Goal: Task Accomplishment & Management: Use online tool/utility

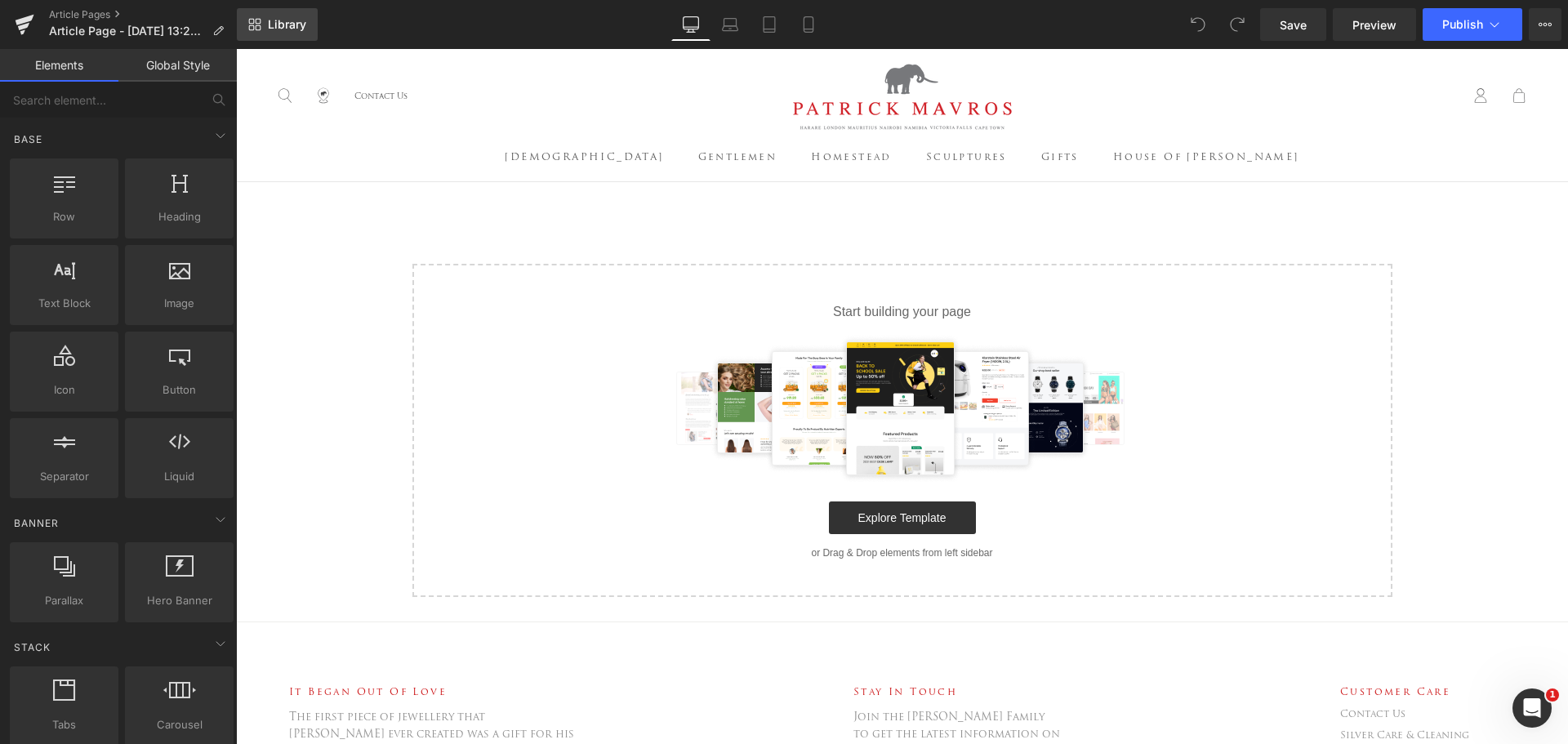
click at [286, 31] on link "Library" at bounding box center [276, 24] width 81 height 33
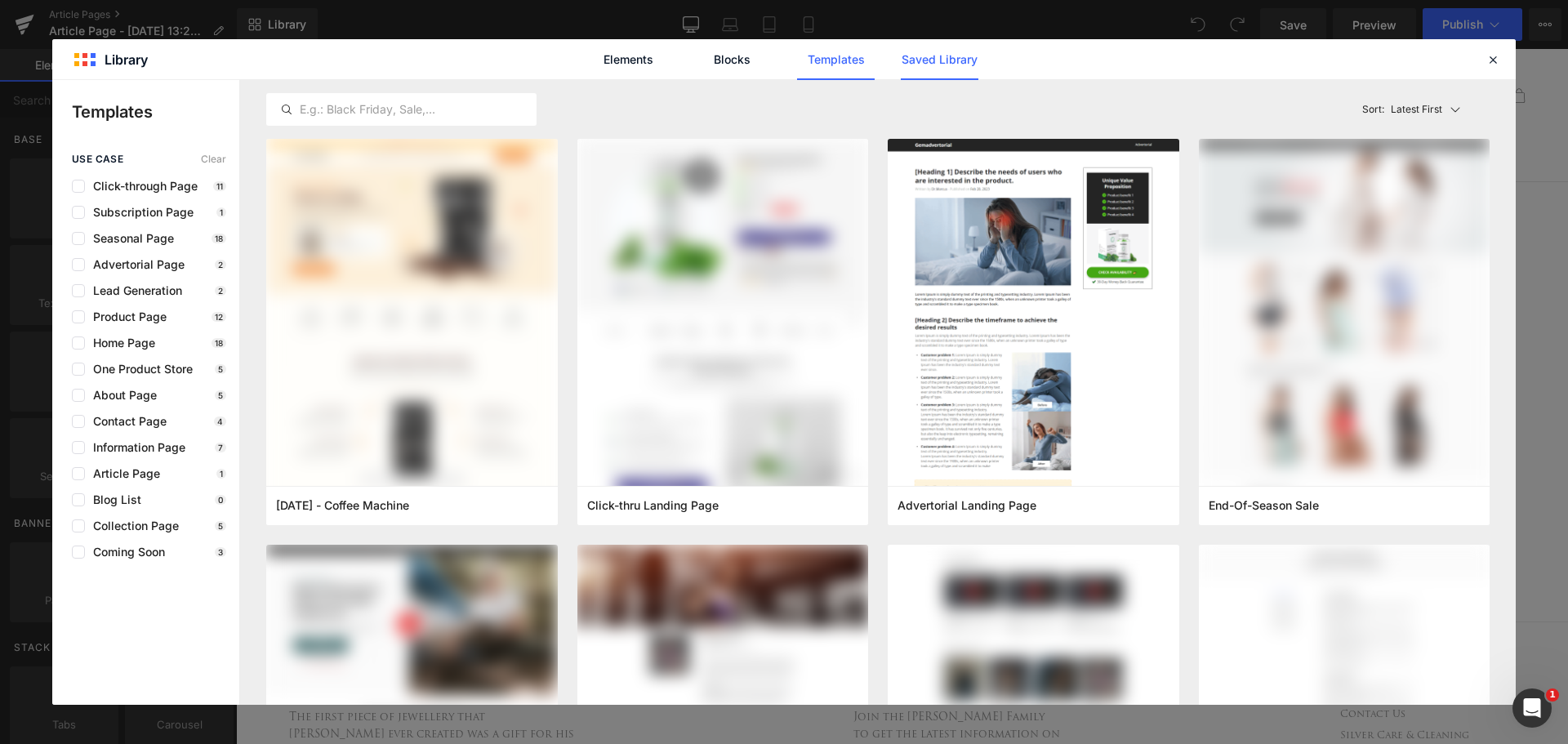
click at [0, 0] on link "Saved Library" at bounding box center [0, 0] width 0 height 0
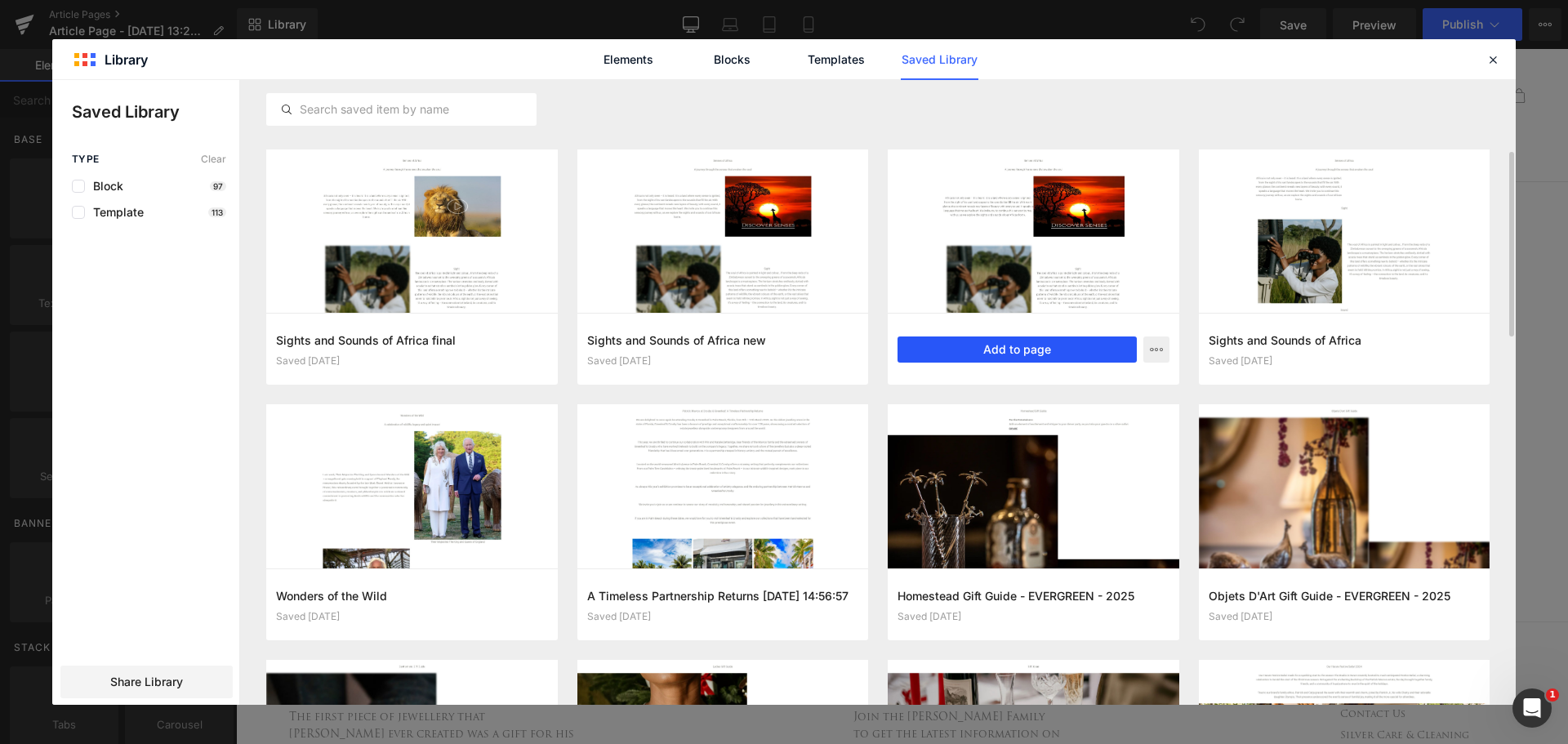
scroll to position [204, 0]
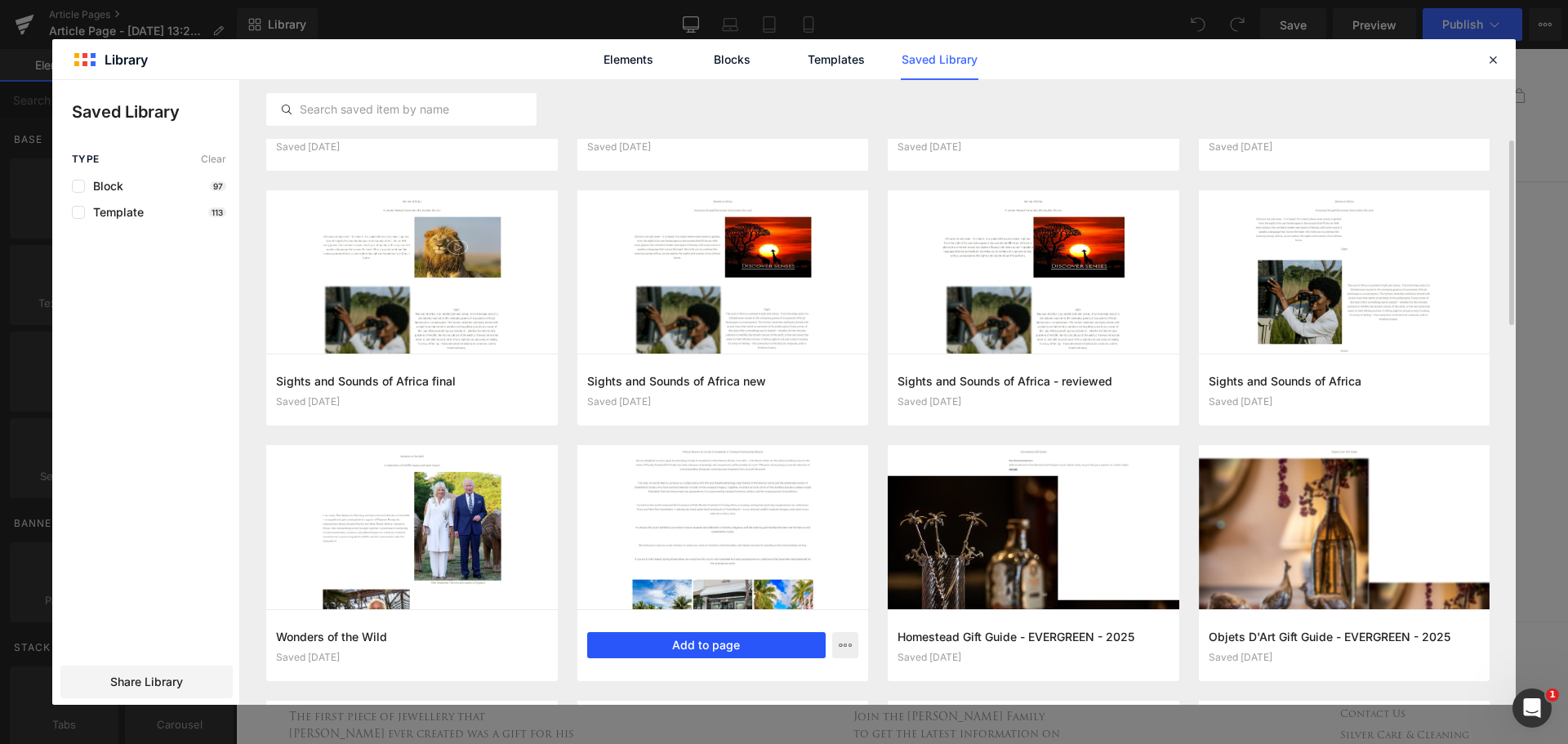
click at [695, 639] on button "Add to page" at bounding box center [707, 644] width 239 height 26
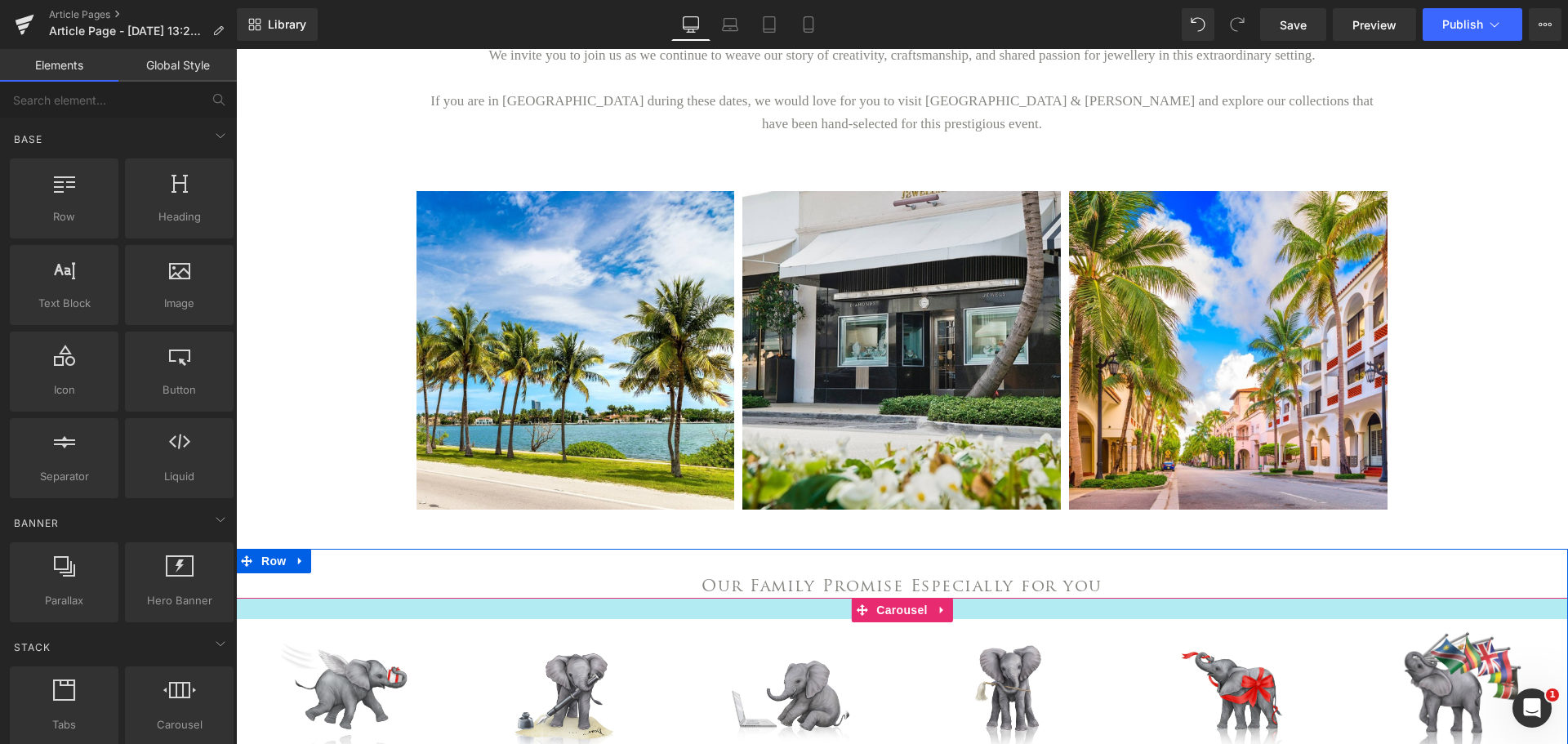
scroll to position [490, 0]
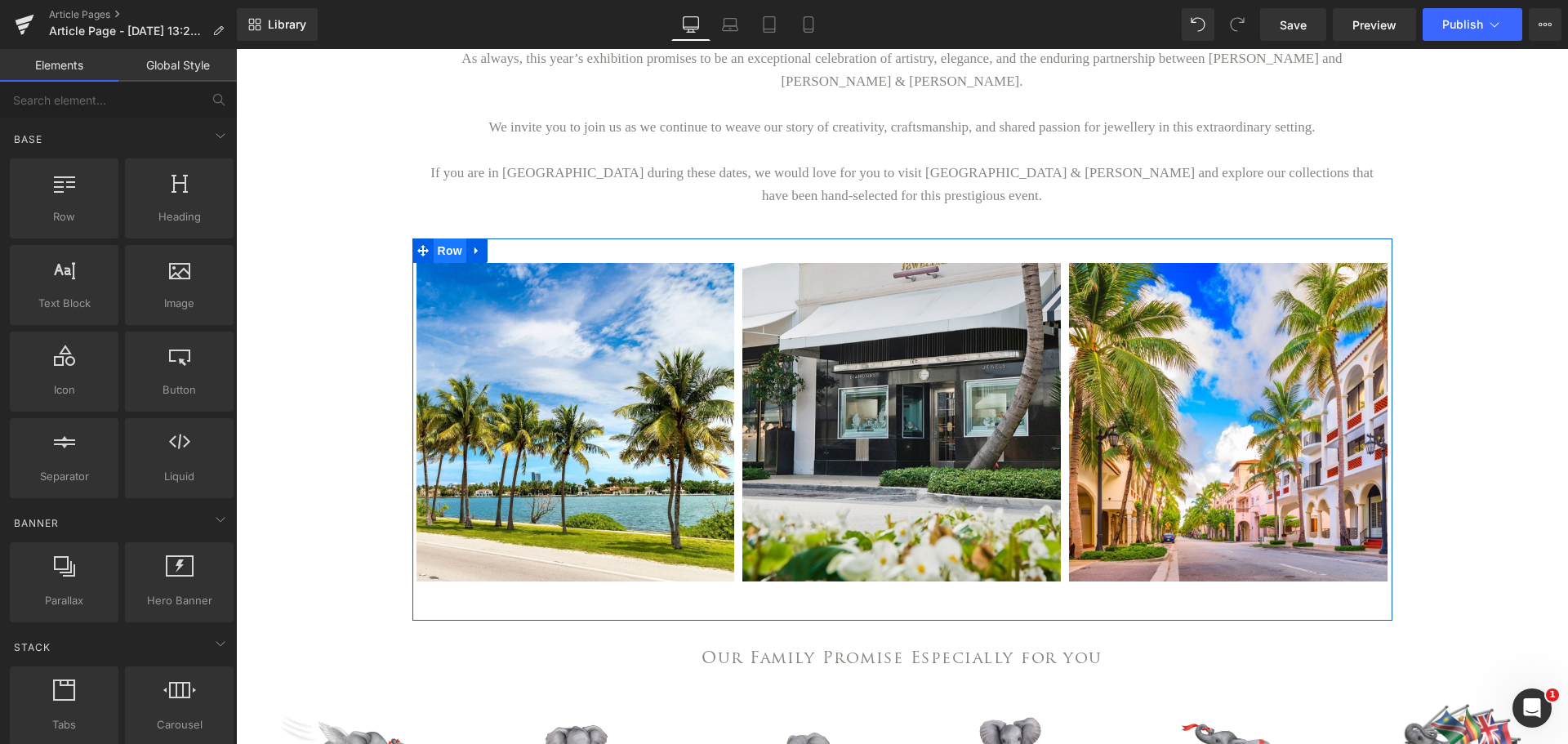
click at [450, 238] on span "Row" at bounding box center [450, 250] width 33 height 24
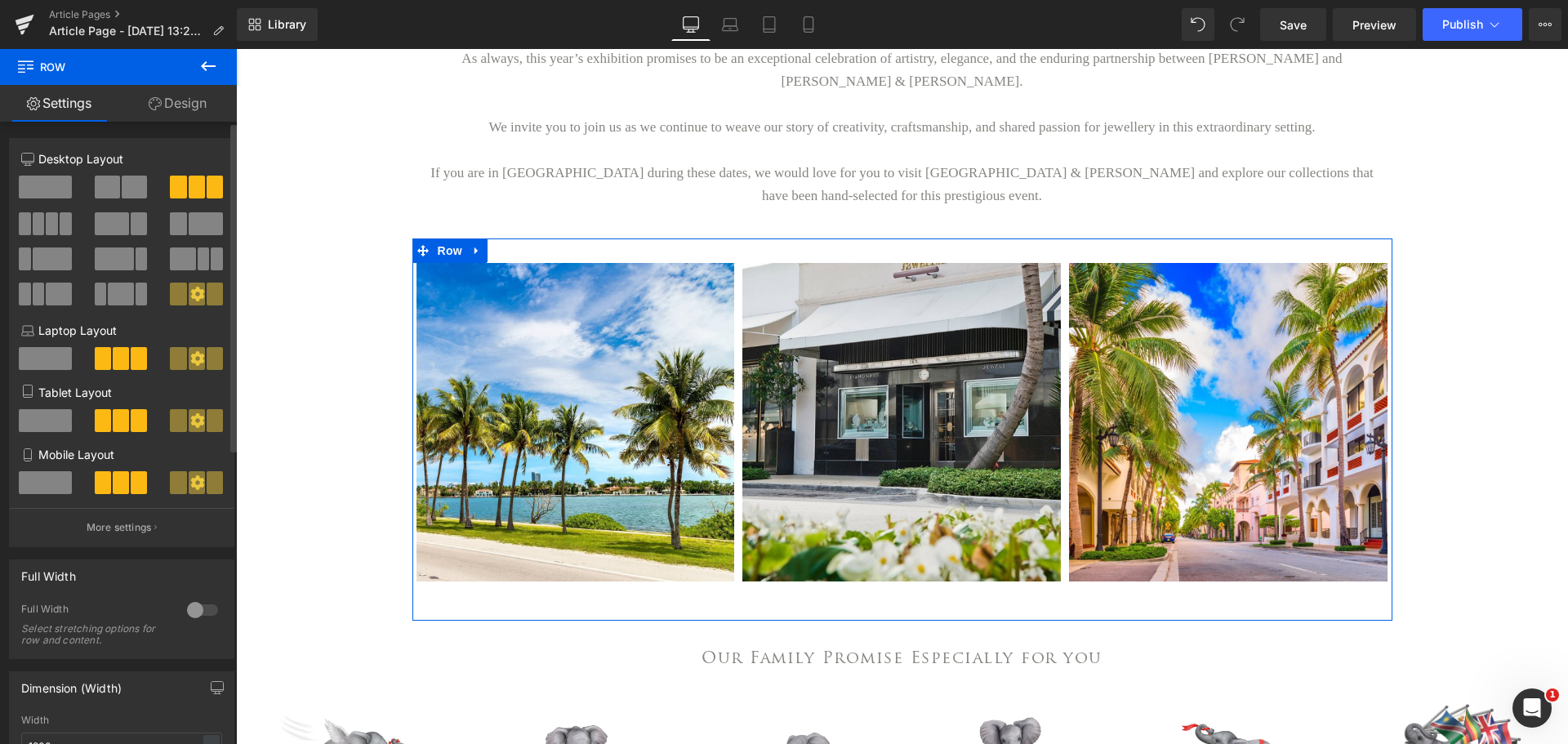
drag, startPoint x: 54, startPoint y: 226, endPoint x: 120, endPoint y: 207, distance: 68.7
click at [54, 226] on span at bounding box center [52, 223] width 13 height 23
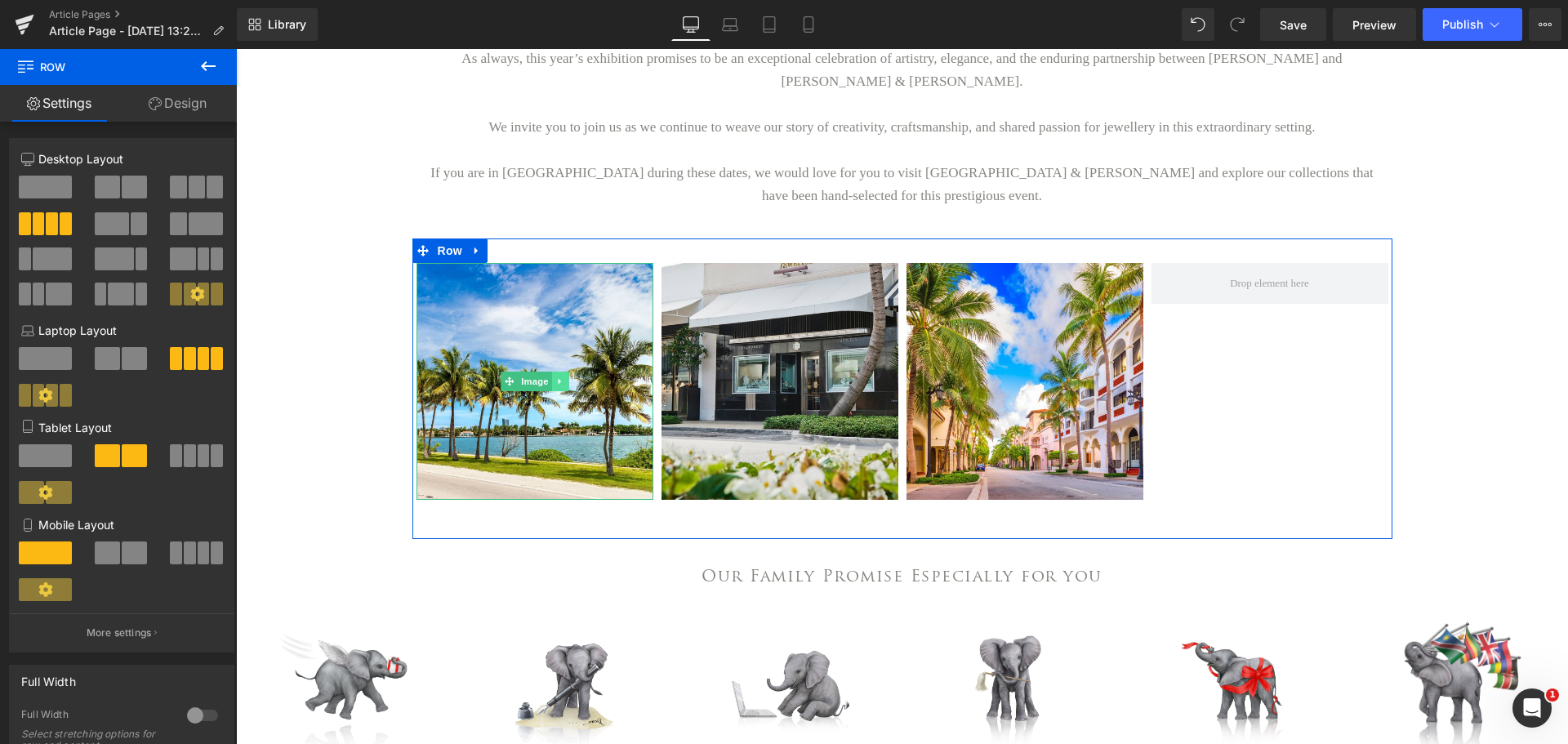
click at [557, 376] on icon at bounding box center [560, 381] width 9 height 10
click at [565, 376] on icon at bounding box center [568, 381] width 9 height 9
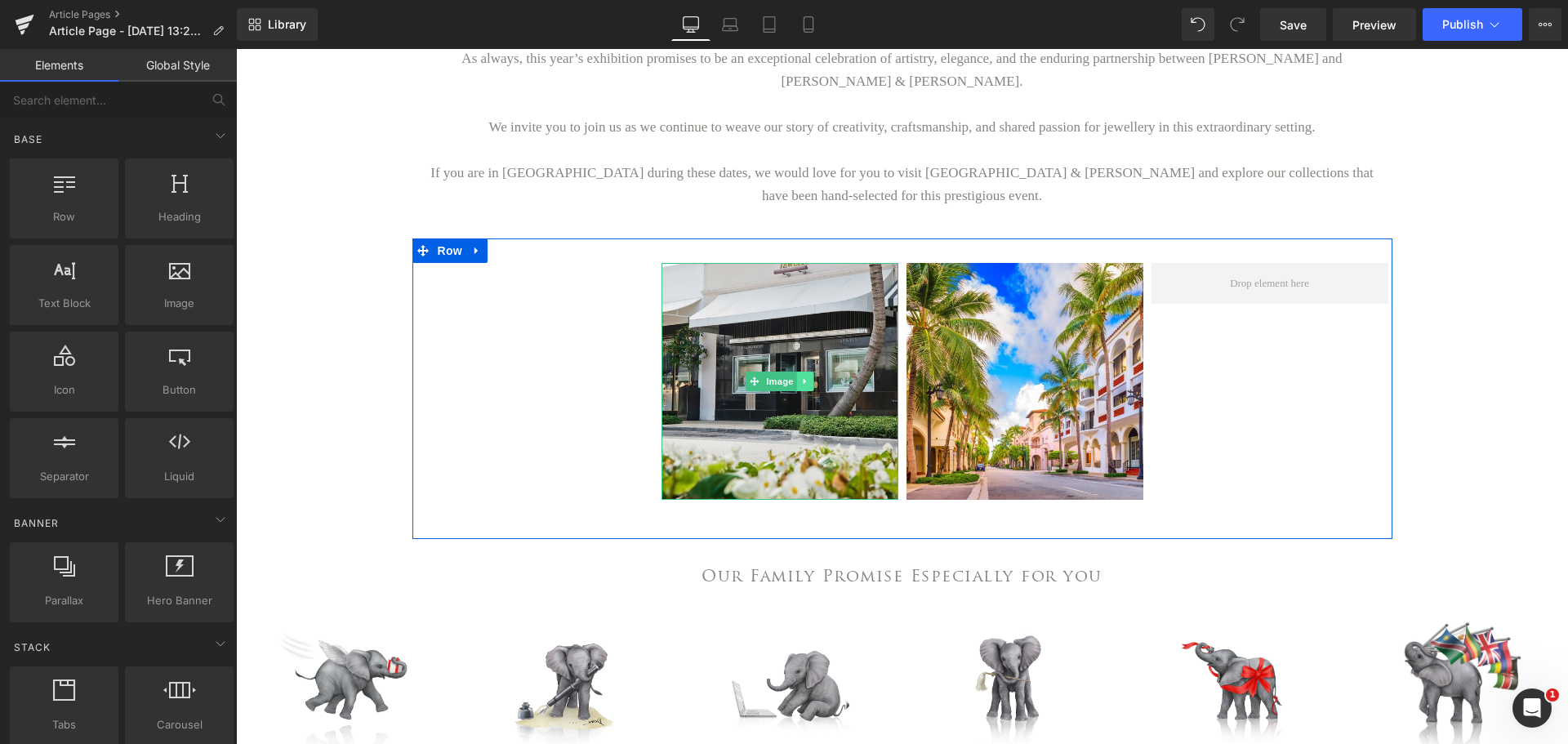
click at [797, 372] on link at bounding box center [804, 382] width 17 height 20
click at [808, 376] on icon at bounding box center [813, 381] width 9 height 9
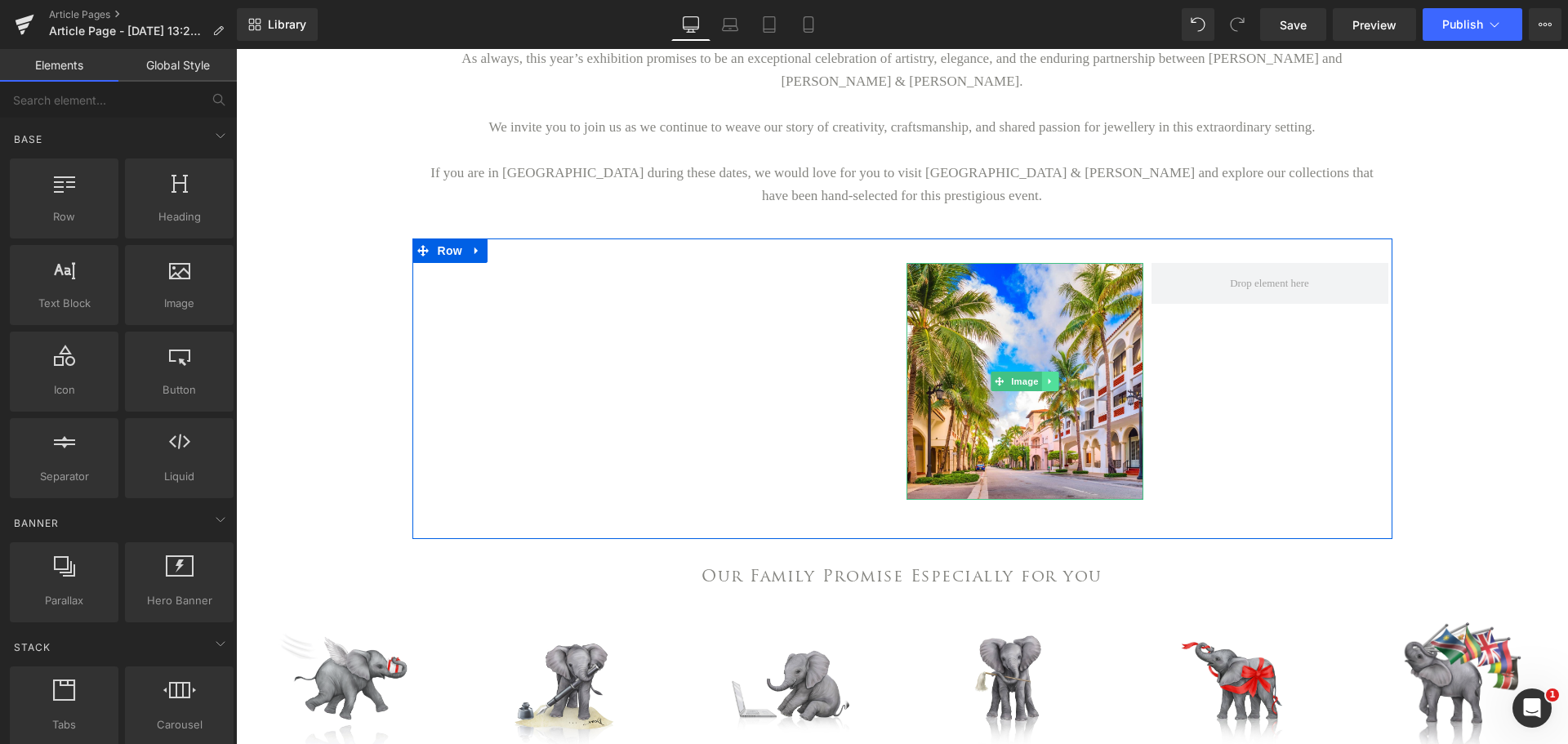
click at [1041, 372] on link at bounding box center [1050, 382] width 17 height 20
click at [1055, 372] on link at bounding box center [1059, 382] width 17 height 20
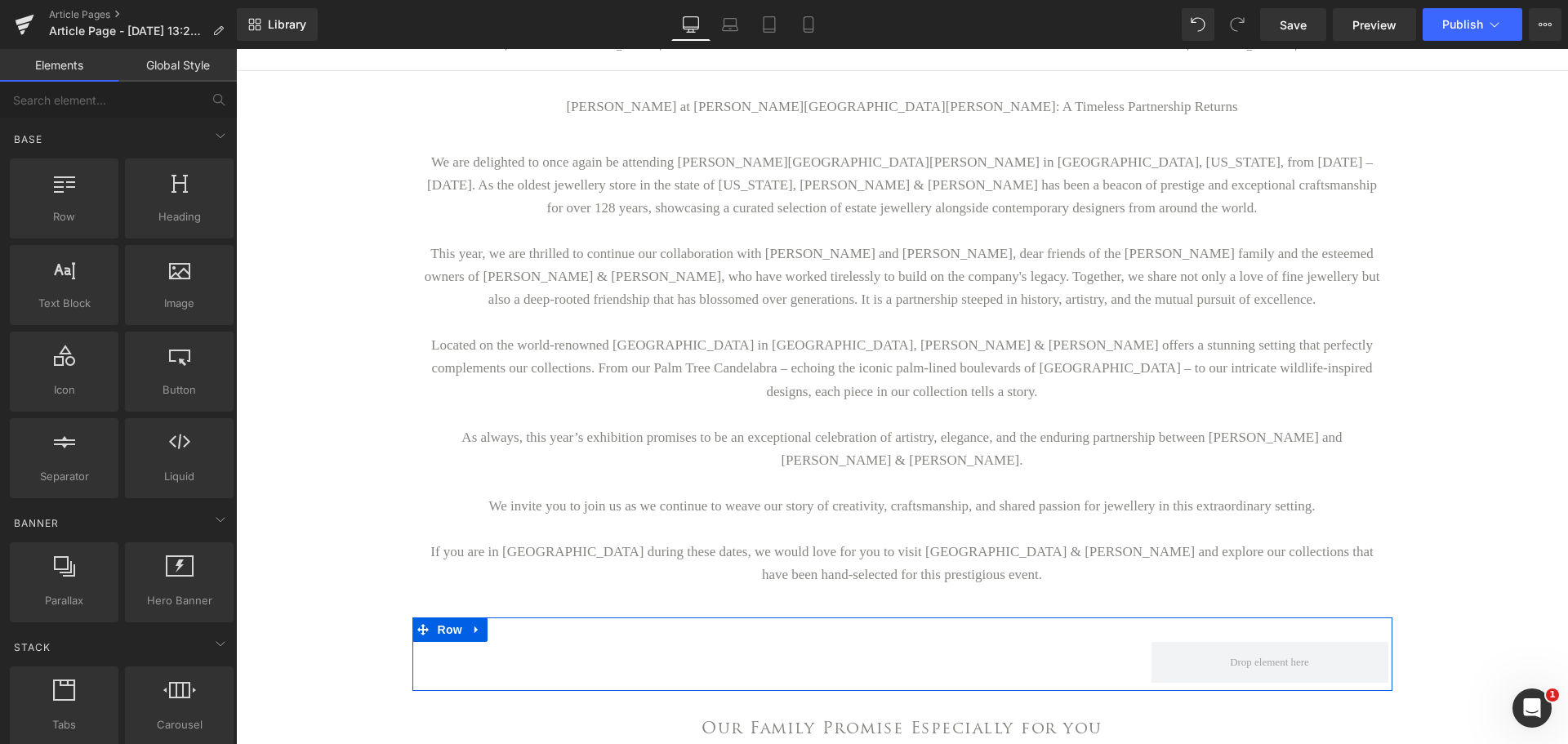
scroll to position [0, 0]
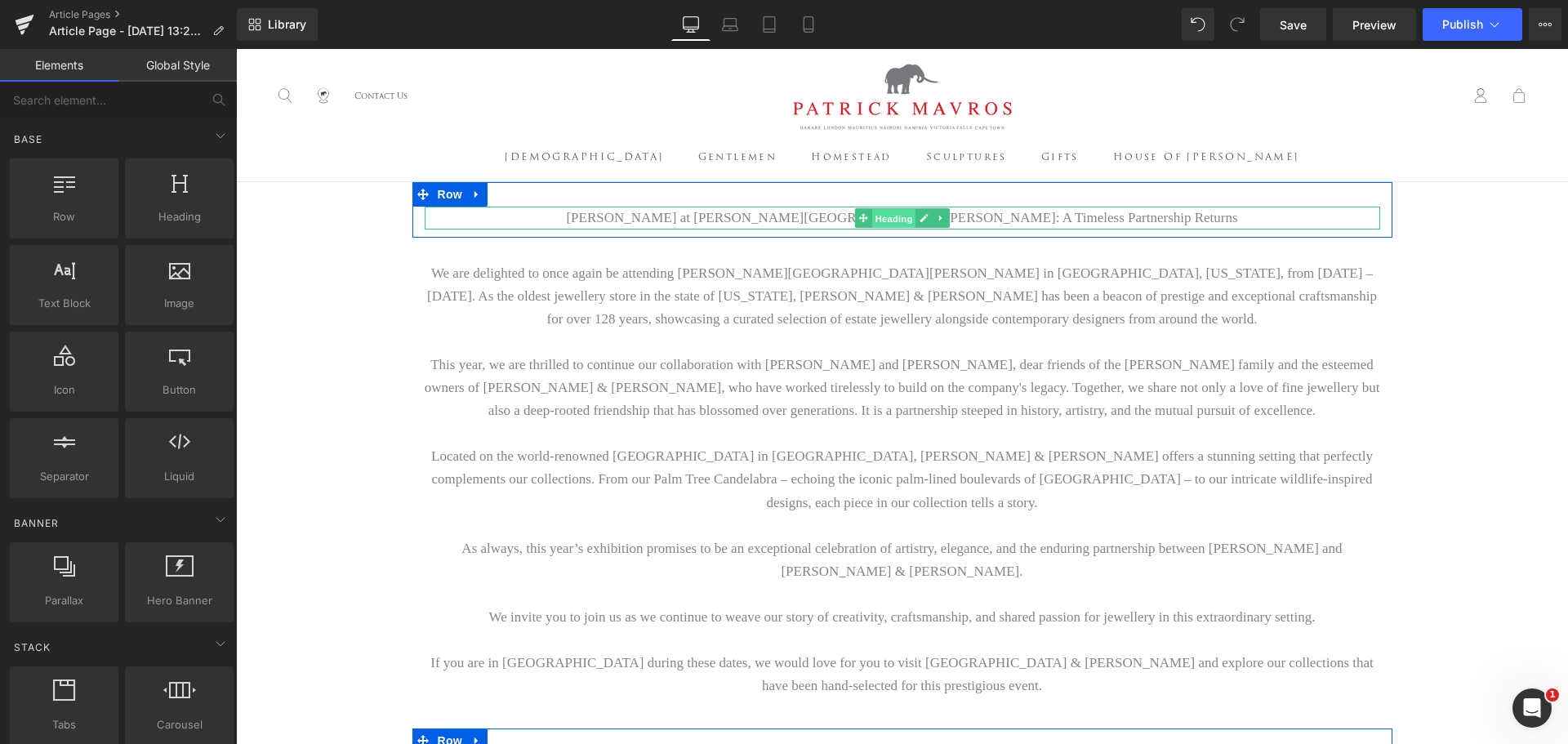
click at [878, 217] on span "Heading" at bounding box center [893, 219] width 44 height 20
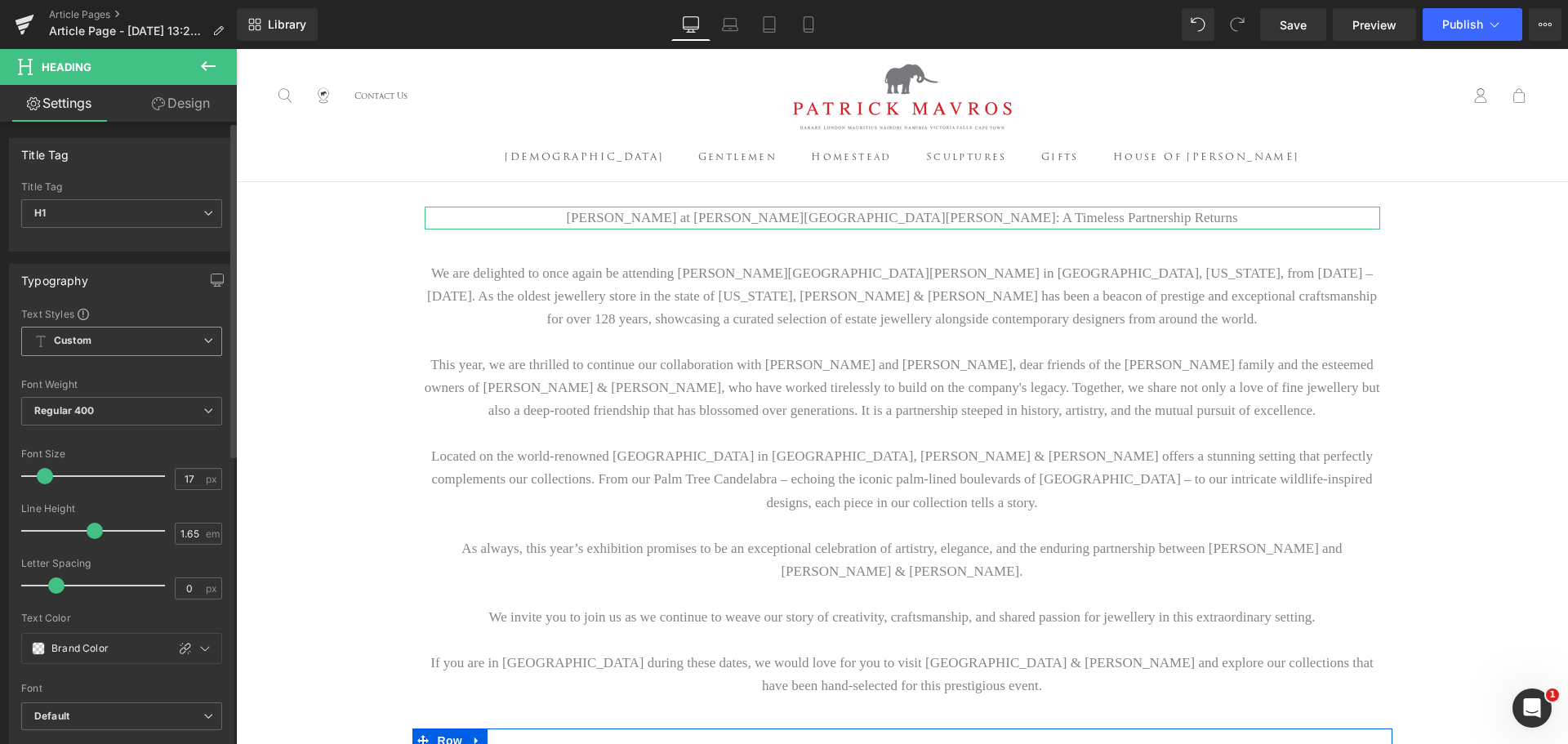
click at [109, 345] on span "Custom Setup Global Style" at bounding box center [121, 341] width 201 height 29
click at [114, 403] on div "Setup Global Style" at bounding box center [118, 407] width 194 height 38
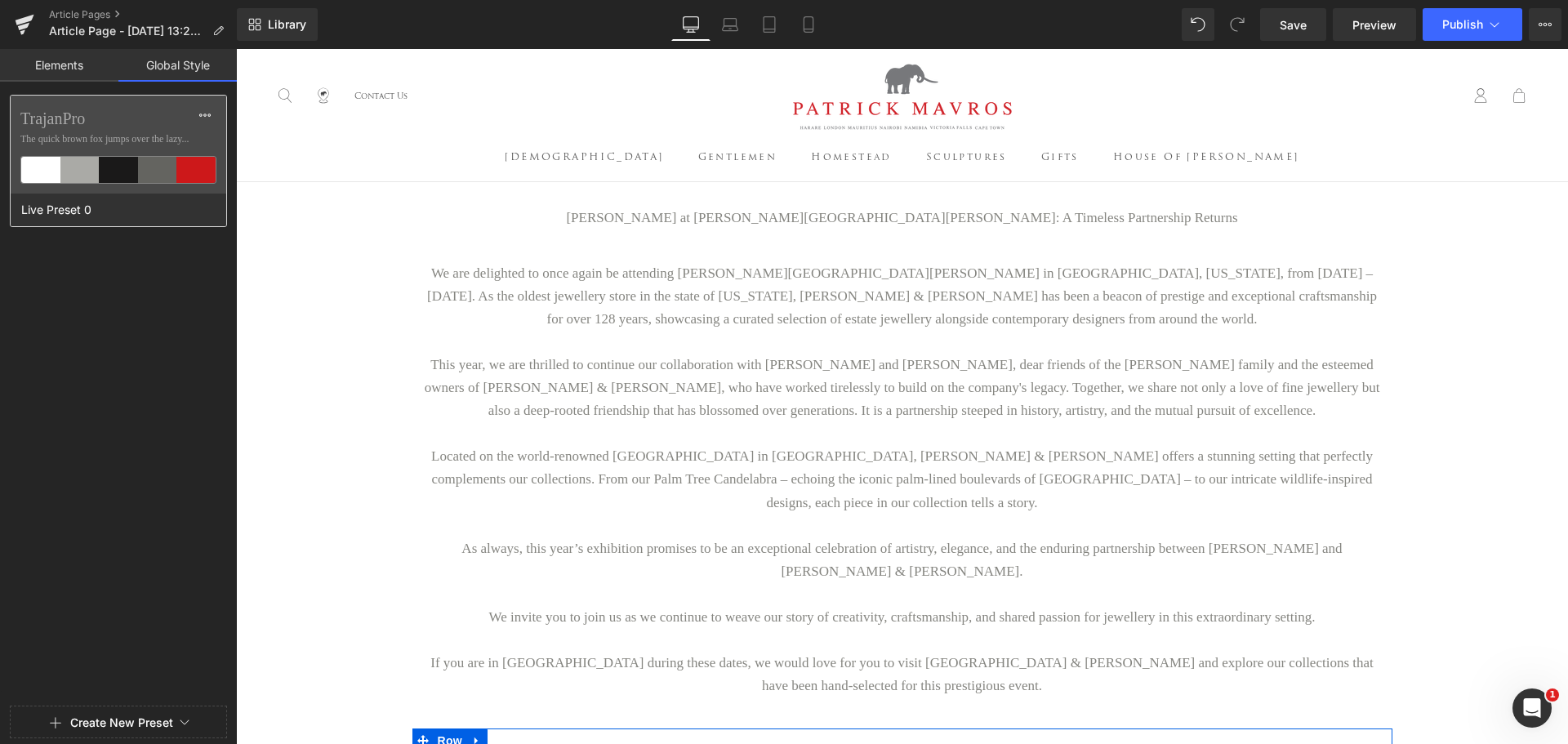
click at [137, 141] on span "The quick brown fox jumps over the lazy..." at bounding box center [119, 139] width 196 height 14
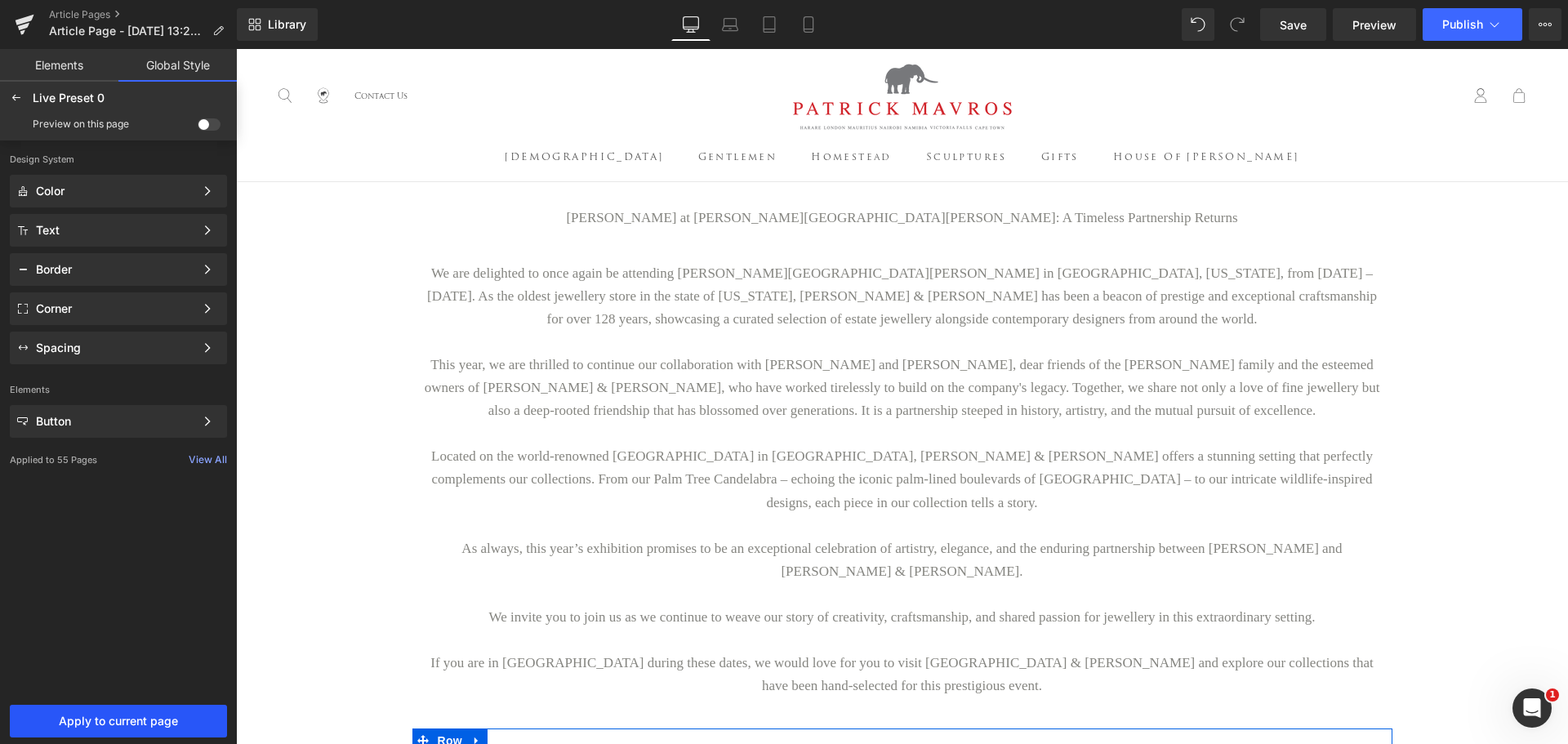
click at [120, 721] on span "Apply to current page" at bounding box center [119, 720] width 198 height 13
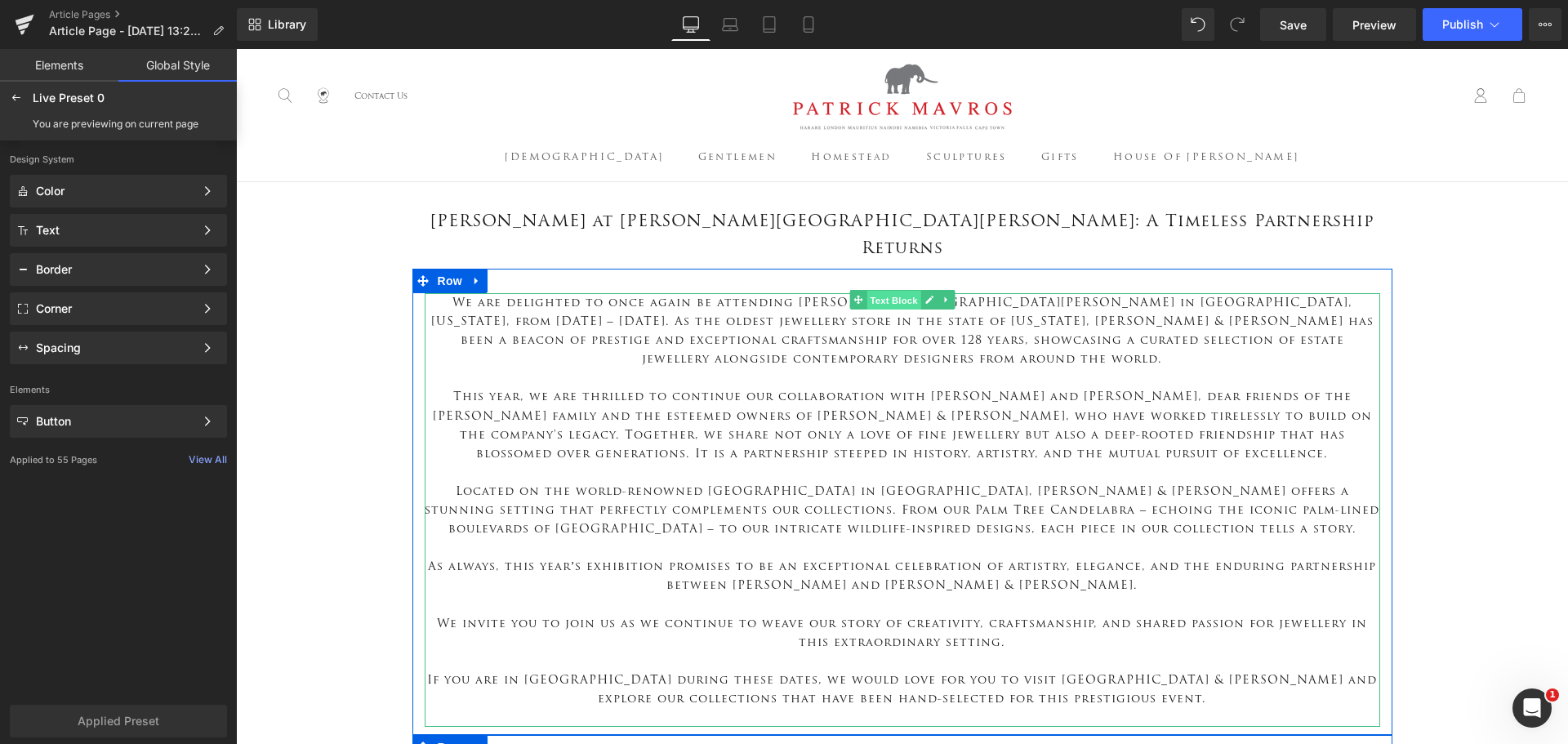
click at [886, 291] on span "Text Block" at bounding box center [893, 301] width 53 height 20
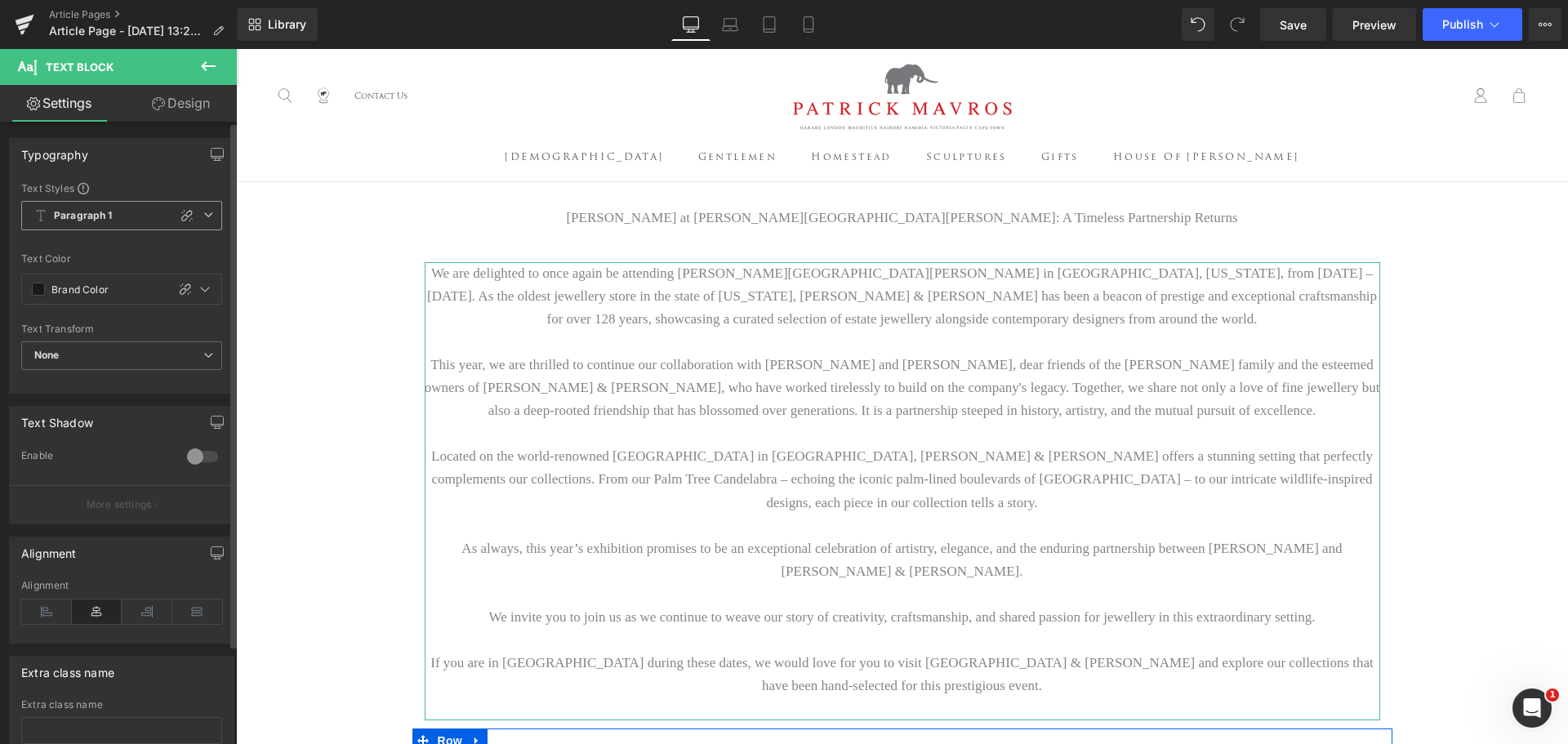
click at [203, 213] on icon at bounding box center [208, 215] width 10 height 10
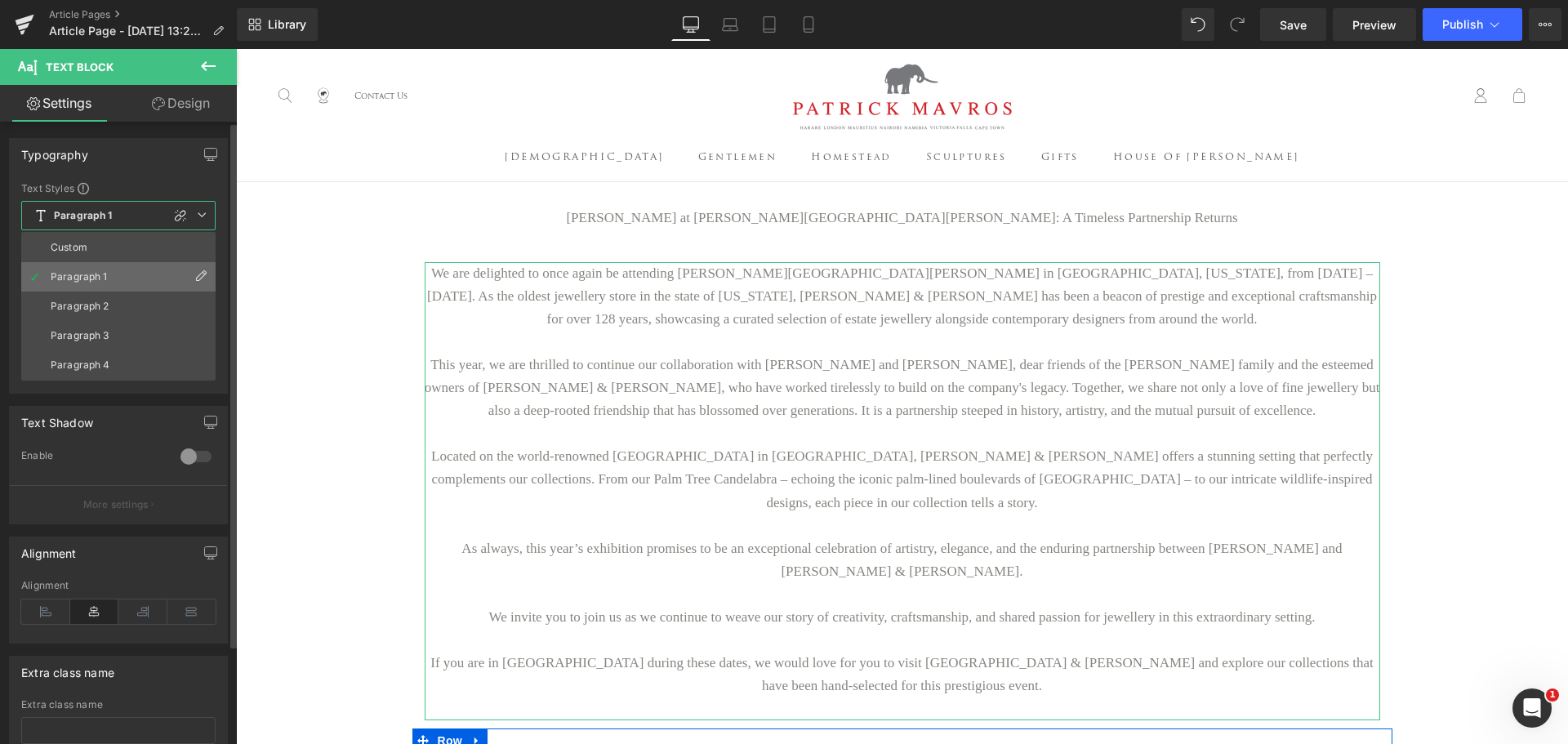
click at [198, 275] on icon at bounding box center [200, 275] width 13 height 13
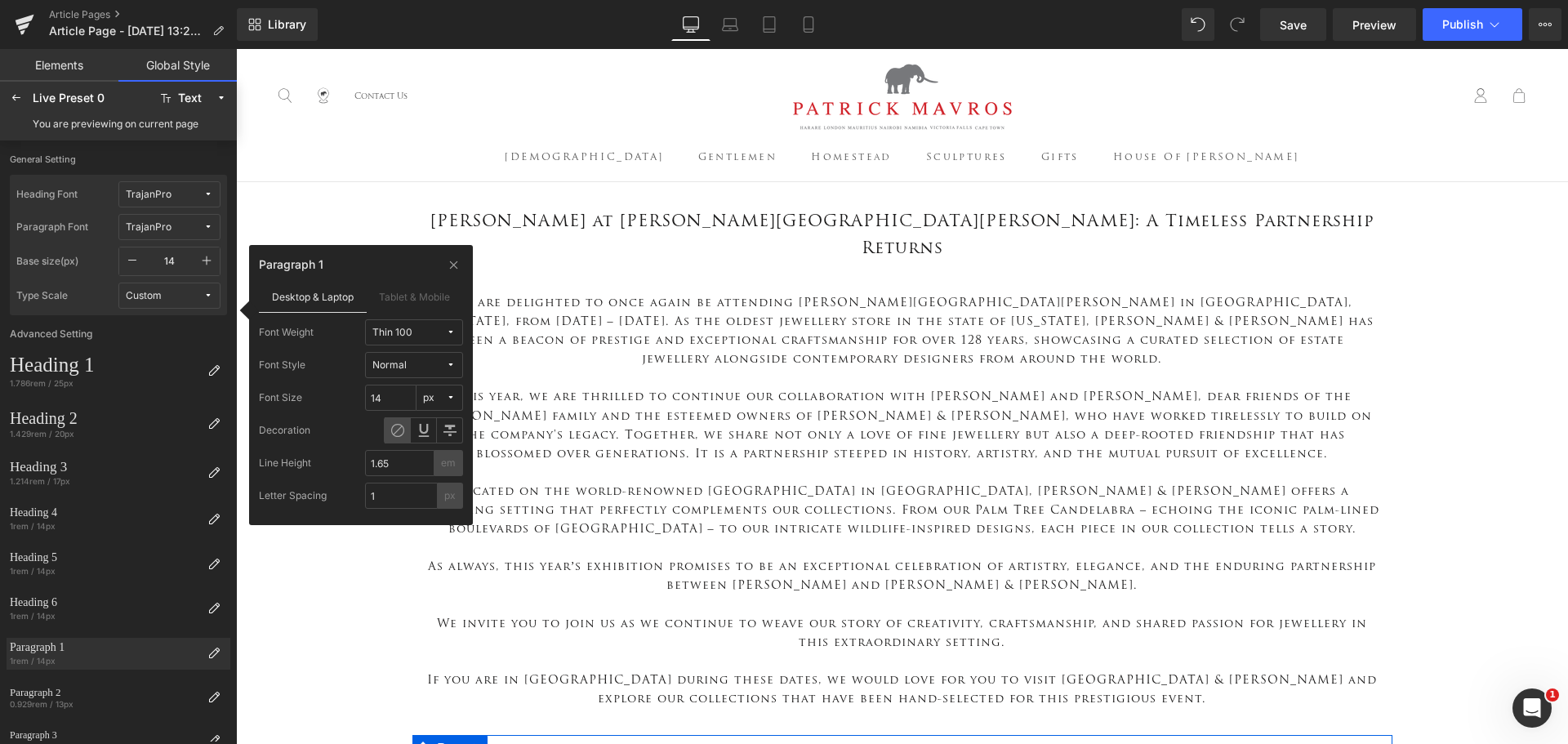
click at [424, 371] on span "Normal" at bounding box center [409, 365] width 73 height 13
click at [438, 330] on span "Thin 100" at bounding box center [409, 333] width 73 height 13
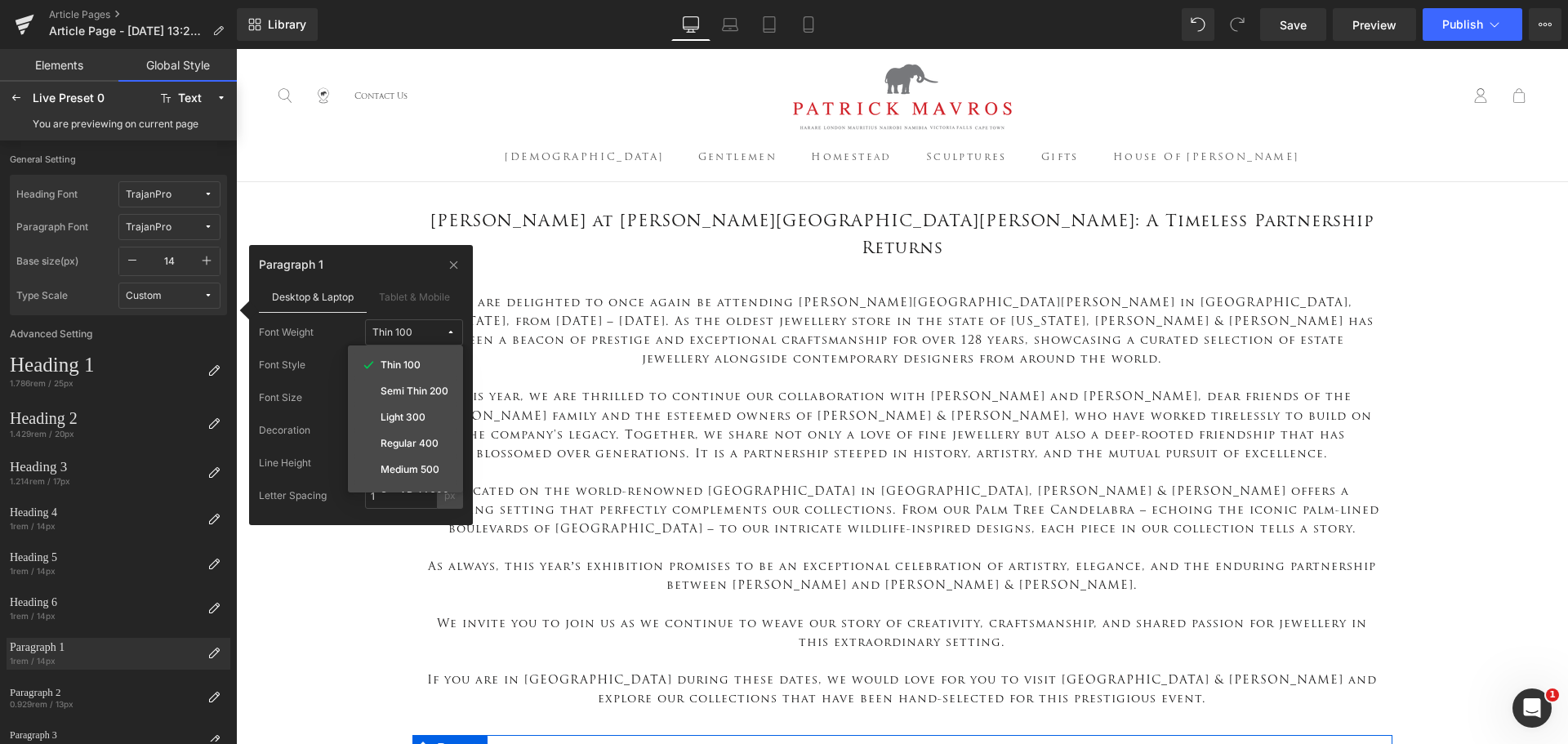
click at [438, 330] on span "Thin 100" at bounding box center [409, 333] width 73 height 13
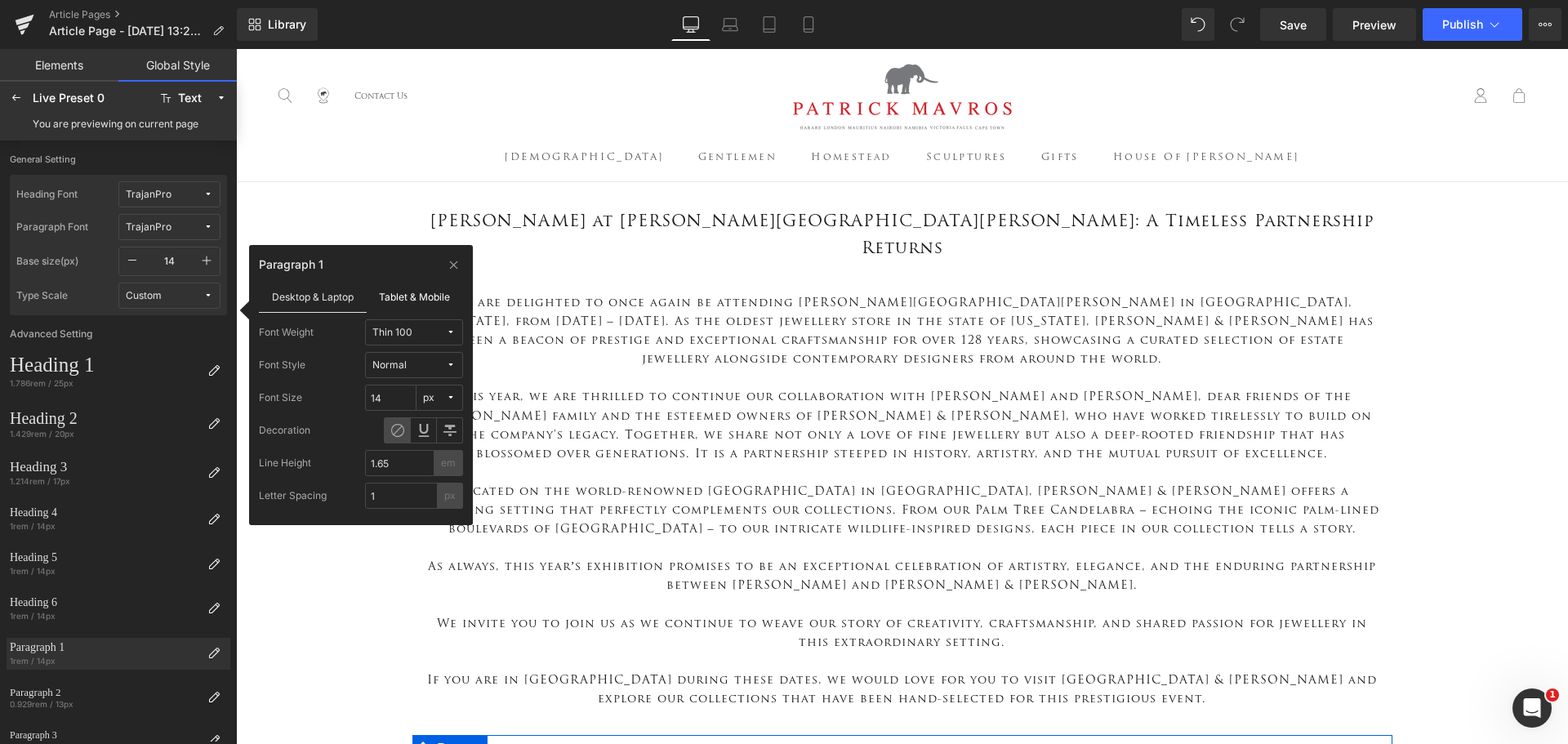
click at [432, 288] on label "Tablet & Mobile" at bounding box center [415, 296] width 97 height 31
click at [342, 297] on label "Desktop & Laptop" at bounding box center [313, 296] width 108 height 31
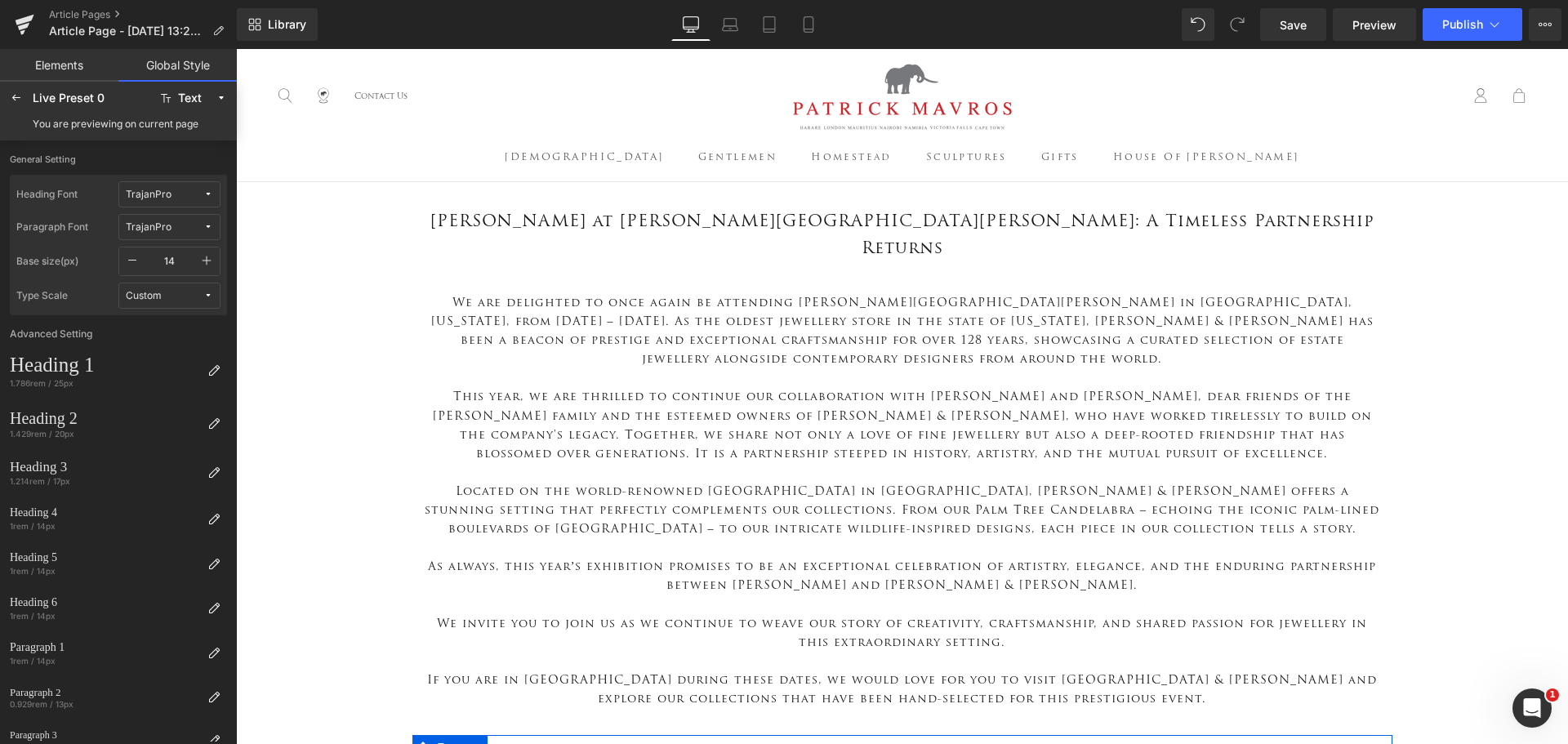
click at [48, 61] on link "Elements" at bounding box center [59, 65] width 119 height 33
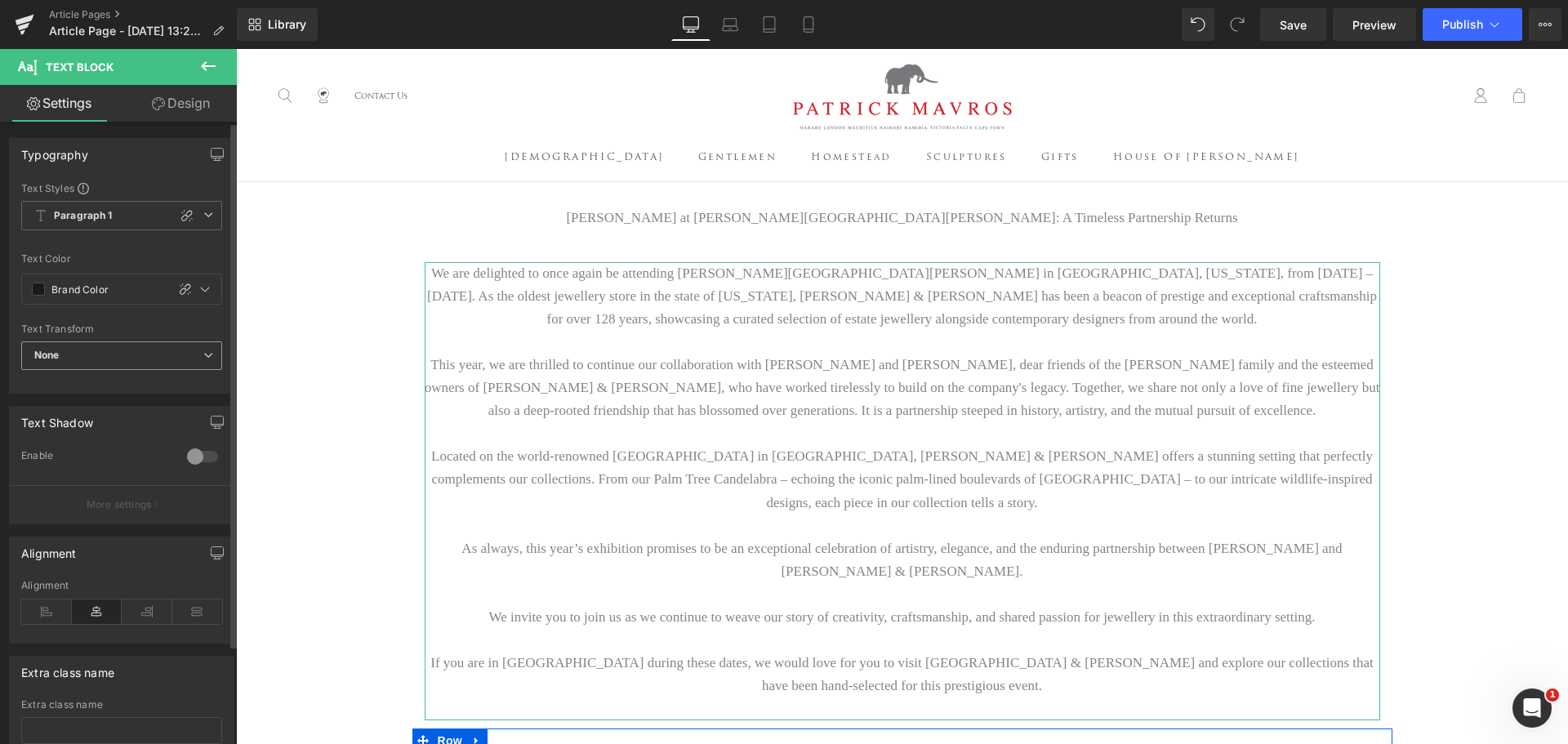
click at [136, 361] on span "None" at bounding box center [121, 356] width 201 height 29
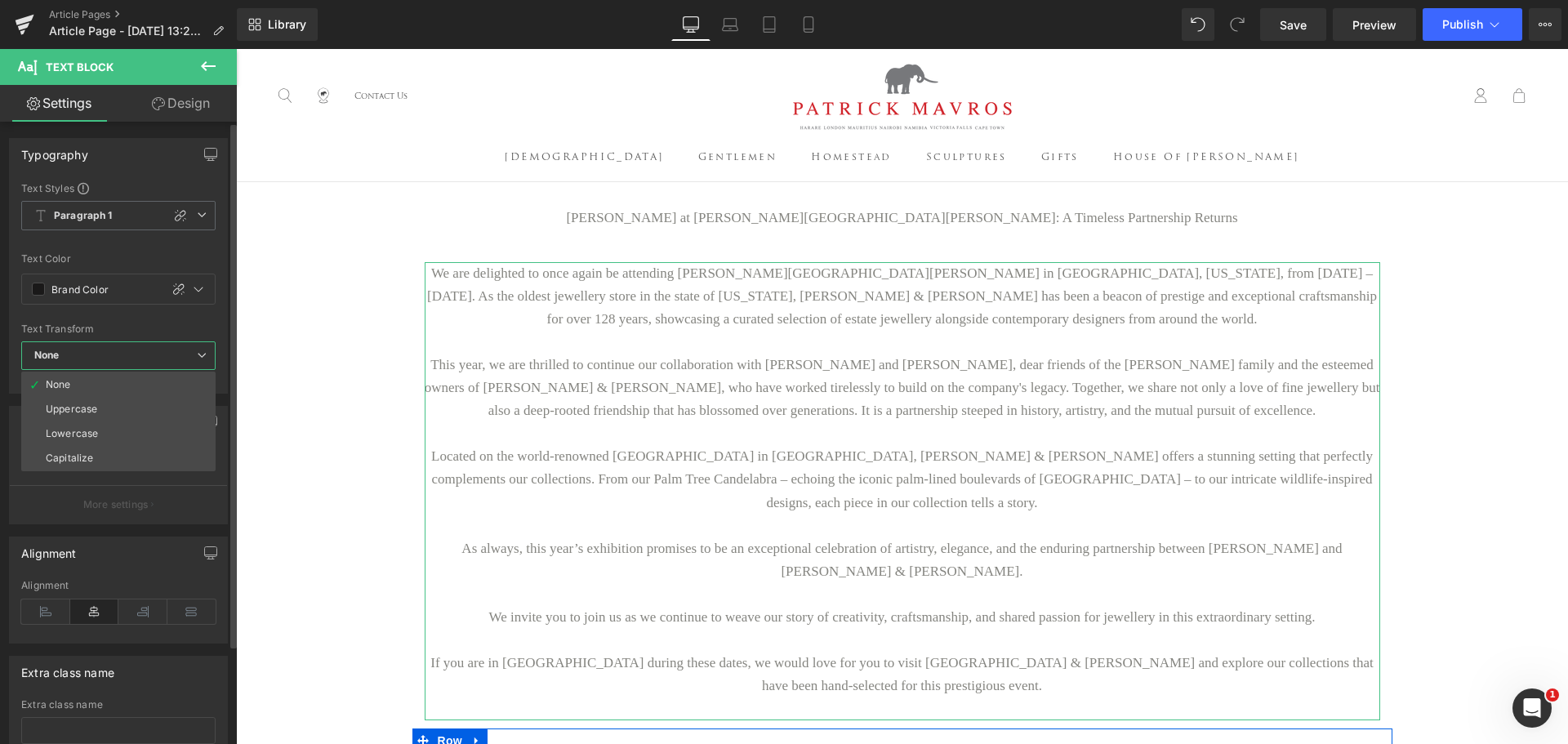
click at [136, 361] on span "None" at bounding box center [118, 356] width 194 height 29
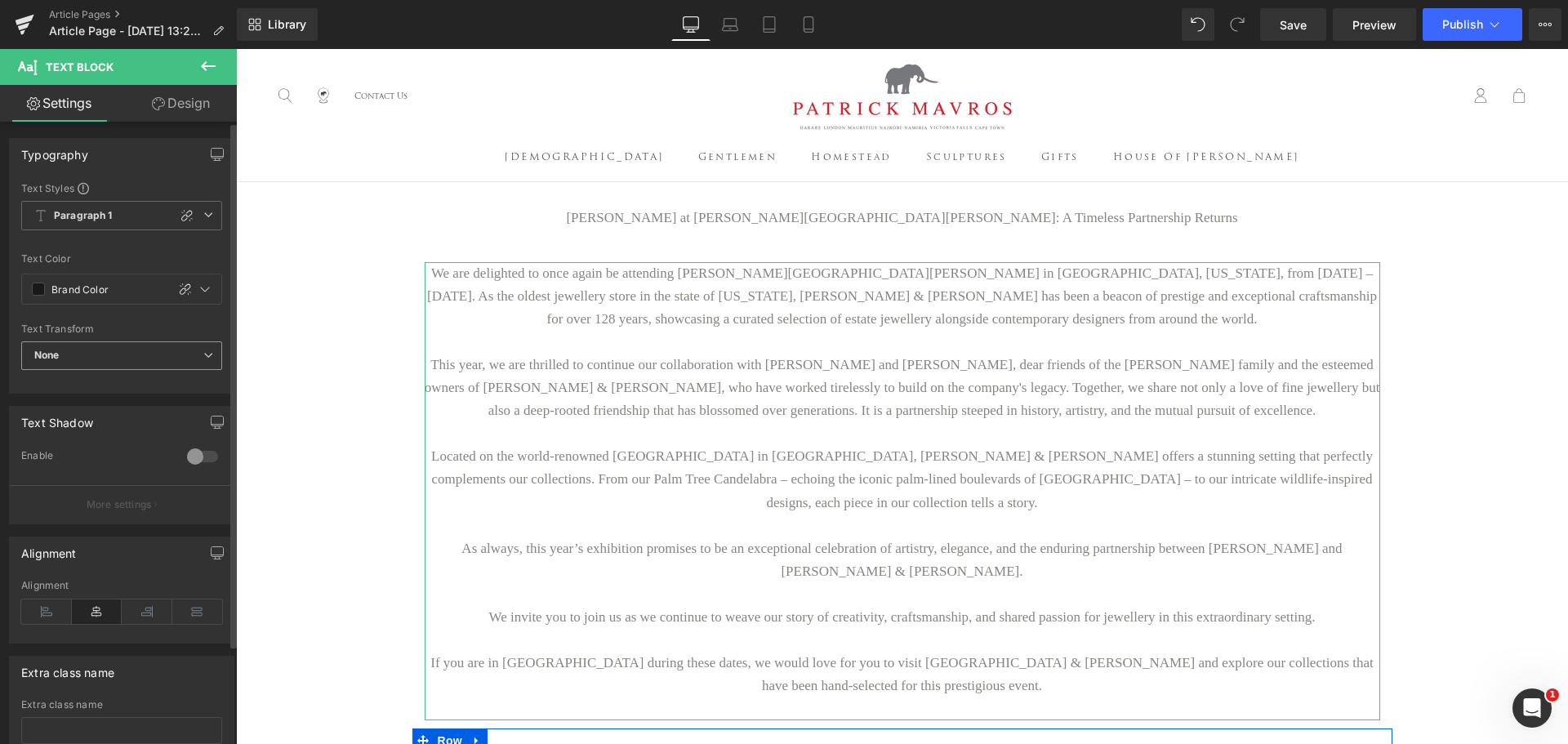
click at [136, 361] on span "None" at bounding box center [121, 356] width 201 height 29
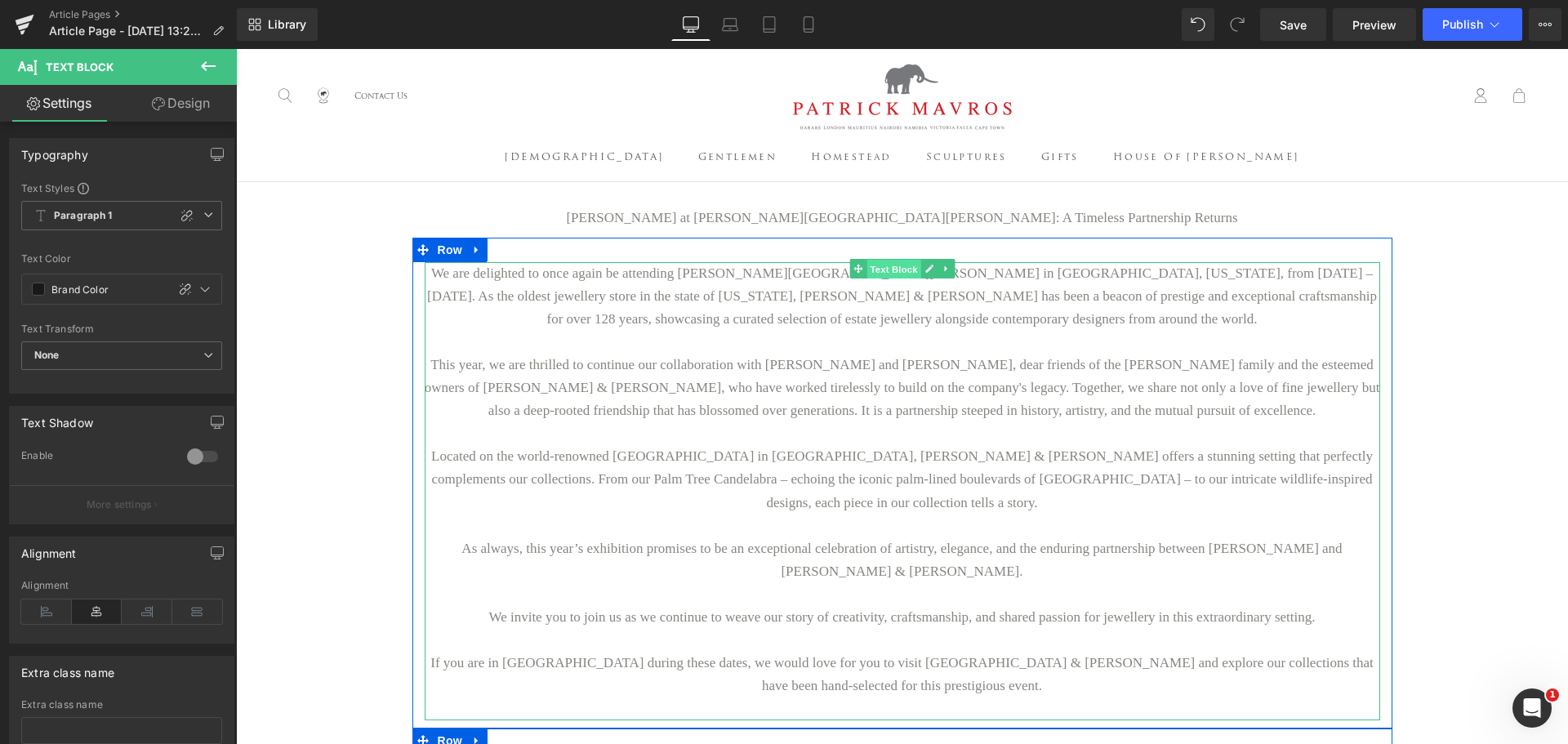
click at [888, 276] on span "Text Block" at bounding box center [893, 269] width 53 height 20
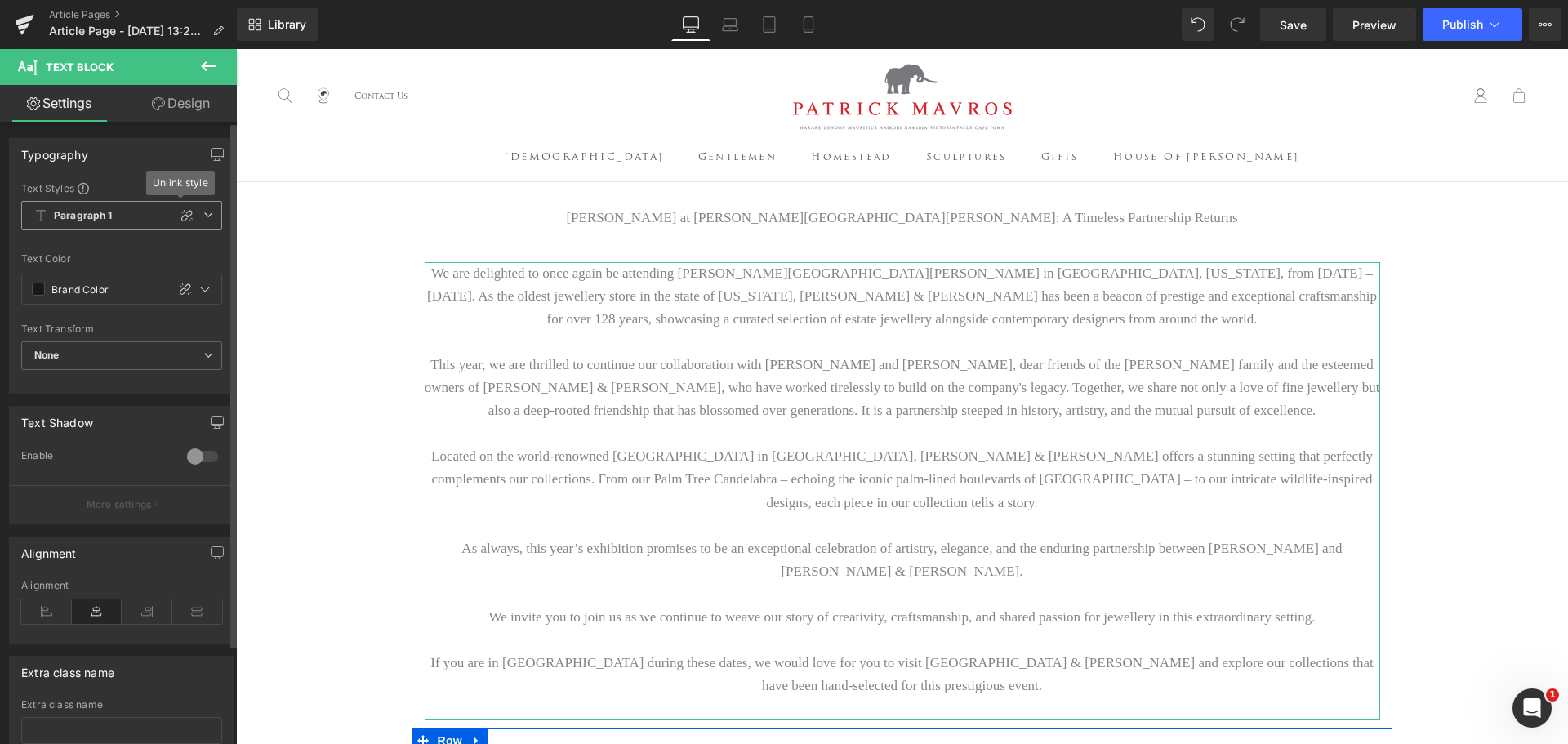
click at [208, 211] on span "Paragraph 1" at bounding box center [121, 216] width 201 height 29
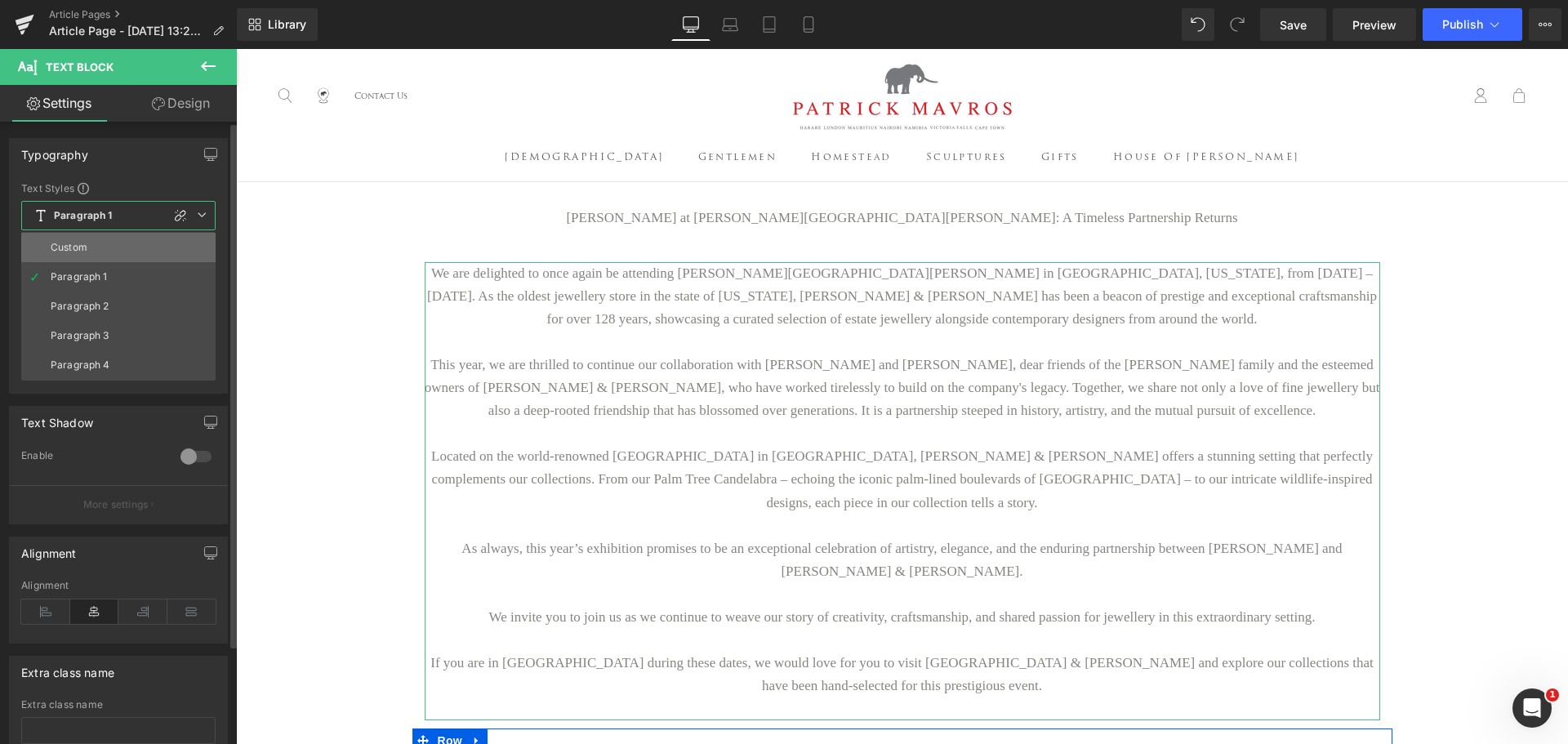
click at [180, 246] on li "Custom" at bounding box center [118, 247] width 194 height 29
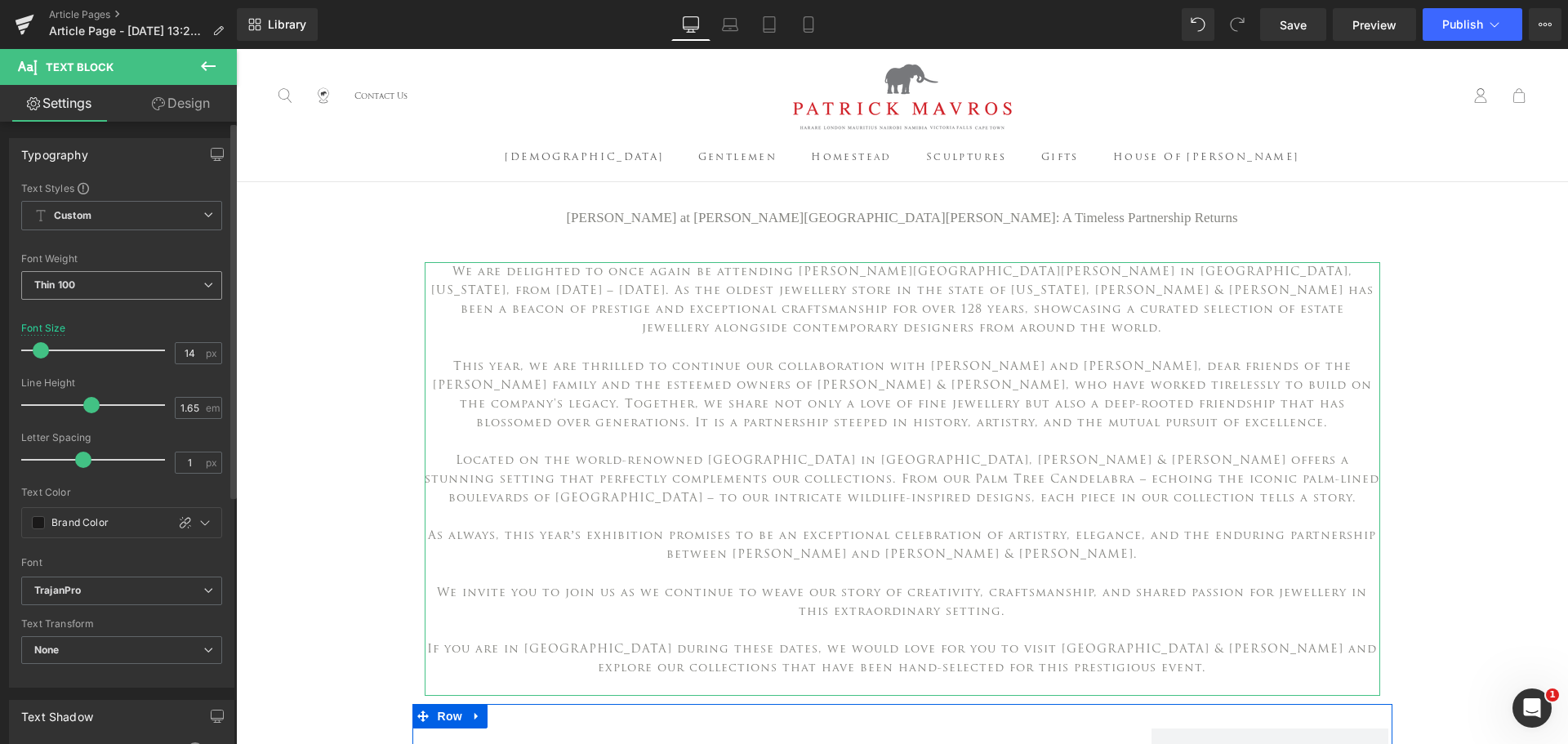
click at [178, 276] on span "Thin 100" at bounding box center [121, 285] width 201 height 29
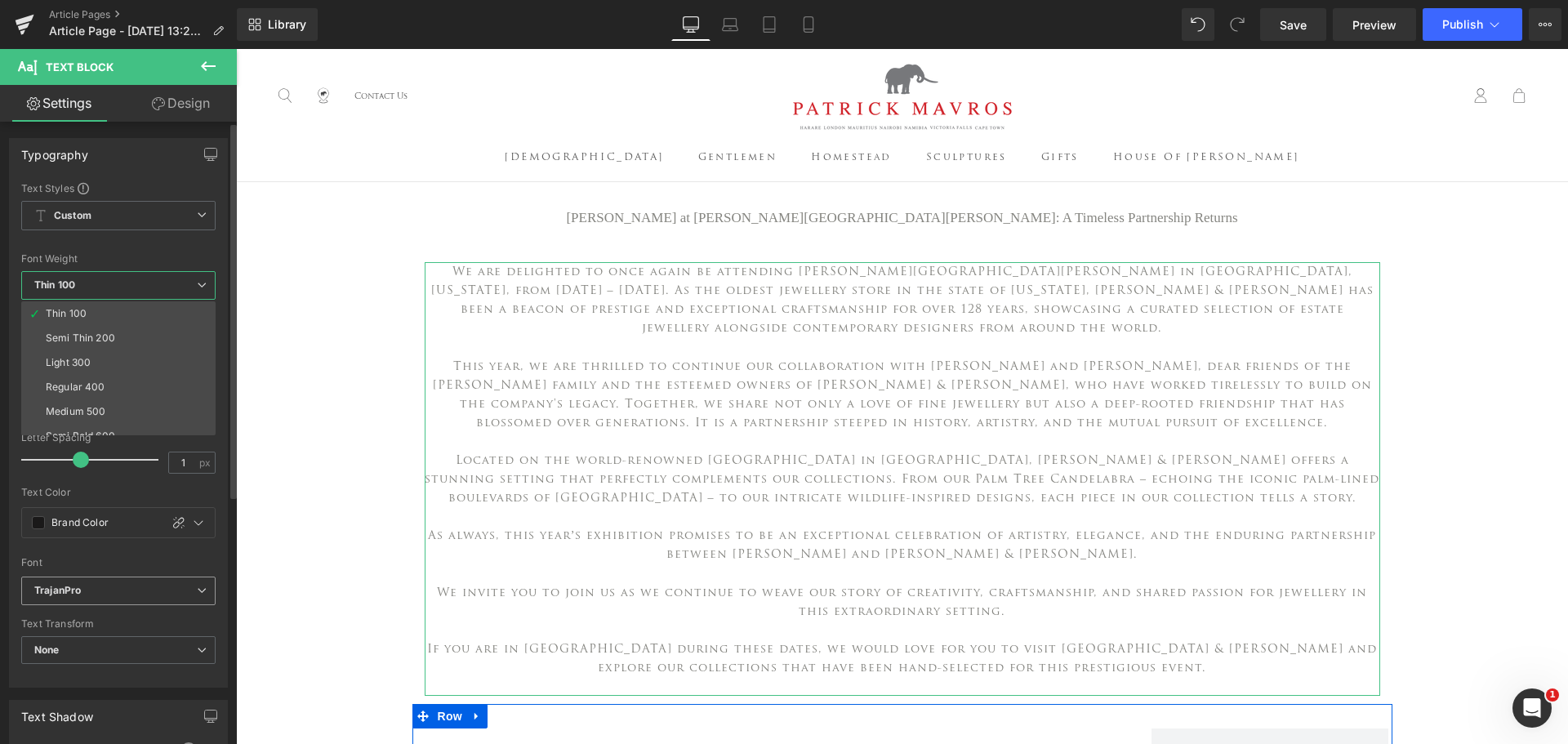
click at [150, 585] on b "TrajanPro" at bounding box center [115, 590] width 162 height 14
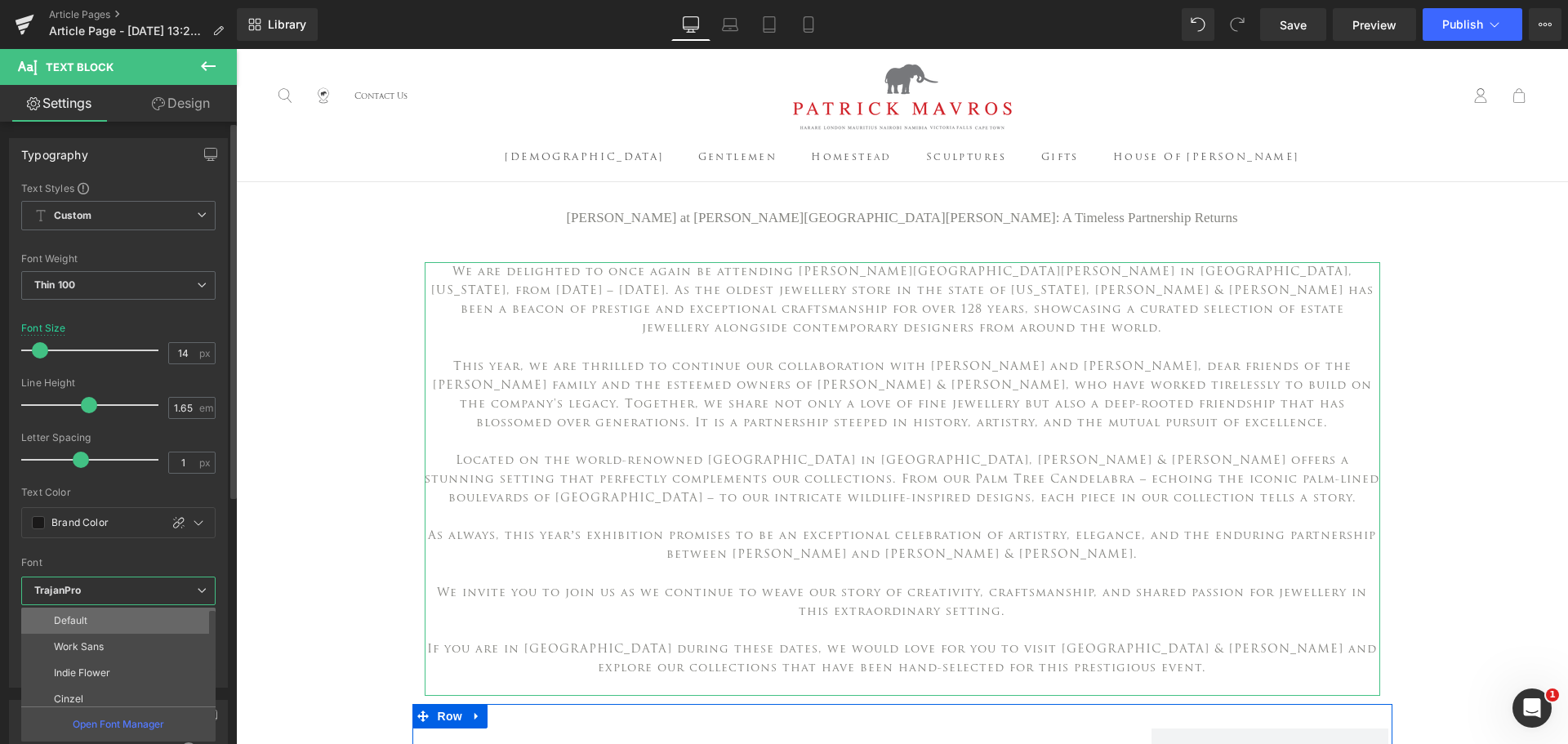
scroll to position [82, 0]
click at [137, 661] on li "Times New Roman" at bounding box center [121, 669] width 202 height 26
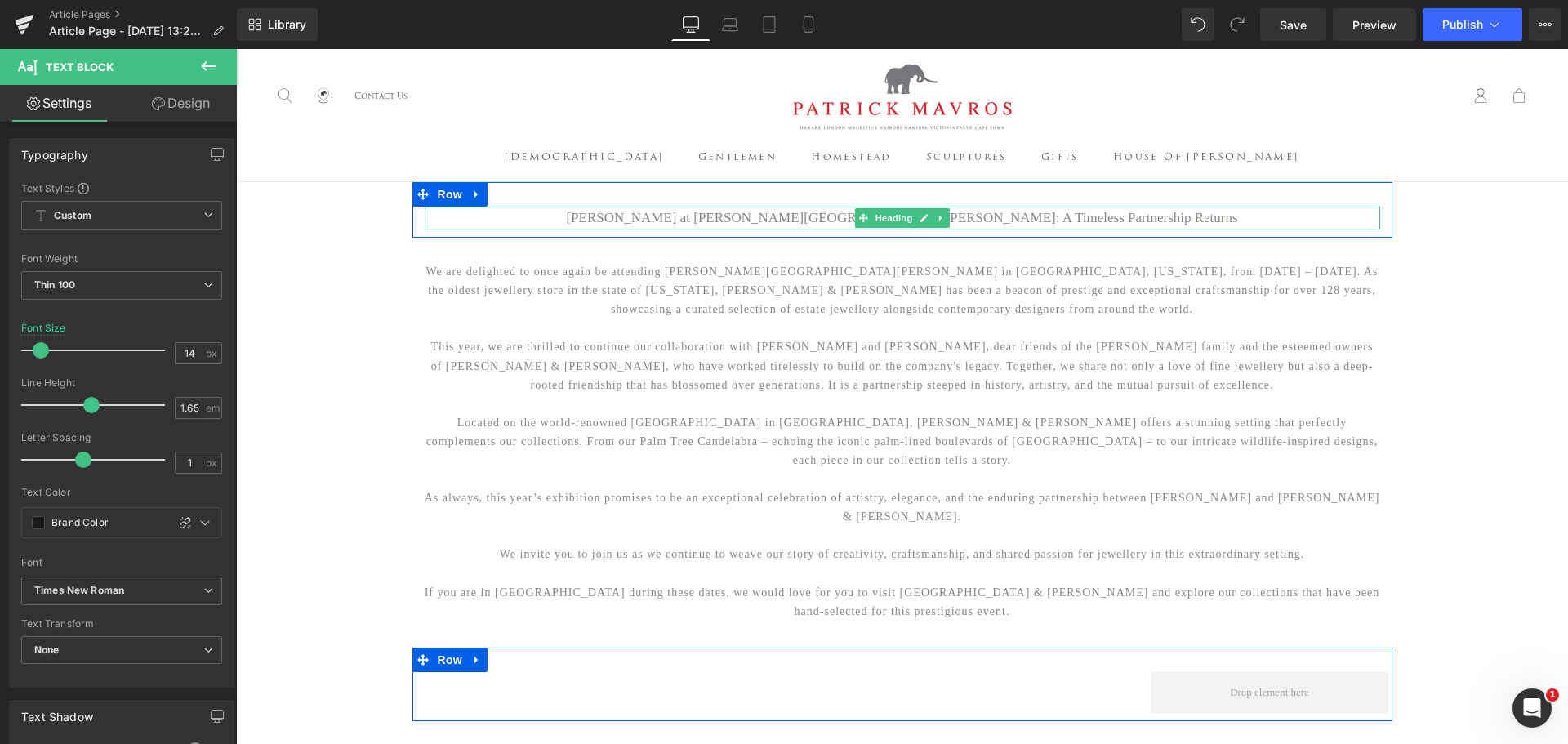
click at [835, 214] on h1 "[PERSON_NAME] at [PERSON_NAME][GEOGRAPHIC_DATA][PERSON_NAME]: A Timeless Partne…" at bounding box center [902, 217] width 955 height 23
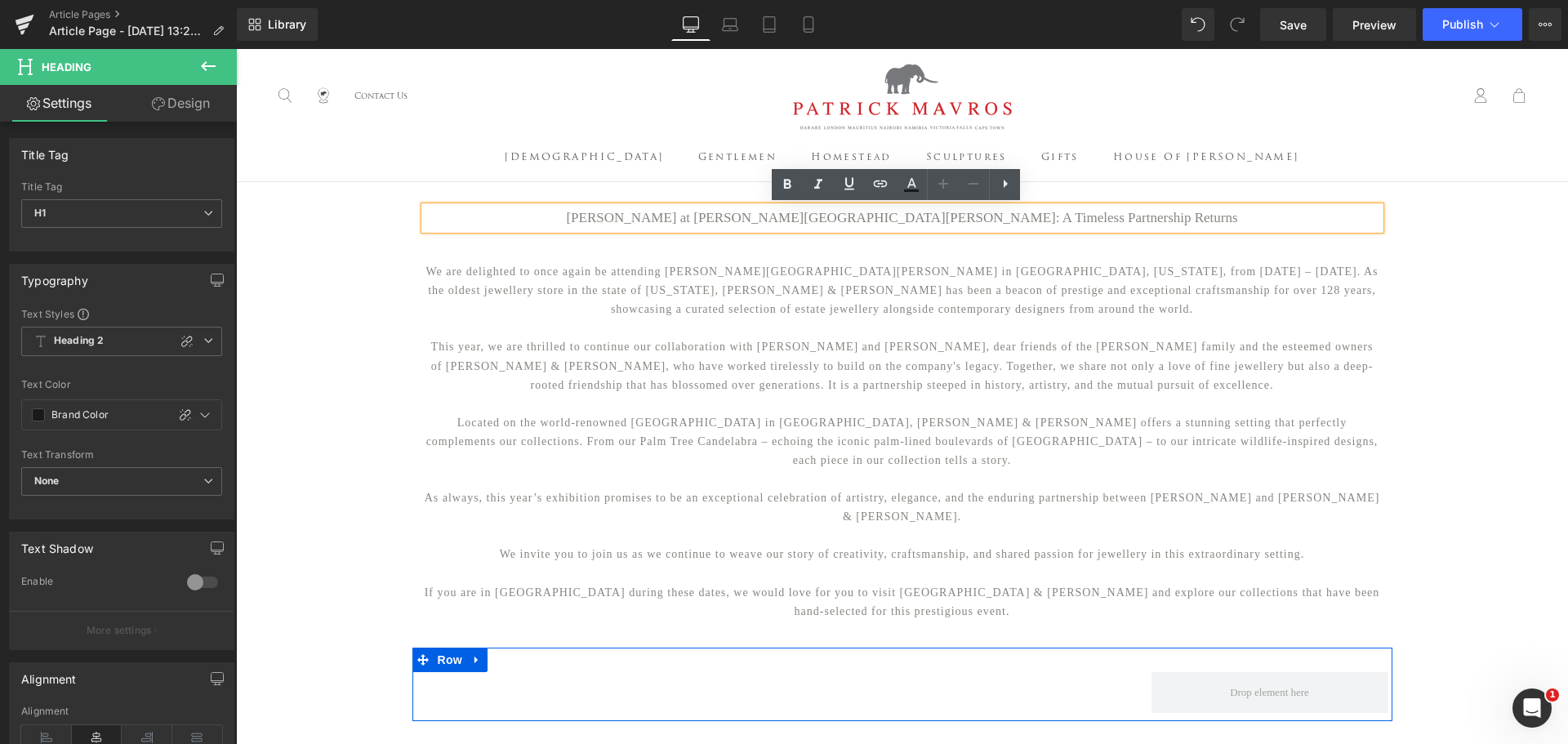
click at [1269, 227] on h1 "[PERSON_NAME] at [PERSON_NAME][GEOGRAPHIC_DATA][PERSON_NAME]: A Timeless Partne…" at bounding box center [902, 217] width 955 height 23
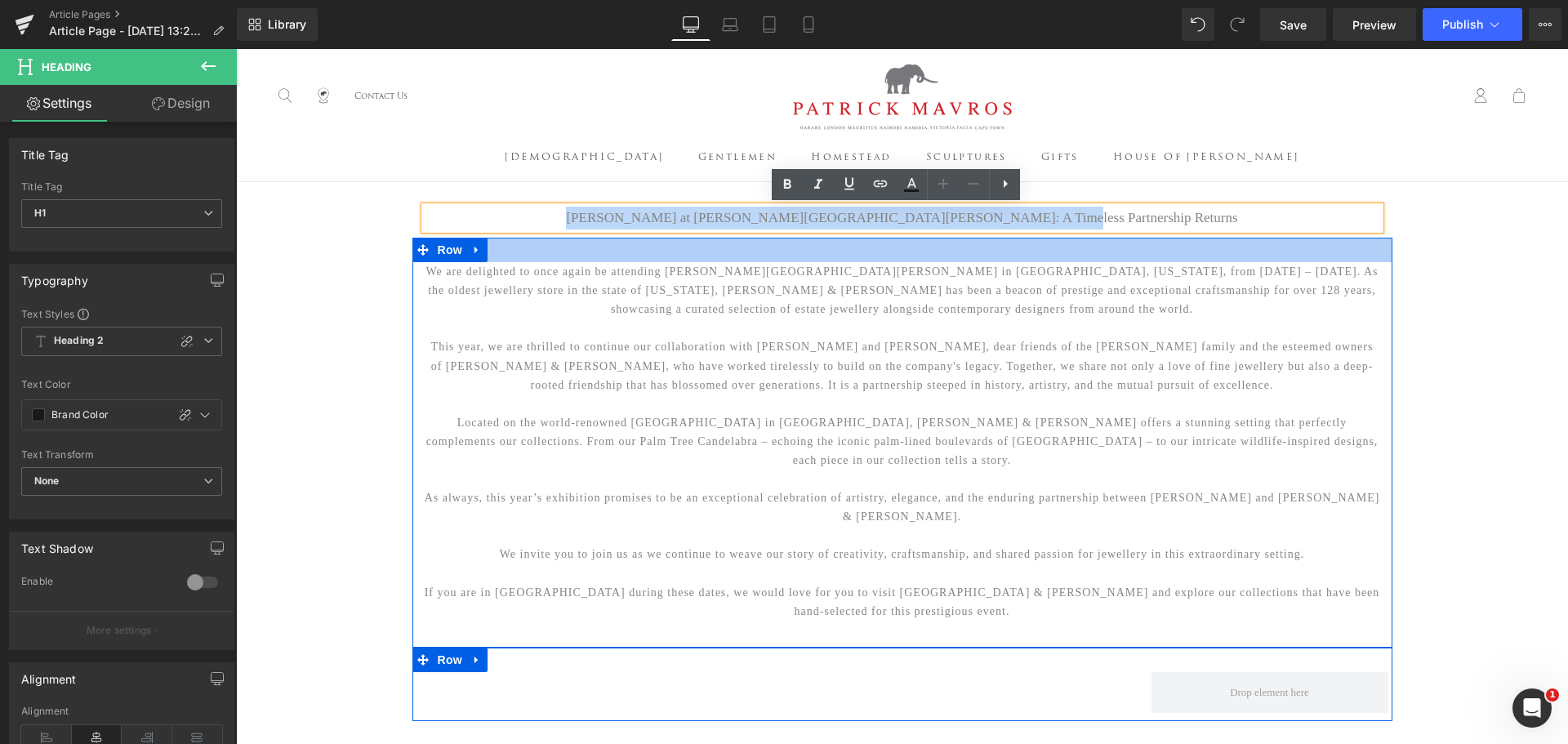
drag, startPoint x: 1263, startPoint y: 219, endPoint x: 532, endPoint y: 254, distance: 731.8
click at [532, 254] on div "[PERSON_NAME] at [PERSON_NAME][GEOGRAPHIC_DATA][PERSON_NAME]: A Timeless Partne…" at bounding box center [901, 692] width 1331 height 1020
paste div
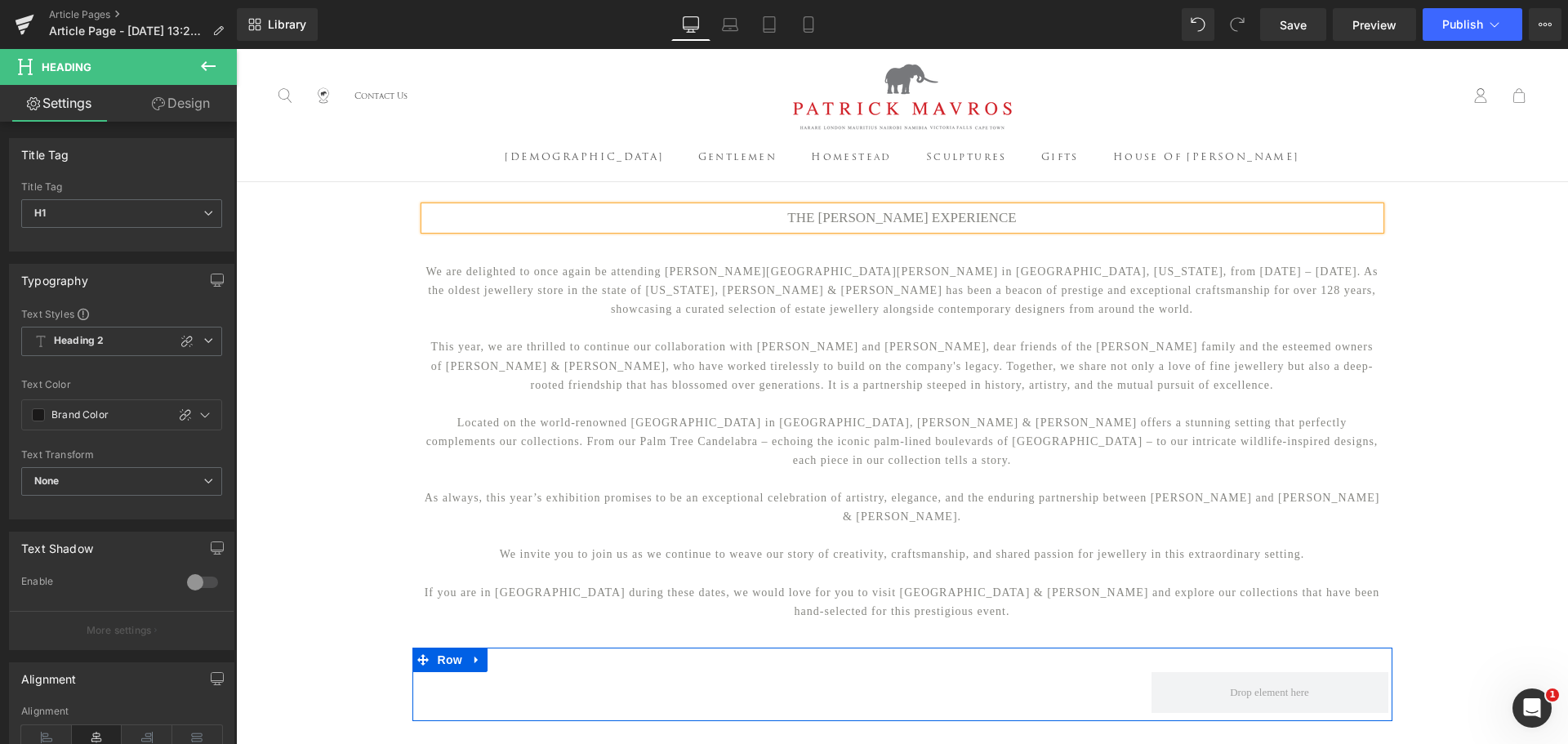
click at [344, 255] on div "THE [PERSON_NAME] EXPERIENCE Heading Row We are delighted to once again be atte…" at bounding box center [901, 692] width 1331 height 1020
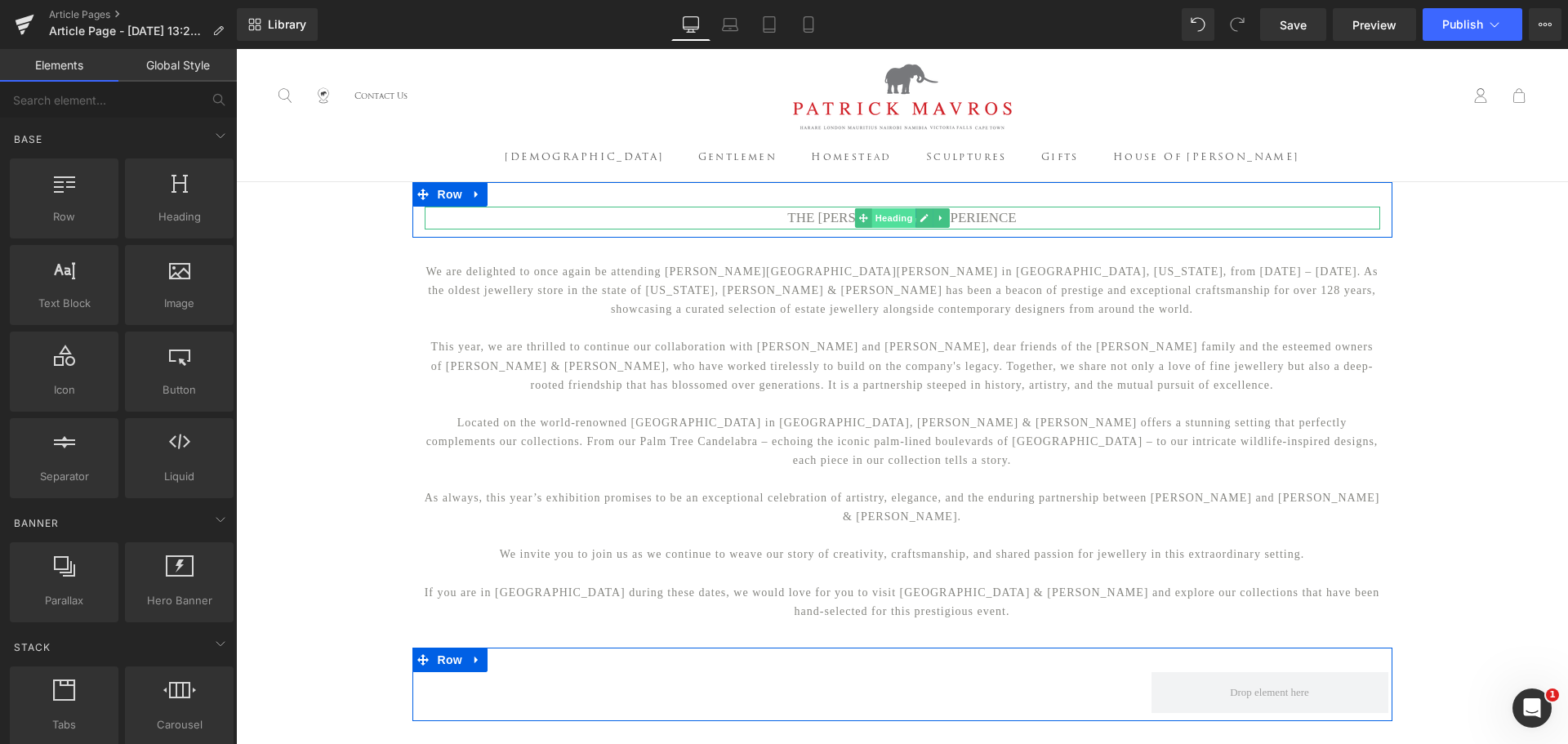
click at [895, 219] on span "Heading" at bounding box center [893, 218] width 44 height 20
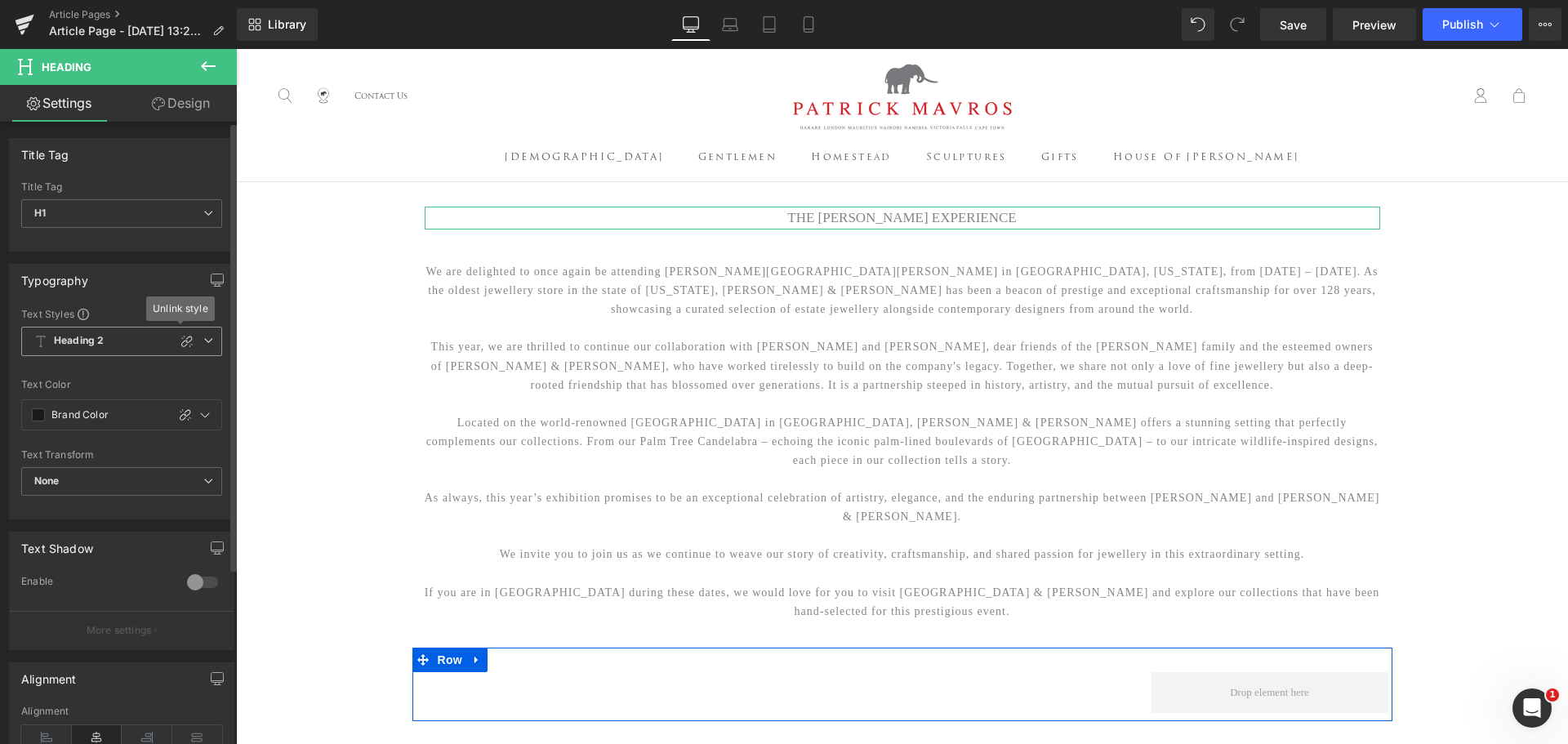
click at [203, 339] on icon at bounding box center [208, 340] width 10 height 10
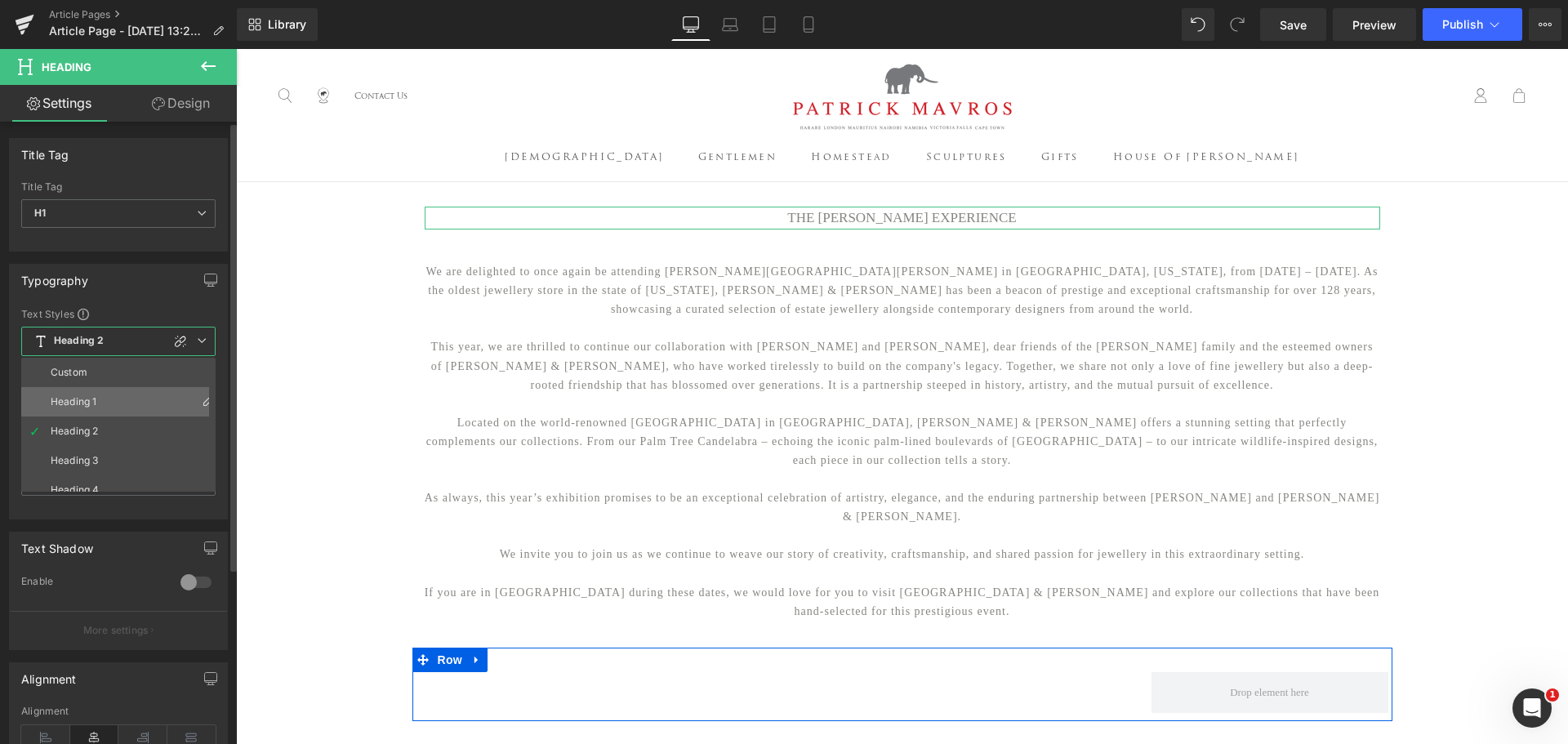
click at [167, 389] on li "Heading 1" at bounding box center [121, 401] width 202 height 29
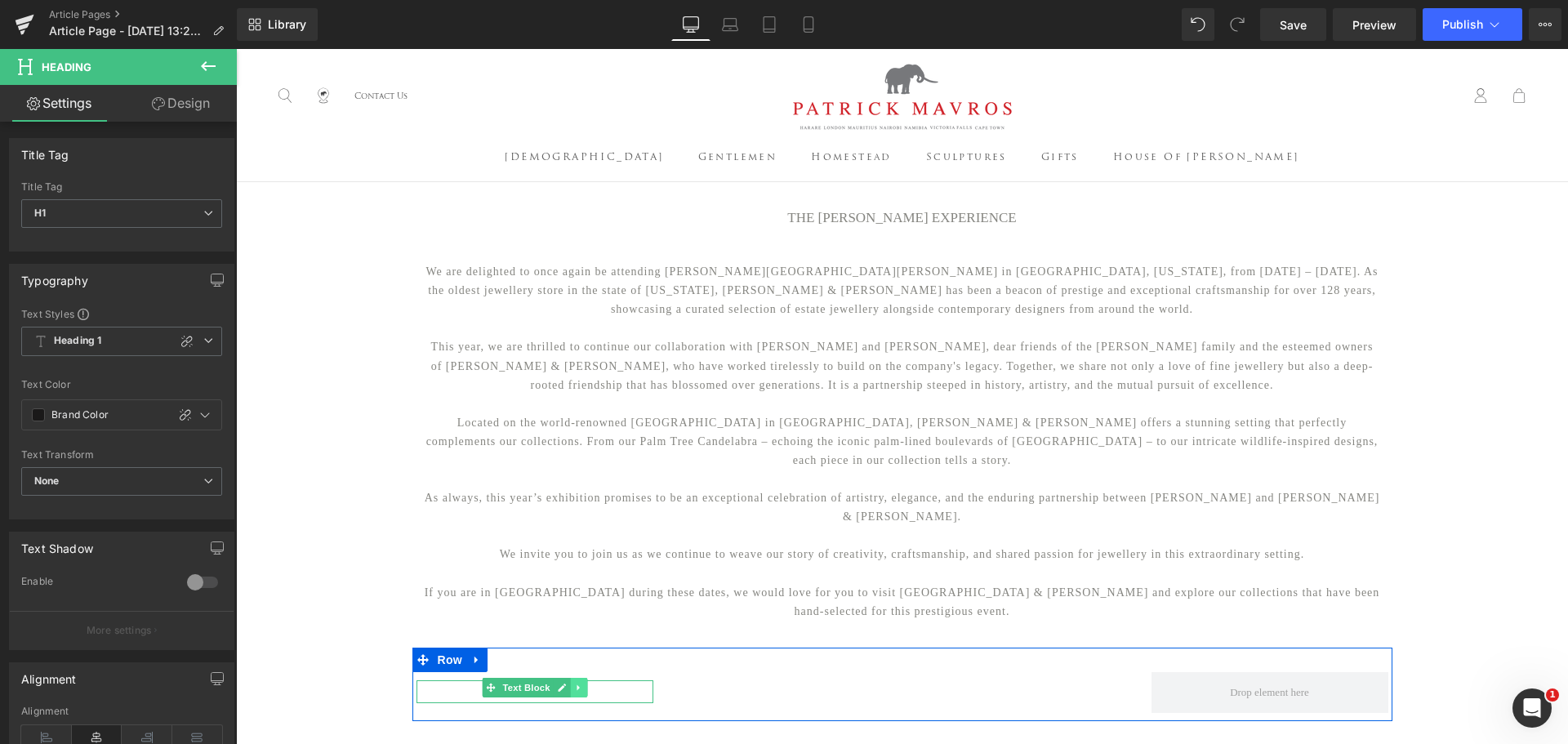
click at [574, 682] on icon at bounding box center [578, 687] width 9 height 10
click at [582, 682] on icon at bounding box center [586, 687] width 9 height 9
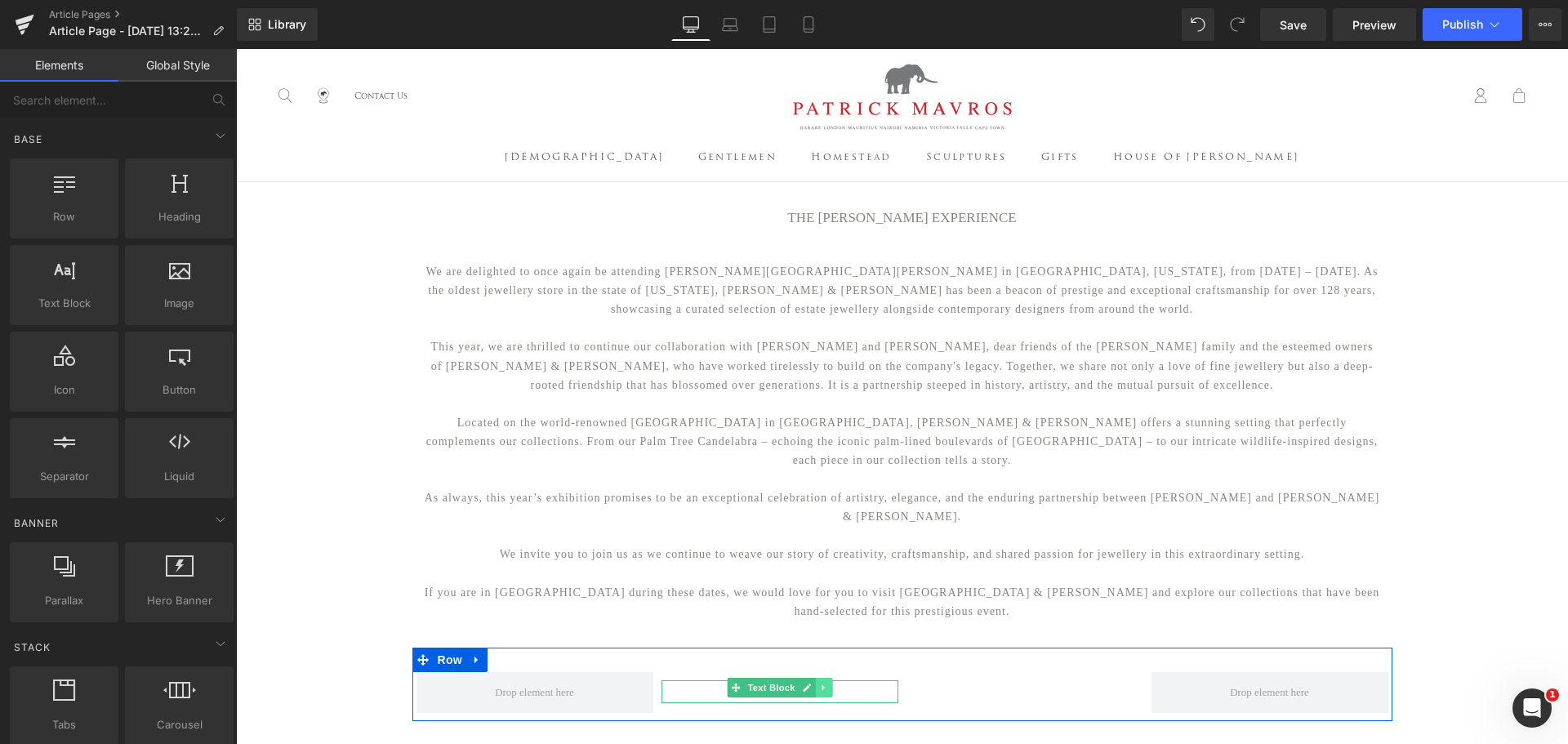
click at [821, 684] on icon at bounding box center [822, 687] width 3 height 5
click at [828, 682] on icon at bounding box center [832, 687] width 9 height 9
click at [1067, 684] on icon at bounding box center [1068, 687] width 3 height 5
click at [1072, 682] on icon at bounding box center [1077, 687] width 9 height 10
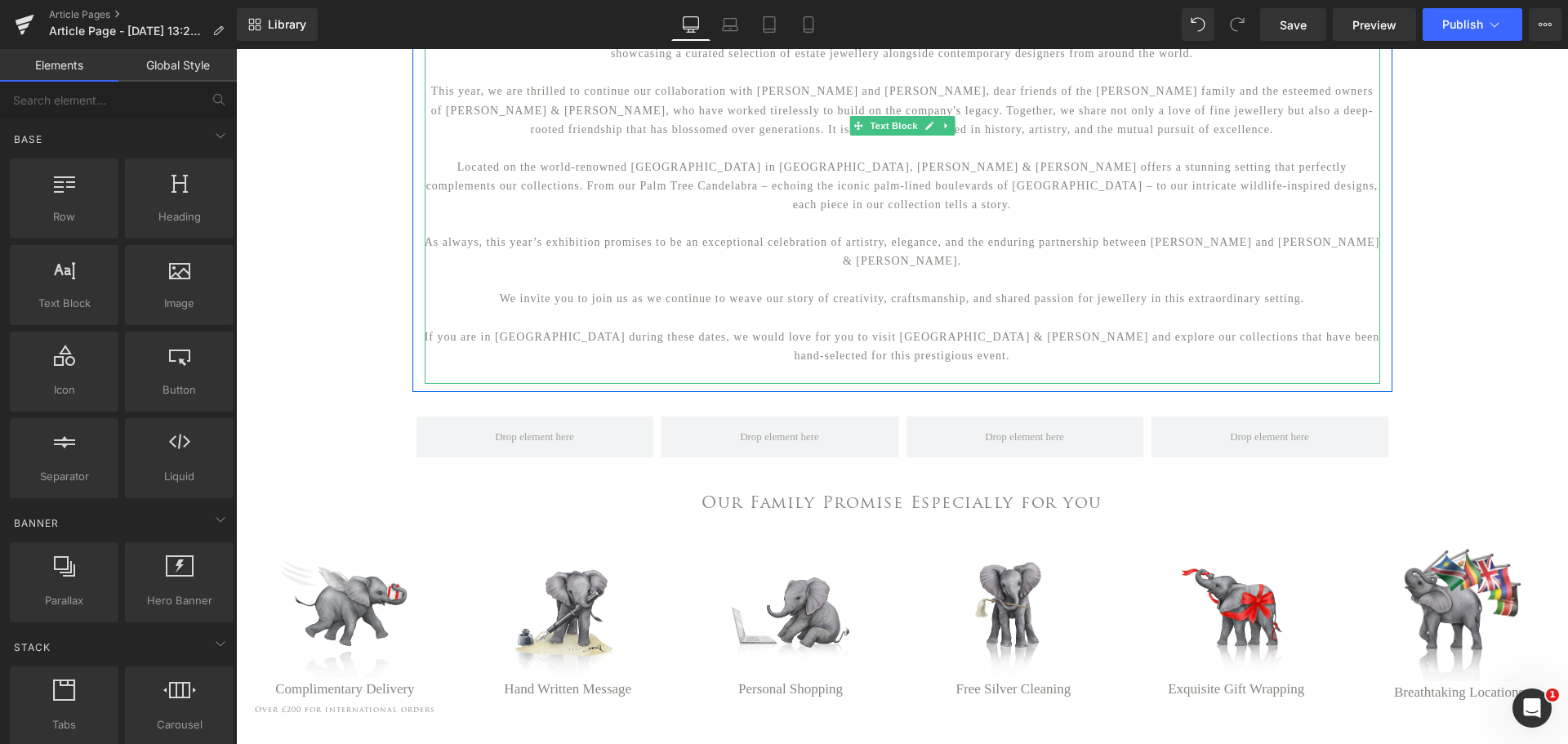
scroll to position [163, 0]
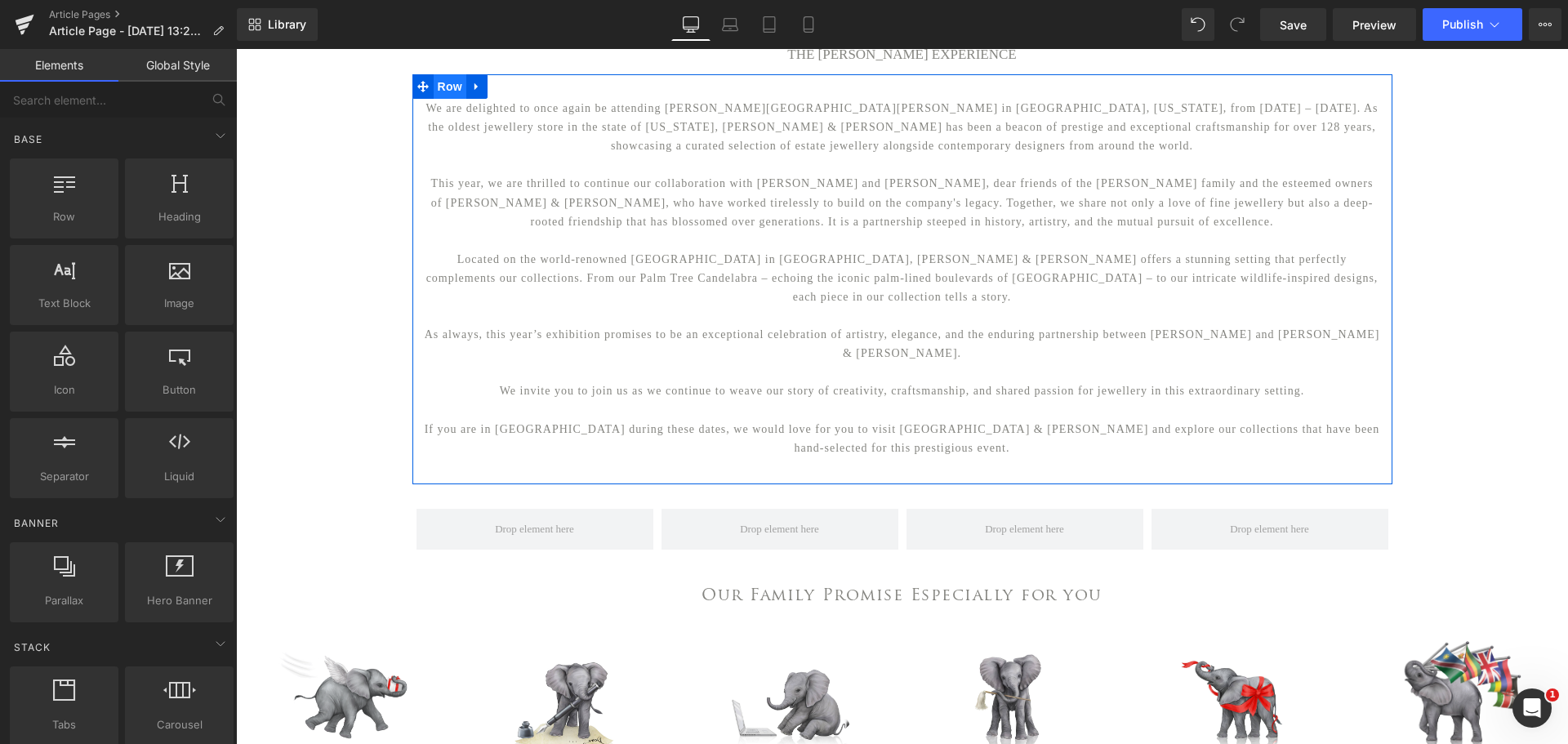
click at [441, 95] on span "Row" at bounding box center [450, 86] width 33 height 24
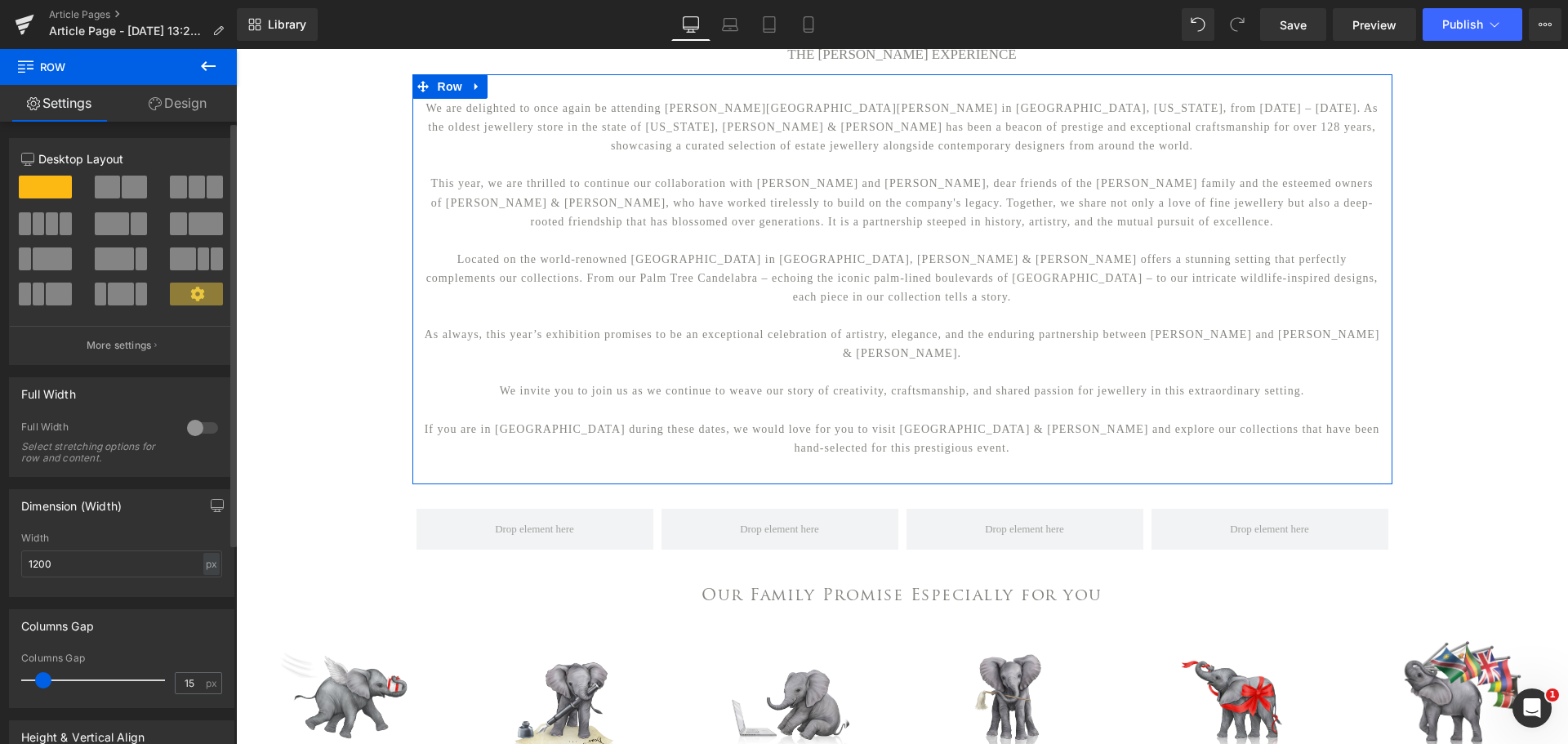
drag, startPoint x: 132, startPoint y: 191, endPoint x: 474, endPoint y: 140, distance: 345.8
click at [132, 191] on span at bounding box center [134, 187] width 25 height 23
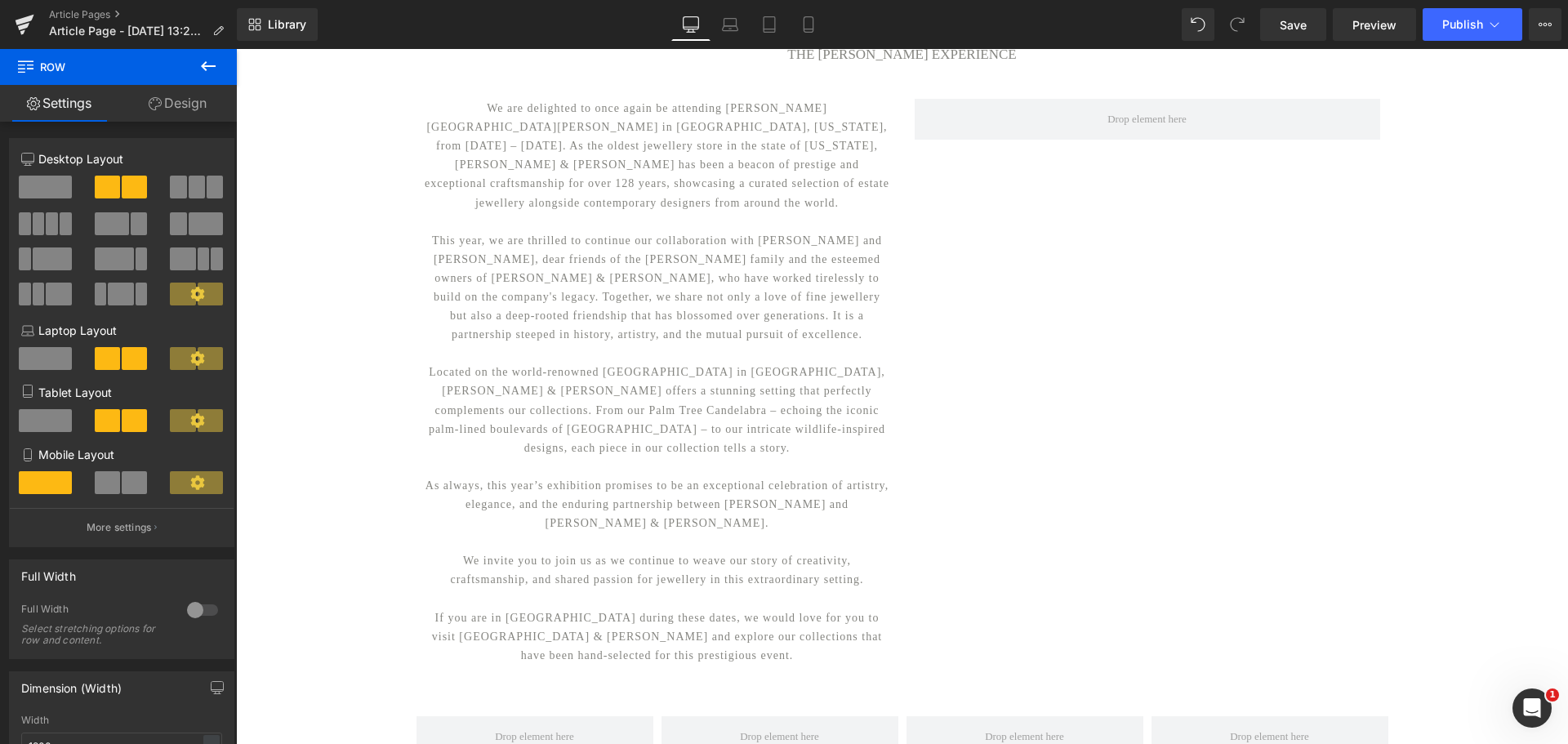
click at [206, 66] on icon at bounding box center [208, 66] width 15 height 10
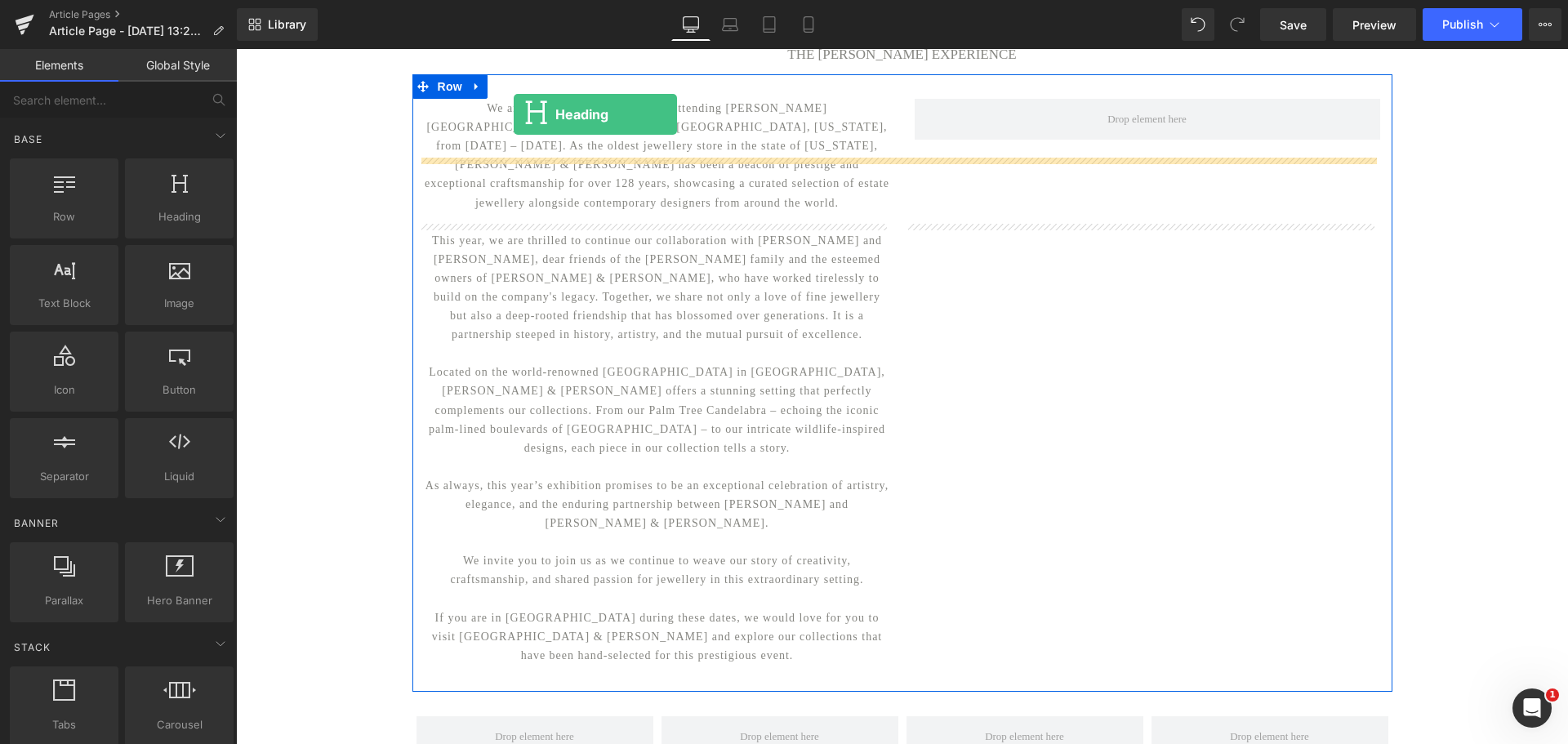
scroll to position [0, 0]
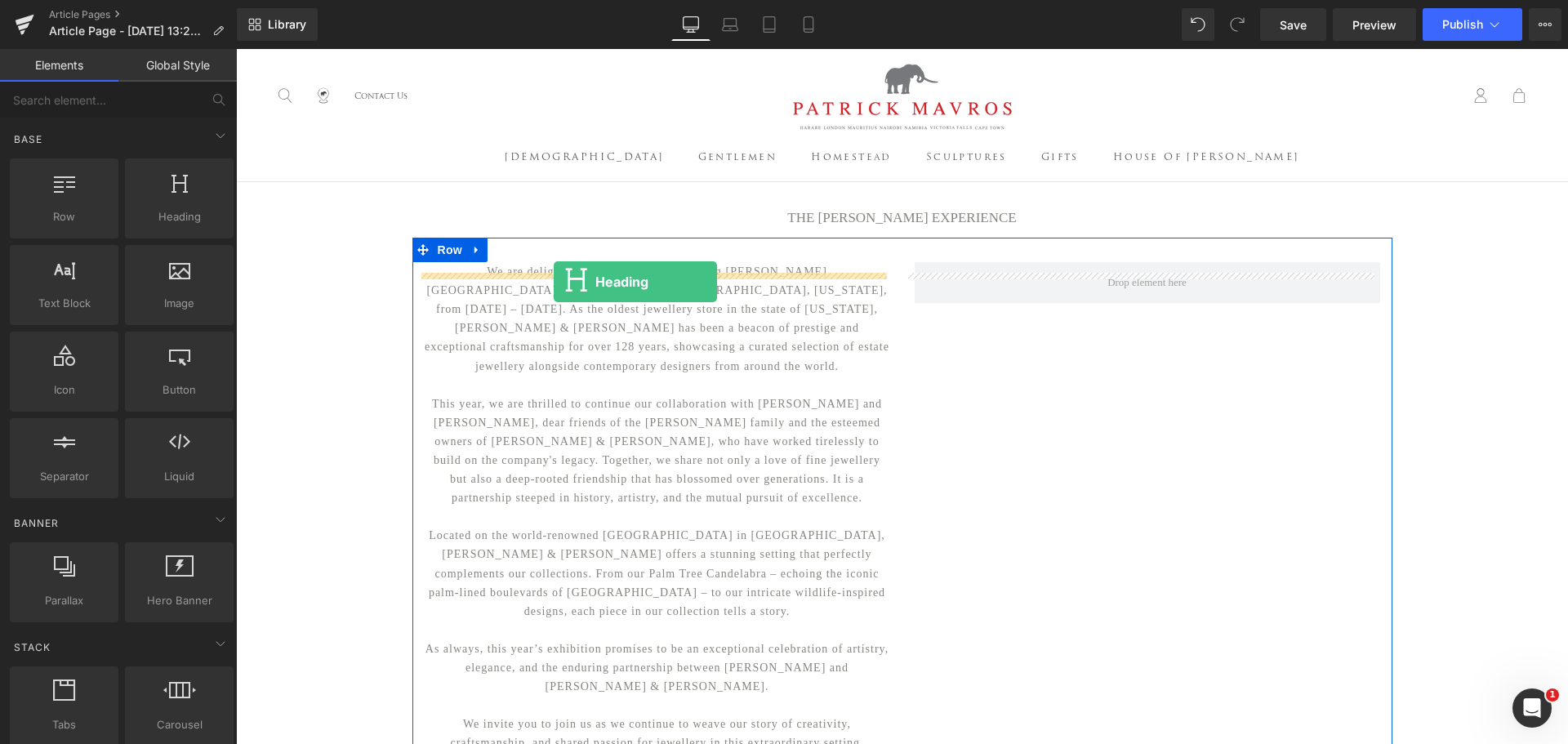
drag, startPoint x: 406, startPoint y: 253, endPoint x: 554, endPoint y: 282, distance: 150.8
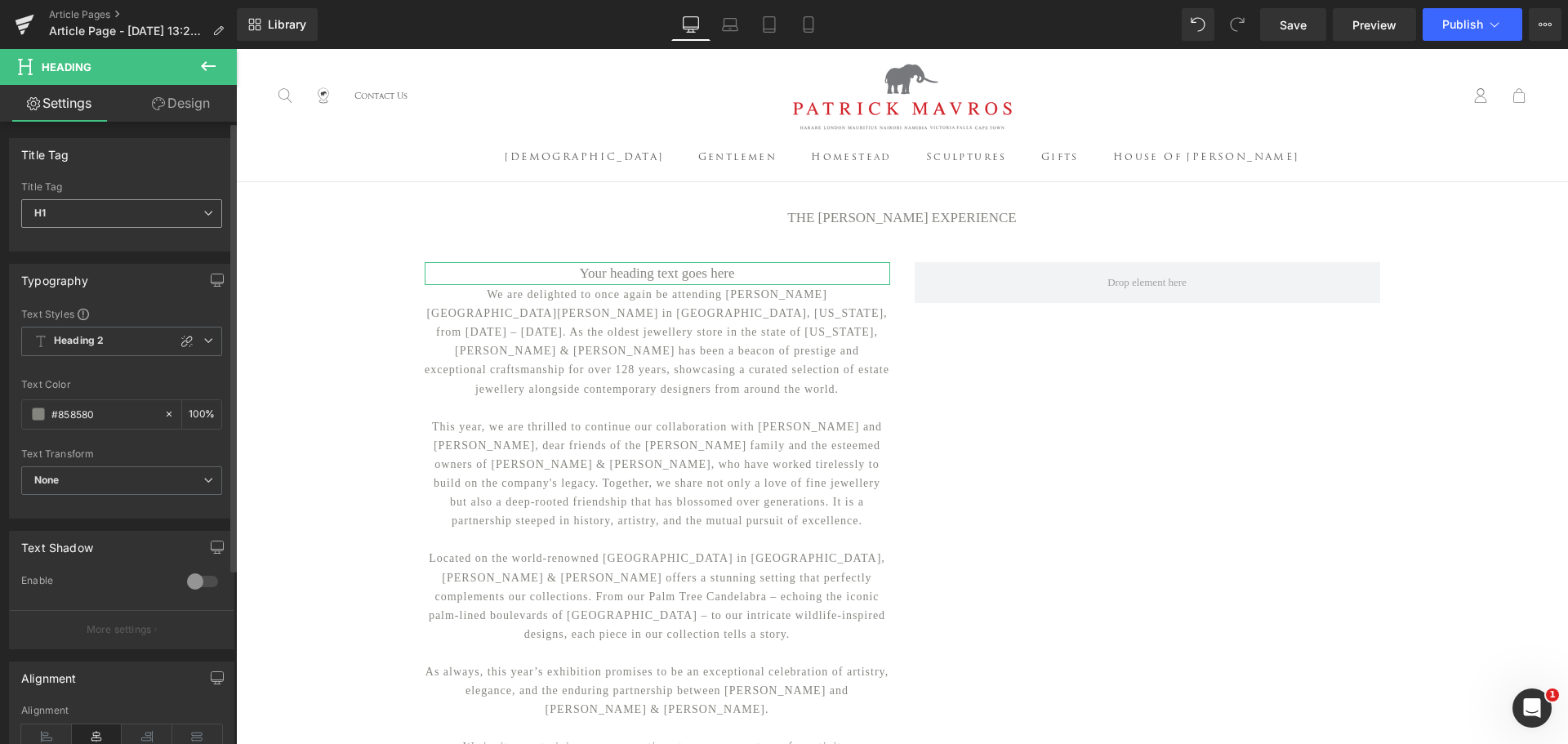
click at [195, 216] on span "H1" at bounding box center [121, 214] width 201 height 29
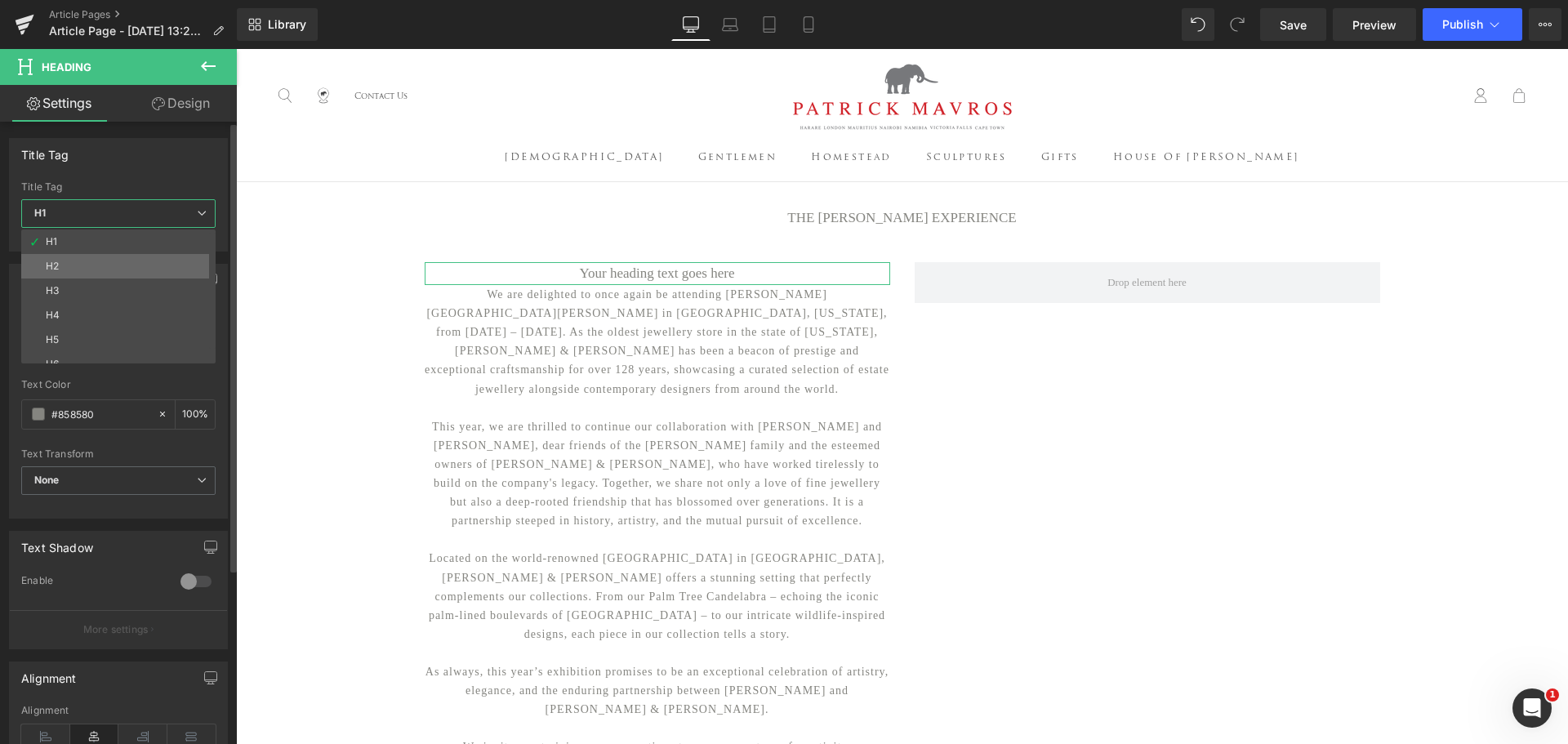
click at [187, 258] on li "H2" at bounding box center [121, 266] width 202 height 24
type input "100"
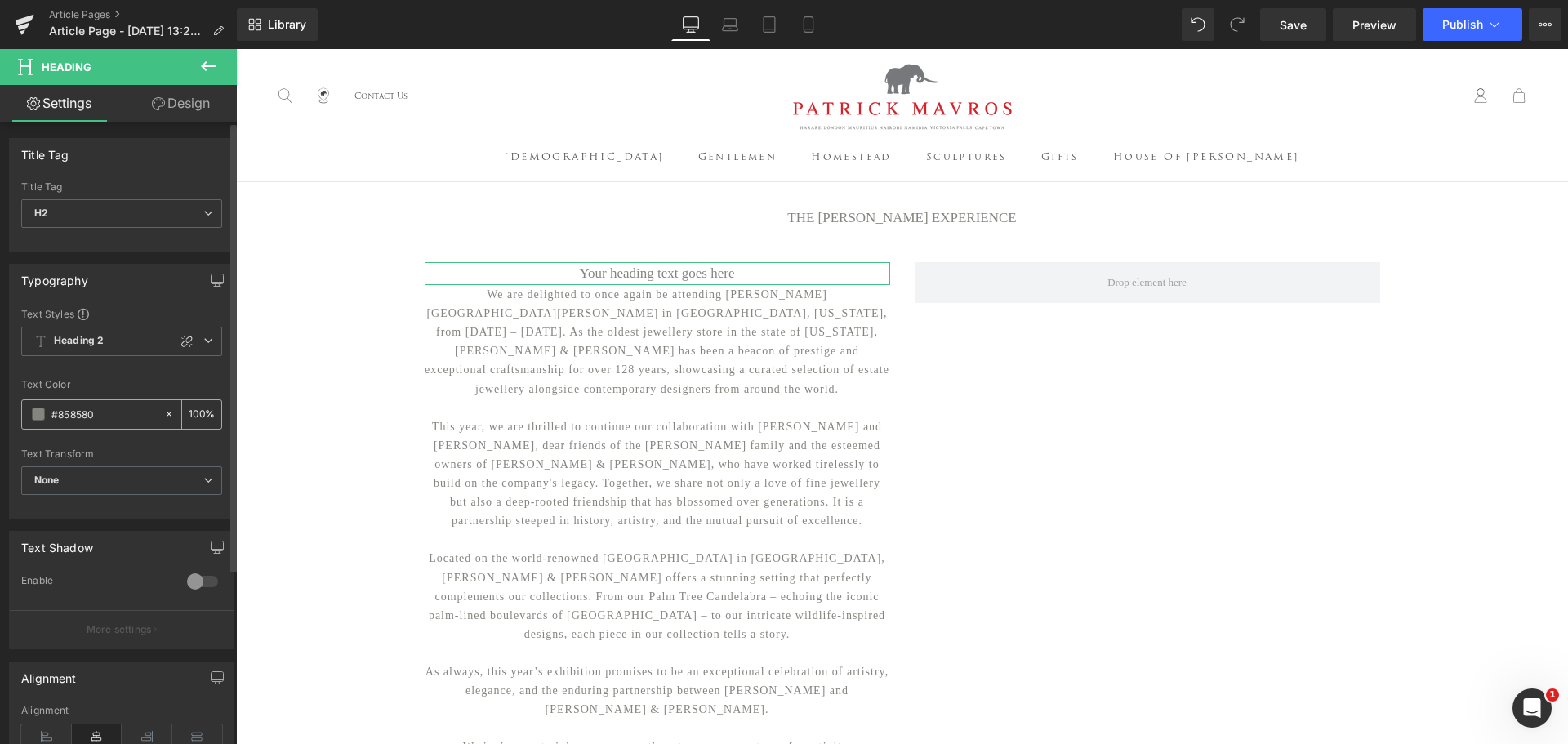
click at [36, 417] on span at bounding box center [38, 414] width 13 height 13
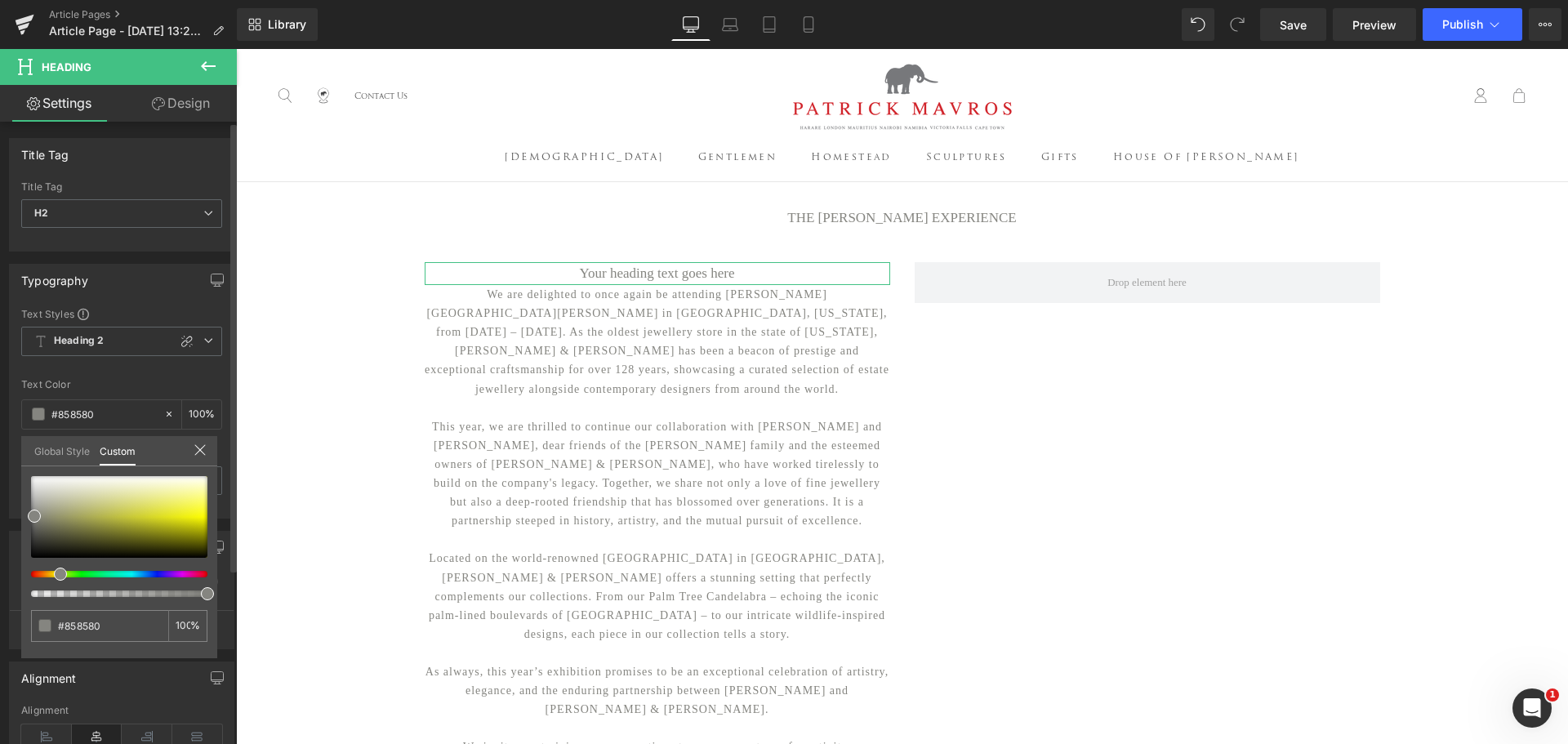
click at [58, 449] on link "Global Style" at bounding box center [62, 449] width 55 height 28
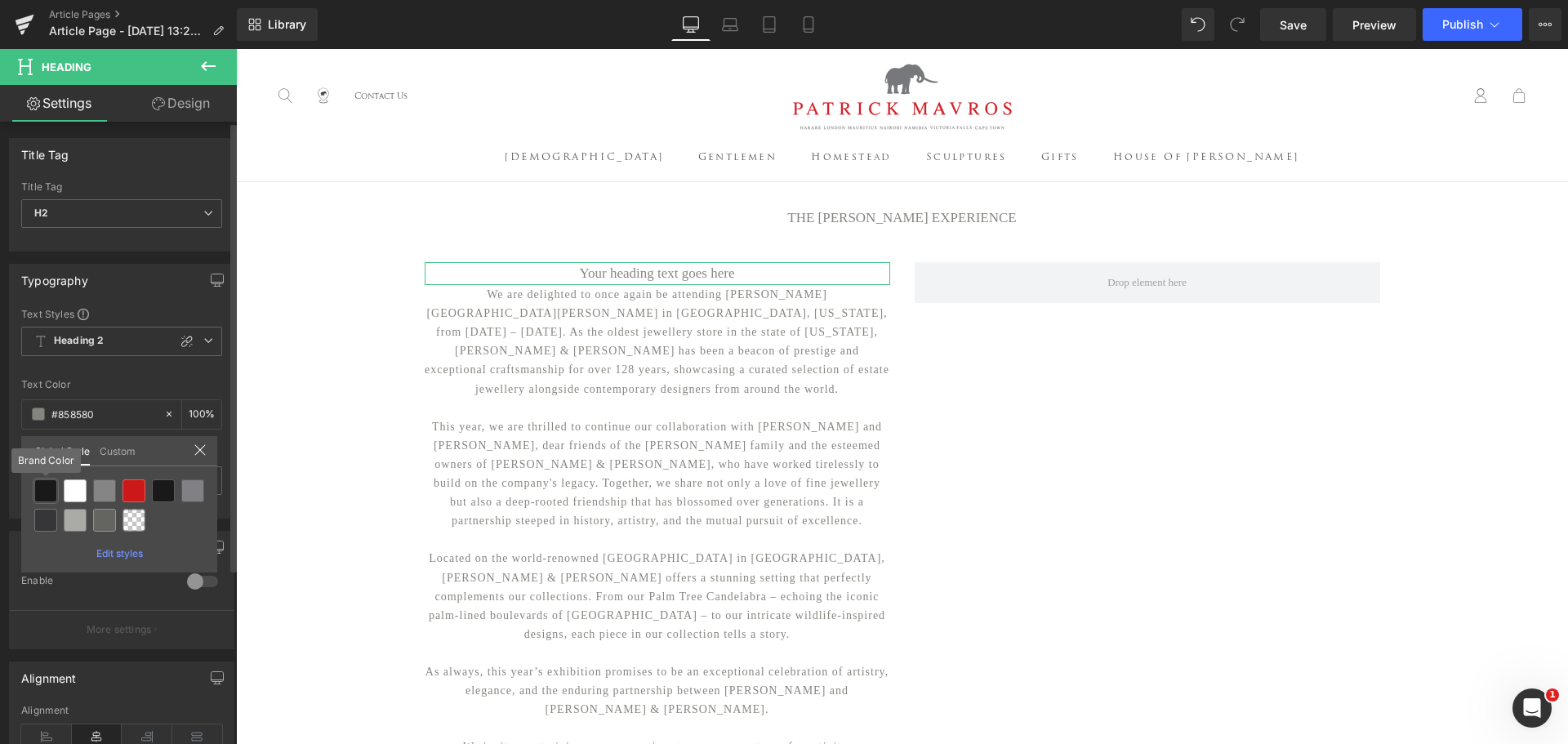
click at [47, 492] on div at bounding box center [45, 490] width 23 height 23
type input "Brand Color"
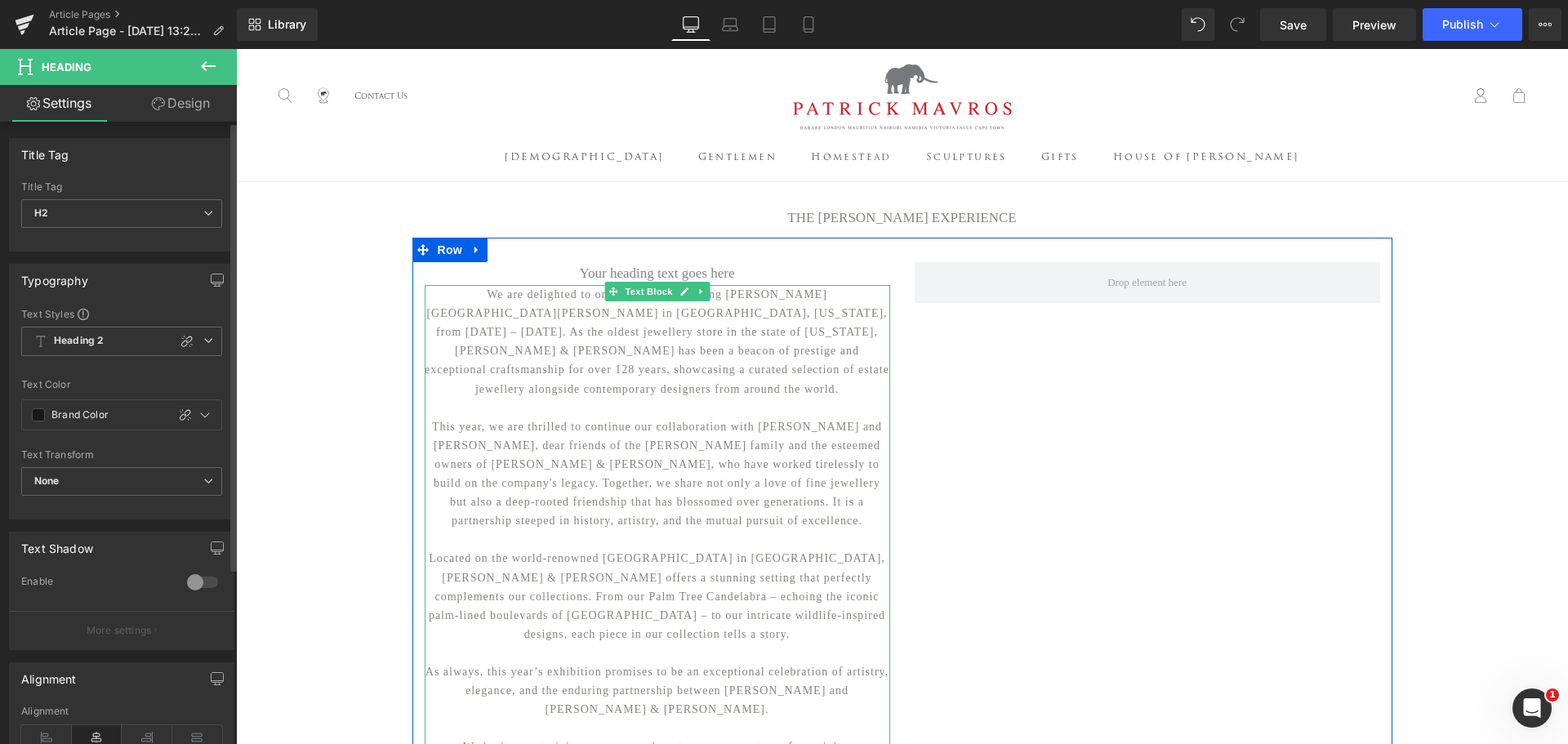
click at [639, 343] on p "We are delighted to once again be attending [PERSON_NAME][GEOGRAPHIC_DATA][PERS…" at bounding box center [657, 341] width 466 height 113
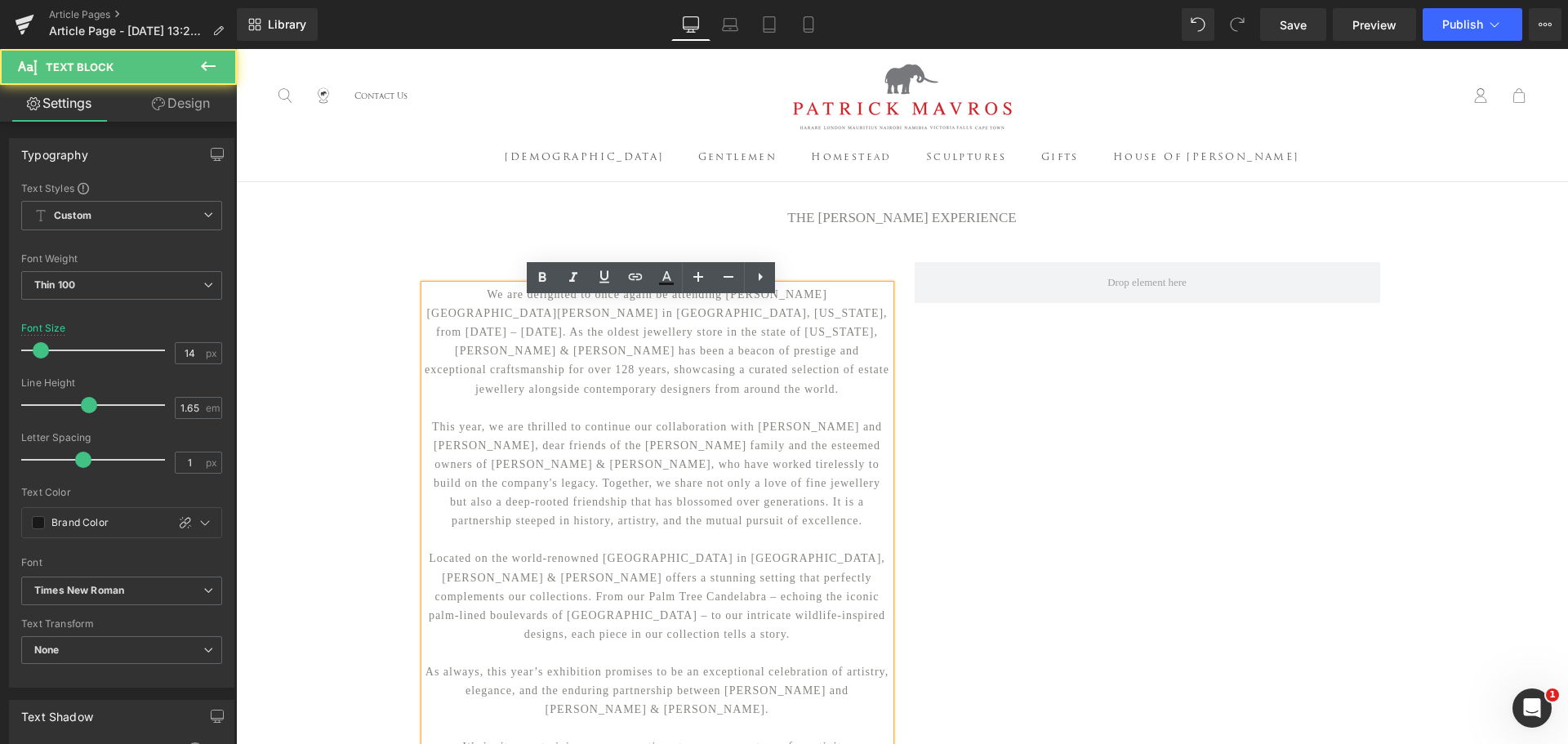
click at [431, 309] on p "We are delighted to once again be attending [PERSON_NAME][GEOGRAPHIC_DATA][PERS…" at bounding box center [657, 341] width 466 height 113
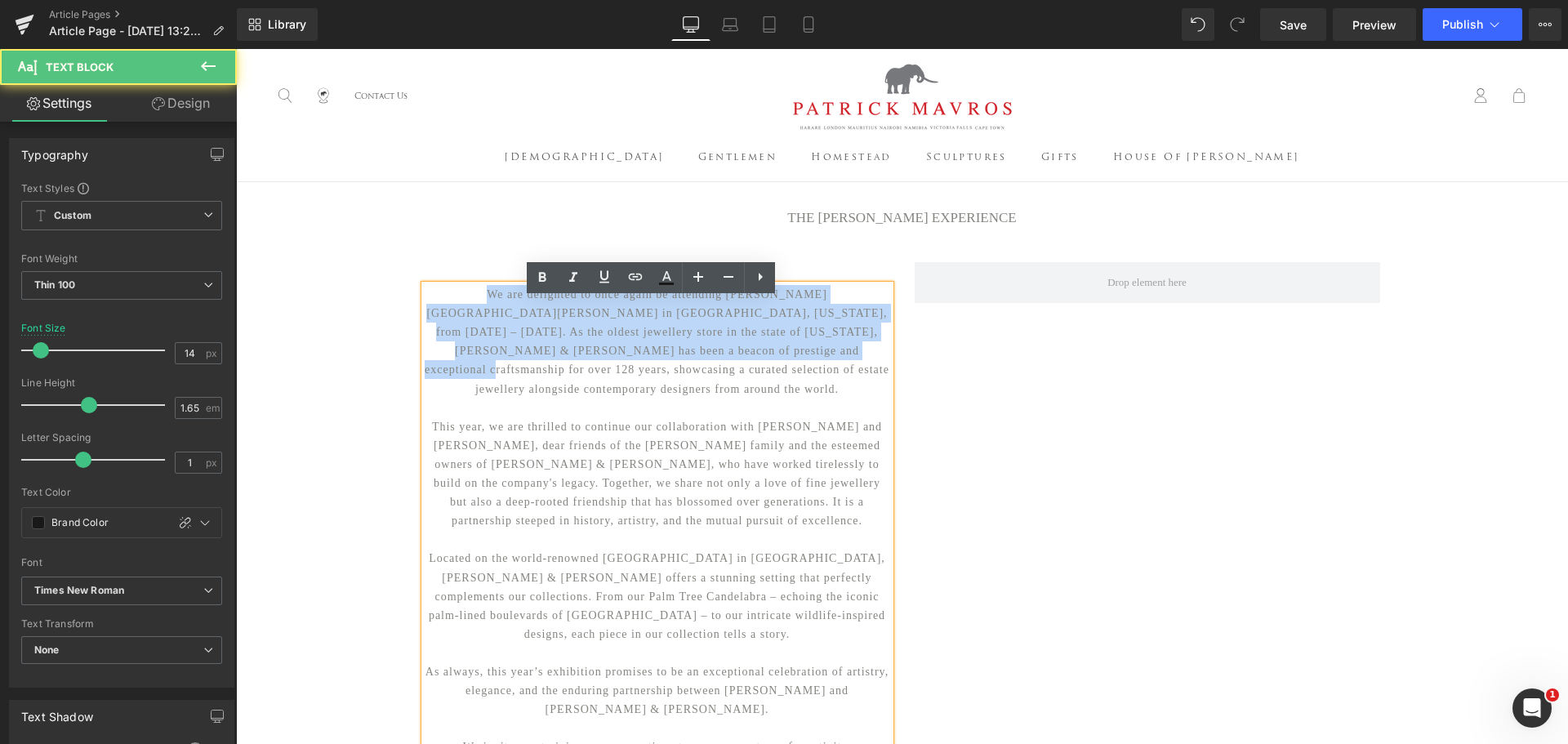
scroll to position [245, 0]
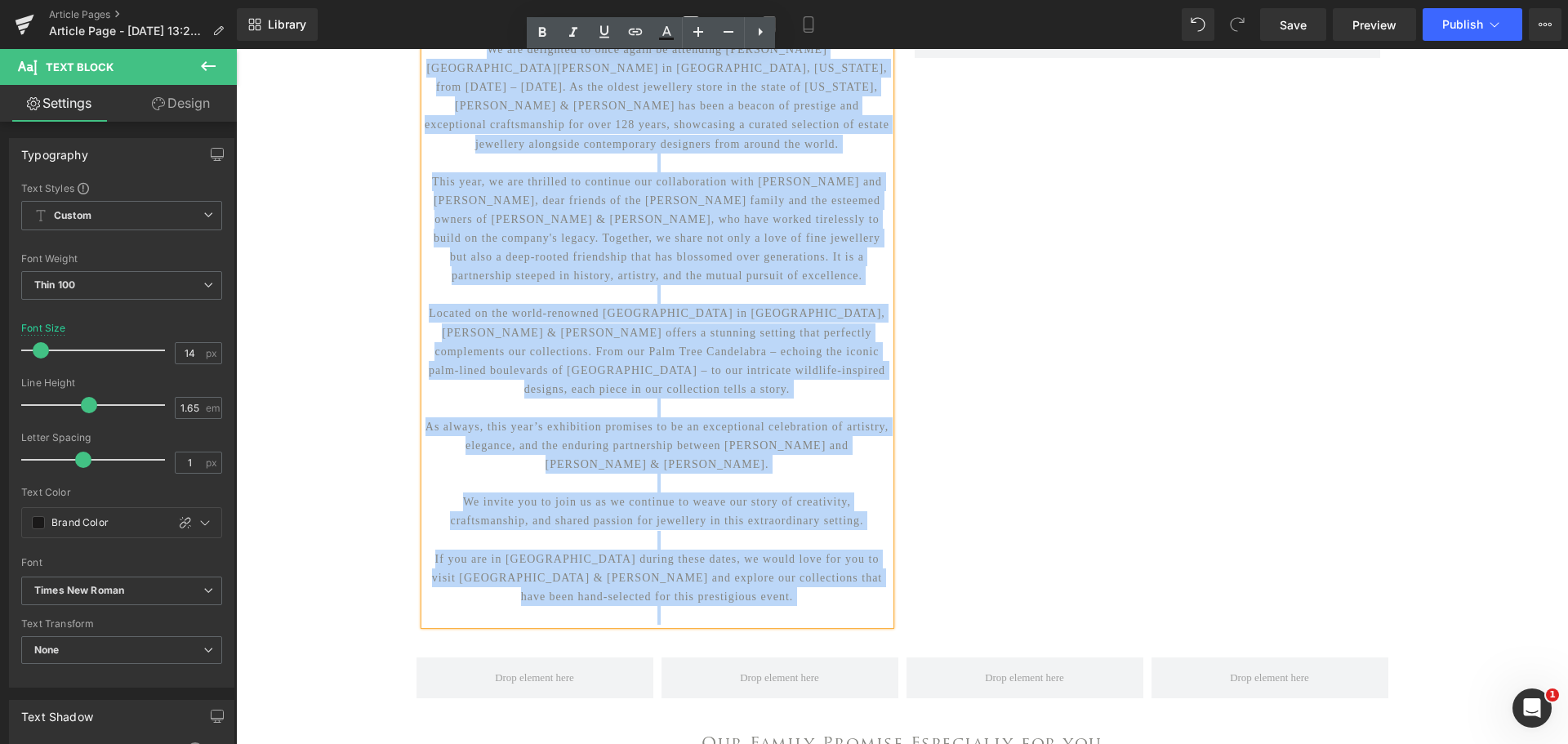
drag, startPoint x: 431, startPoint y: 309, endPoint x: 755, endPoint y: 573, distance: 417.9
click at [755, 573] on div "We are delighted to once again be attending [PERSON_NAME][GEOGRAPHIC_DATA][PERS…" at bounding box center [657, 332] width 466 height 585
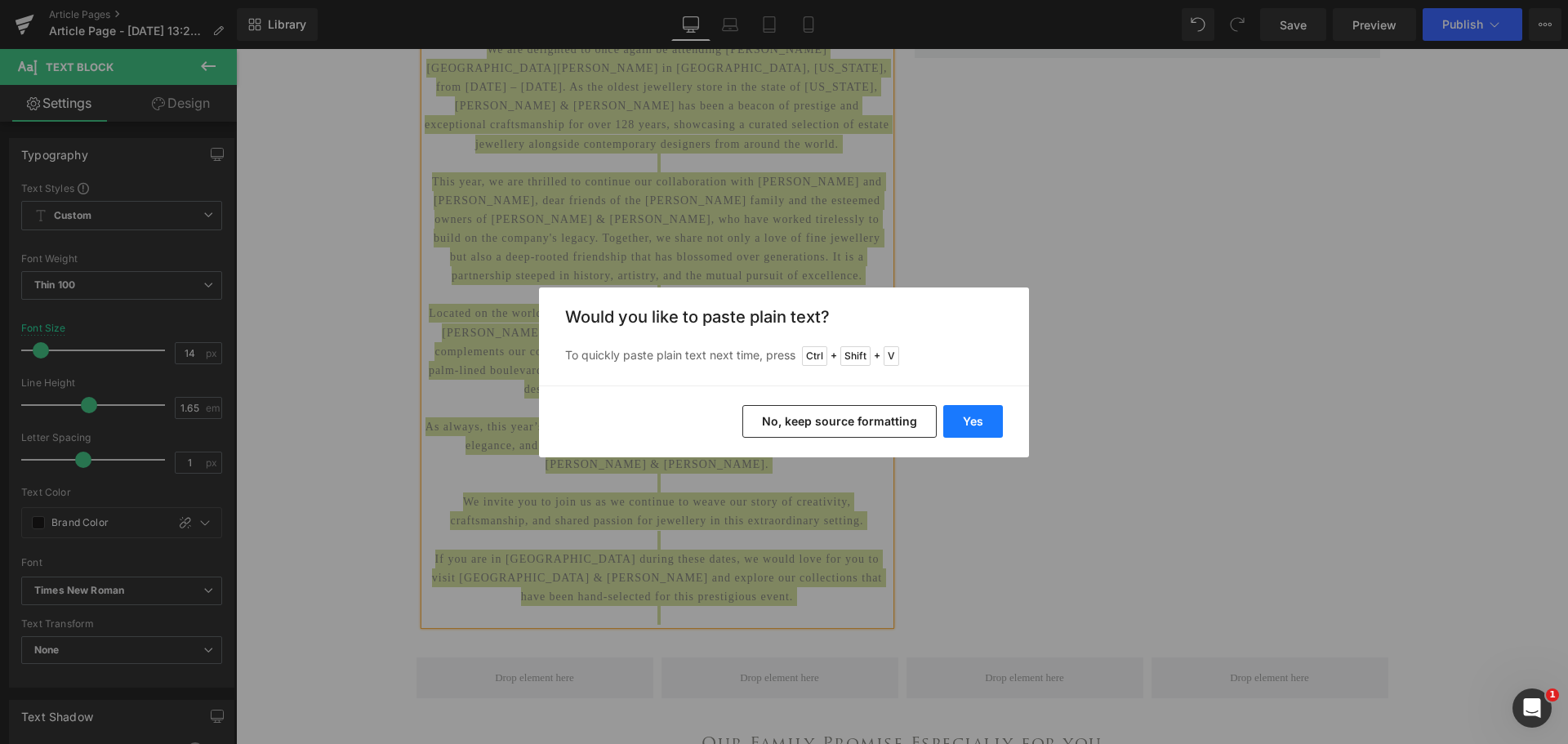
click at [974, 410] on button "Yes" at bounding box center [973, 421] width 60 height 33
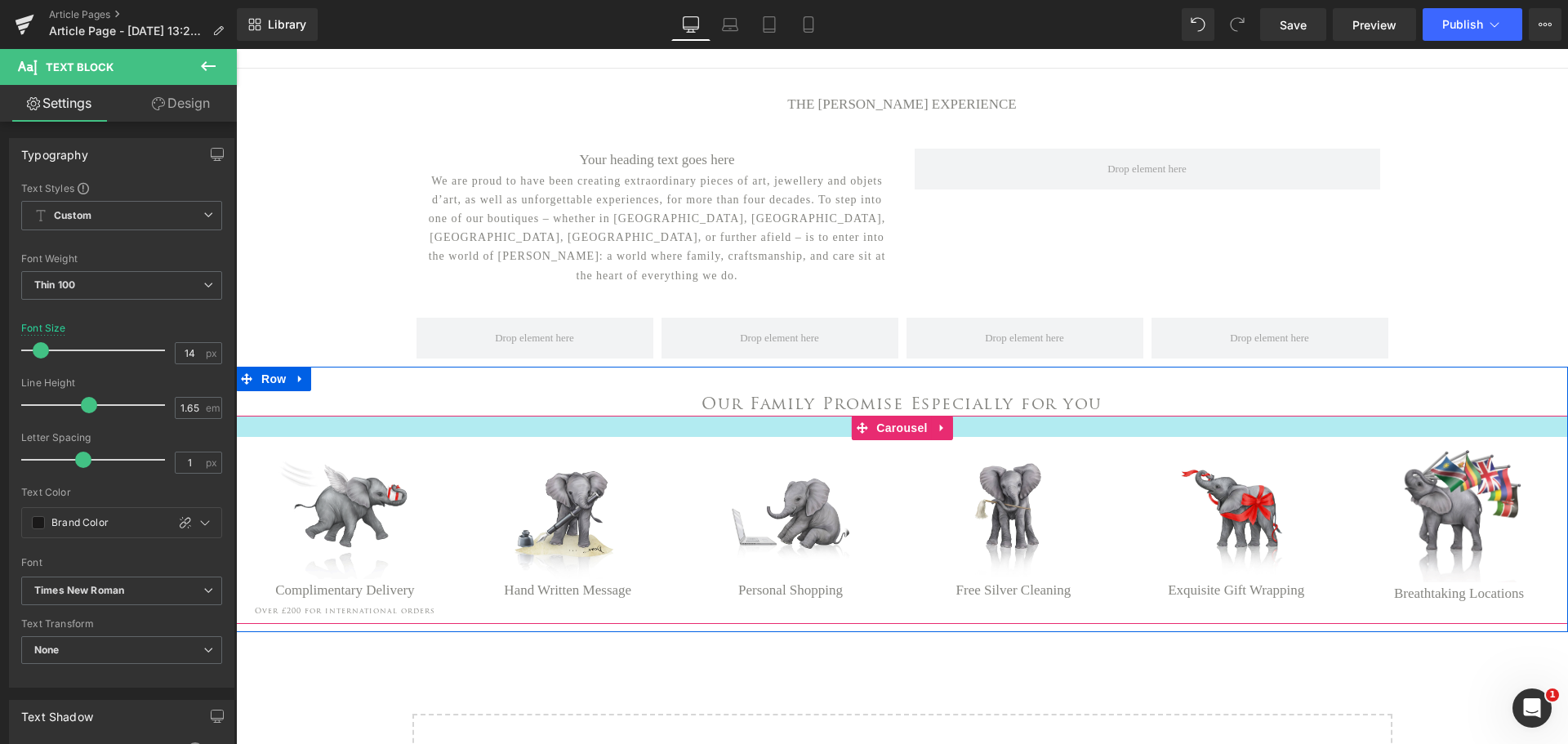
scroll to position [0, 0]
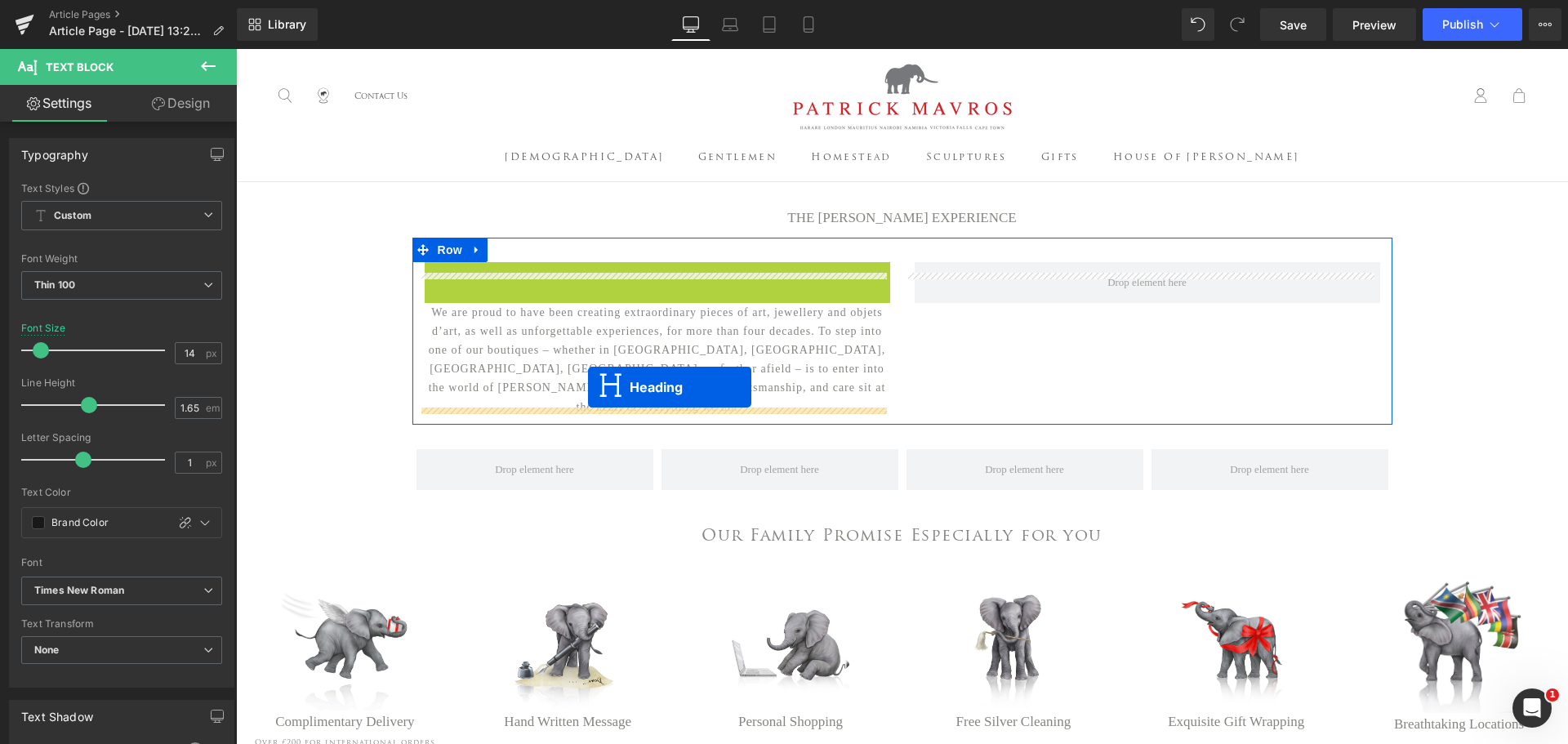
drag, startPoint x: 603, startPoint y: 285, endPoint x: 588, endPoint y: 387, distance: 103.1
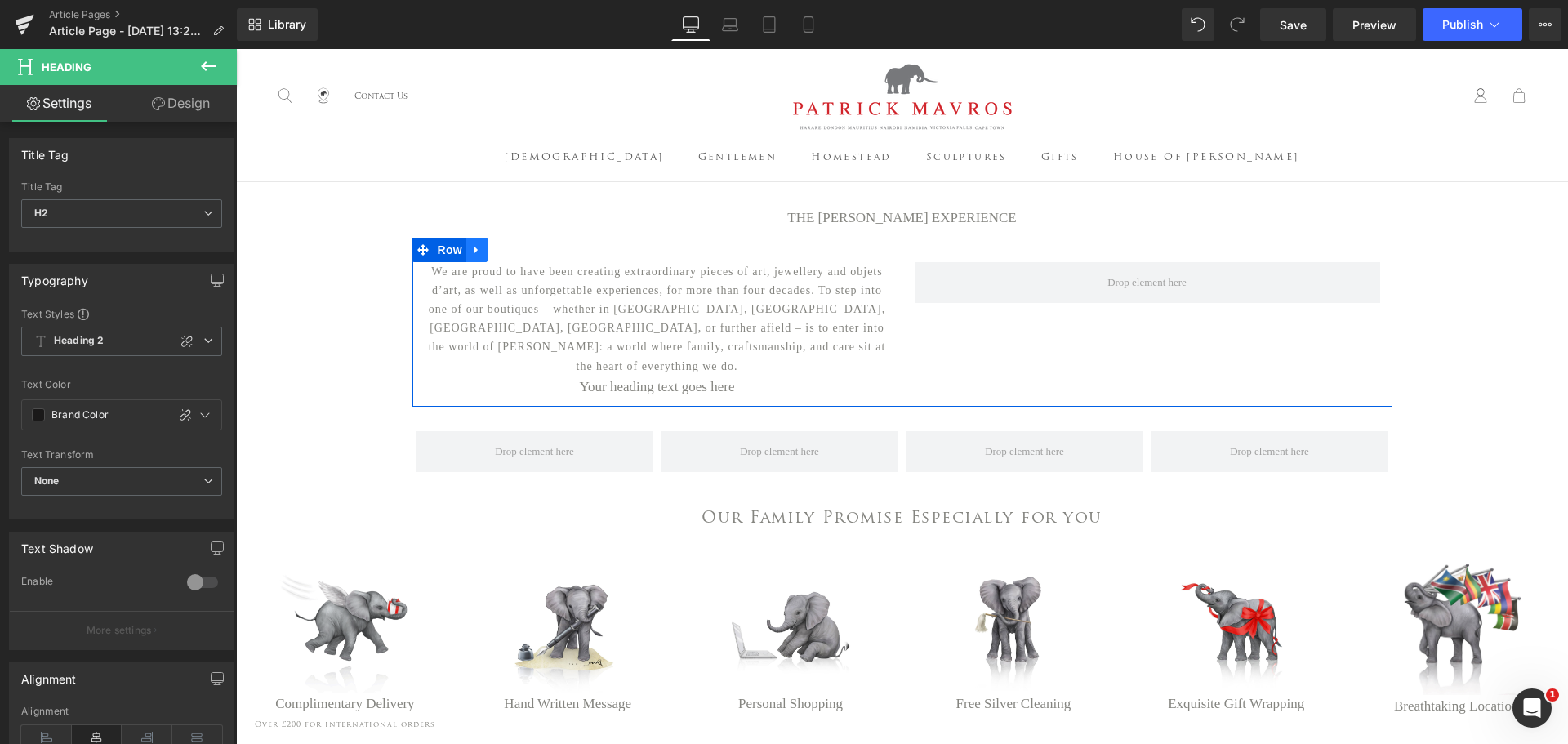
click at [474, 256] on icon at bounding box center [477, 250] width 12 height 13
click at [489, 262] on link at bounding box center [498, 249] width 21 height 24
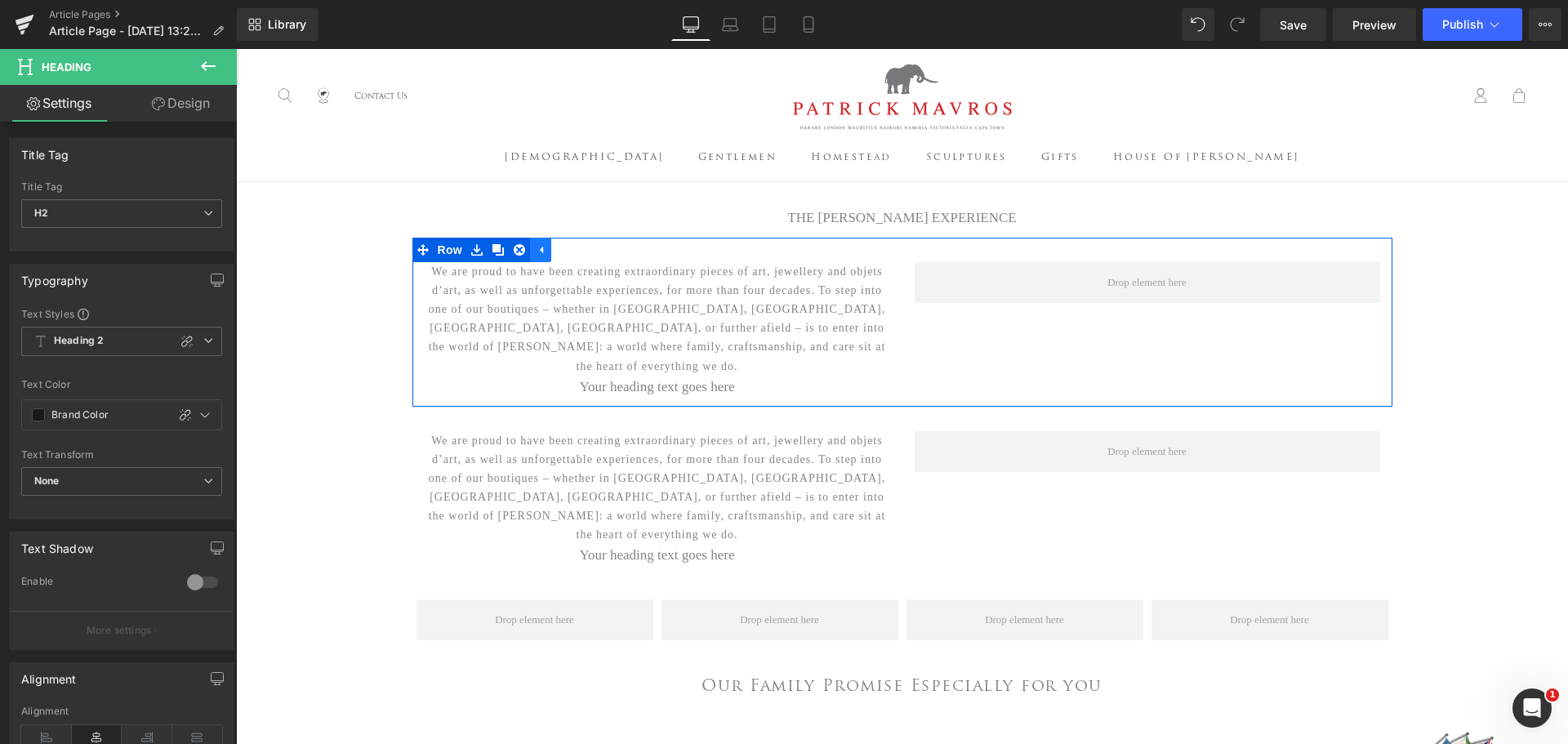
click at [540, 254] on icon at bounding box center [542, 250] width 4 height 7
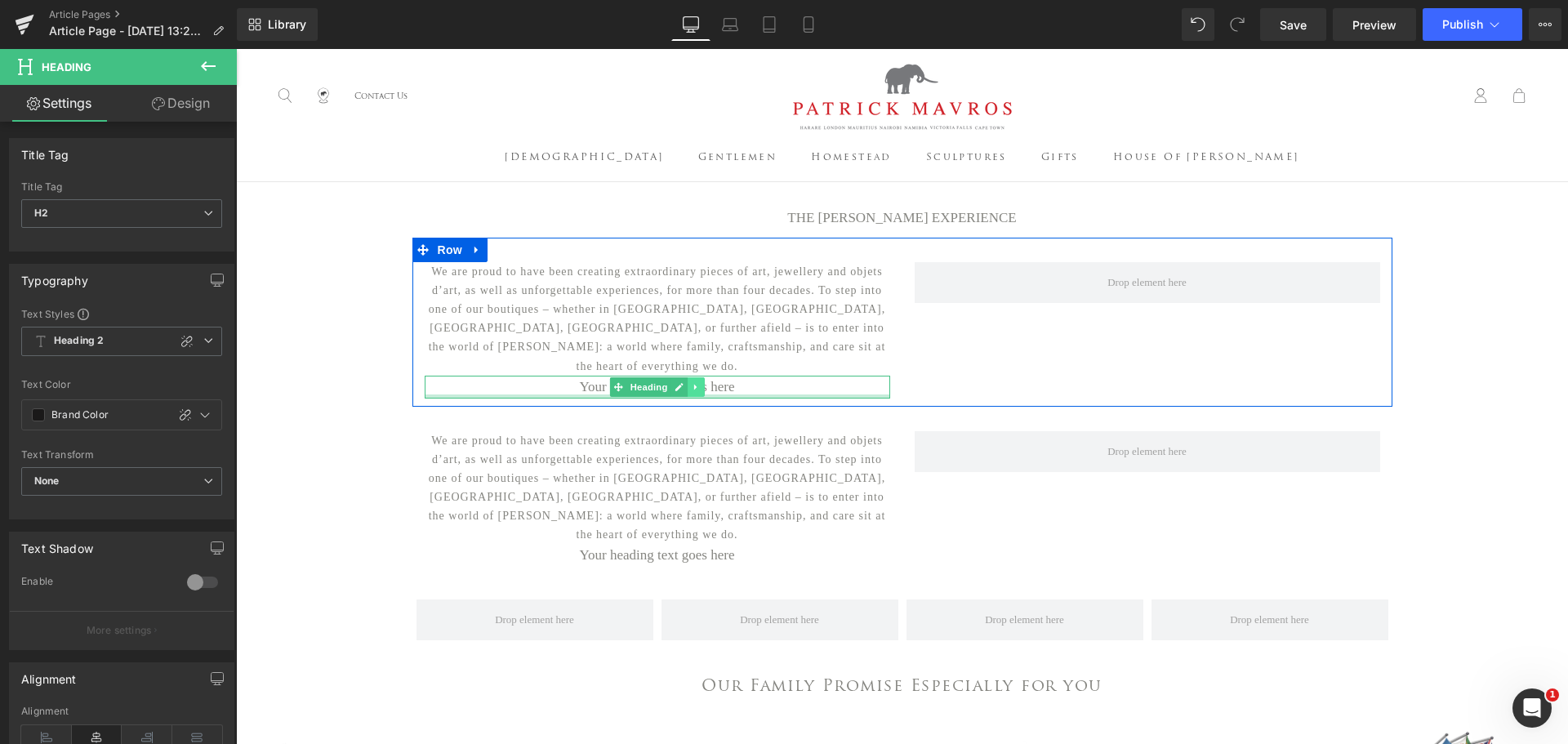
click at [696, 381] on link at bounding box center [696, 387] width 17 height 20
click at [700, 382] on icon at bounding box center [704, 387] width 9 height 9
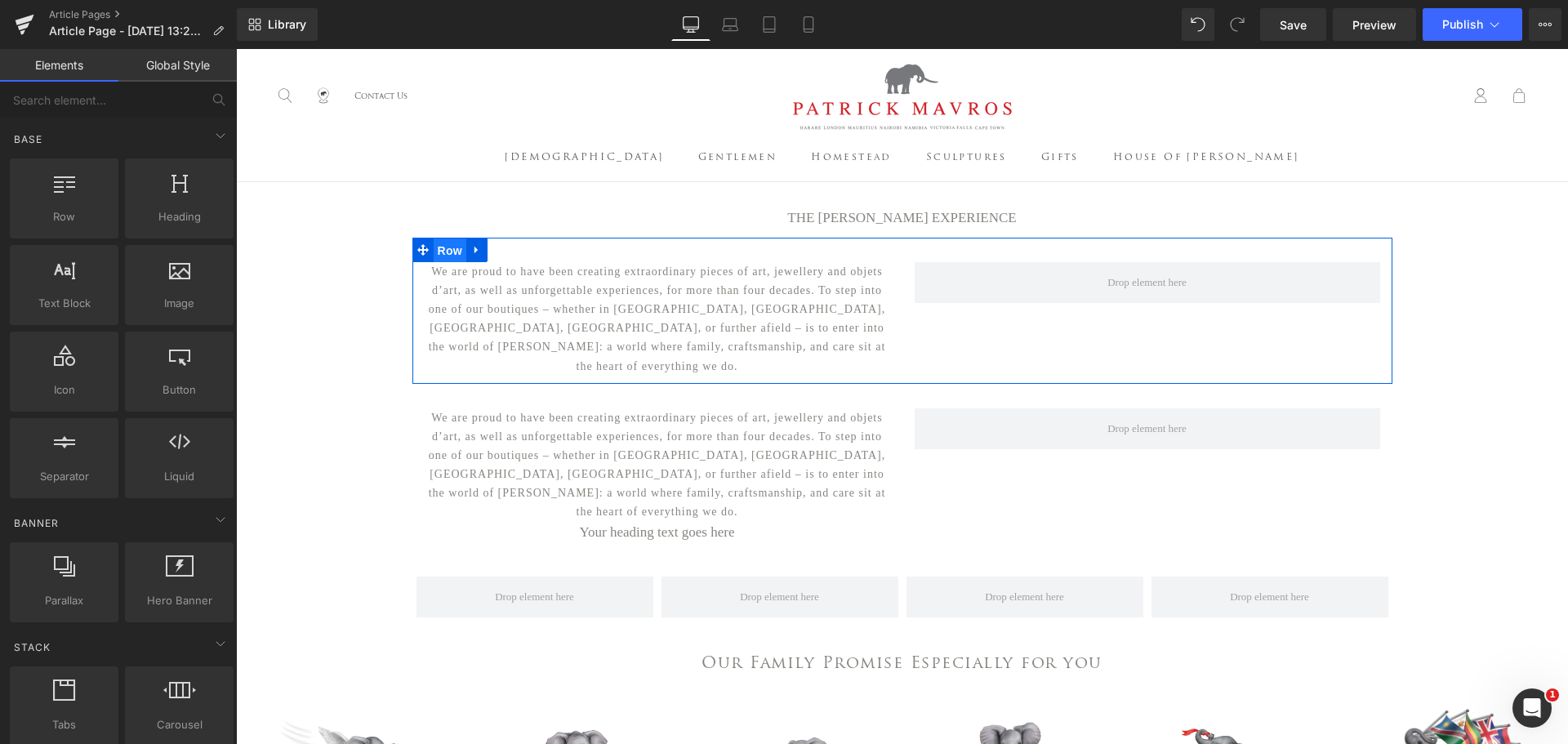
click at [441, 263] on span "Row" at bounding box center [450, 250] width 33 height 24
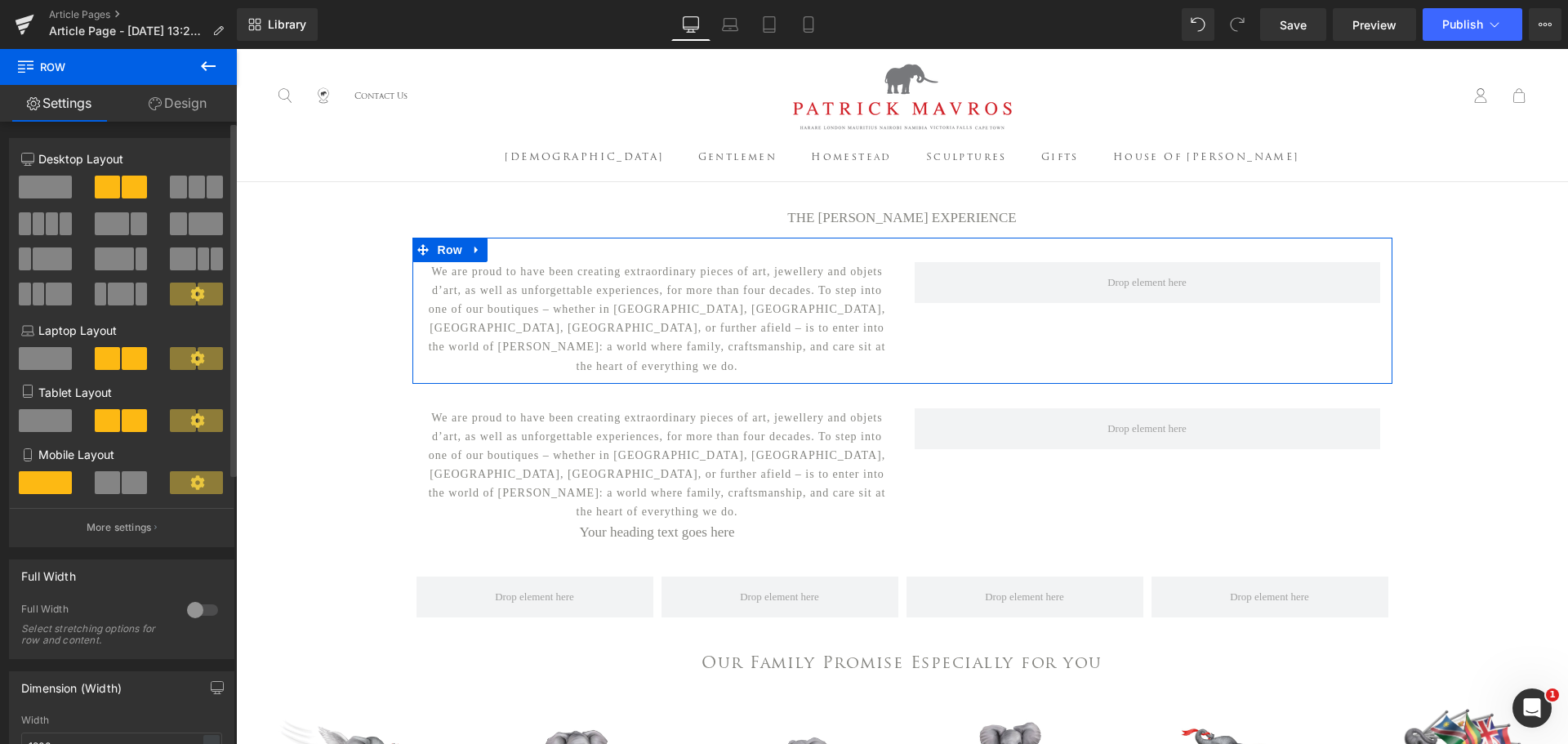
click at [59, 186] on span at bounding box center [45, 187] width 53 height 23
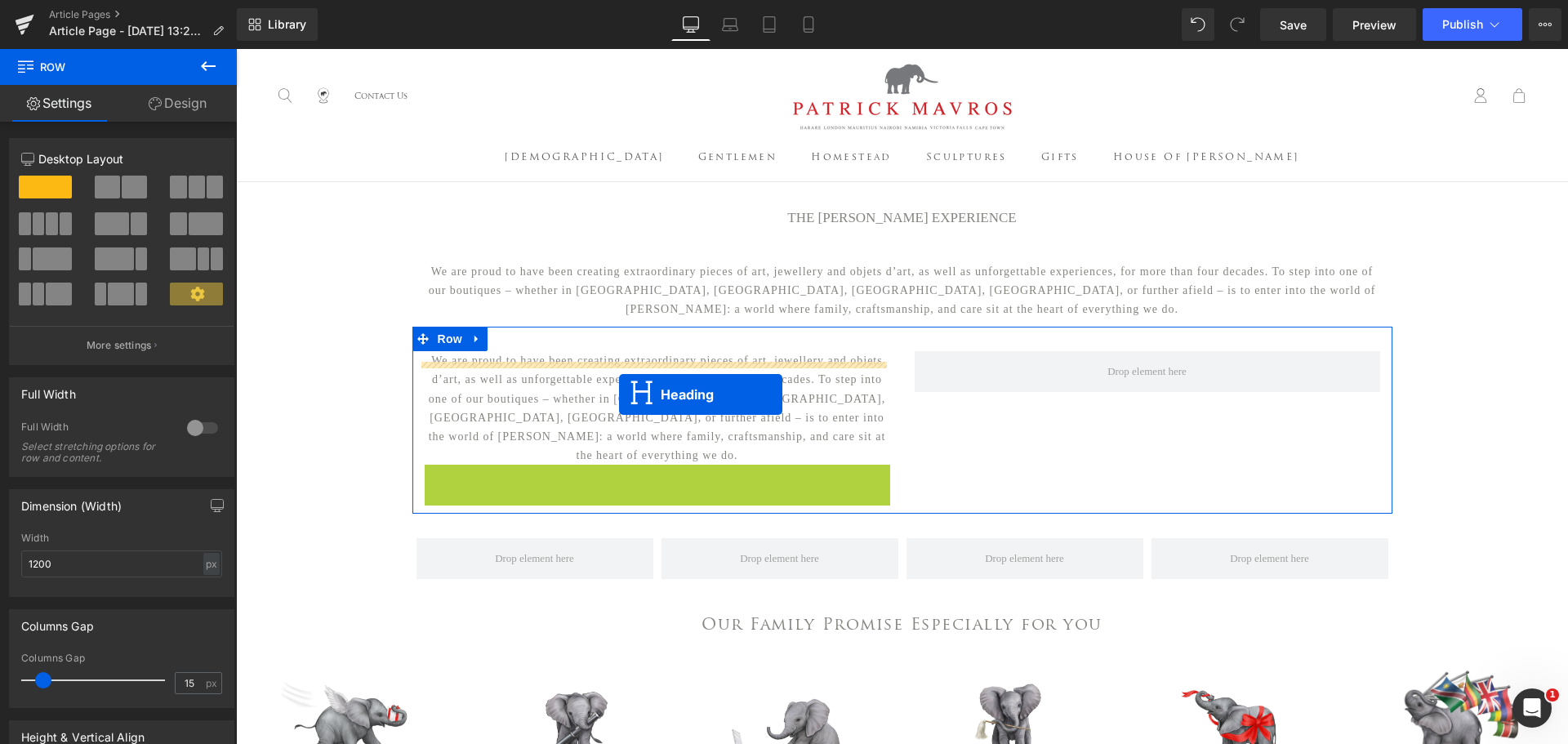
drag, startPoint x: 609, startPoint y: 475, endPoint x: 619, endPoint y: 394, distance: 81.6
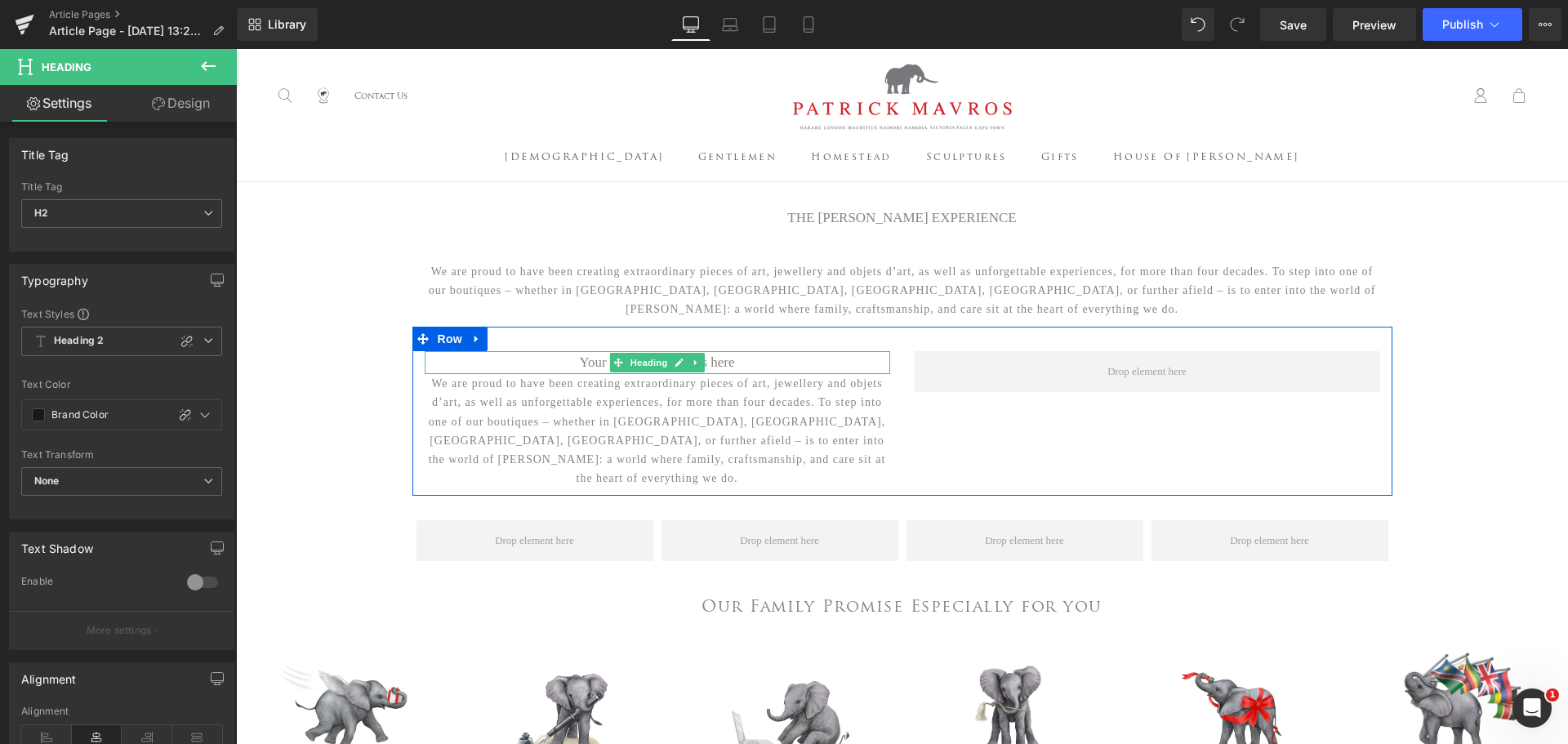
drag, startPoint x: 764, startPoint y: 373, endPoint x: 789, endPoint y: 376, distance: 25.2
click at [764, 373] on h2 "Your heading text goes here" at bounding box center [657, 362] width 466 height 23
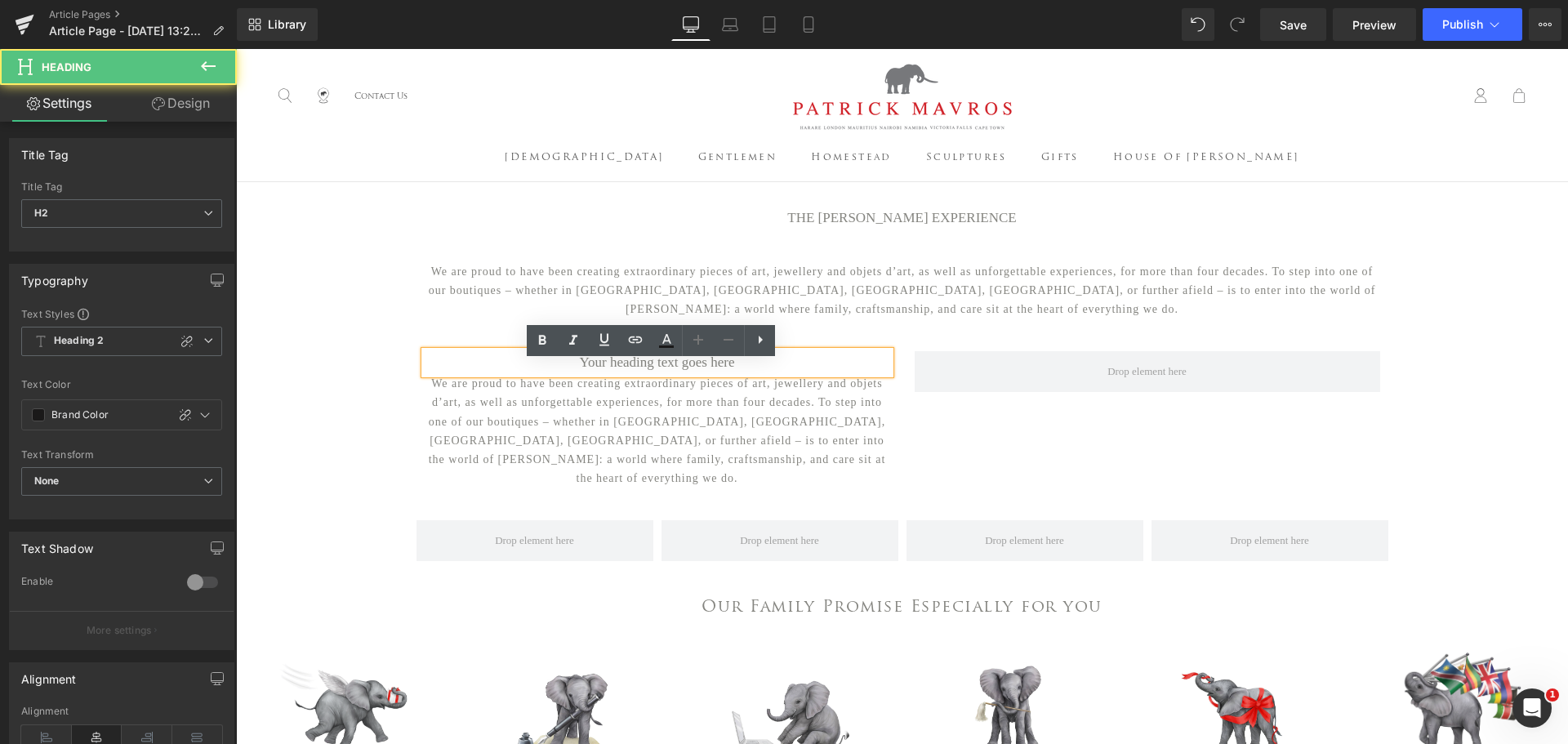
click at [790, 374] on h2 "Your heading text goes here" at bounding box center [657, 362] width 466 height 23
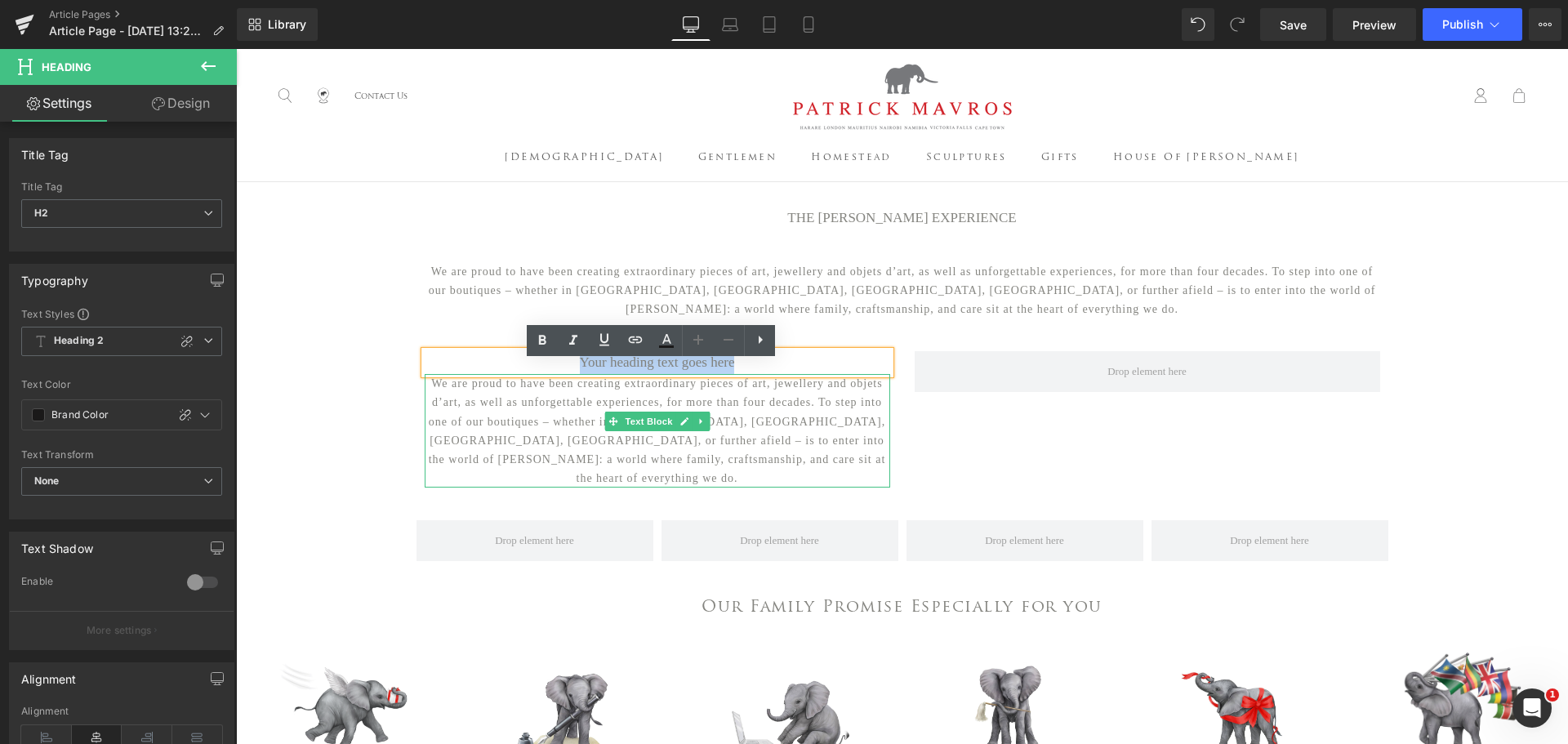
drag, startPoint x: 796, startPoint y: 376, endPoint x: 483, endPoint y: 410, distance: 314.8
click at [483, 410] on div "Your heading text goes here Heading We are proud to have been creating extraord…" at bounding box center [657, 419] width 490 height 136
paste div
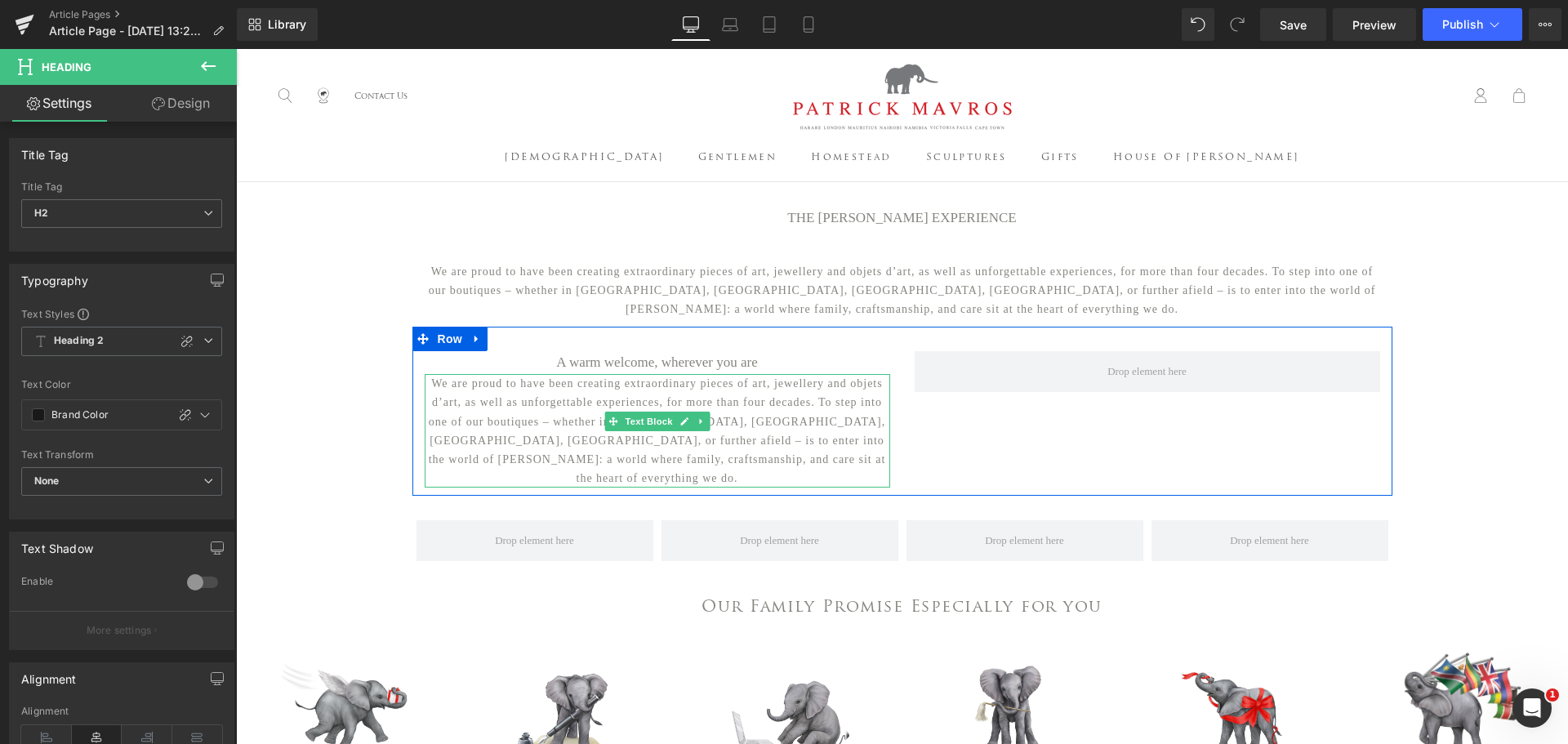
drag, startPoint x: 617, startPoint y: 449, endPoint x: 829, endPoint y: 474, distance: 213.5
click at [617, 449] on p "We are proud to have been creating extraordinary pieces of art, jewellery and o…" at bounding box center [657, 430] width 466 height 113
click at [829, 474] on p "We are proud to have been creating extraordinary pieces of art, jewellery and o…" at bounding box center [657, 430] width 466 height 113
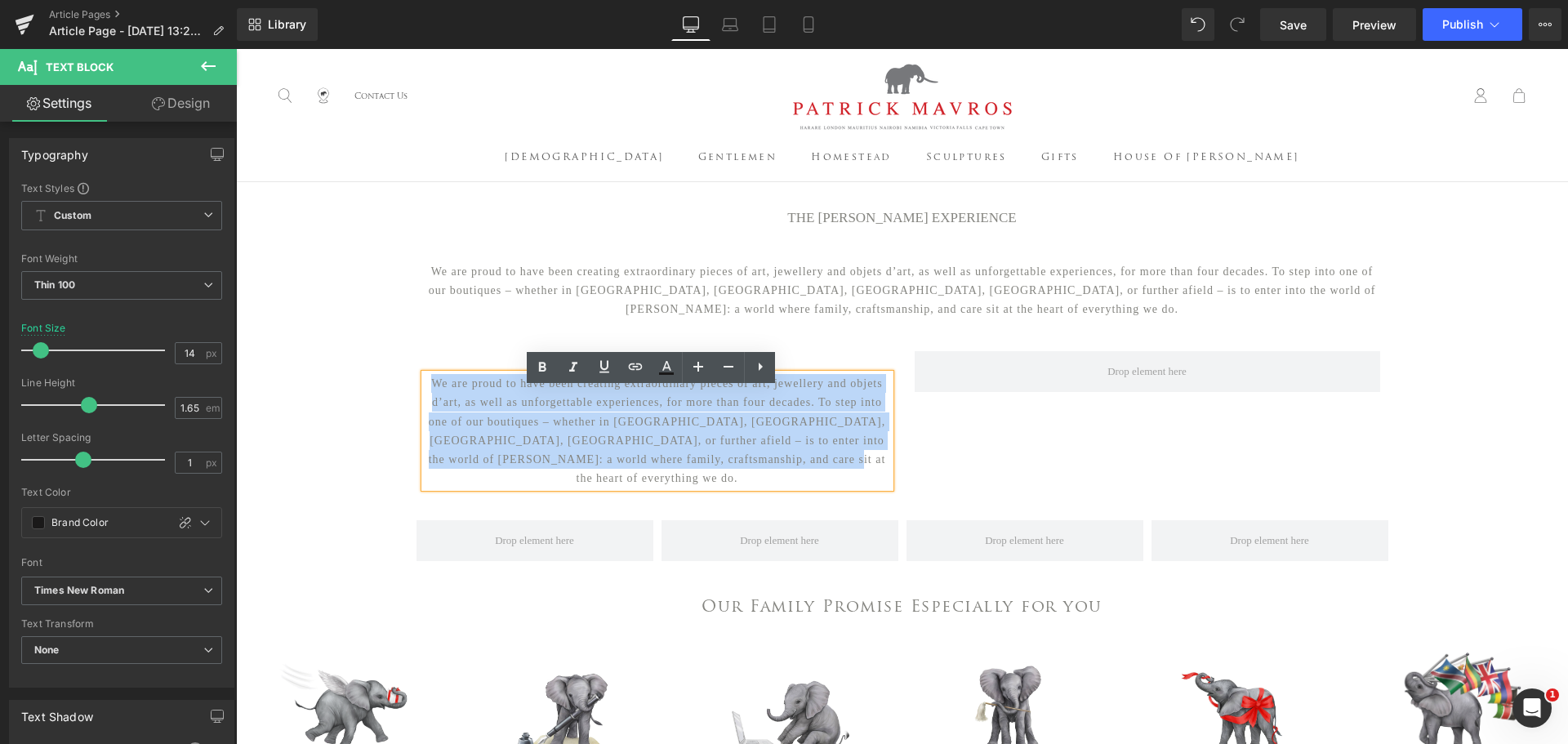
drag, startPoint x: 829, startPoint y: 474, endPoint x: 422, endPoint y: 401, distance: 413.5
click at [424, 401] on p "We are proud to have been creating extraordinary pieces of art, jewellery and o…" at bounding box center [657, 430] width 466 height 113
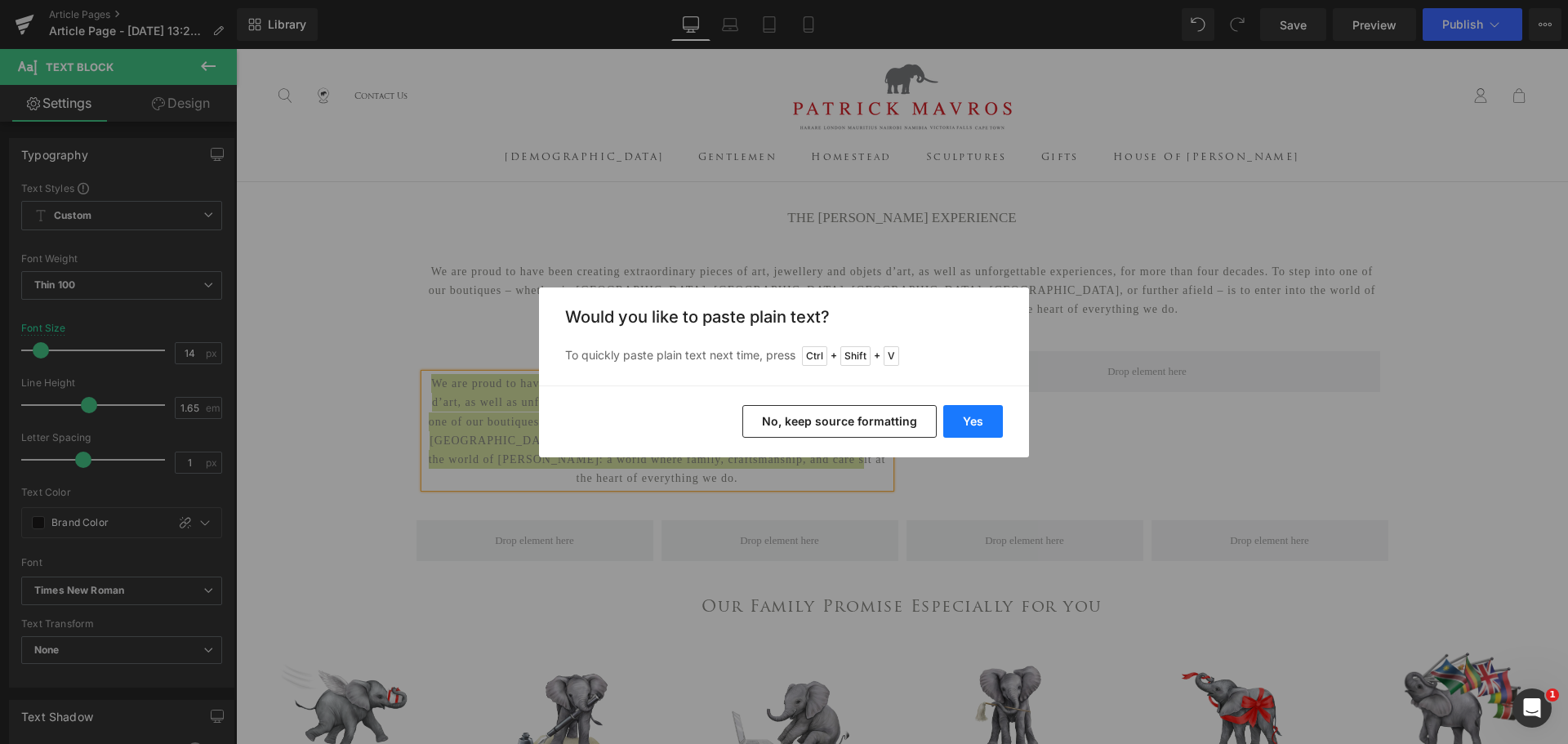
click at [960, 418] on button "Yes" at bounding box center [973, 421] width 60 height 33
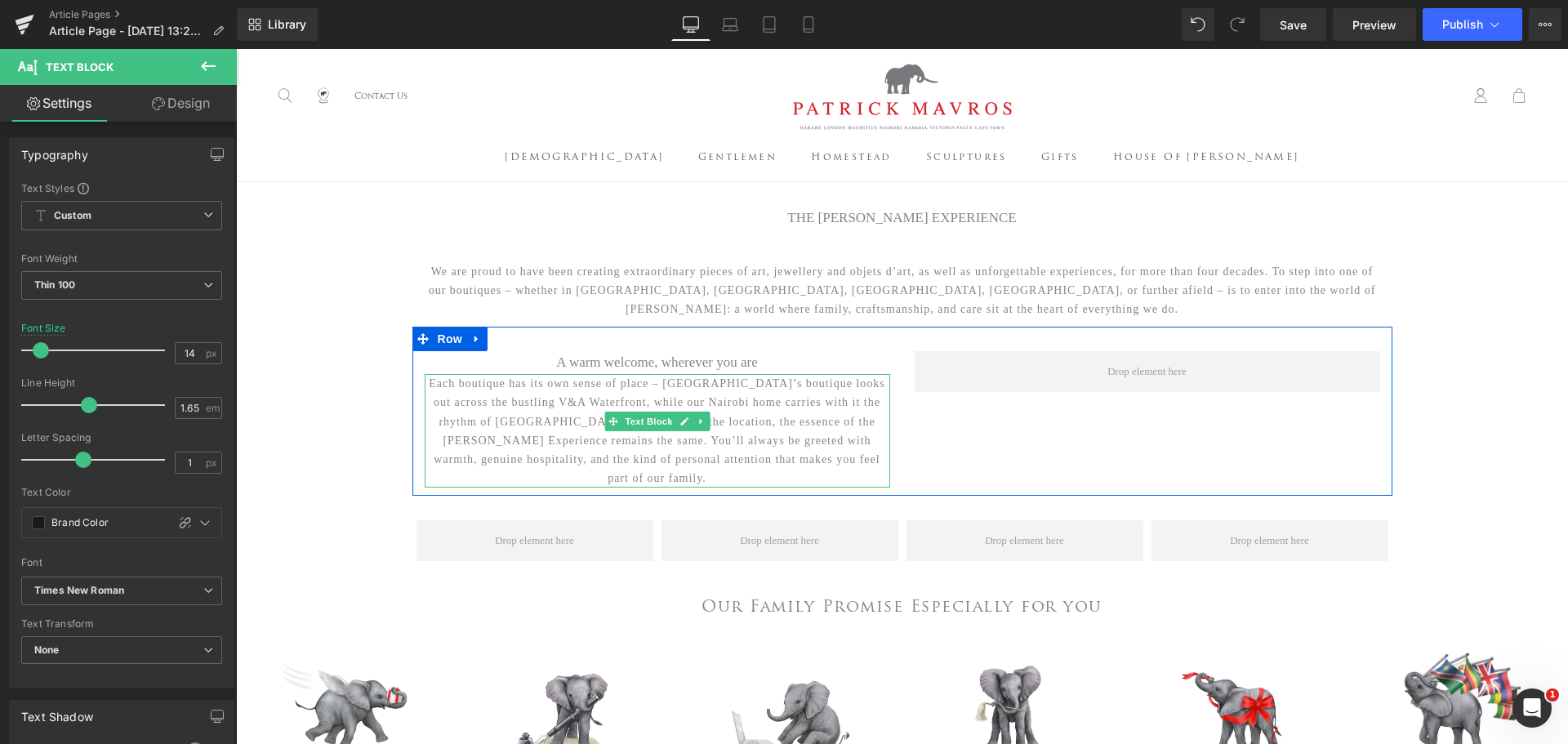
drag, startPoint x: 785, startPoint y: 453, endPoint x: 806, endPoint y: 459, distance: 21.8
click at [785, 453] on p "Each boutique has its own sense of place – [GEOGRAPHIC_DATA]’s boutique looks o…" at bounding box center [657, 430] width 466 height 113
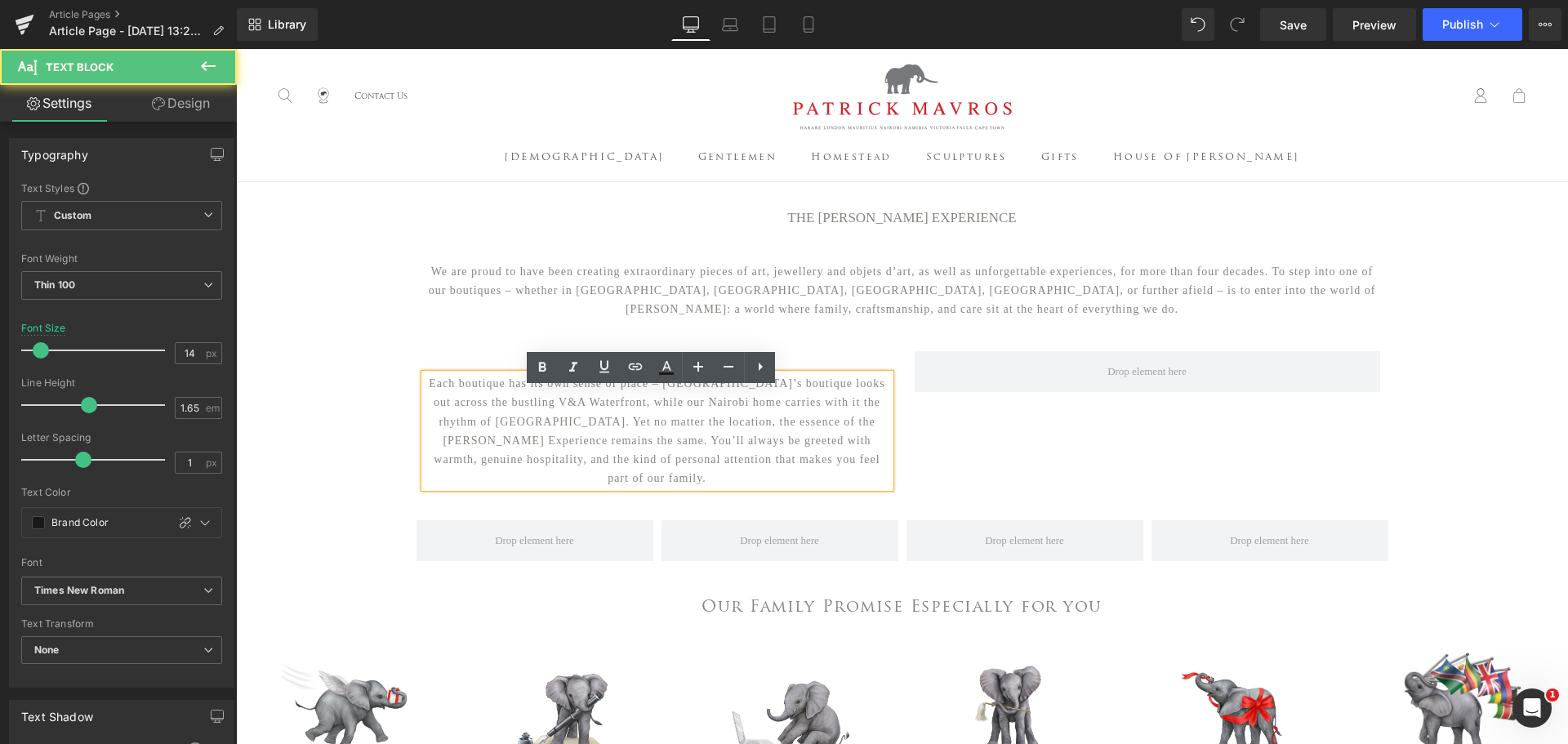
click at [812, 469] on p "Each boutique has its own sense of place – [GEOGRAPHIC_DATA]’s boutique looks o…" at bounding box center [657, 430] width 466 height 113
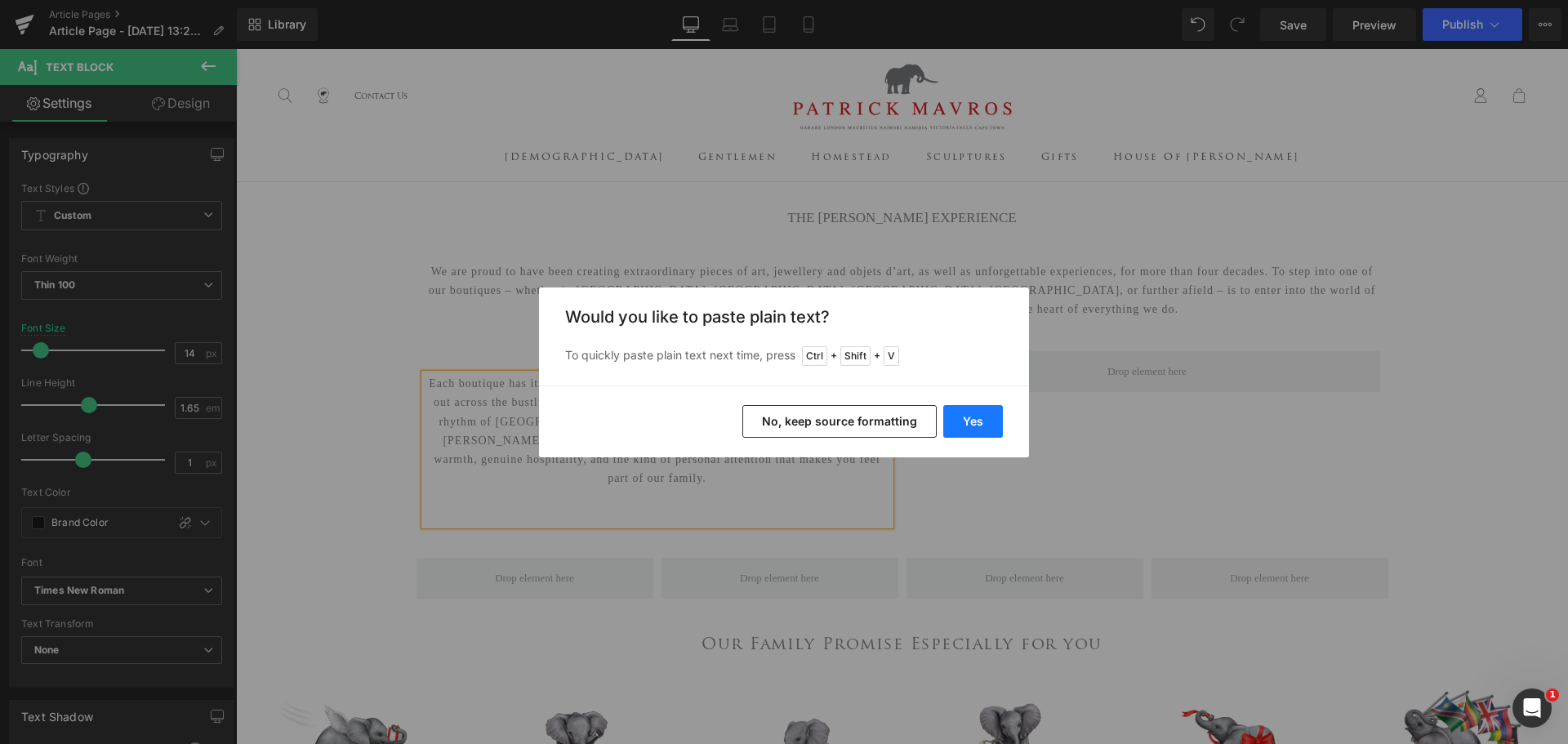
click at [989, 422] on button "Yes" at bounding box center [973, 421] width 60 height 33
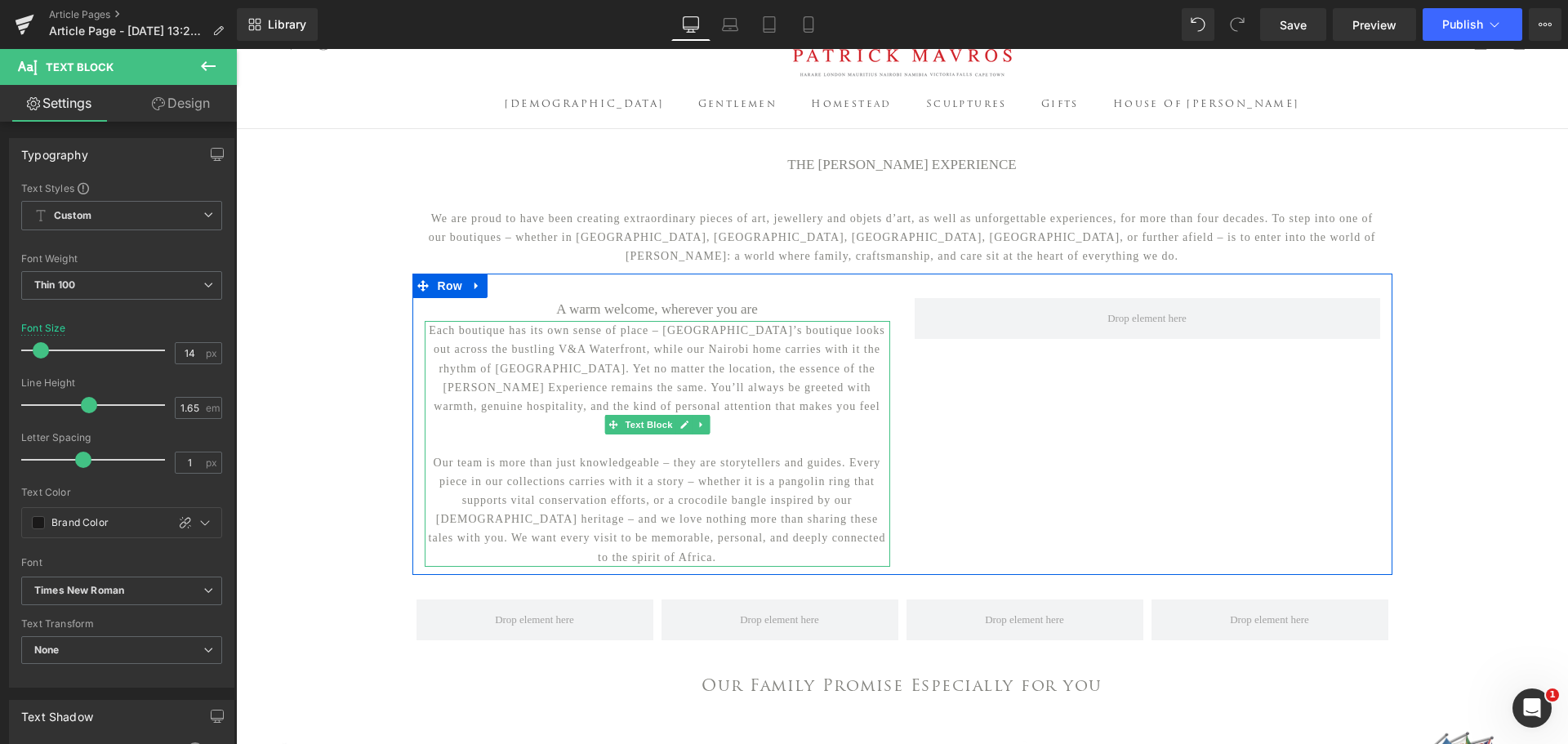
scroll to position [82, 0]
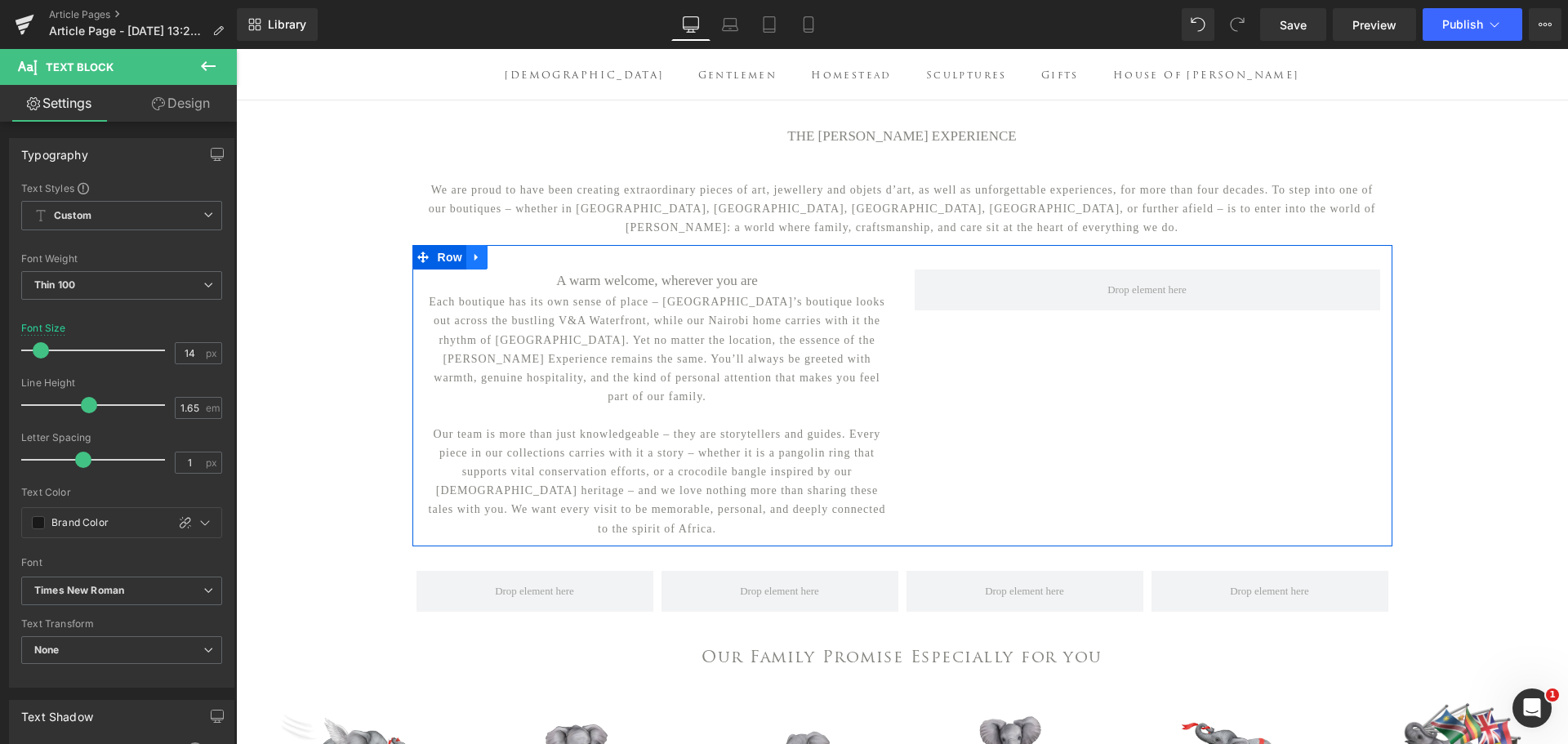
click at [476, 269] on link at bounding box center [476, 256] width 21 height 24
click at [495, 264] on icon at bounding box center [498, 257] width 12 height 13
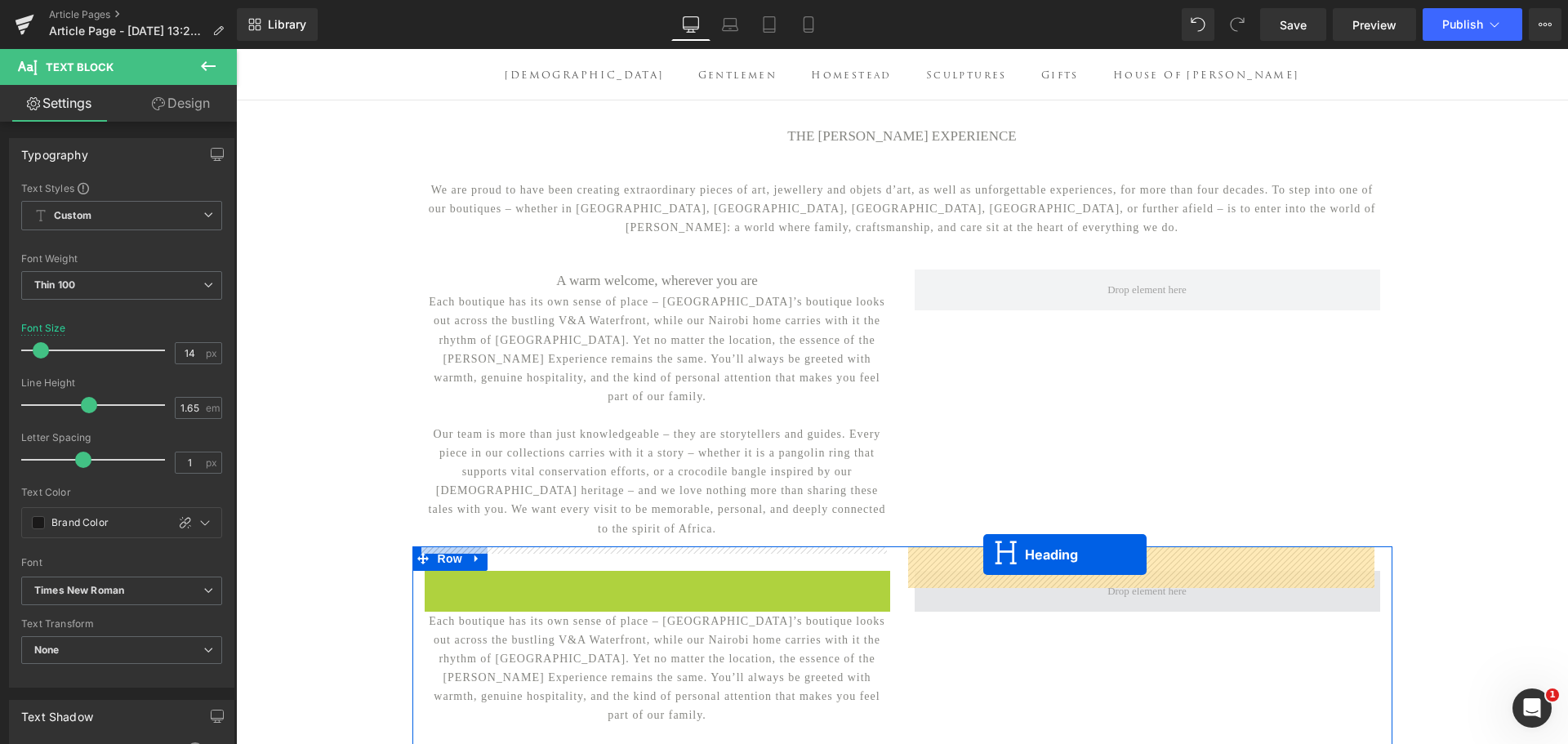
drag, startPoint x: 613, startPoint y: 563, endPoint x: 983, endPoint y: 555, distance: 370.1
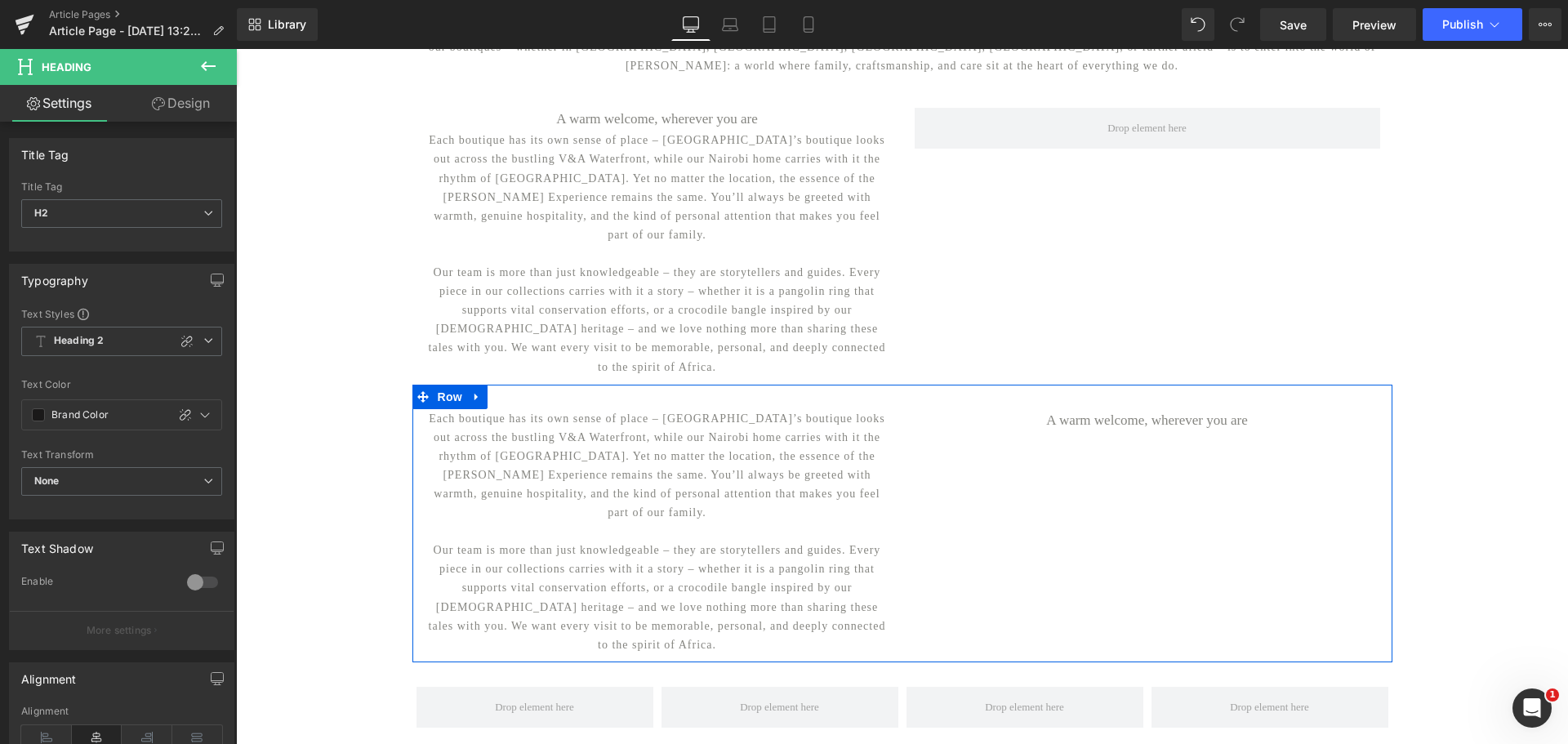
scroll to position [245, 0]
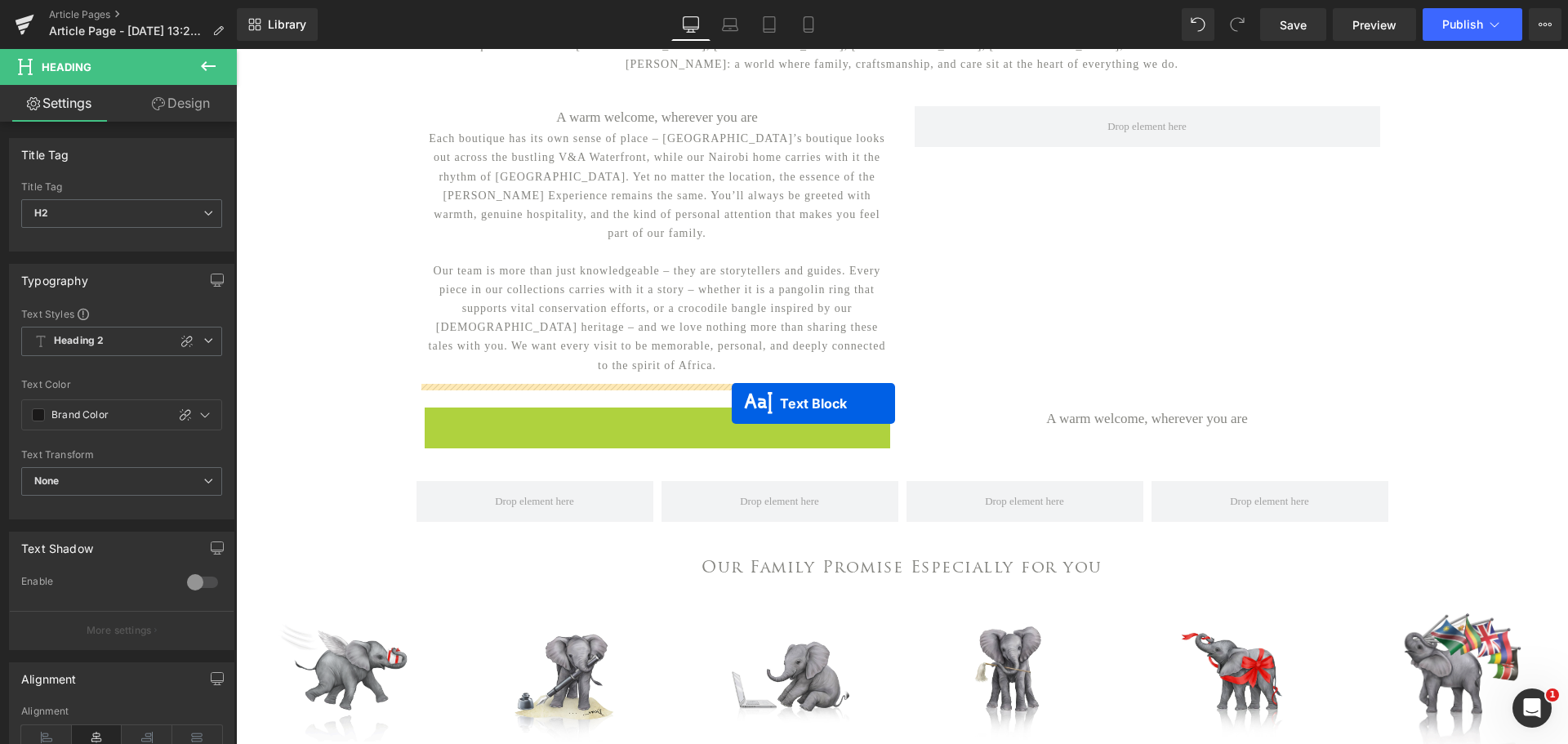
drag, startPoint x: 609, startPoint y: 492, endPoint x: 731, endPoint y: 403, distance: 151.0
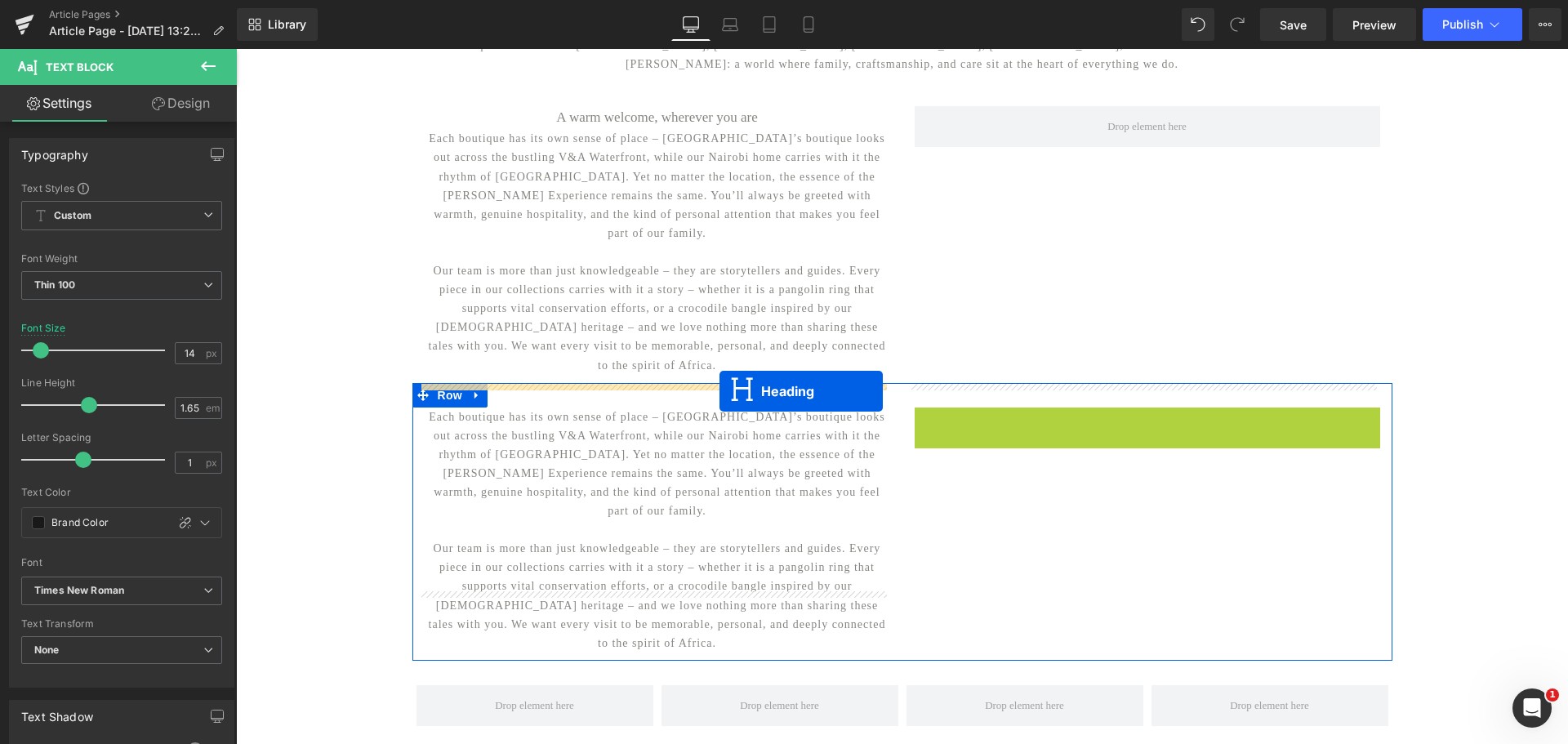
drag, startPoint x: 1098, startPoint y: 395, endPoint x: 720, endPoint y: 391, distance: 378.0
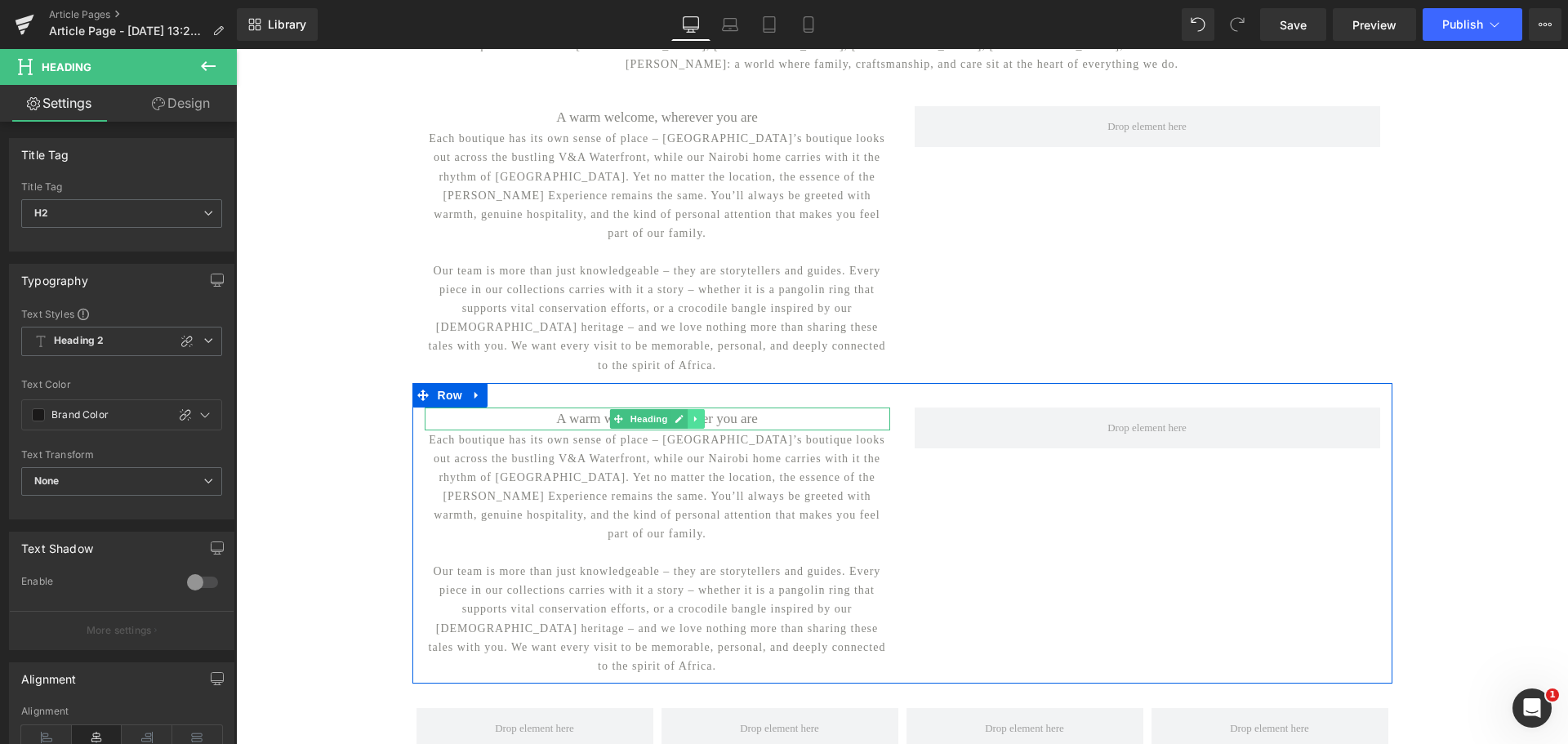
click at [694, 416] on icon at bounding box center [695, 419] width 3 height 5
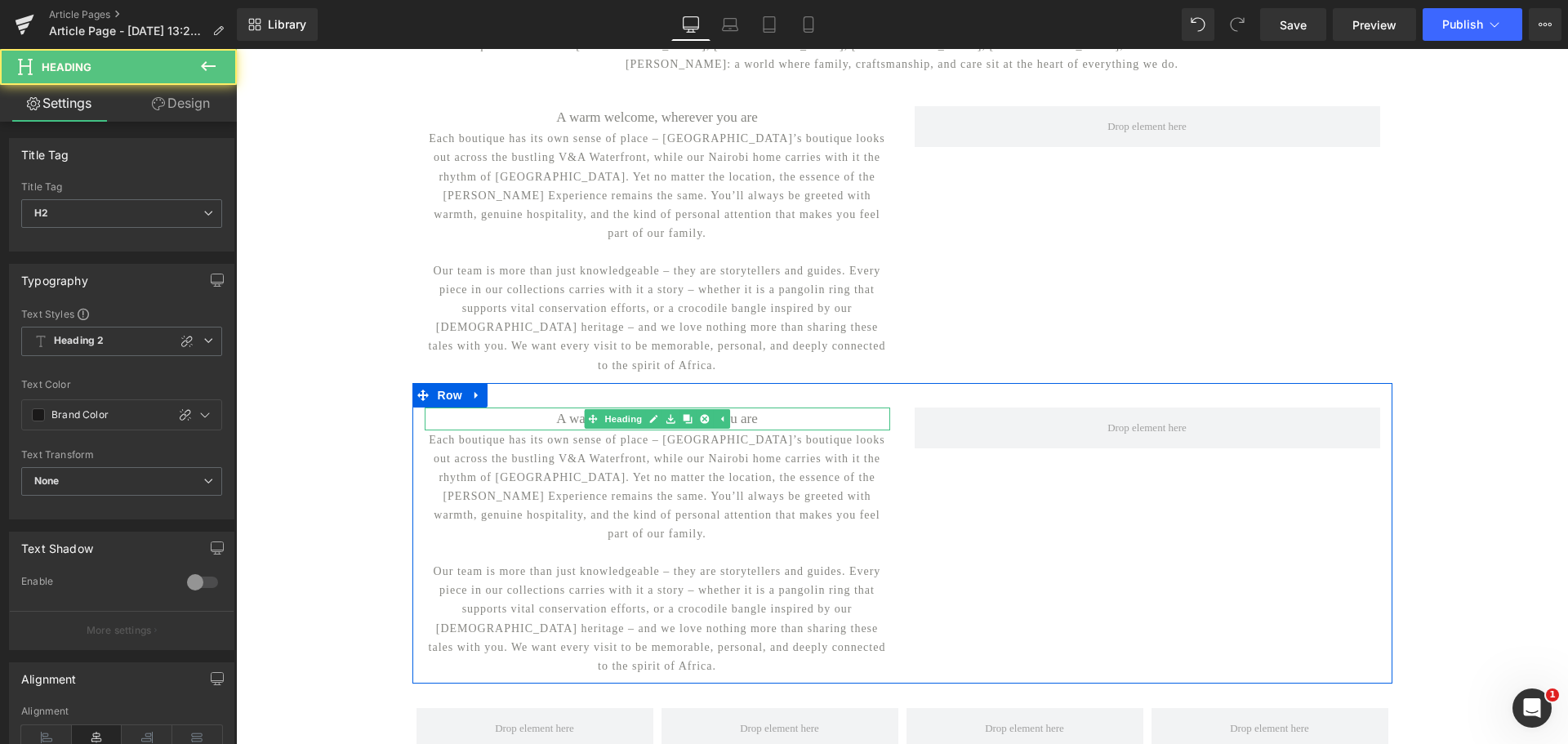
click at [724, 408] on h2 "A warm welcome, wherever you are" at bounding box center [657, 419] width 466 height 23
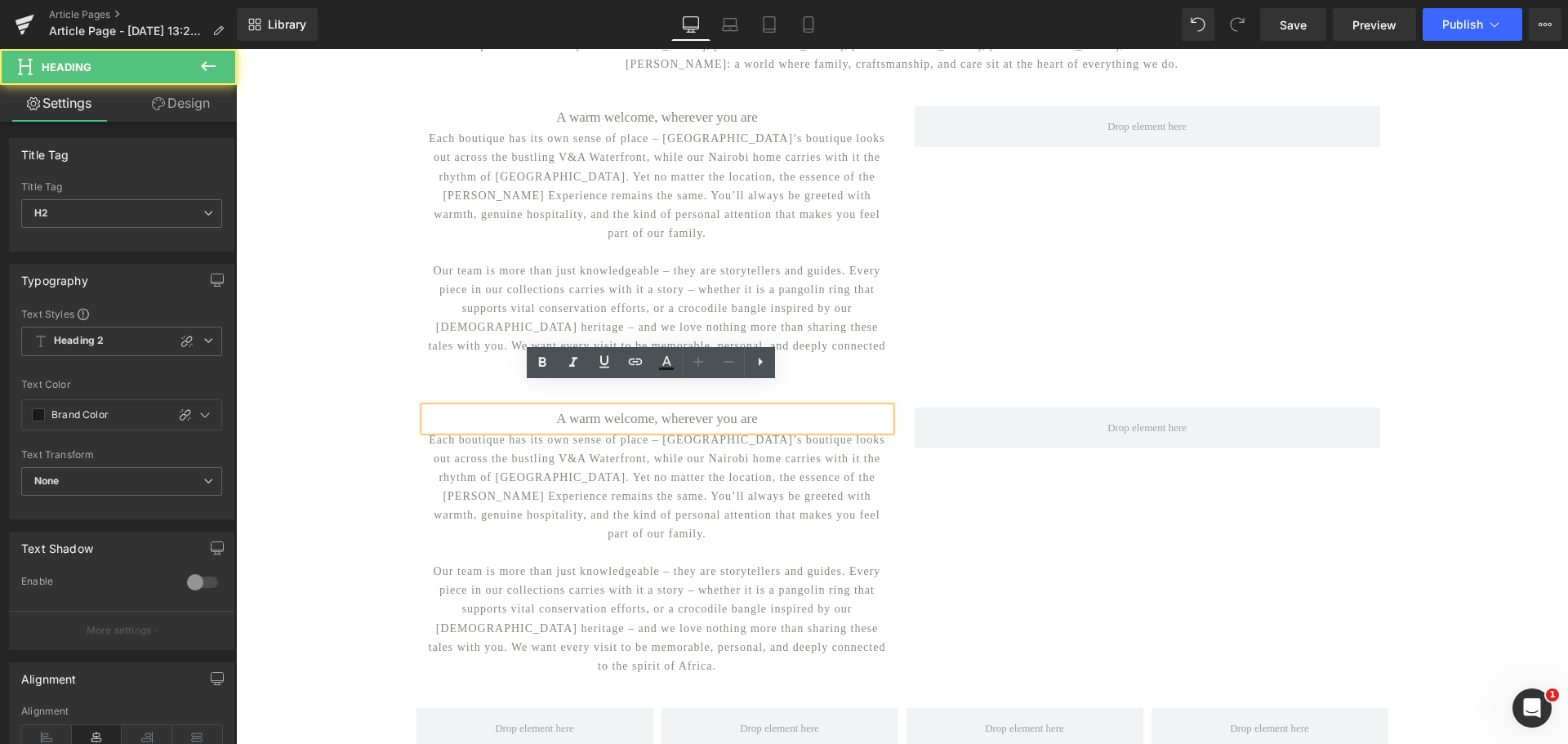
drag, startPoint x: 1023, startPoint y: 456, endPoint x: 576, endPoint y: 401, distance: 450.4
click at [1014, 458] on div "A warm welcome, wherever you are Heading Each boutique has its own sense of pla…" at bounding box center [902, 534] width 980 height 301
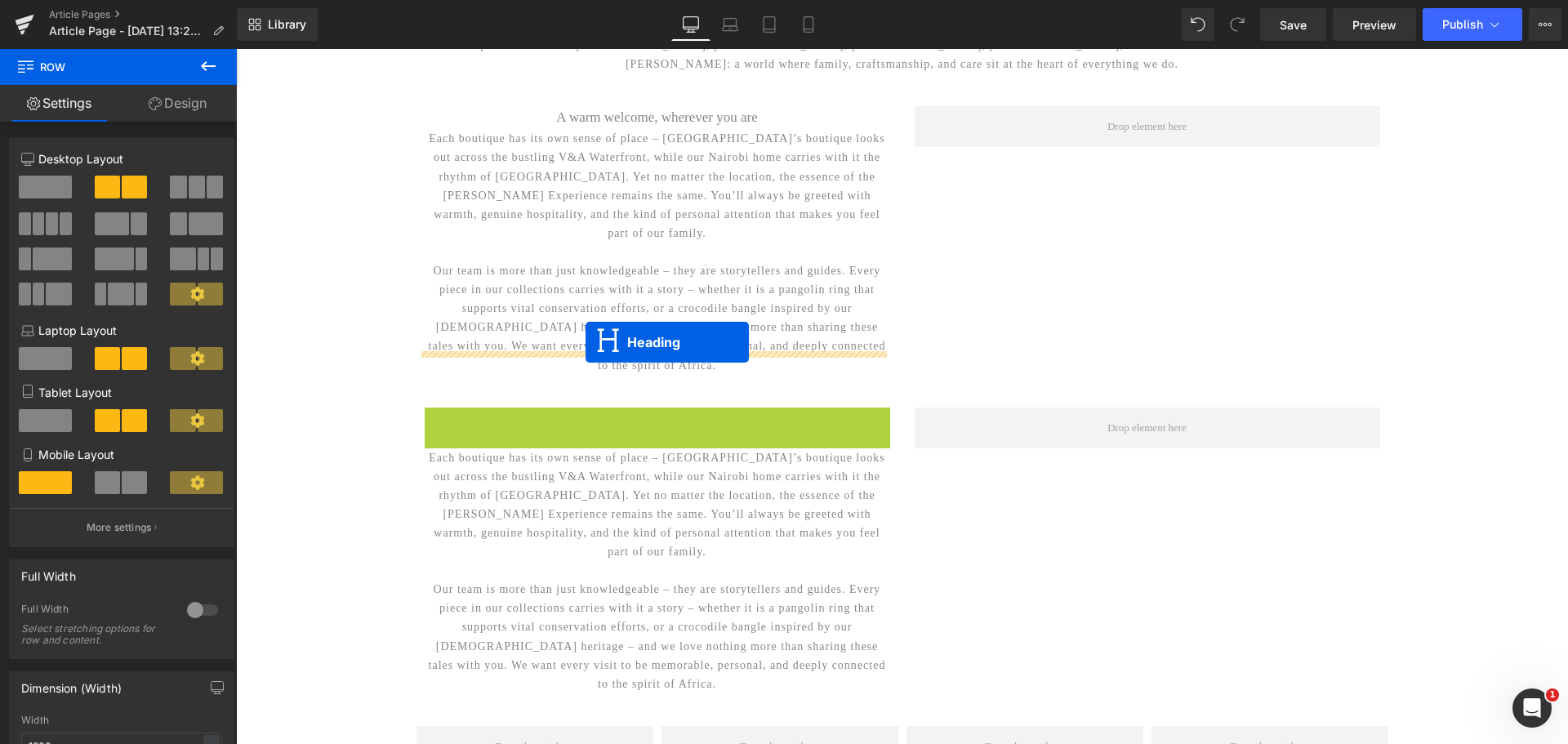
drag, startPoint x: 581, startPoint y: 393, endPoint x: 586, endPoint y: 342, distance: 51.2
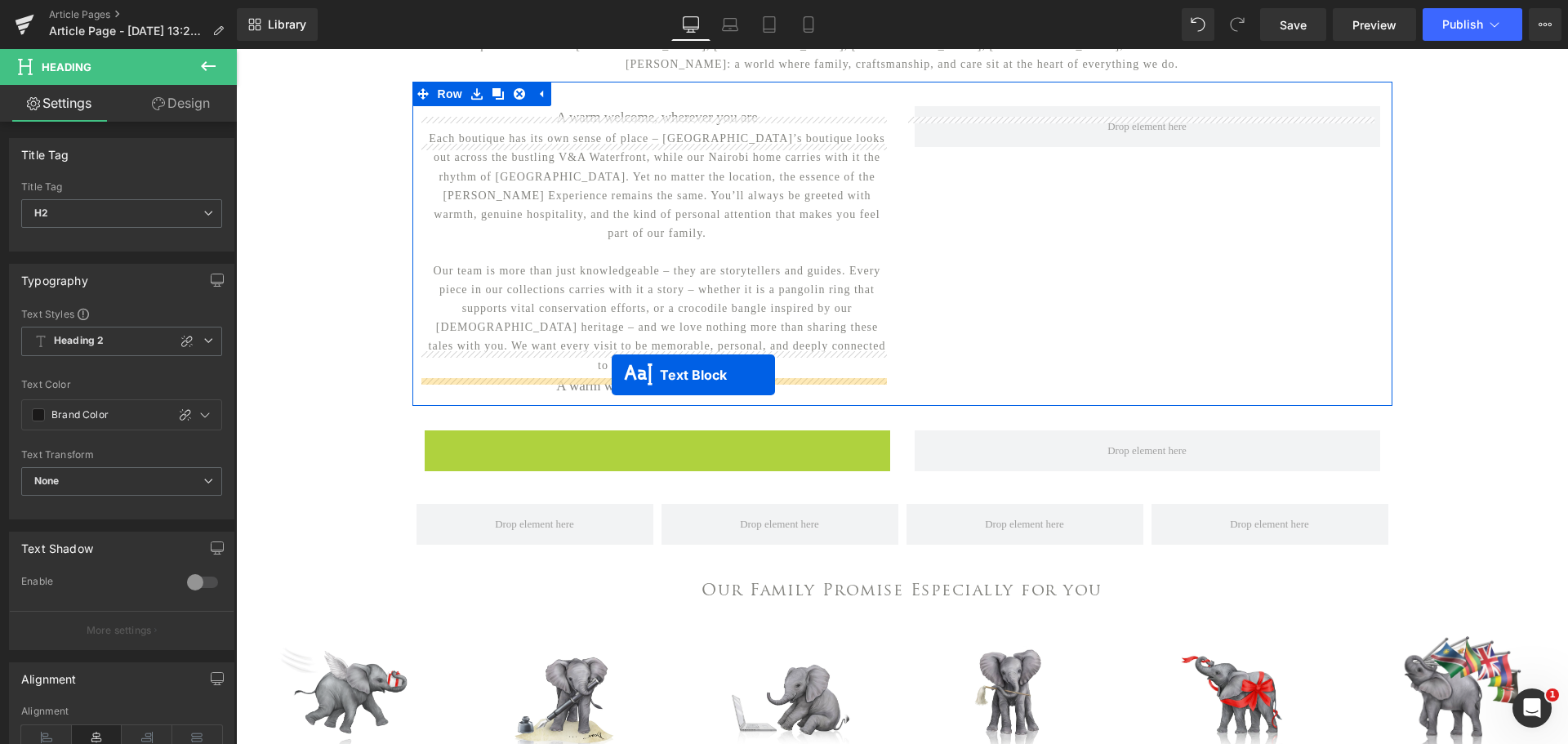
drag, startPoint x: 608, startPoint y: 517, endPoint x: 612, endPoint y: 375, distance: 142.1
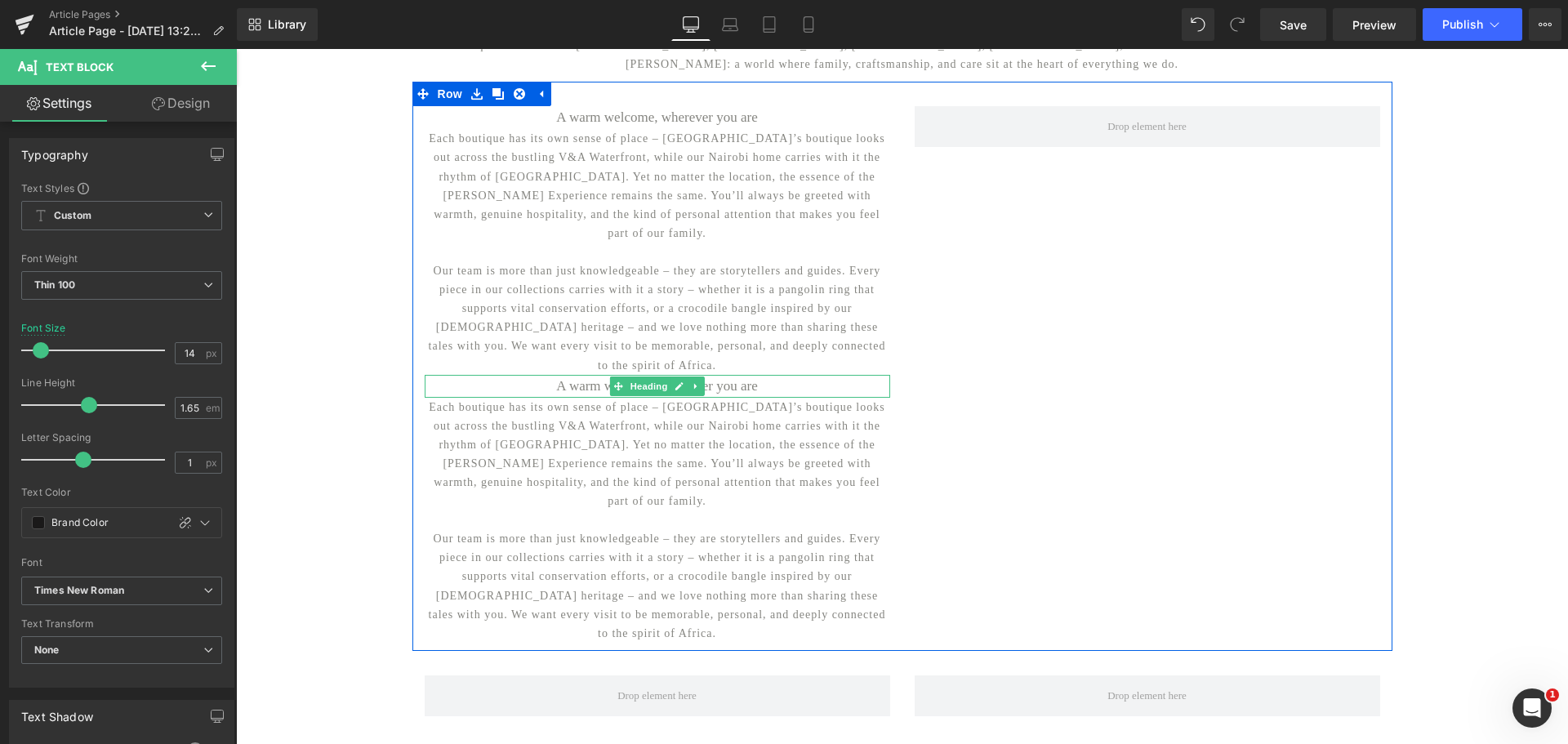
drag, startPoint x: 716, startPoint y: 358, endPoint x: 841, endPoint y: 365, distance: 125.2
click at [716, 375] on h2 "A warm welcome, wherever you are" at bounding box center [657, 386] width 466 height 23
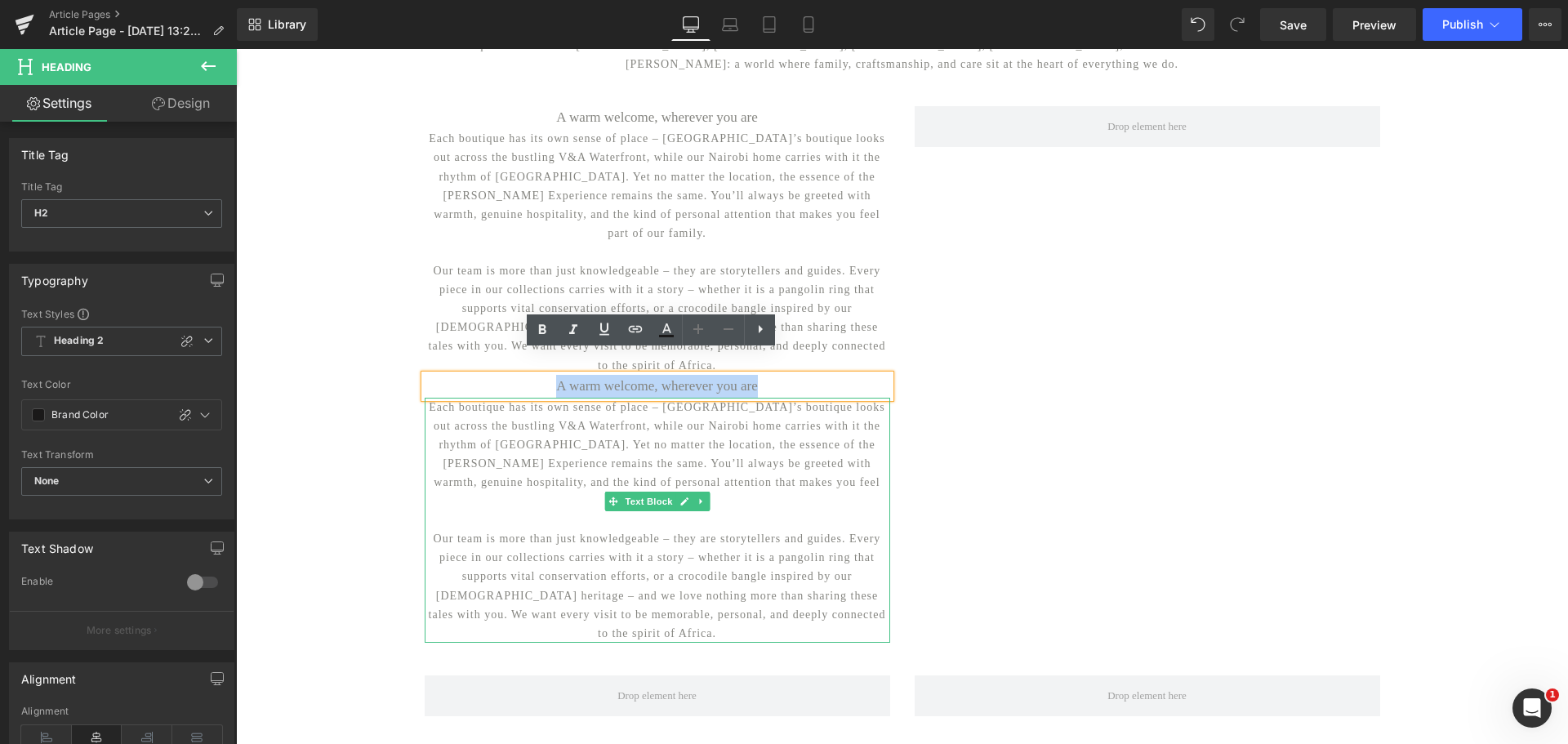
drag, startPoint x: 841, startPoint y: 365, endPoint x: 471, endPoint y: 398, distance: 371.5
click at [471, 398] on div "A warm welcome, wherever you are Heading Each boutique has its own sense of pla…" at bounding box center [657, 374] width 490 height 536
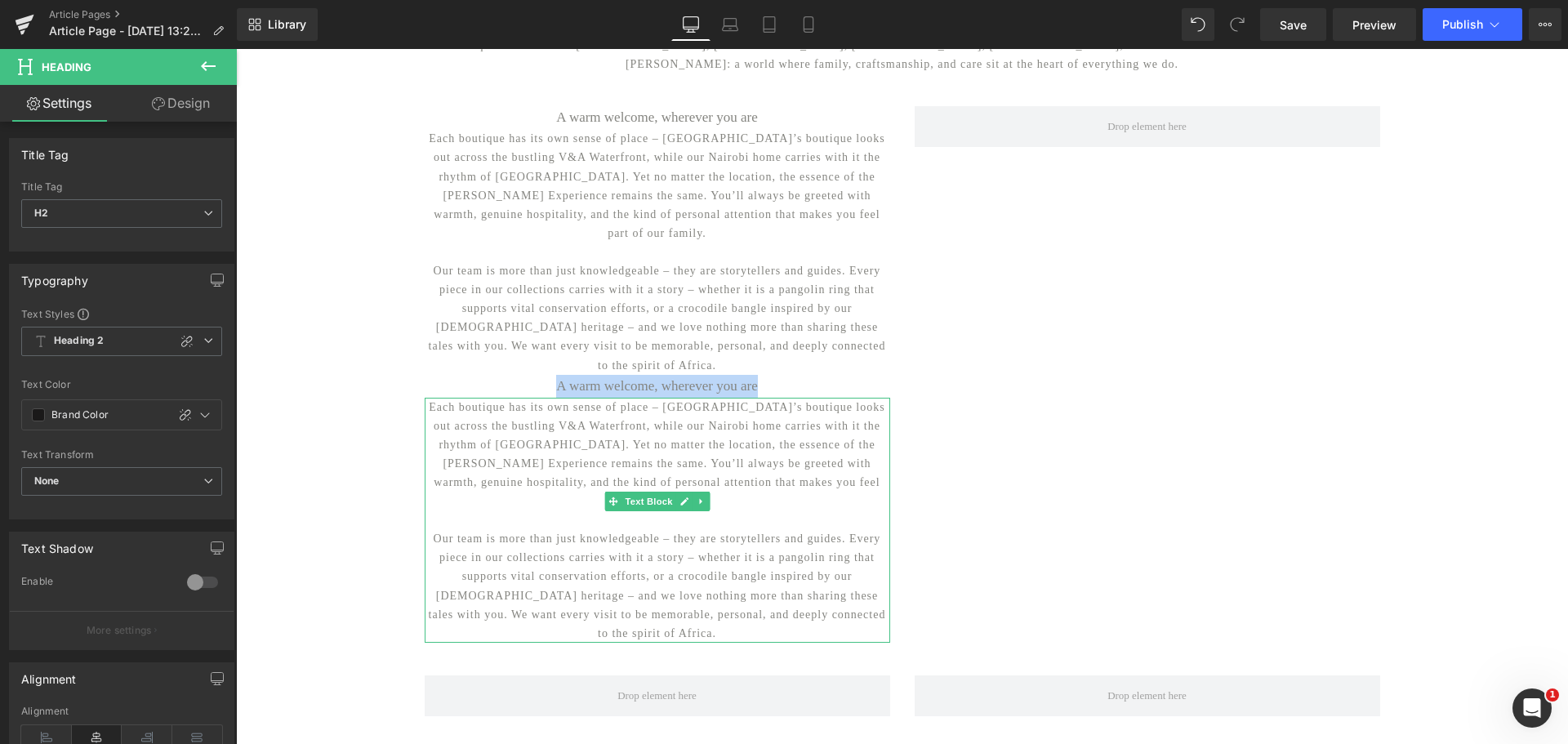
paste div
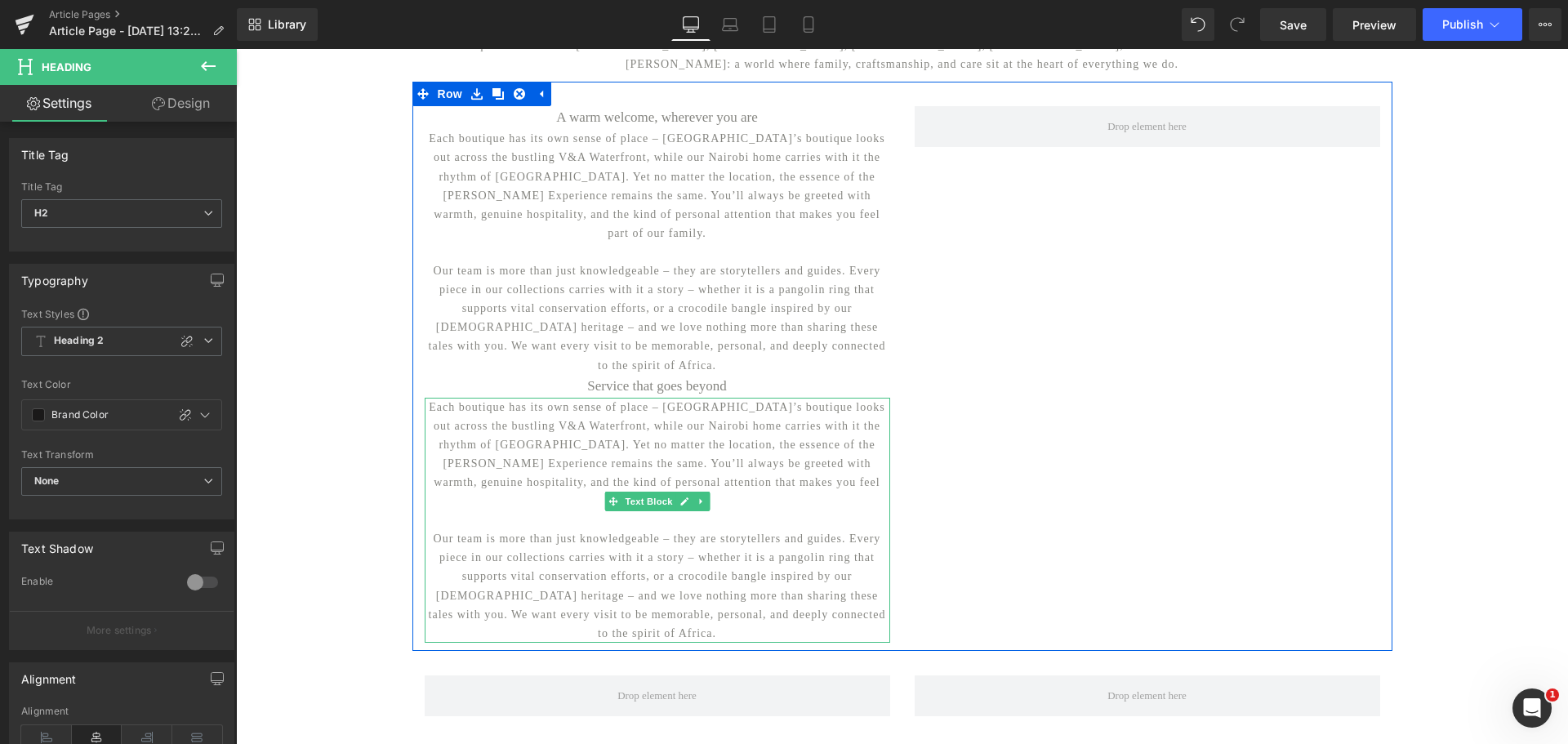
drag, startPoint x: 535, startPoint y: 418, endPoint x: 733, endPoint y: 452, distance: 200.9
click at [535, 418] on p "Each boutique has its own sense of place – [GEOGRAPHIC_DATA]’s boutique looks o…" at bounding box center [657, 454] width 466 height 113
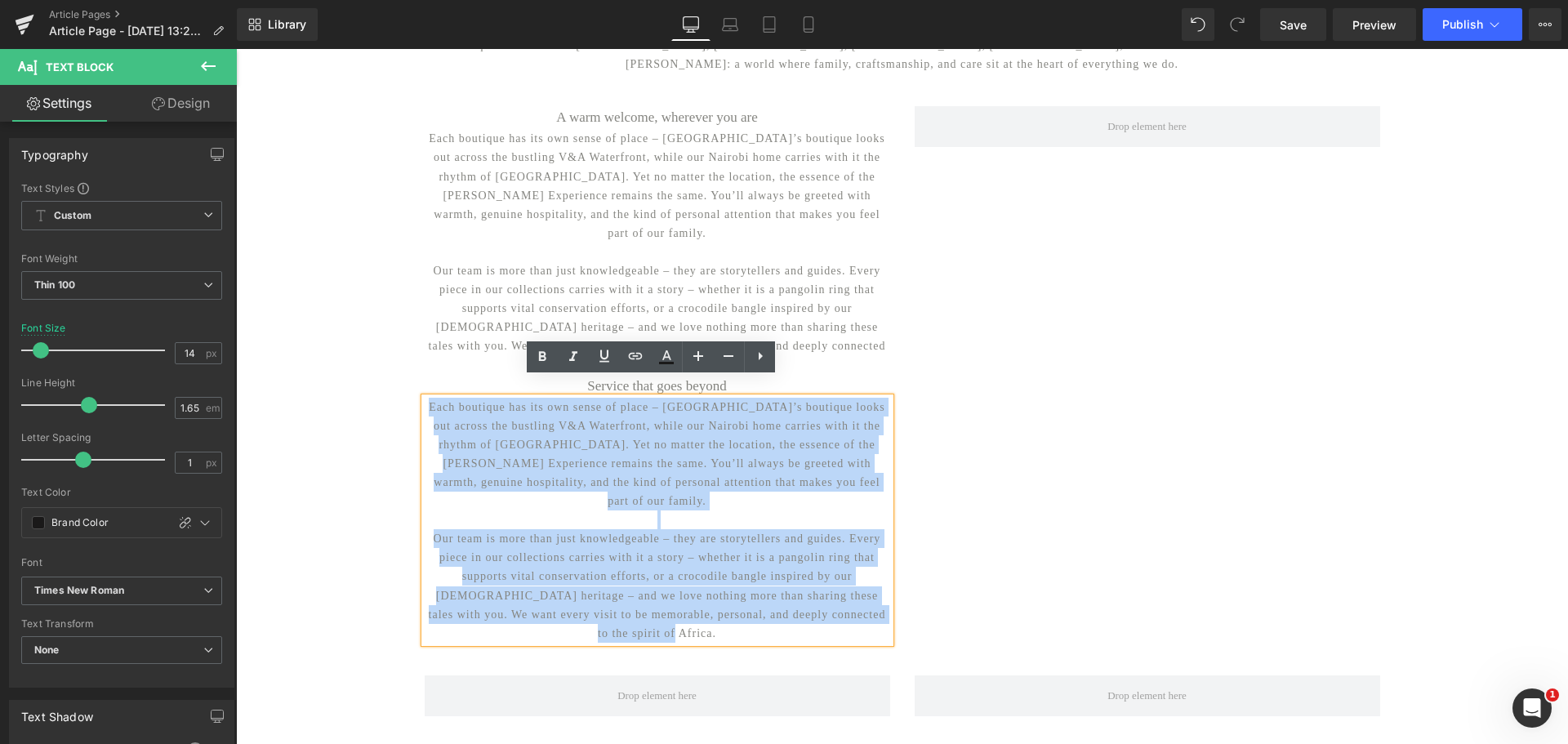
drag, startPoint x: 860, startPoint y: 581, endPoint x: 406, endPoint y: 392, distance: 491.8
click at [412, 392] on div "A warm welcome, wherever you are Heading Each boutique has its own sense of pla…" at bounding box center [657, 374] width 490 height 536
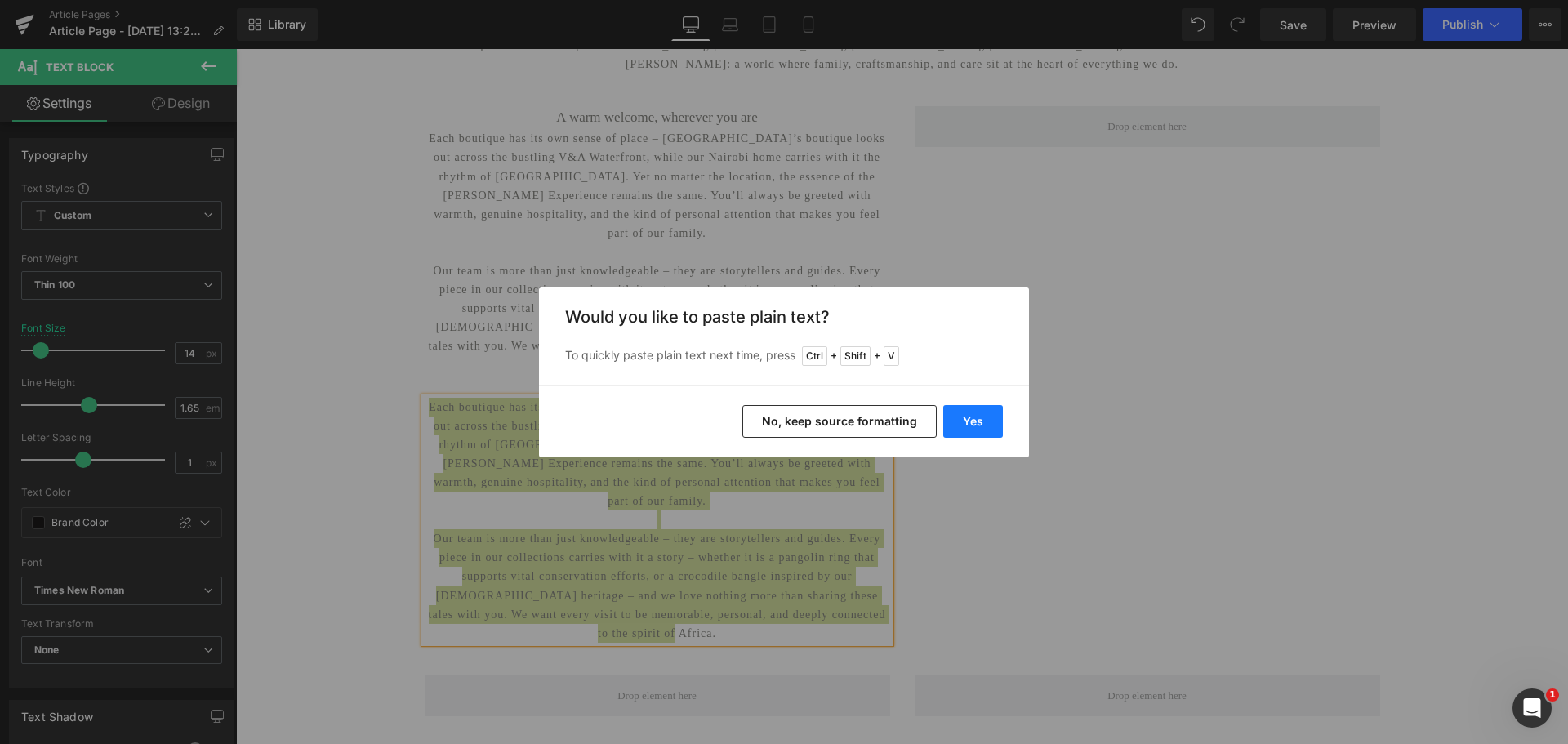
drag, startPoint x: 972, startPoint y: 417, endPoint x: 736, endPoint y: 369, distance: 240.8
click at [972, 417] on button "Yes" at bounding box center [973, 421] width 60 height 33
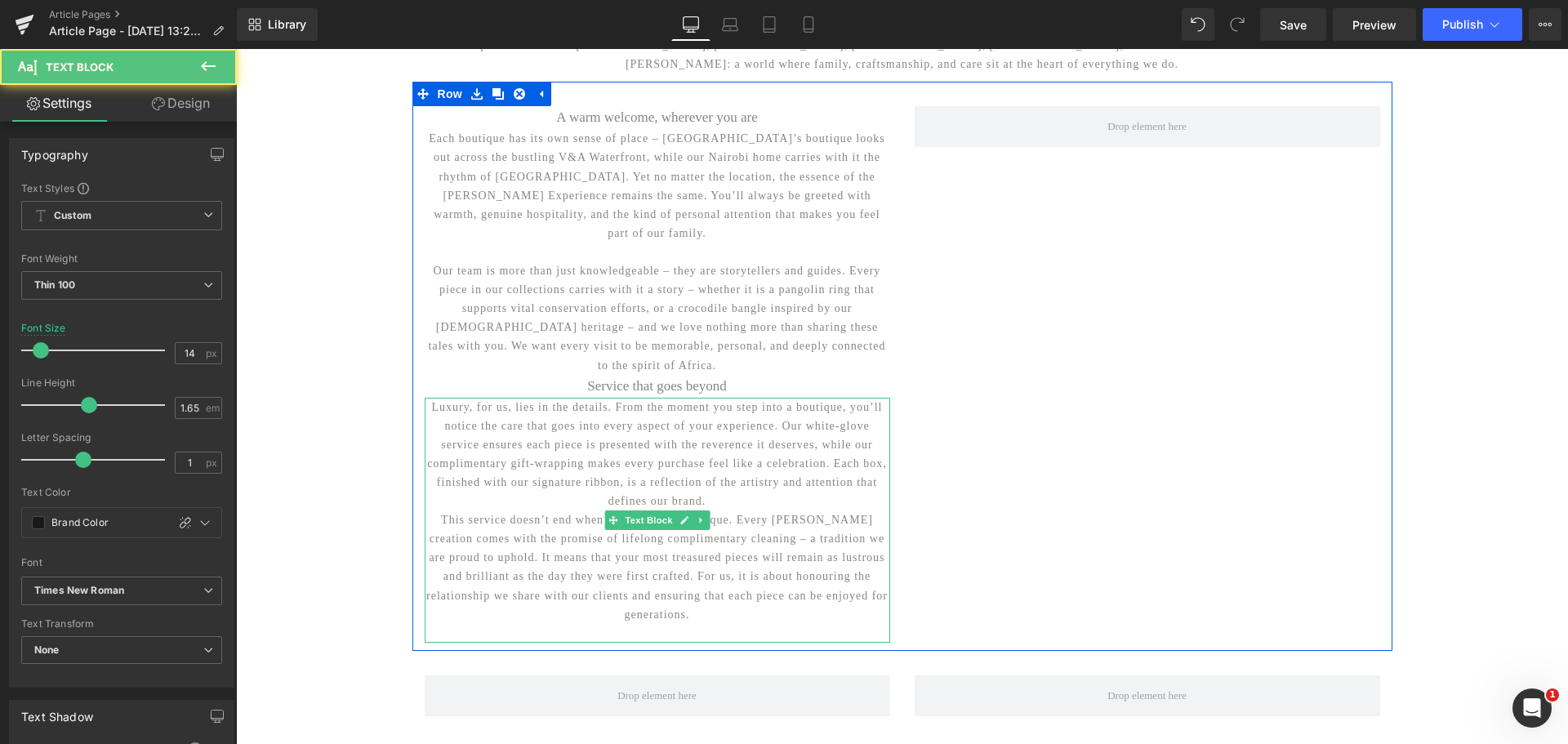
click at [736, 486] on p "Luxury, for us, lies in the details. From the moment you step into a boutique, …" at bounding box center [657, 454] width 466 height 113
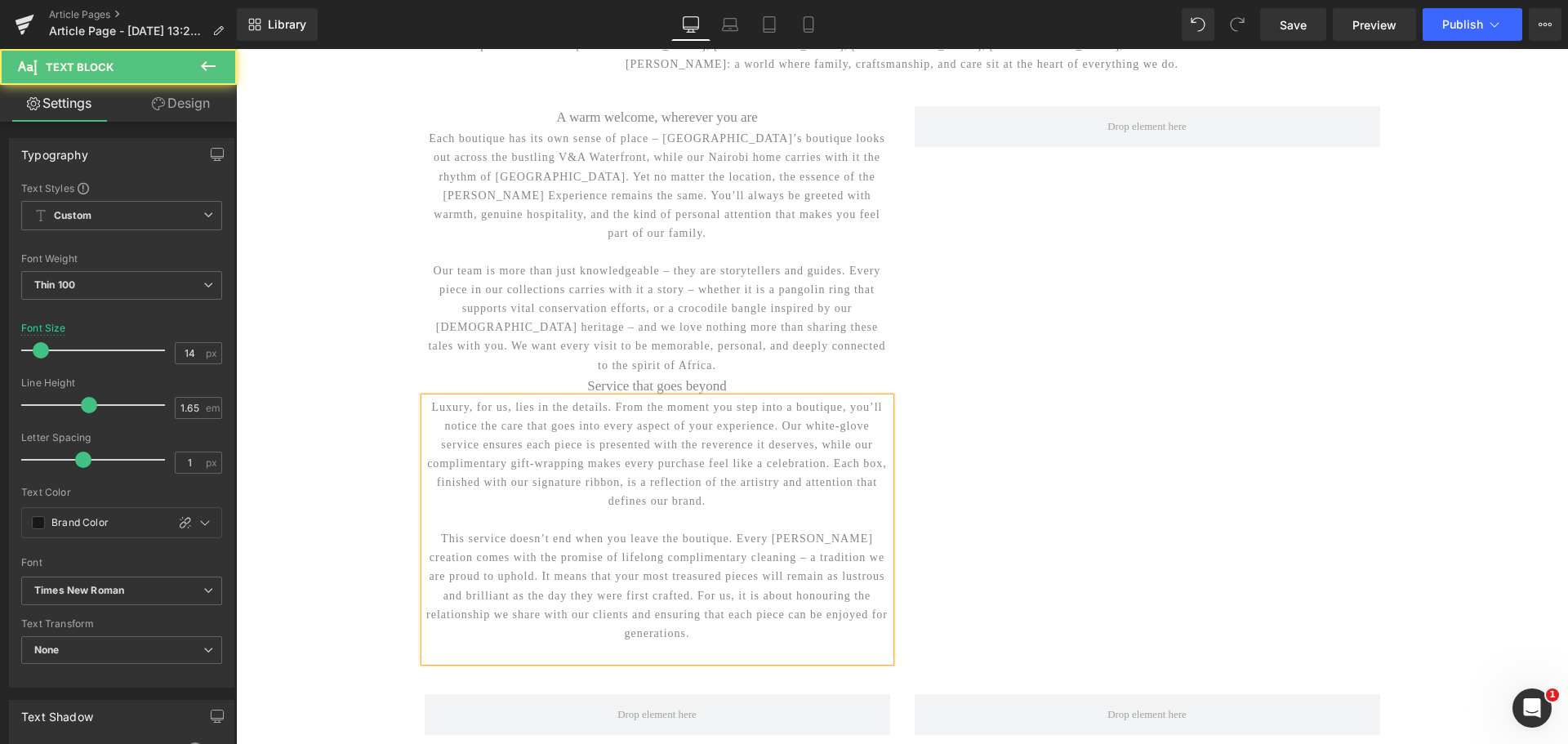
click at [667, 643] on p at bounding box center [657, 652] width 466 height 19
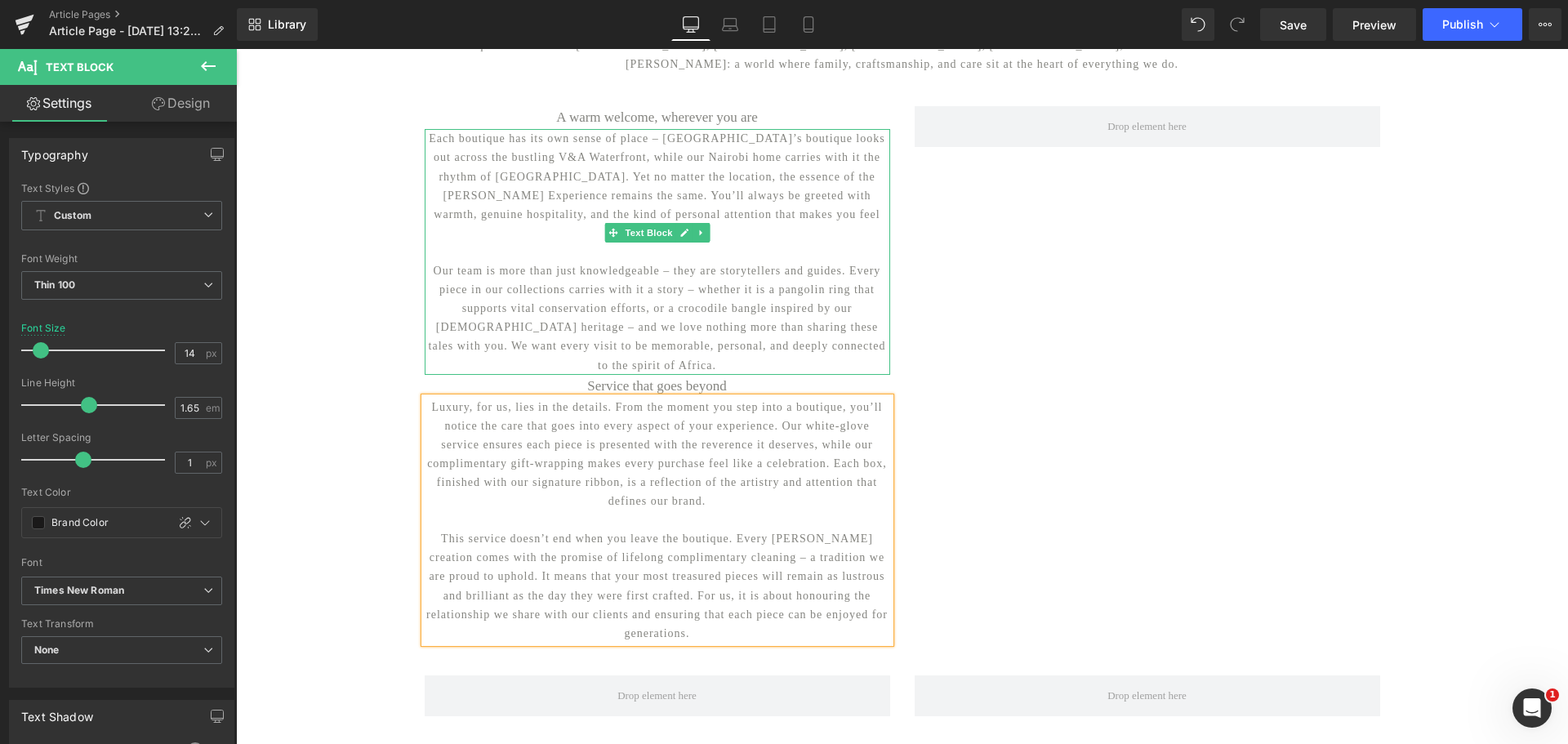
drag, startPoint x: 643, startPoint y: 251, endPoint x: 268, endPoint y: 185, distance: 380.8
click at [643, 243] on span "Text Block" at bounding box center [648, 233] width 53 height 20
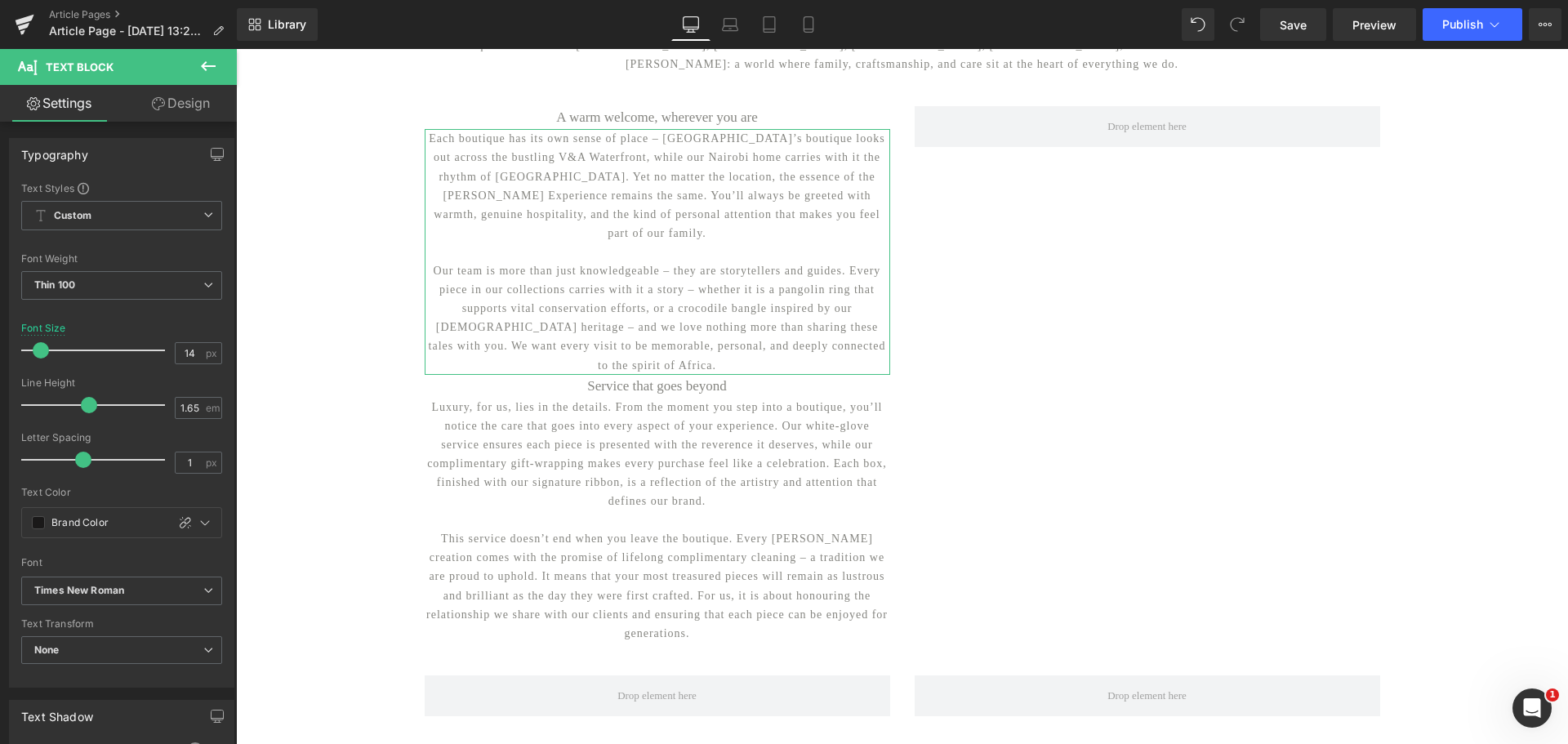
click at [179, 109] on link "Design" at bounding box center [180, 103] width 119 height 37
click at [0, 0] on div "Spacing" at bounding box center [0, 0] width 0 height 0
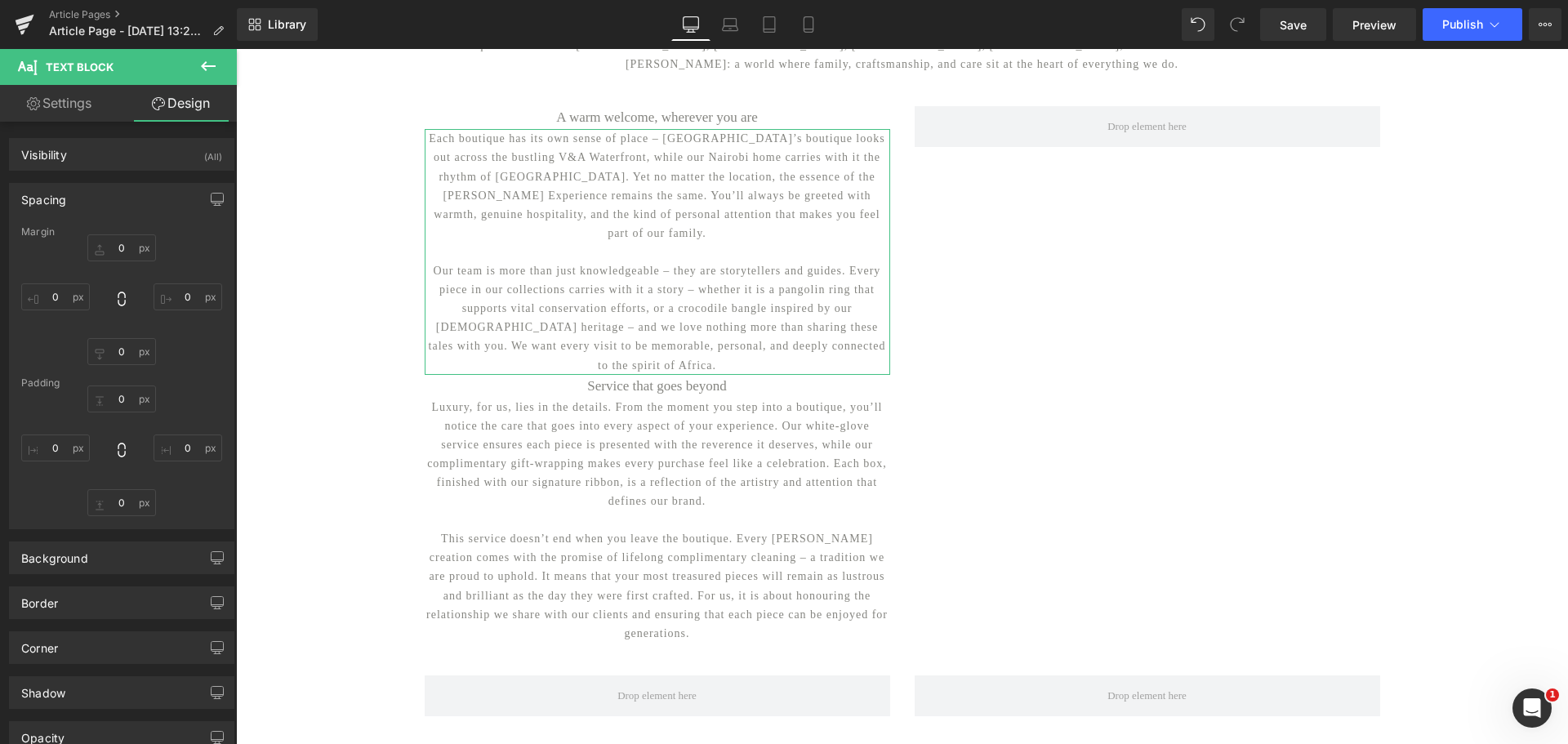
type input "0"
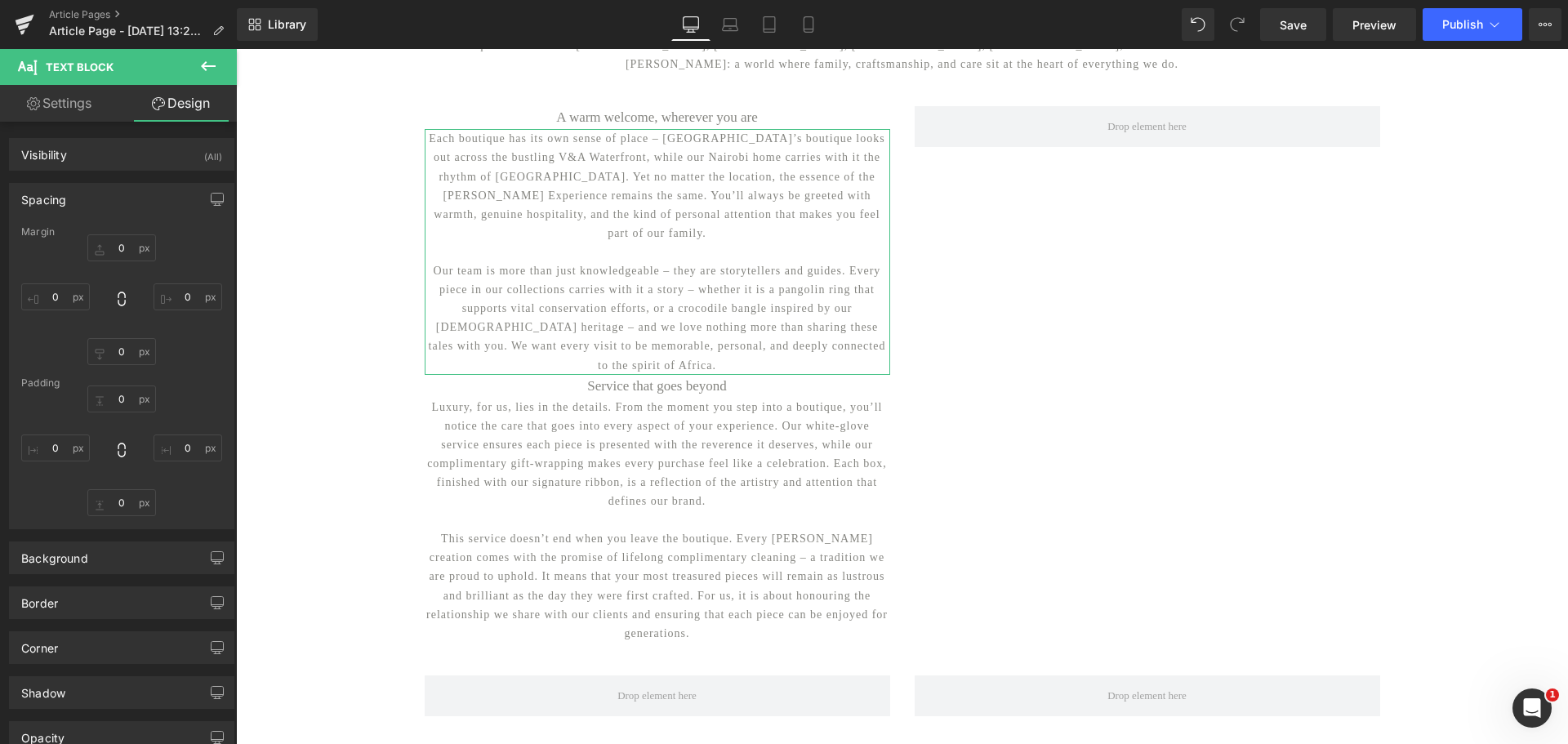
type input "0"
click at [116, 501] on input "0" at bounding box center [121, 503] width 69 height 27
type input "20"
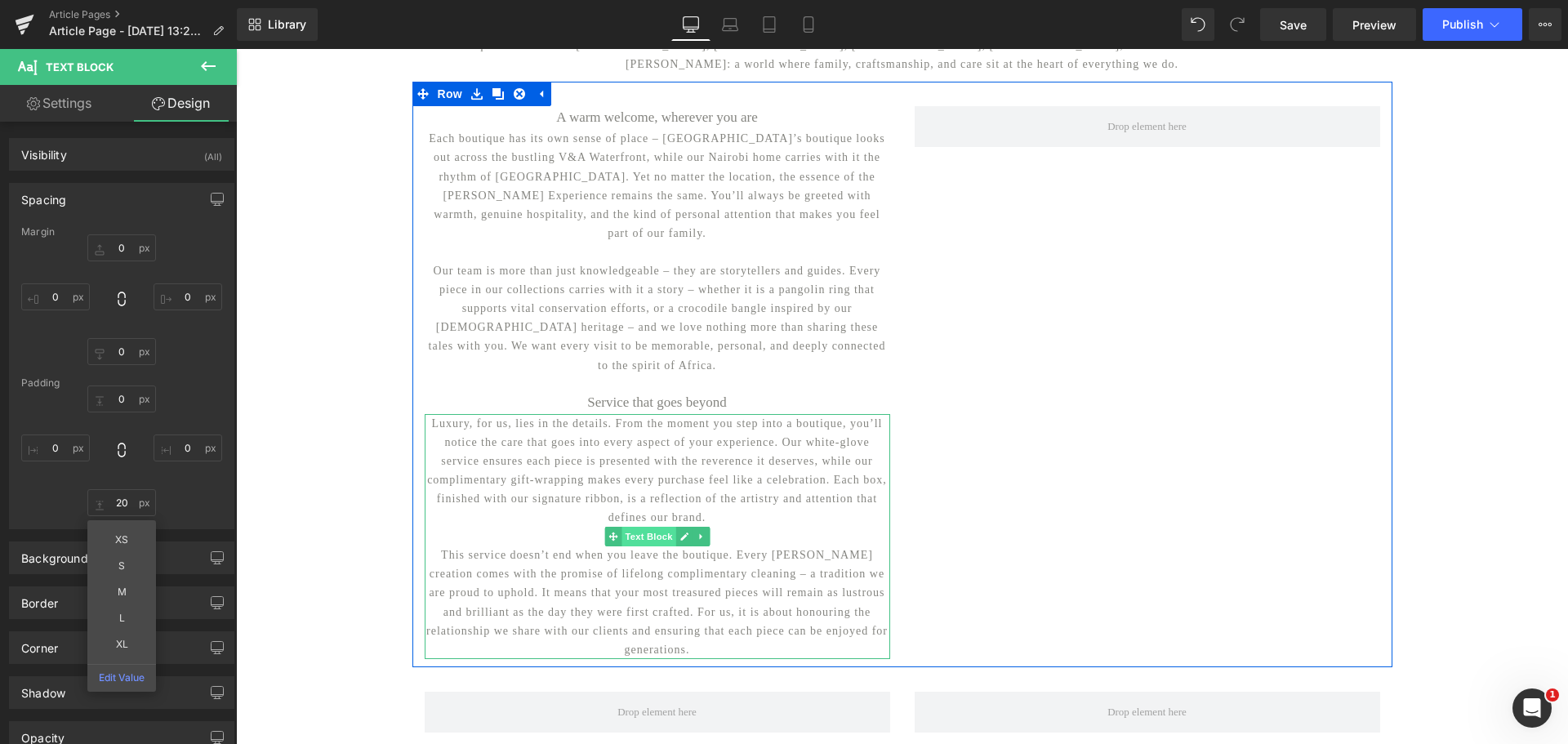
click at [653, 527] on span "Text Block" at bounding box center [648, 536] width 53 height 20
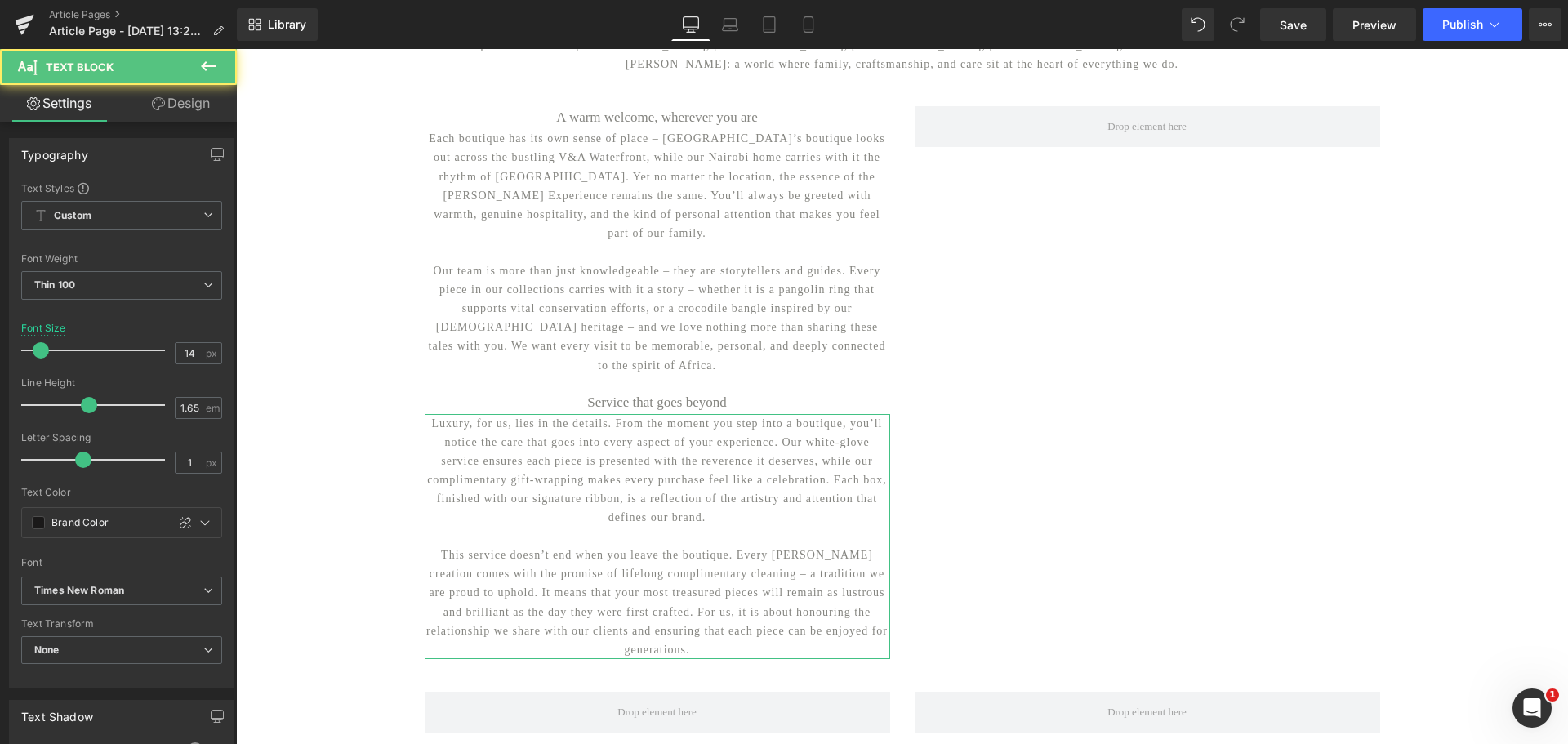
click at [195, 106] on link "Design" at bounding box center [180, 103] width 119 height 37
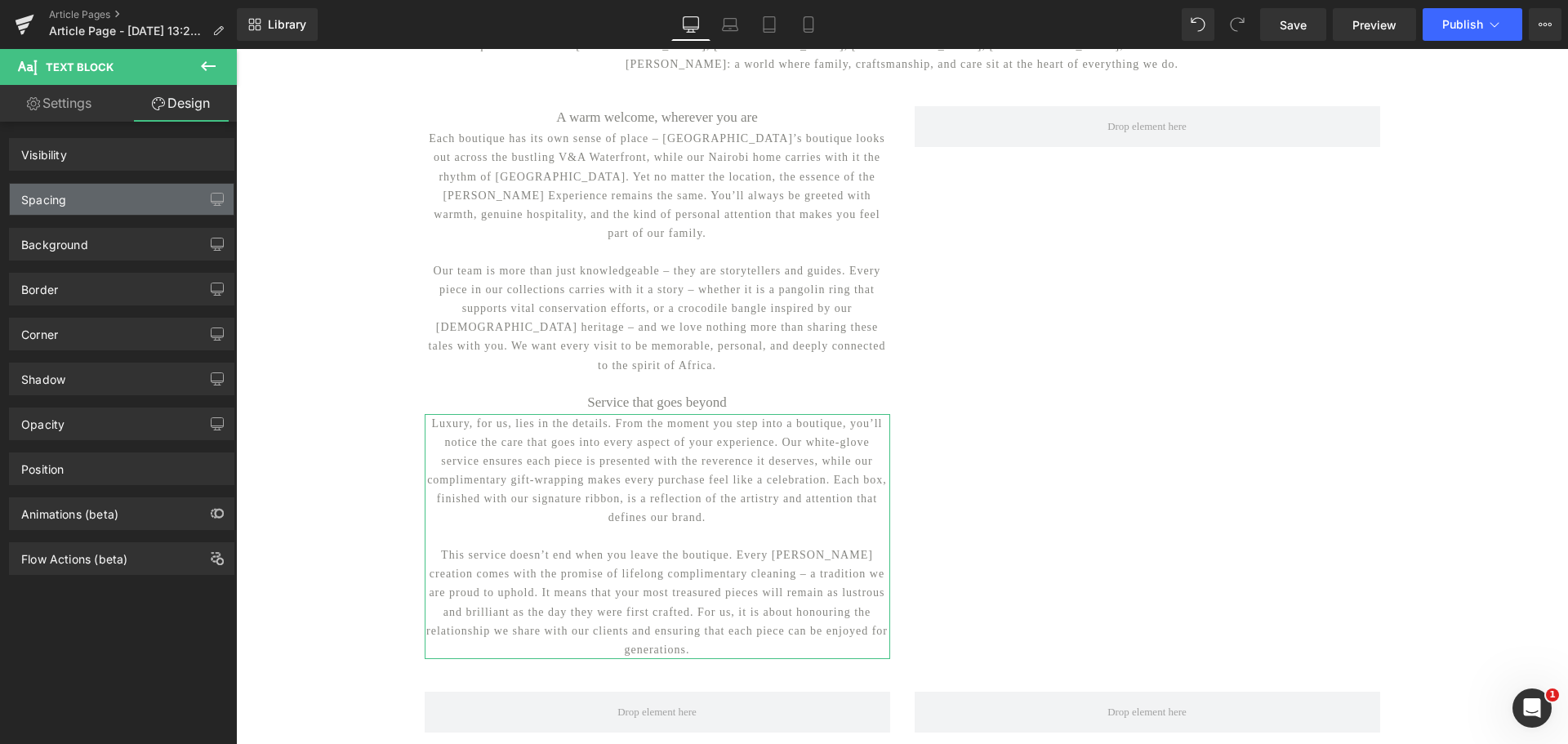
click at [150, 195] on div "Spacing" at bounding box center [121, 199] width 224 height 31
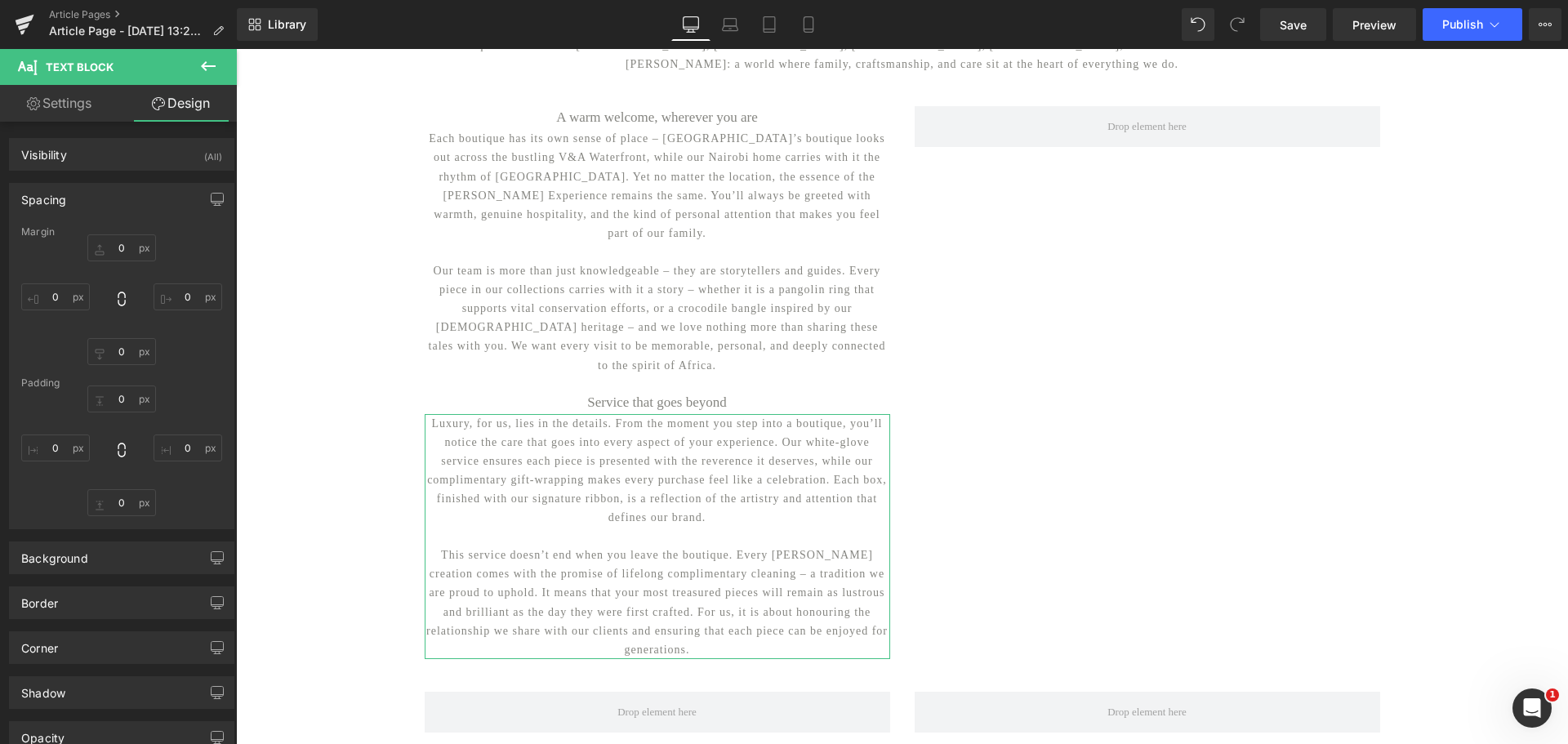
type input "0"
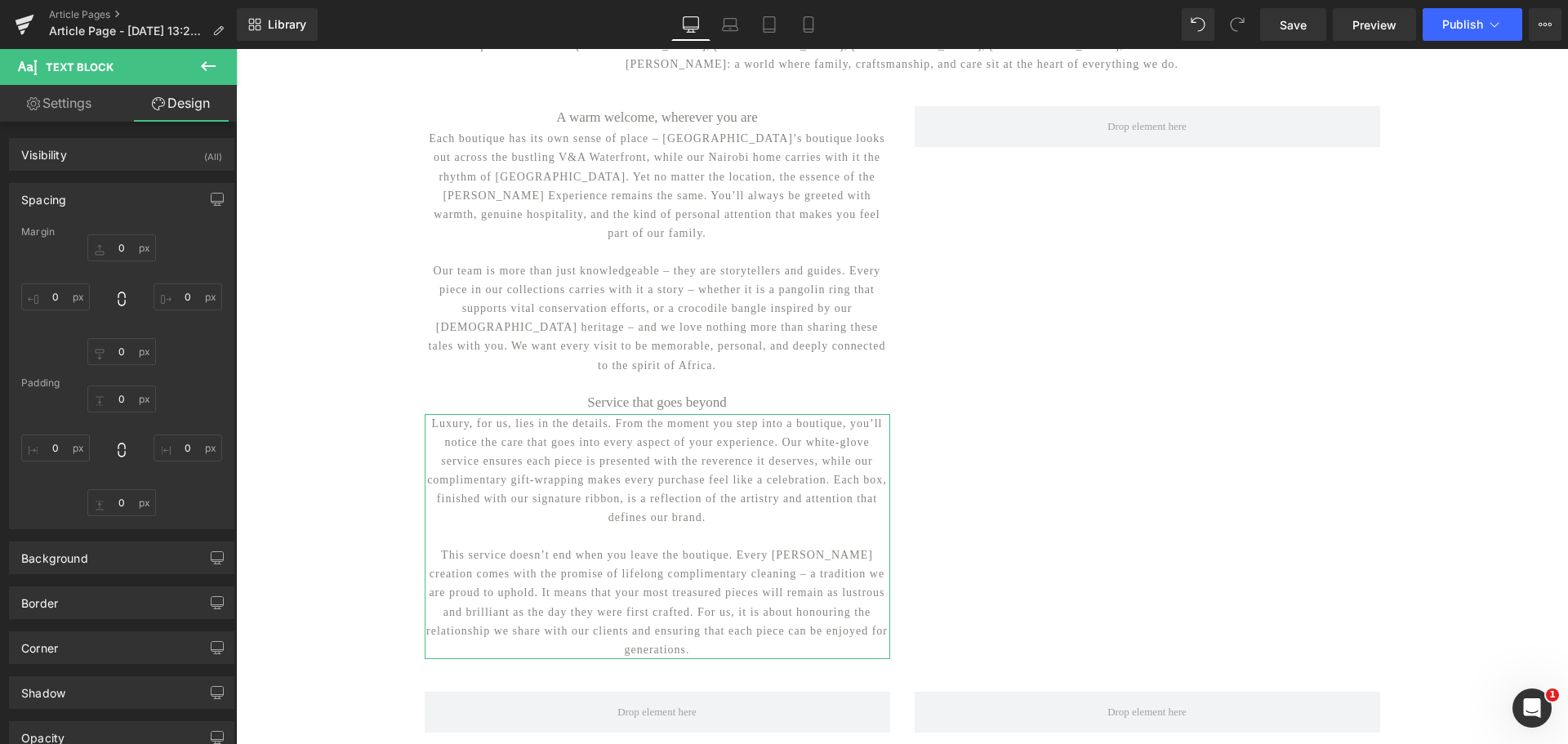
type input "0"
click at [121, 518] on div "Margin 0px 0 0px 0 0px 0 0px 0 [GEOGRAPHIC_DATA] 0px 0 0px 0 0px 0 0px 0" at bounding box center [121, 377] width 224 height 302
click at [121, 511] on input "0" at bounding box center [121, 503] width 69 height 27
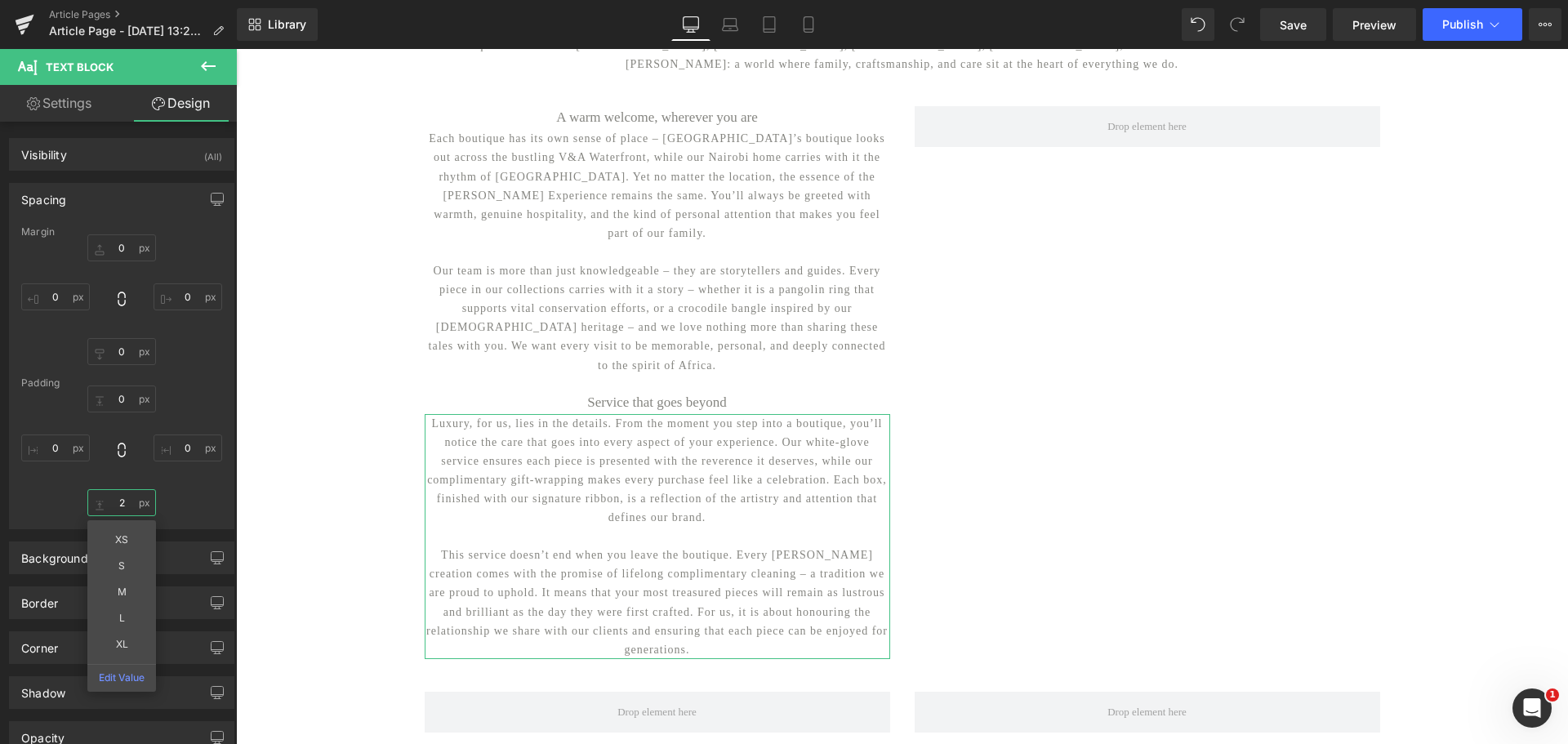
type input "20"
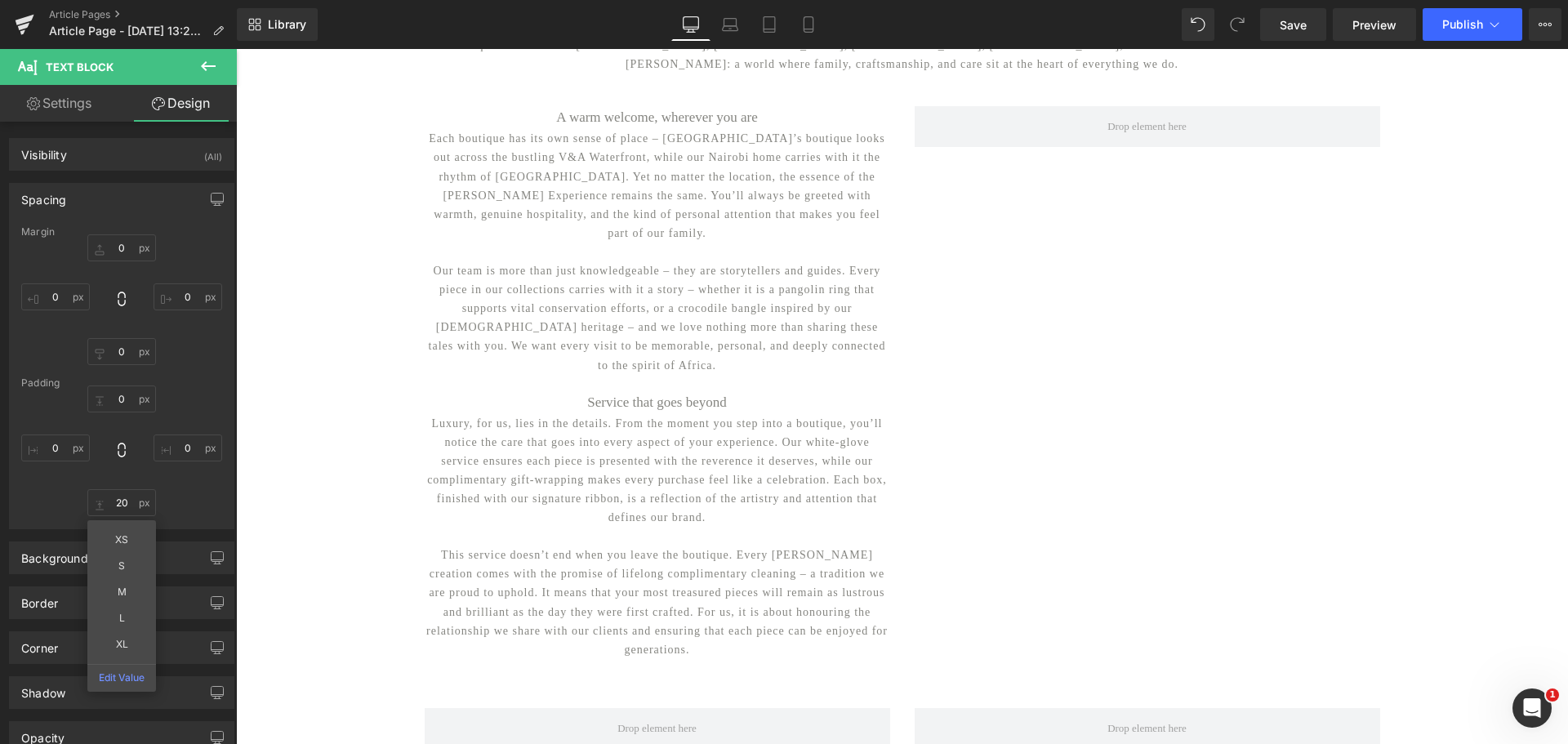
click at [207, 69] on icon at bounding box center [208, 66] width 20 height 20
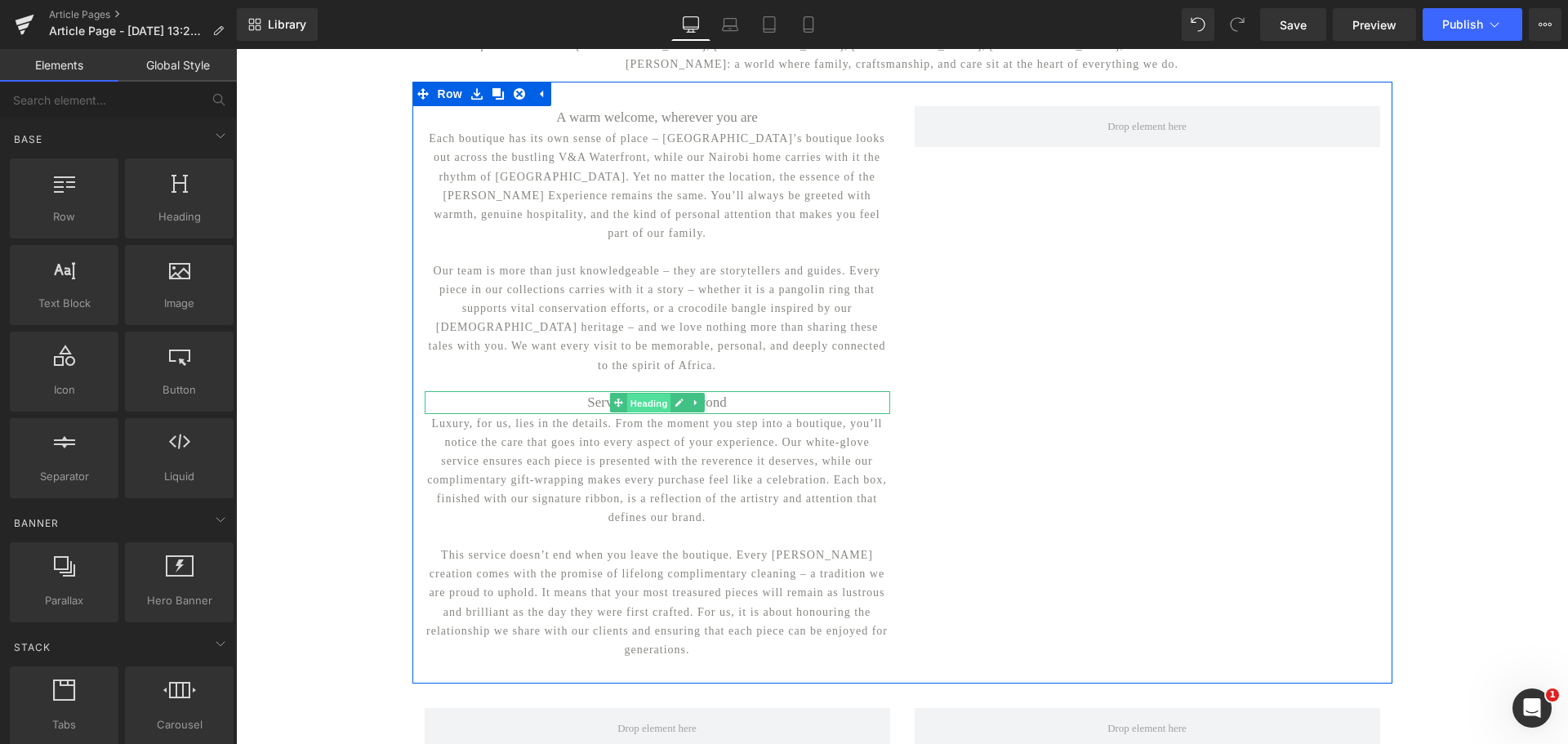
click at [650, 392] on span "Heading" at bounding box center [648, 402] width 44 height 20
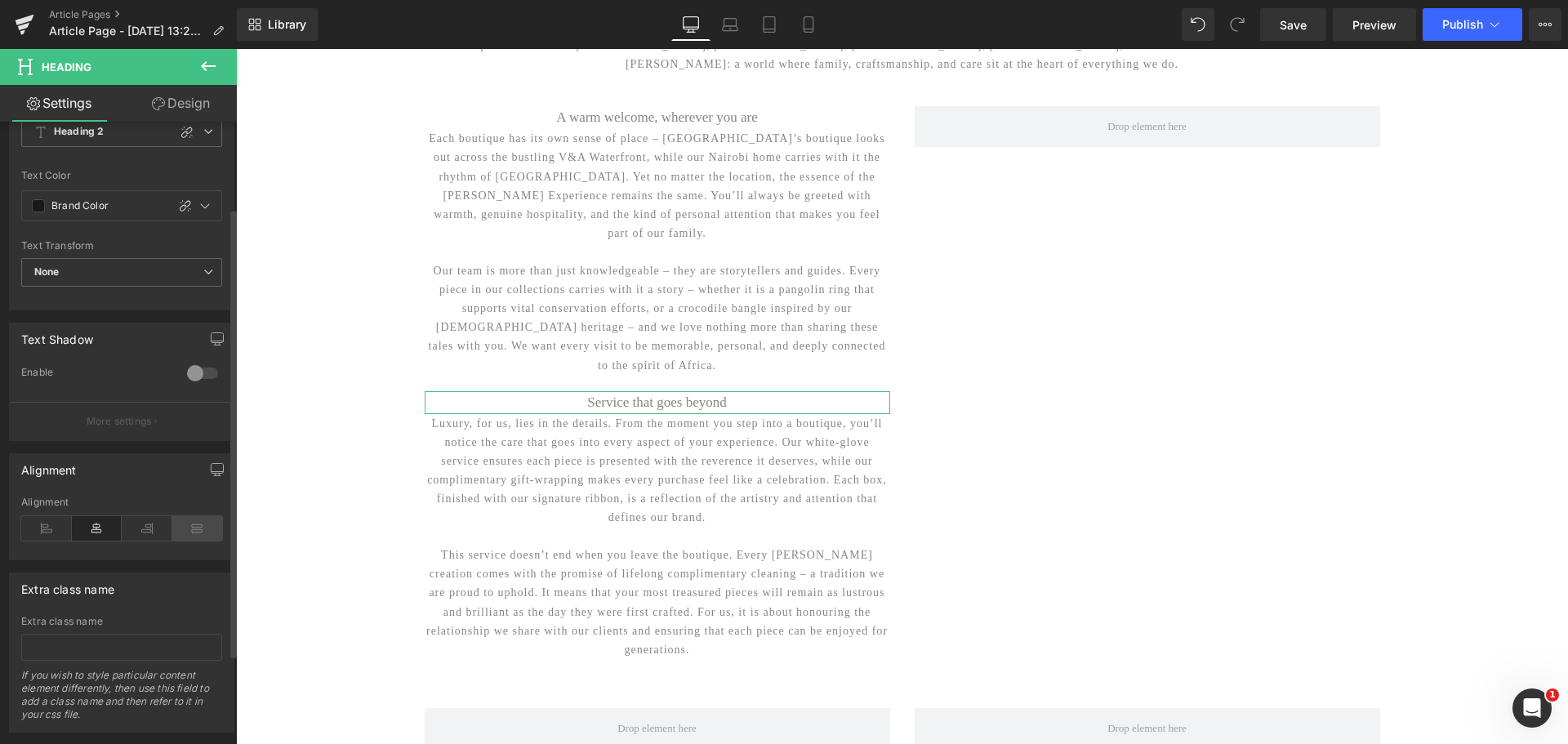
scroll to position [243, 0]
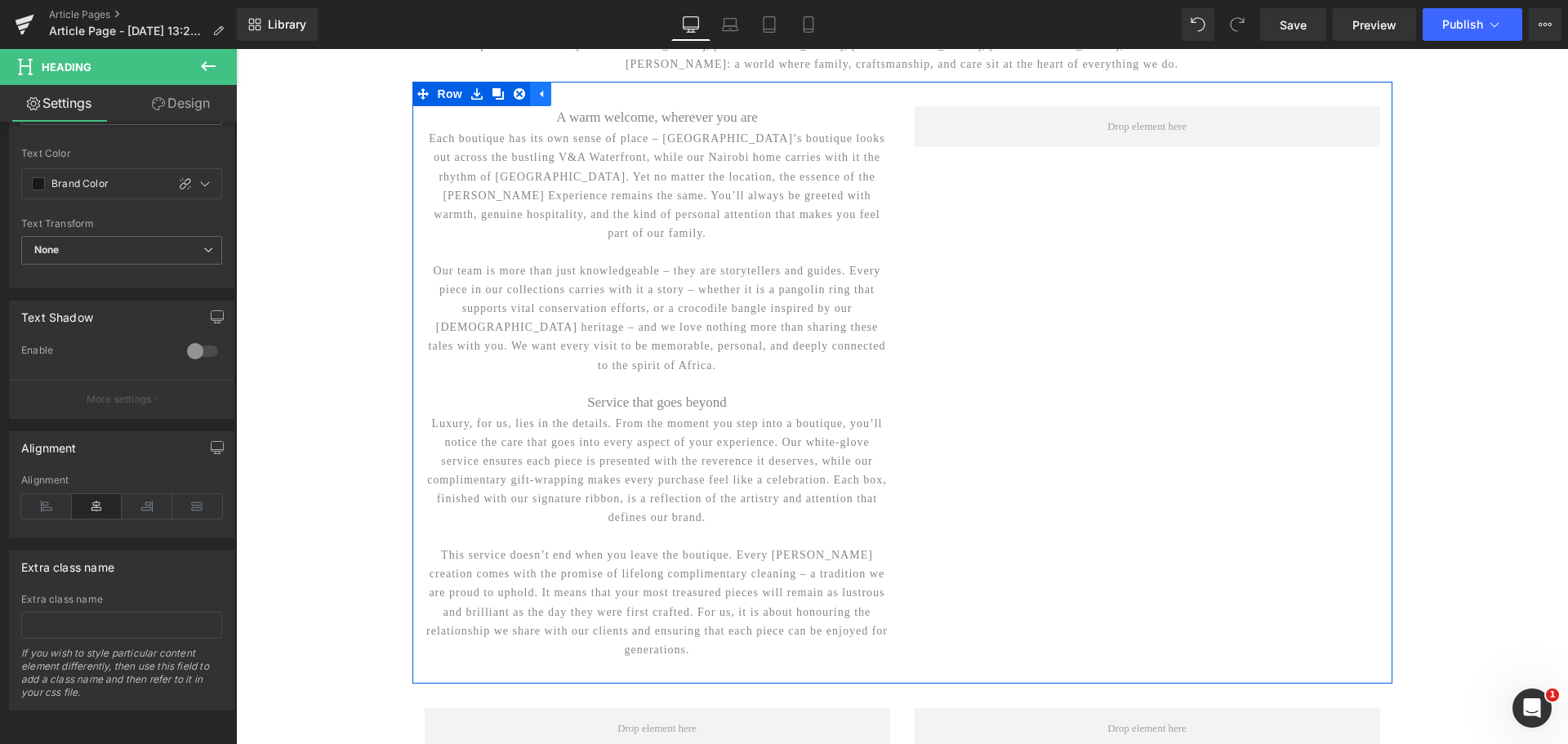
click at [535, 101] on icon at bounding box center [540, 94] width 12 height 13
click at [692, 398] on icon at bounding box center [696, 402] width 9 height 10
click at [682, 398] on icon at bounding box center [687, 402] width 9 height 9
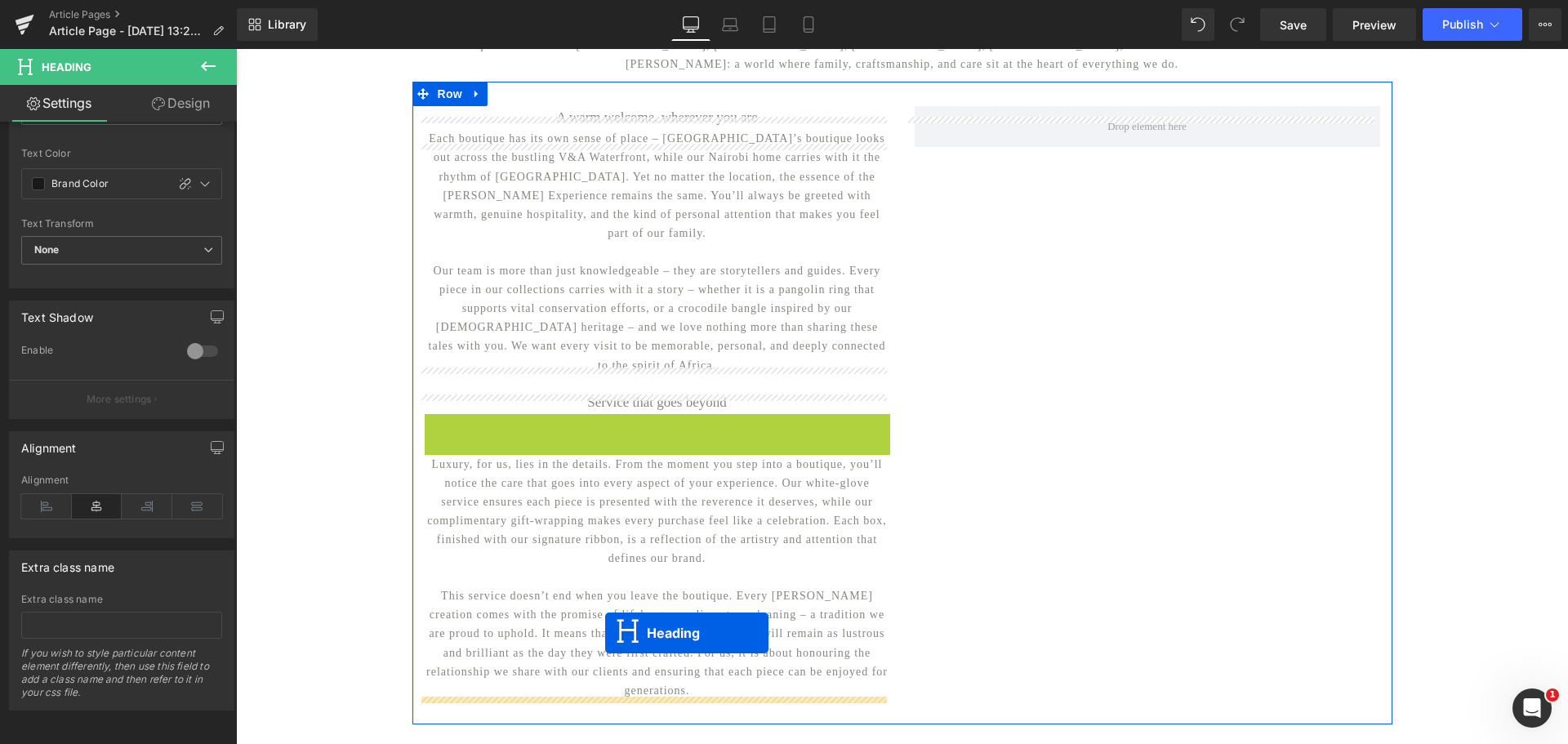
drag, startPoint x: 610, startPoint y: 408, endPoint x: 605, endPoint y: 633, distance: 225.1
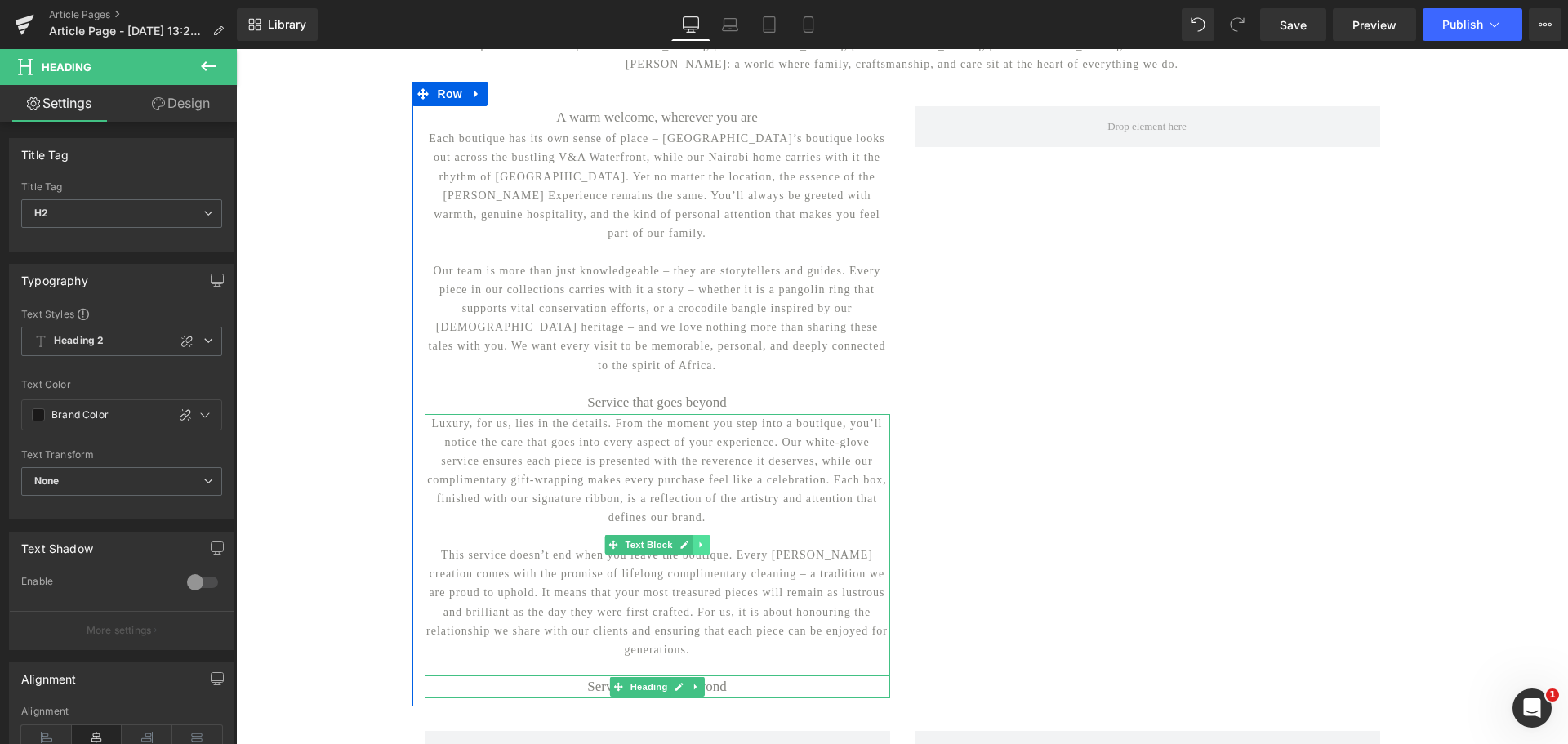
click at [699, 541] on icon at bounding box center [700, 544] width 3 height 5
click at [691, 540] on icon at bounding box center [692, 545] width 9 height 10
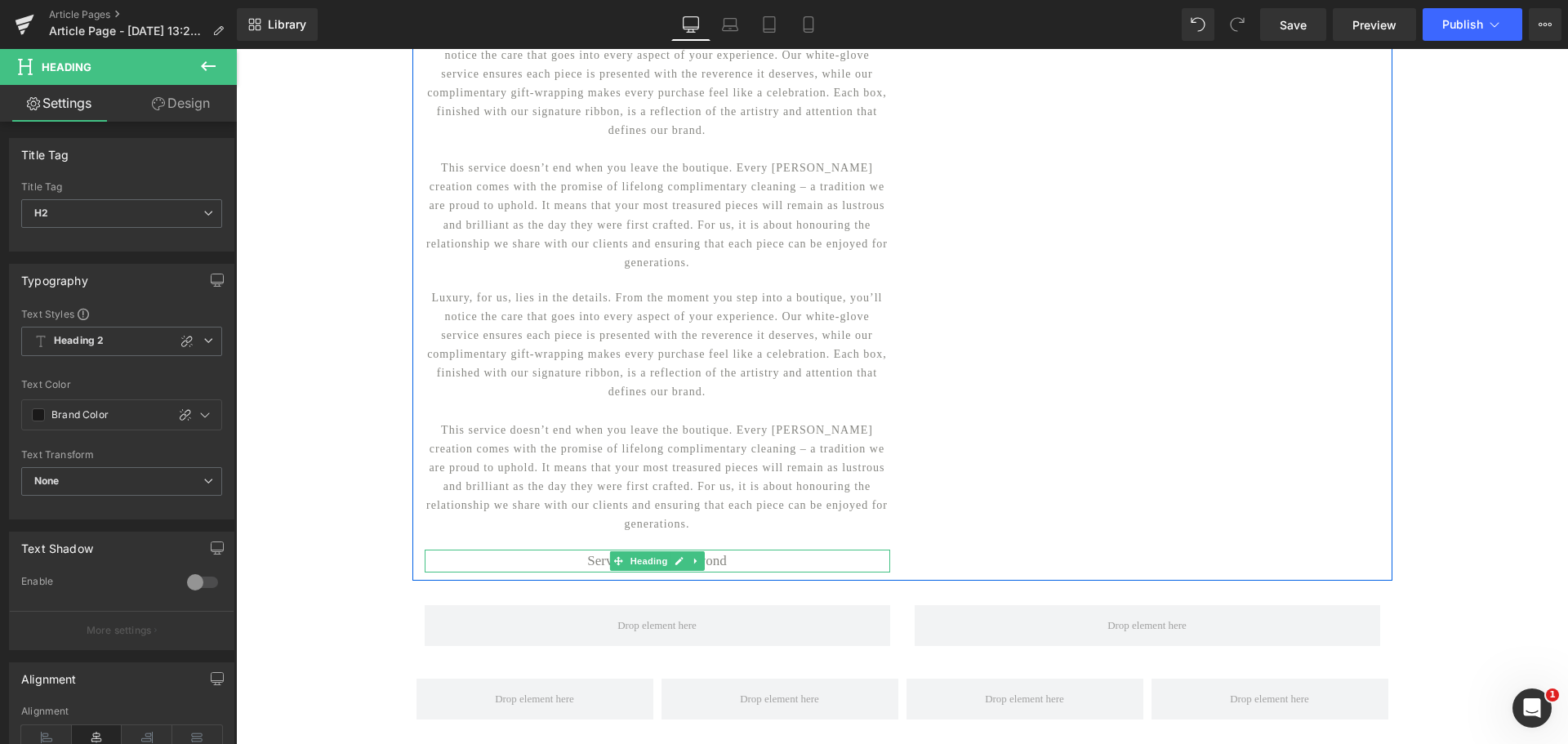
scroll to position [542, 0]
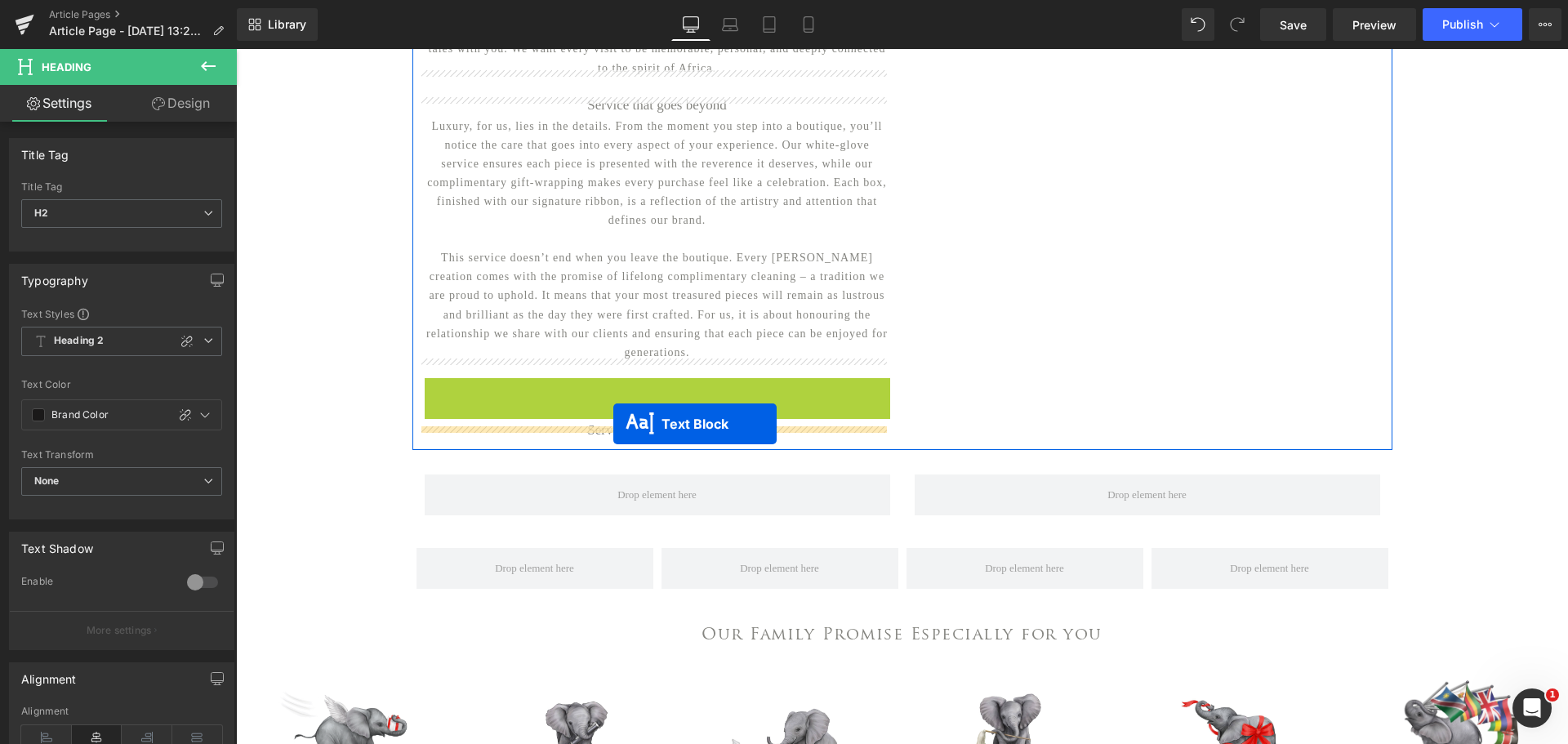
drag, startPoint x: 605, startPoint y: 490, endPoint x: 614, endPoint y: 424, distance: 66.6
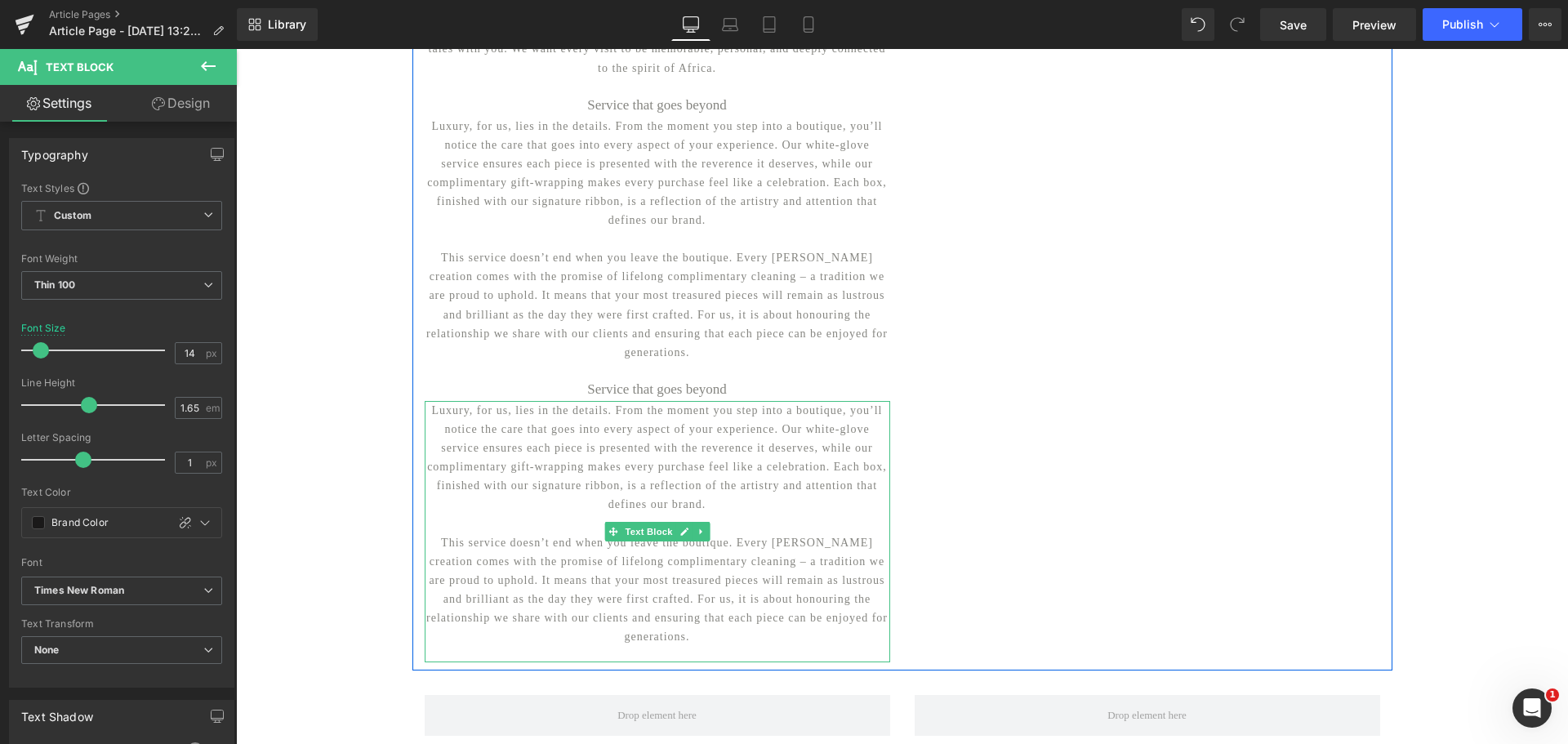
click at [453, 417] on p "Luxury, for us, lies in the details. From the moment you step into a boutique, …" at bounding box center [657, 457] width 466 height 113
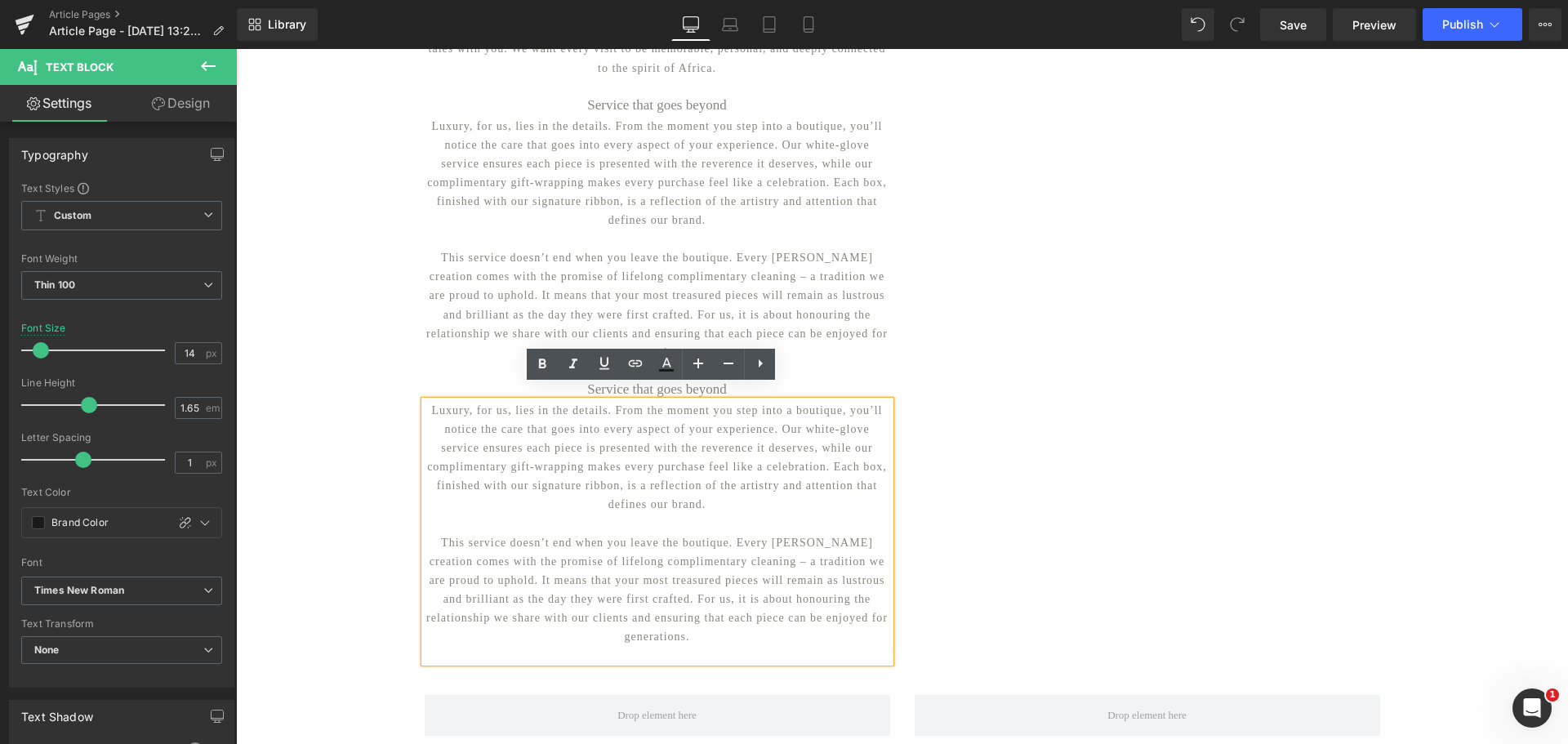
click at [814, 378] on h2 "Service that goes beyond" at bounding box center [657, 389] width 466 height 23
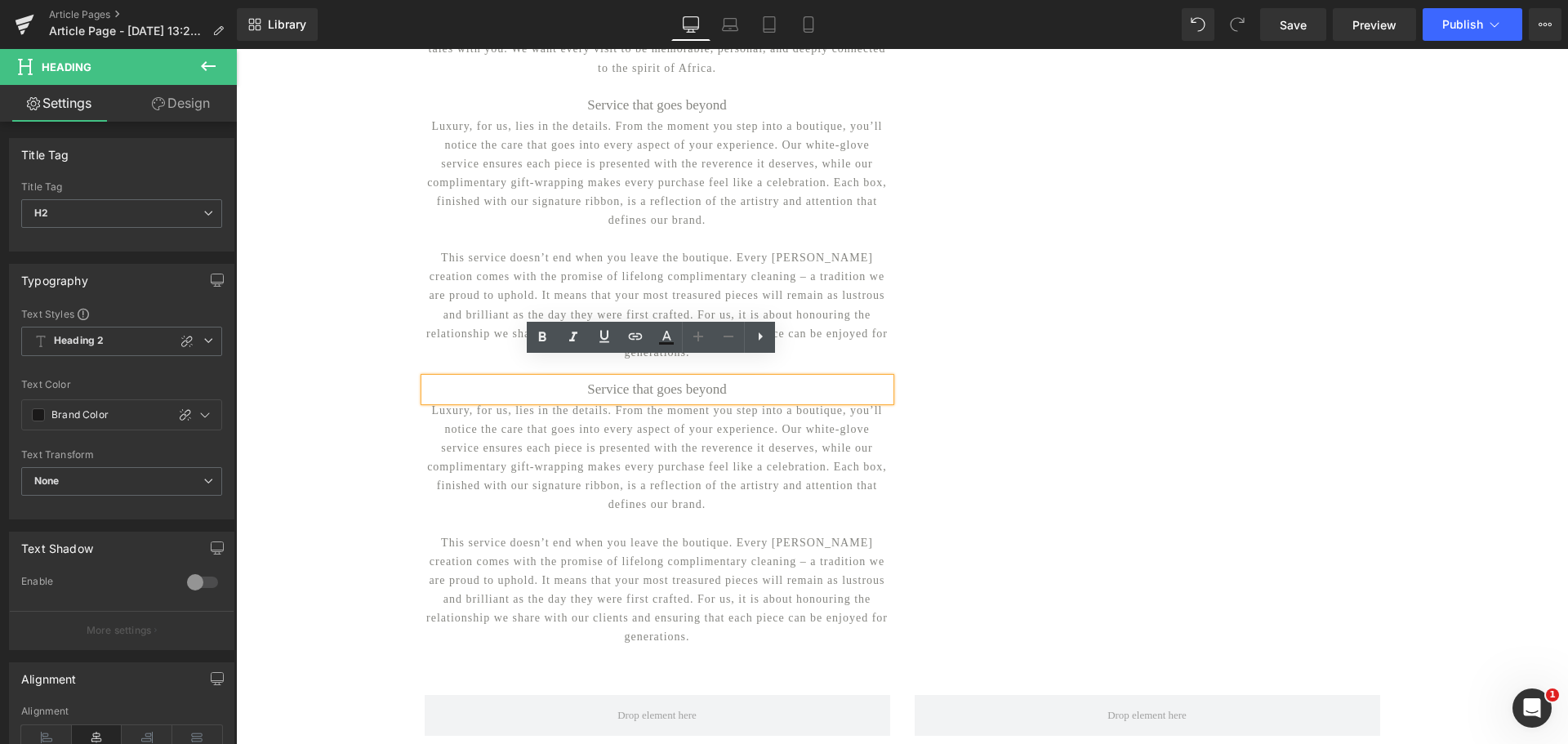
click at [803, 378] on h2 "Service that goes beyond" at bounding box center [657, 389] width 466 height 23
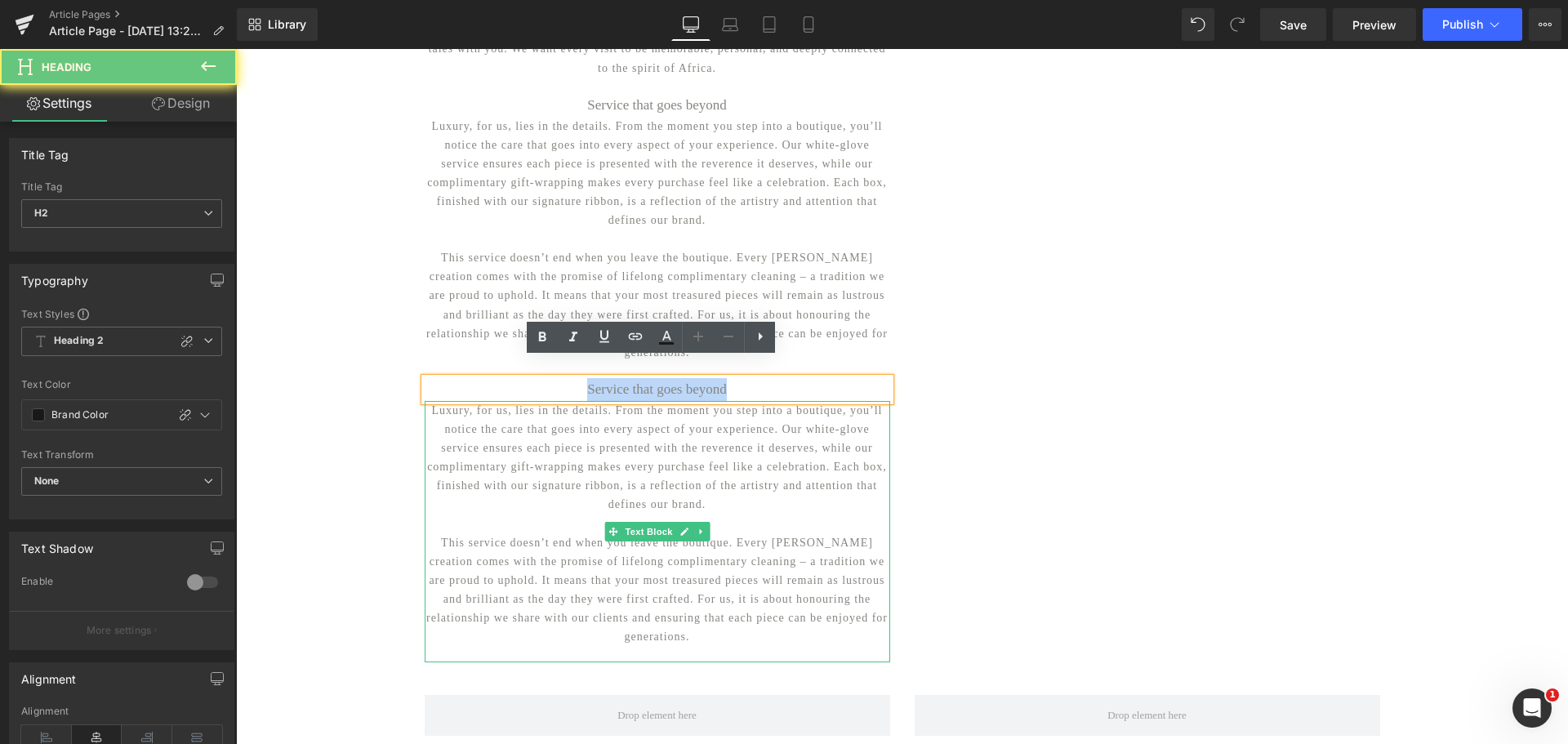
drag, startPoint x: 801, startPoint y: 376, endPoint x: 491, endPoint y: 408, distance: 311.6
click at [491, 408] on div "A warm welcome, wherever you are Heading Each boutique has its own sense of pla…" at bounding box center [657, 235] width 490 height 853
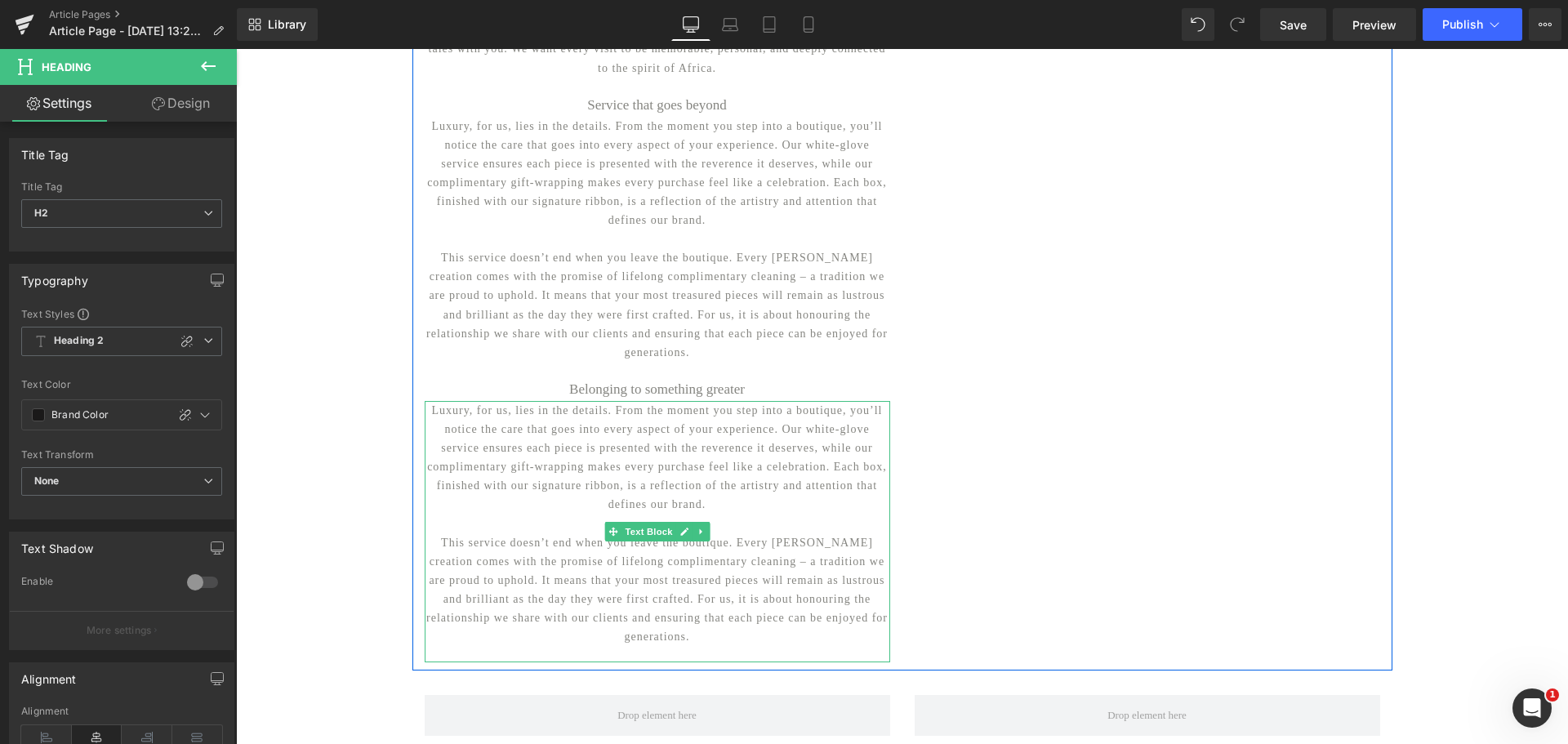
click at [498, 514] on p at bounding box center [657, 523] width 466 height 19
click at [424, 401] on p "Luxury, for us, lies in the details. From the moment you step into a boutique, …" at bounding box center [657, 457] width 466 height 113
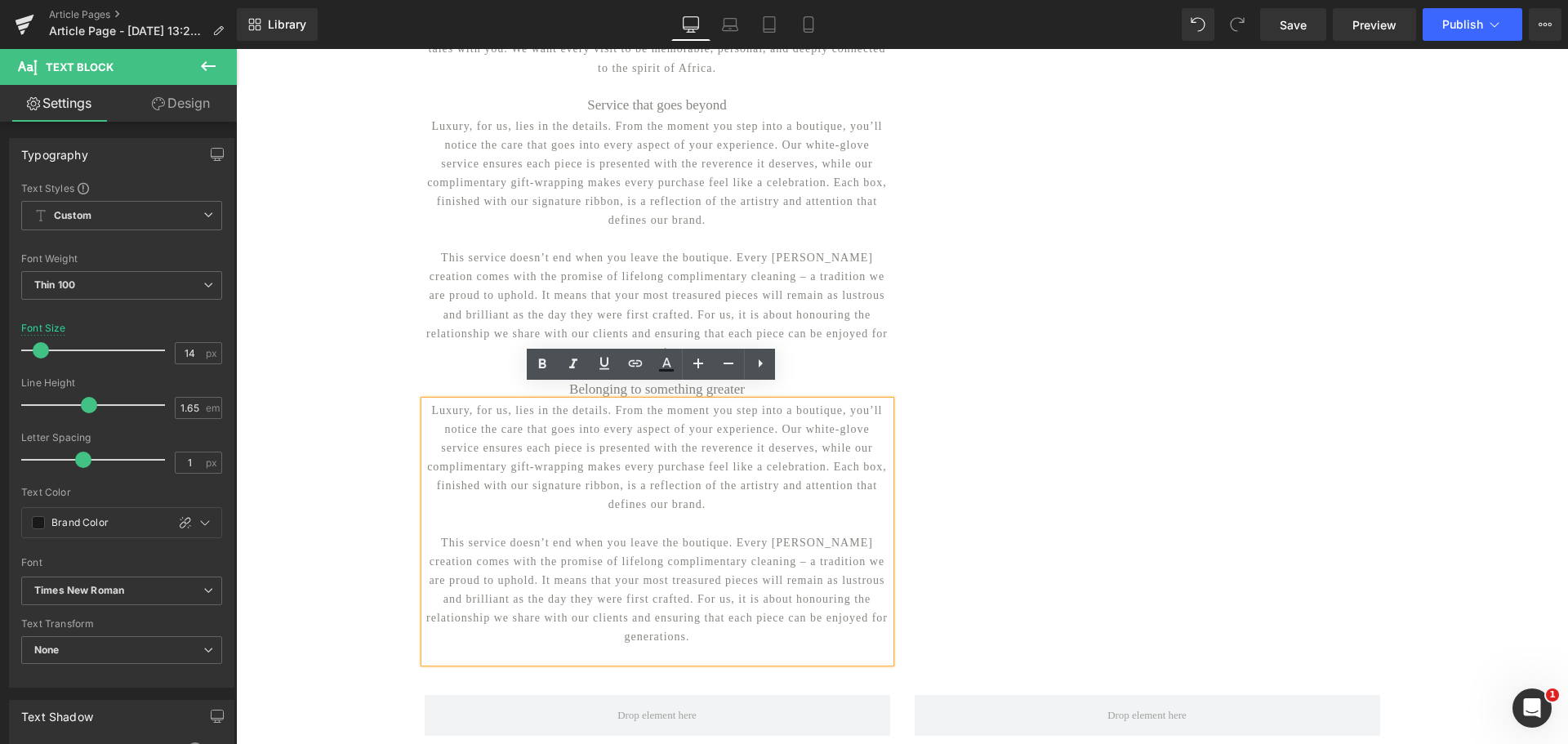
drag, startPoint x: 424, startPoint y: 392, endPoint x: 731, endPoint y: 627, distance: 386.6
click at [731, 626] on div "Luxury, for us, lies in the details. From the moment you step into a boutique, …" at bounding box center [657, 531] width 466 height 261
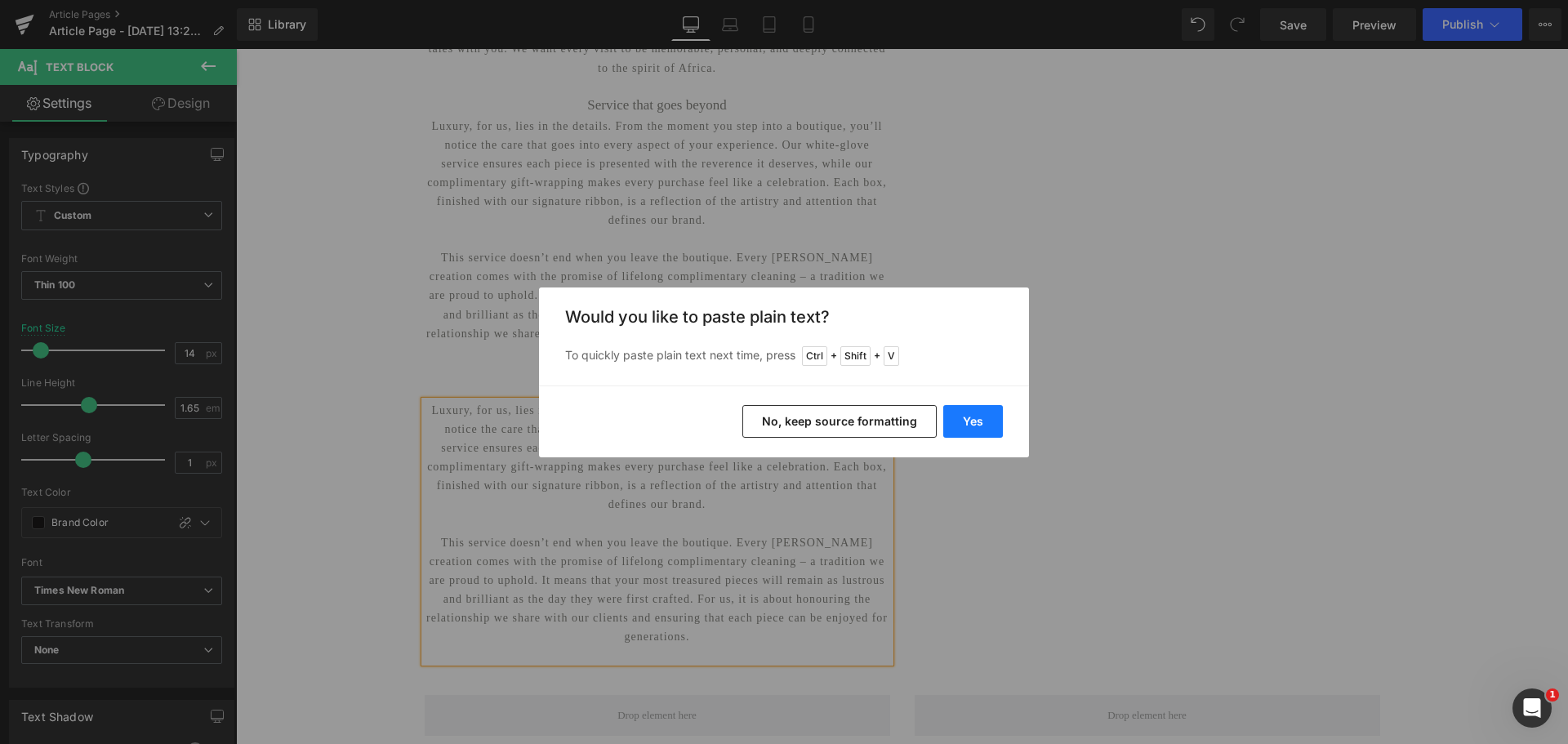
click at [978, 420] on button "Yes" at bounding box center [973, 421] width 60 height 33
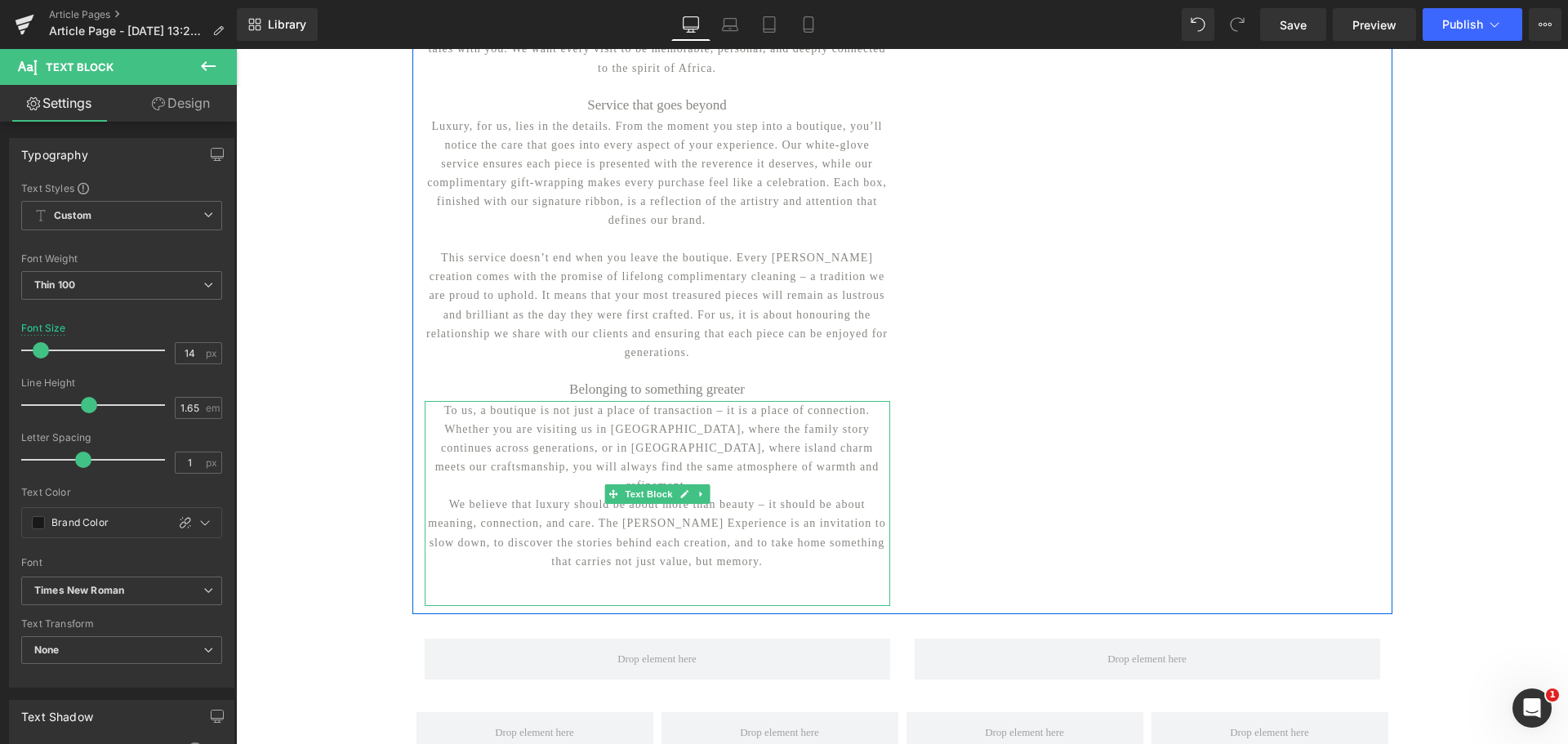
drag, startPoint x: 706, startPoint y: 525, endPoint x: 689, endPoint y: 548, distance: 28.6
click at [705, 525] on p "We believe that luxury should be about more than beauty – it should be about me…" at bounding box center [657, 532] width 466 height 75
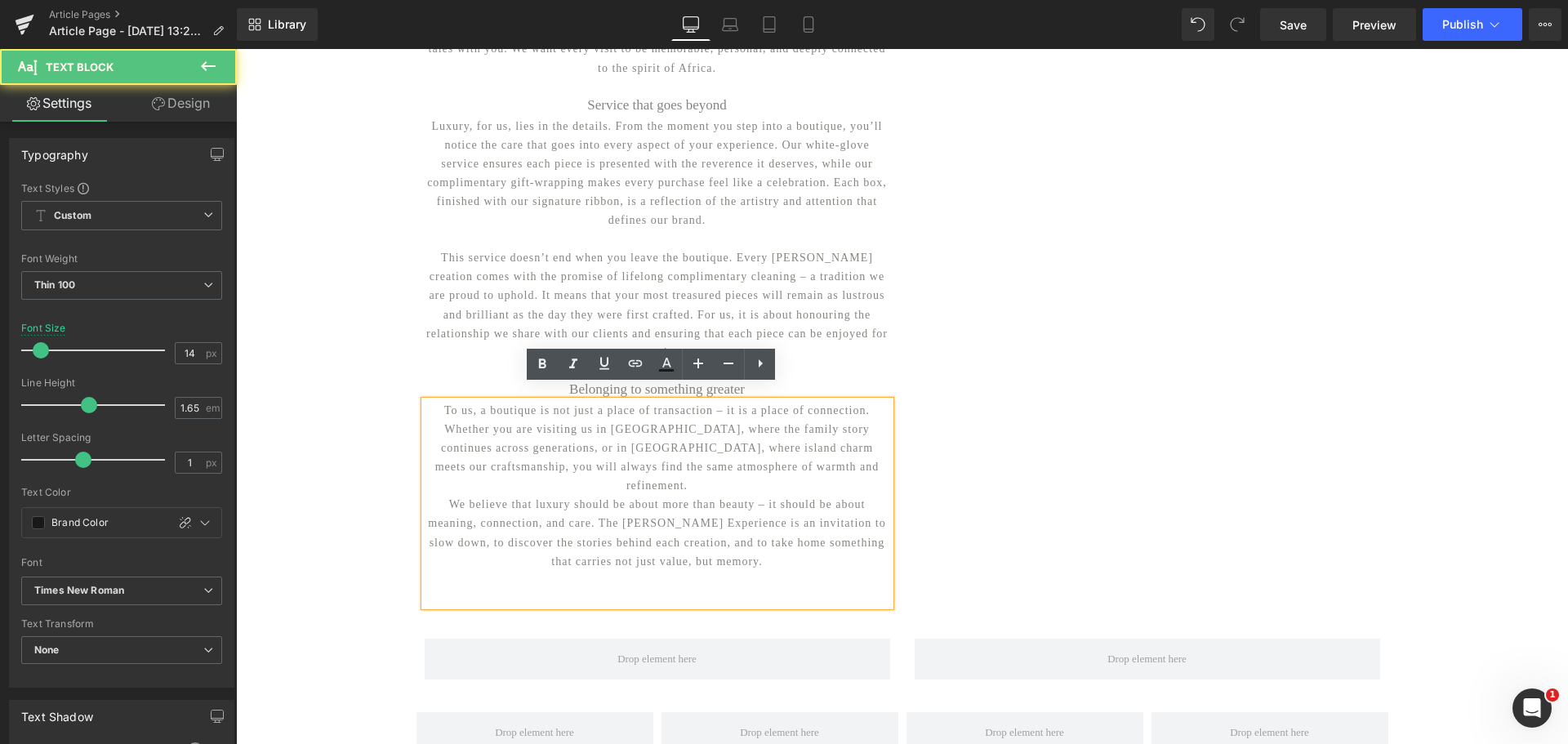
click at [687, 533] on p "We believe that luxury should be about more than beauty – it should be about me…" at bounding box center [657, 532] width 466 height 75
click at [682, 571] on p at bounding box center [657, 580] width 466 height 19
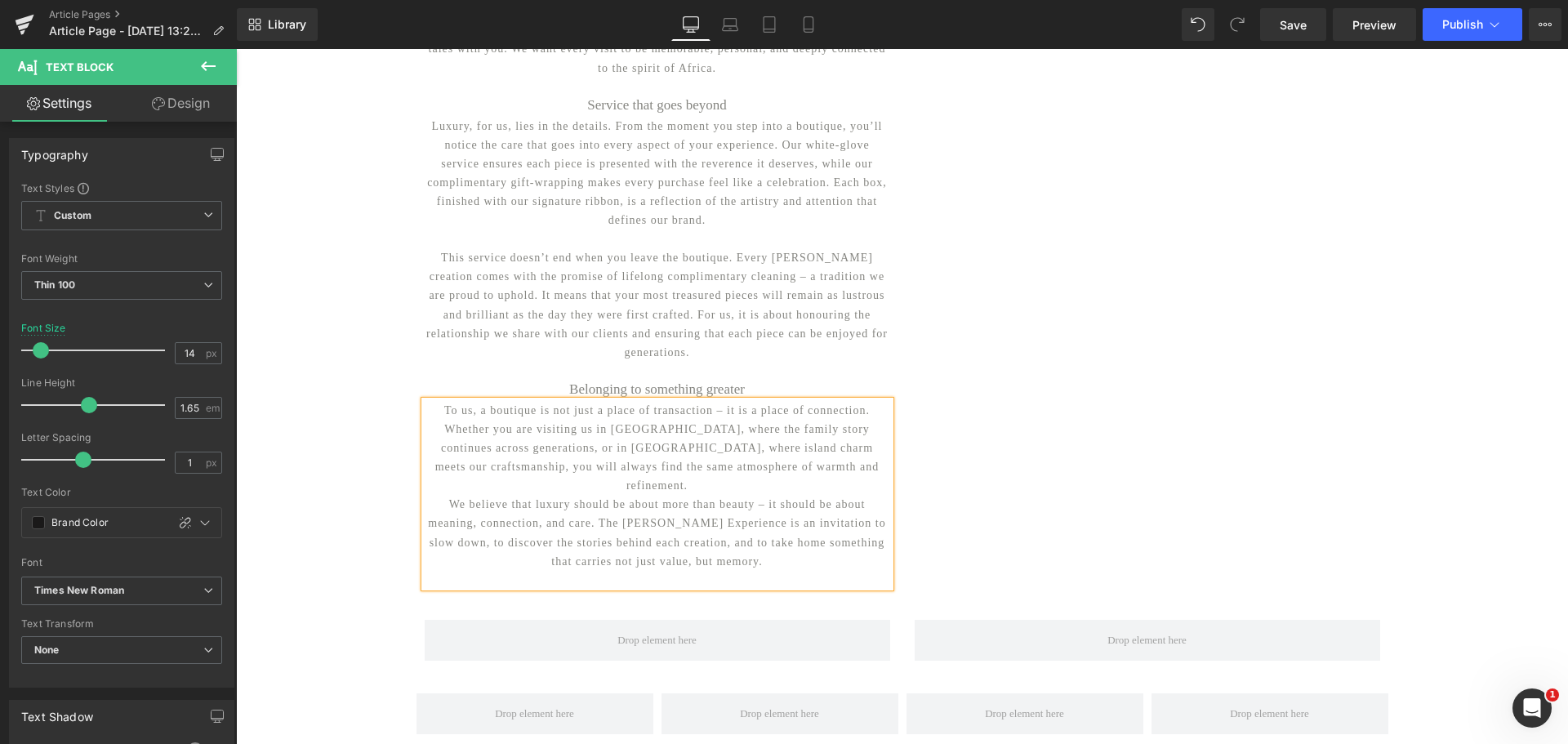
click at [838, 456] on p "To us, a boutique is not just a place of transaction – it is a place of connect…" at bounding box center [657, 448] width 466 height 94
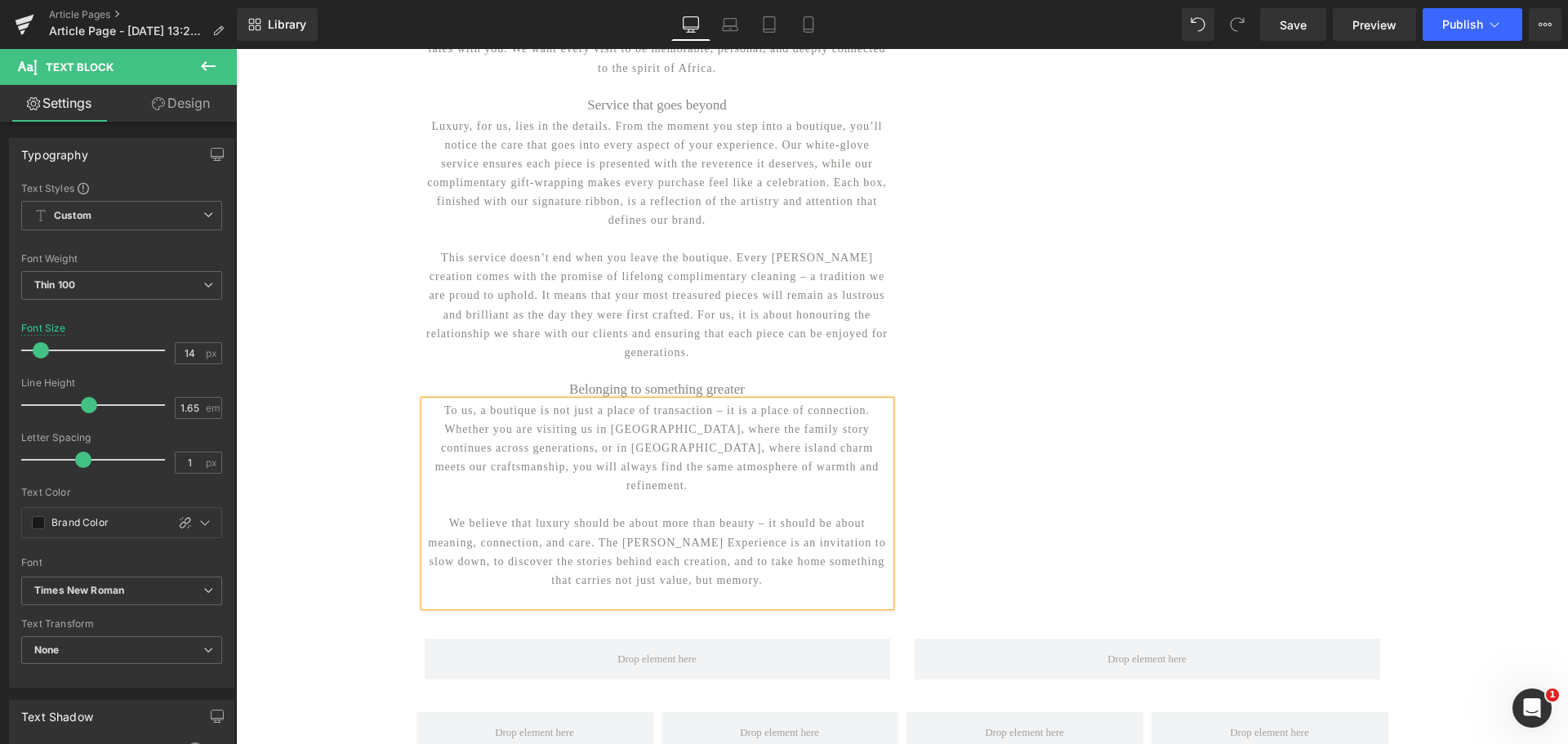
click at [286, 312] on div "THE [PERSON_NAME] EXPERIENCE Heading Row We are proud to have been creating ext…" at bounding box center [901, 441] width 1331 height 1602
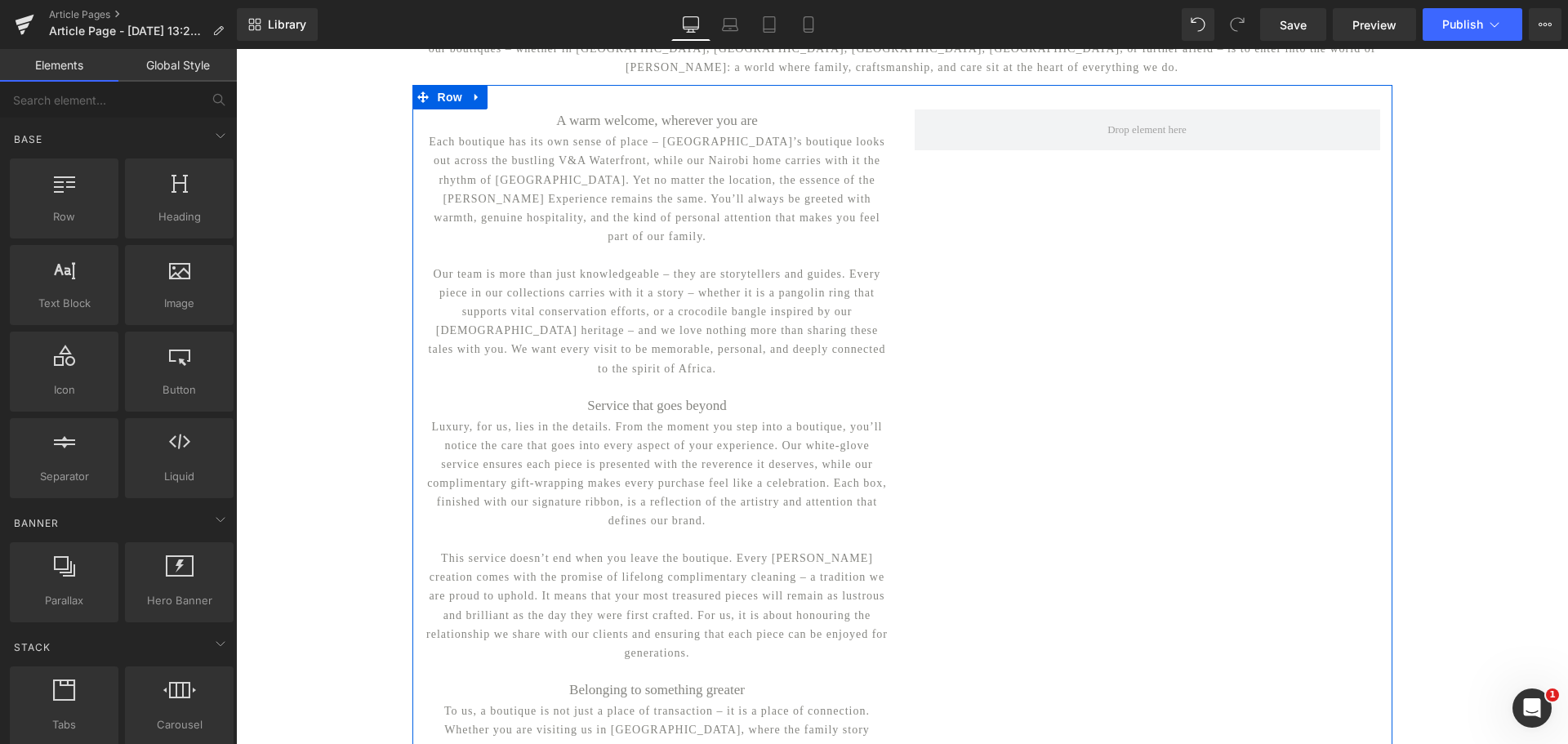
scroll to position [216, 0]
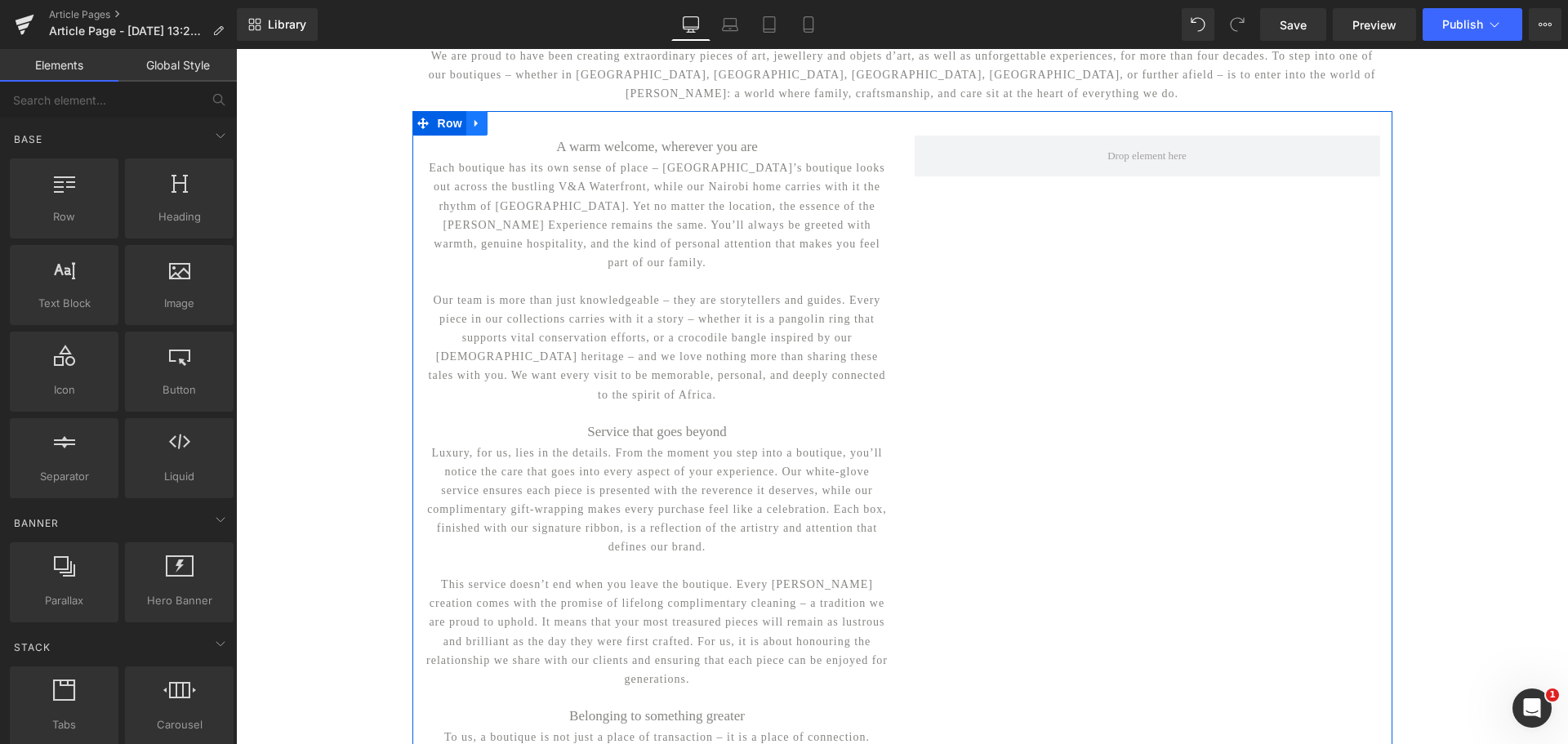
click at [474, 128] on icon at bounding box center [477, 124] width 12 height 13
click at [535, 130] on icon at bounding box center [540, 124] width 12 height 13
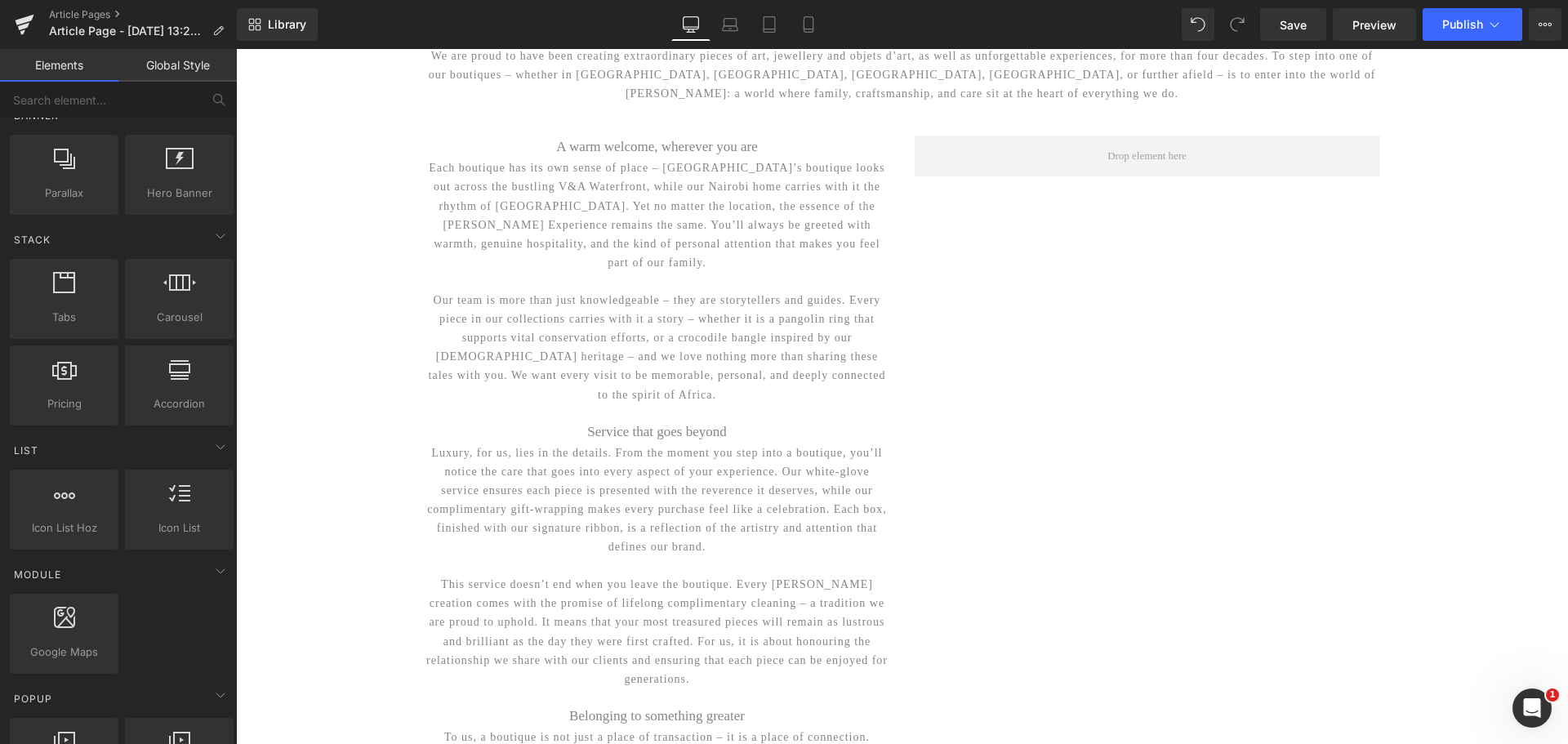
scroll to position [408, 0]
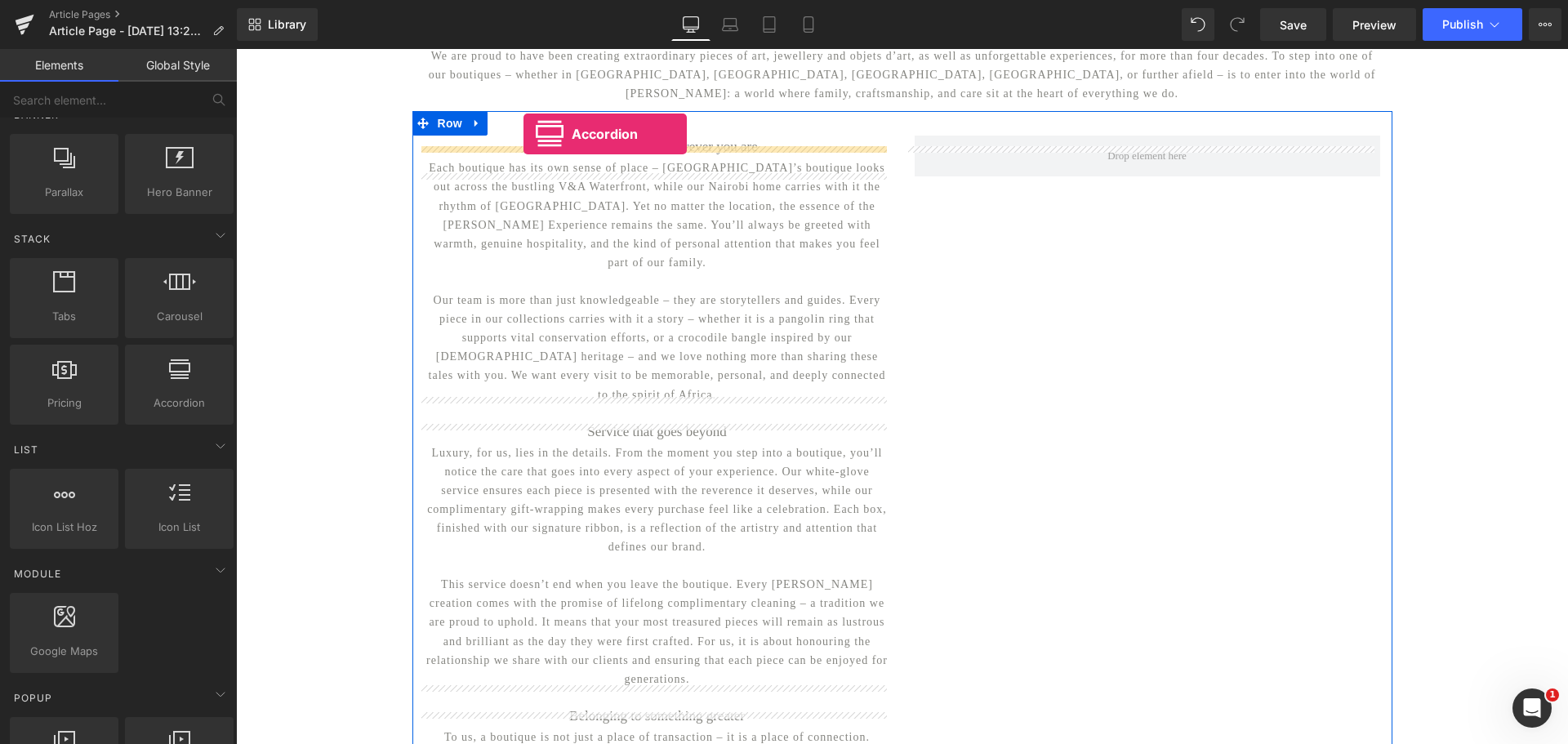
drag, startPoint x: 402, startPoint y: 427, endPoint x: 524, endPoint y: 134, distance: 317.4
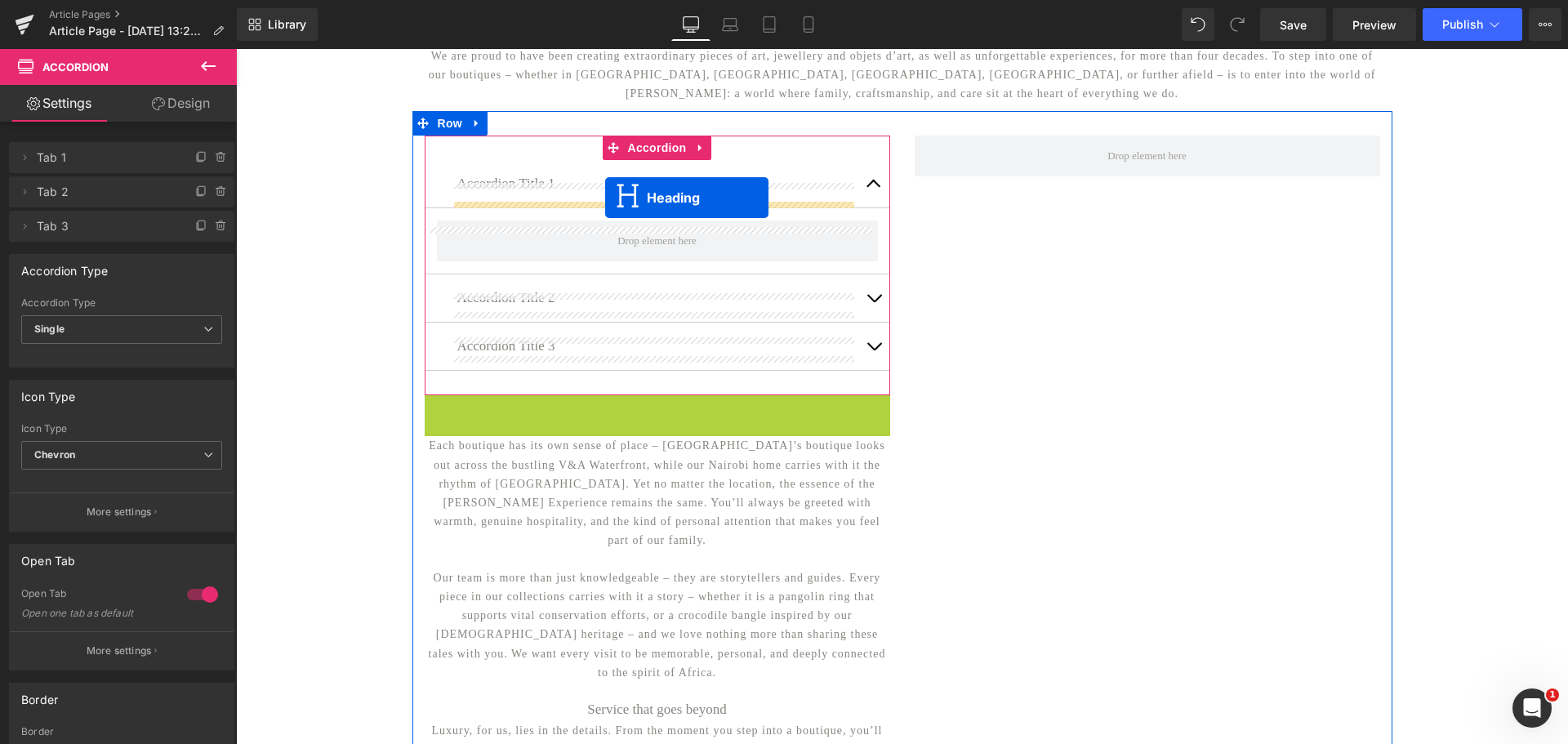
drag, startPoint x: 614, startPoint y: 403, endPoint x: 605, endPoint y: 198, distance: 205.2
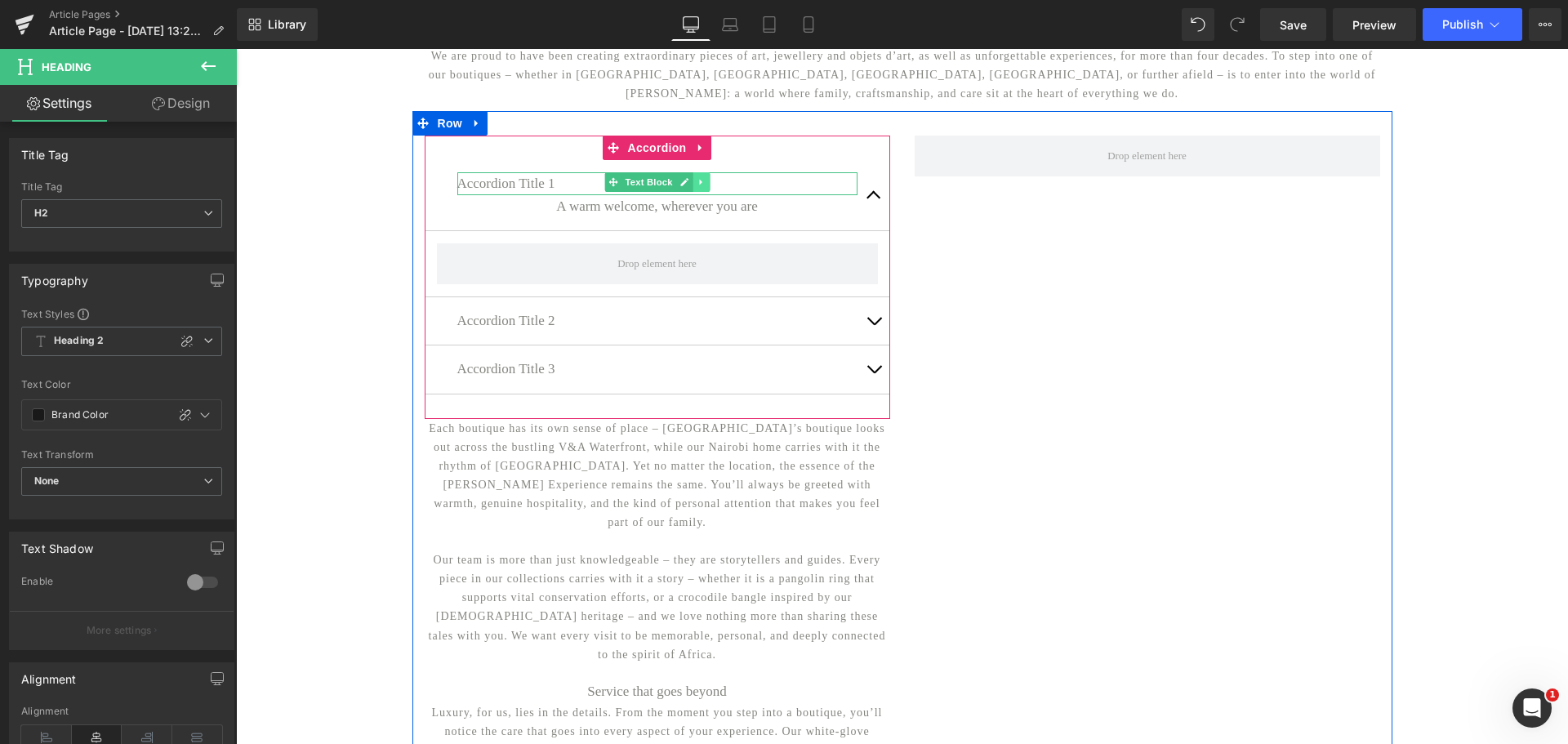
click at [698, 187] on icon at bounding box center [702, 182] width 9 height 10
click at [705, 186] on icon at bounding box center [710, 182] width 9 height 9
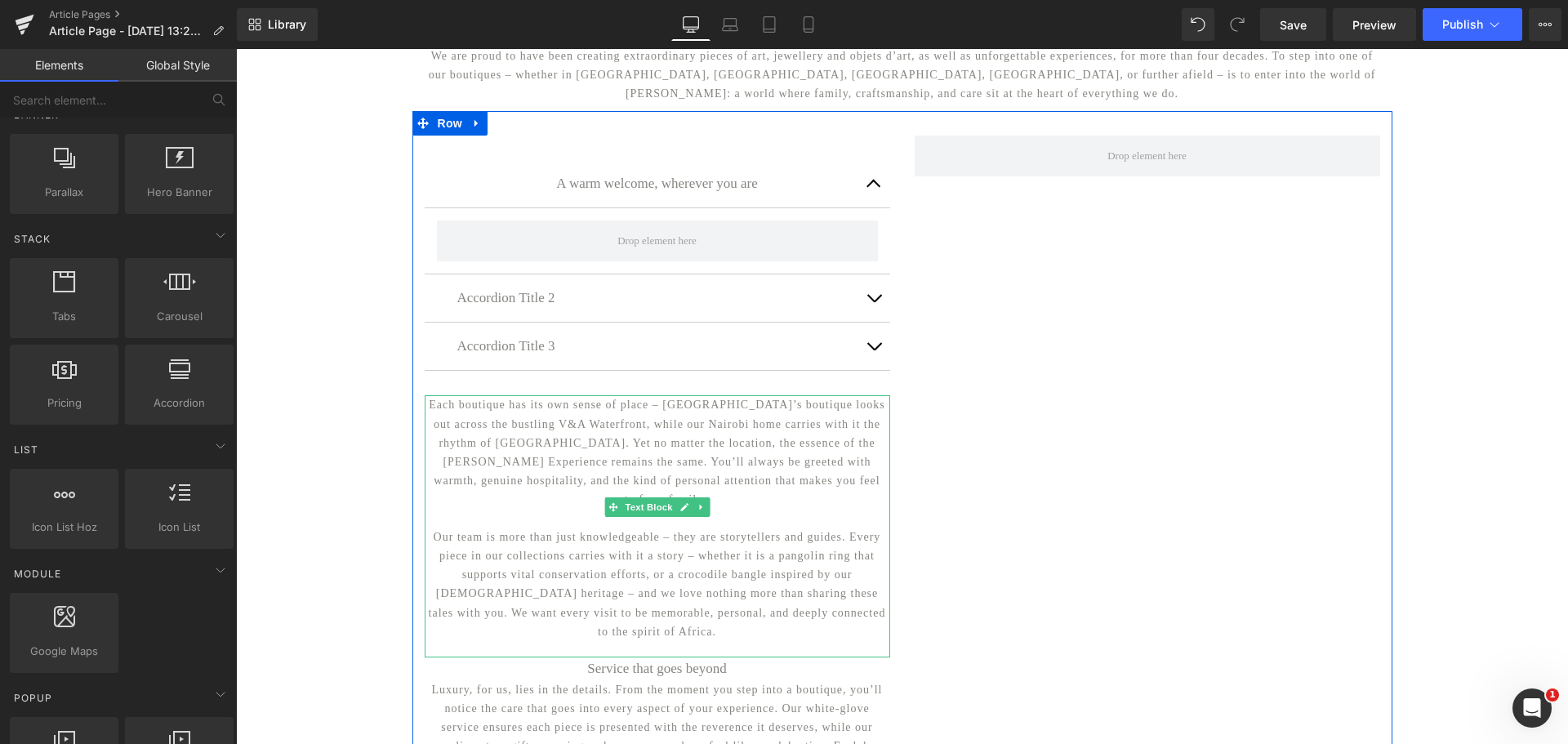
drag, startPoint x: 425, startPoint y: 411, endPoint x: 789, endPoint y: 591, distance: 406.1
click at [431, 411] on p "Each boutique has its own sense of place – [GEOGRAPHIC_DATA]’s boutique looks o…" at bounding box center [657, 451] width 466 height 113
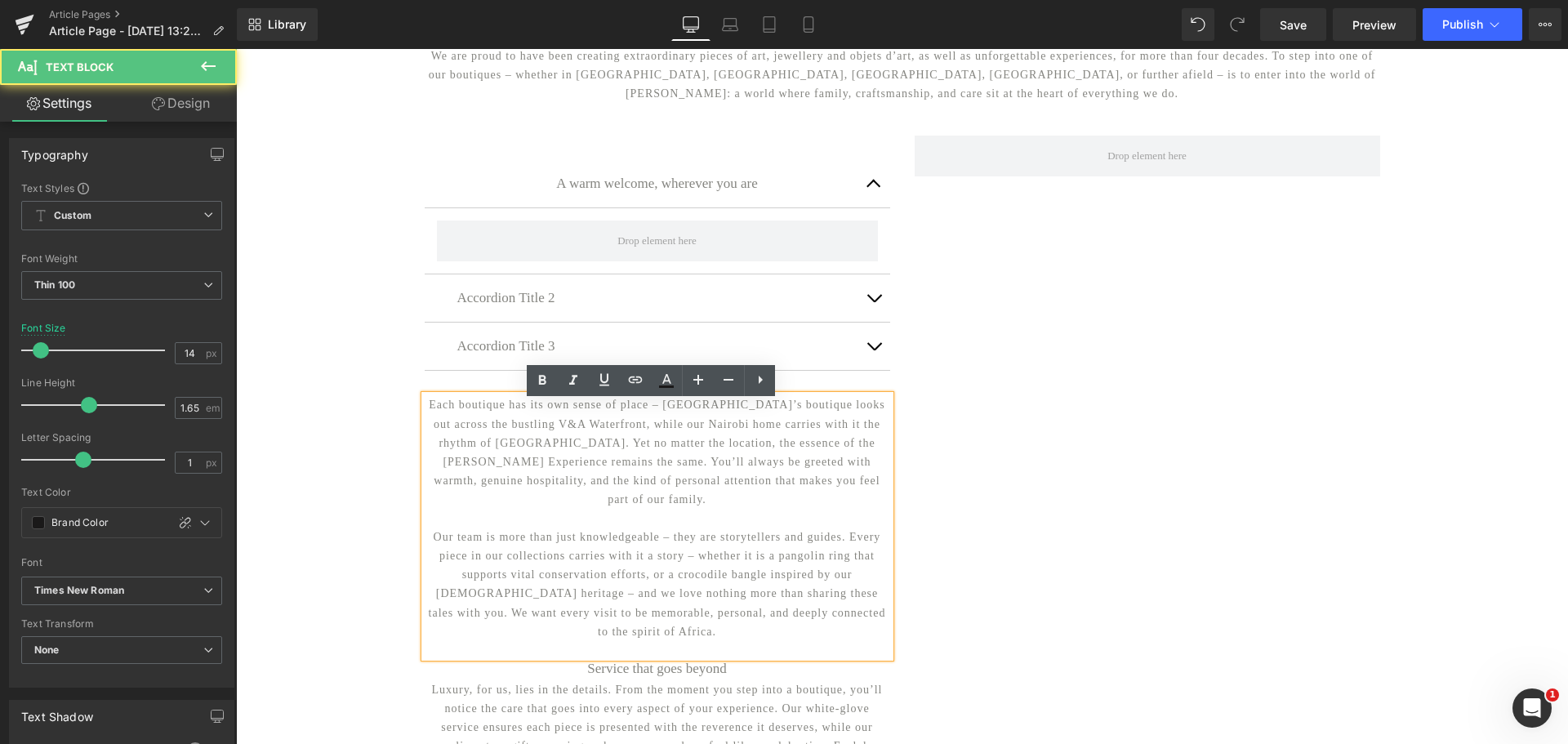
click at [857, 604] on p "Our team is more than just knowledgeable – they are storytellers and guides. Ev…" at bounding box center [657, 584] width 466 height 113
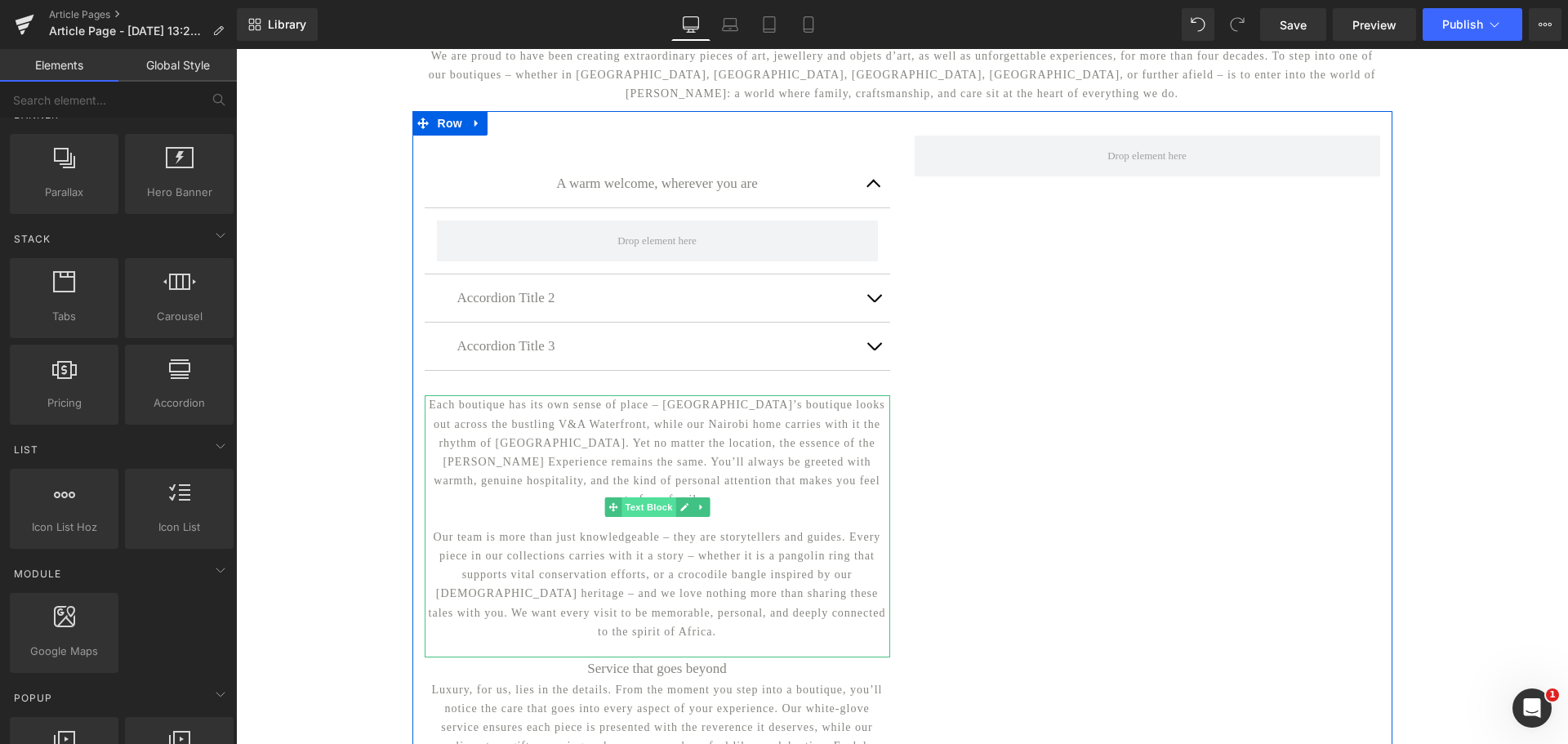
click at [650, 517] on span "Text Block" at bounding box center [648, 507] width 53 height 20
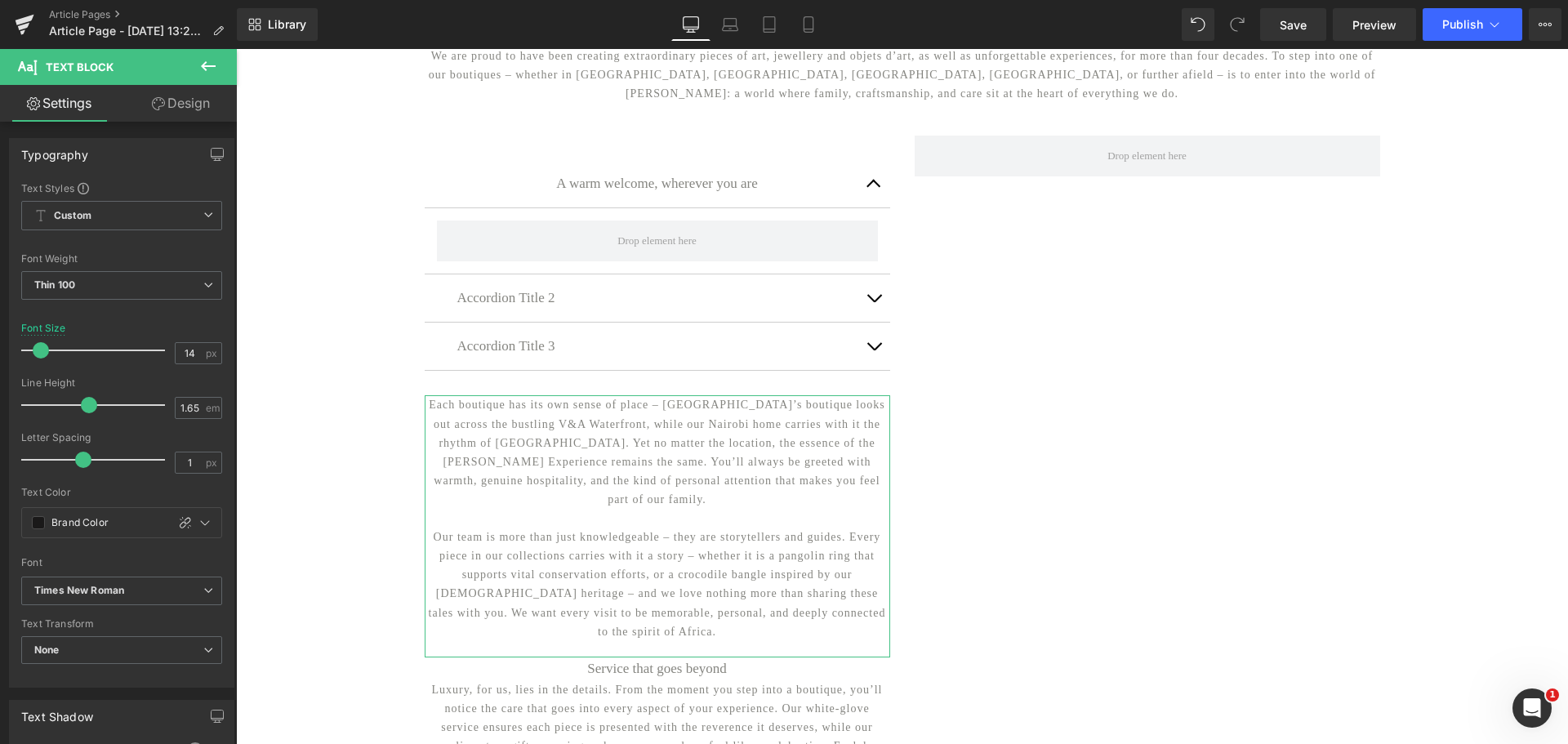
click at [194, 96] on link "Design" at bounding box center [180, 103] width 119 height 37
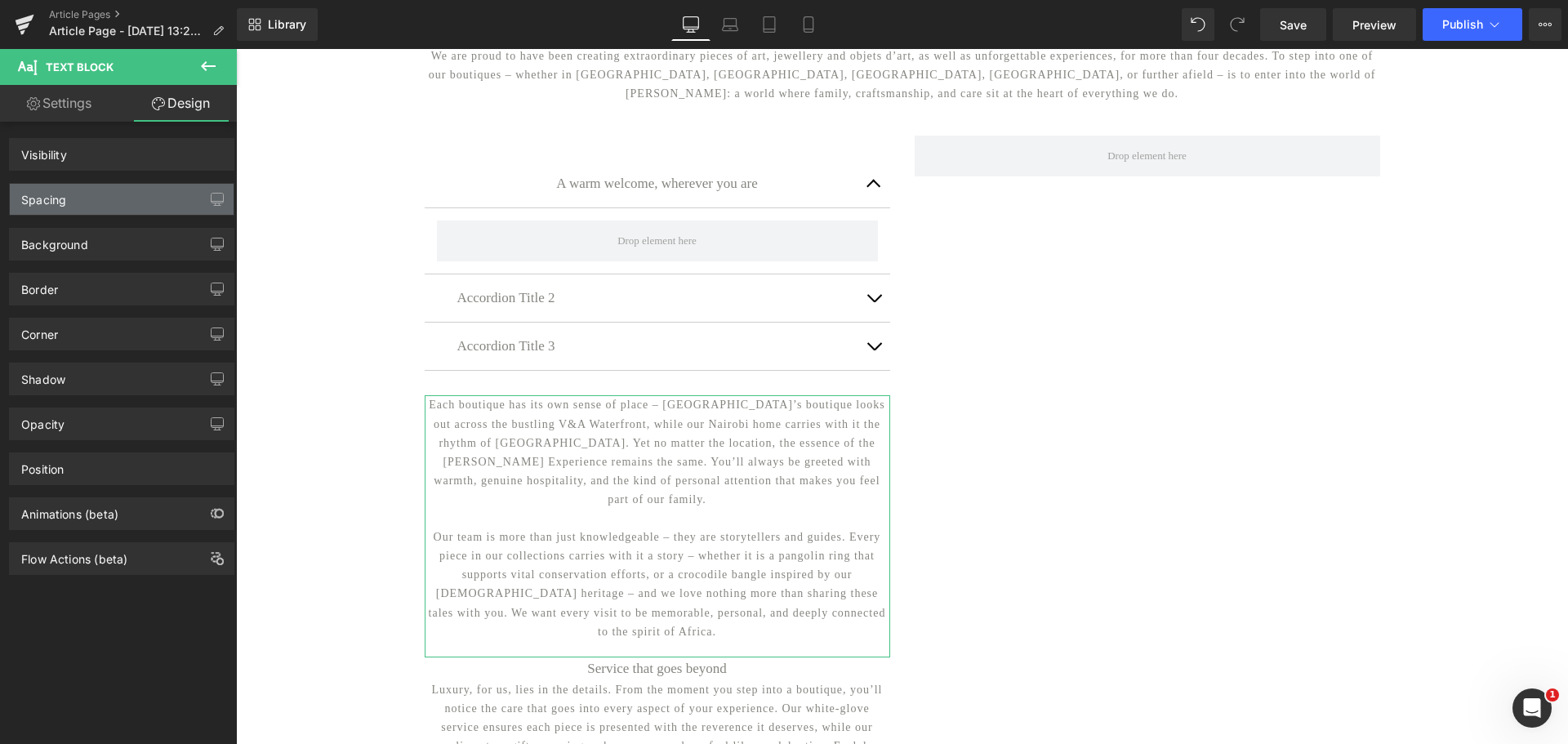
click at [128, 191] on div "Spacing" at bounding box center [121, 199] width 224 height 31
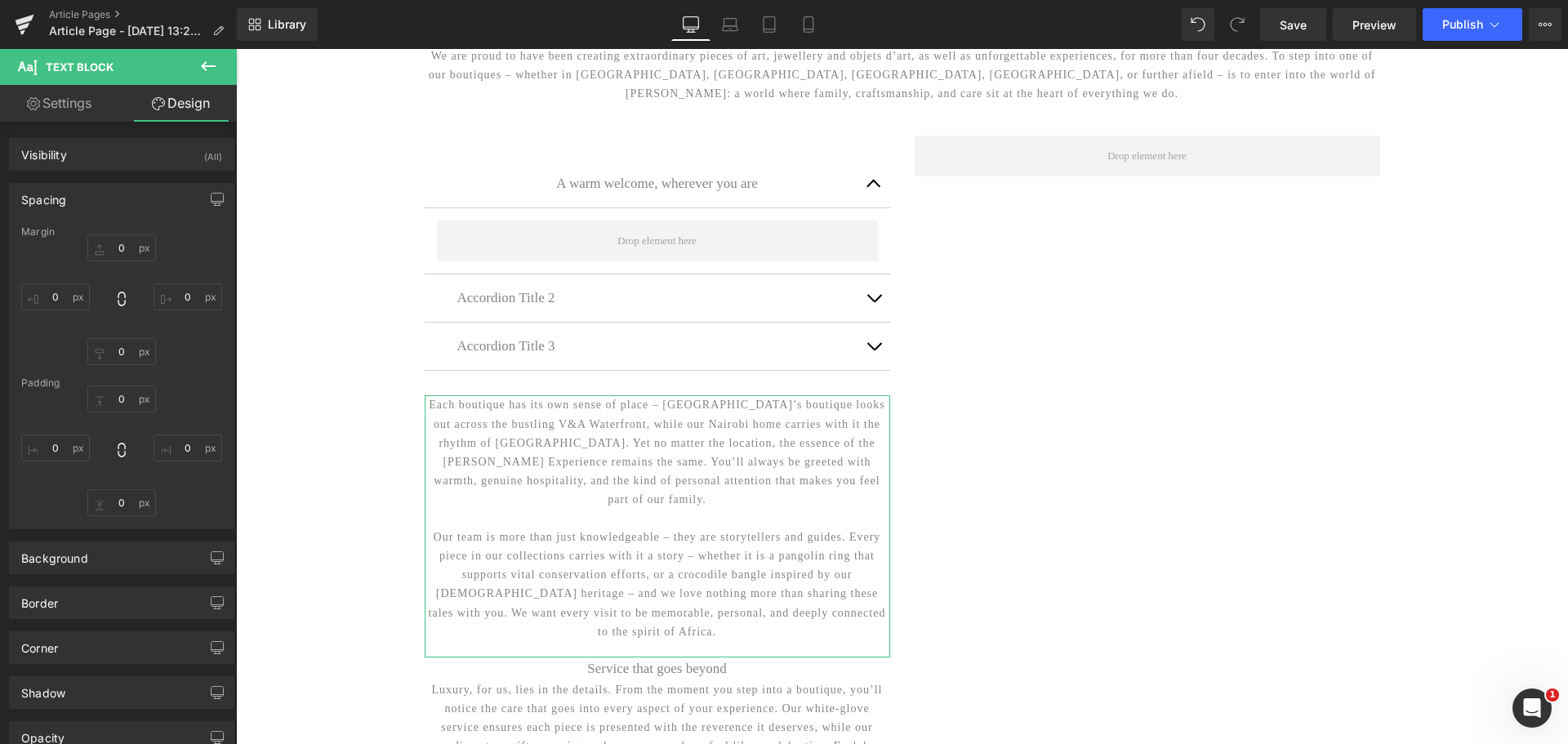
type input "0"
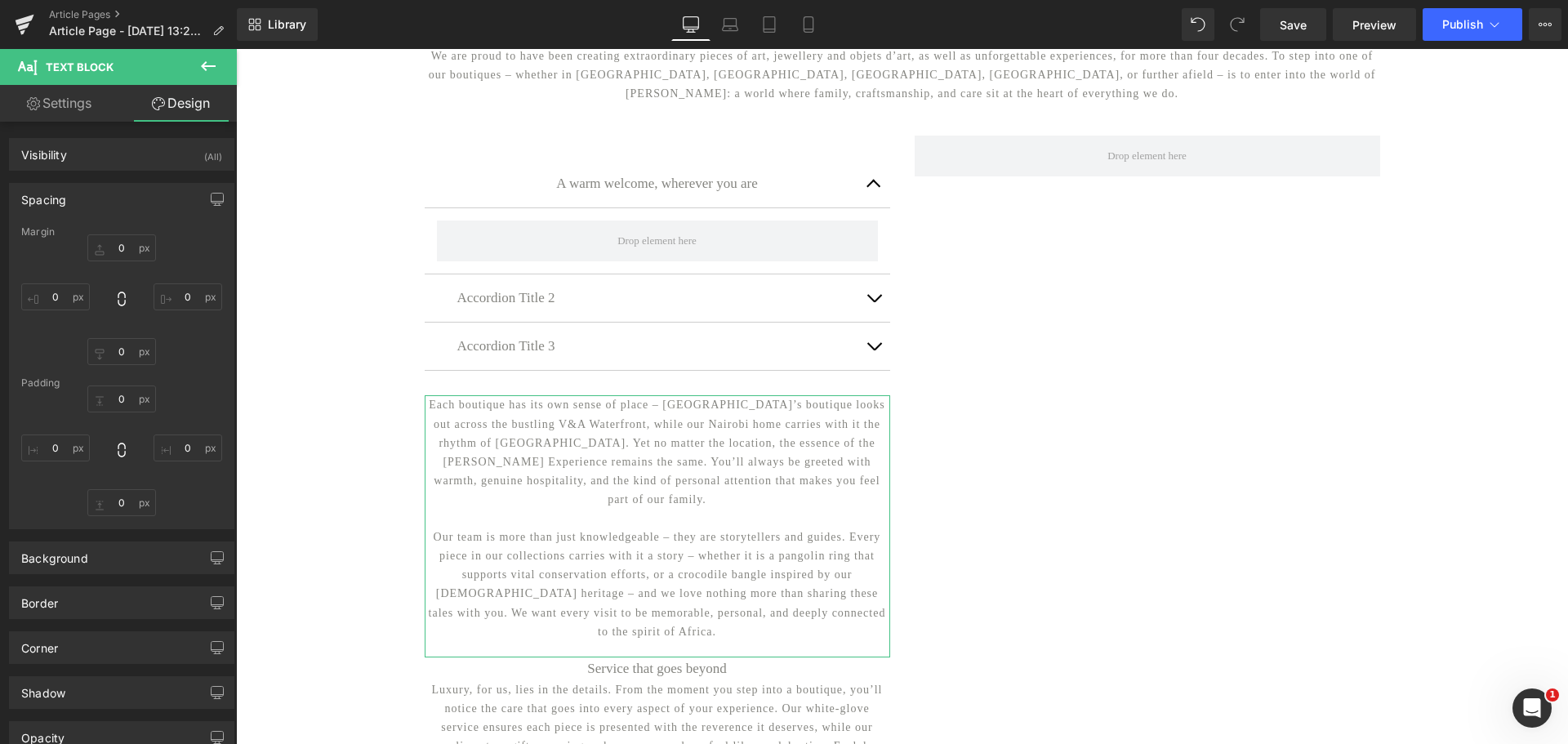
type input "0"
type input "20"
type input "0"
click at [122, 503] on input "20" at bounding box center [121, 503] width 69 height 27
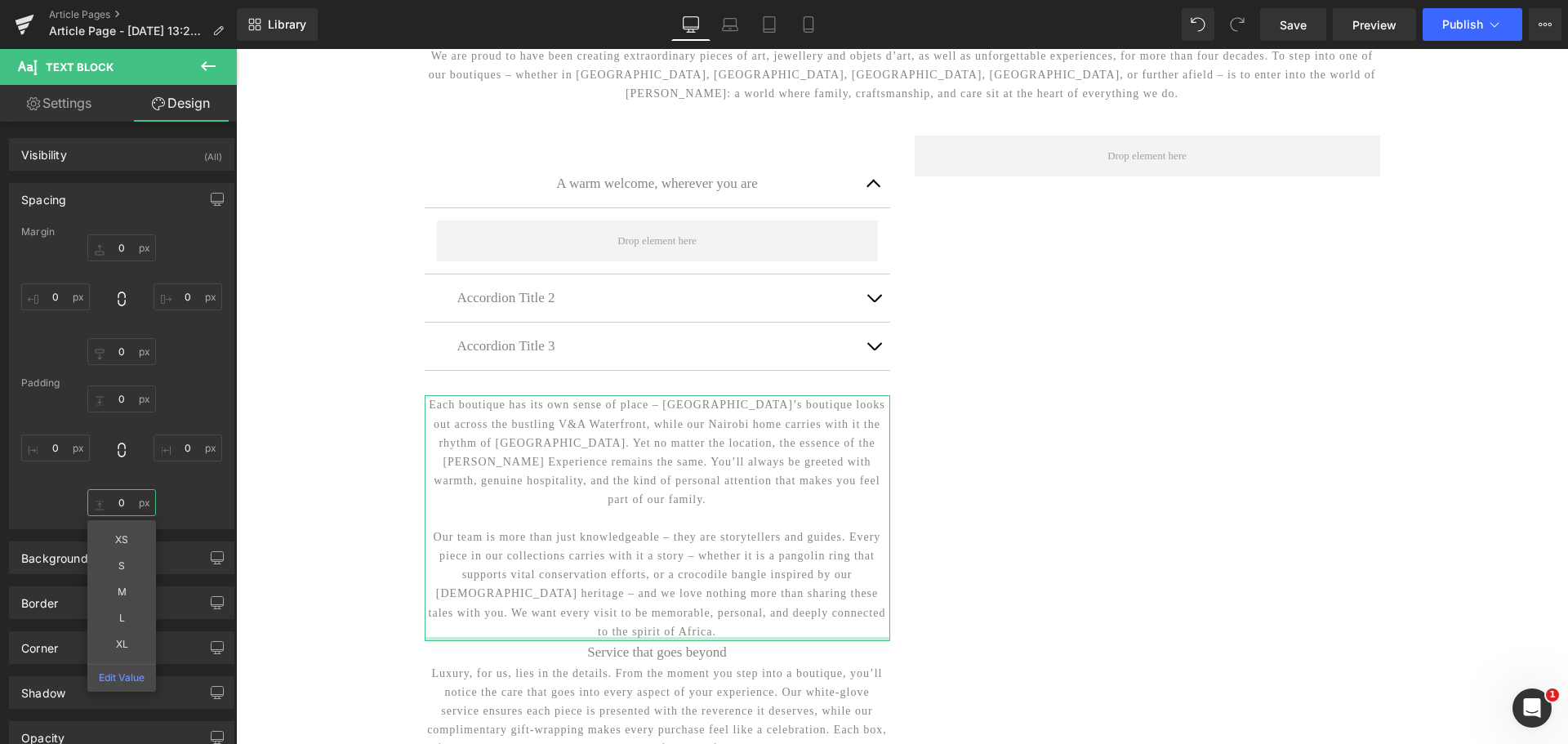
type input "0"
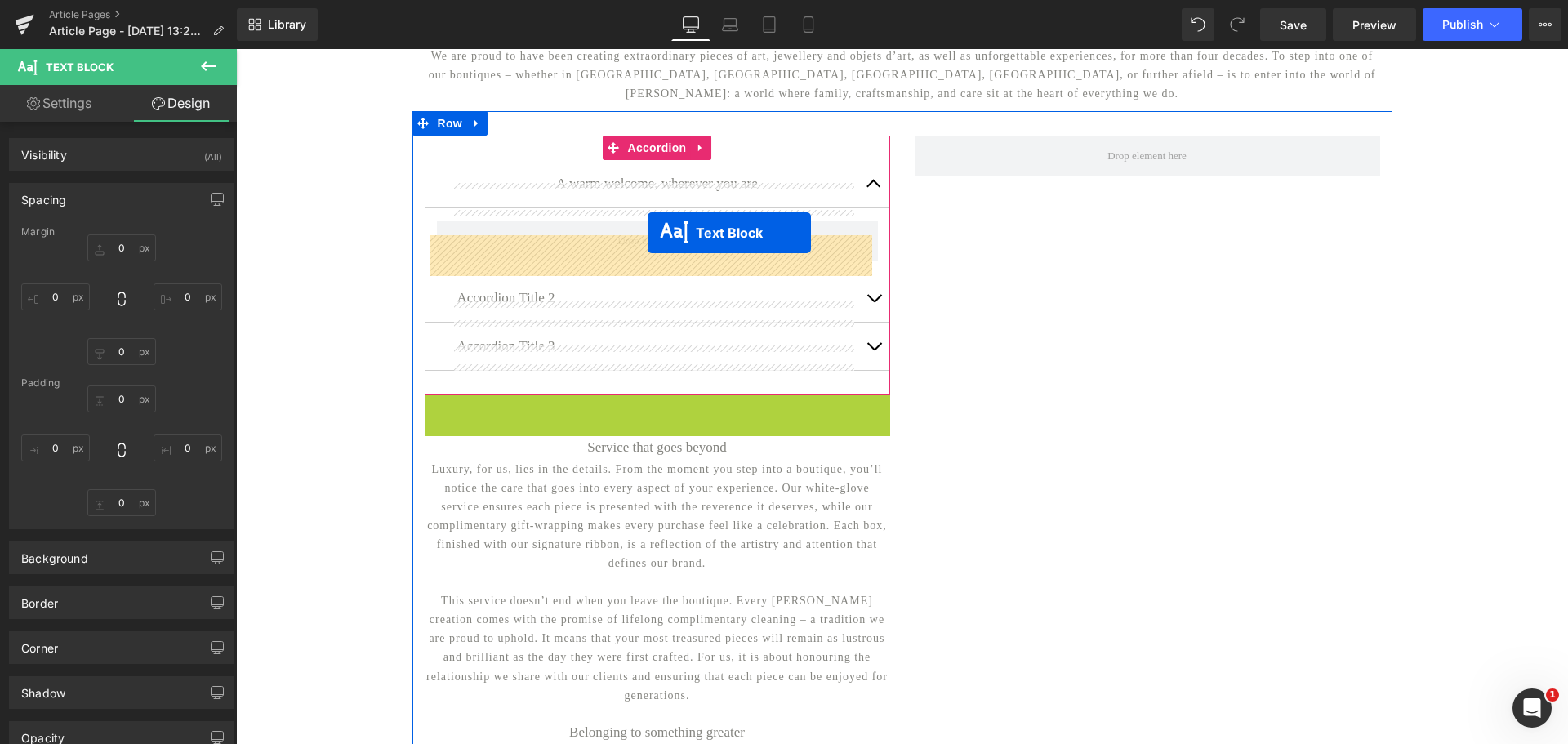
drag, startPoint x: 605, startPoint y: 509, endPoint x: 647, endPoint y: 233, distance: 279.2
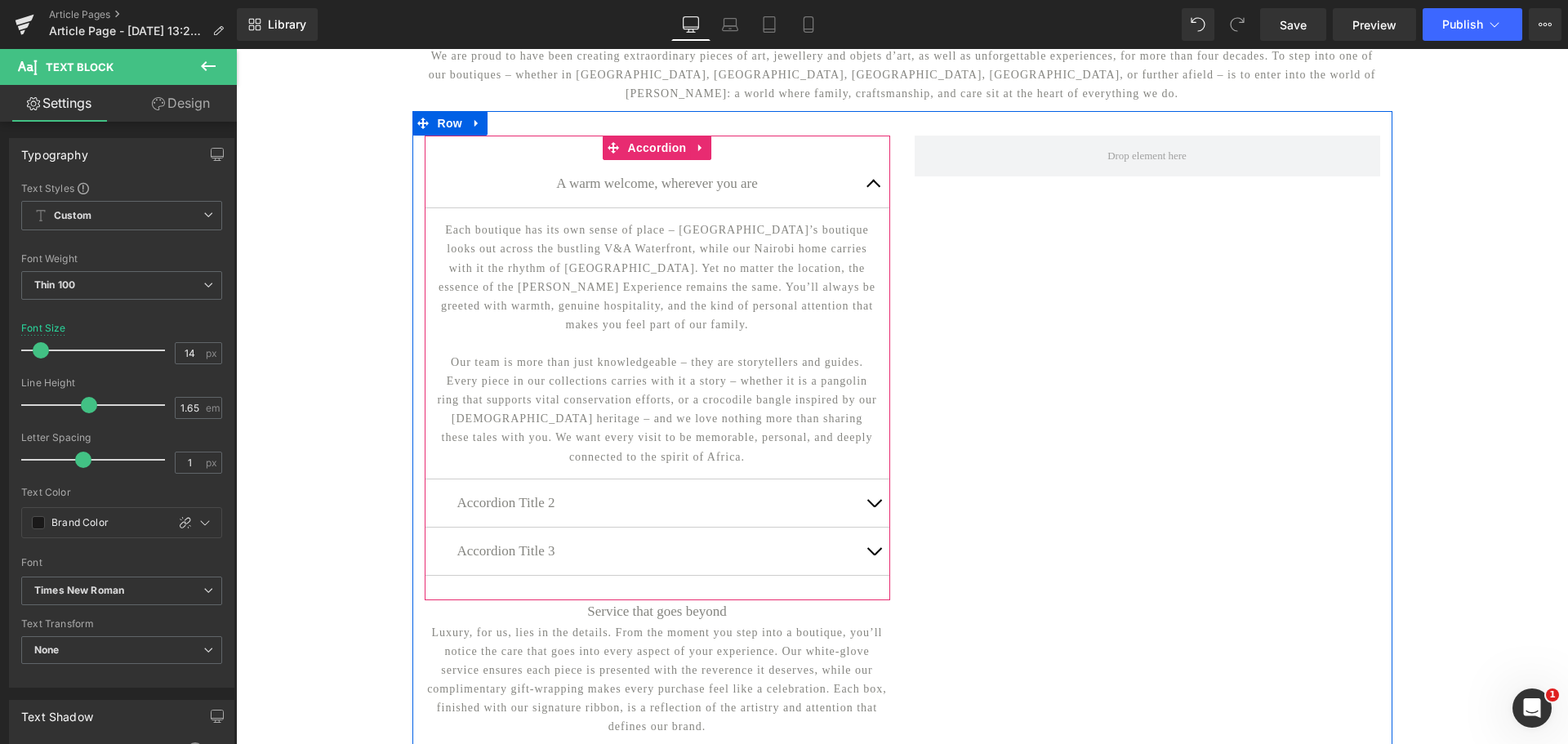
click at [874, 188] on span "button" at bounding box center [874, 188] width 0 height 0
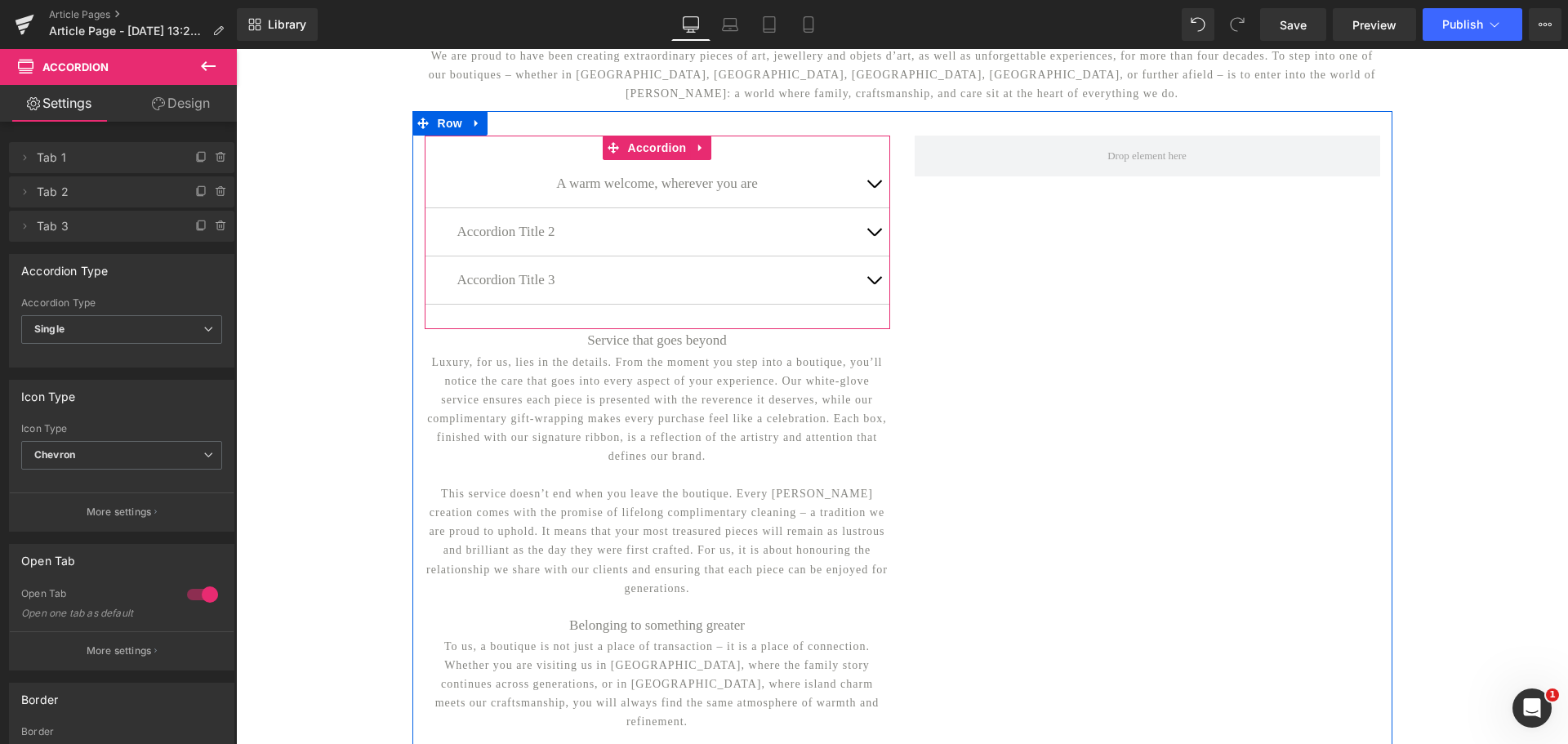
click at [590, 243] on p "Accordion Title 2" at bounding box center [657, 231] width 400 height 23
click at [693, 243] on p "Accordion Title 2" at bounding box center [657, 231] width 400 height 23
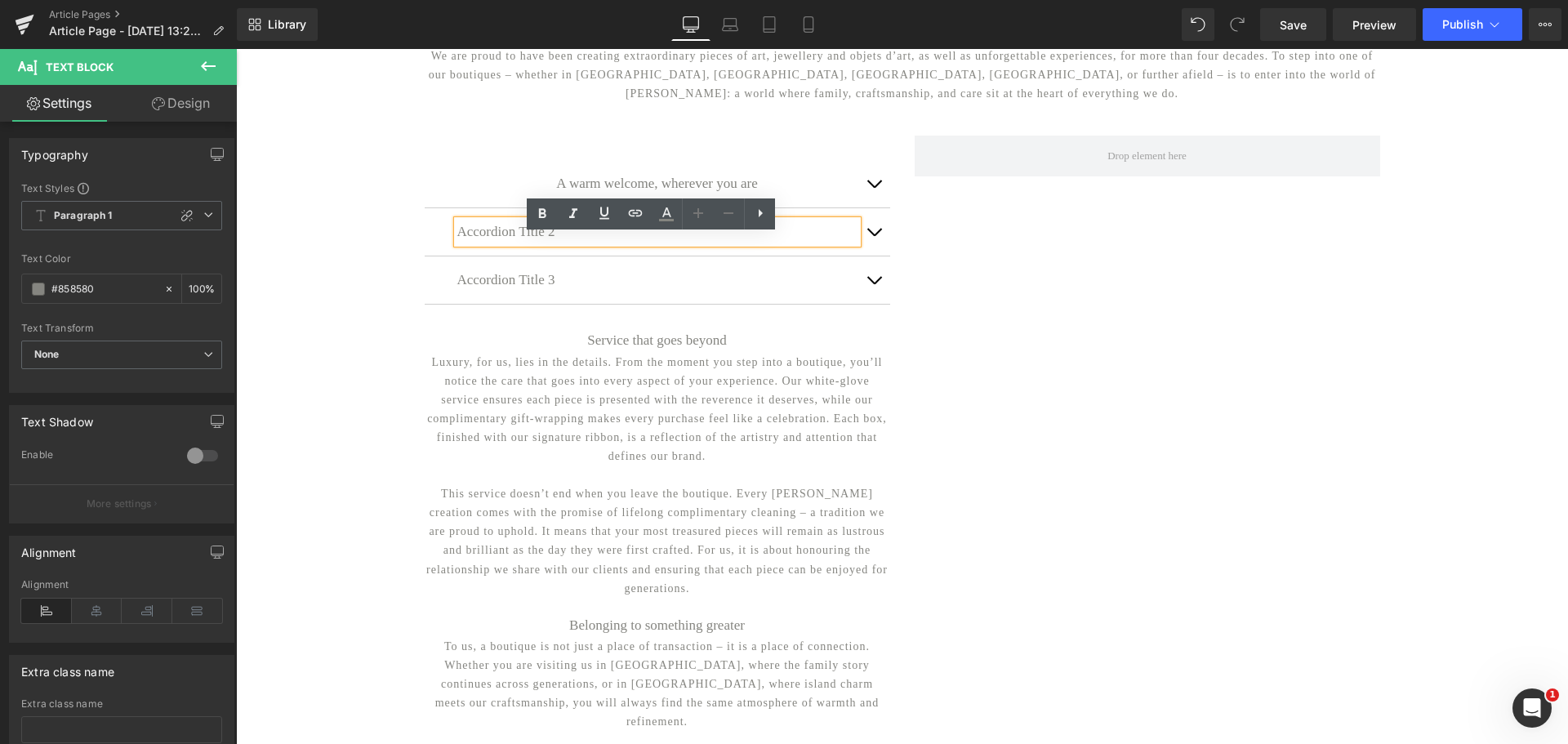
click at [641, 281] on div "Accordion Title 3 Text Block" at bounding box center [657, 279] width 400 height 23
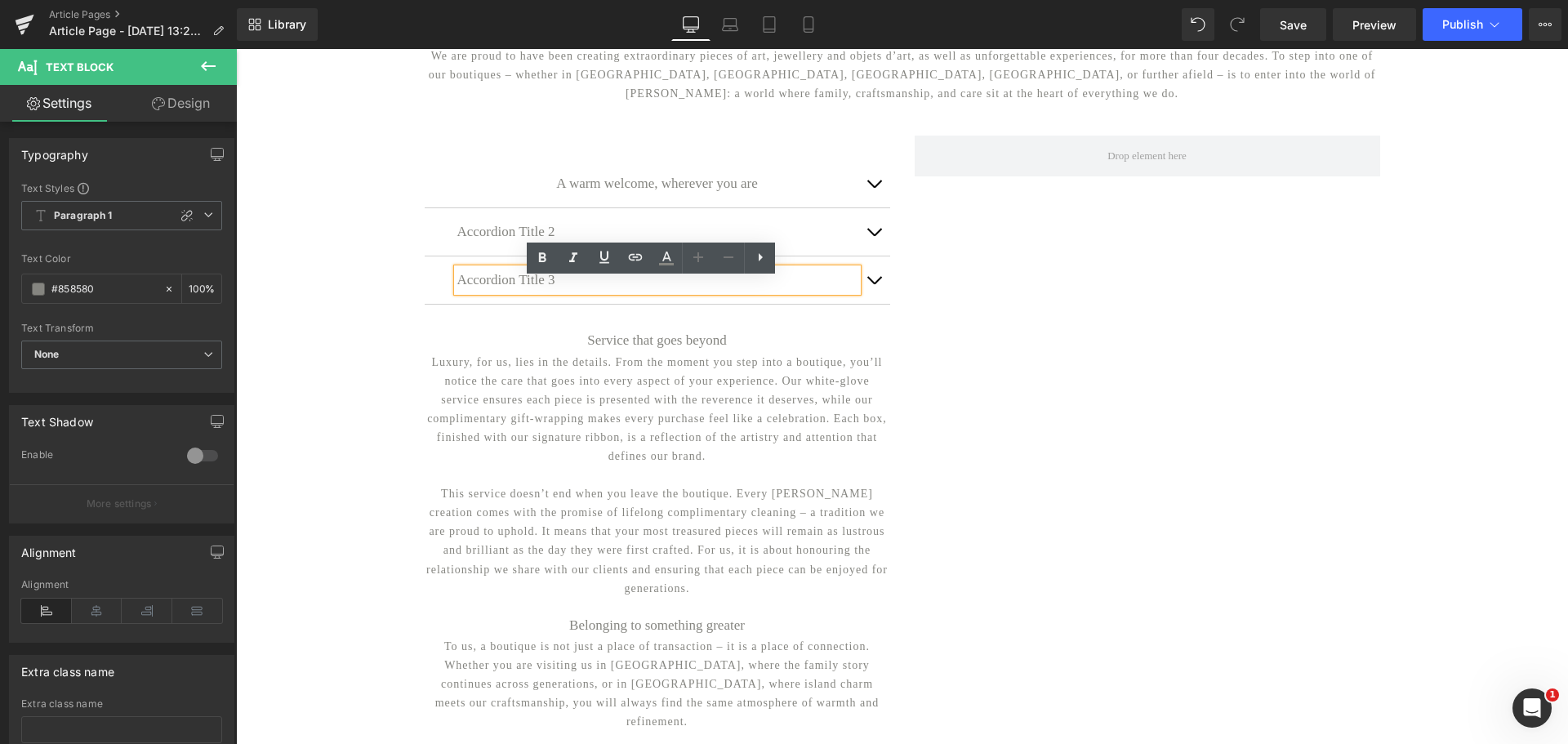
click at [412, 184] on div "A warm welcome, wherever you are Heading Each boutique has its own sense of pla…" at bounding box center [657, 488] width 490 height 705
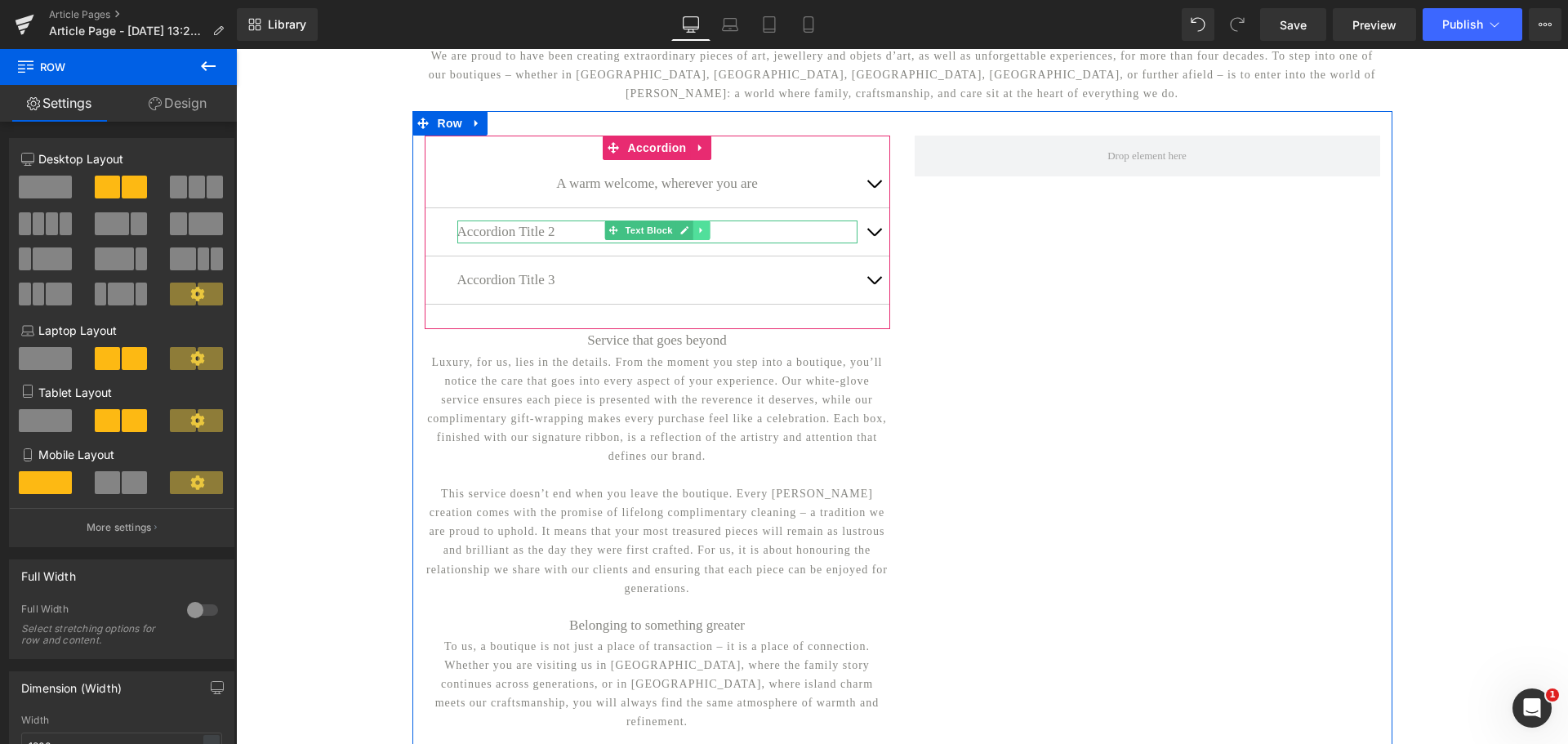
click at [697, 235] on icon at bounding box center [702, 230] width 9 height 10
click at [705, 235] on icon at bounding box center [710, 230] width 9 height 9
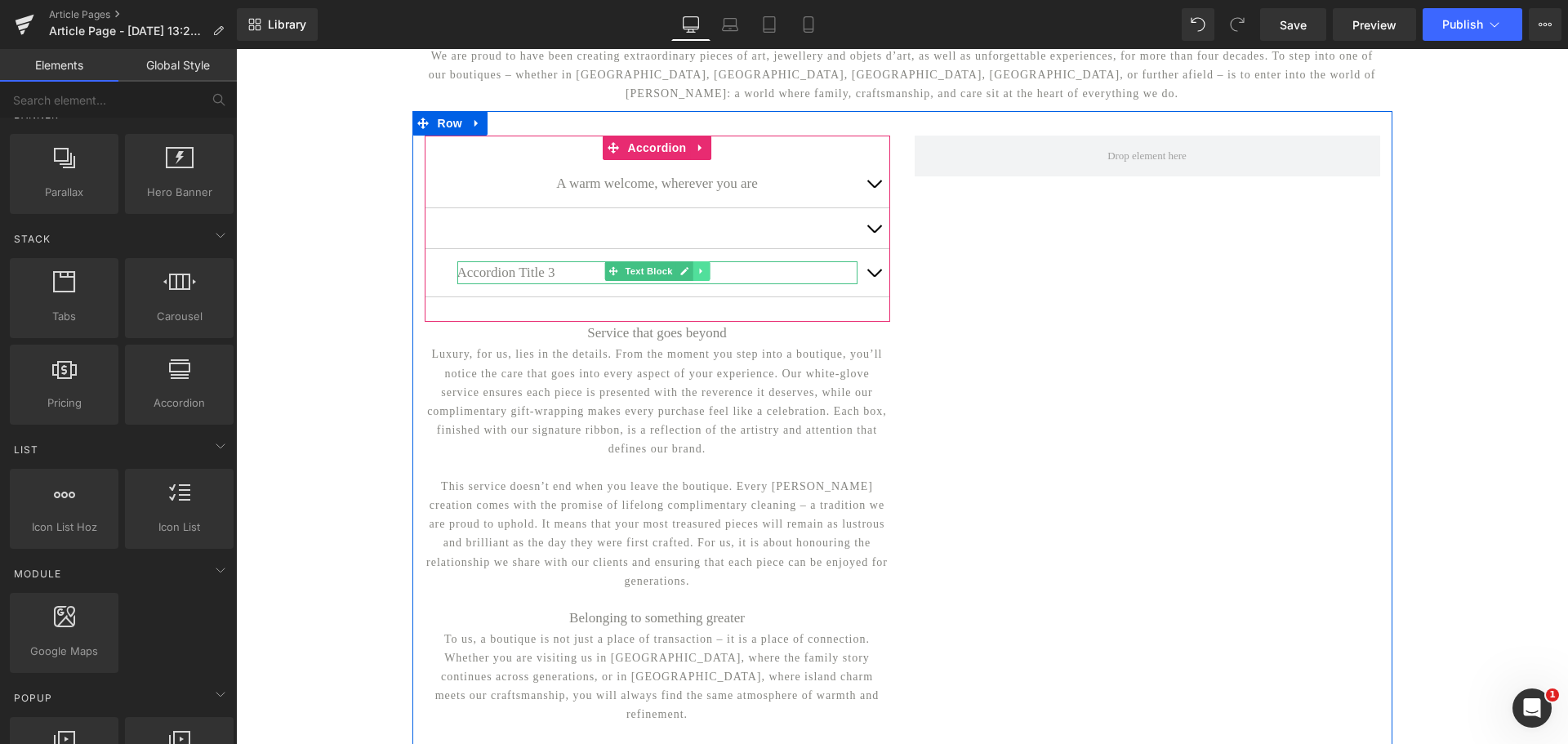
click at [697, 276] on icon at bounding box center [702, 271] width 9 height 10
click at [705, 276] on icon at bounding box center [710, 271] width 9 height 10
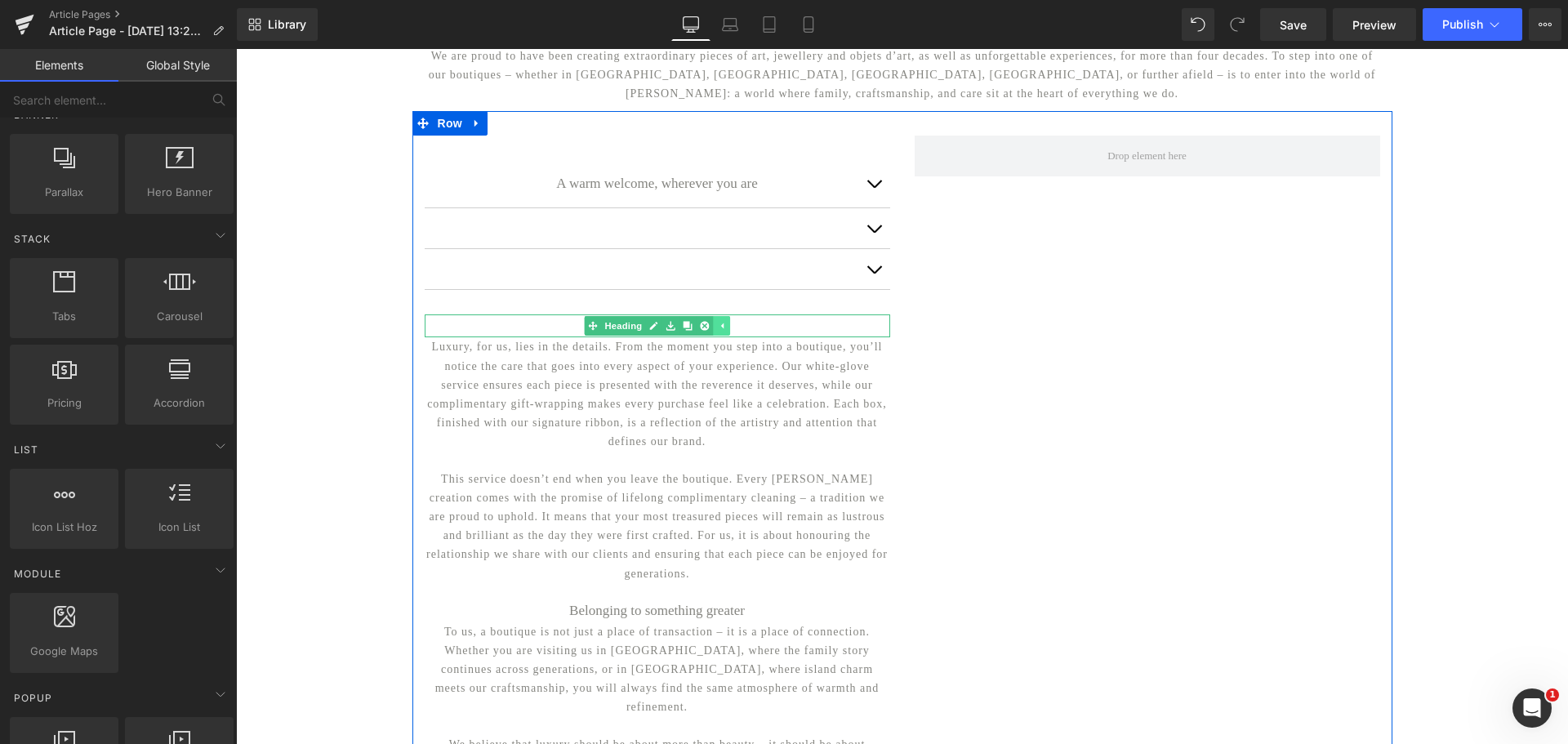
click at [717, 331] on icon at bounding box center [721, 325] width 9 height 10
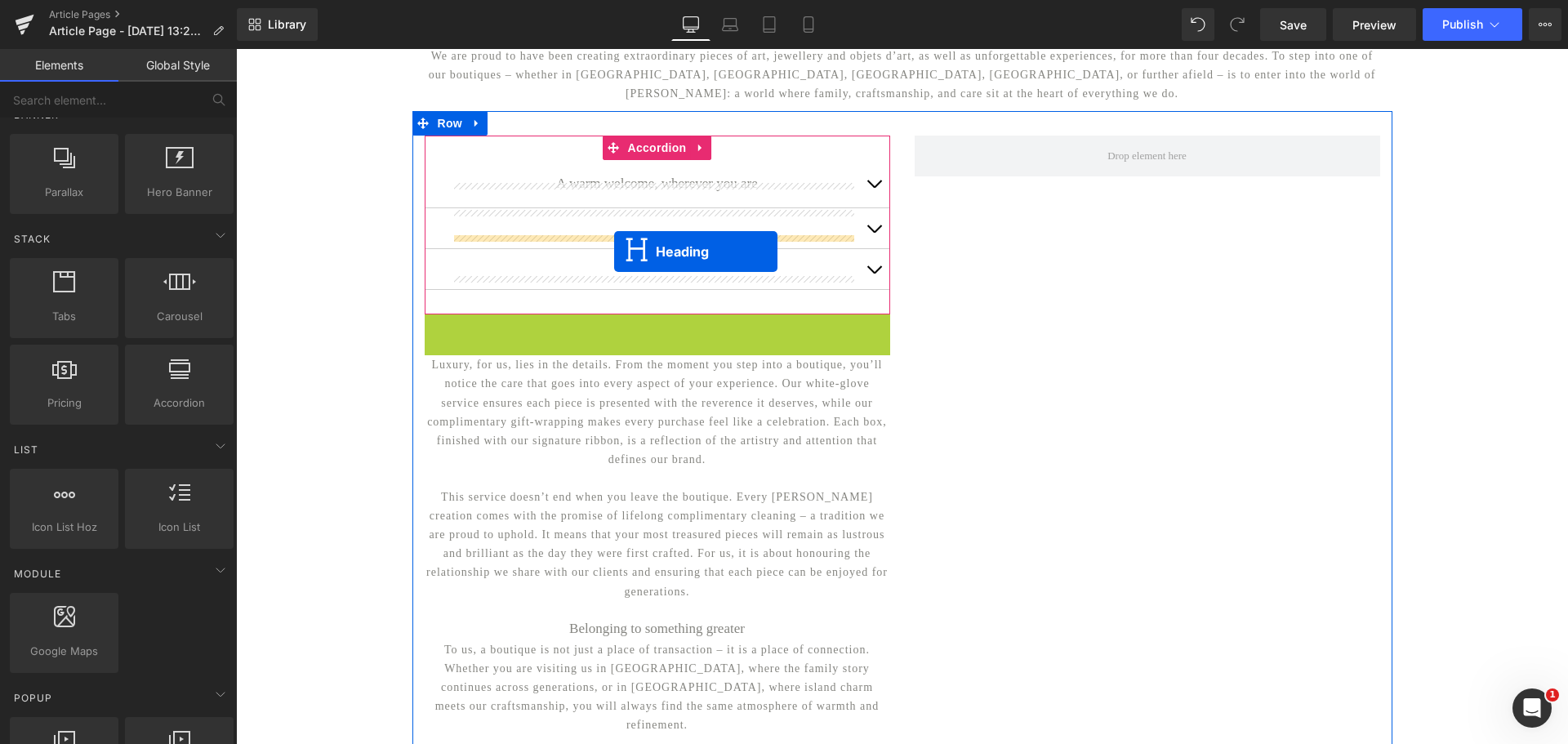
drag, startPoint x: 608, startPoint y: 343, endPoint x: 615, endPoint y: 251, distance: 92.3
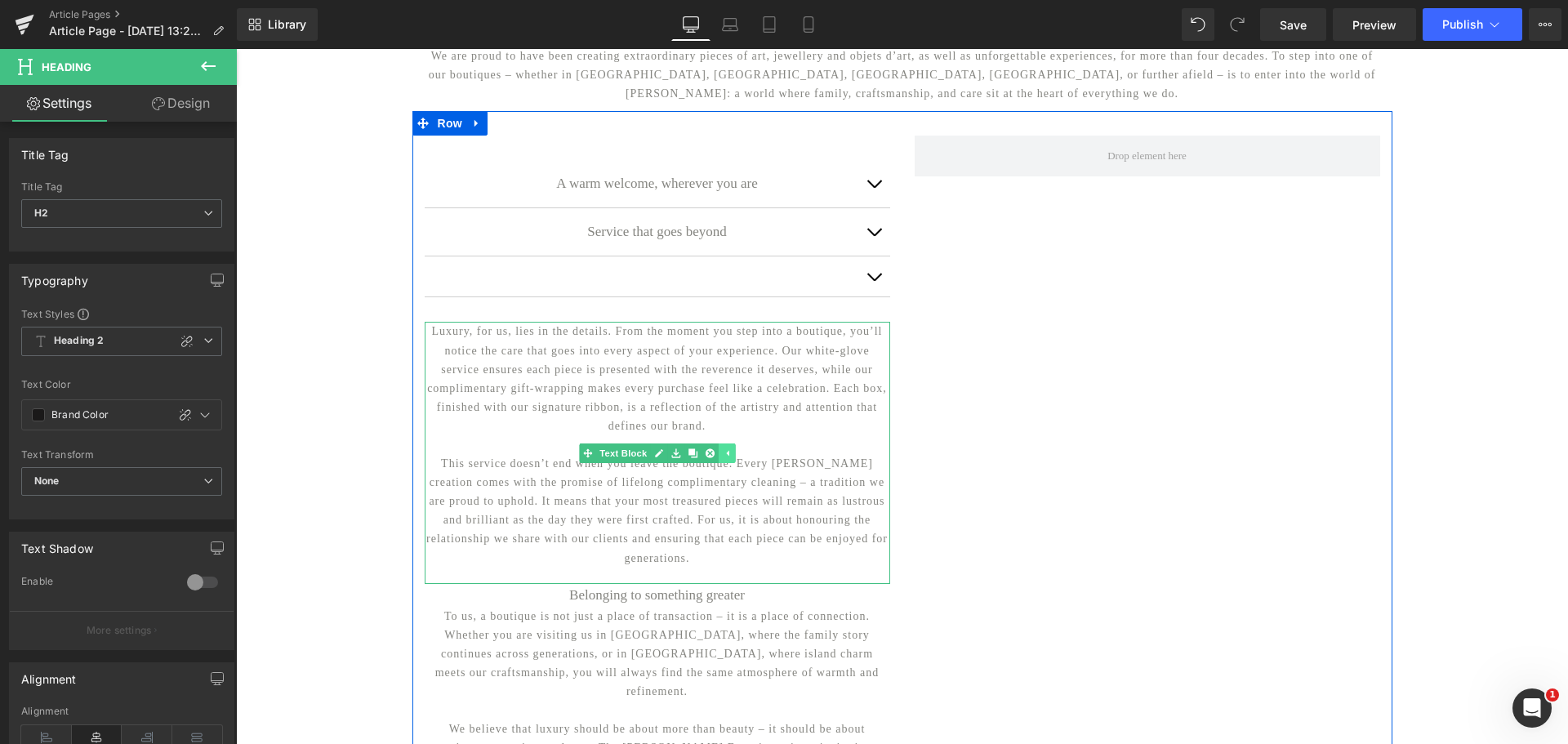
click at [726, 456] on icon at bounding box center [727, 452] width 3 height 5
click at [647, 463] on span "Text Block" at bounding box center [648, 453] width 53 height 20
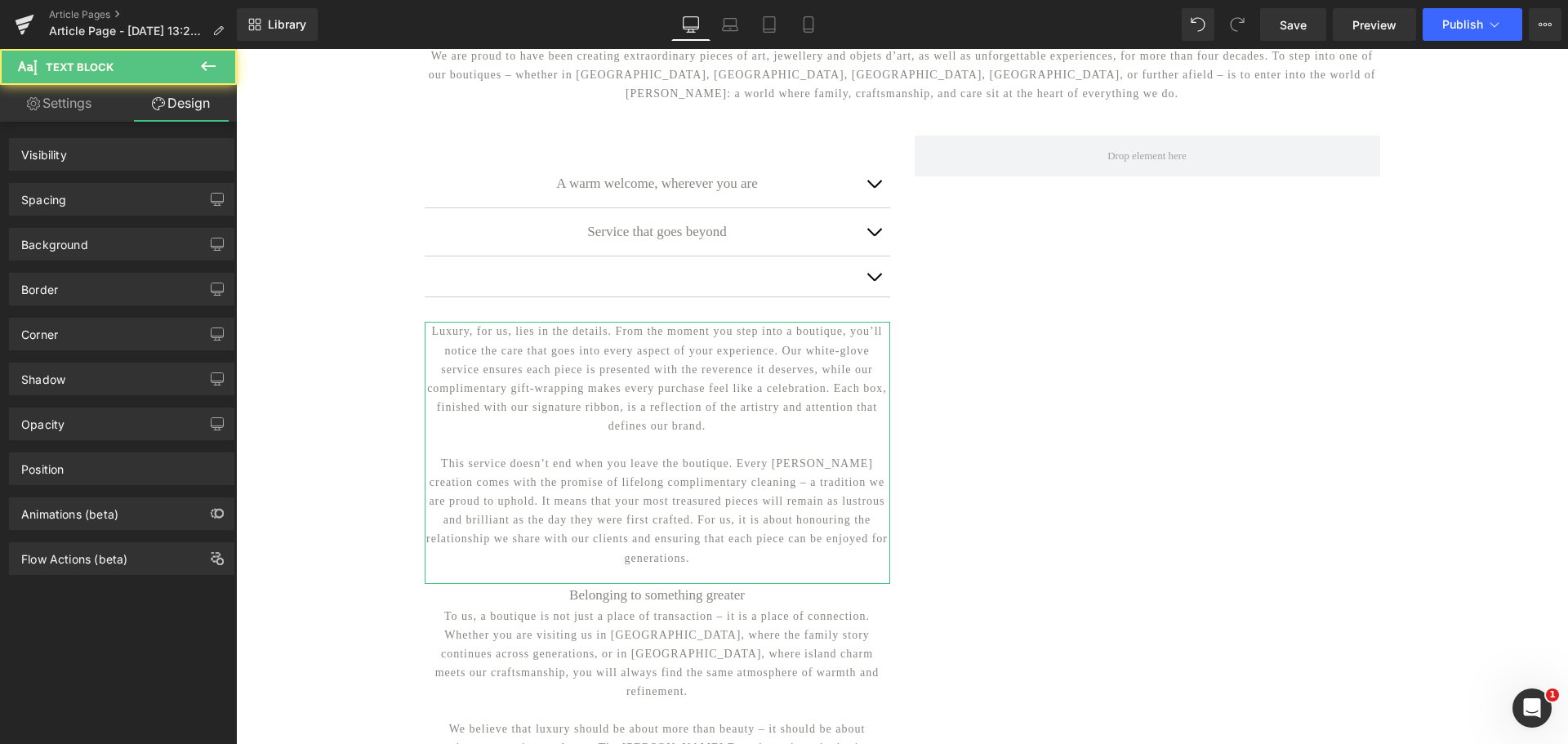
click at [126, 198] on div "Spacing" at bounding box center [121, 199] width 224 height 31
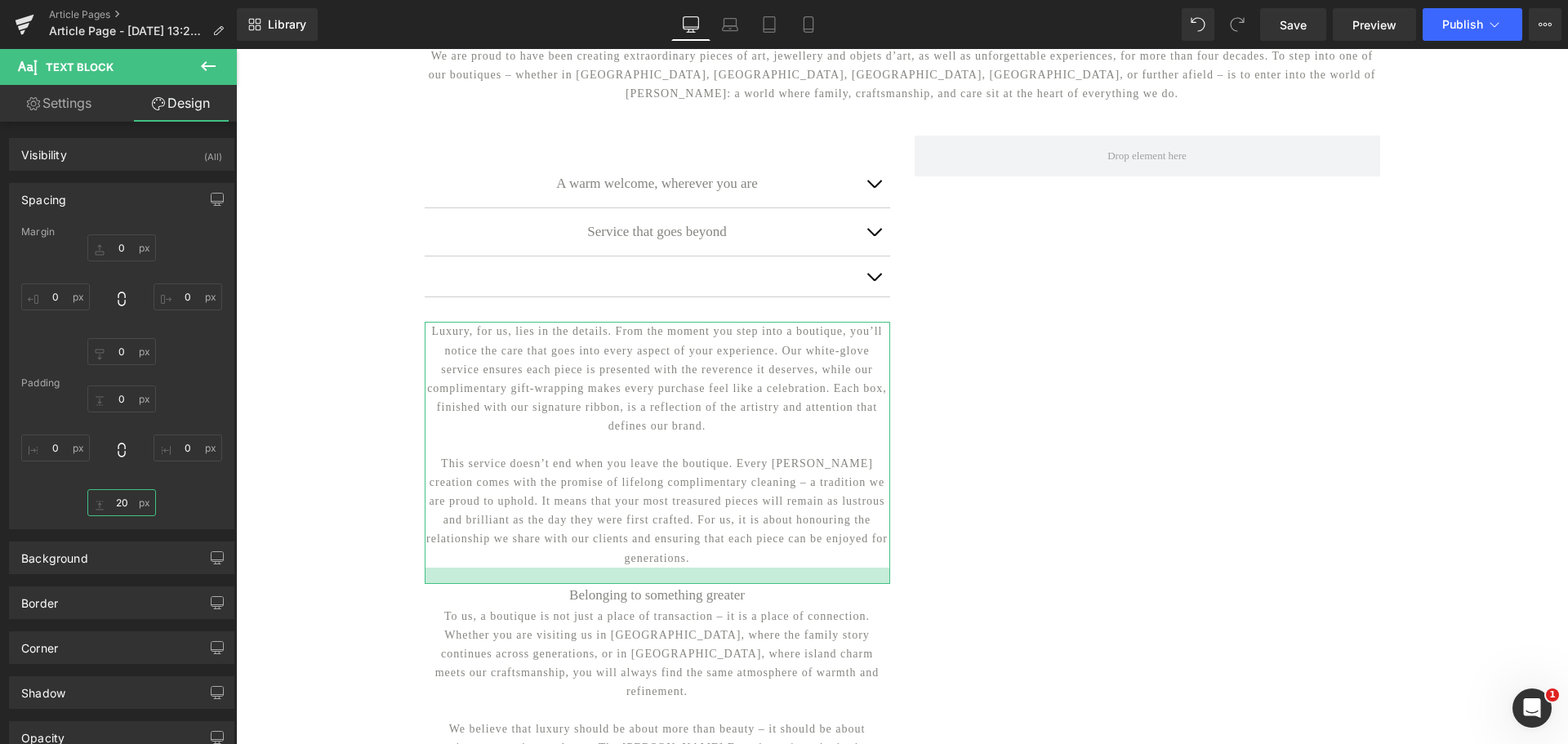
click at [111, 498] on input "20" at bounding box center [121, 503] width 69 height 27
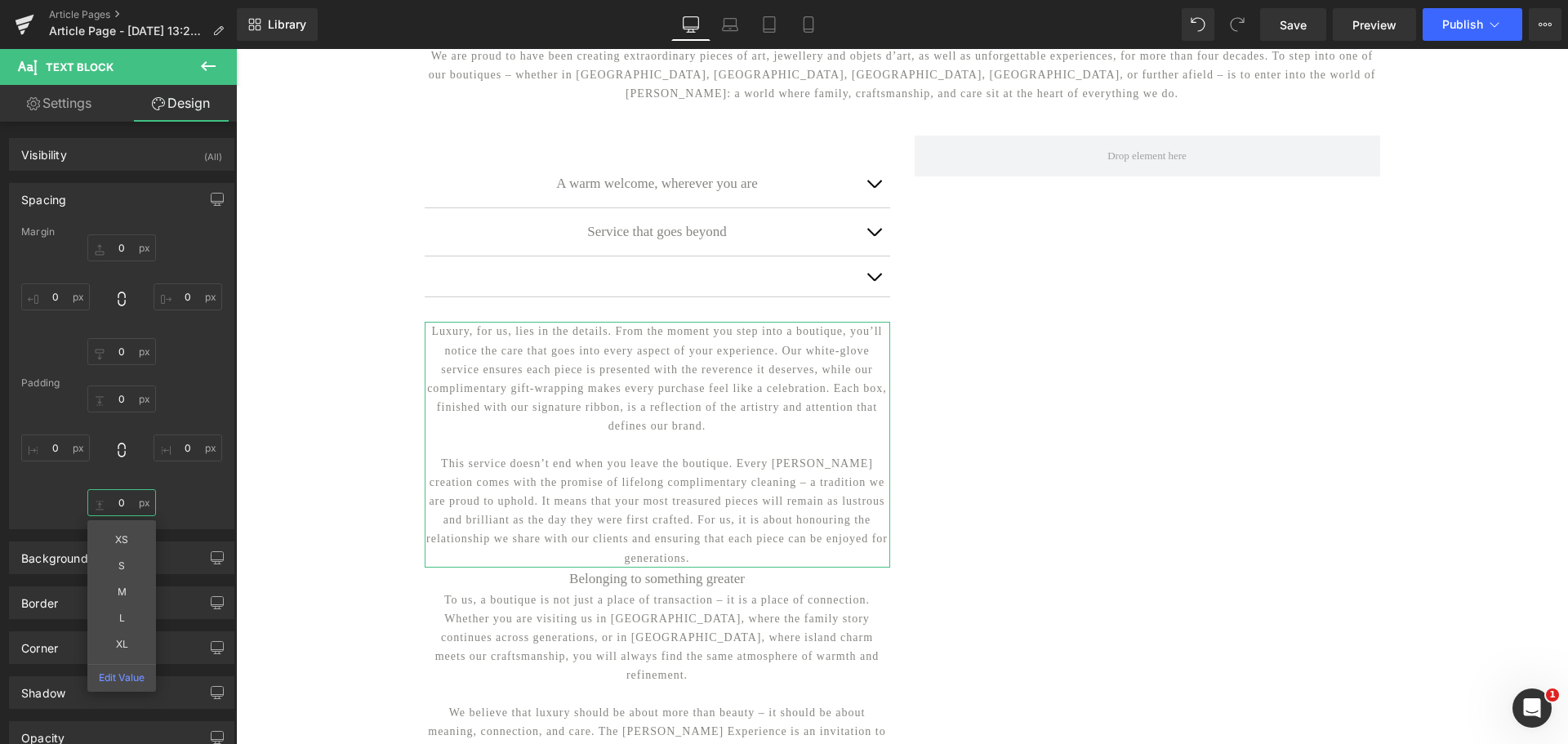
type input "0"
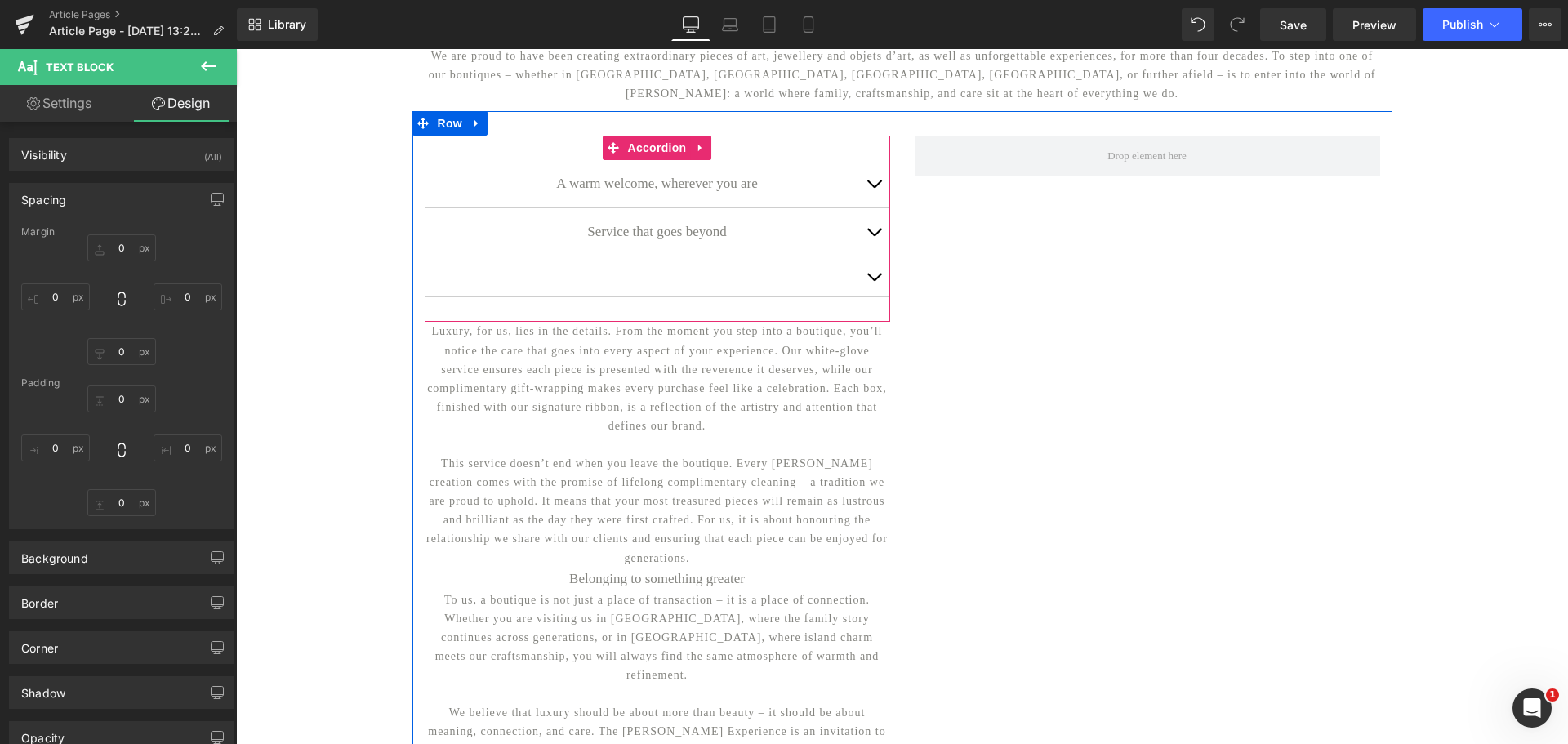
click at [874, 236] on span "button" at bounding box center [874, 236] width 0 height 0
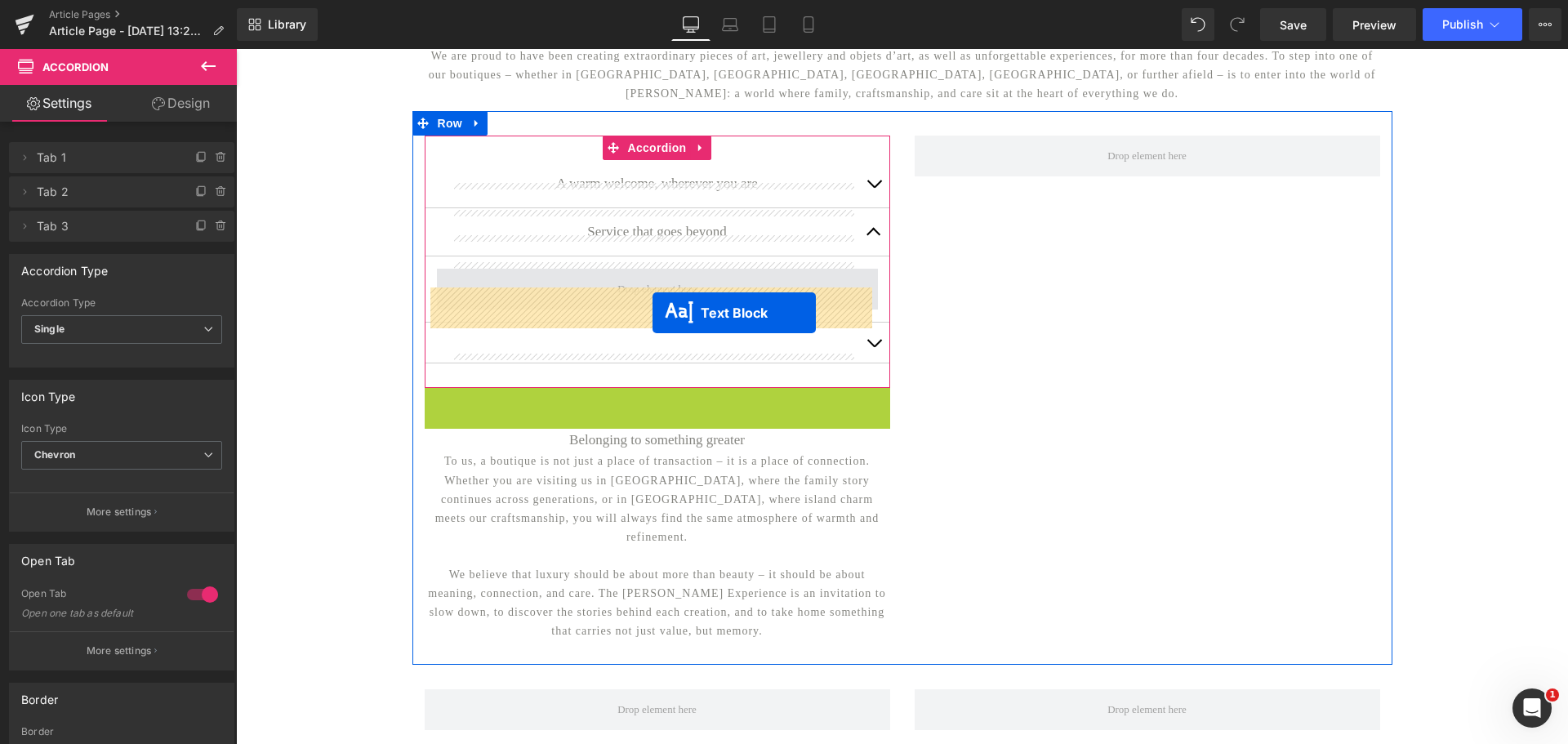
drag, startPoint x: 610, startPoint y: 531, endPoint x: 653, endPoint y: 313, distance: 222.2
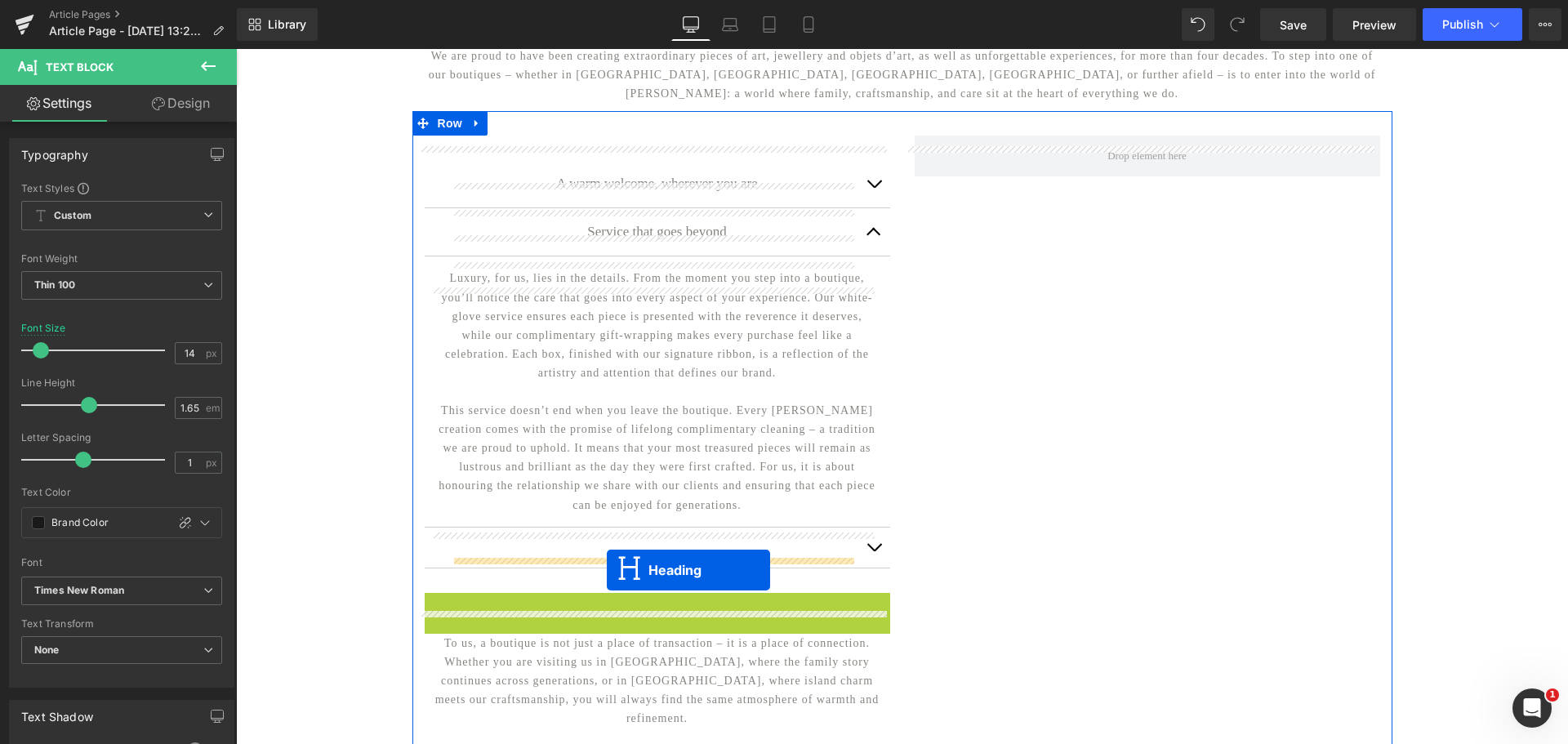
drag, startPoint x: 615, startPoint y: 628, endPoint x: 606, endPoint y: 570, distance: 58.7
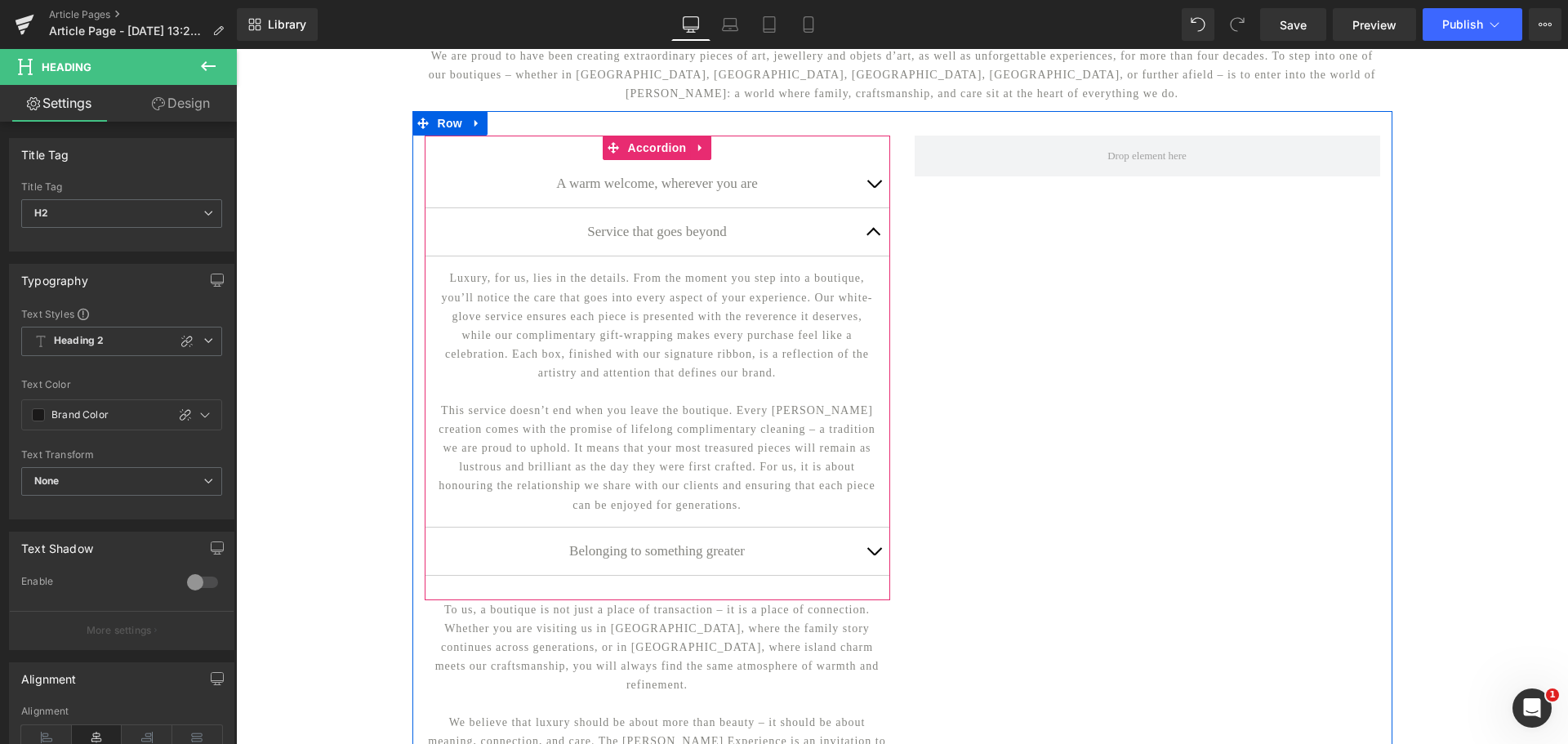
click at [866, 247] on button "button" at bounding box center [874, 232] width 33 height 47
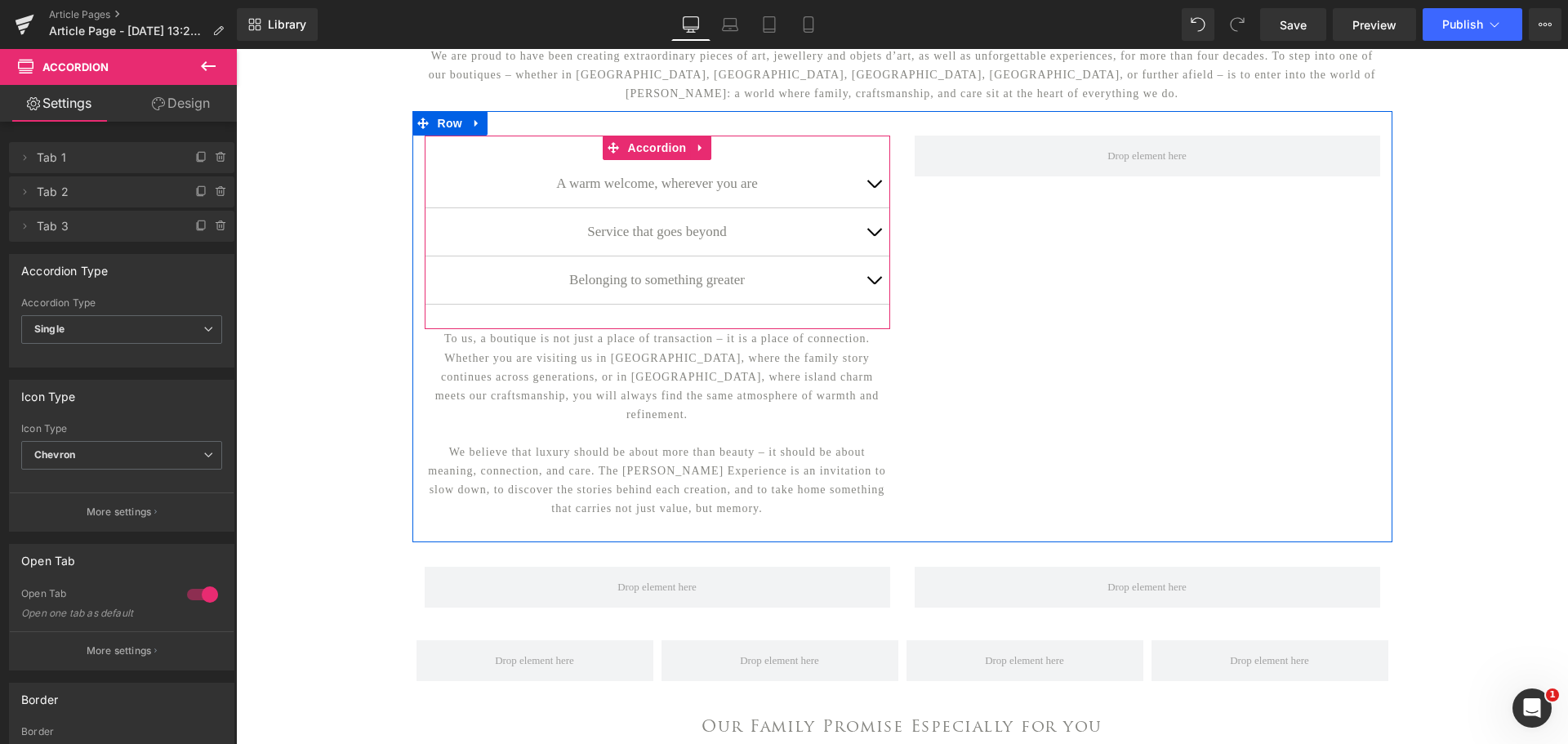
click at [869, 301] on button "button" at bounding box center [874, 280] width 33 height 47
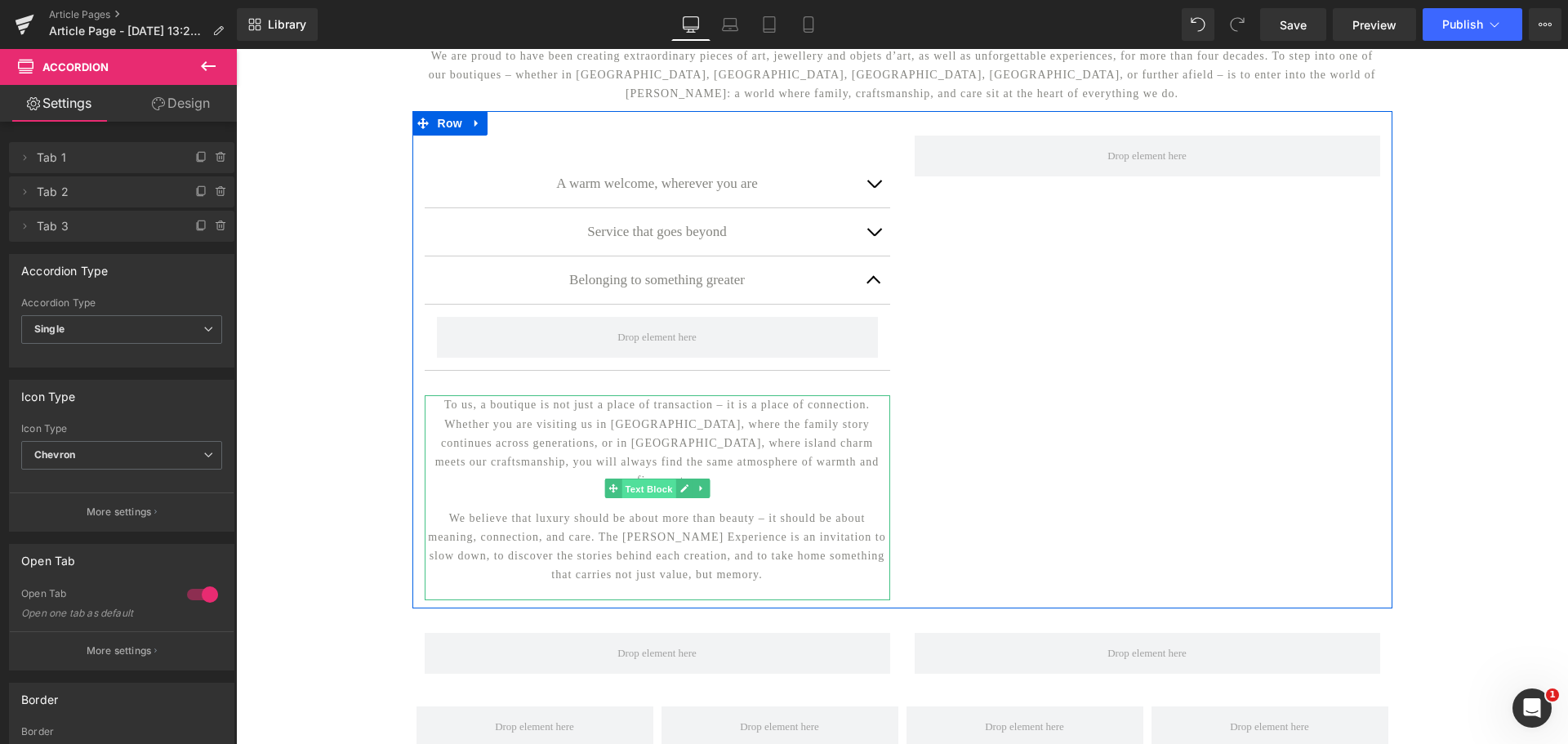
click at [643, 498] on span "Text Block" at bounding box center [648, 489] width 53 height 20
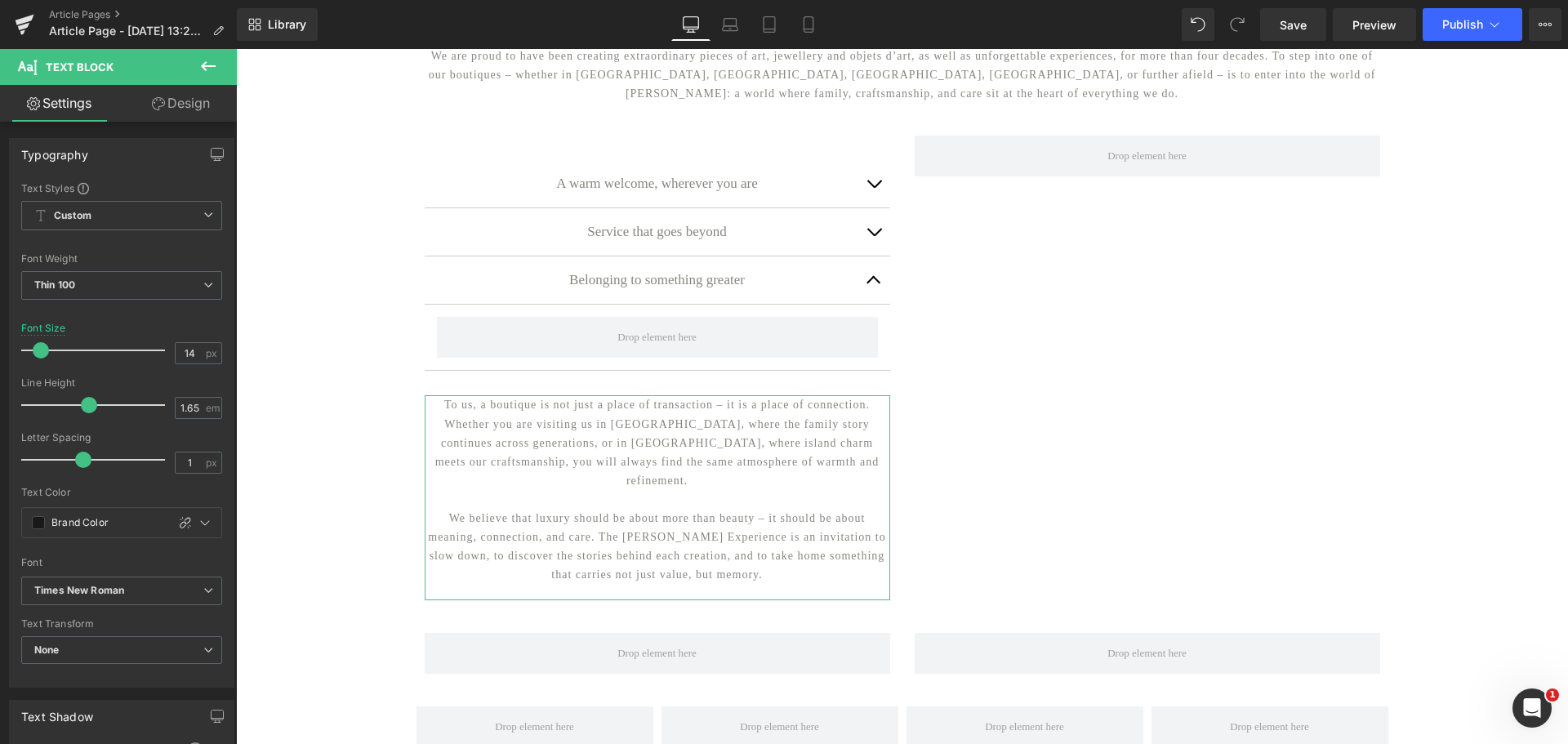
click at [194, 106] on link "Design" at bounding box center [180, 103] width 119 height 37
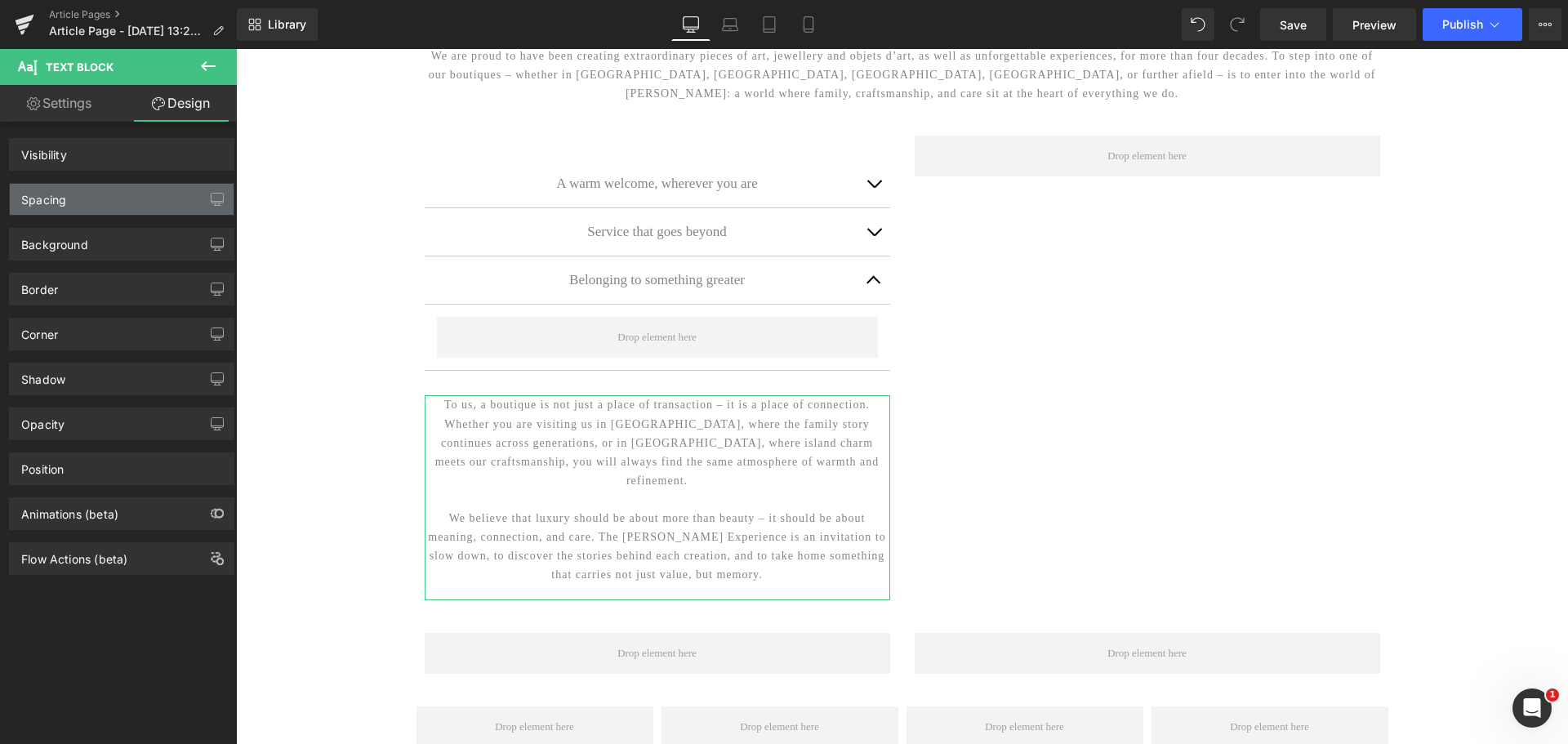
click at [148, 196] on div "Spacing" at bounding box center [121, 199] width 224 height 31
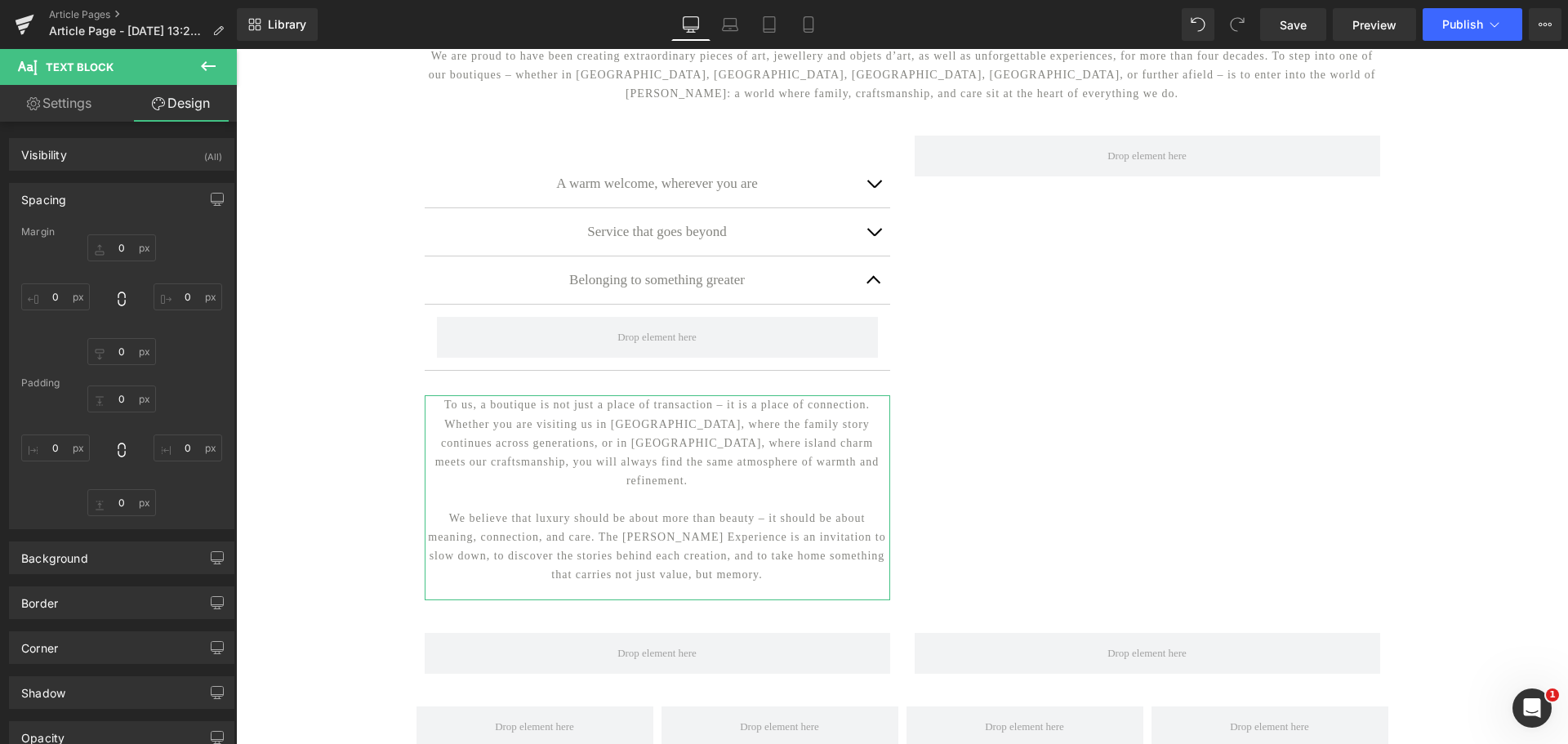
type input "0"
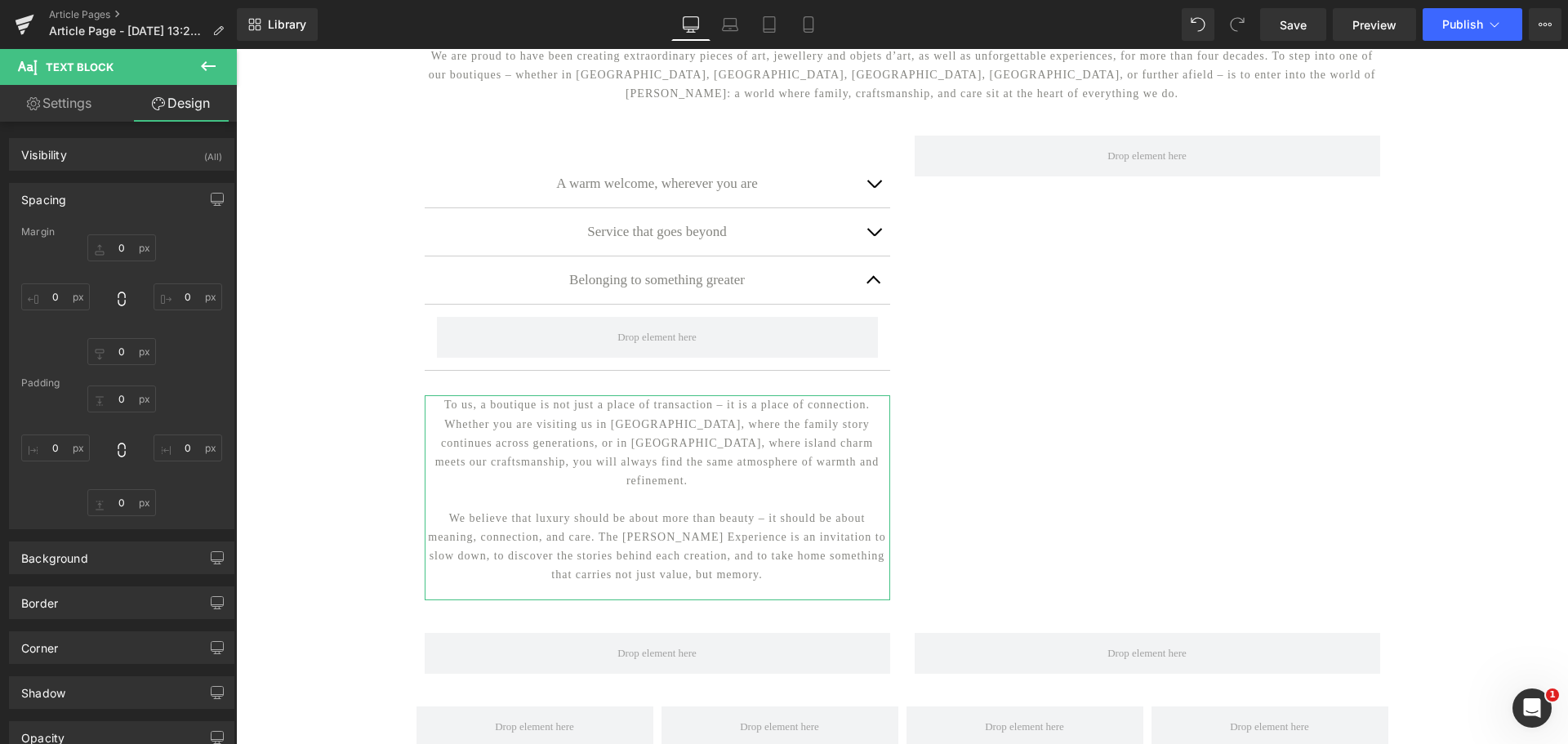
type input "0"
type input "20"
type input "0"
click at [123, 498] on input "20" at bounding box center [121, 503] width 69 height 27
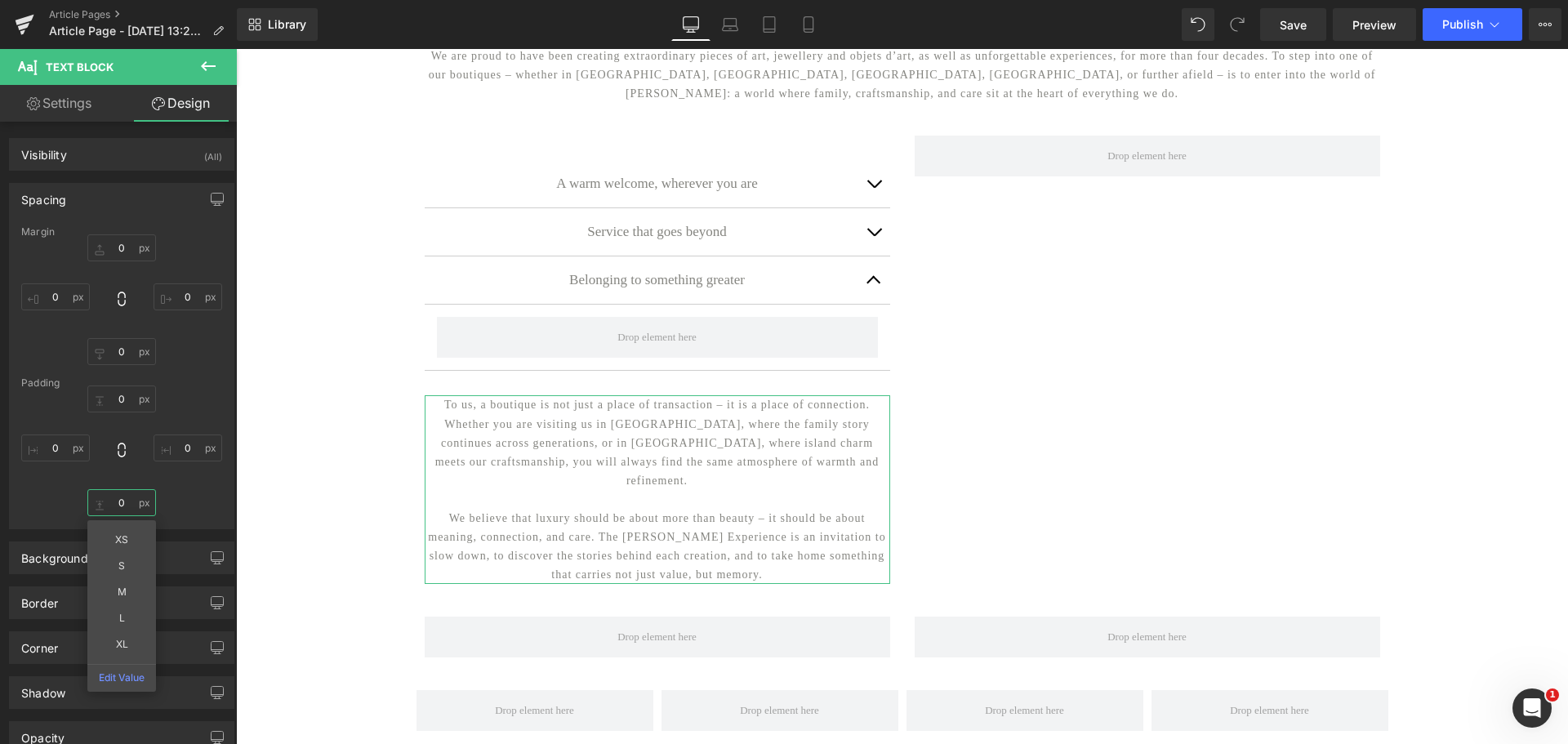
type input "0"
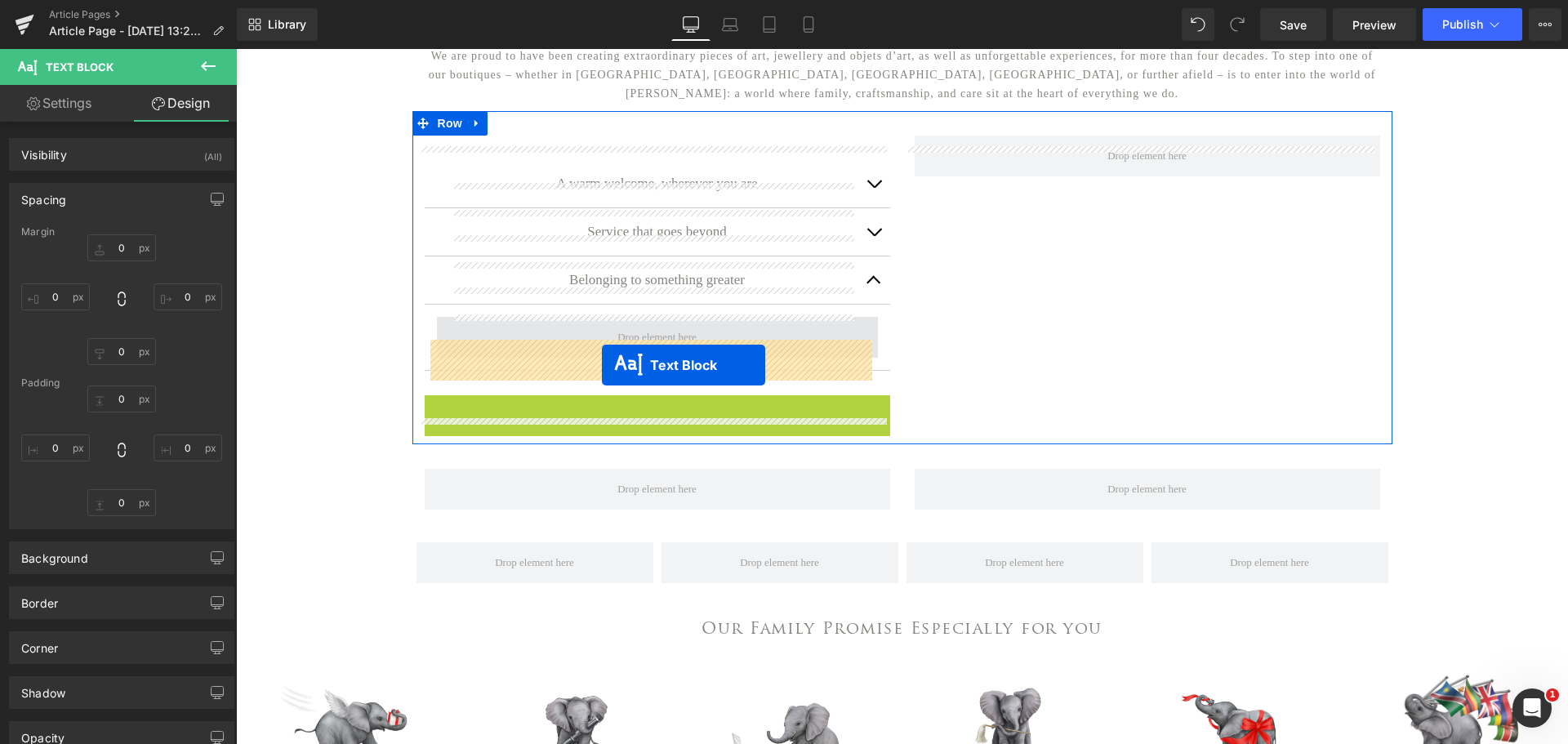
drag, startPoint x: 609, startPoint y: 498, endPoint x: 602, endPoint y: 365, distance: 133.2
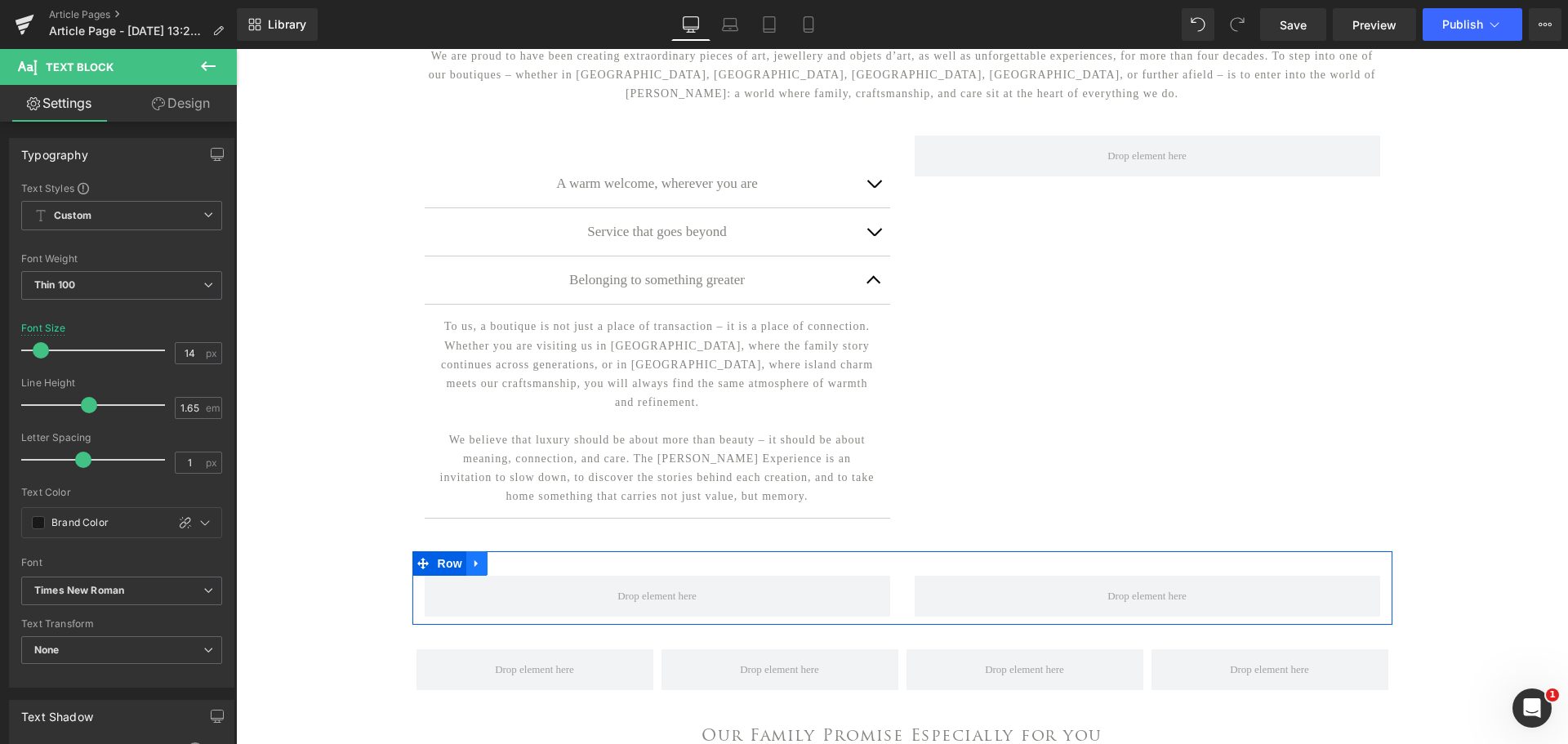
click at [471, 565] on icon at bounding box center [477, 564] width 12 height 13
click at [514, 568] on icon at bounding box center [519, 563] width 12 height 12
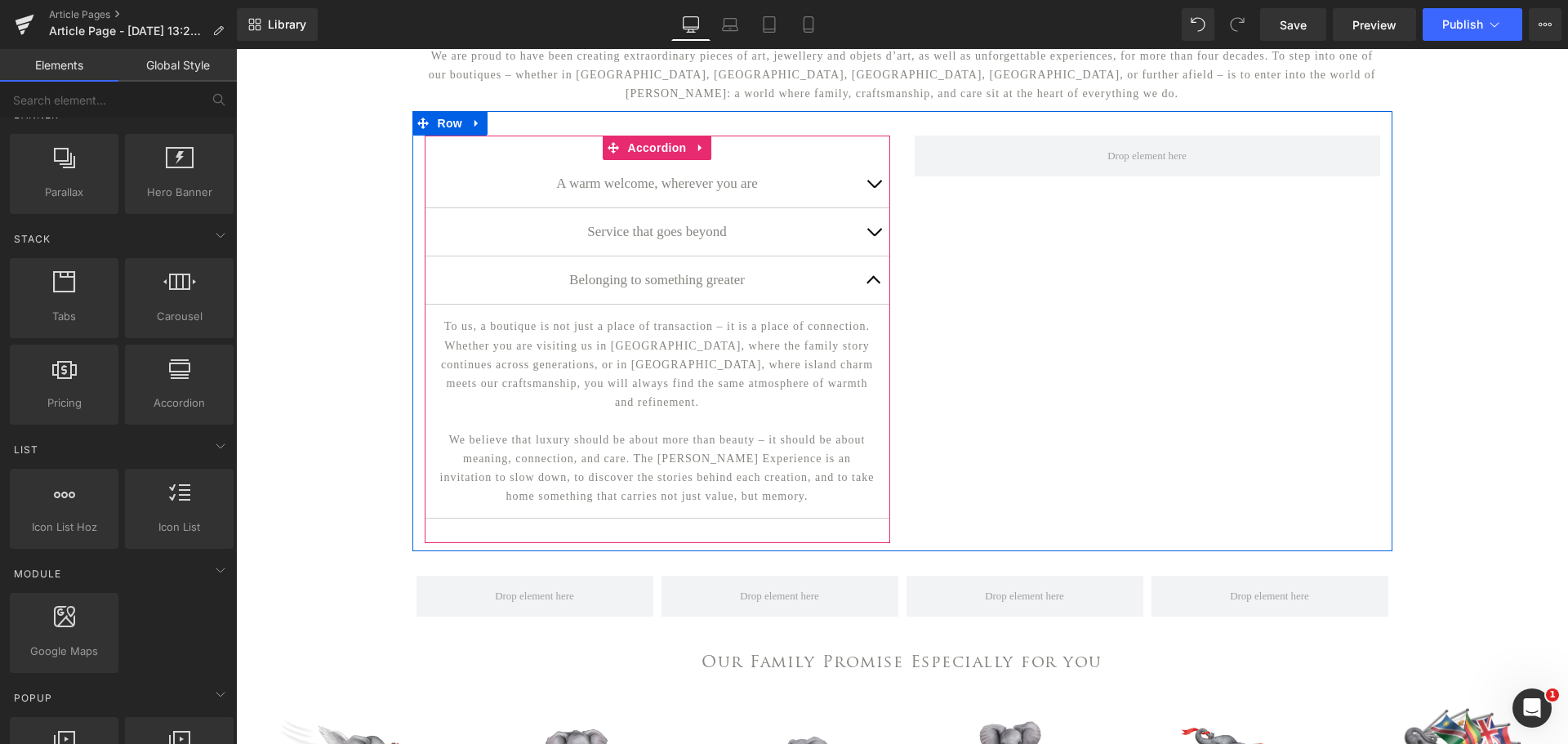
click at [865, 301] on button "button" at bounding box center [874, 280] width 33 height 47
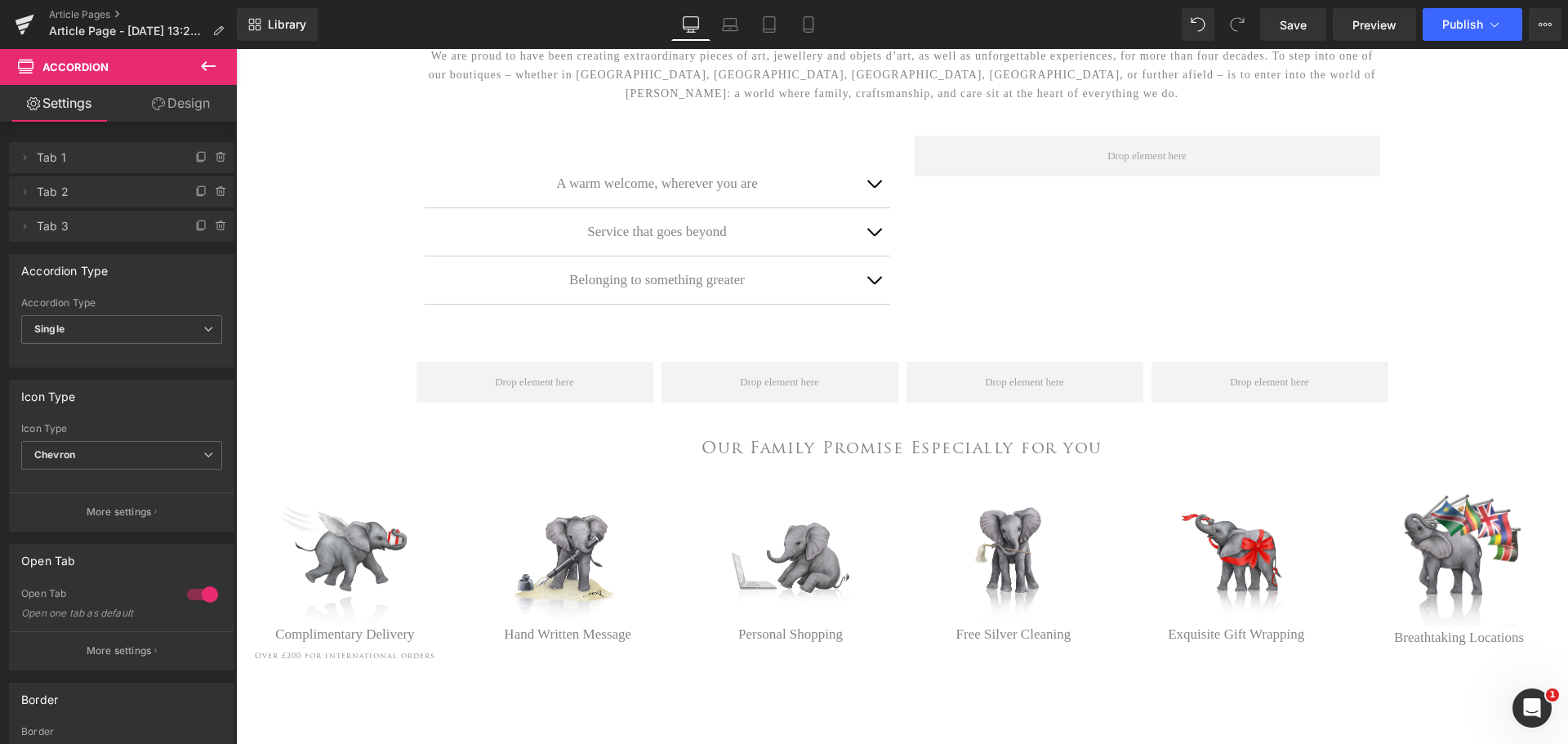
scroll to position [0, 0]
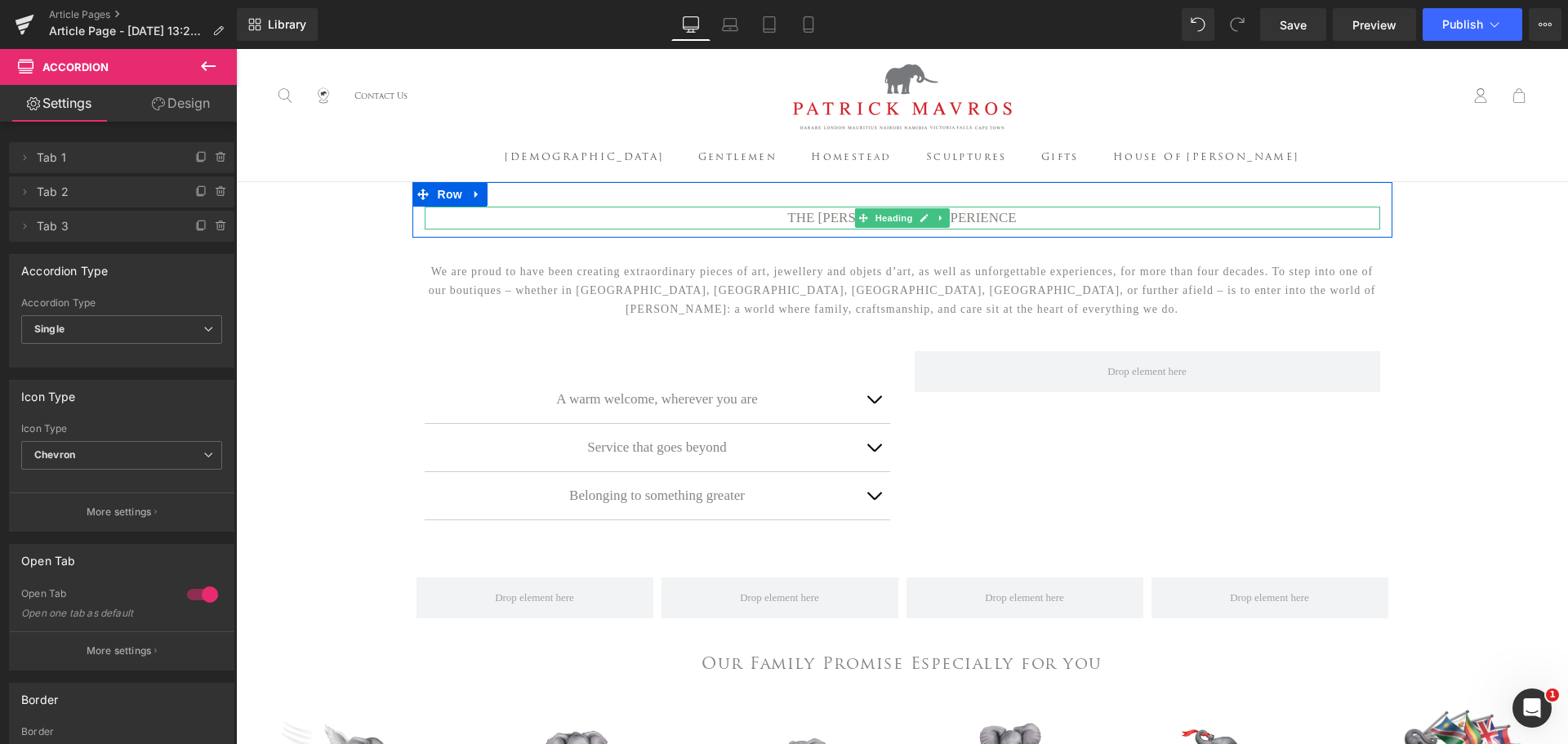
drag, startPoint x: 422, startPoint y: 227, endPoint x: 288, endPoint y: 266, distance: 139.6
click at [424, 227] on h1 "THE [PERSON_NAME] EXPERIENCE" at bounding box center [902, 217] width 955 height 23
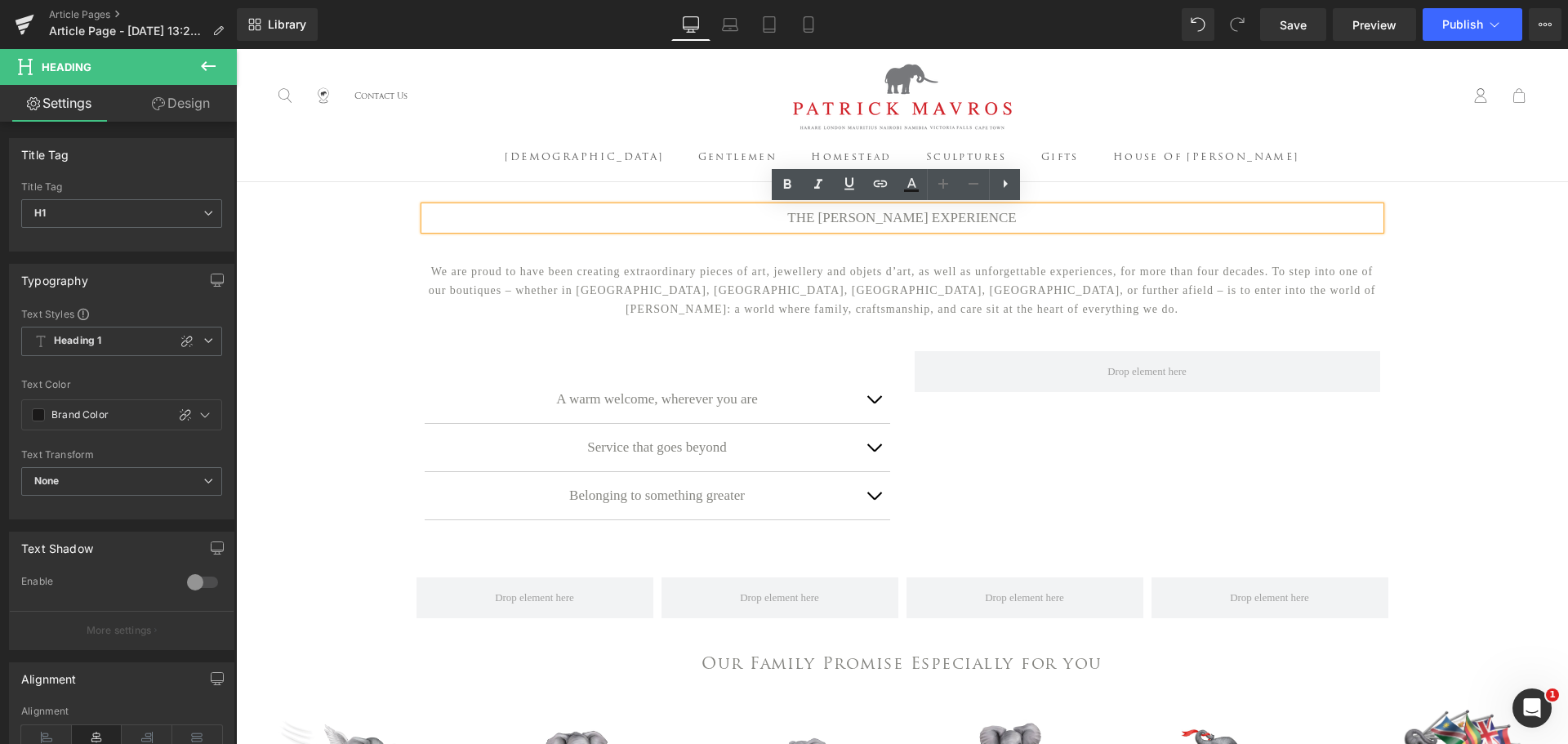
click at [295, 223] on div "THE [PERSON_NAME] EXPERIENCE Heading Row We are proud to have been creating ext…" at bounding box center [901, 645] width 1331 height 926
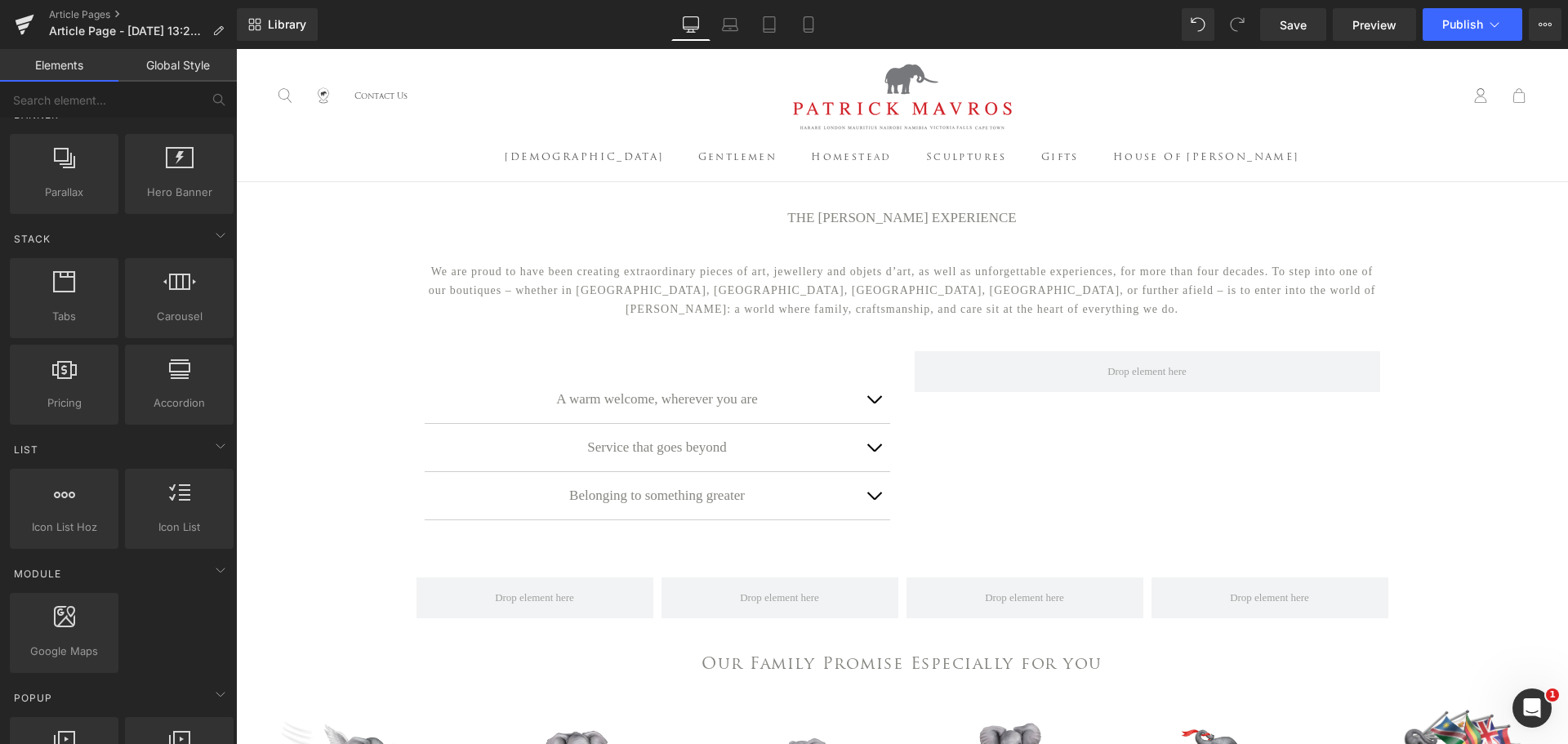
scroll to position [245, 0]
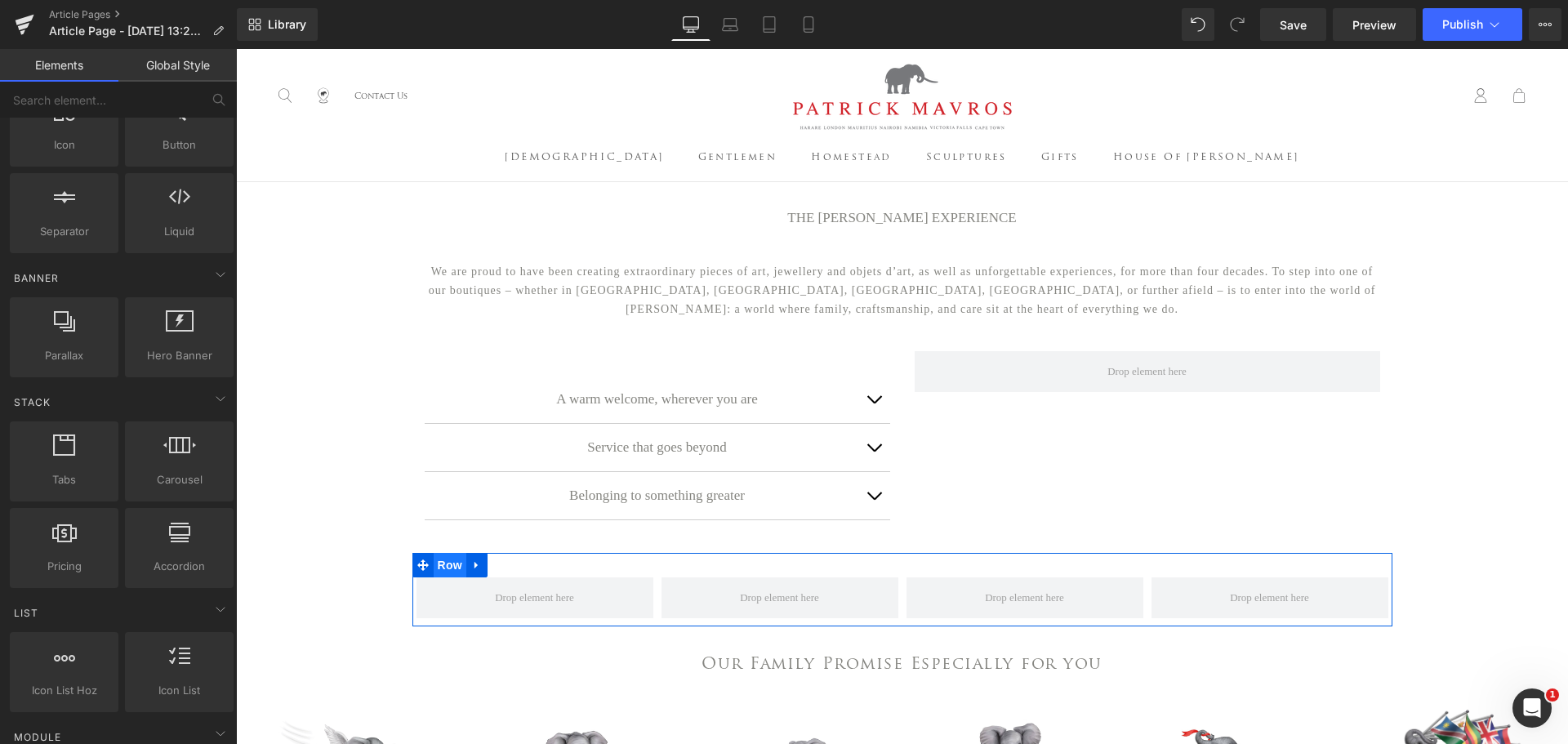
click at [451, 577] on span "Row" at bounding box center [450, 565] width 33 height 24
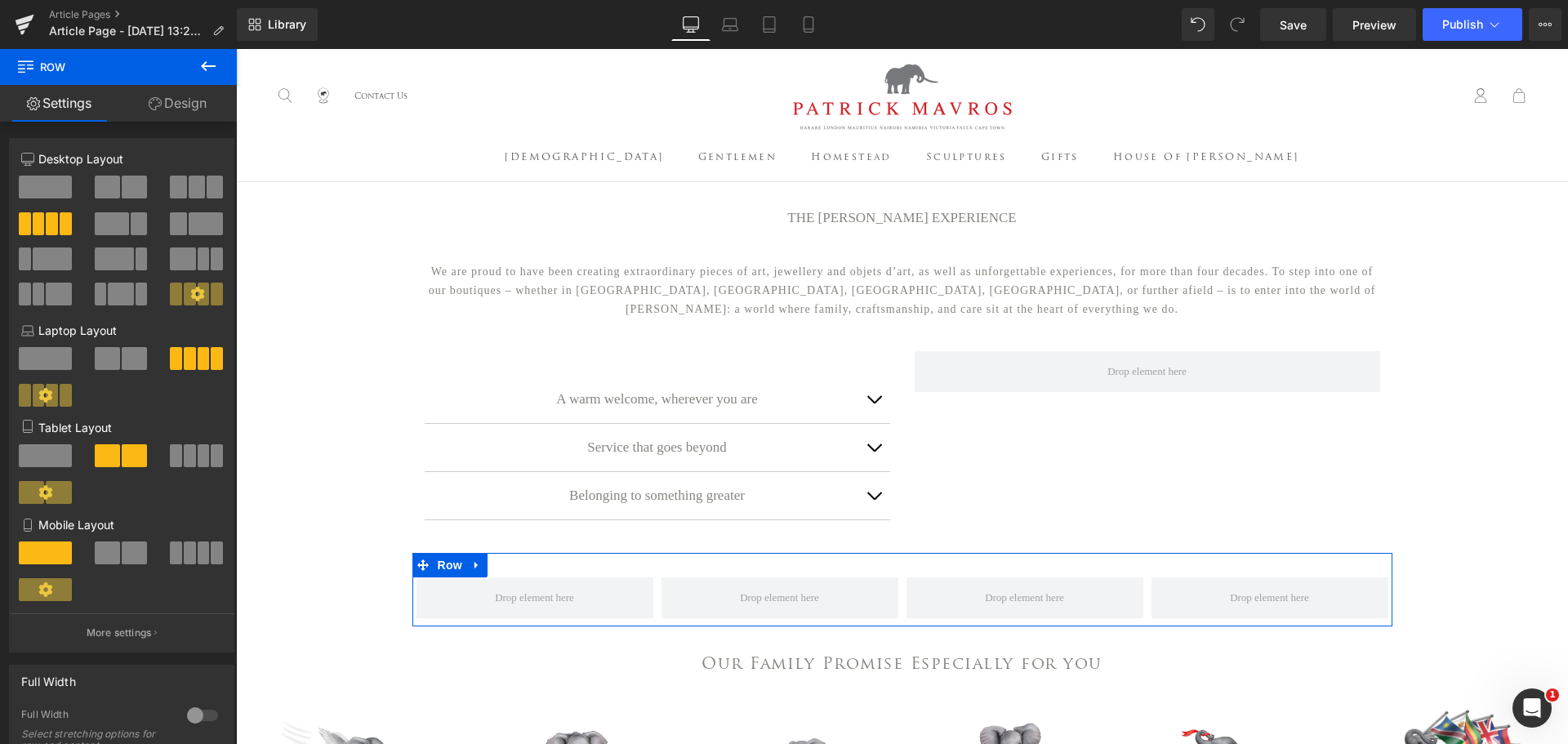
click at [169, 179] on span at bounding box center [178, 187] width 16 height 23
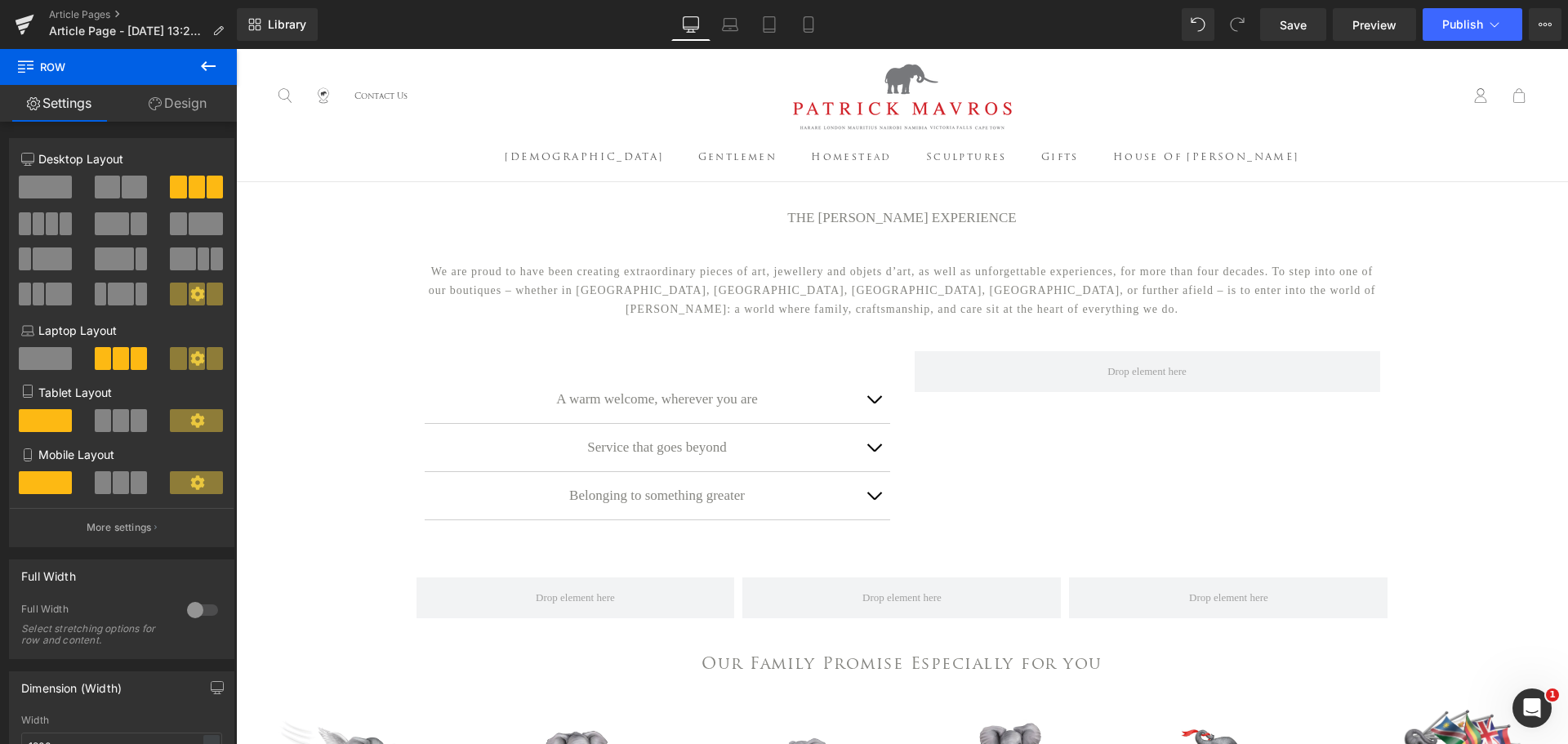
scroll to position [408, 0]
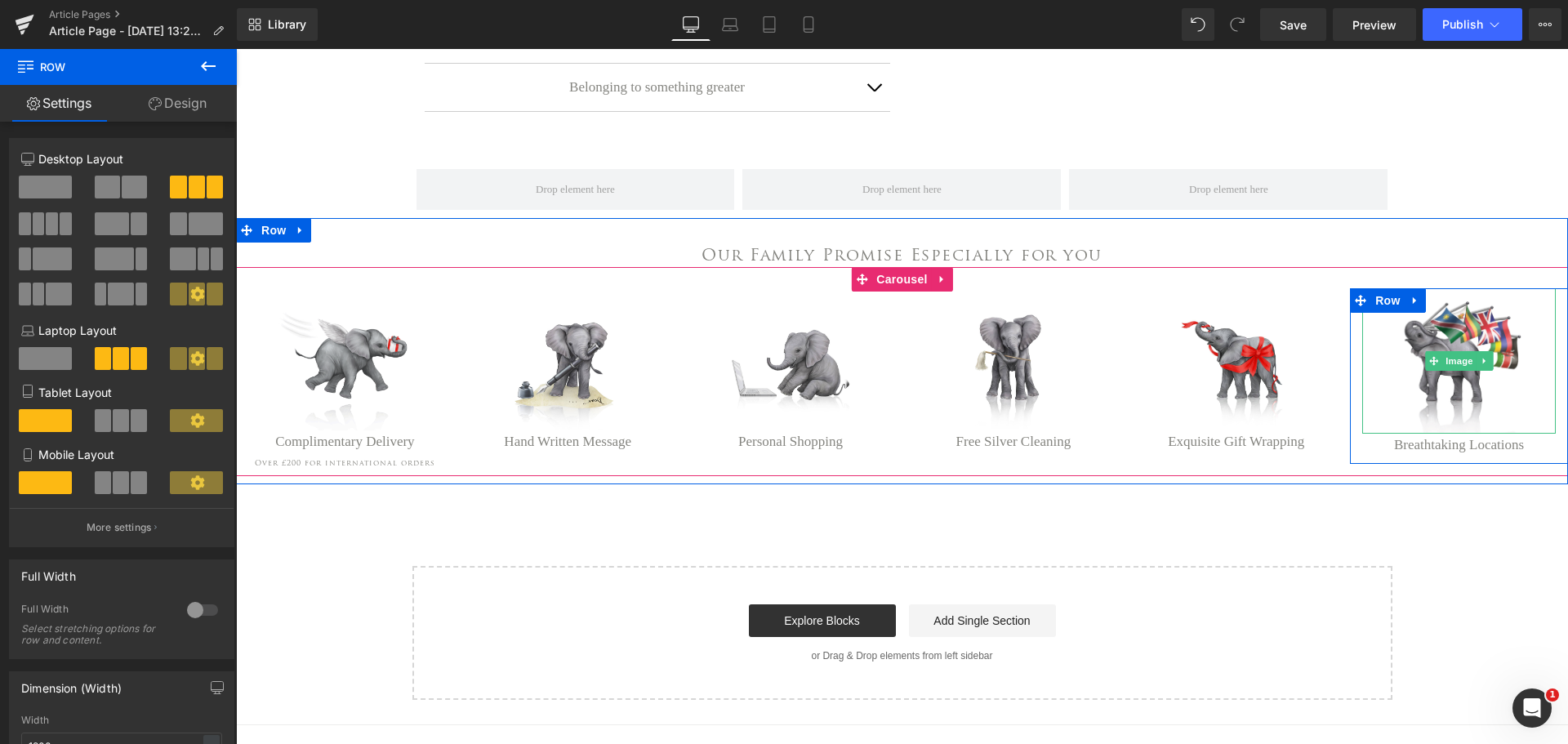
click at [205, 62] on icon at bounding box center [208, 66] width 15 height 10
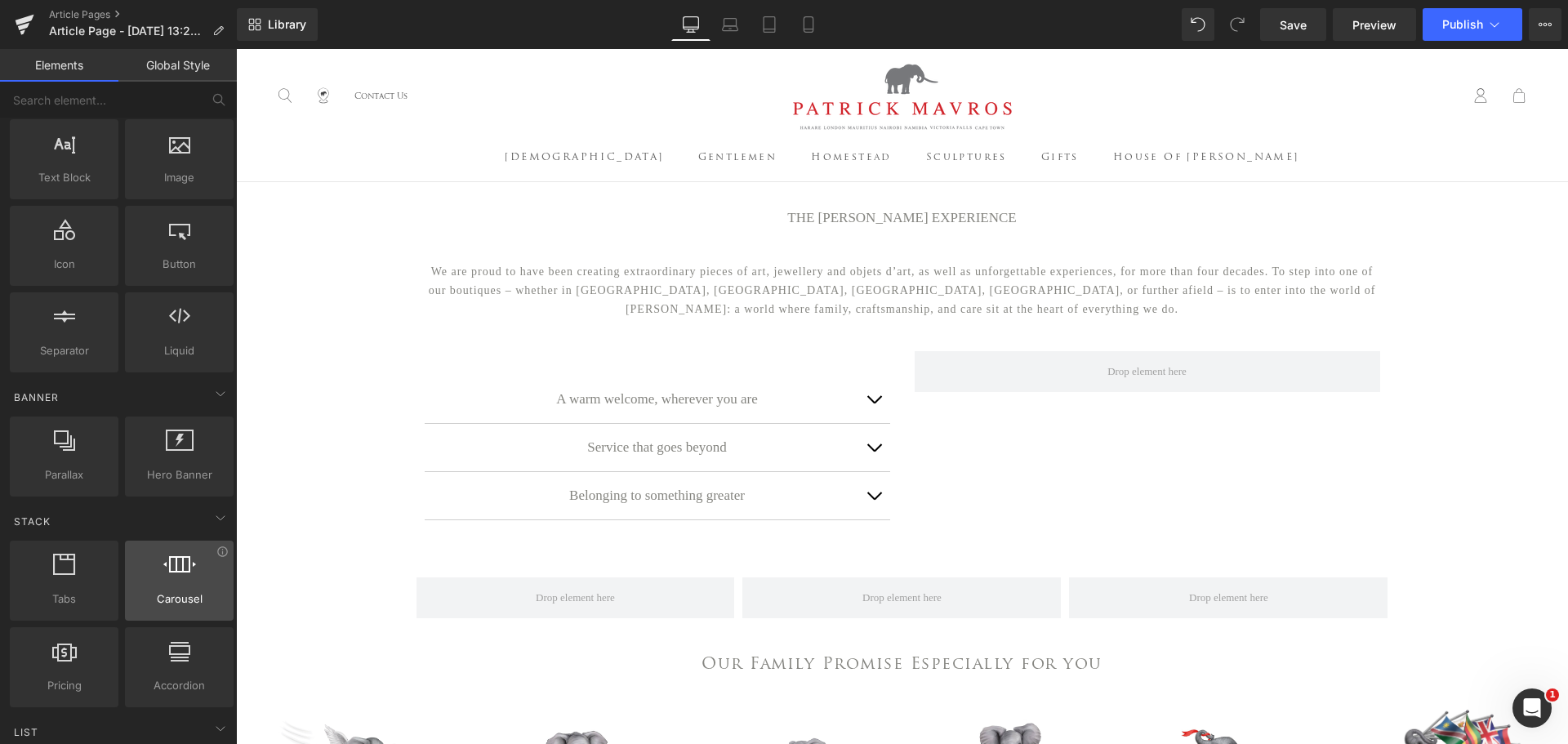
scroll to position [0, 0]
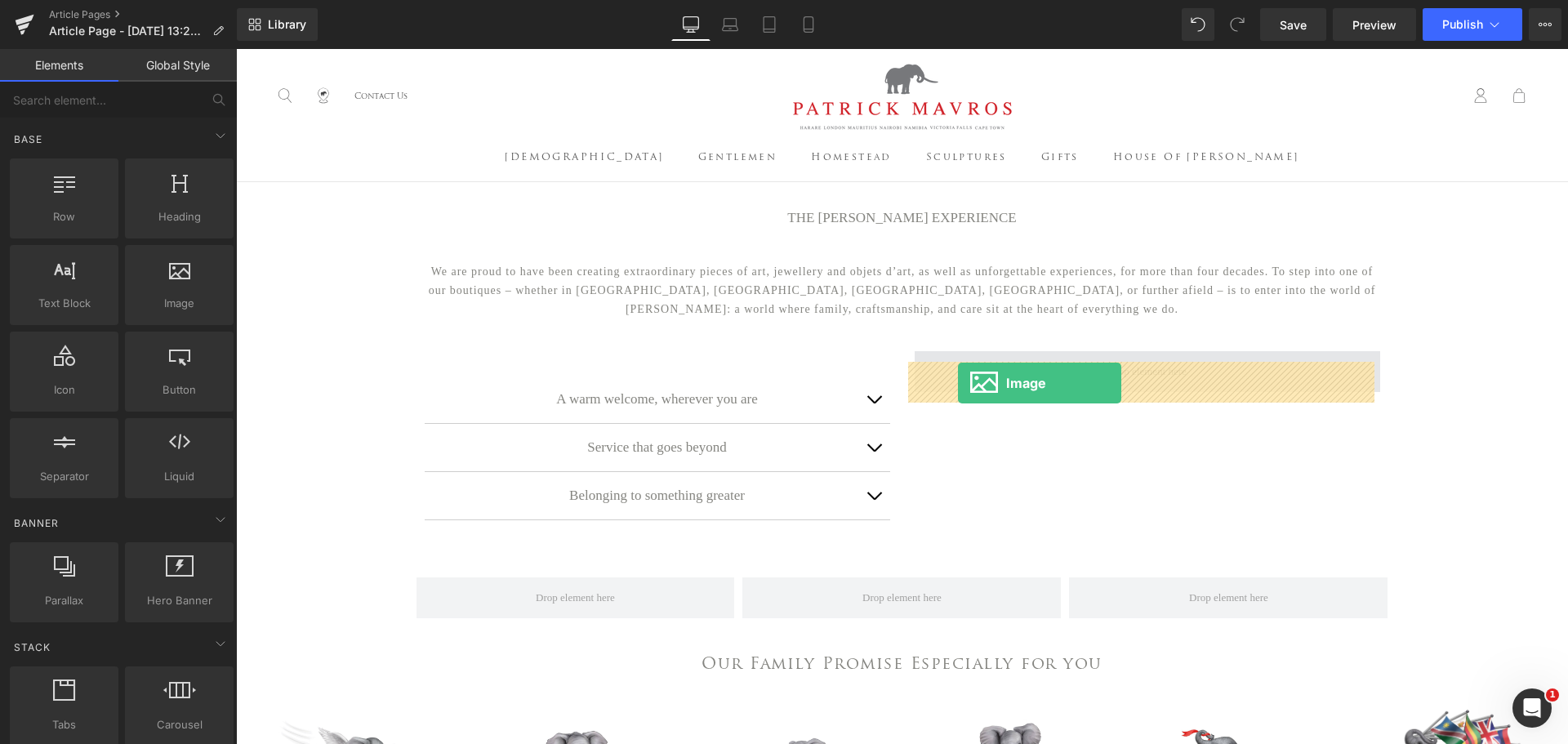
drag, startPoint x: 383, startPoint y: 328, endPoint x: 958, endPoint y: 383, distance: 577.6
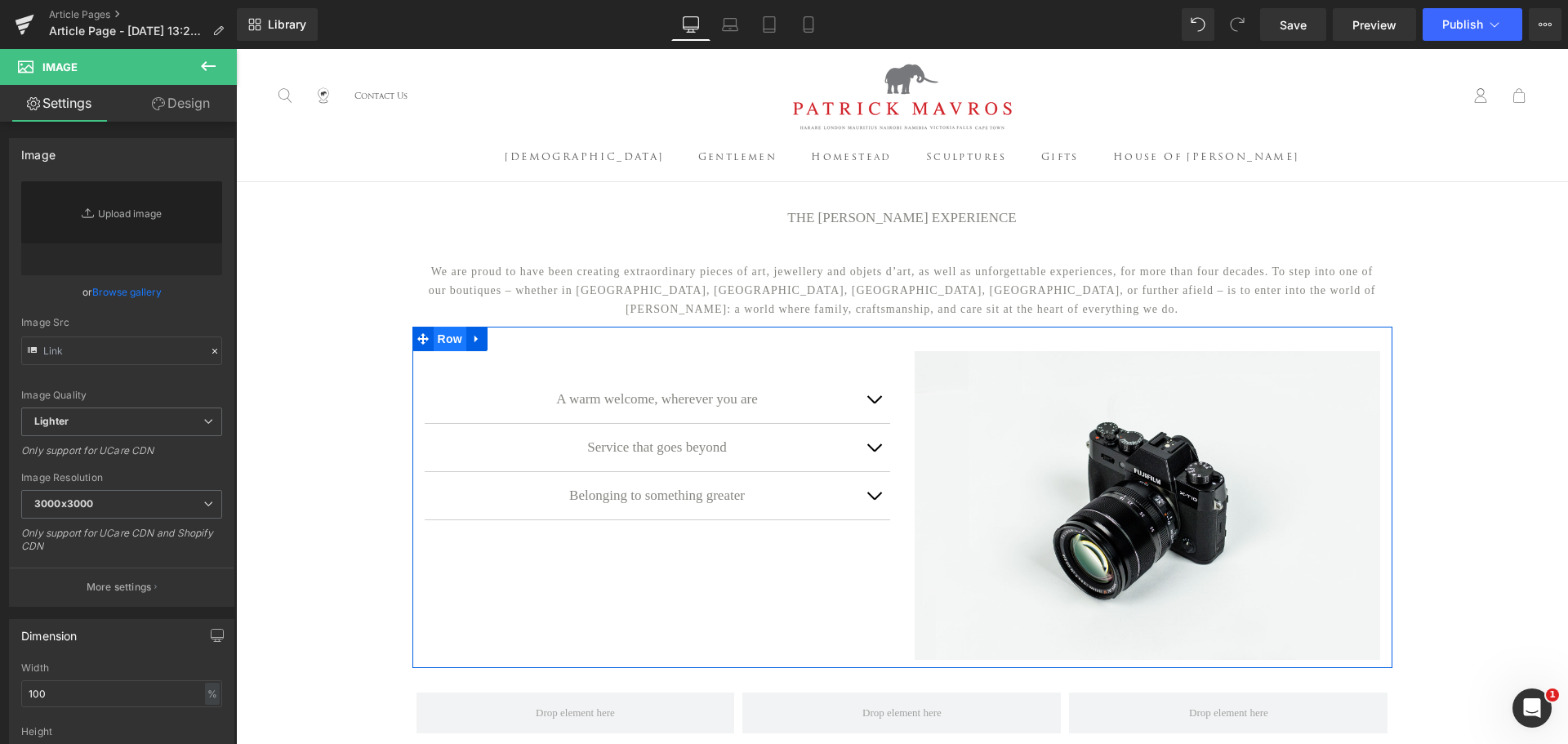
click at [444, 351] on span "Row" at bounding box center [450, 338] width 33 height 24
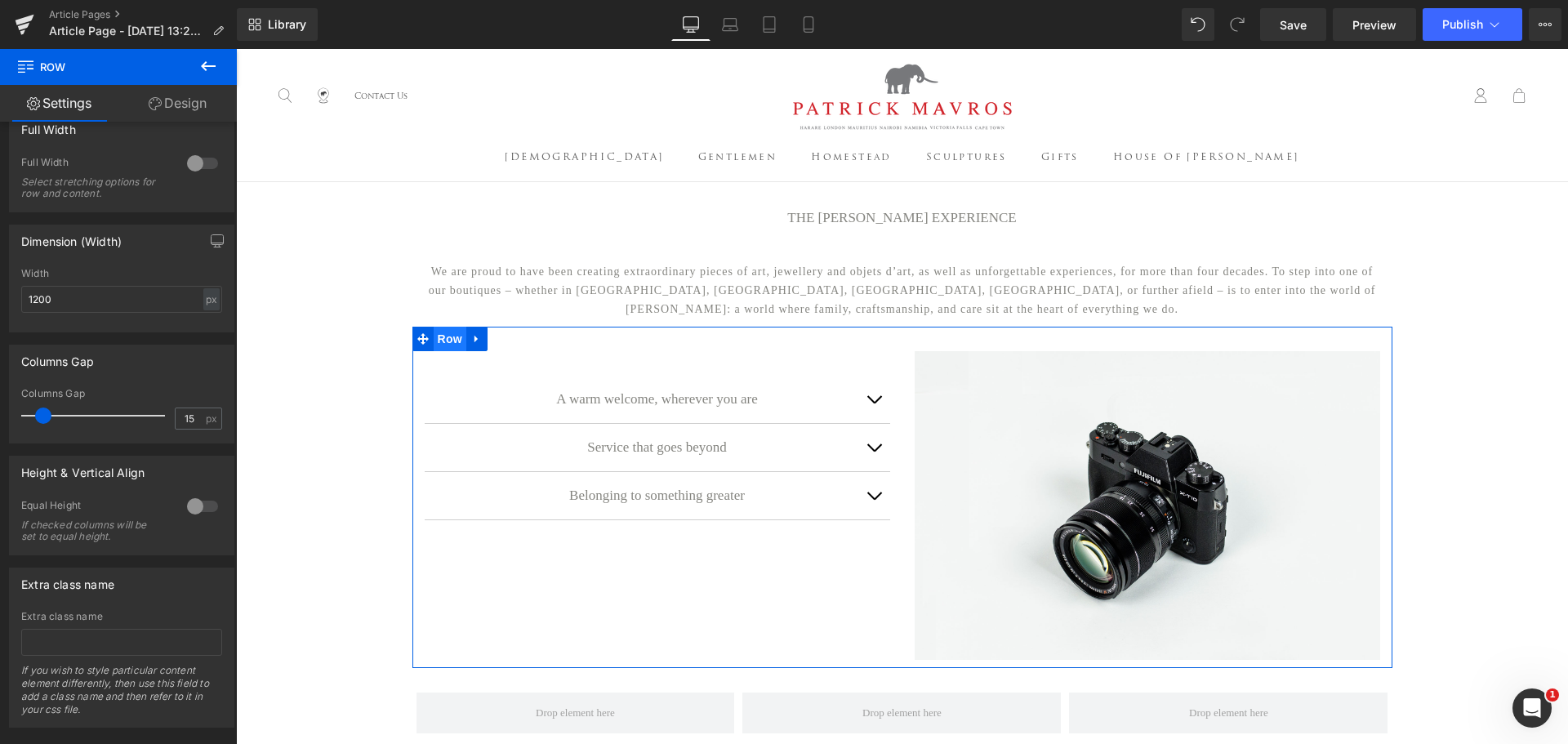
scroll to position [476, 0]
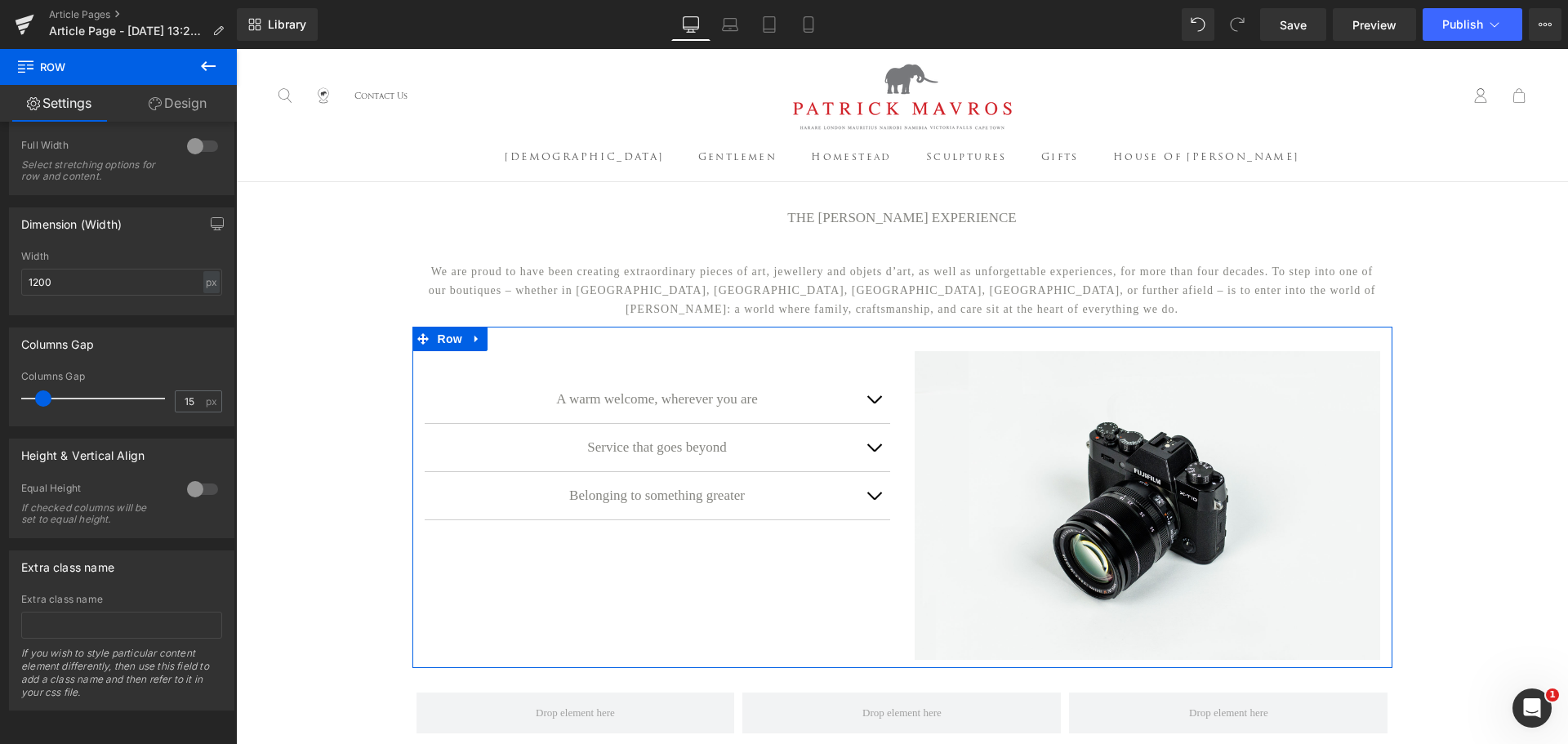
click at [189, 478] on div at bounding box center [202, 488] width 39 height 26
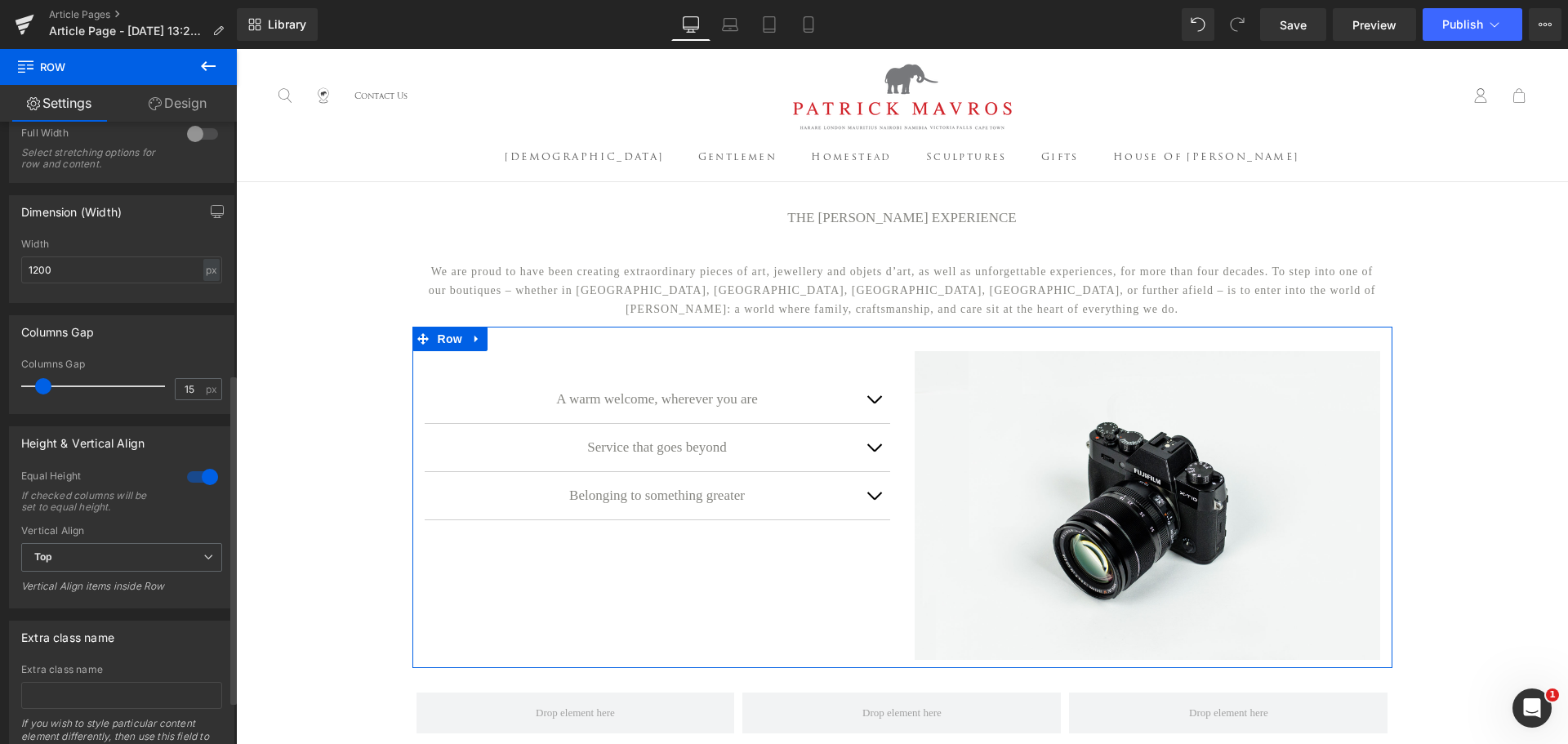
click at [124, 585] on div "Vertical Align items inside Row" at bounding box center [121, 592] width 201 height 24
click at [127, 573] on div "Top Top Middle Bottom" at bounding box center [121, 561] width 201 height 37
click at [133, 554] on span "Top" at bounding box center [121, 557] width 201 height 29
click at [121, 608] on li "Middle" at bounding box center [118, 610] width 194 height 24
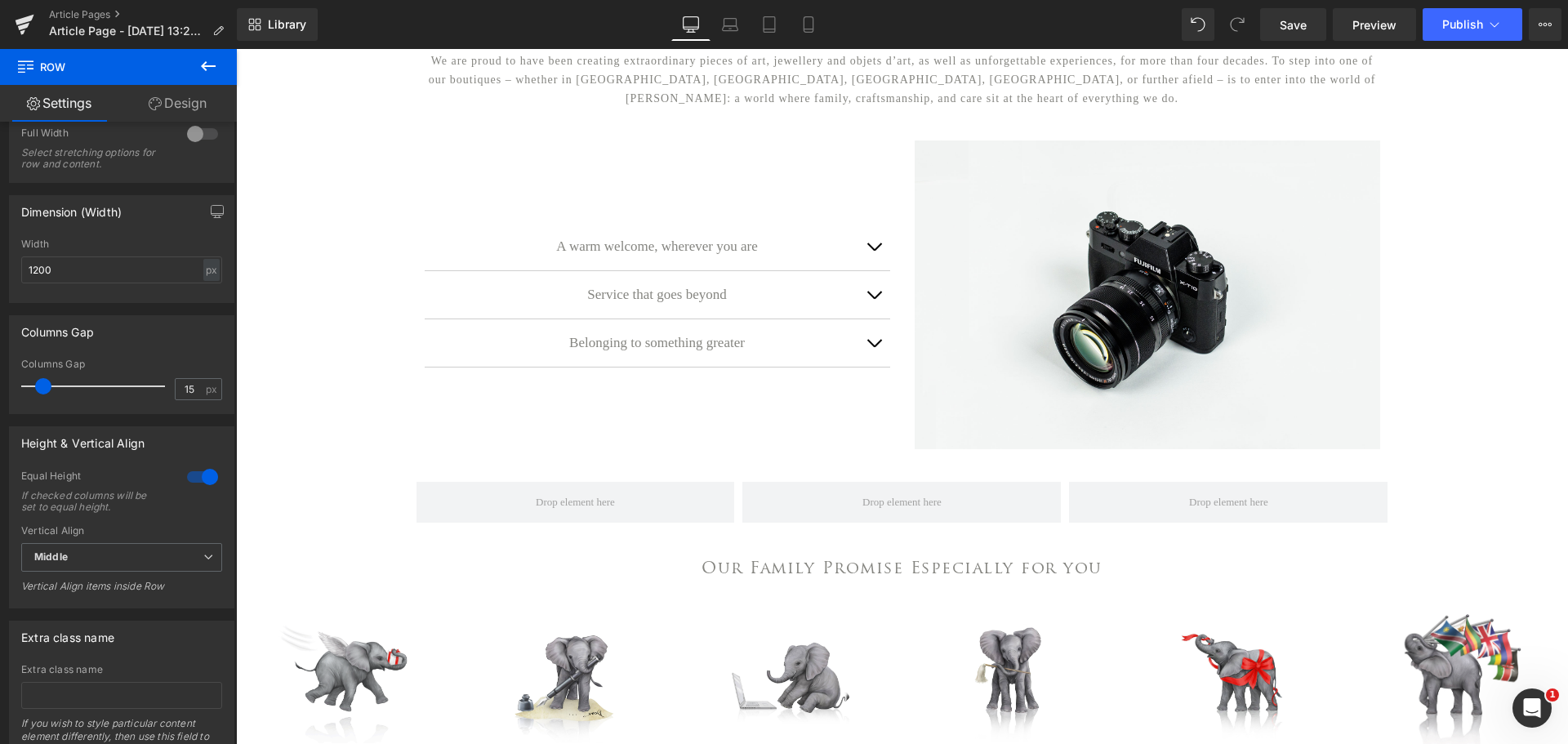
scroll to position [326, 0]
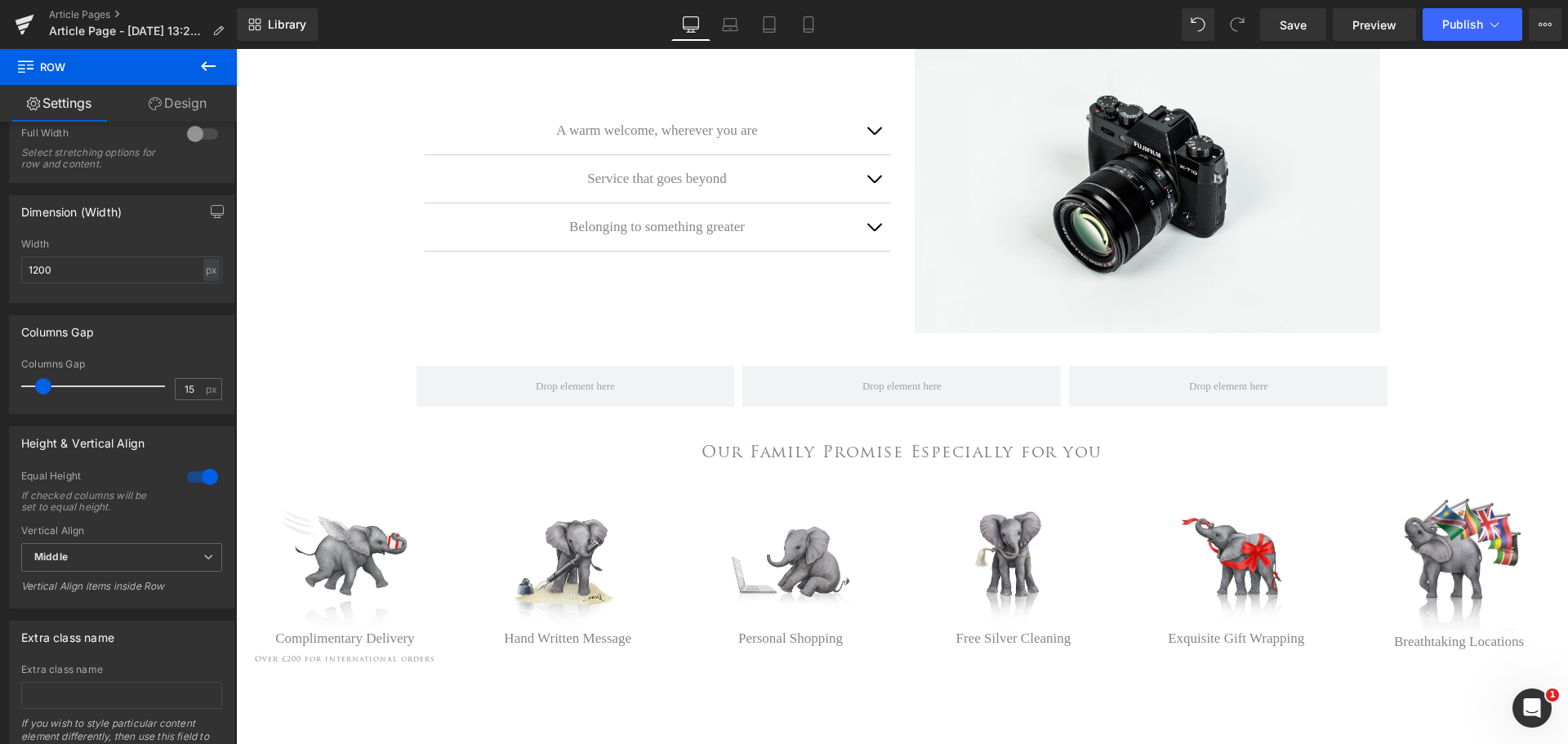
click at [208, 62] on icon at bounding box center [208, 66] width 20 height 20
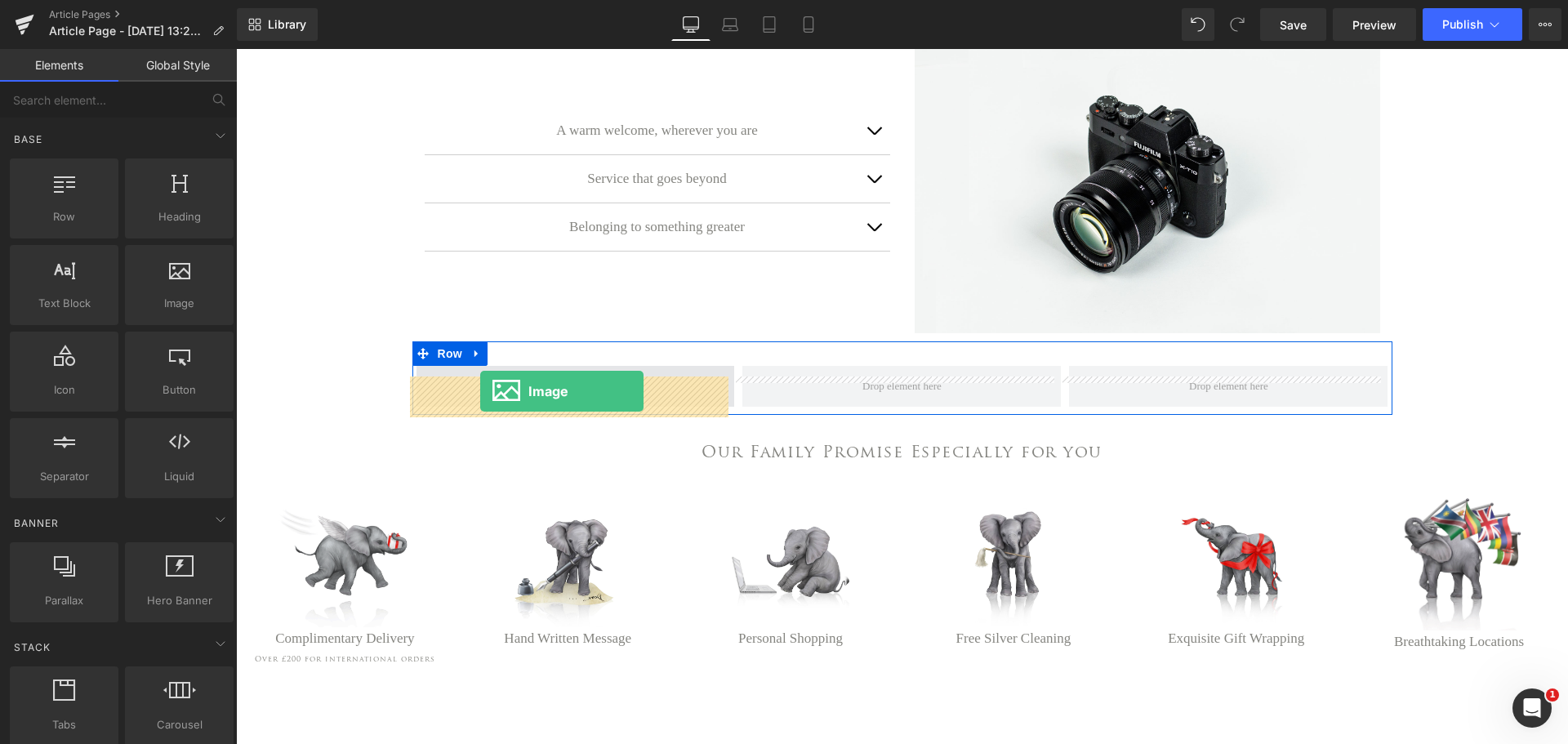
drag, startPoint x: 470, startPoint y: 326, endPoint x: 480, endPoint y: 391, distance: 65.8
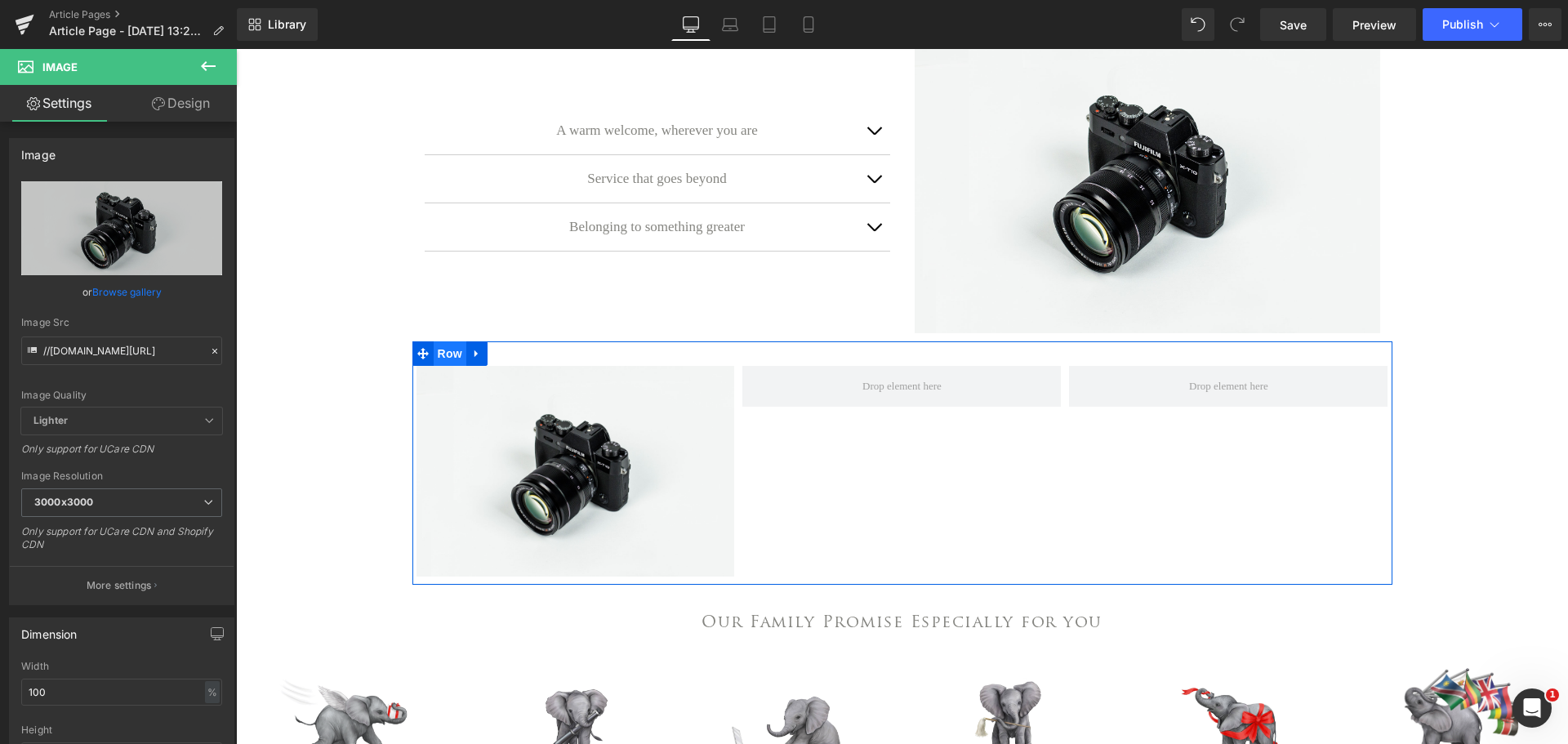
click at [433, 365] on span "Row" at bounding box center [450, 353] width 33 height 24
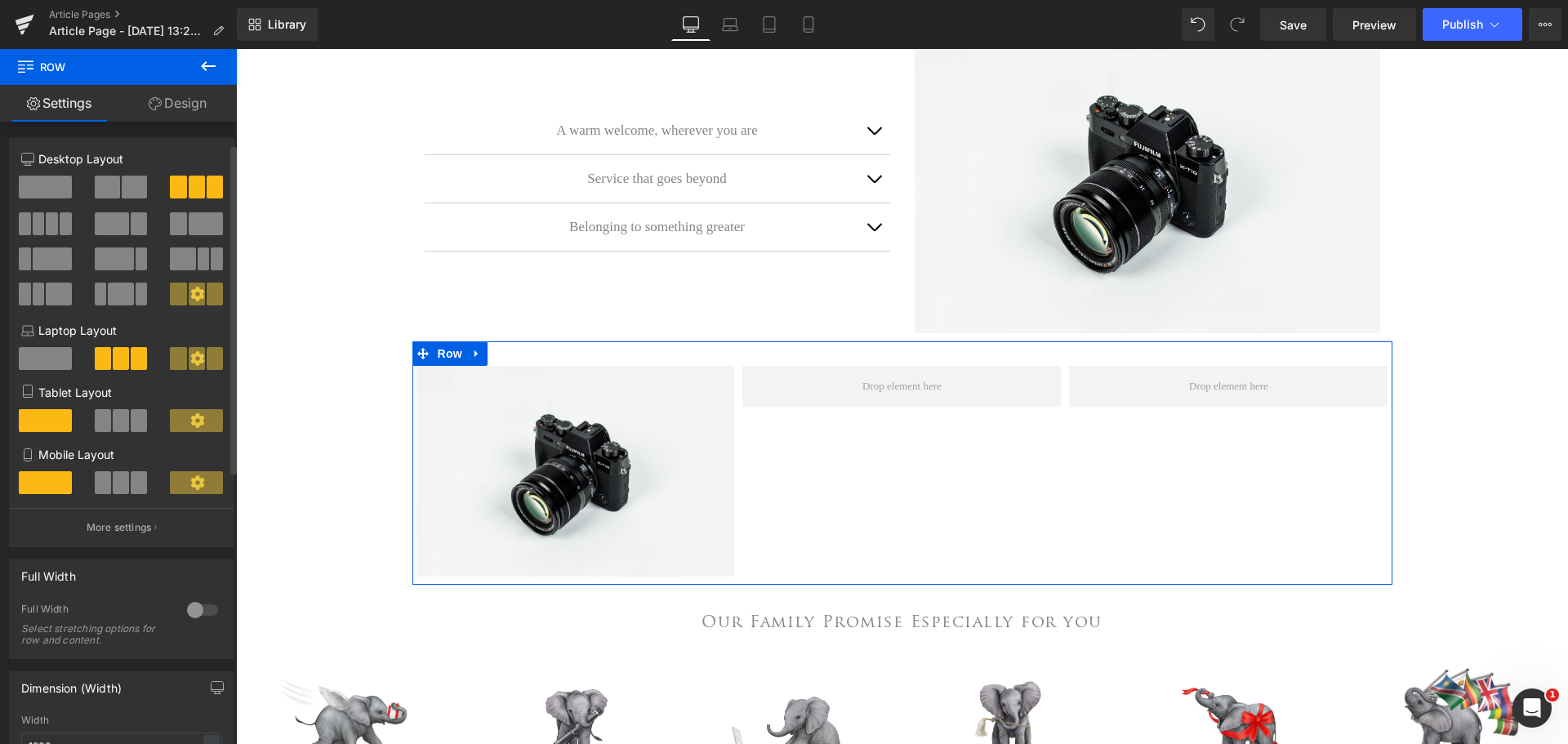
scroll to position [408, 0]
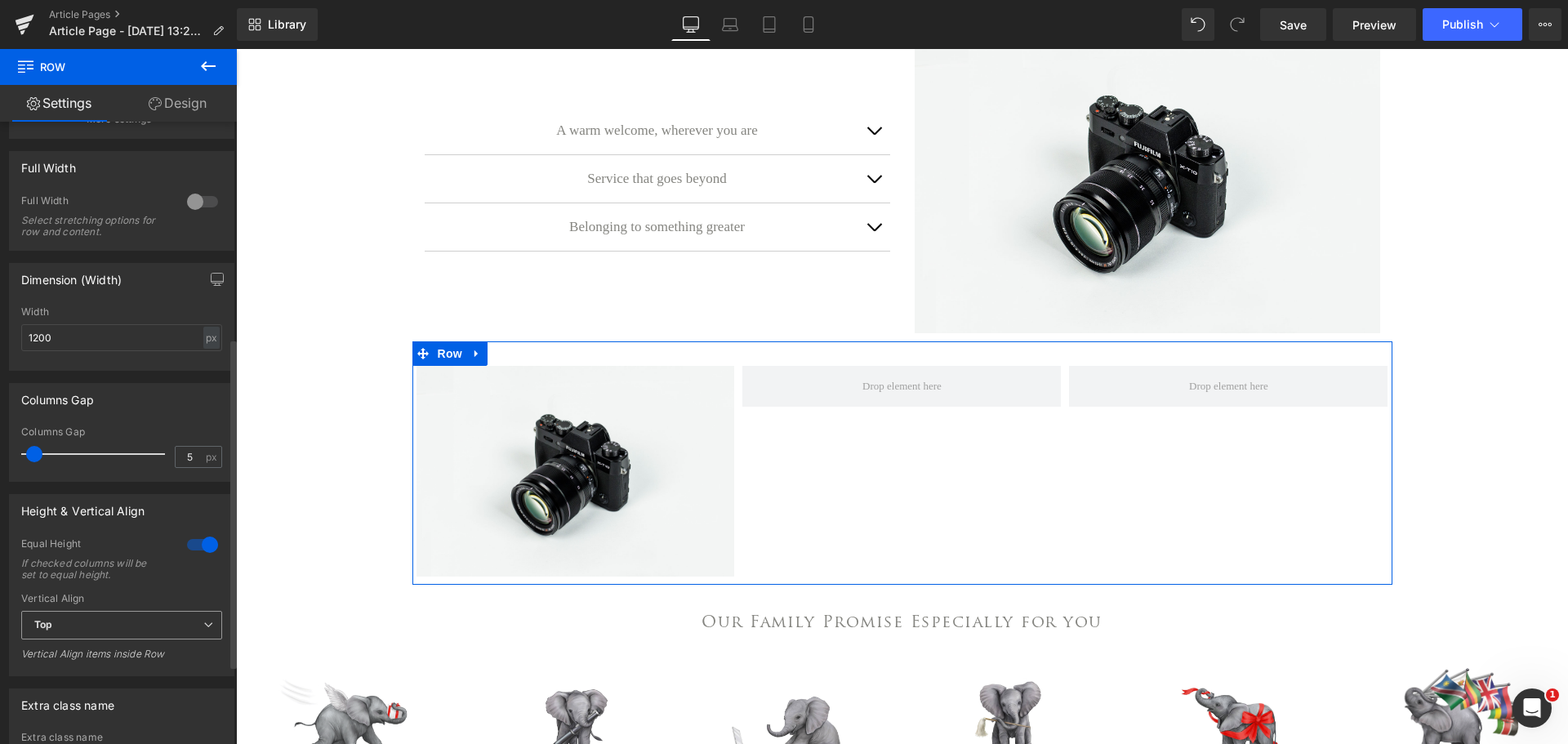
click at [184, 632] on span "Top" at bounding box center [121, 625] width 201 height 29
click at [175, 678] on li "Middle" at bounding box center [118, 678] width 194 height 24
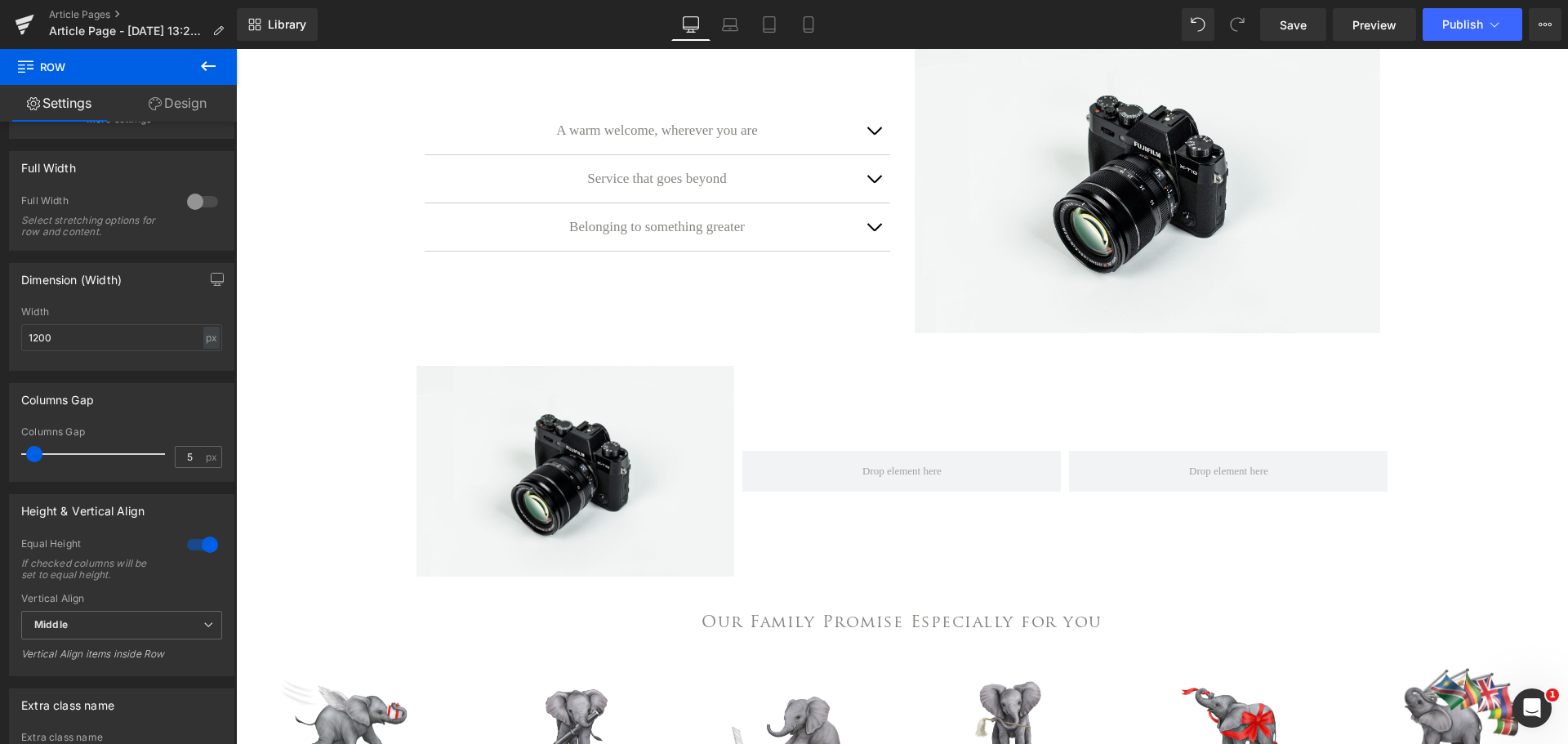
click at [209, 65] on icon at bounding box center [208, 66] width 15 height 10
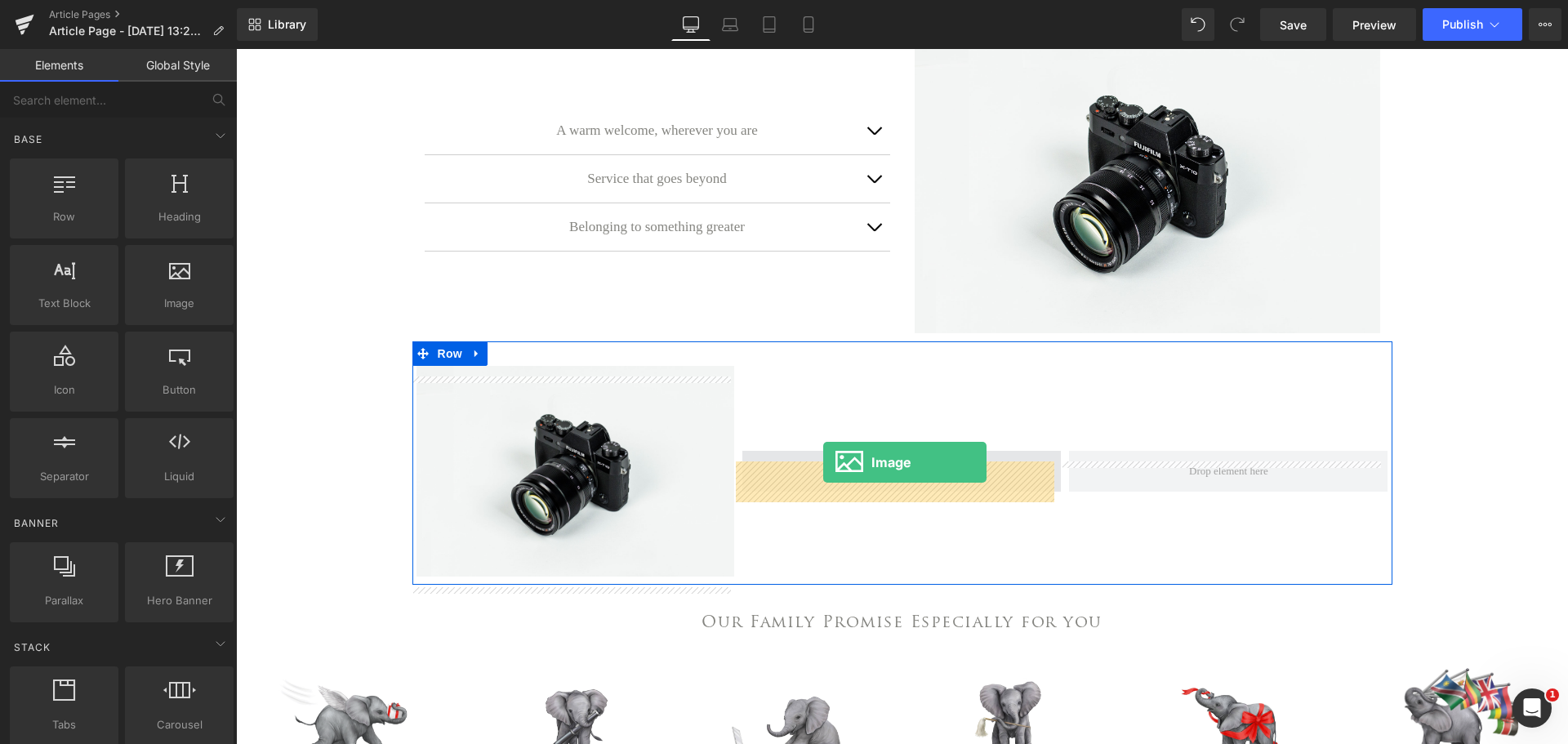
drag, startPoint x: 401, startPoint y: 331, endPoint x: 823, endPoint y: 462, distance: 441.9
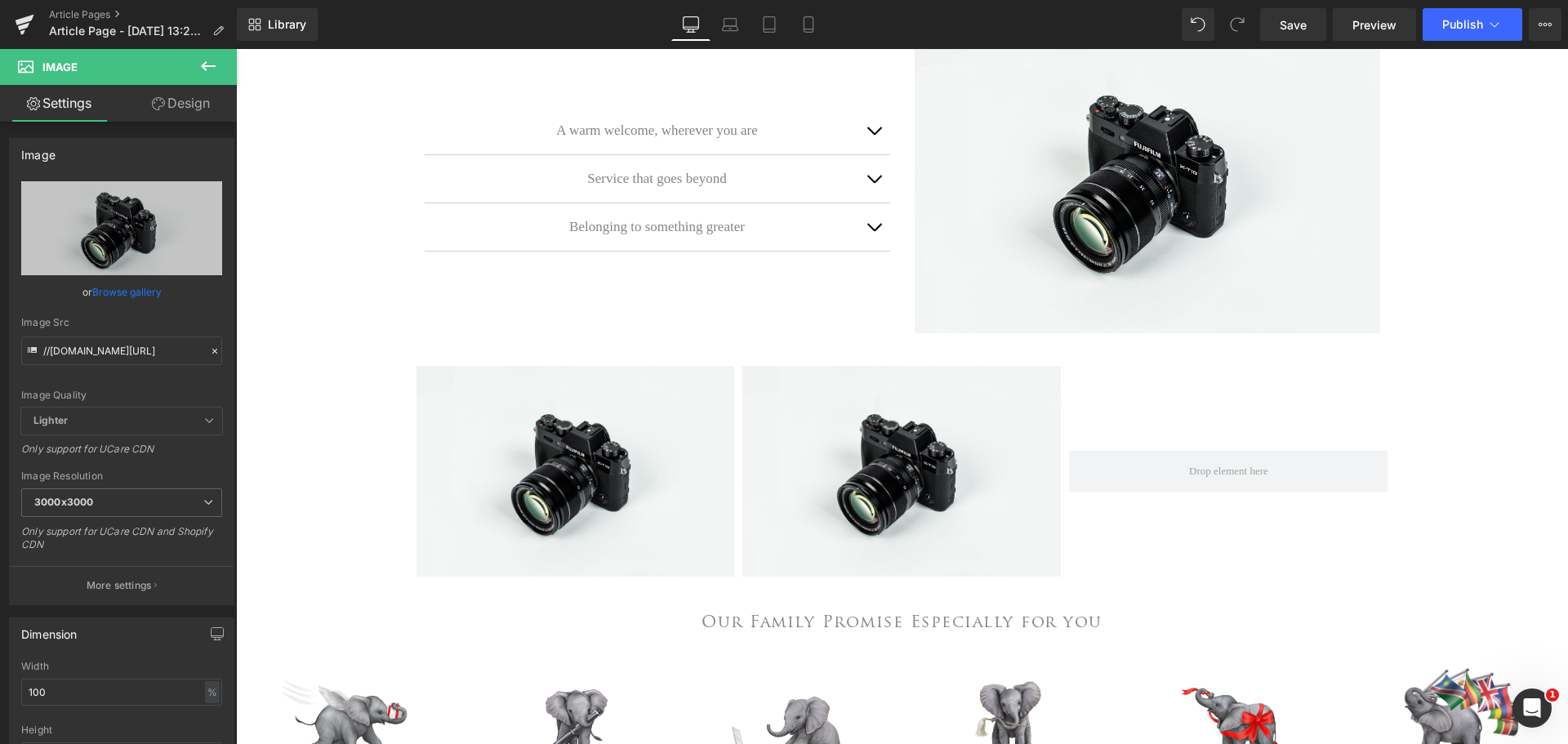
click at [203, 63] on icon at bounding box center [208, 66] width 15 height 10
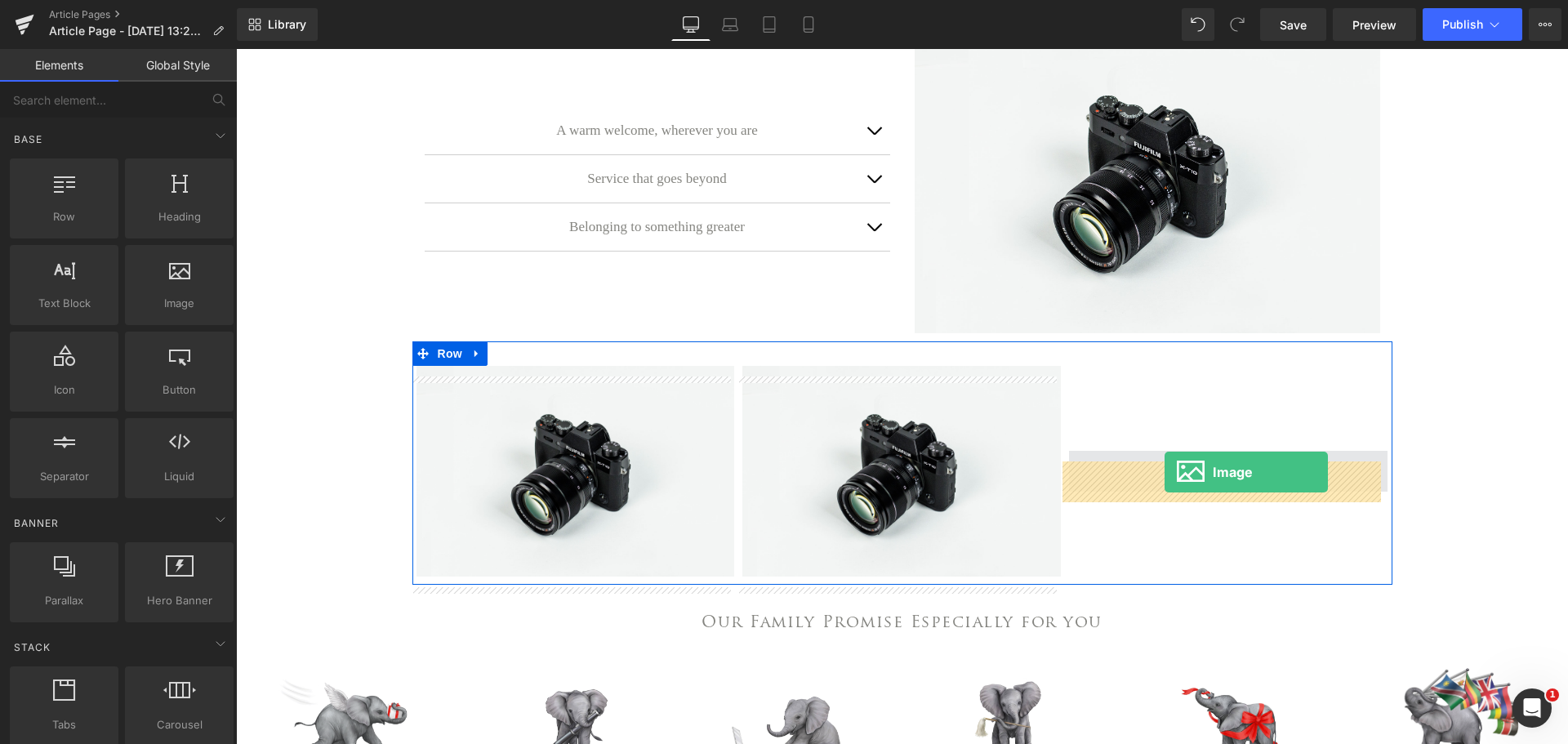
drag, startPoint x: 396, startPoint y: 324, endPoint x: 1165, endPoint y: 472, distance: 783.1
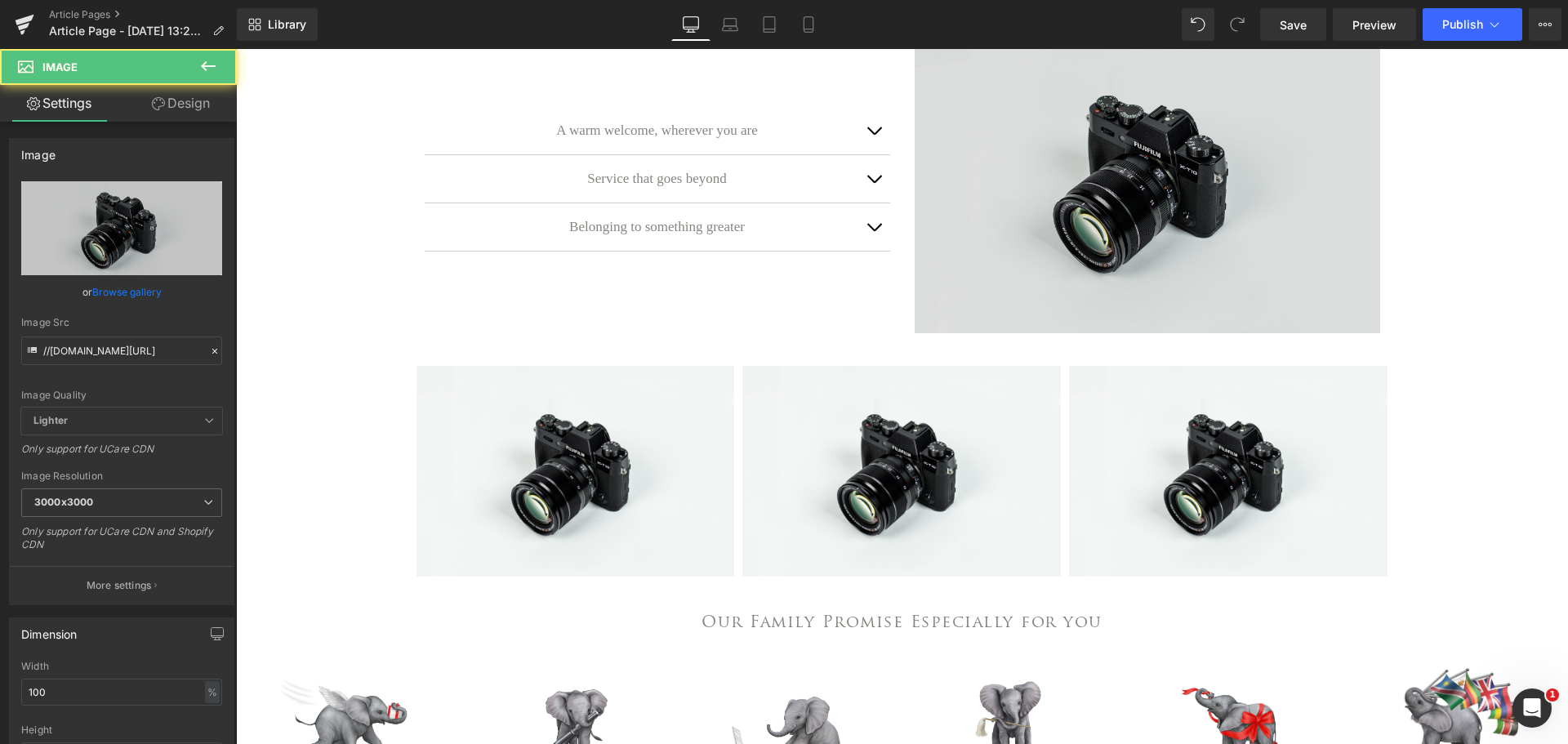
scroll to position [0, 0]
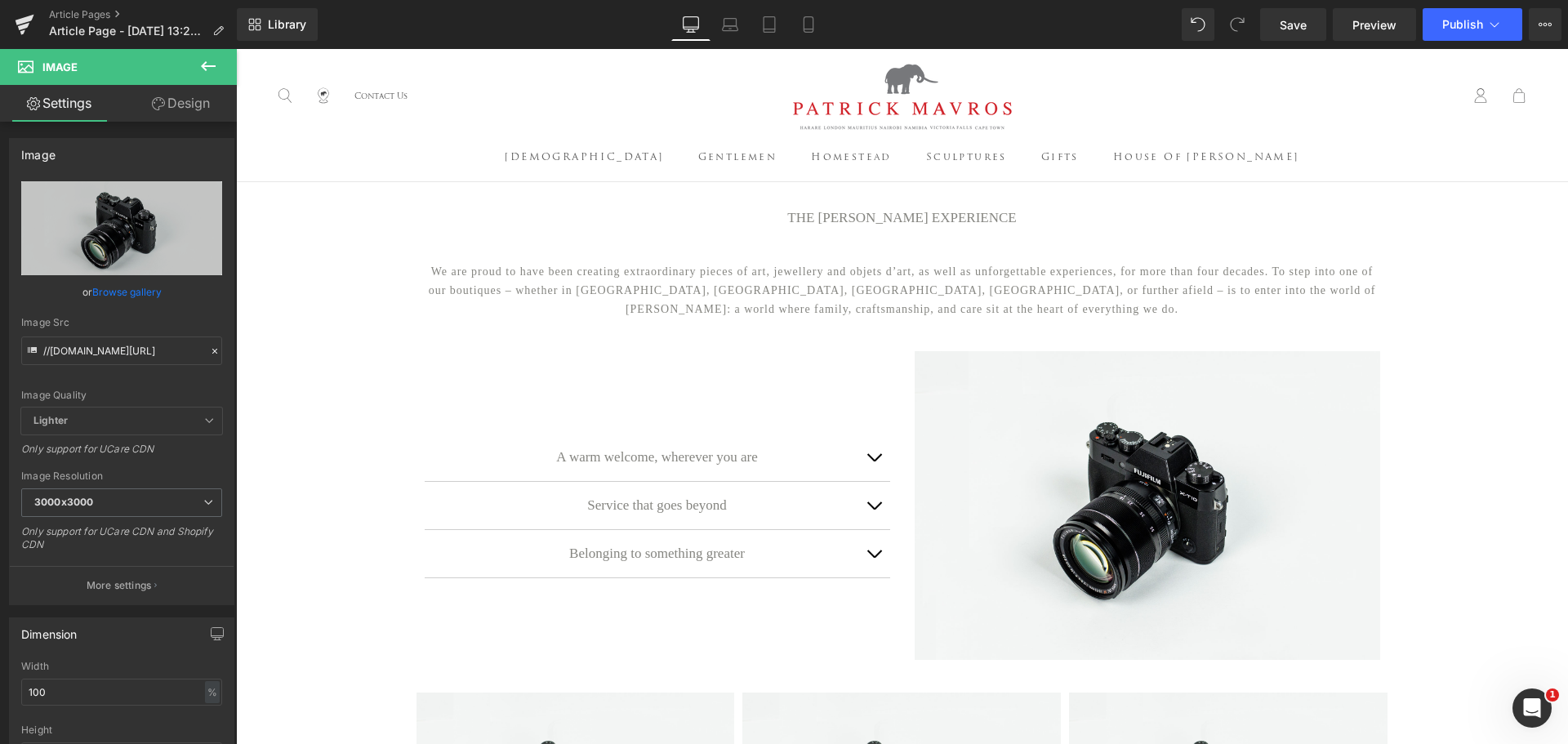
click at [874, 461] on span "button" at bounding box center [874, 461] width 0 height 0
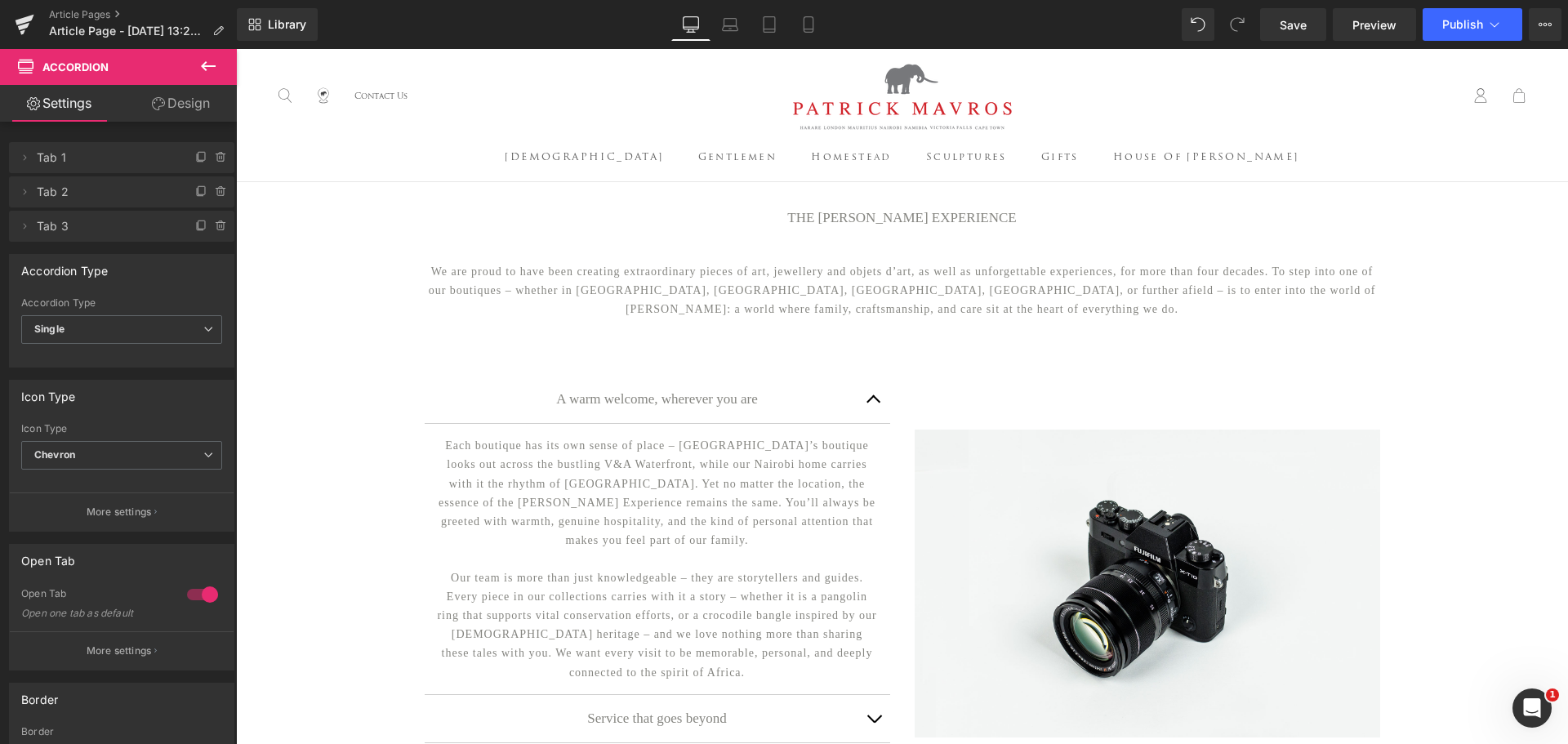
click at [497, 33] on div "Library Desktop Desktop Laptop Tablet Mobile Save Preview Publish Scheduled Vie…" at bounding box center [902, 24] width 1331 height 33
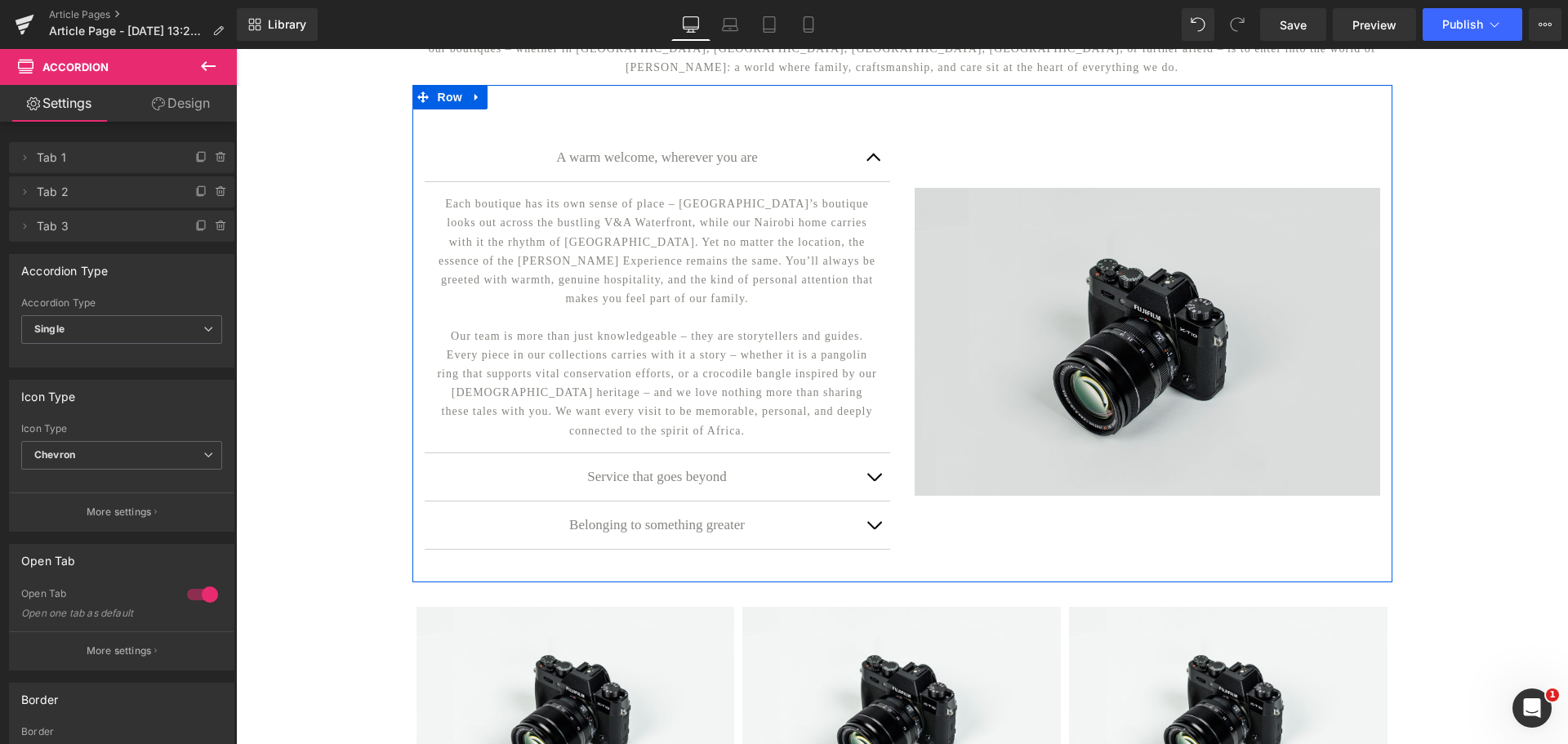
scroll to position [245, 0]
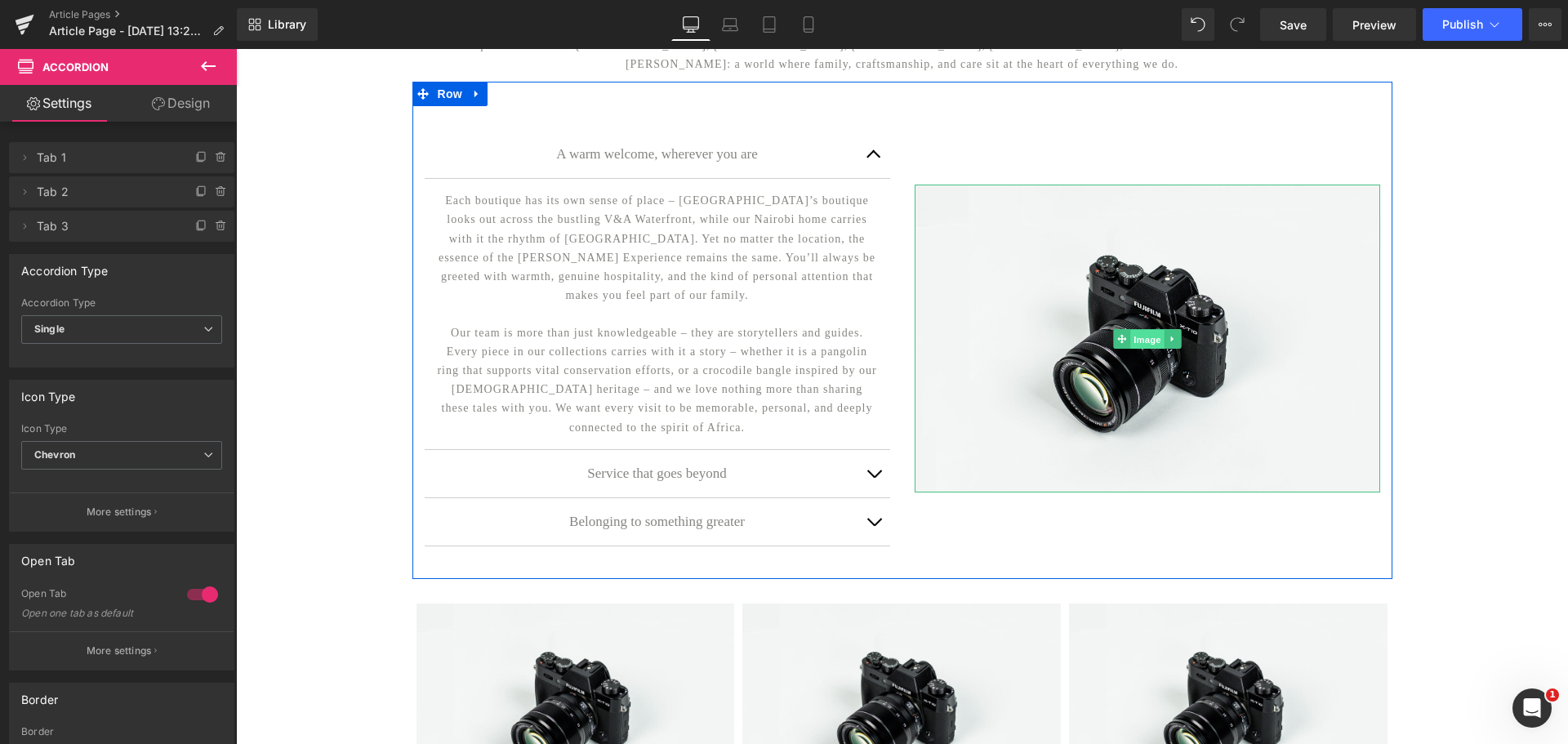
click at [1151, 349] on span "Image" at bounding box center [1147, 339] width 34 height 20
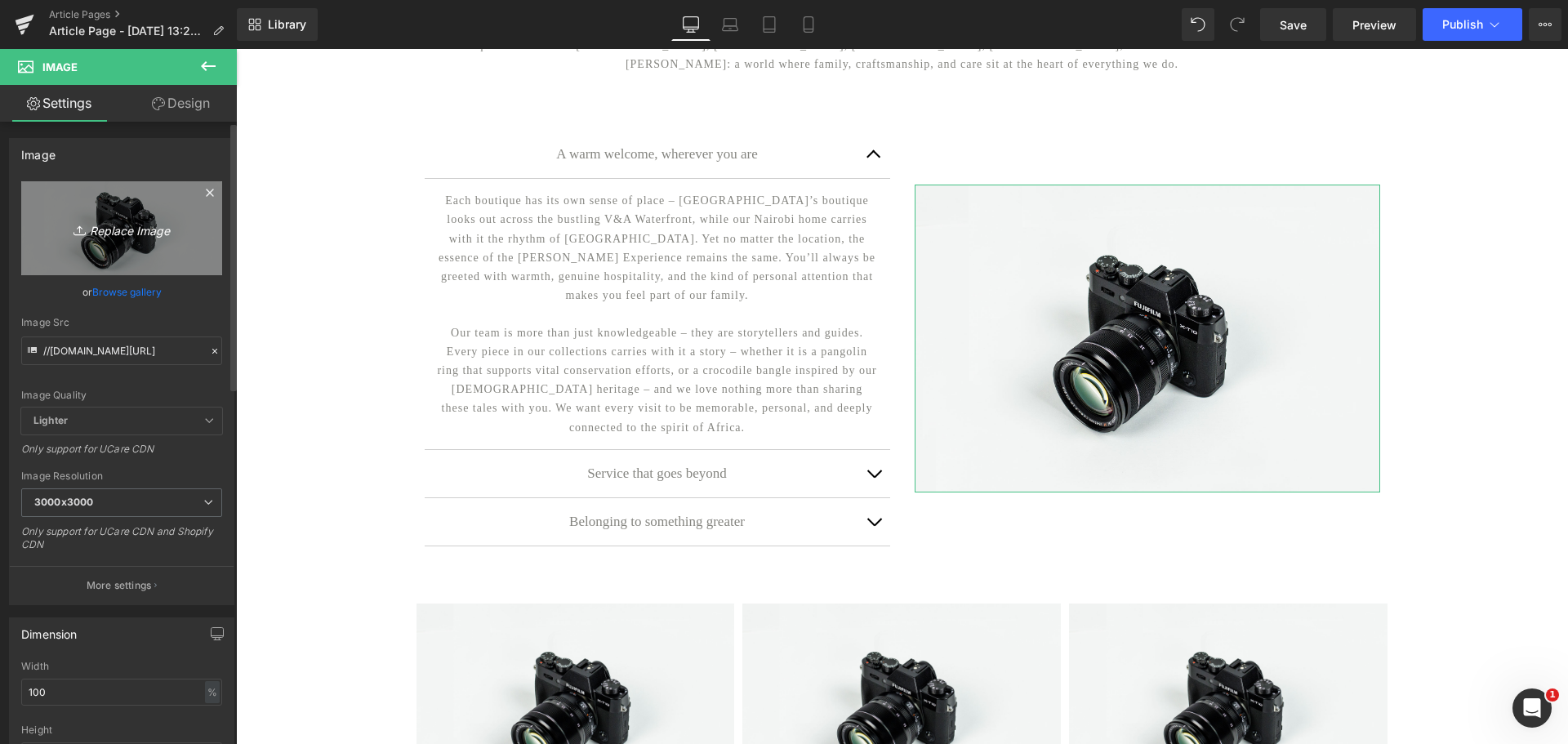
click at [126, 232] on icon "Replace Image" at bounding box center [121, 228] width 131 height 21
type input "C:\fakepath\Mavrox Experience (1).png"
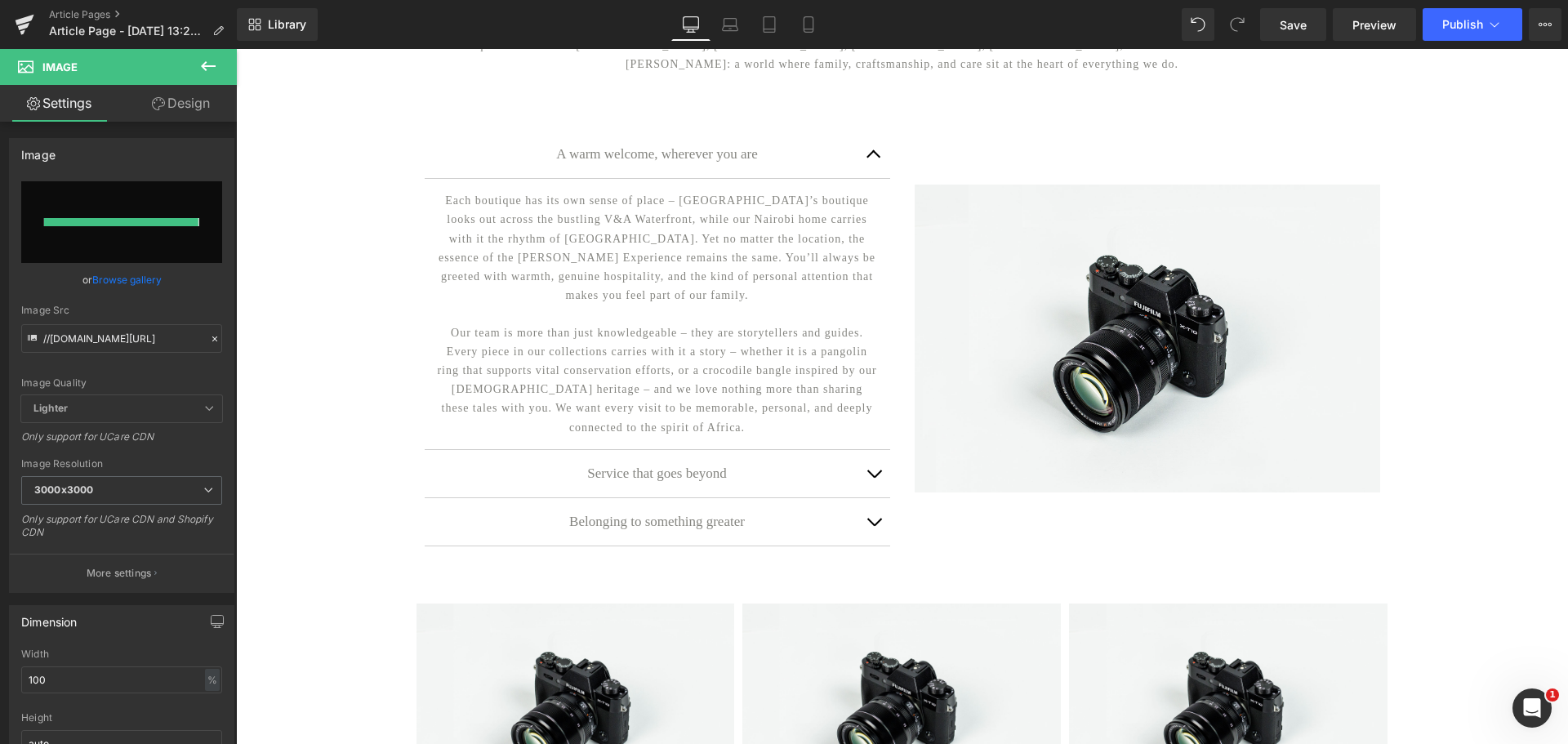
type input "[URL][DOMAIN_NAME]"
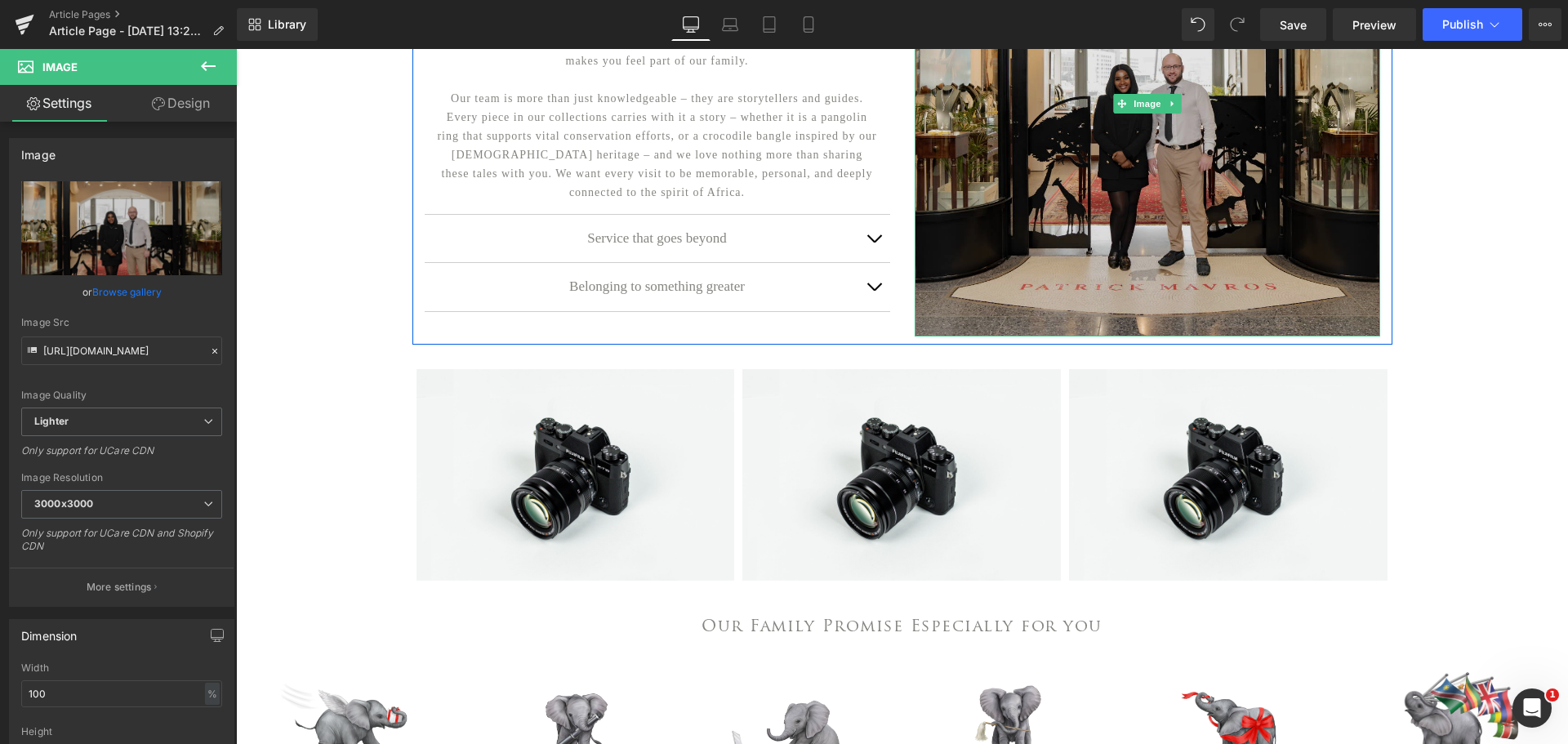
scroll to position [490, 0]
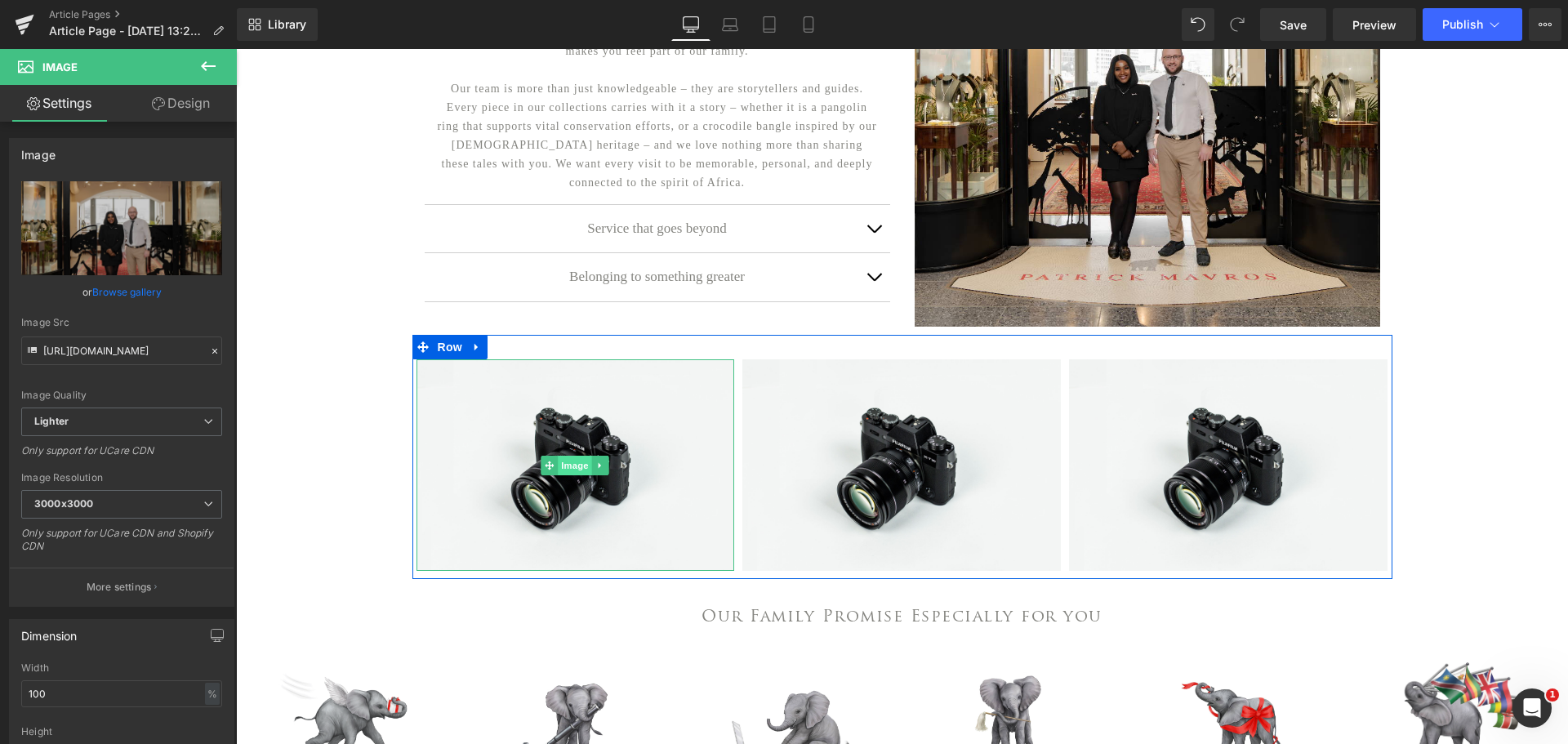
click at [567, 475] on span "Image" at bounding box center [576, 466] width 34 height 20
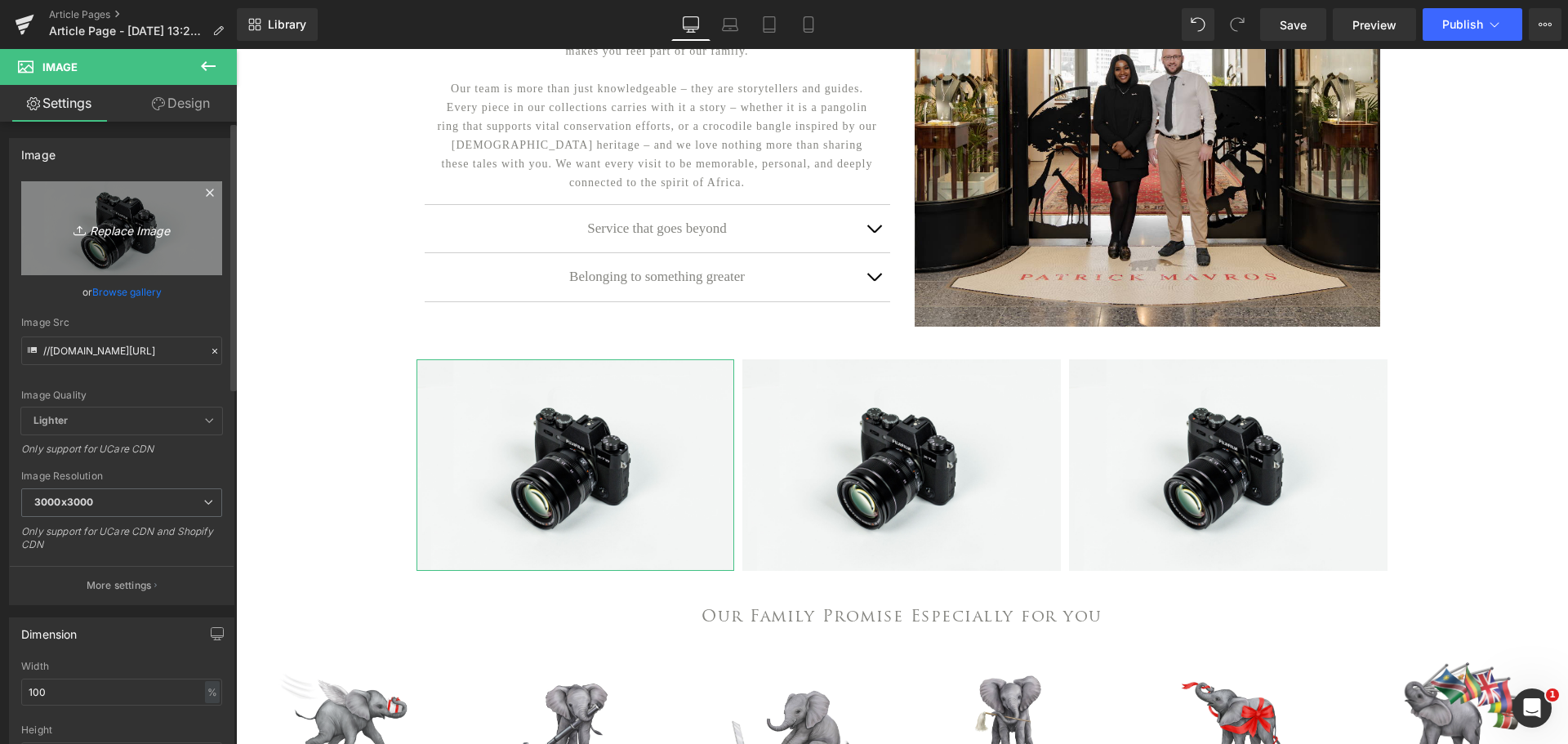
click at [128, 231] on icon "Replace Image" at bounding box center [121, 228] width 131 height 21
type input "C:\fakepath\Mavrox Experience (2).png"
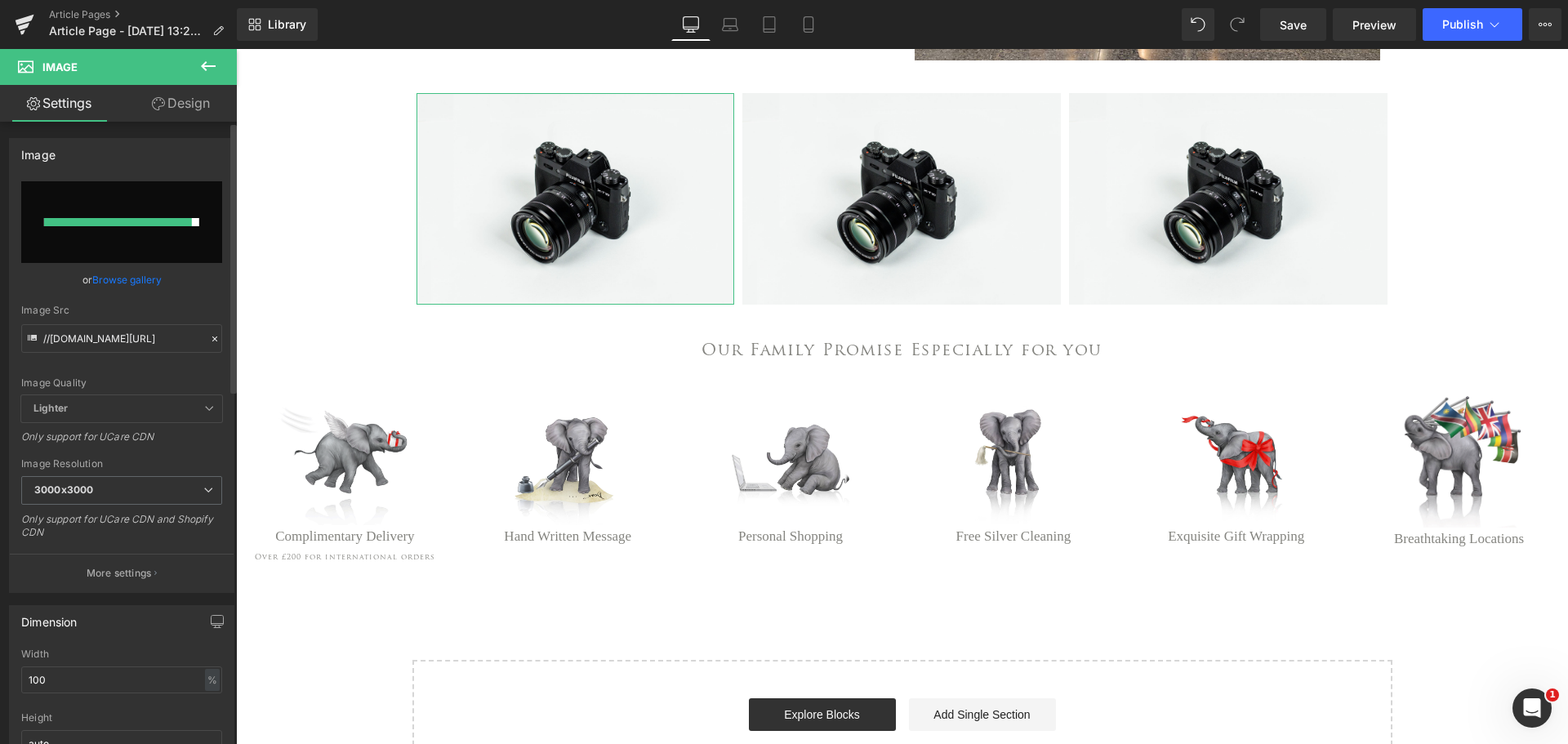
scroll to position [653, 0]
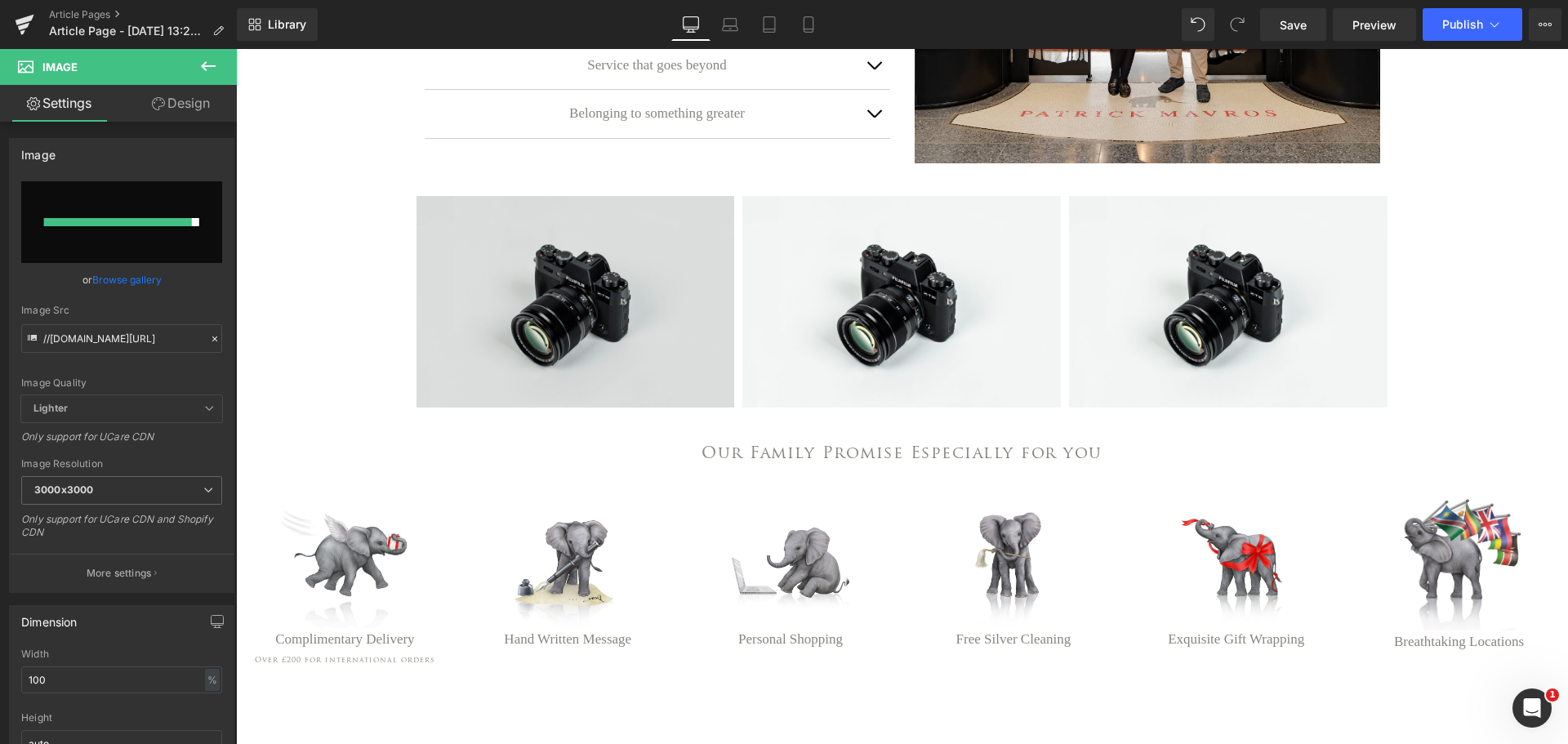
click at [548, 299] on img at bounding box center [575, 301] width 318 height 210
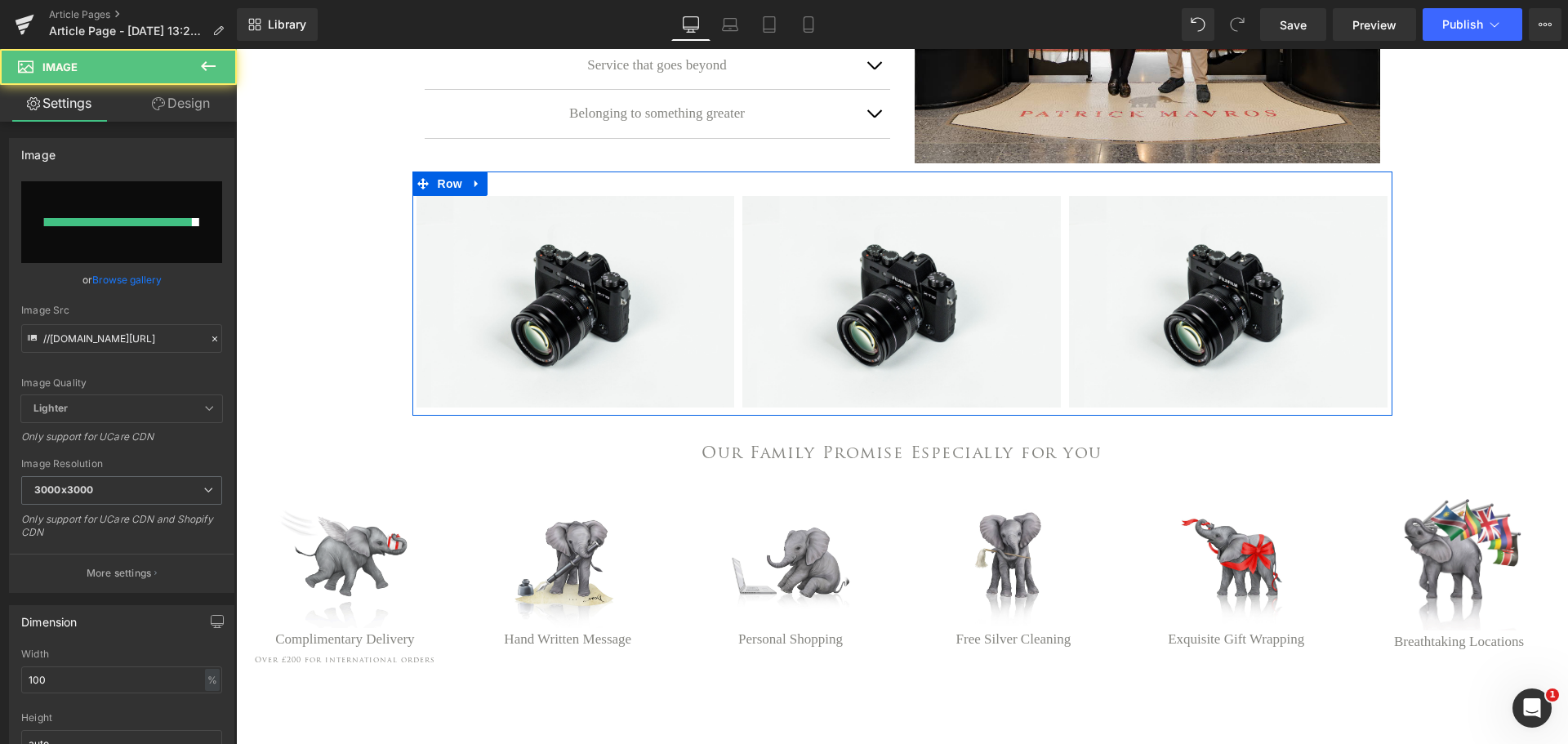
click at [922, 312] on link at bounding box center [927, 303] width 17 height 20
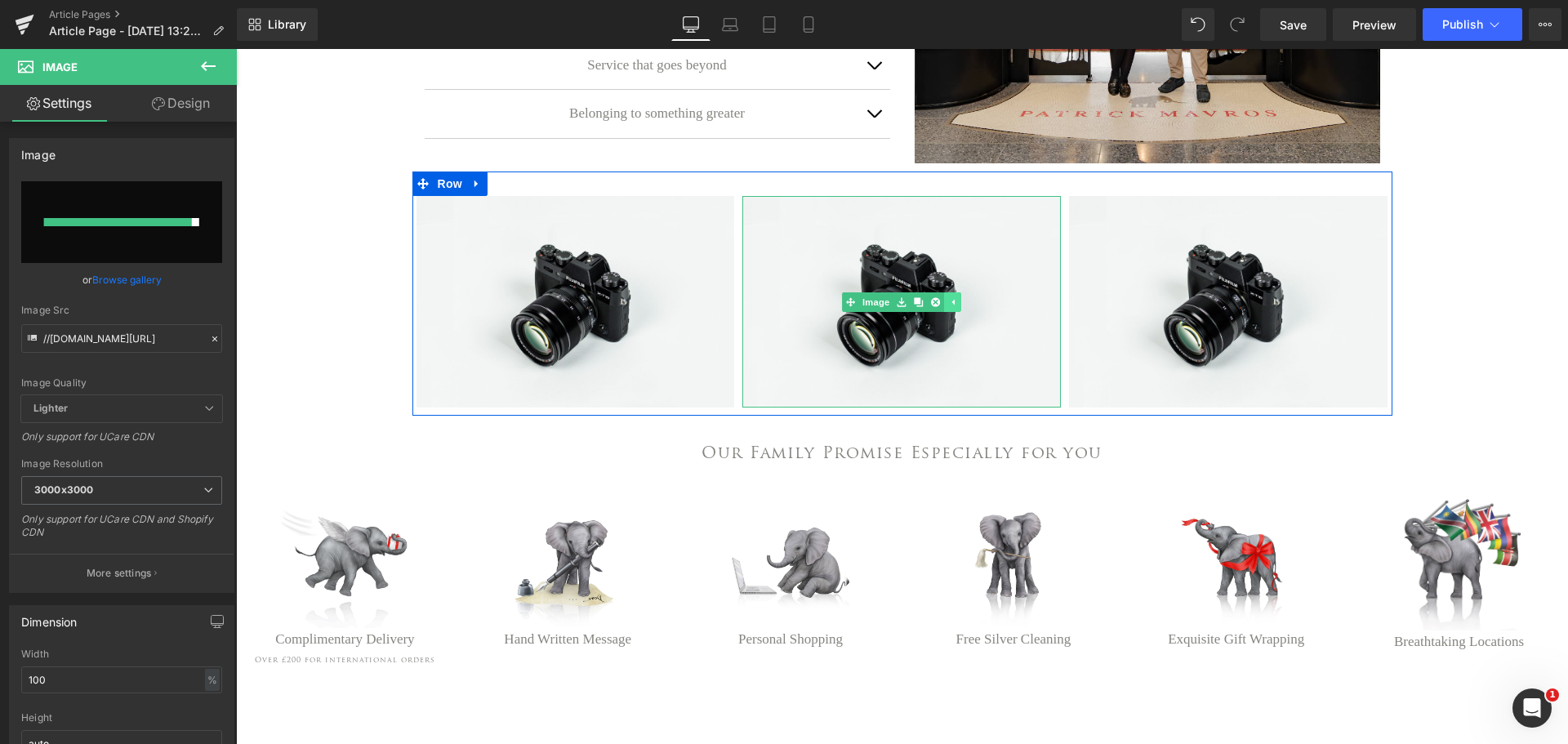
click at [954, 312] on link at bounding box center [952, 303] width 17 height 20
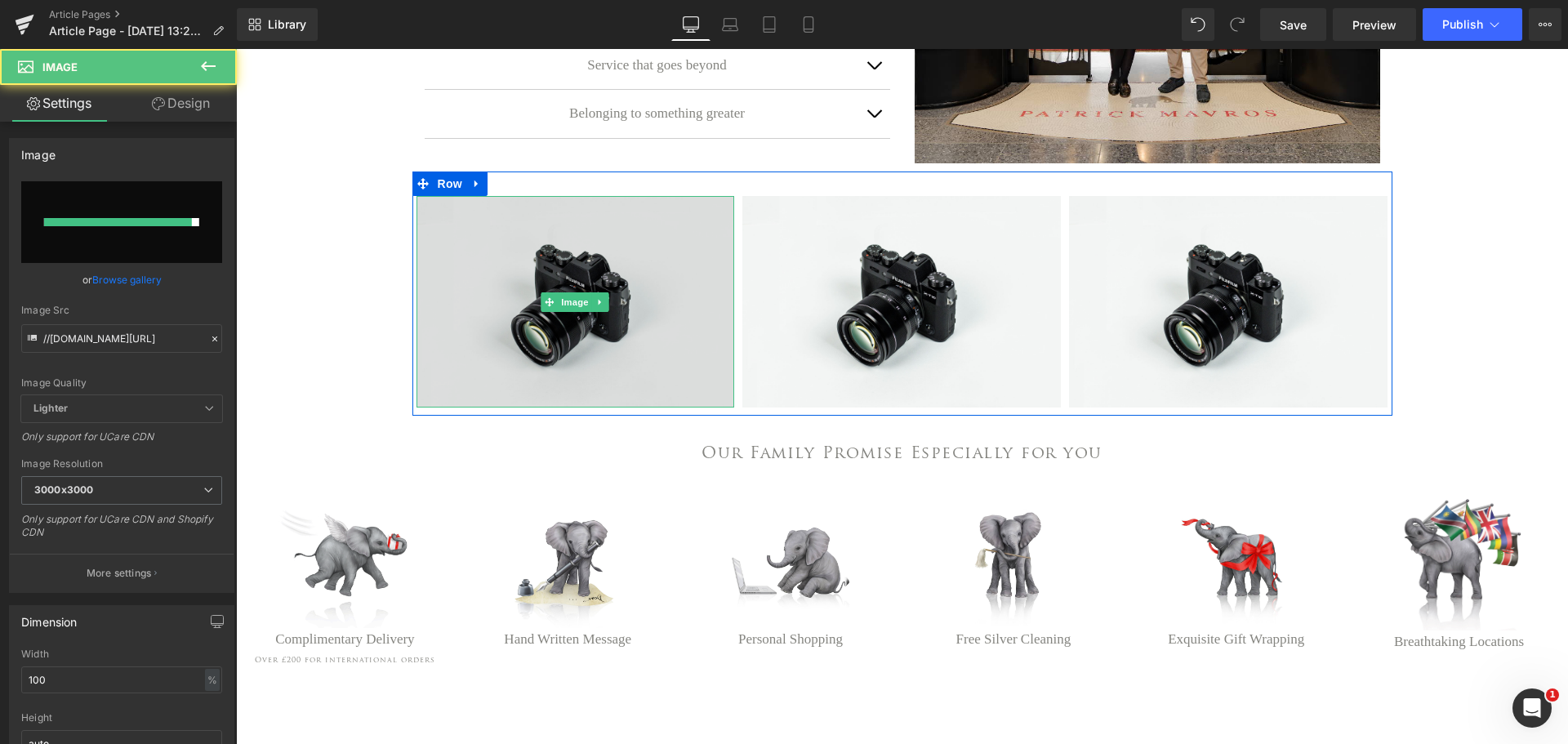
click at [537, 313] on img at bounding box center [575, 301] width 318 height 210
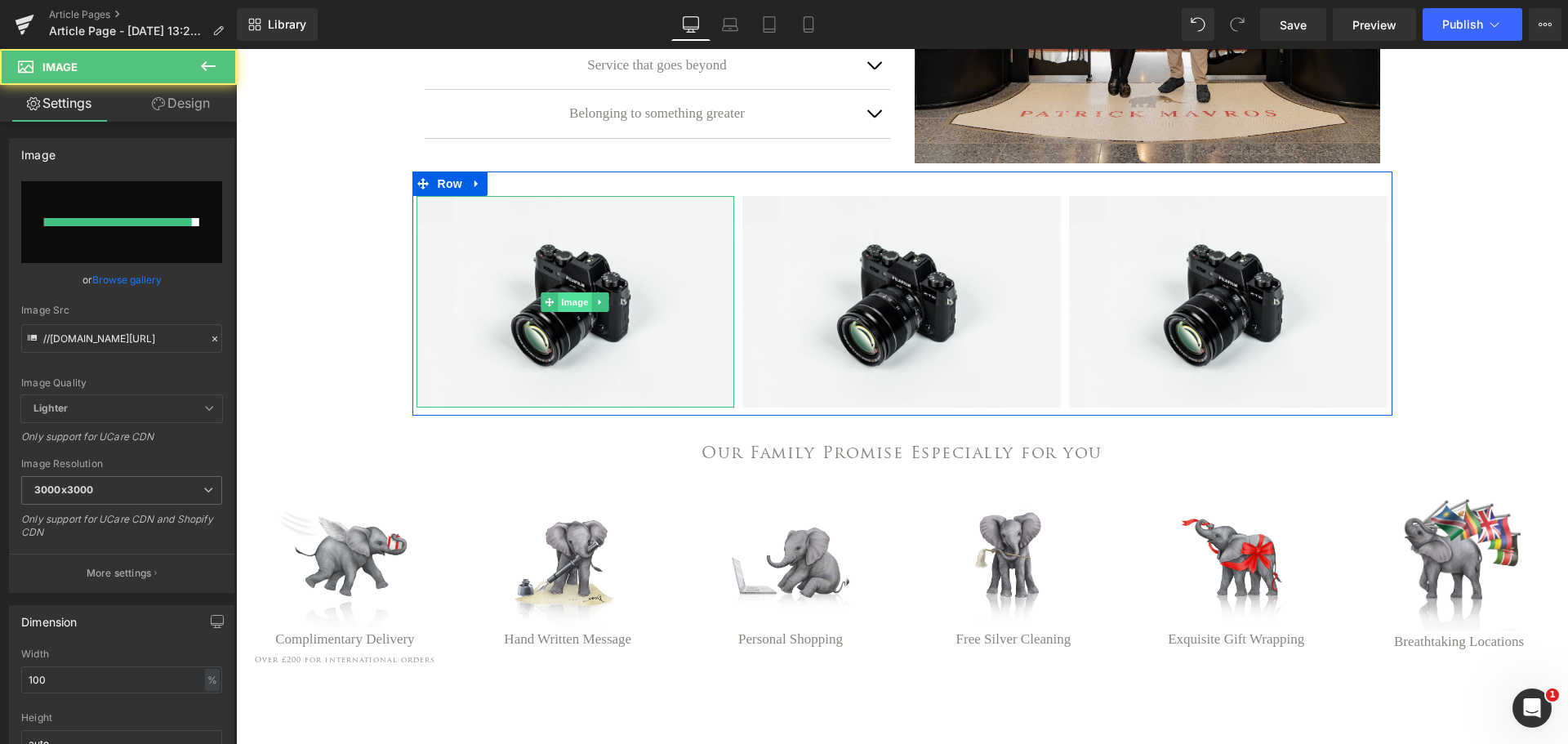
click at [570, 312] on span "Image" at bounding box center [576, 303] width 34 height 20
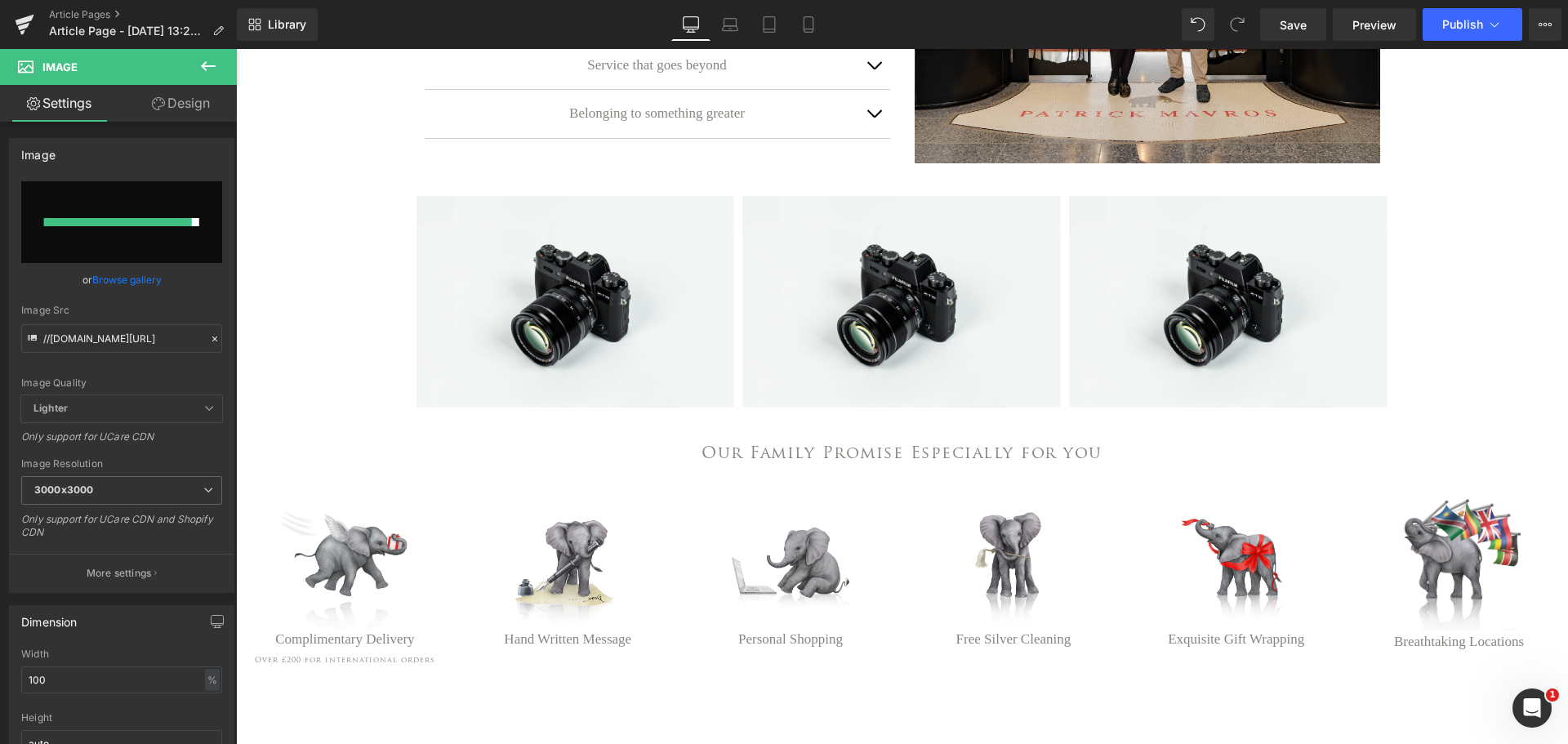
click at [200, 64] on icon at bounding box center [208, 66] width 20 height 20
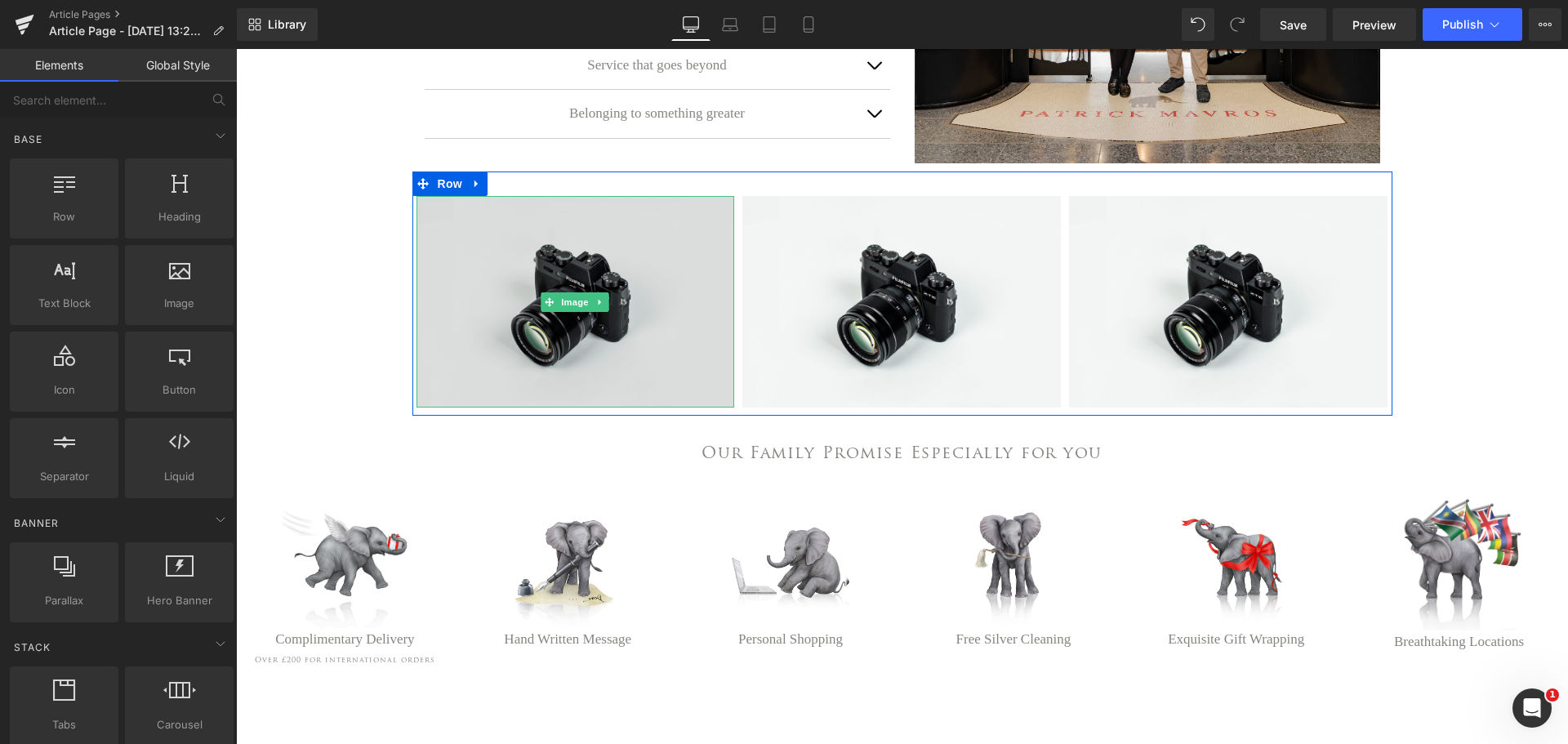
click at [566, 333] on img at bounding box center [575, 301] width 318 height 210
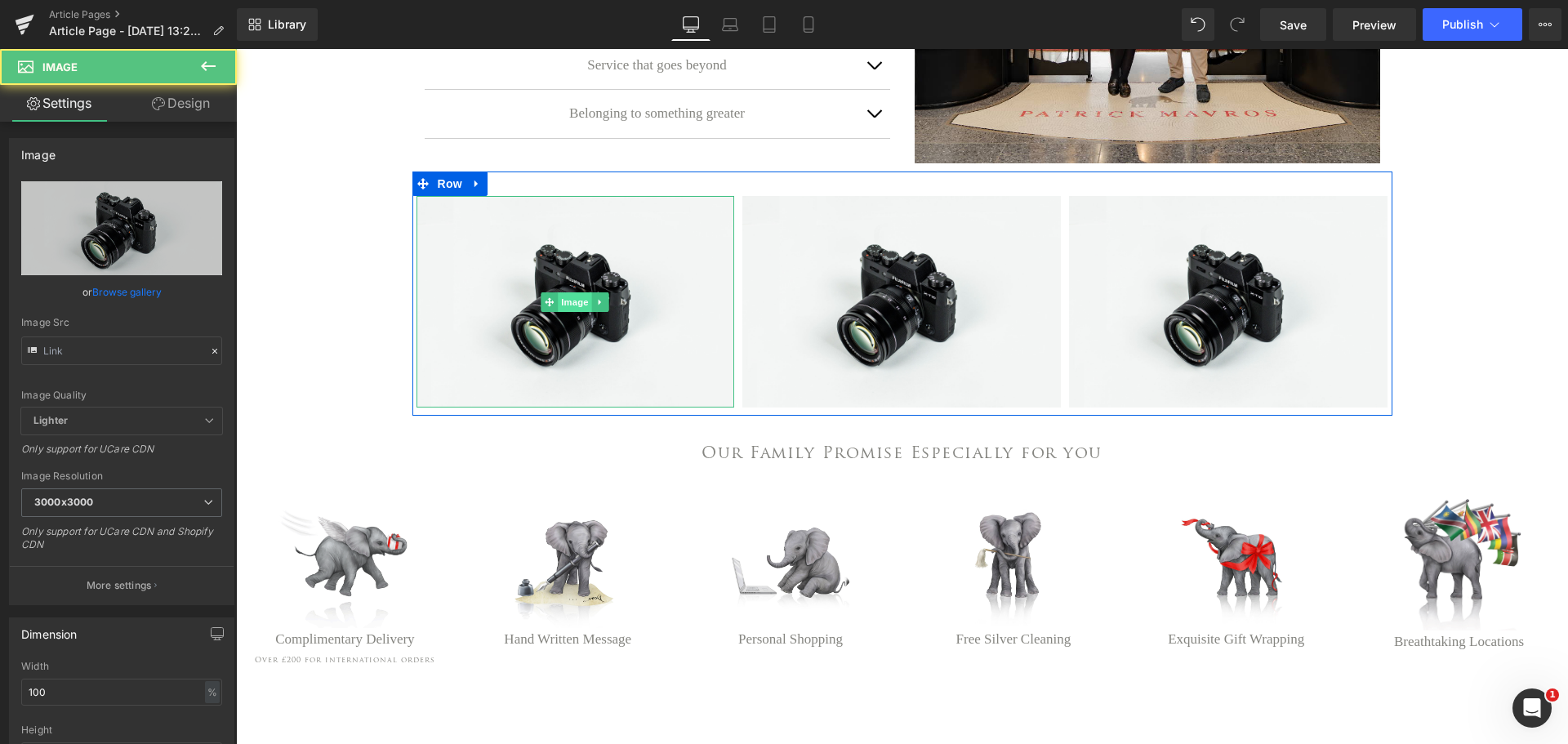
type input "//[DOMAIN_NAME][URL]"
click at [571, 312] on span "Image" at bounding box center [576, 303] width 34 height 20
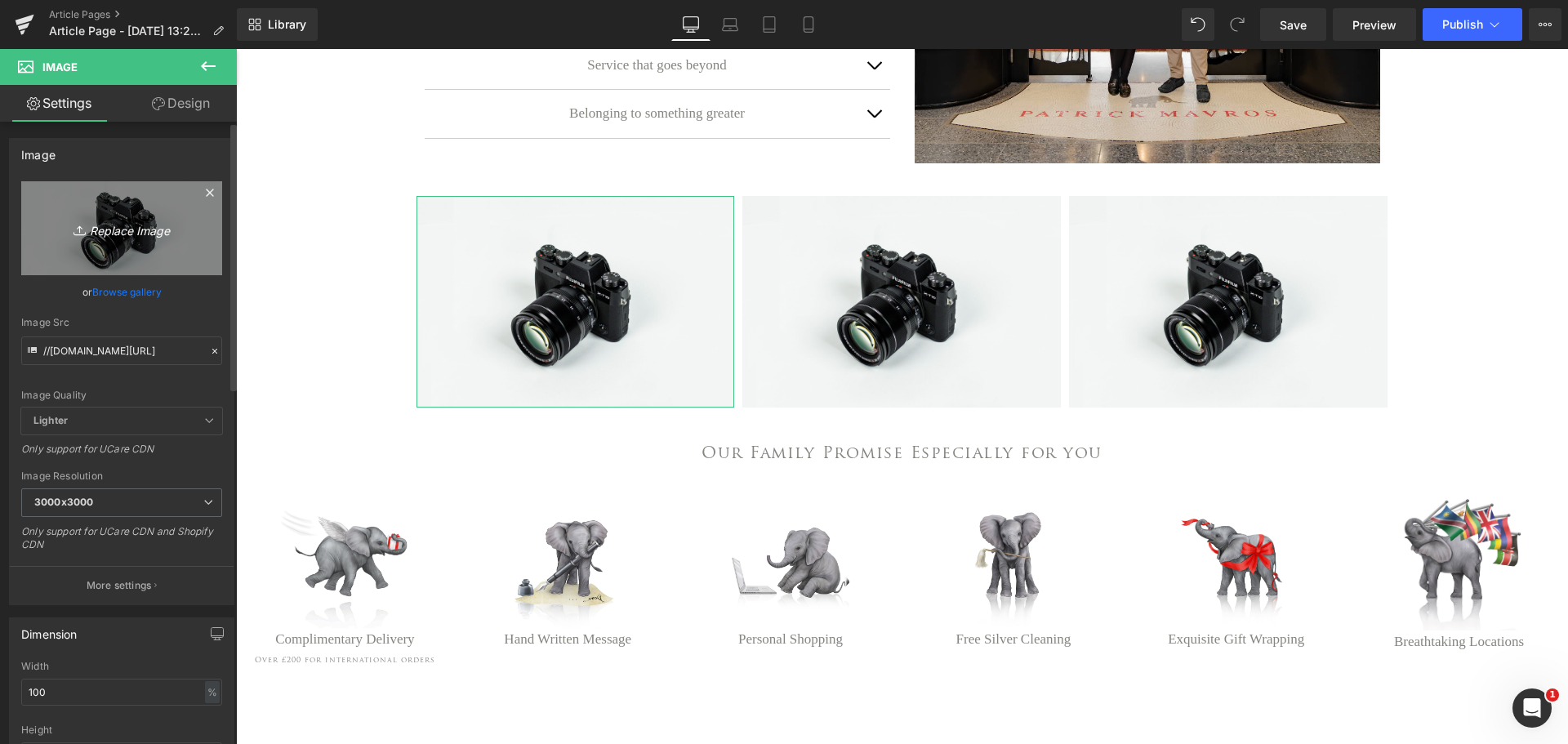
click at [123, 222] on icon "Replace Image" at bounding box center [121, 228] width 131 height 21
type input "C:\fakepath\Mavrox Experience (2).png"
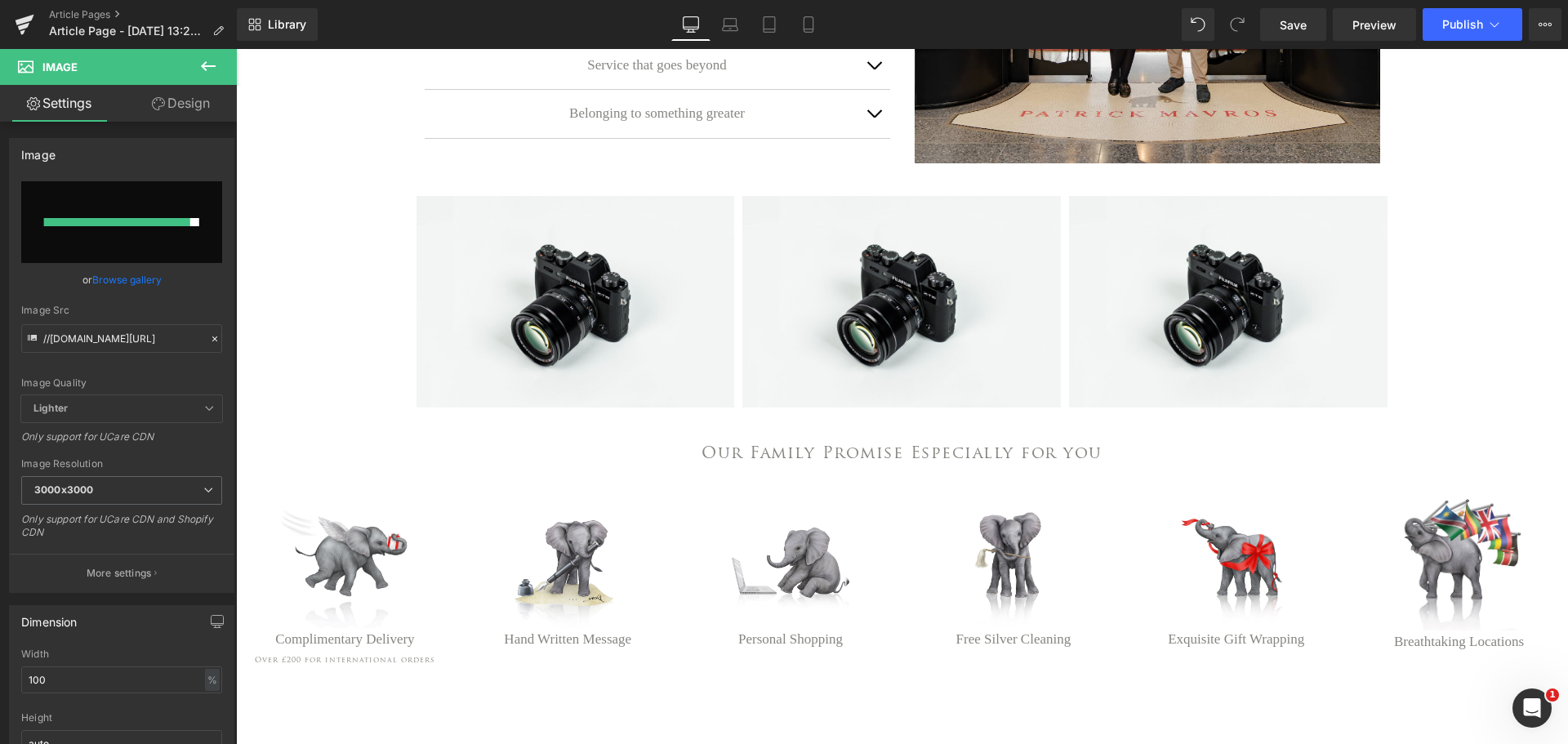
type input "[URL][DOMAIN_NAME]"
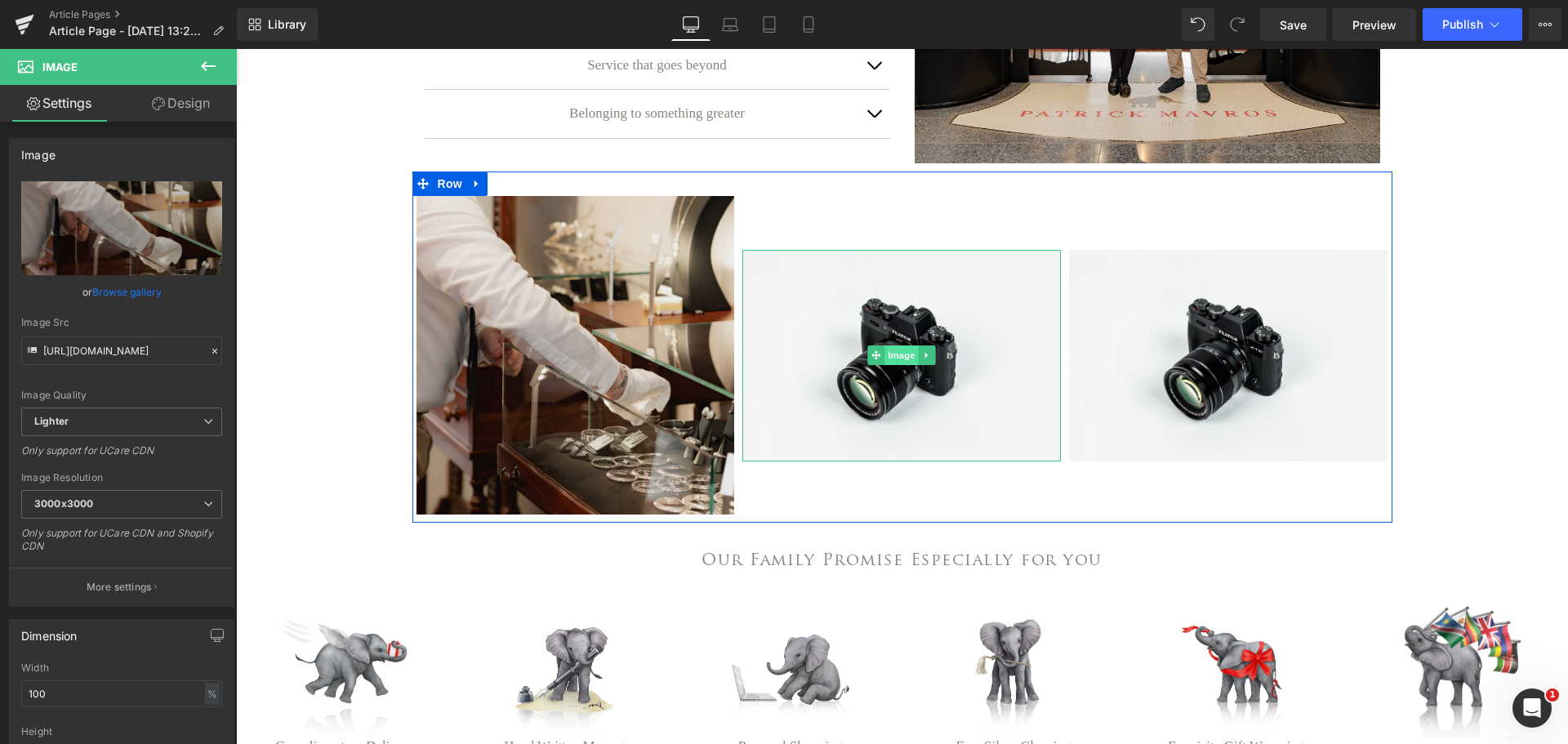
click at [889, 365] on span "Image" at bounding box center [903, 355] width 34 height 20
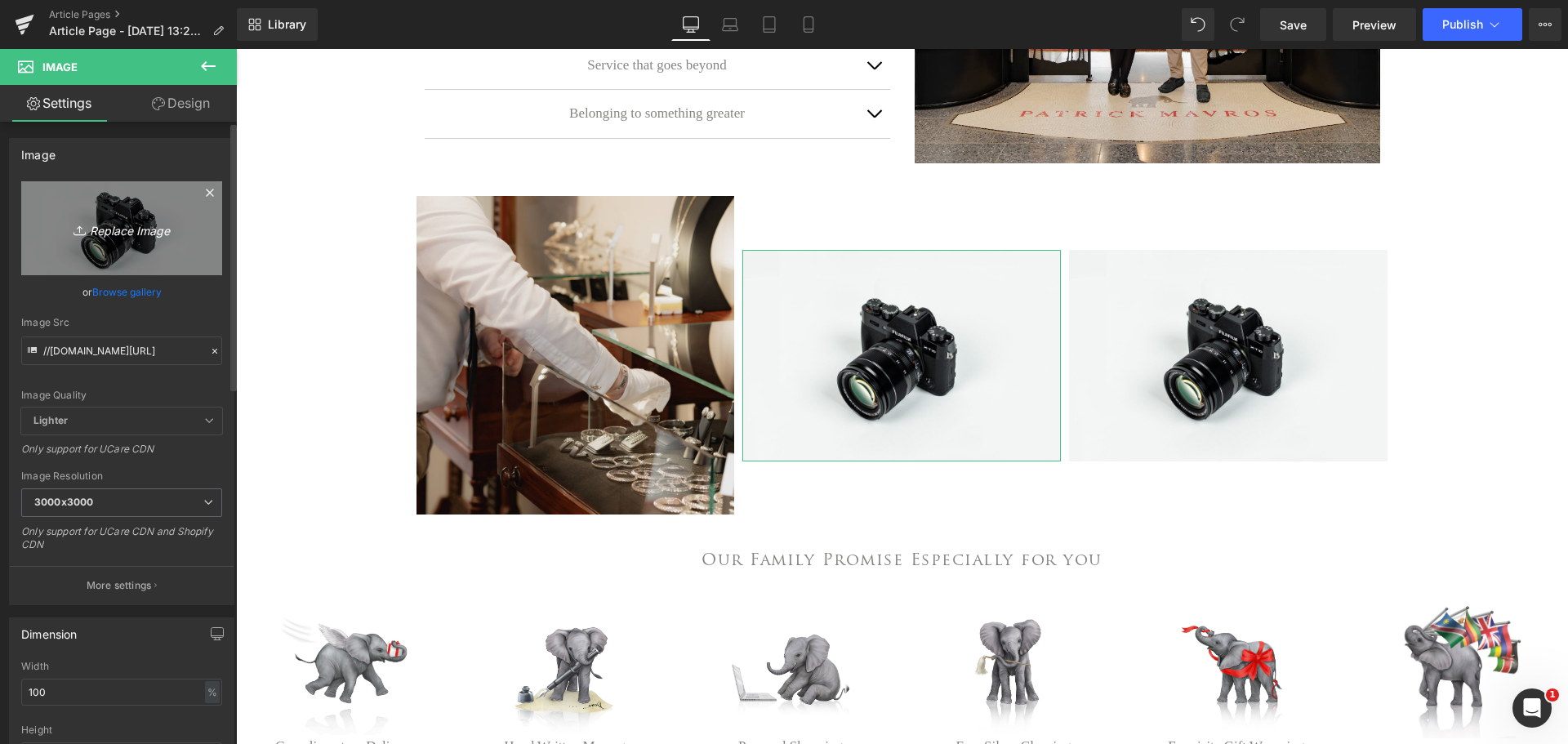
click at [113, 235] on icon "Replace Image" at bounding box center [121, 228] width 131 height 21
type input "C:\fakepath\Mavrox Experience (3).png"
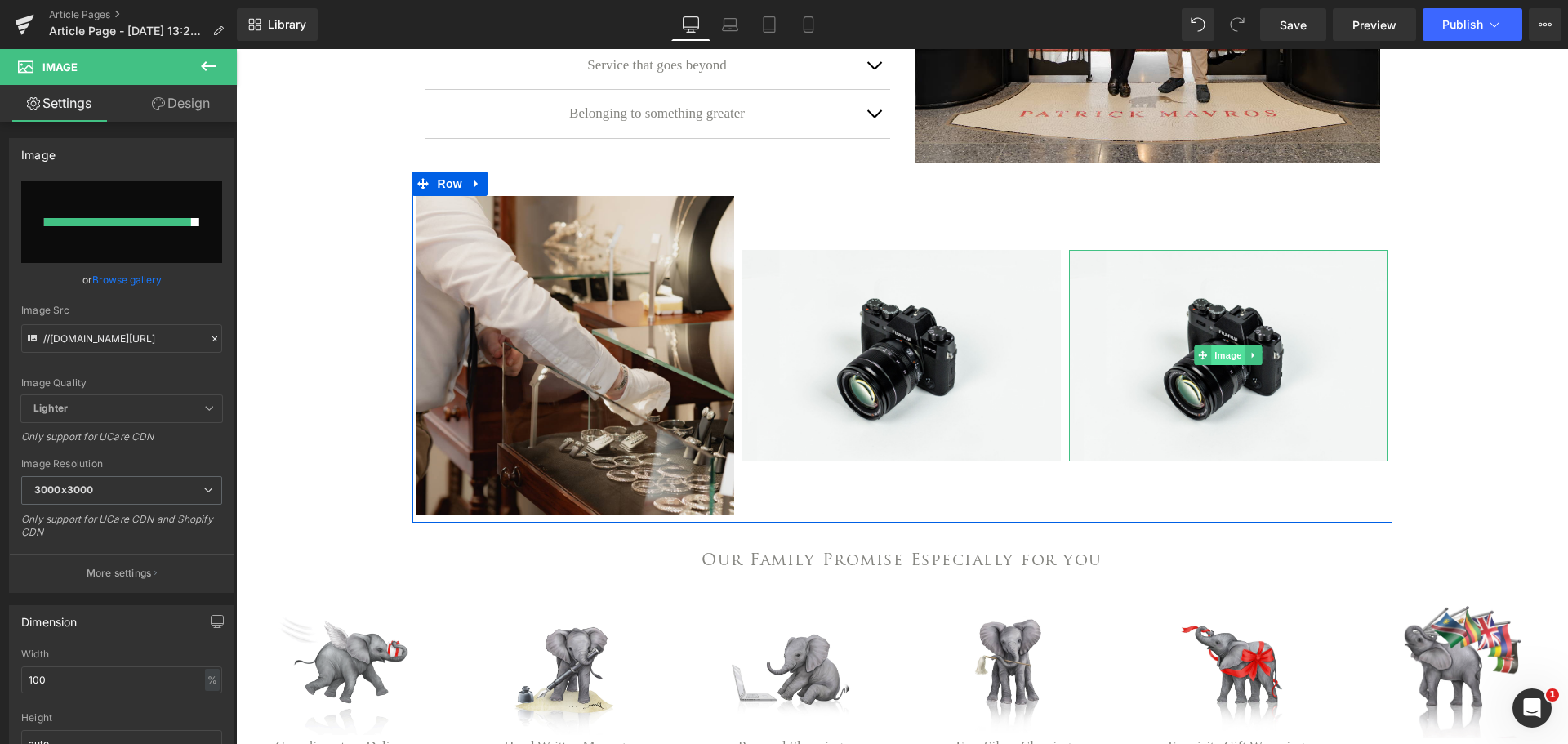
click at [1218, 365] on span "Image" at bounding box center [1229, 355] width 34 height 20
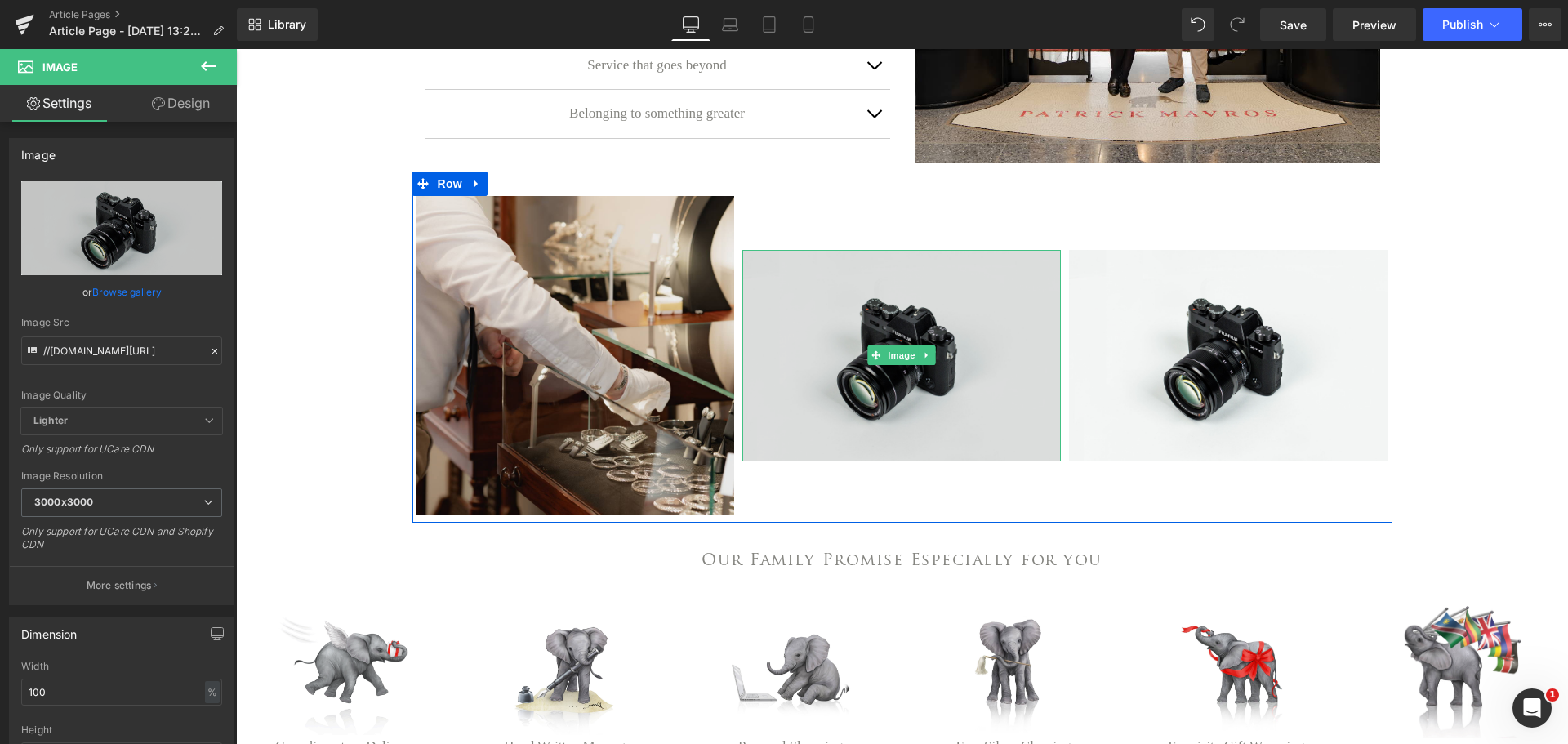
click at [837, 330] on img at bounding box center [901, 355] width 318 height 210
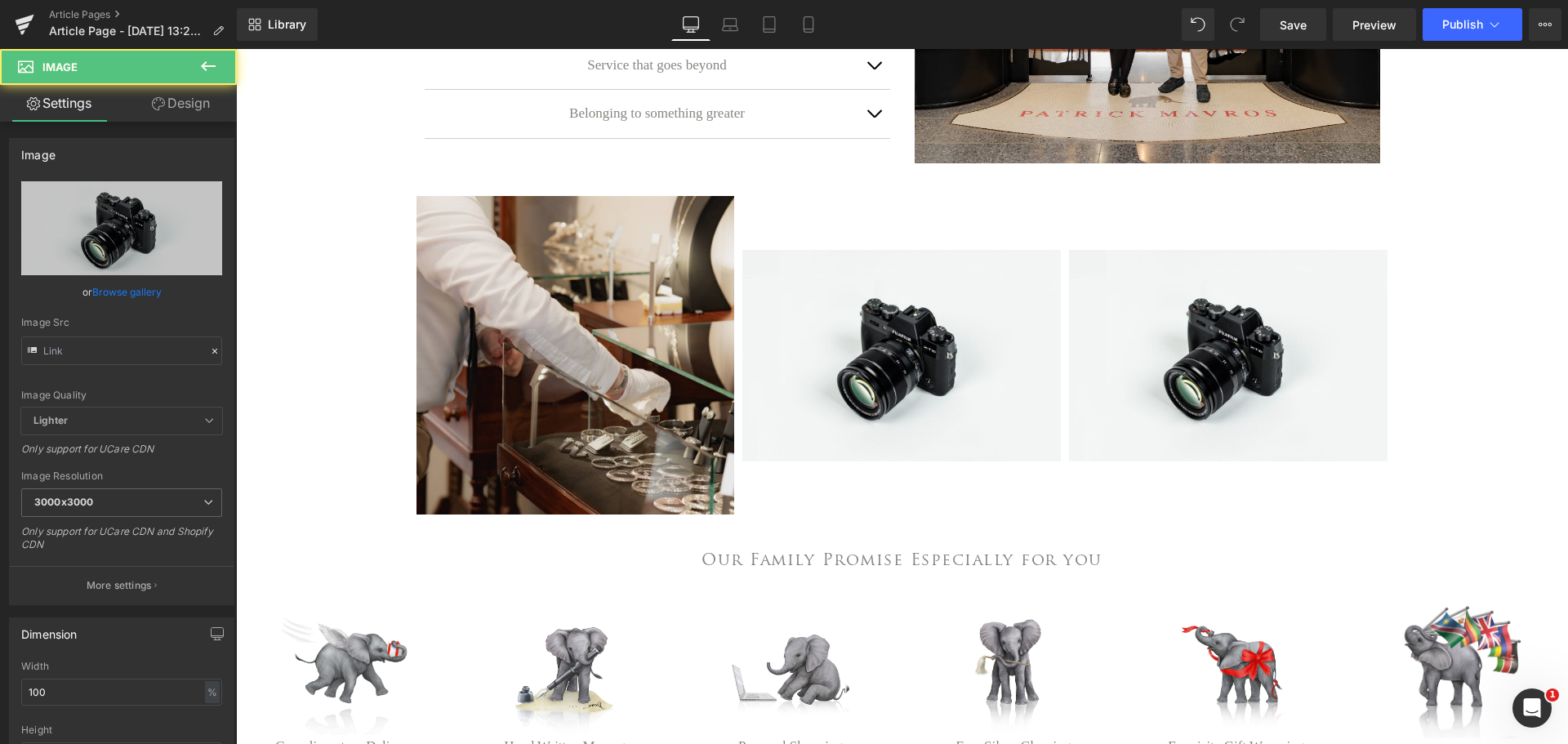
type input "//[DOMAIN_NAME][URL]"
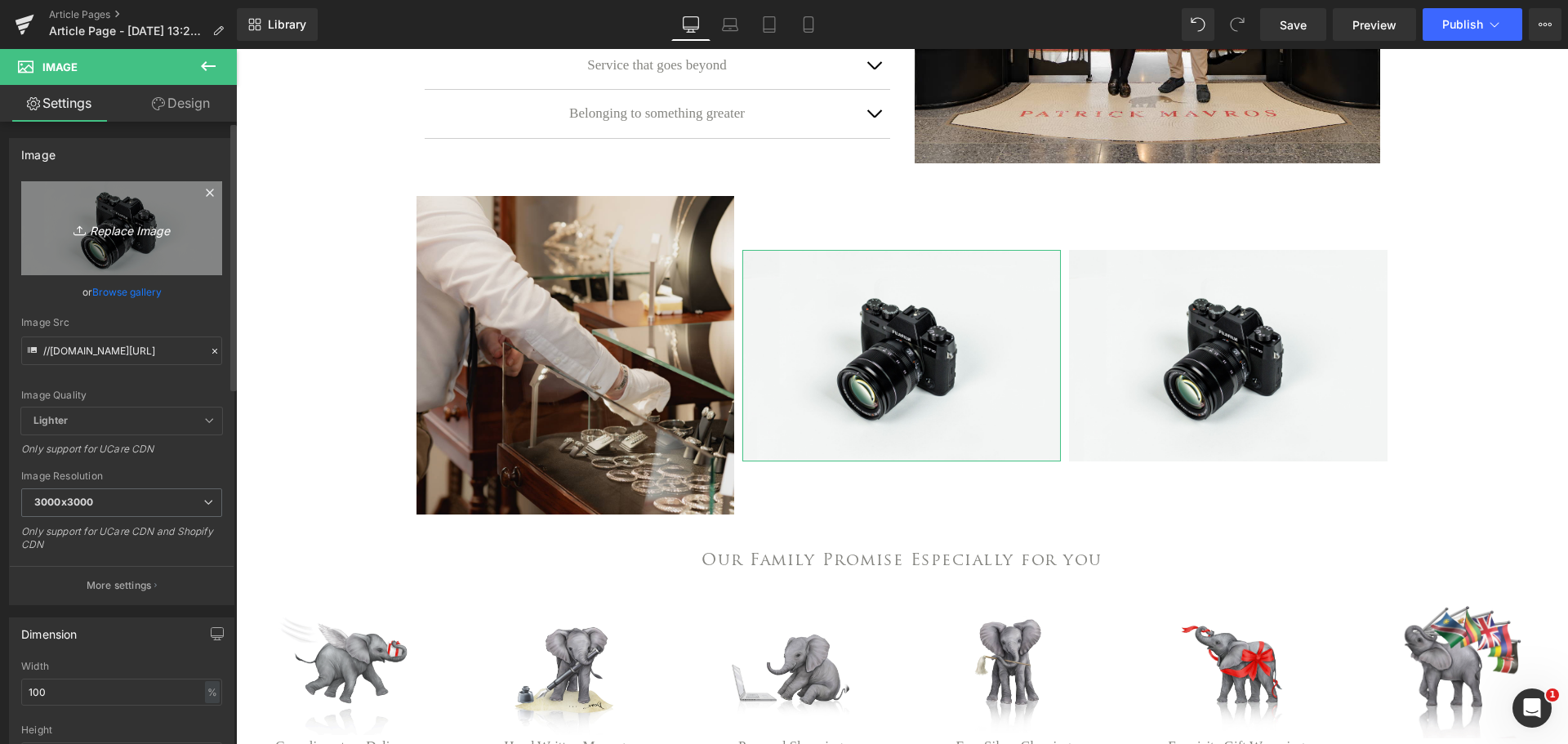
click at [123, 233] on icon "Replace Image" at bounding box center [121, 228] width 131 height 21
type input "C:\fakepath\Mavrox Experience (3).png"
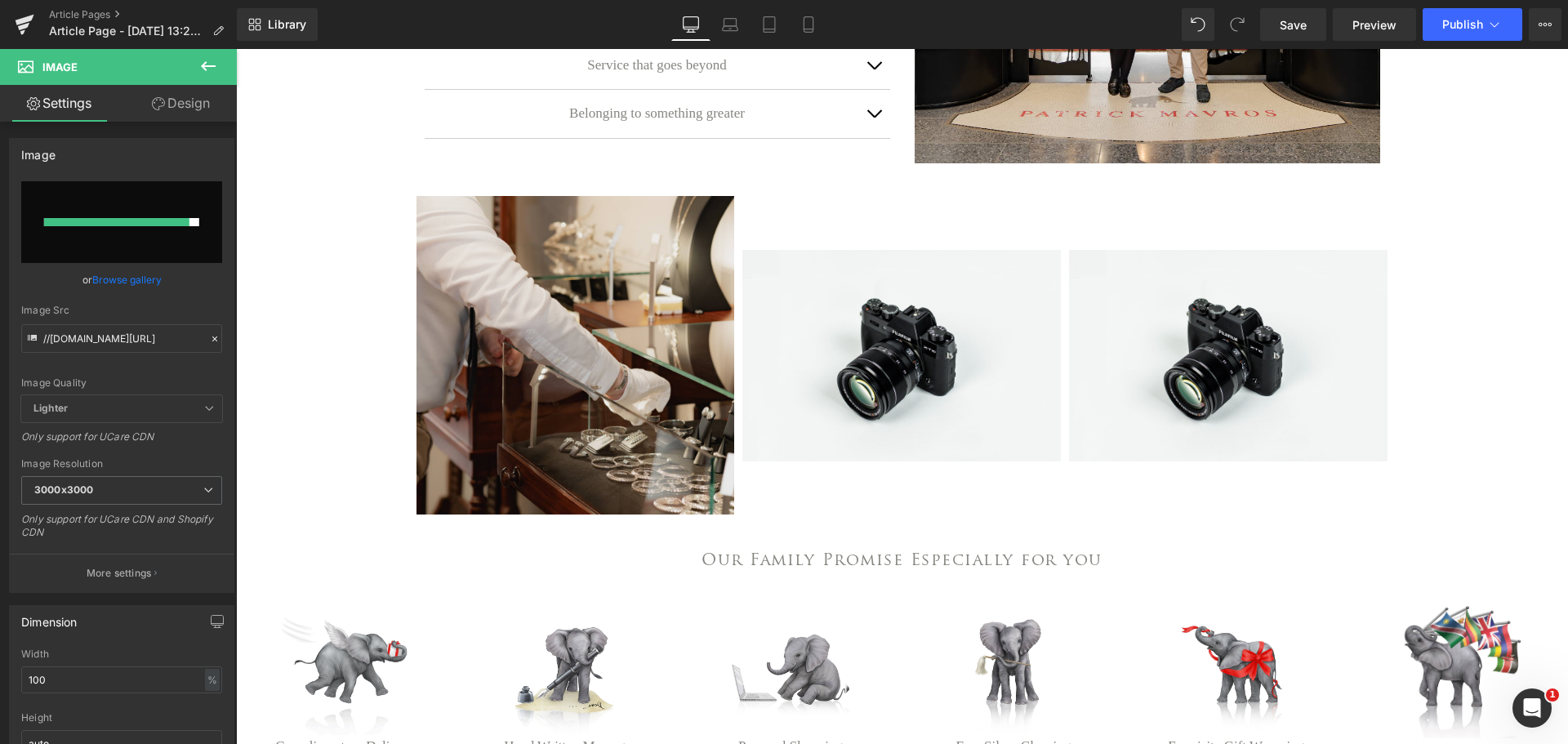
type input "[URL][DOMAIN_NAME]"
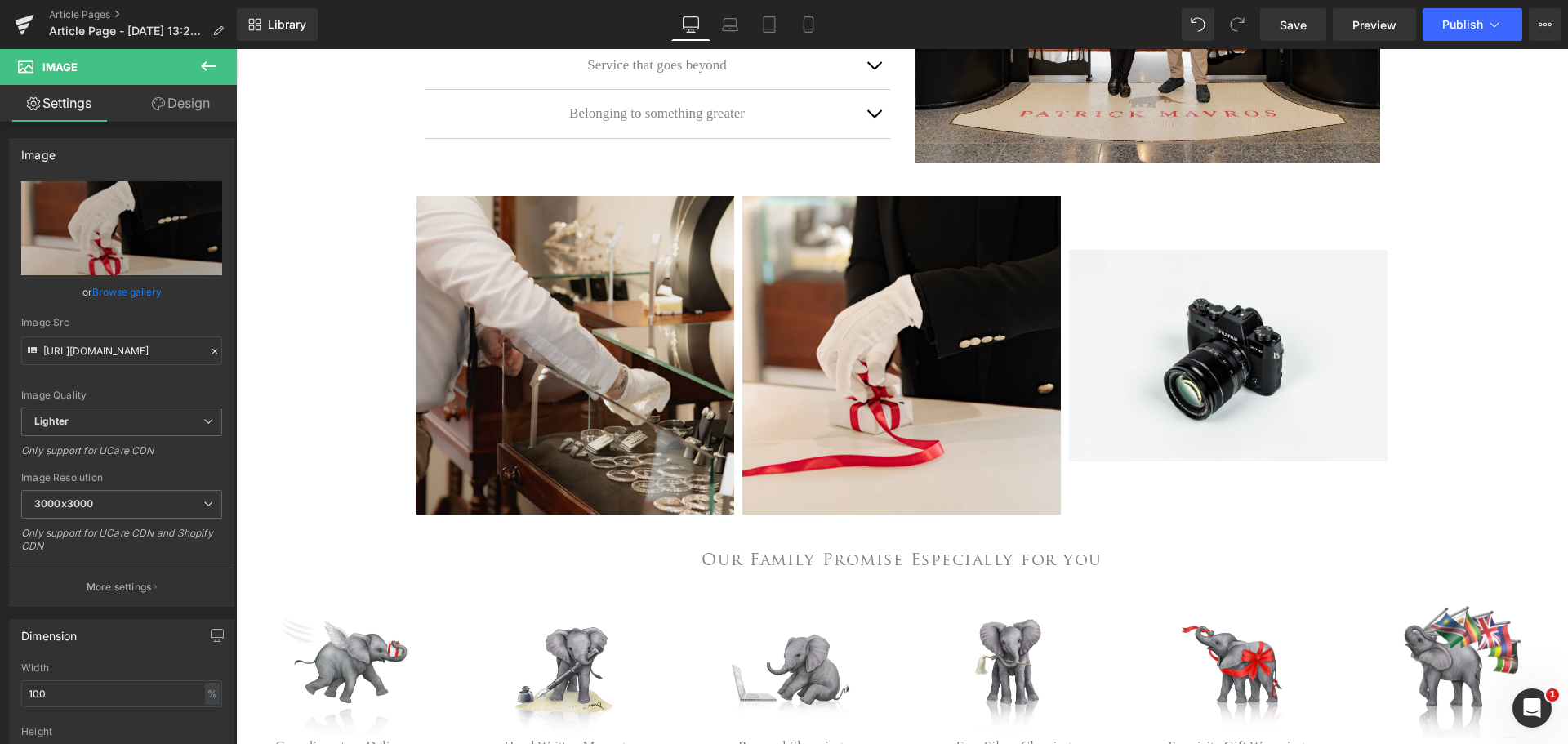
click at [1467, 293] on div "THE [PERSON_NAME] EXPERIENCE Heading Row We are proud to have been creating ext…" at bounding box center [901, 266] width 1331 height 1475
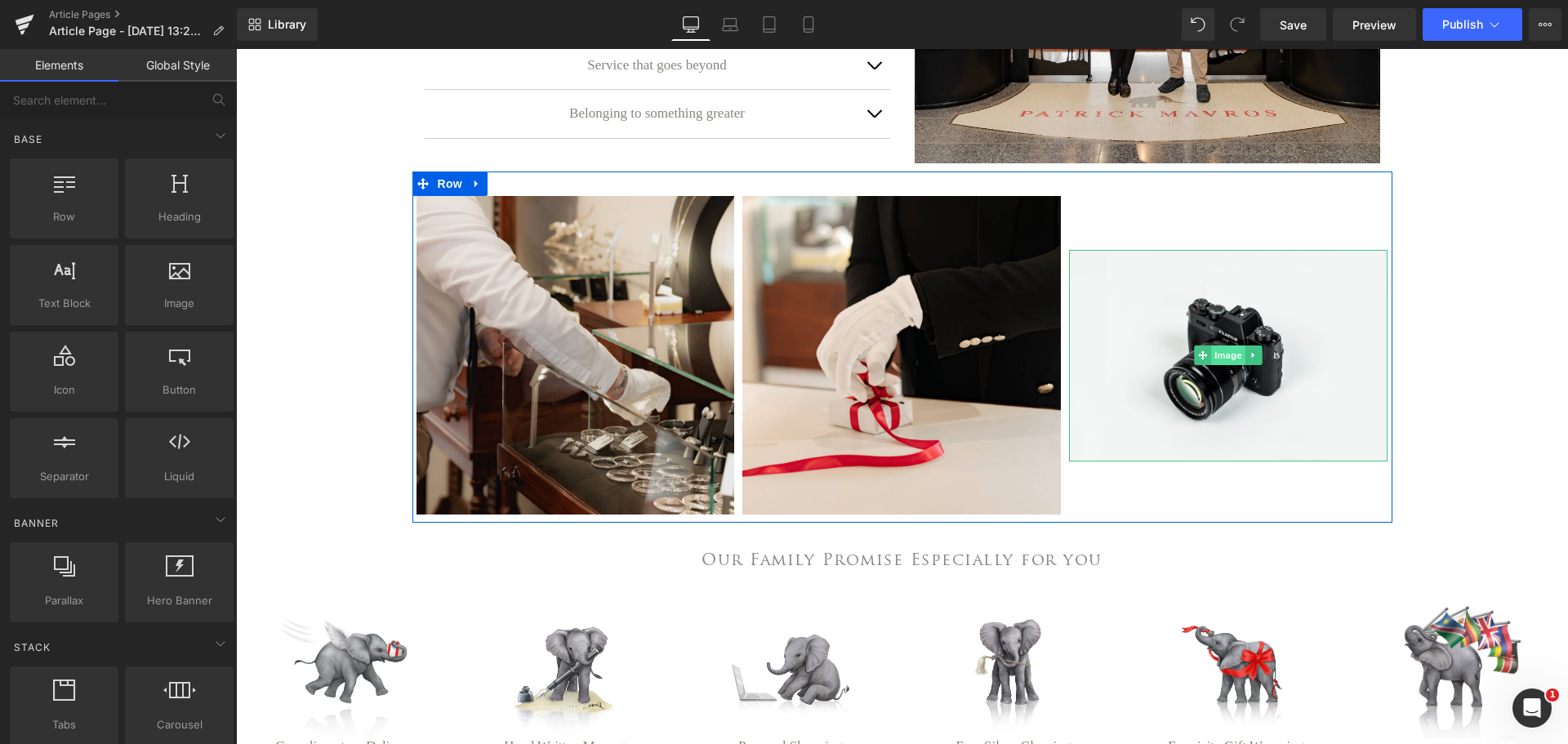
click at [1215, 365] on span "Image" at bounding box center [1229, 355] width 34 height 20
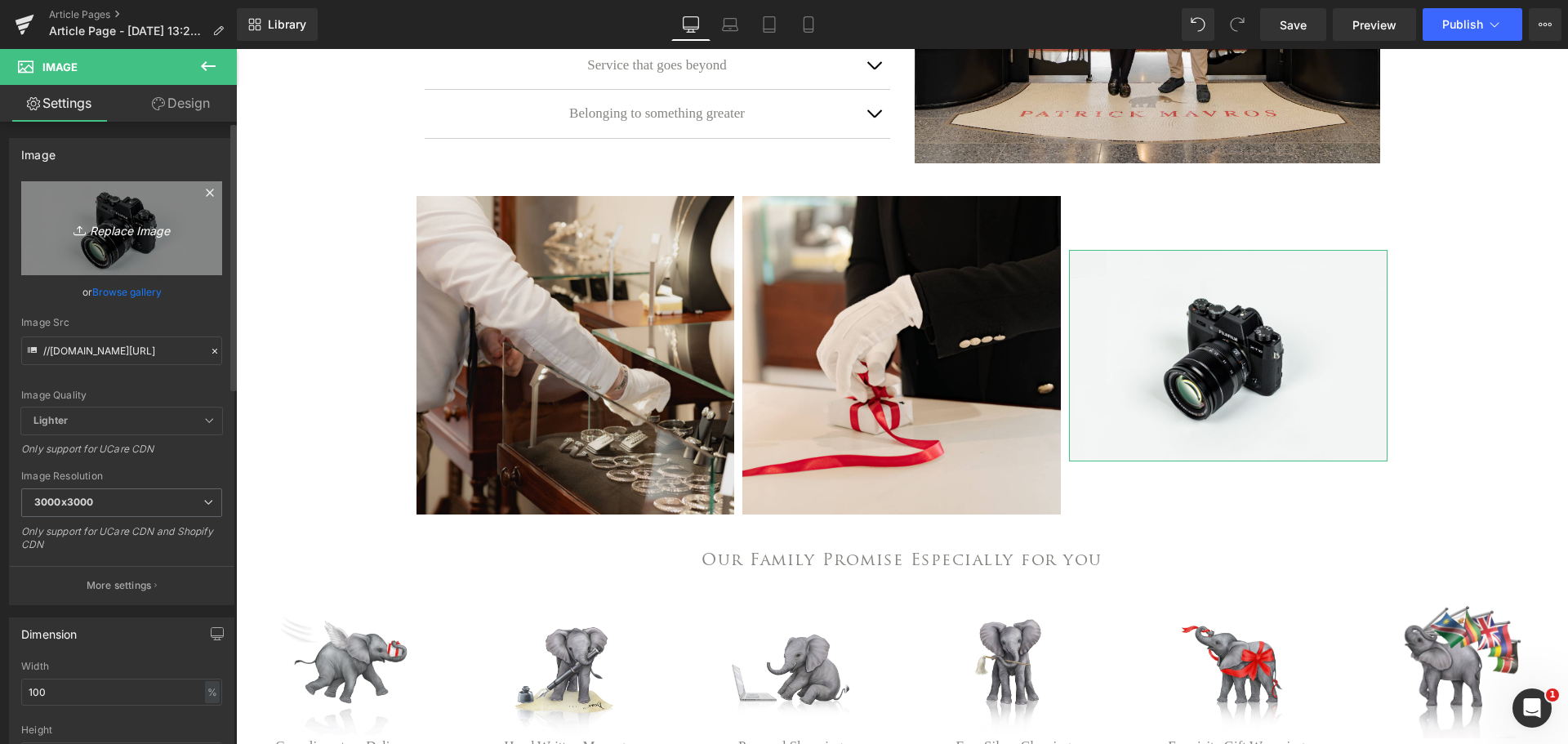
click at [113, 232] on icon "Replace Image" at bounding box center [121, 228] width 131 height 21
type input "C:\fakepath\Mavrox Experience (4).png"
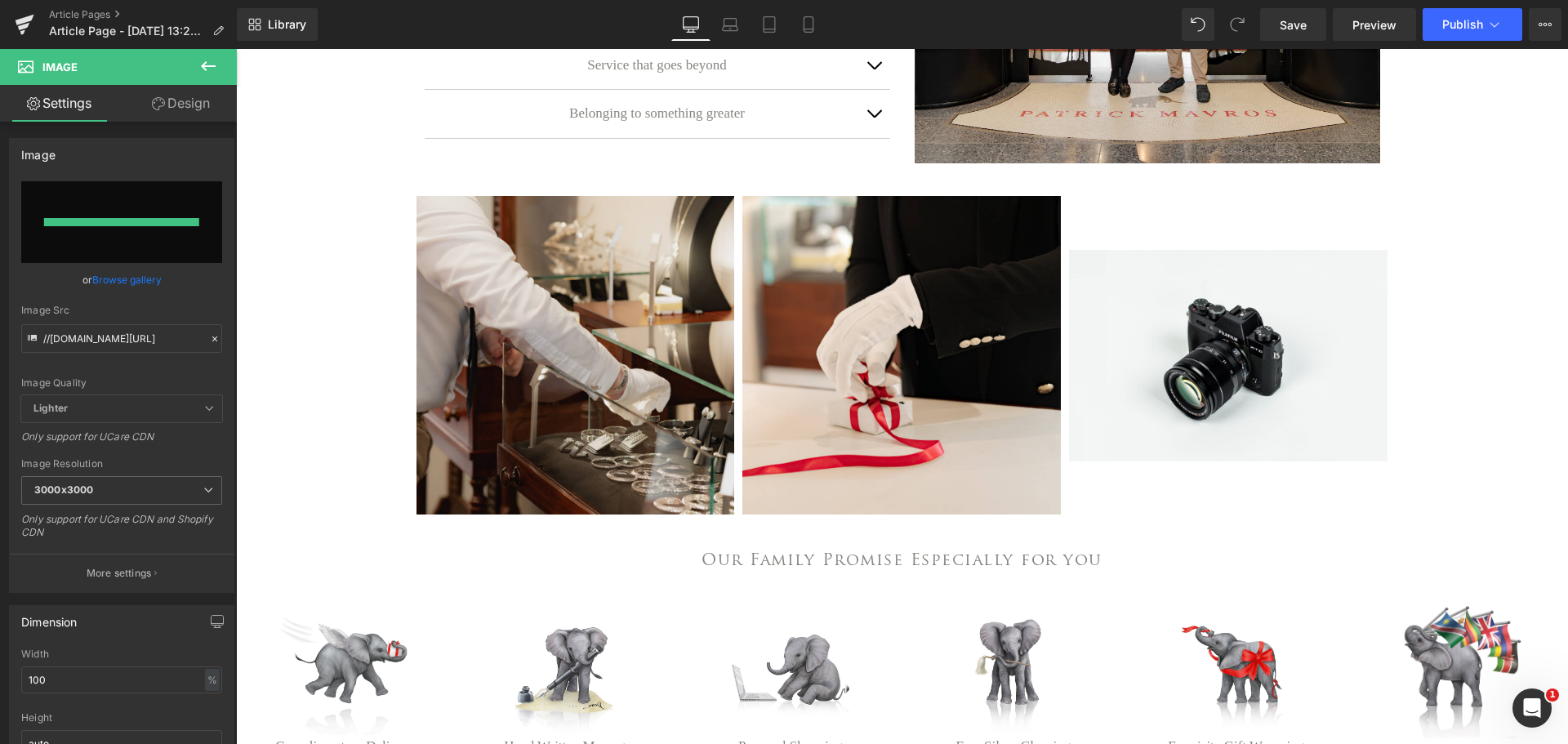
type input "[URL][DOMAIN_NAME]"
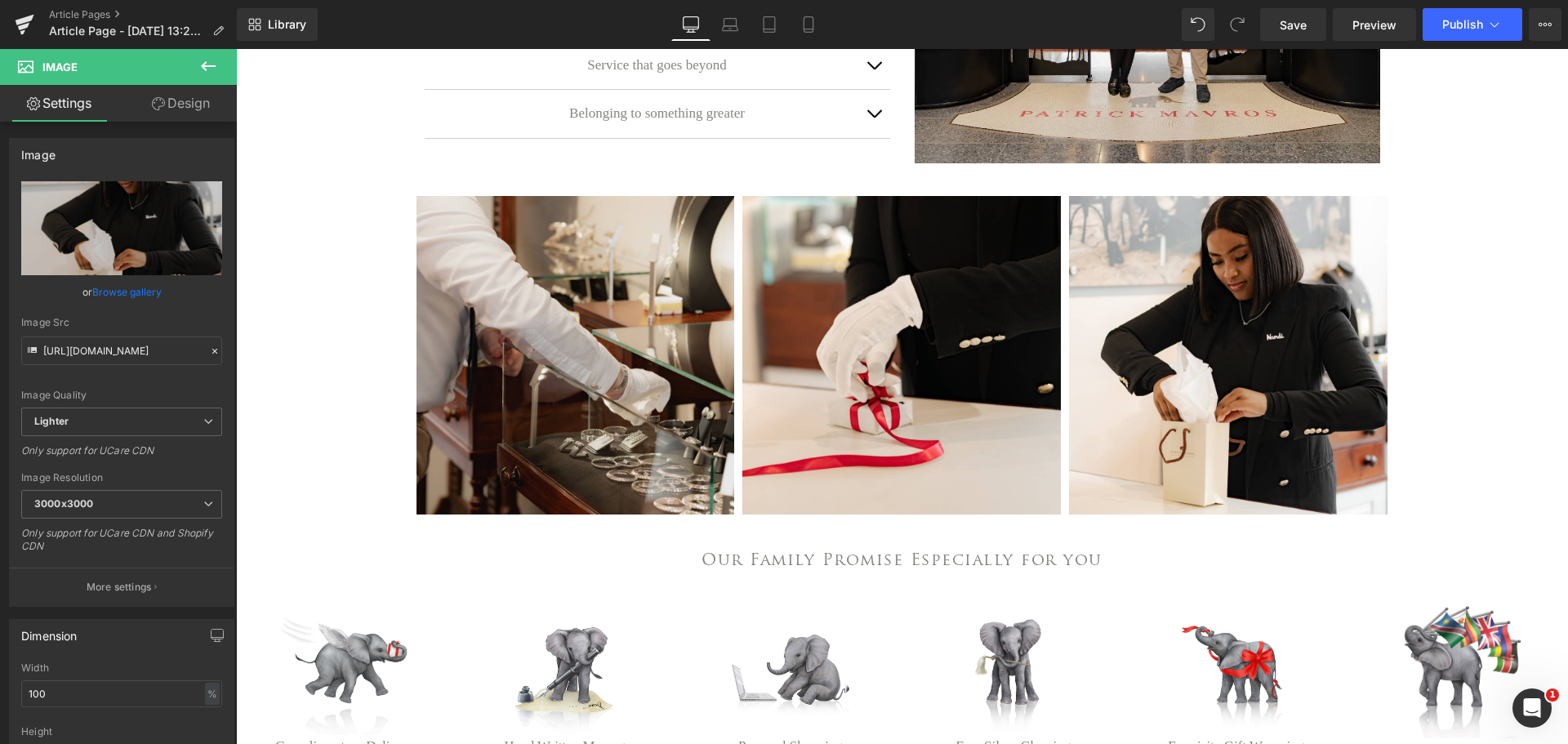
click at [1480, 259] on div "THE [PERSON_NAME] EXPERIENCE Heading Row We are proud to have been creating ext…" at bounding box center [901, 266] width 1331 height 1475
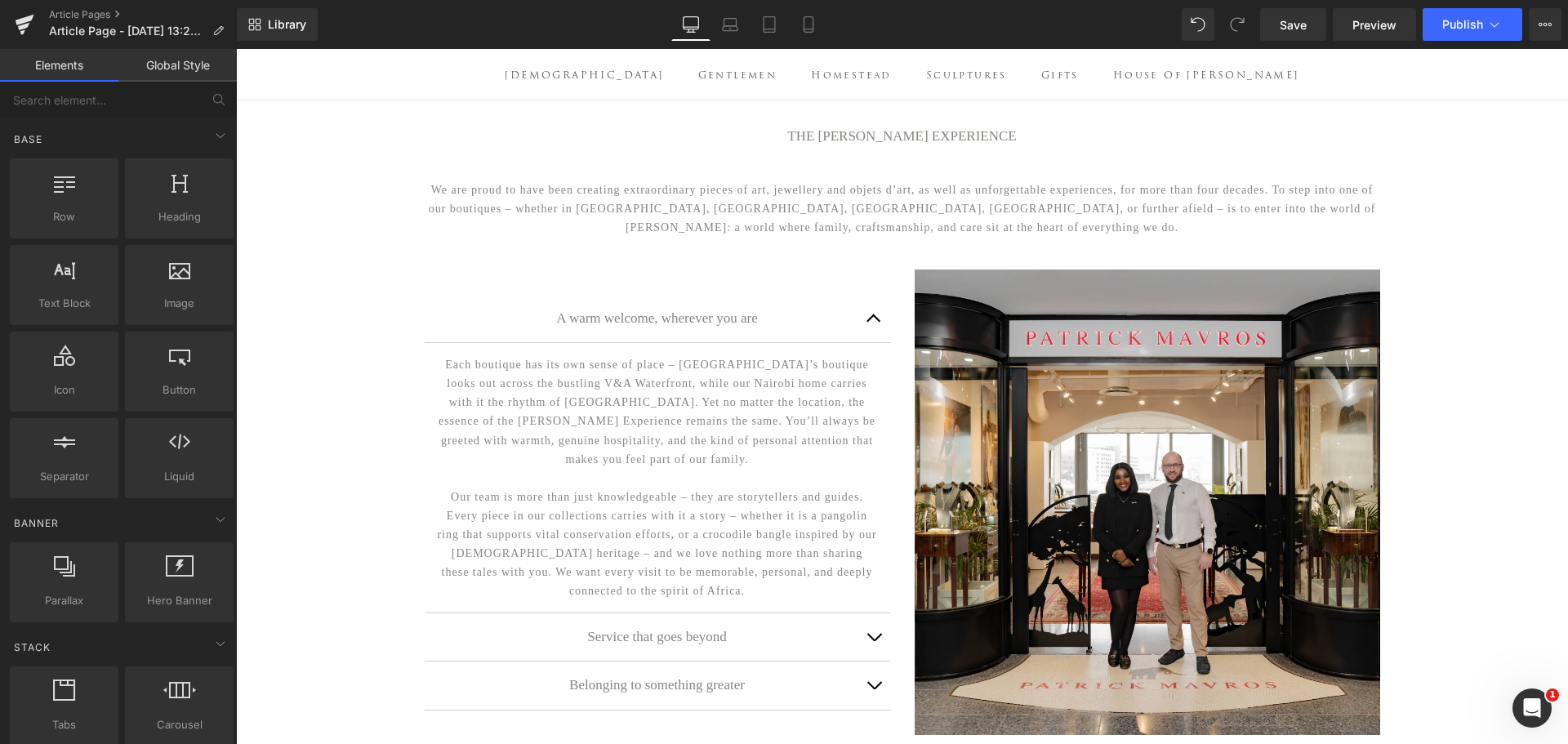
scroll to position [0, 0]
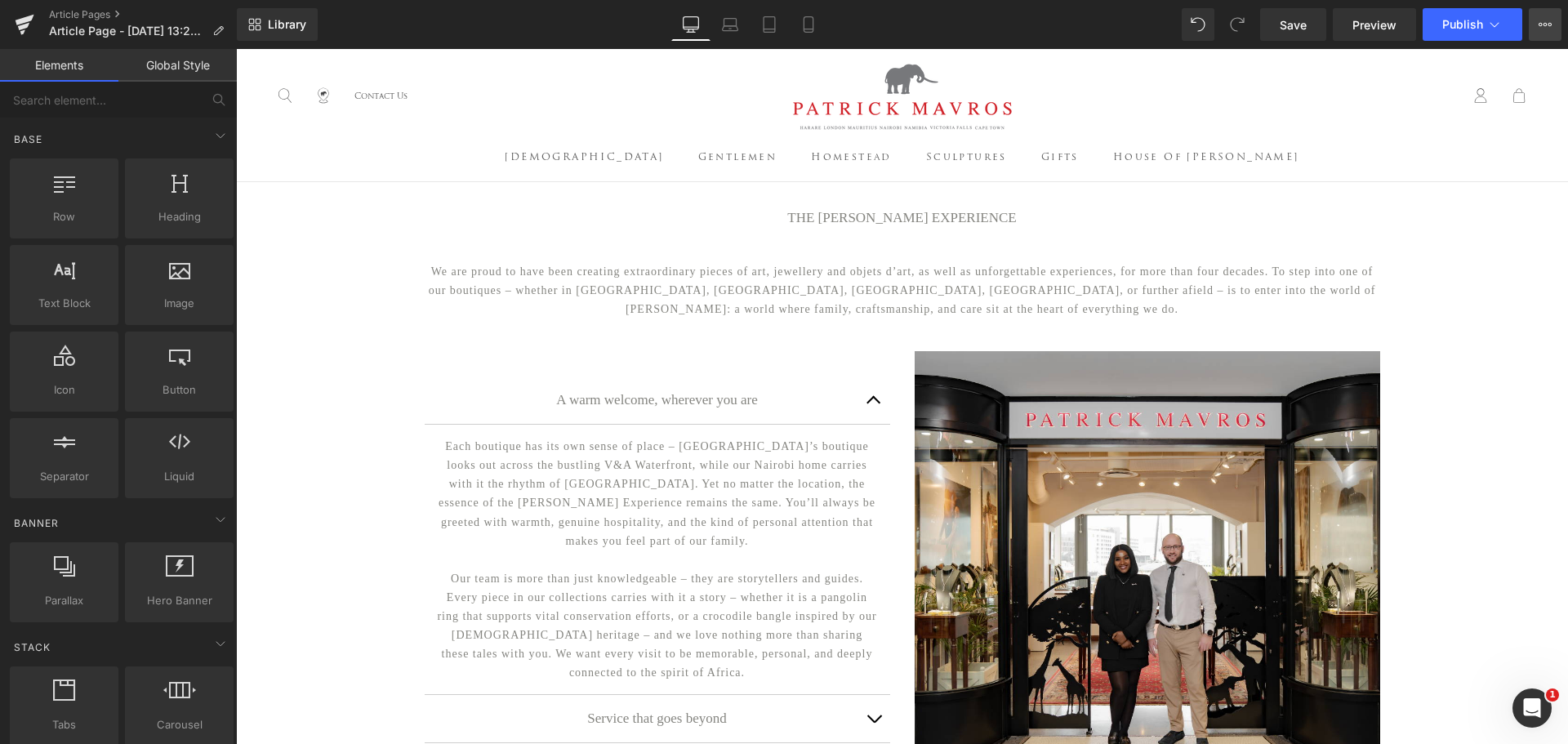
click at [1545, 29] on icon at bounding box center [1544, 24] width 13 height 13
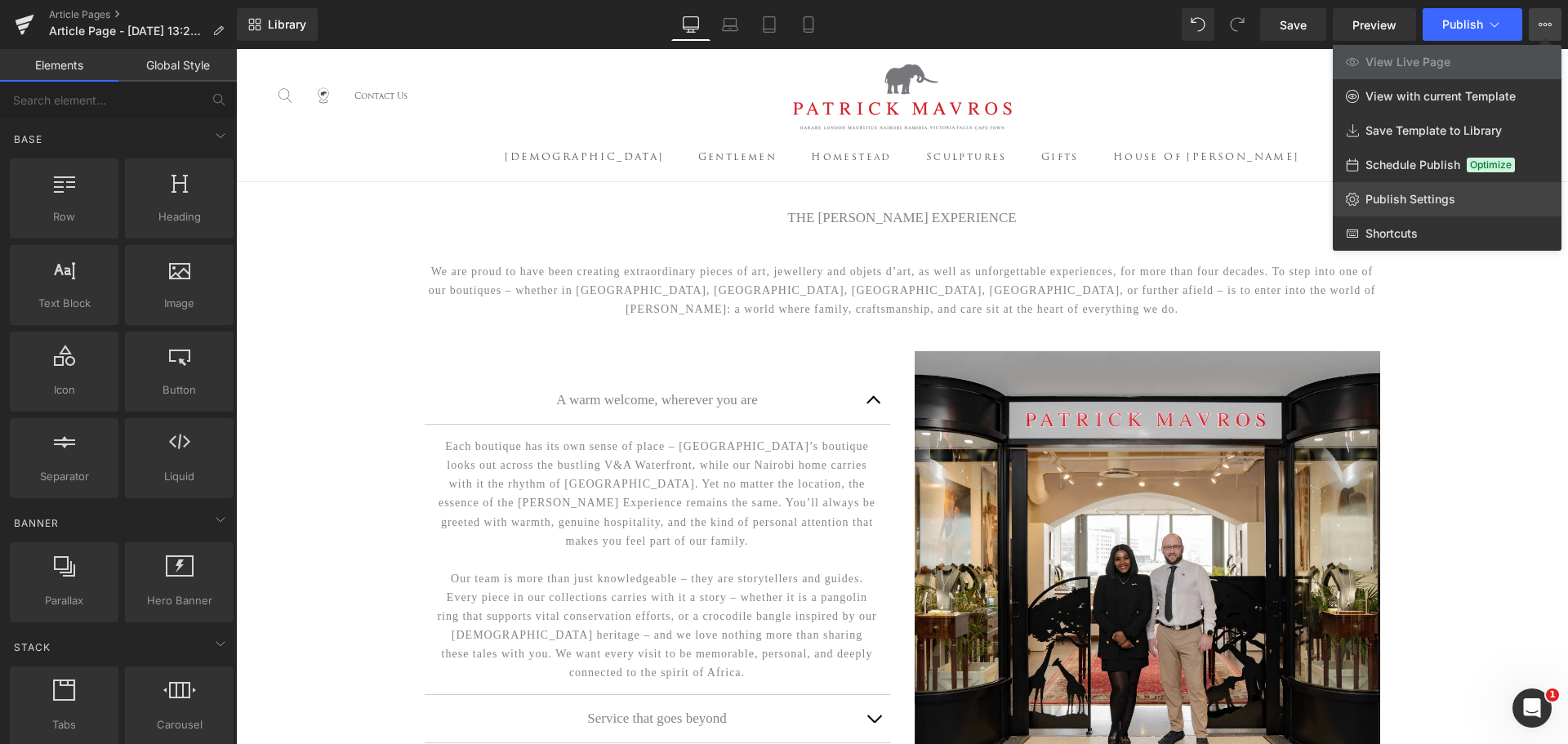
click at [1423, 211] on link "Publish Settings" at bounding box center [1447, 199] width 228 height 34
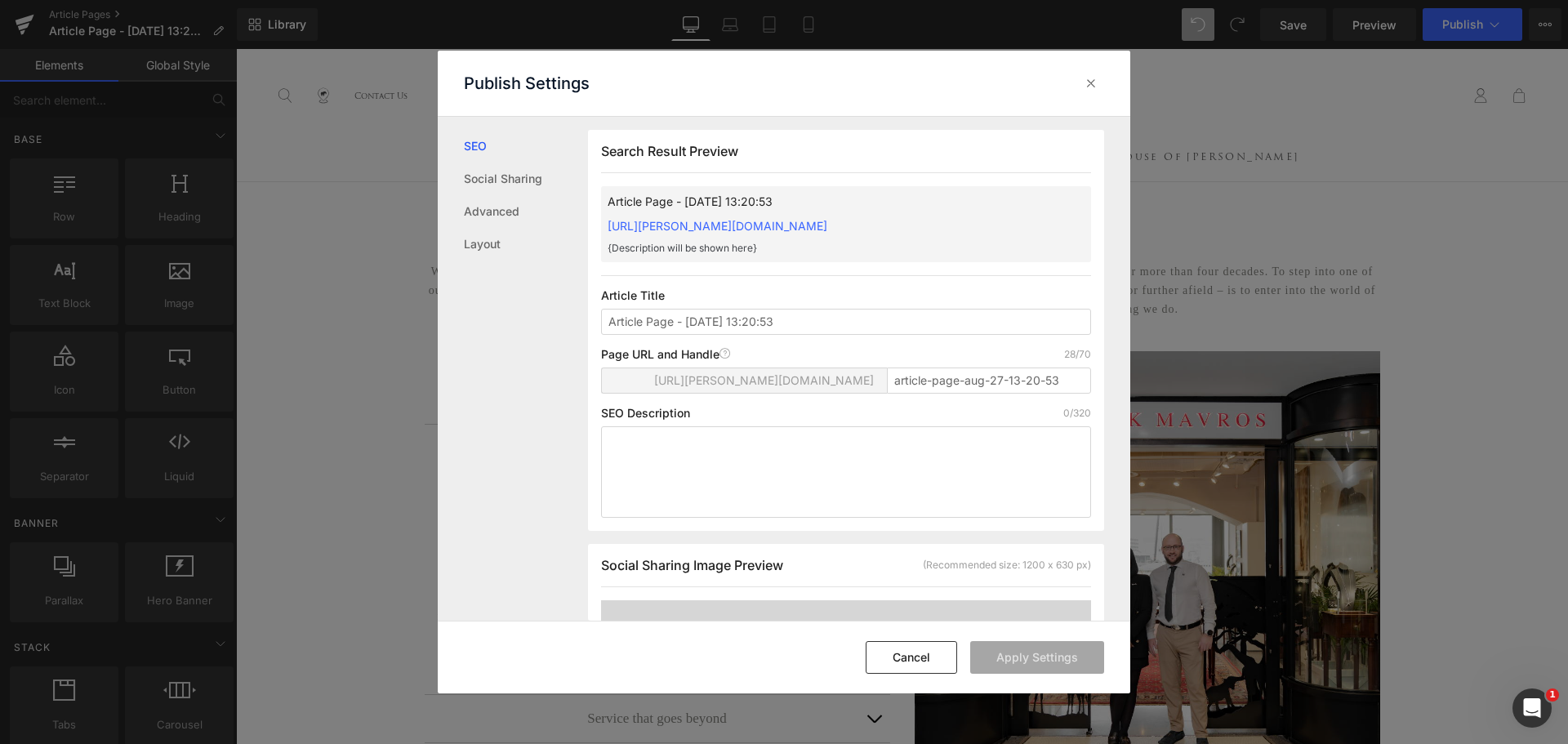
scroll to position [1, 0]
drag, startPoint x: 820, startPoint y: 314, endPoint x: 594, endPoint y: 333, distance: 226.8
click at [594, 333] on div "Search Result Preview Article Page - [DATE] 13:20:53 [URL][PERSON_NAME][DOMAIN_…" at bounding box center [846, 329] width 516 height 401
type input "The [PERSON_NAME] Experience"
click at [1065, 382] on input "article-page-aug-27-13-20-53" at bounding box center [988, 380] width 204 height 26
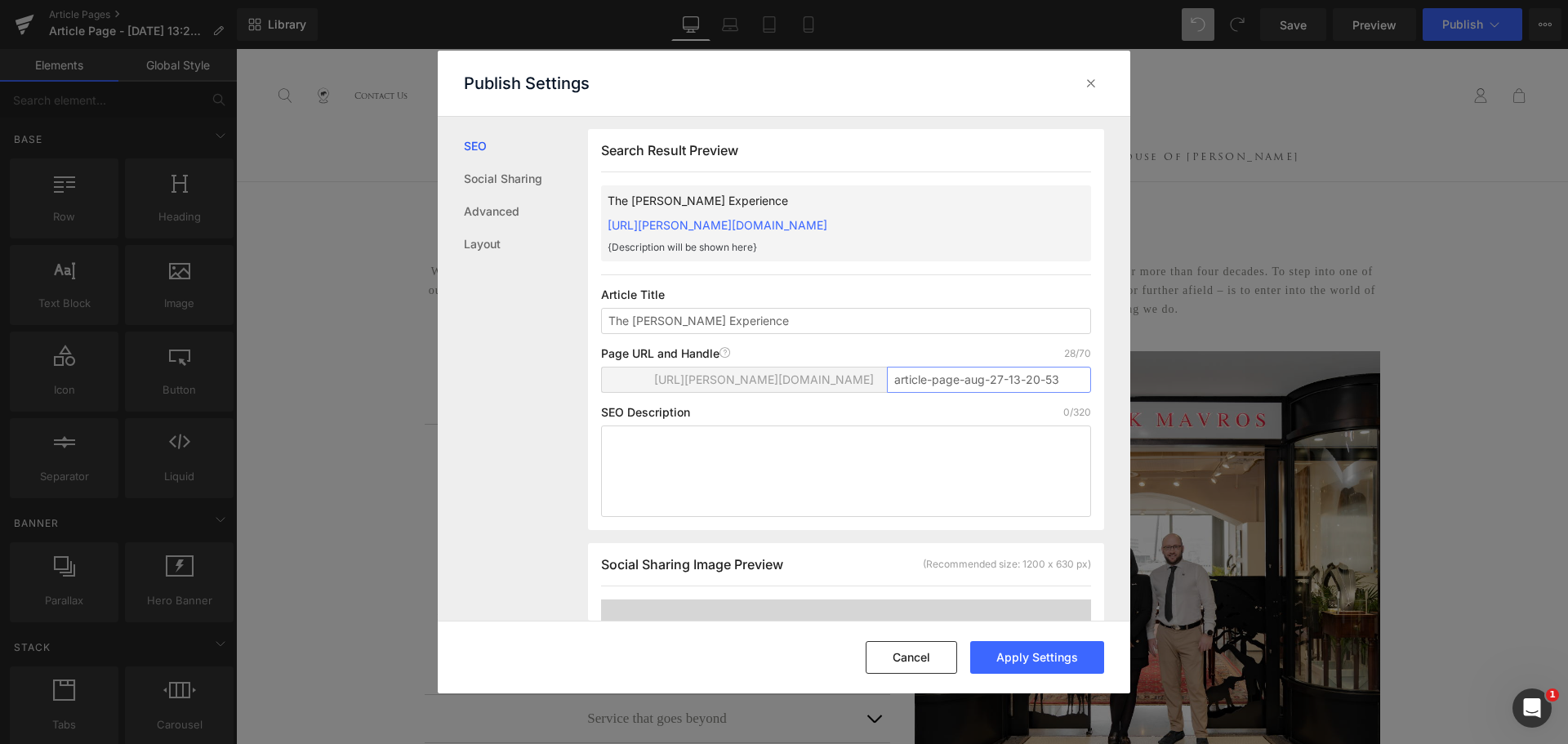
drag, startPoint x: 1065, startPoint y: 382, endPoint x: 861, endPoint y: 389, distance: 204.1
click at [861, 389] on div "[URL][PERSON_NAME][DOMAIN_NAME] article-page-aug-27-13-20-53" at bounding box center [846, 386] width 490 height 39
type input "m"
type input "[PERSON_NAME]-experience"
click at [845, 440] on textarea at bounding box center [846, 470] width 490 height 92
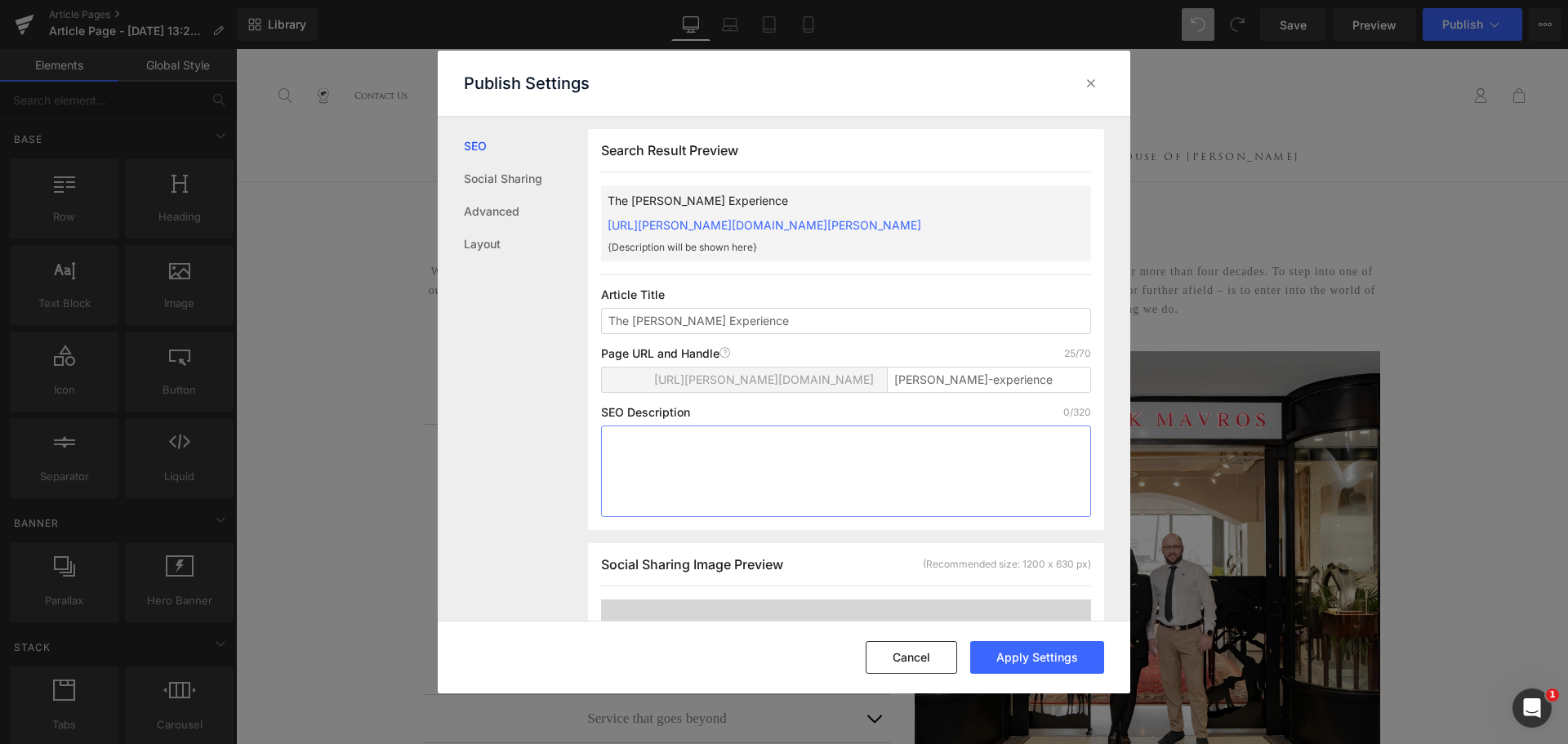
click at [826, 436] on textarea at bounding box center [846, 470] width 490 height 92
paste textarea "We are proud to have been creating extraordinary pieces of art, jewellery and o…"
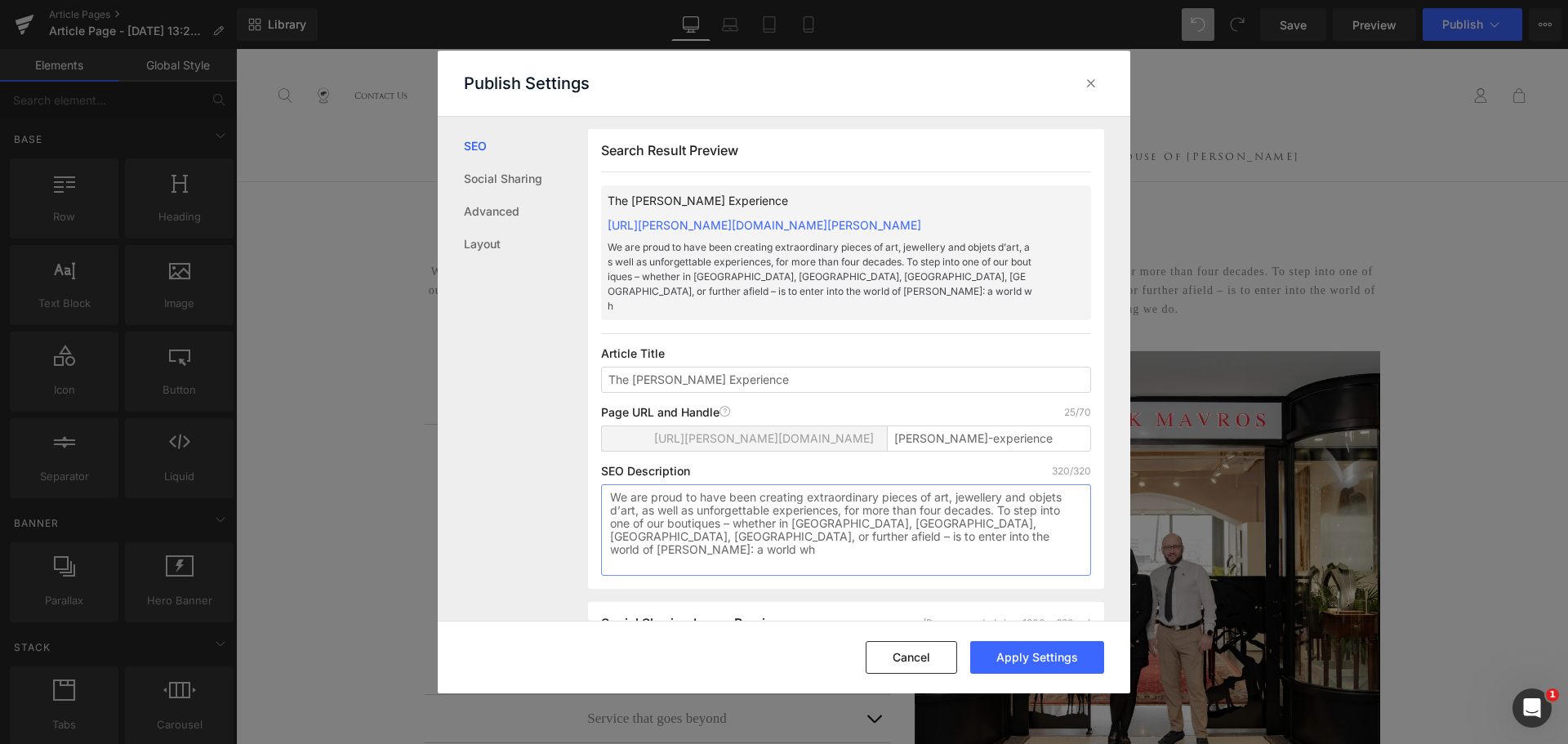
click at [958, 524] on textarea "We are proud to have been creating extraordinary pieces of art, jewellery and o…" at bounding box center [846, 529] width 490 height 92
drag, startPoint x: 955, startPoint y: 525, endPoint x: 875, endPoint y: 524, distance: 80.0
click at [875, 524] on textarea "We are proud to have been creating extraordinary pieces of art, jewellery and o…" at bounding box center [846, 529] width 490 height 92
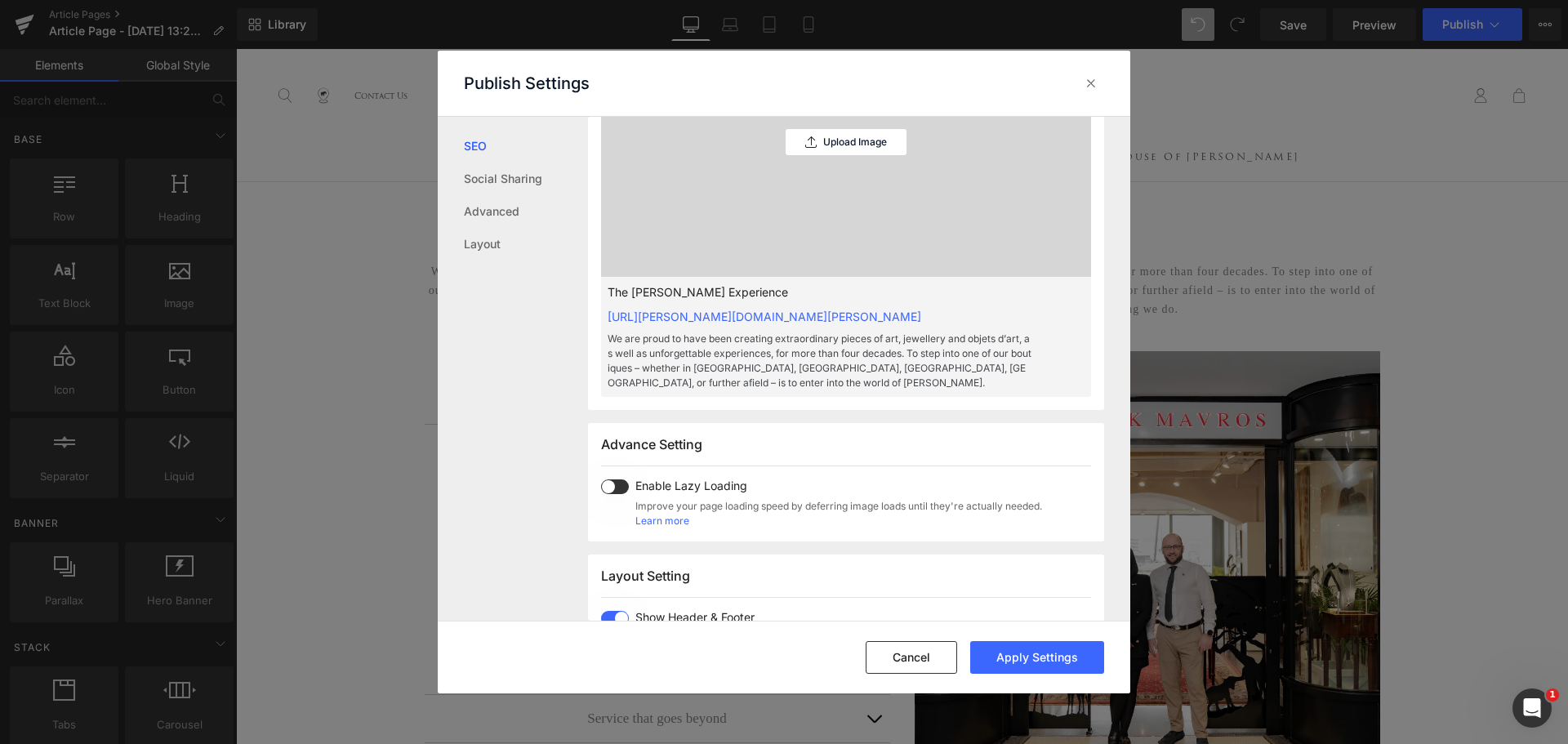
scroll to position [654, 0]
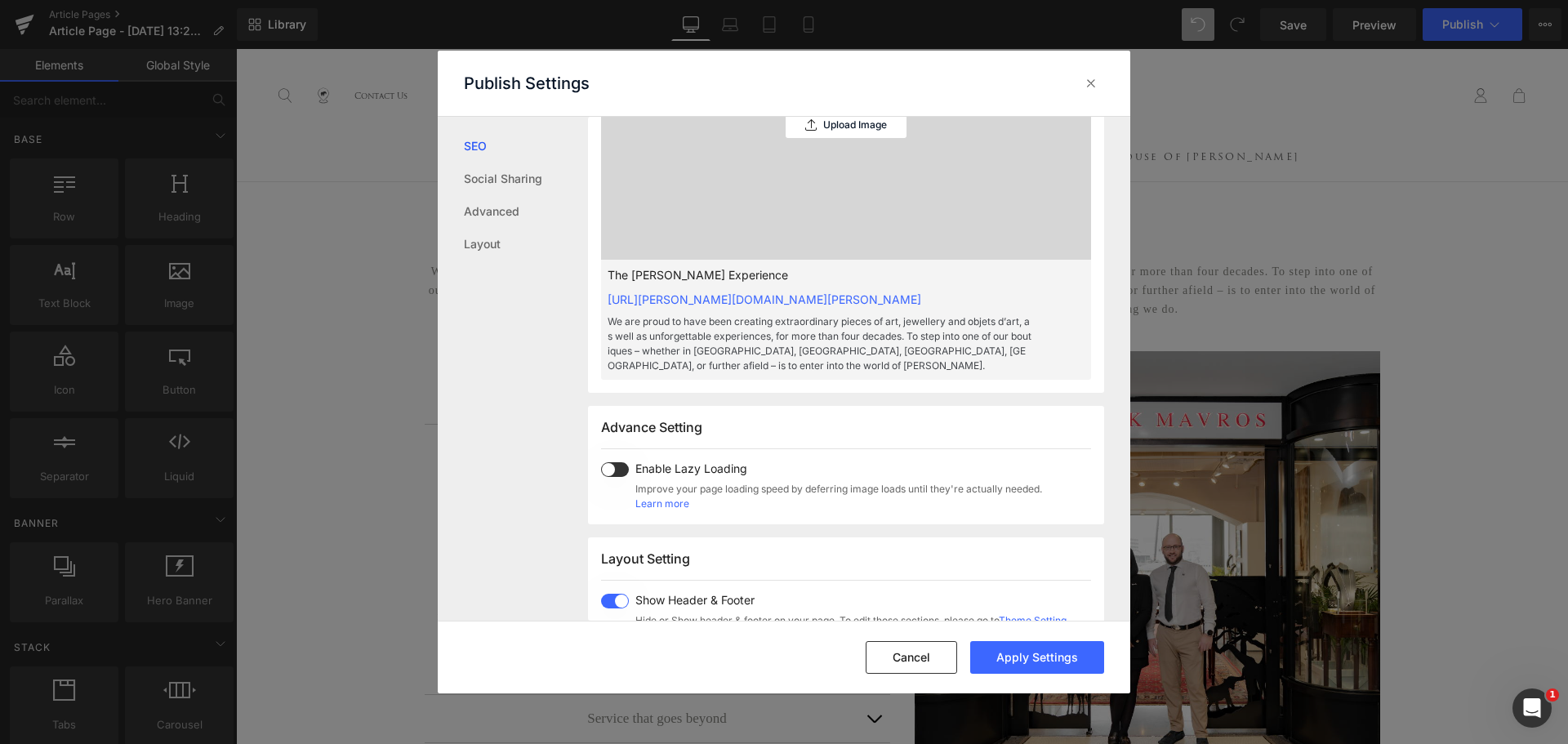
type textarea "We are proud to have been creating extraordinary pieces of art, jewellery and o…"
click at [623, 468] on span at bounding box center [615, 469] width 28 height 14
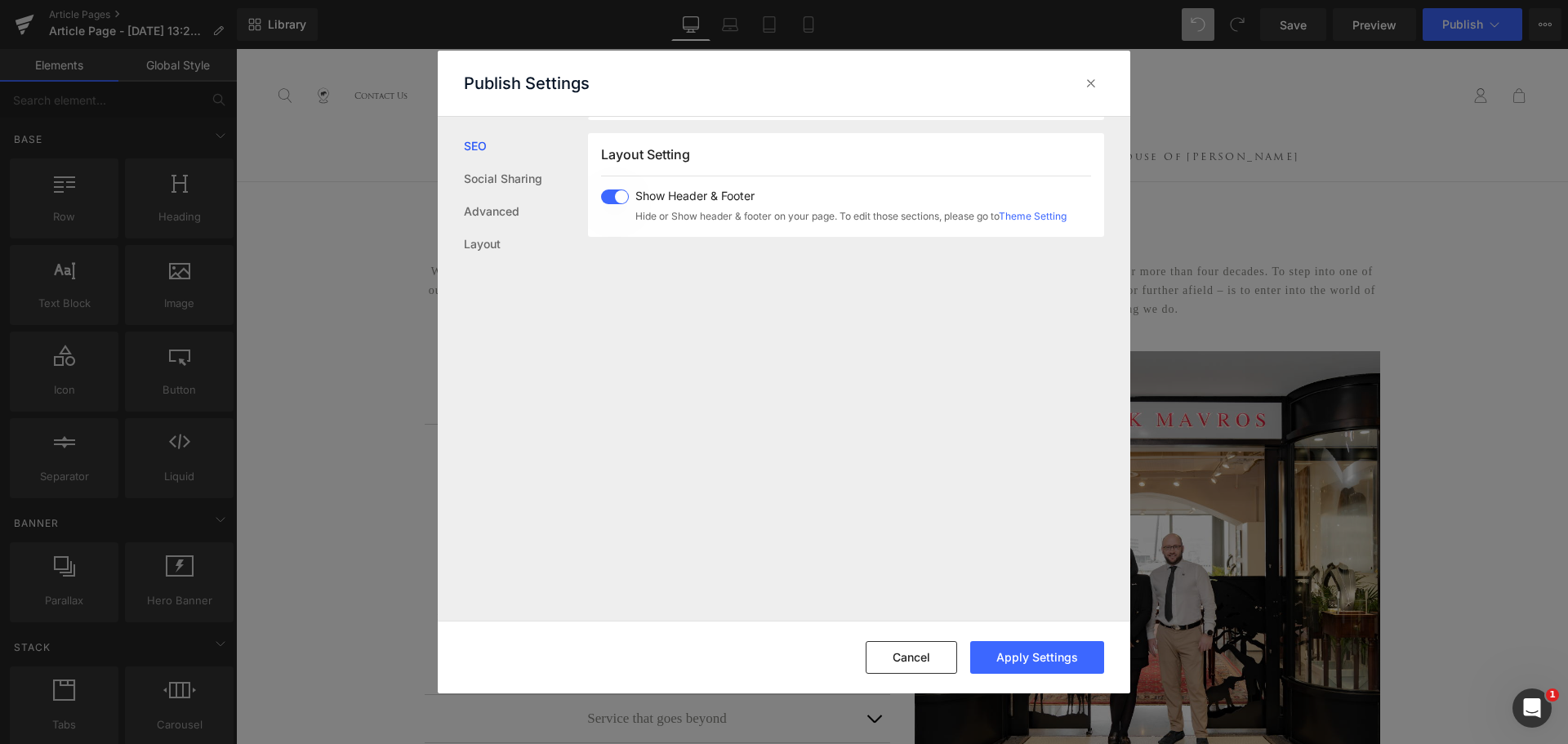
scroll to position [1061, 0]
click at [1002, 655] on button "Apply Settings" at bounding box center [1037, 657] width 134 height 33
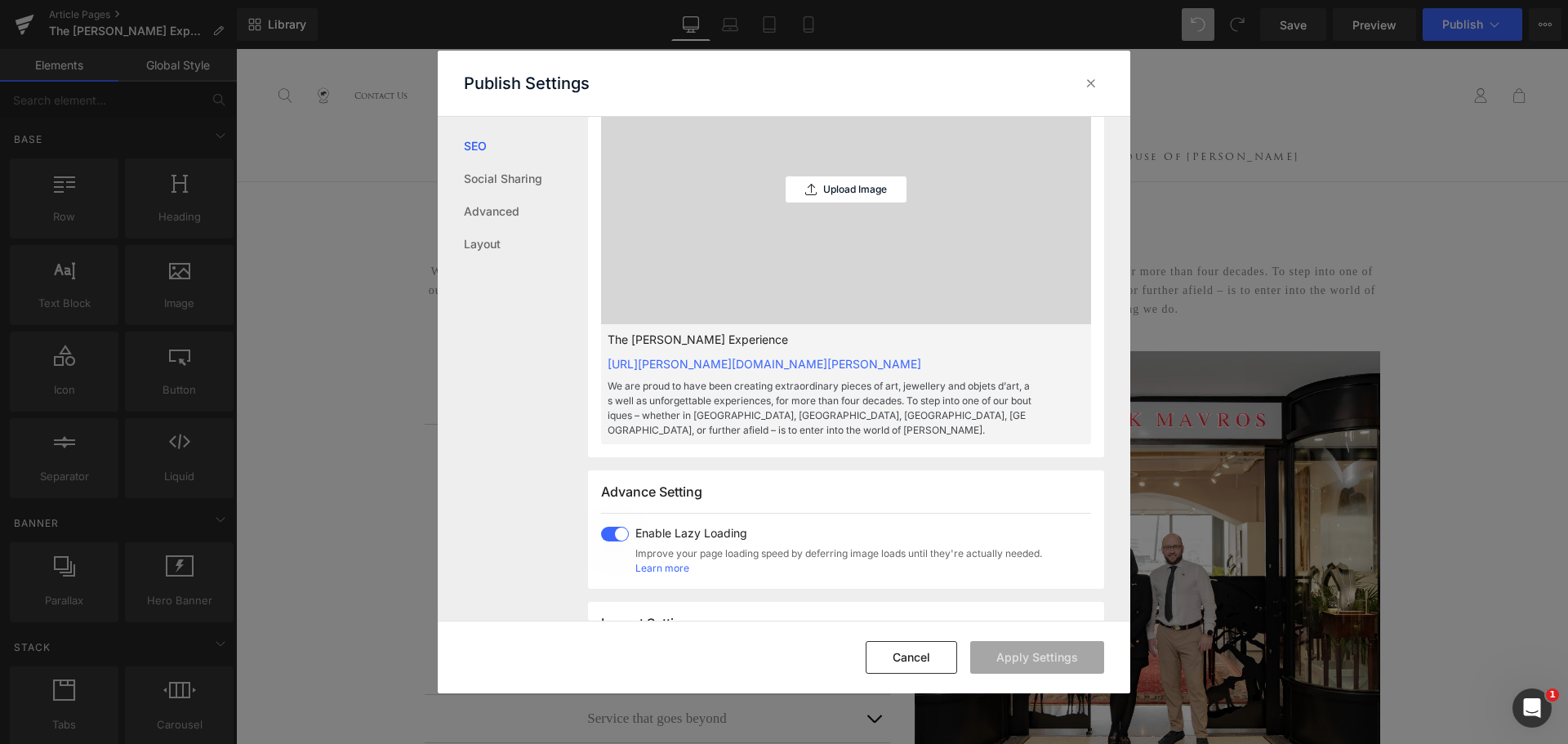
scroll to position [408, 0]
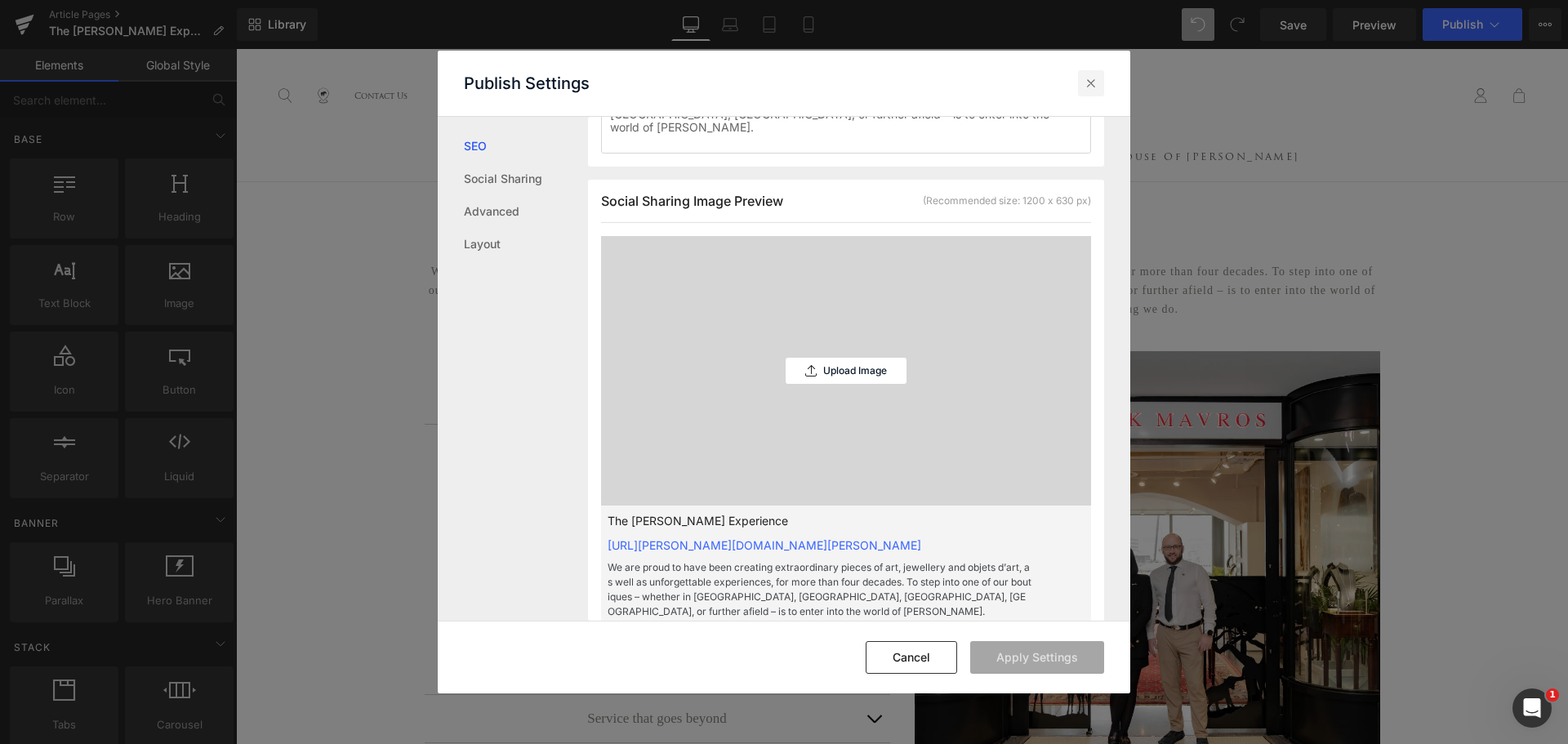
click at [1089, 83] on icon at bounding box center [1091, 83] width 16 height 16
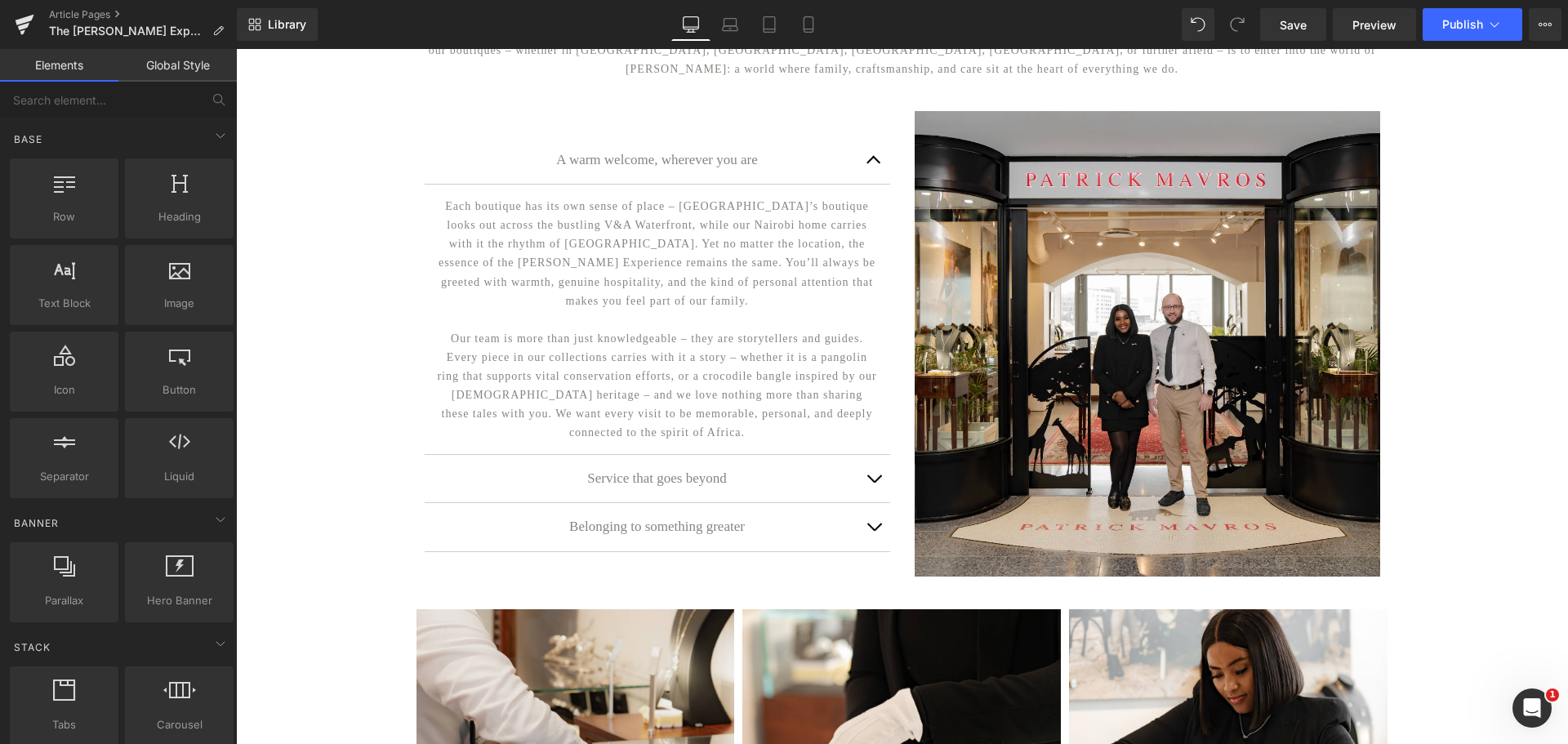
scroll to position [82, 0]
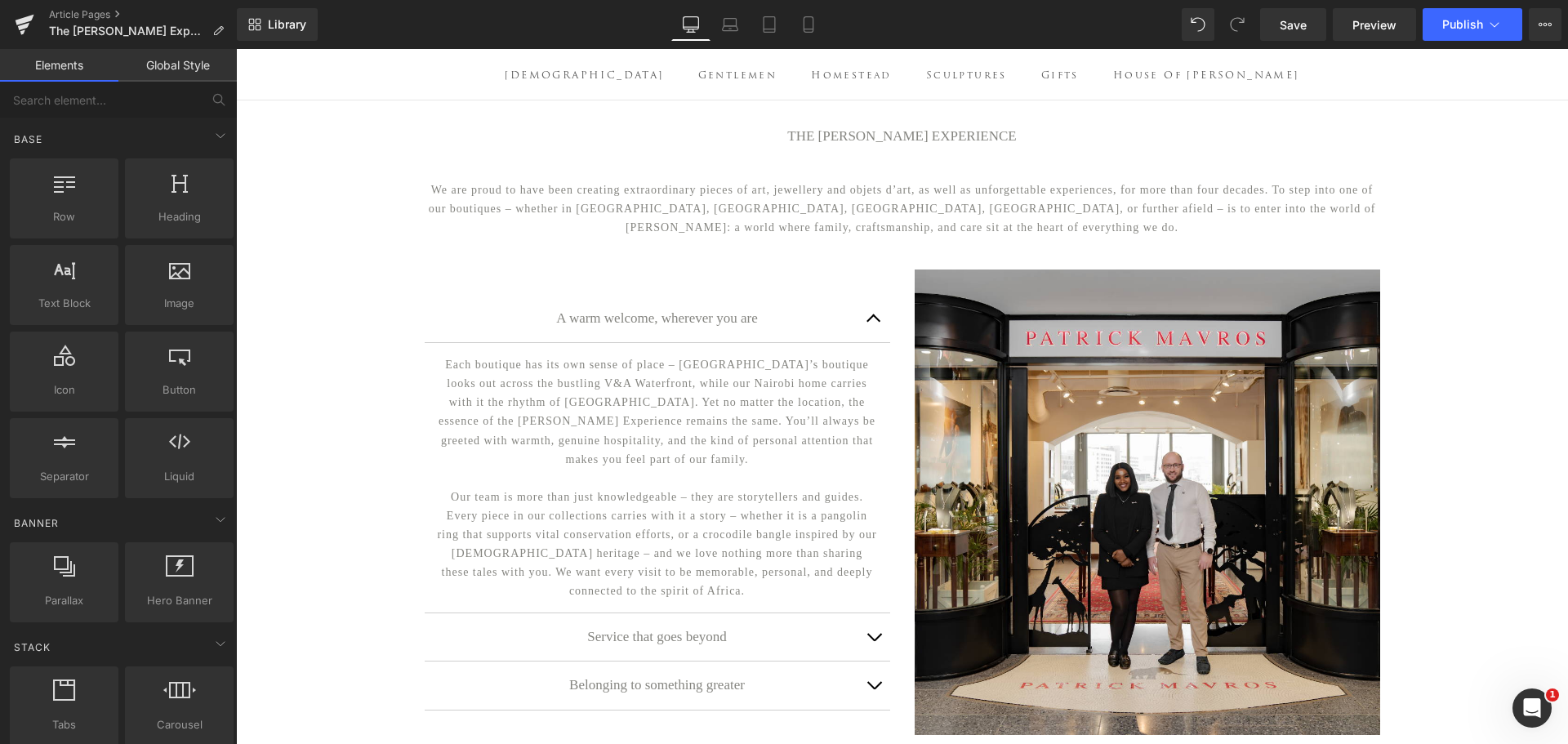
click at [861, 336] on button "button" at bounding box center [874, 318] width 33 height 47
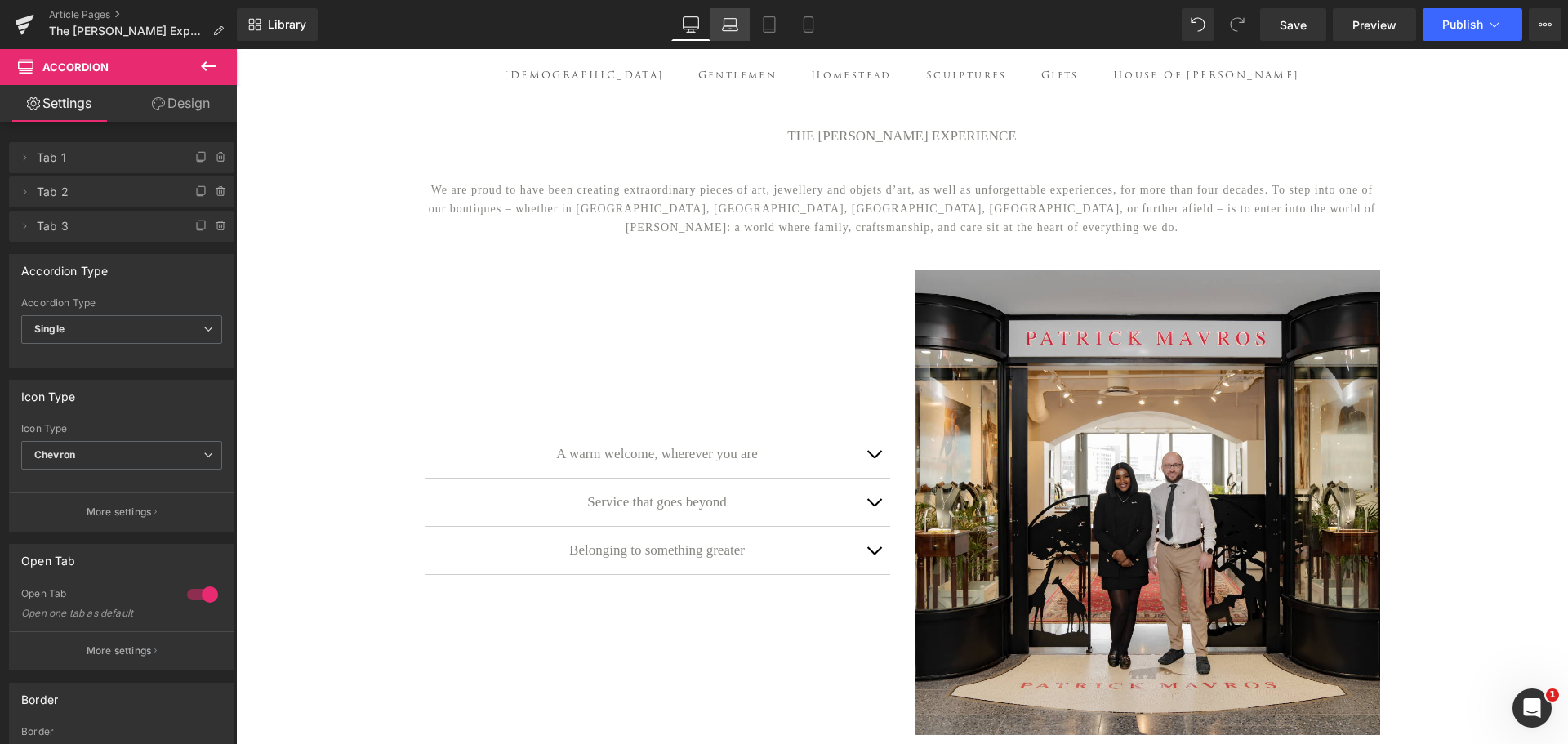
click at [729, 29] on icon at bounding box center [730, 24] width 16 height 16
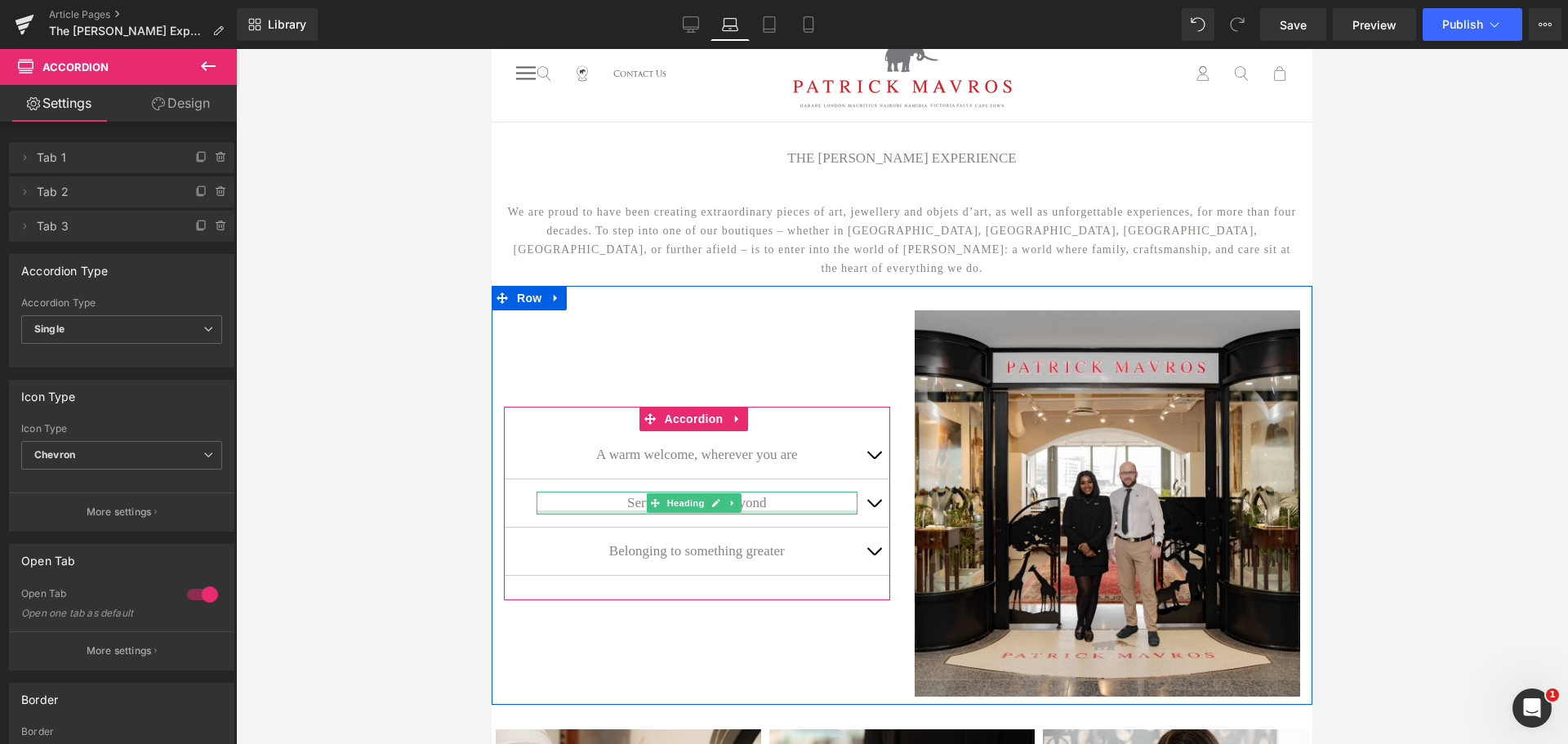
scroll to position [0, 0]
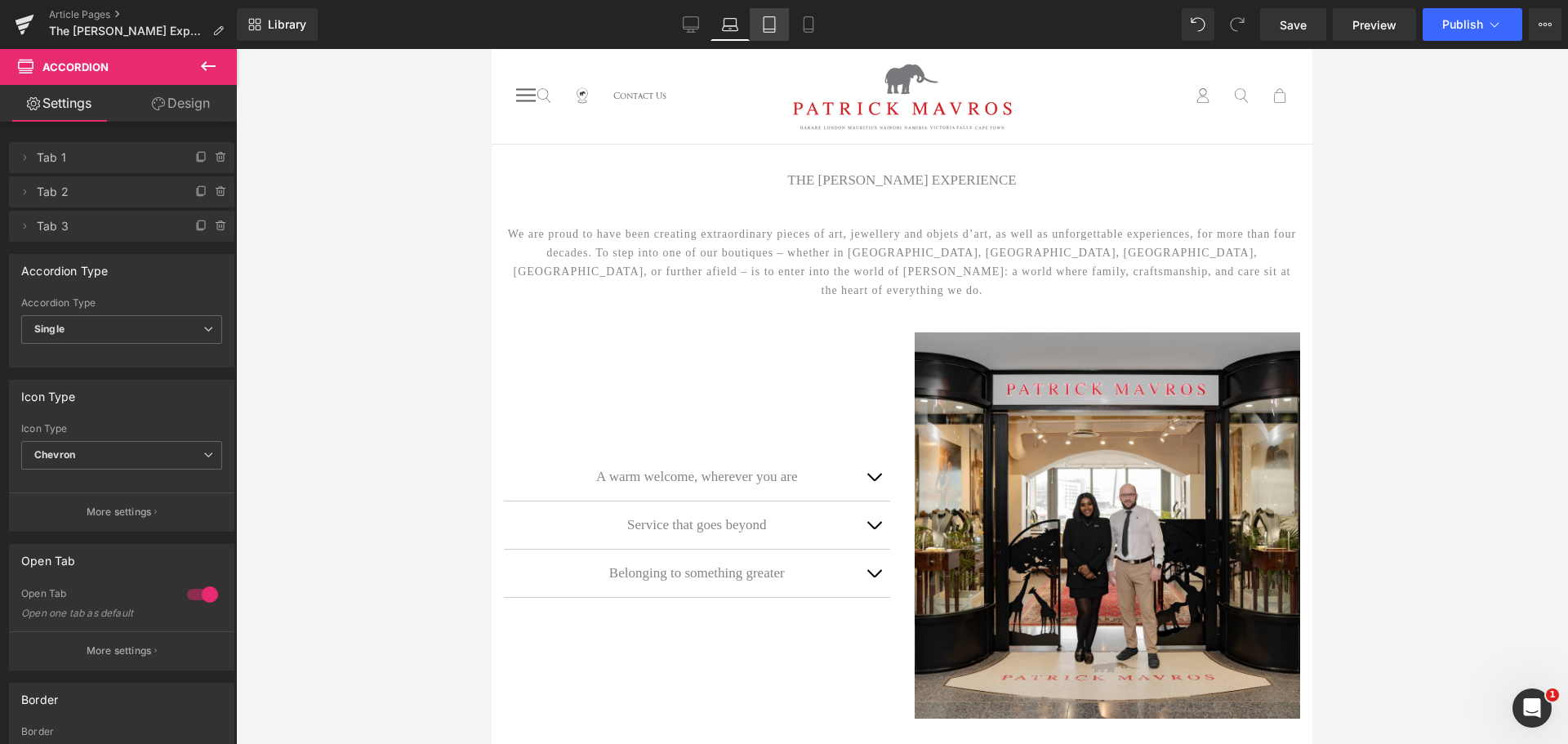
click at [772, 30] on icon at bounding box center [769, 24] width 16 height 16
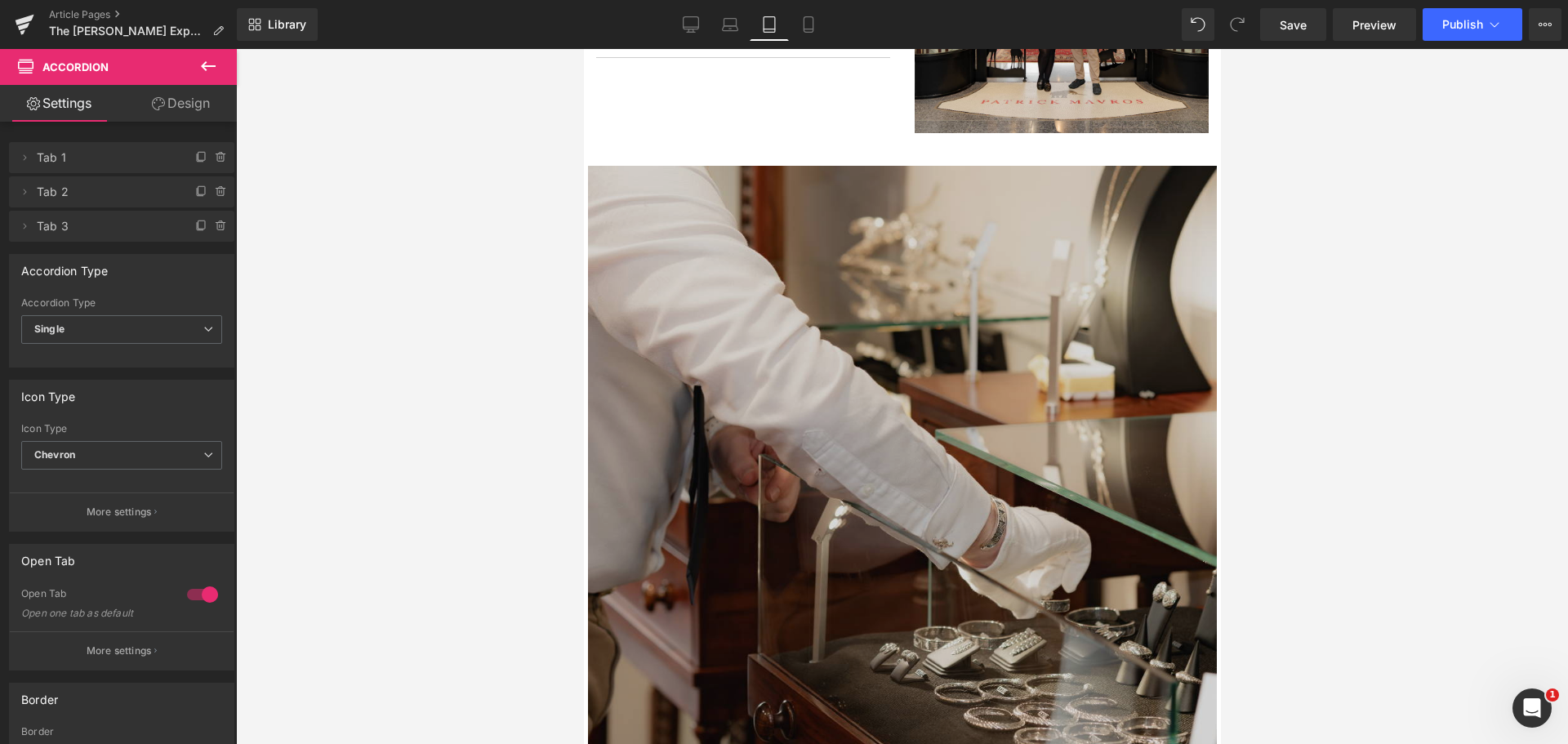
scroll to position [490, 0]
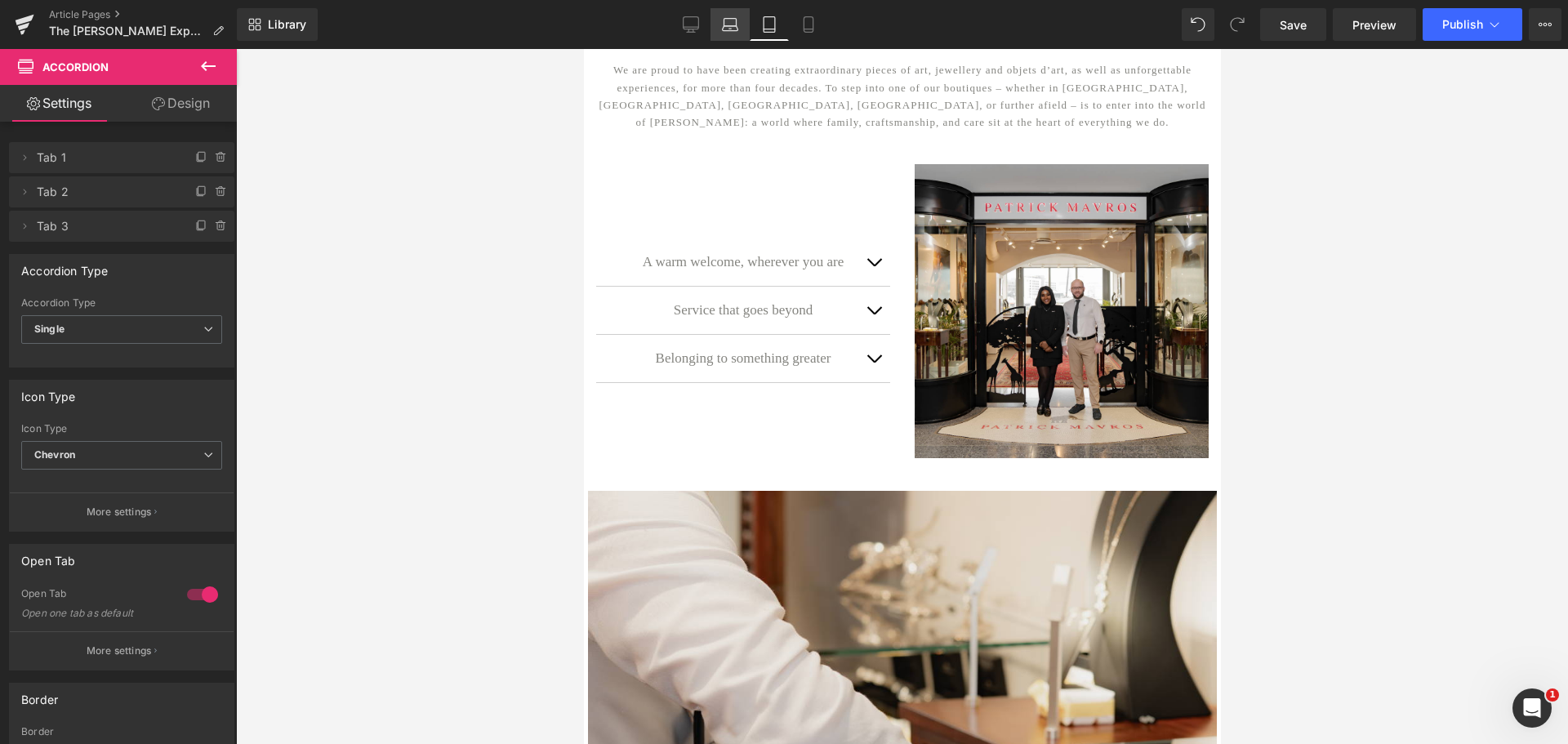
click at [726, 29] on icon at bounding box center [730, 24] width 16 height 16
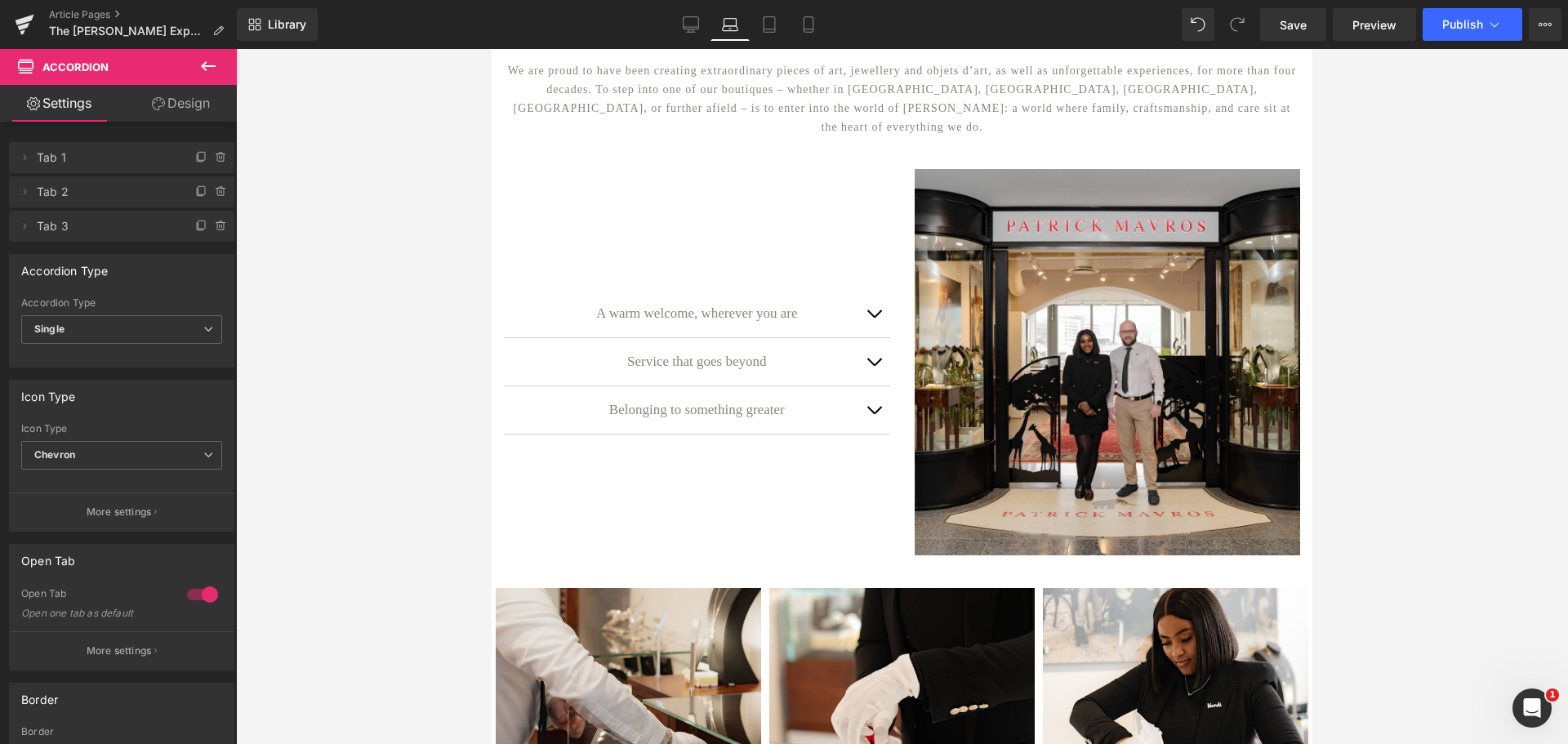
scroll to position [193, 0]
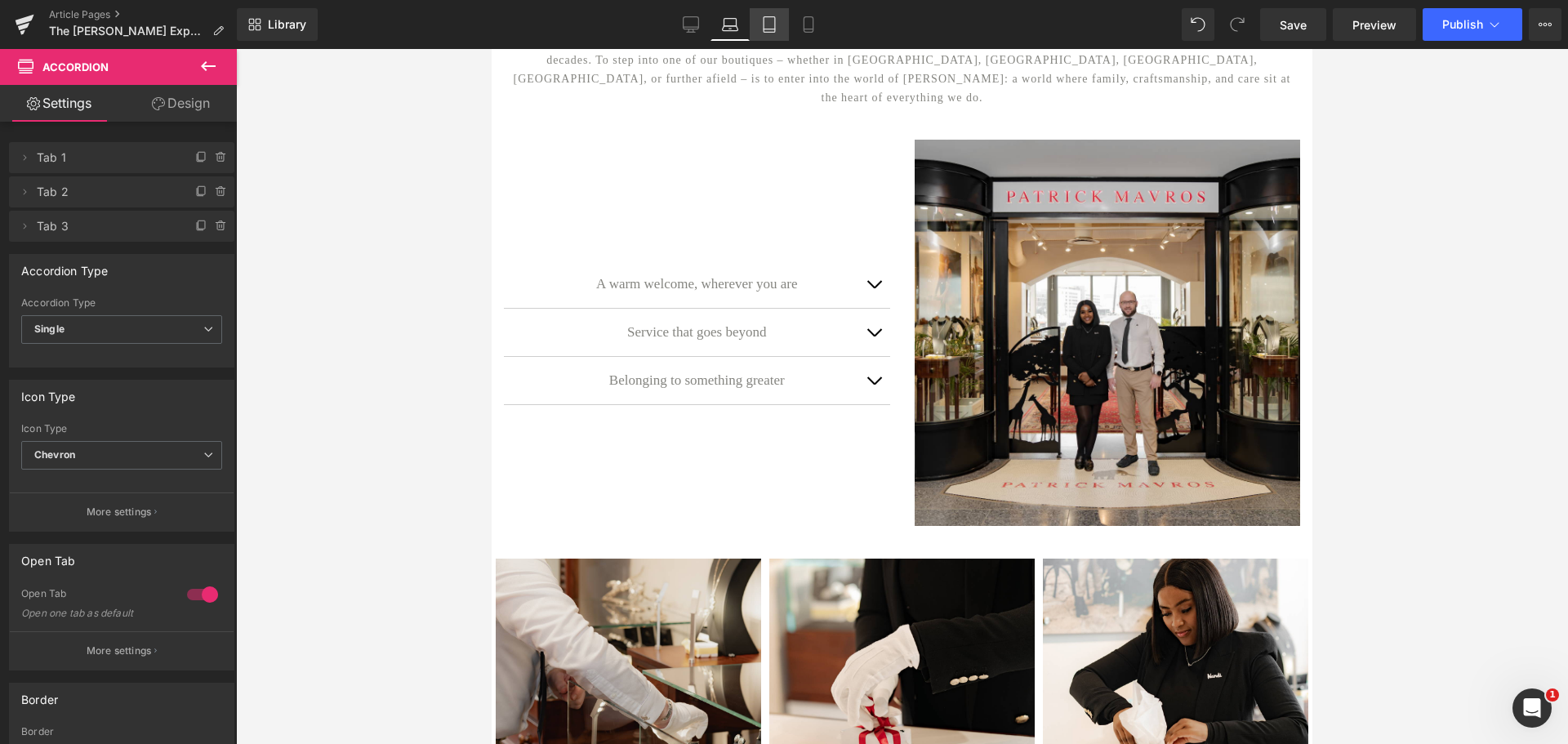
click at [764, 37] on link "Tablet" at bounding box center [769, 24] width 39 height 33
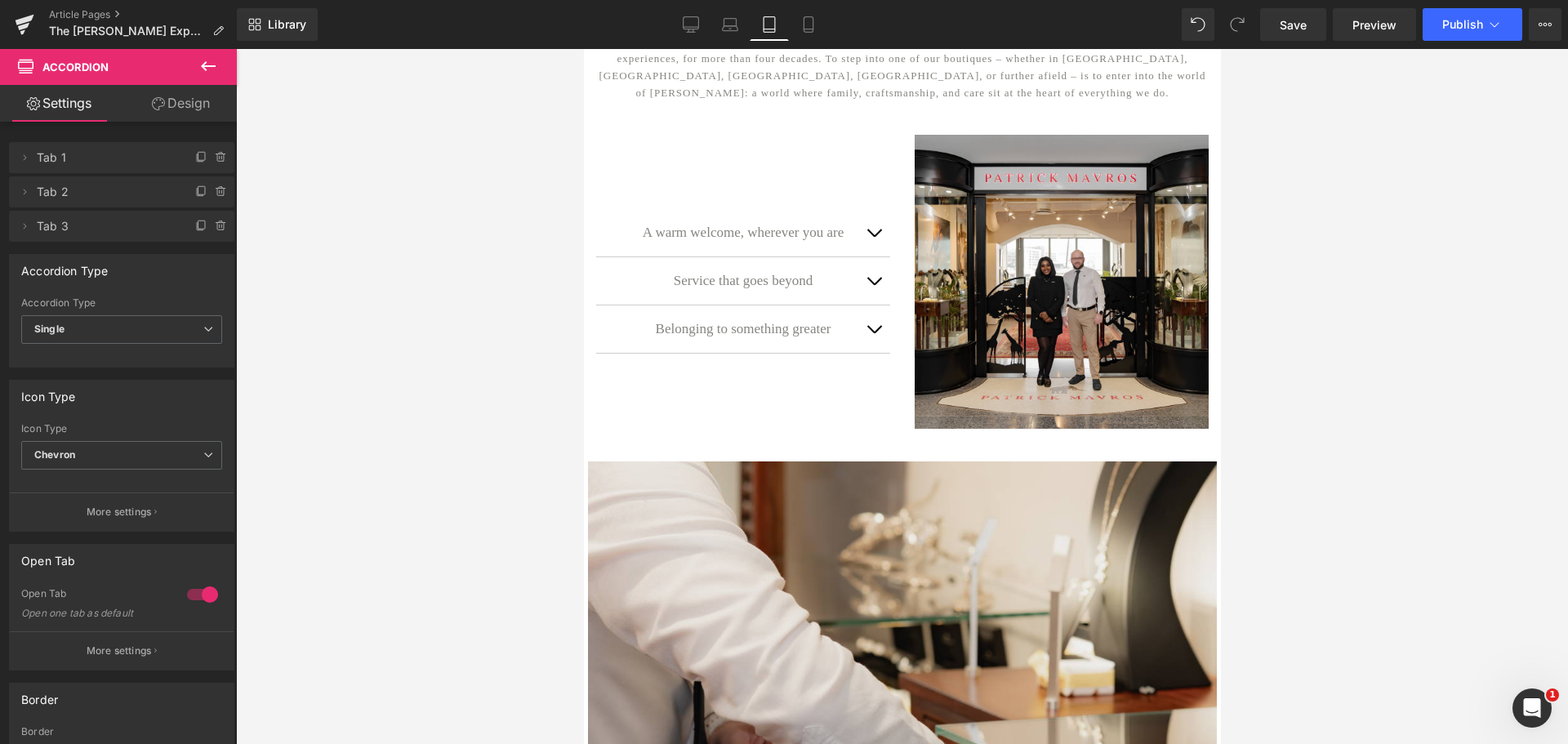
scroll to position [163, 0]
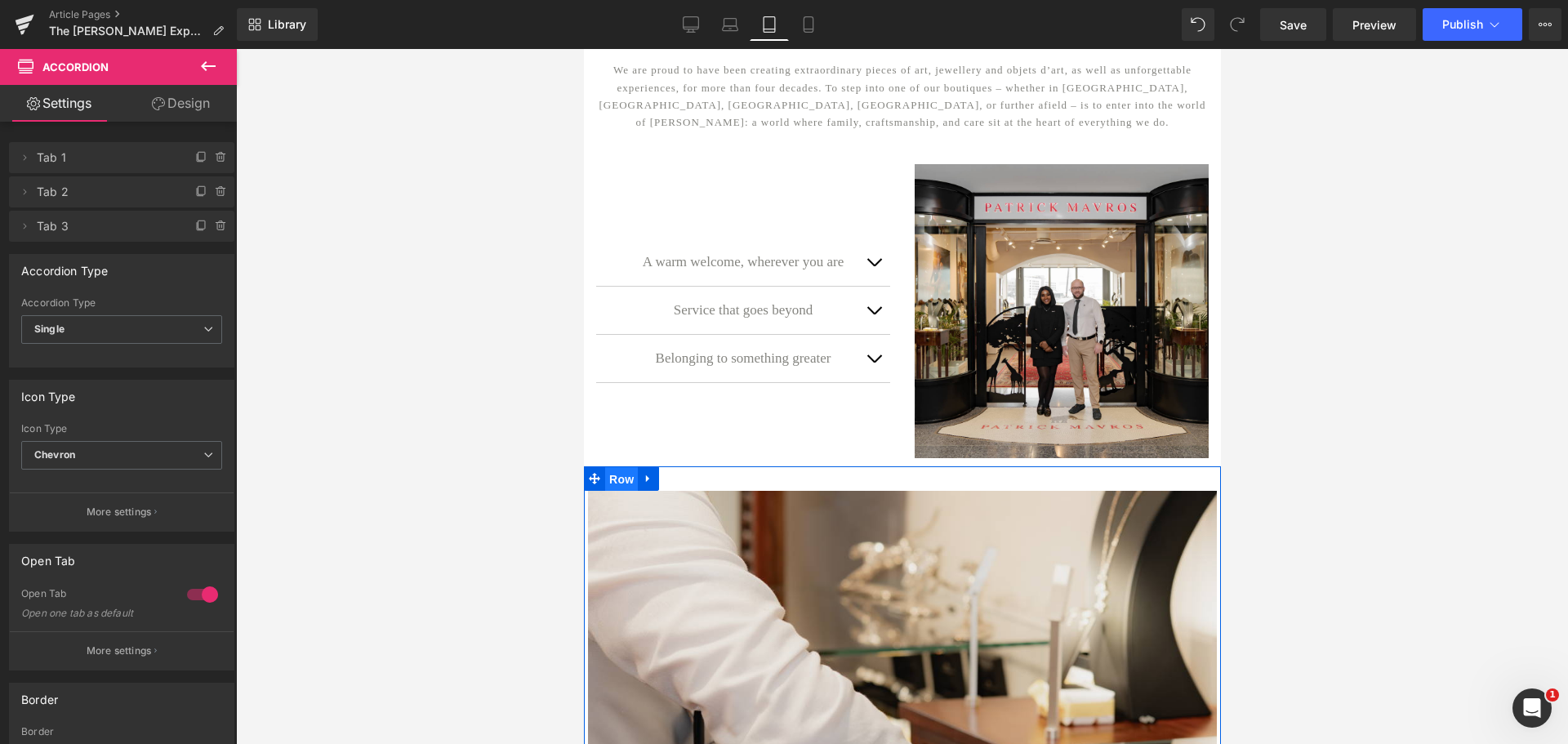
drag, startPoint x: 613, startPoint y: 479, endPoint x: 853, endPoint y: 495, distance: 240.5
click at [613, 479] on span "Row" at bounding box center [621, 478] width 33 height 24
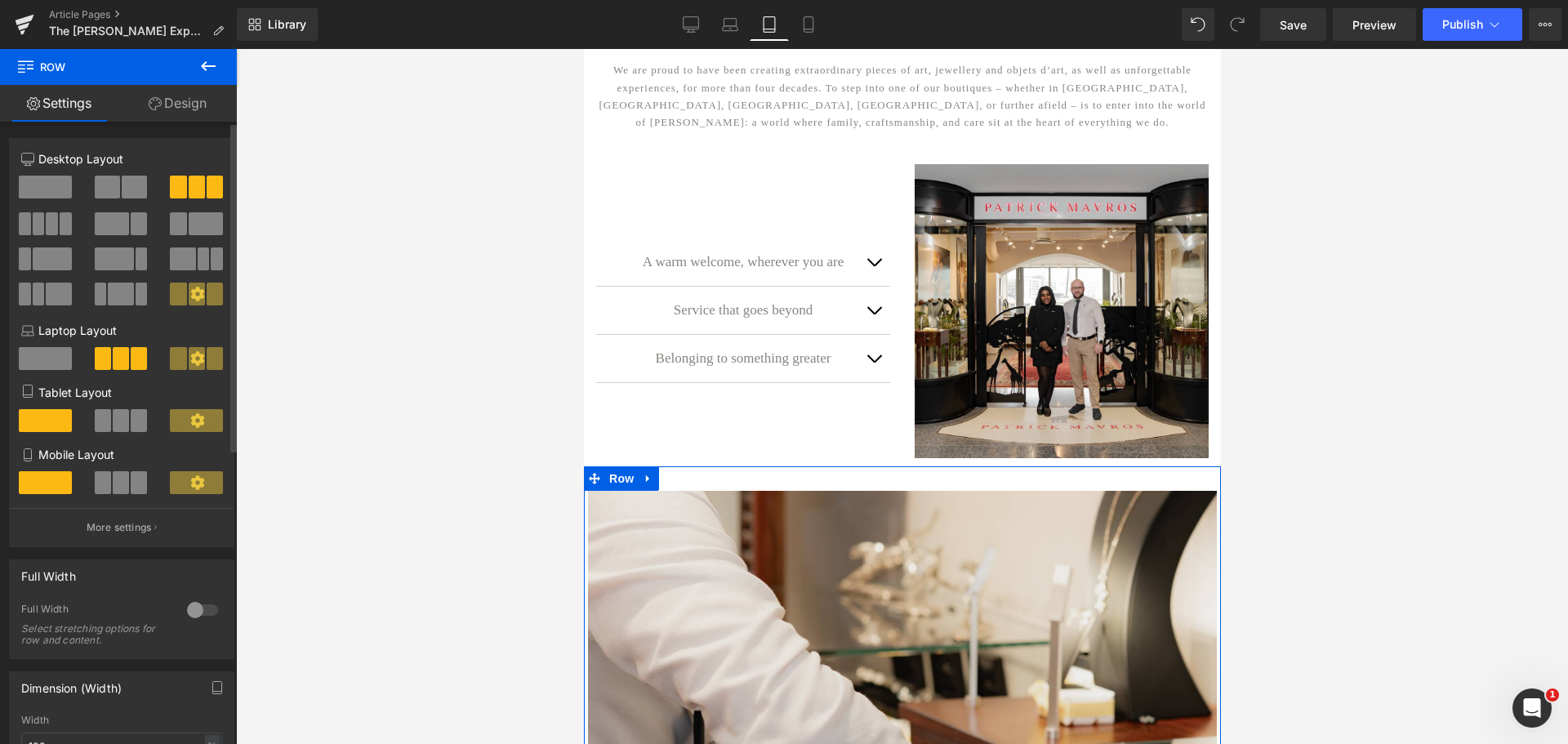
click at [140, 416] on span at bounding box center [139, 420] width 16 height 23
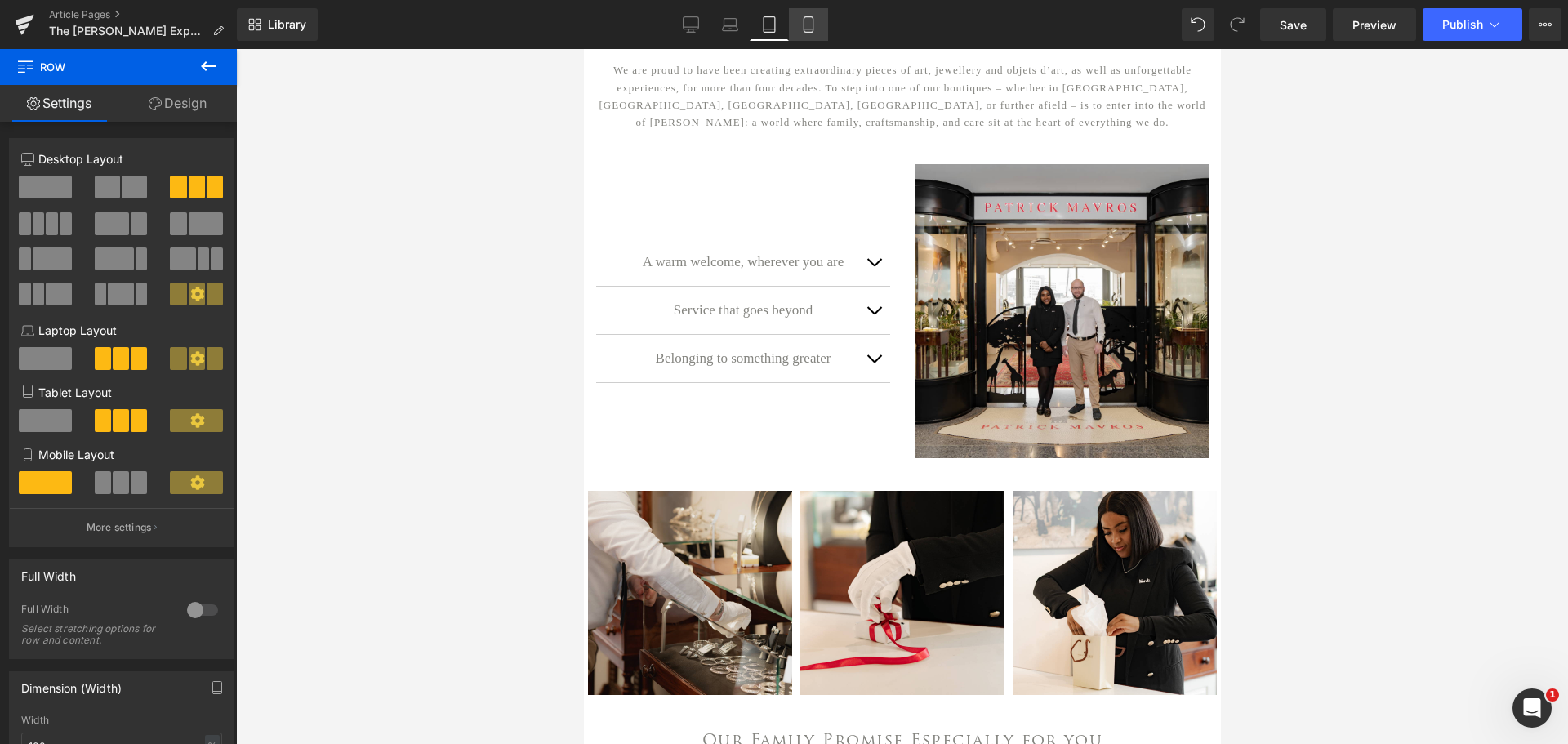
click at [808, 33] on link "Mobile" at bounding box center [808, 24] width 39 height 33
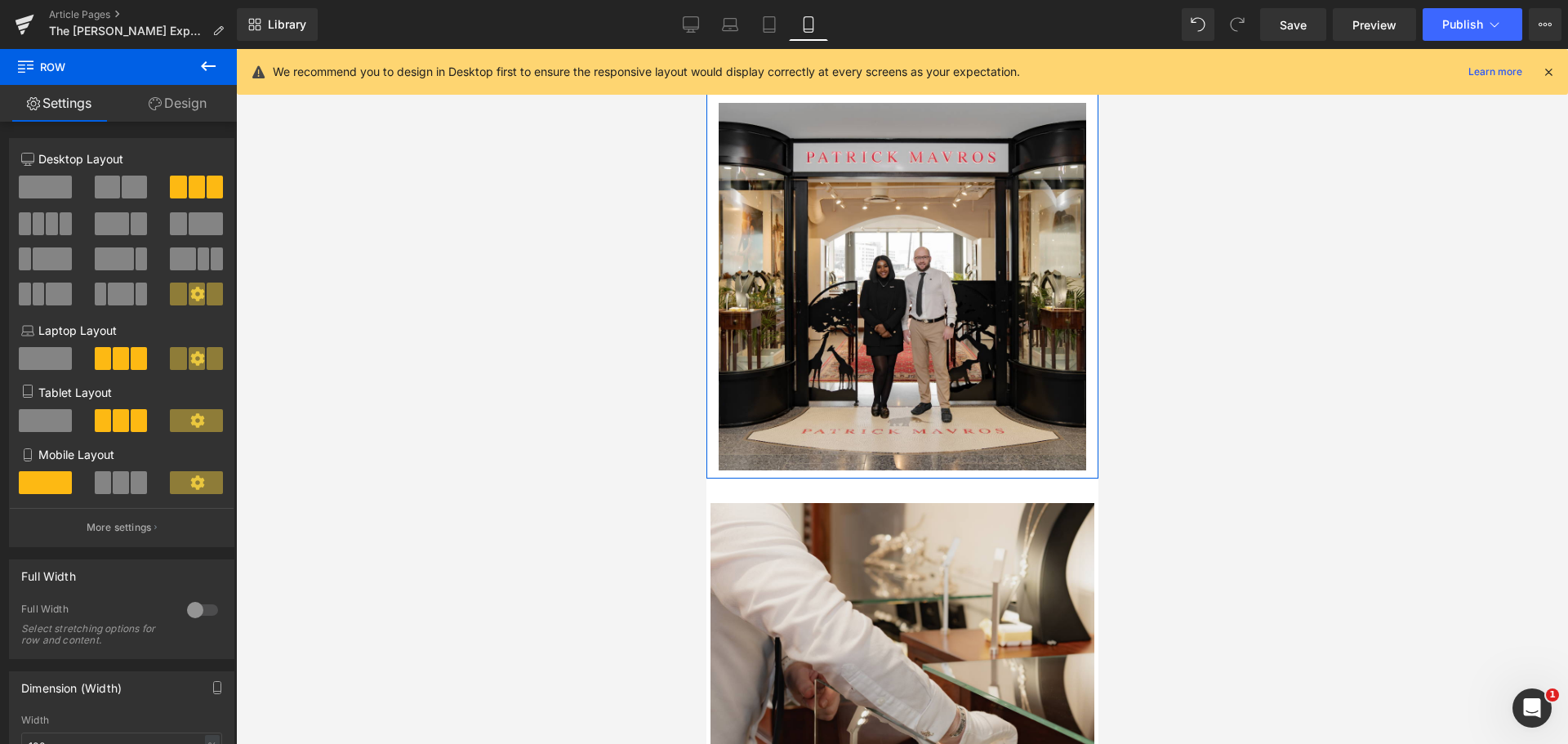
scroll to position [572, 0]
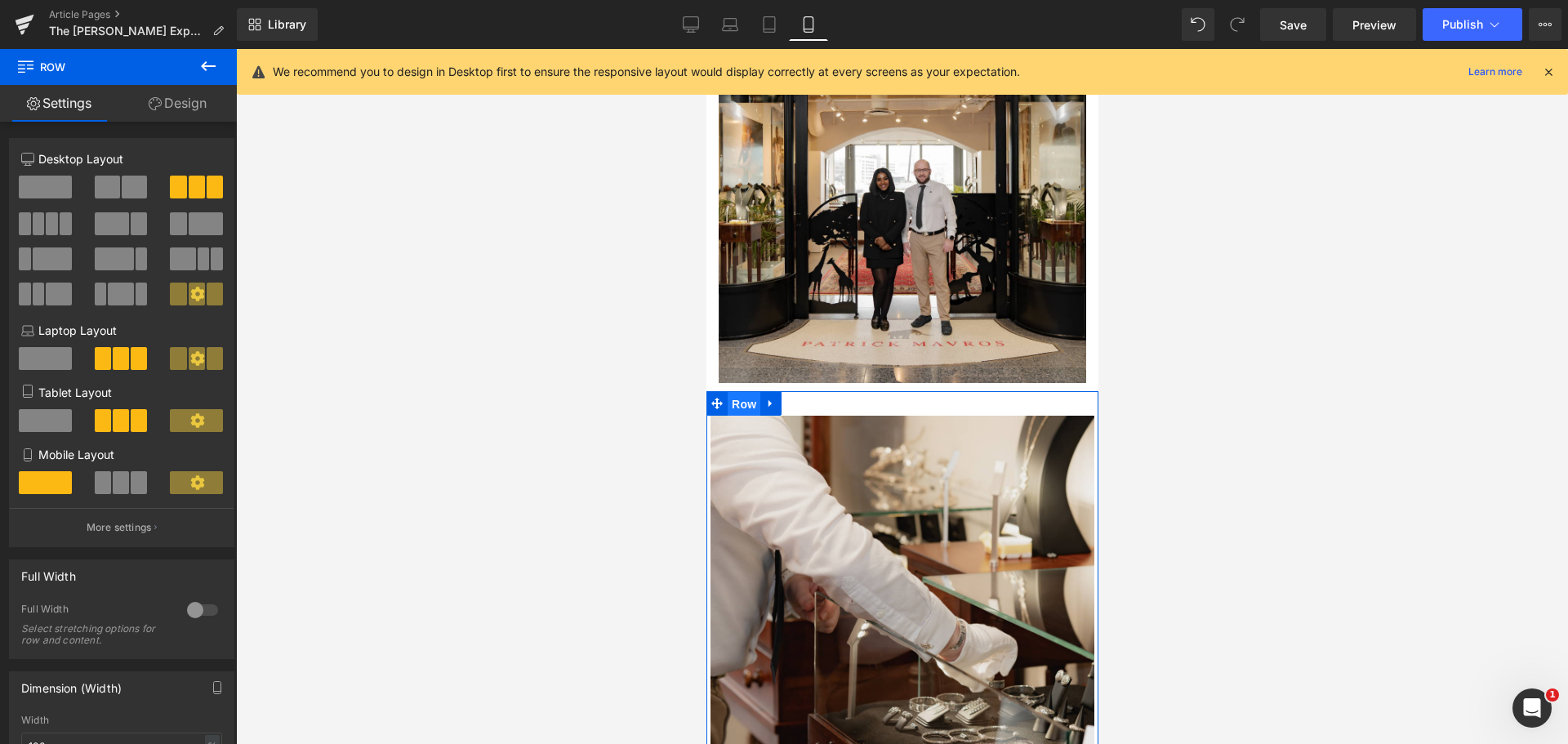
drag, startPoint x: 742, startPoint y: 404, endPoint x: 1284, endPoint y: 458, distance: 544.7
click at [742, 404] on span "Row" at bounding box center [743, 403] width 33 height 24
click at [136, 476] on span at bounding box center [139, 482] width 16 height 23
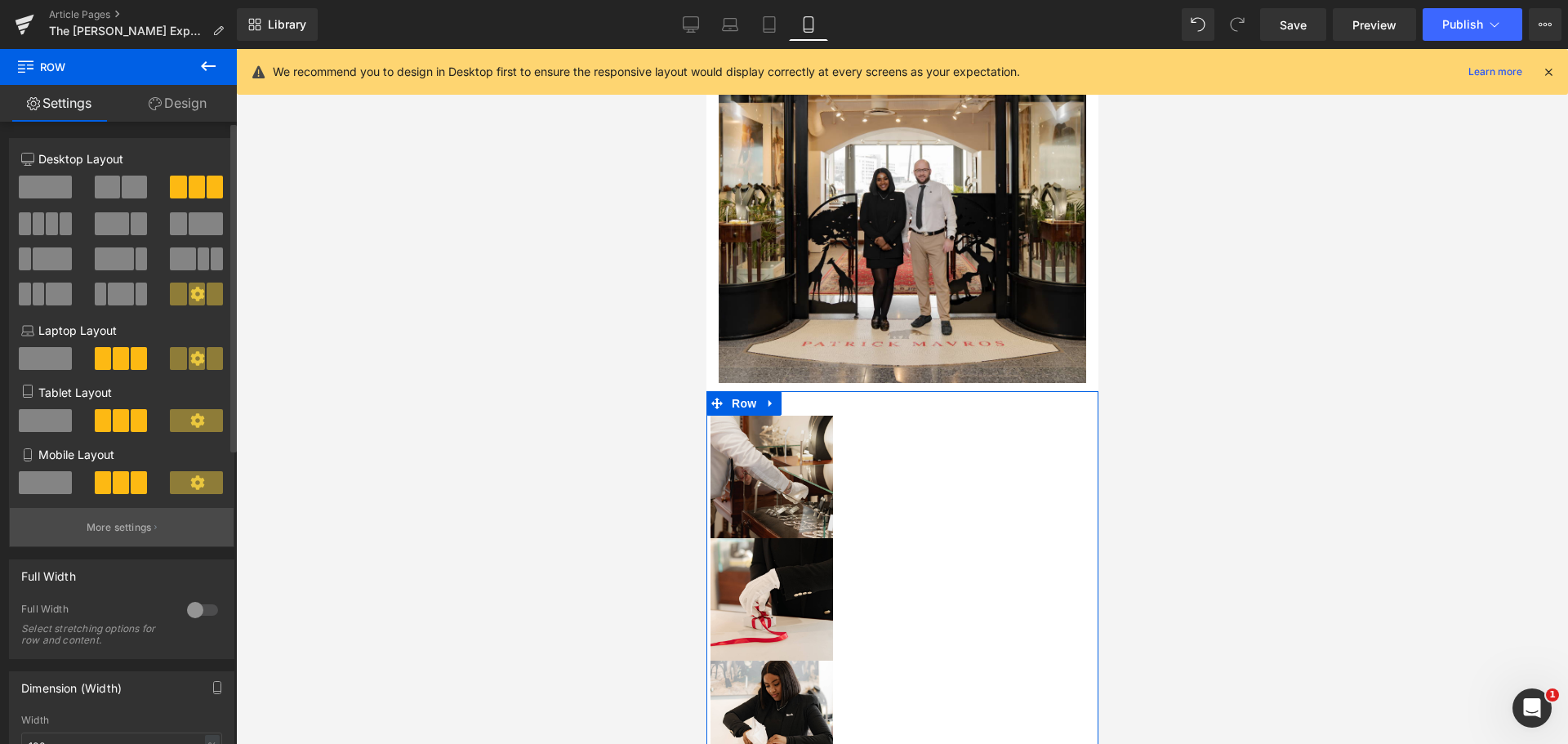
click at [128, 527] on p "More settings" at bounding box center [119, 527] width 65 height 14
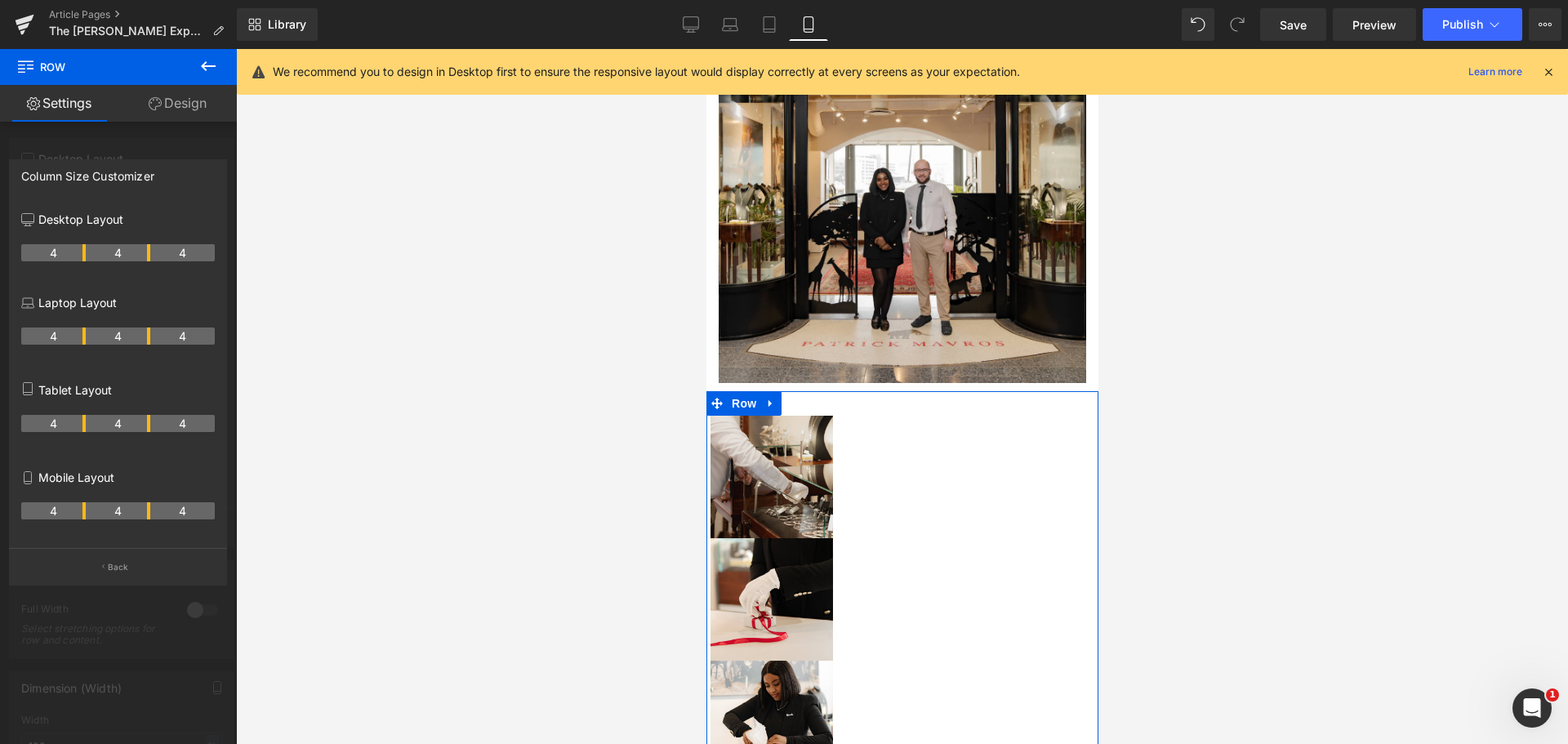
click at [151, 519] on div "4 4 4" at bounding box center [118, 517] width 194 height 45
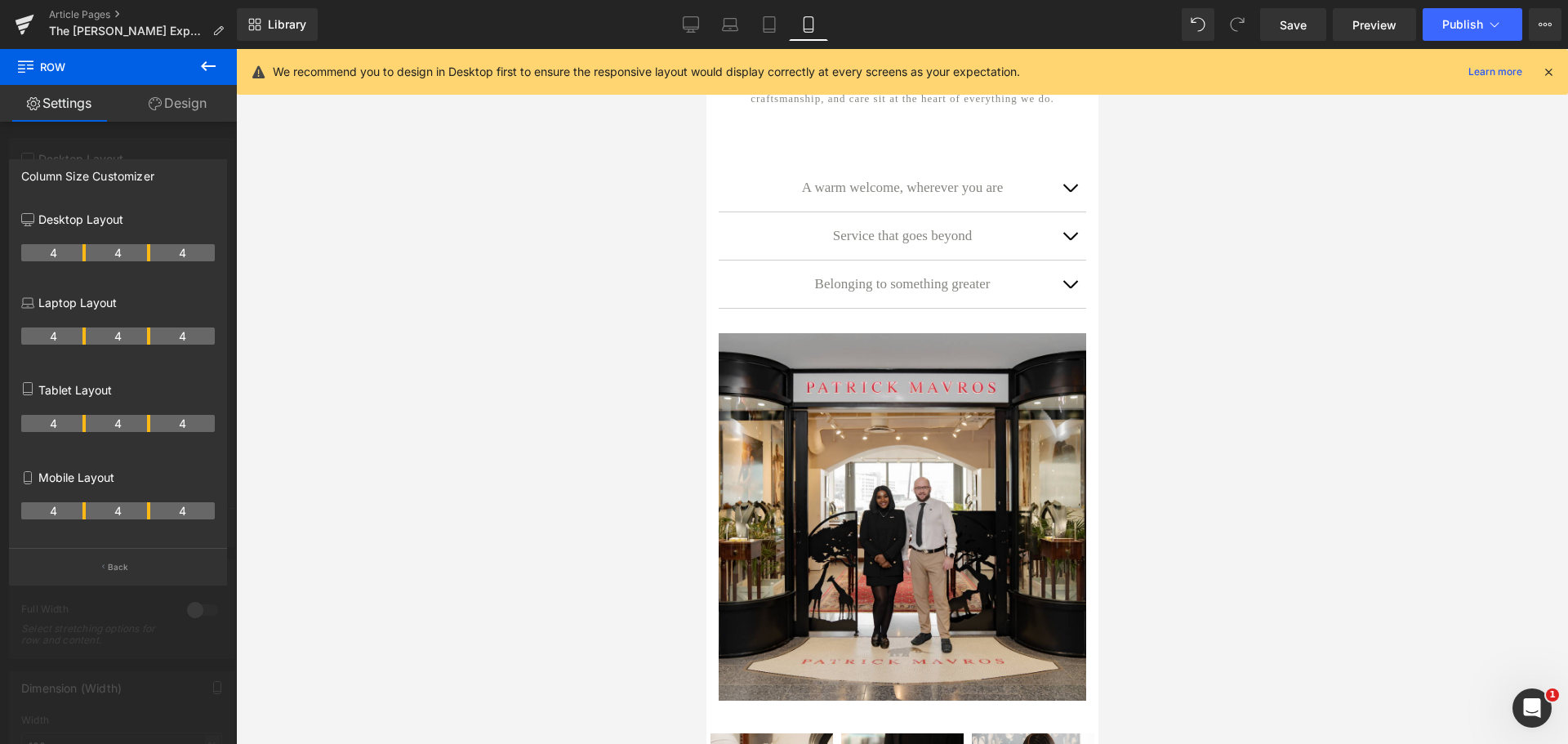
scroll to position [245, 0]
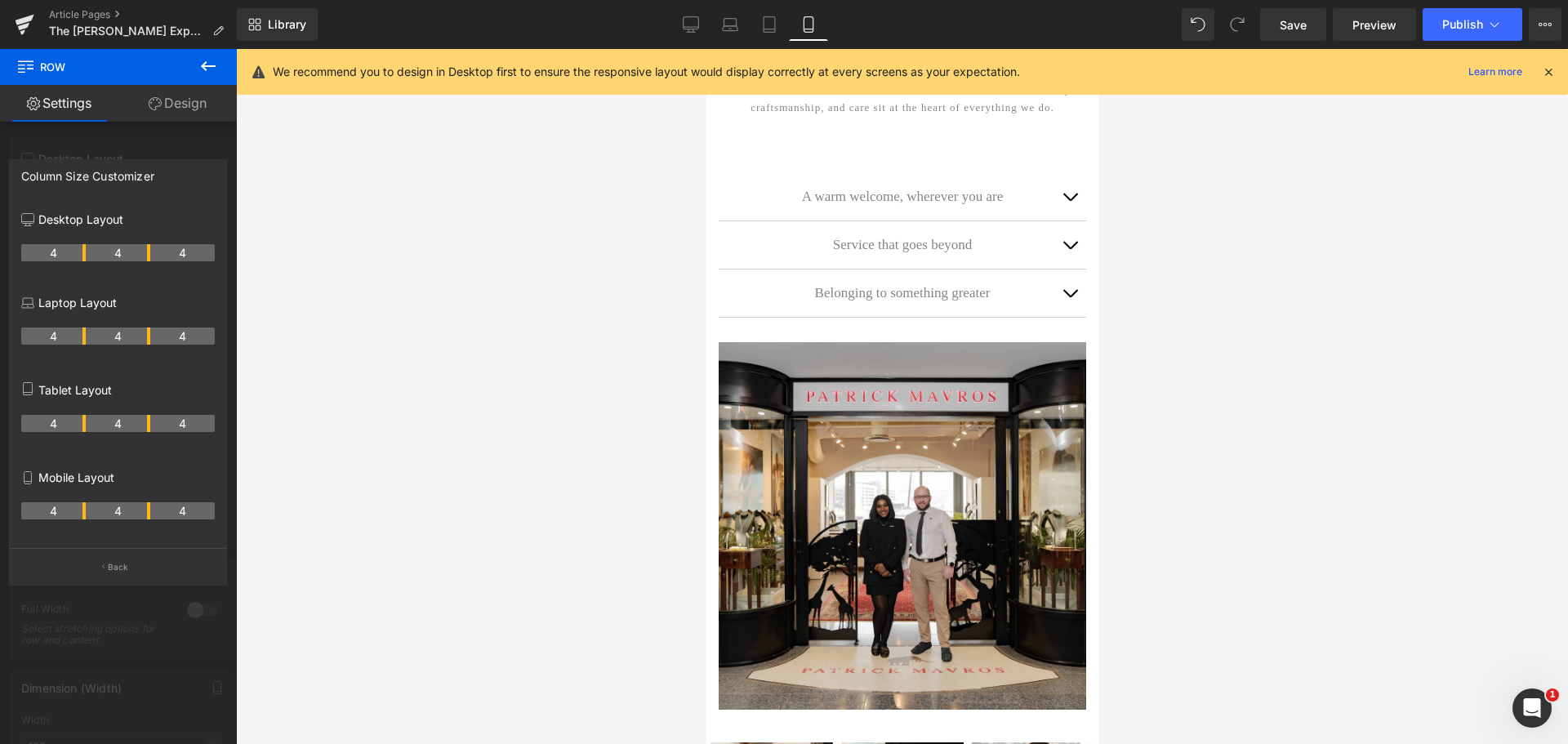
drag, startPoint x: 213, startPoint y: 63, endPoint x: 353, endPoint y: 148, distance: 163.8
click at [213, 63] on icon at bounding box center [208, 66] width 20 height 20
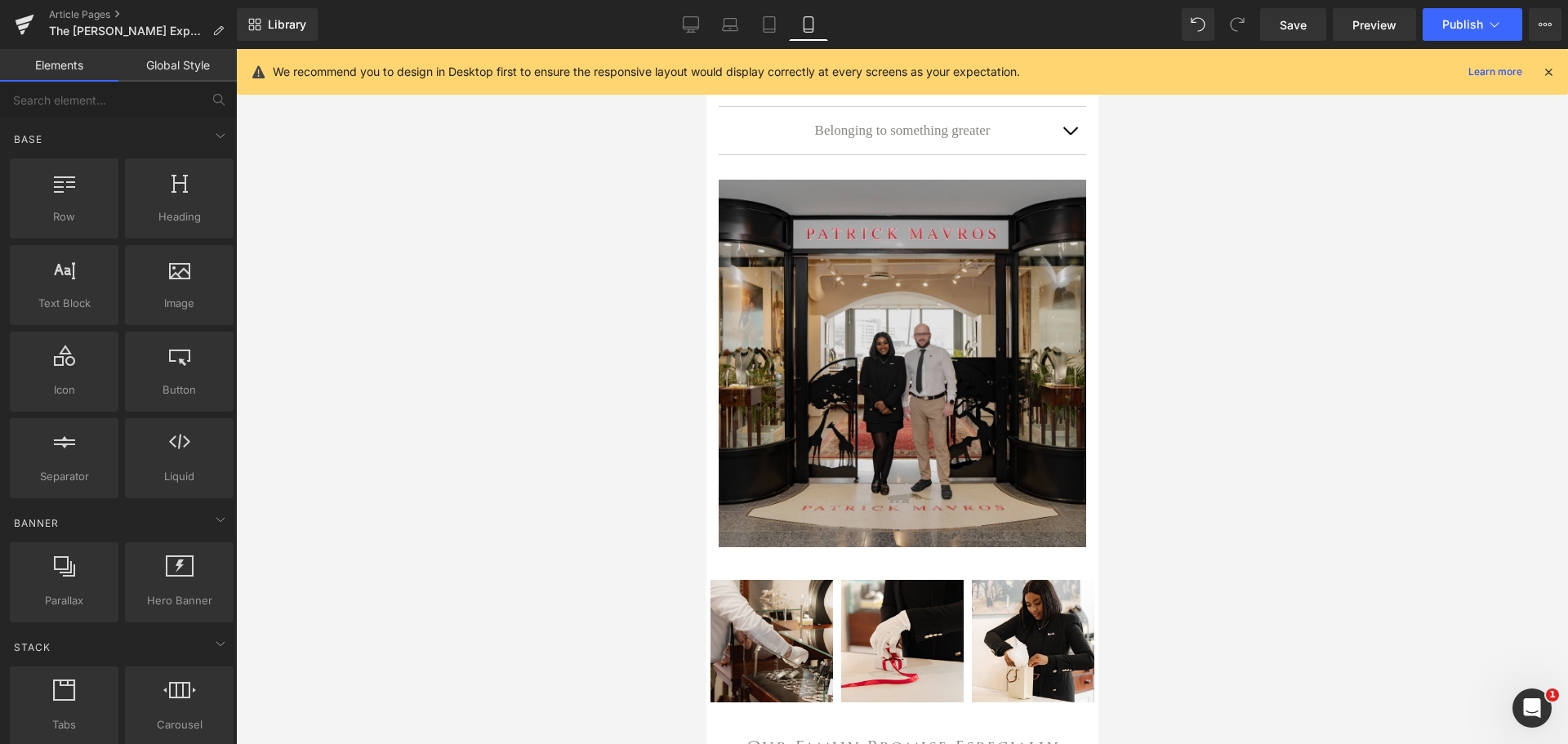
scroll to position [408, 0]
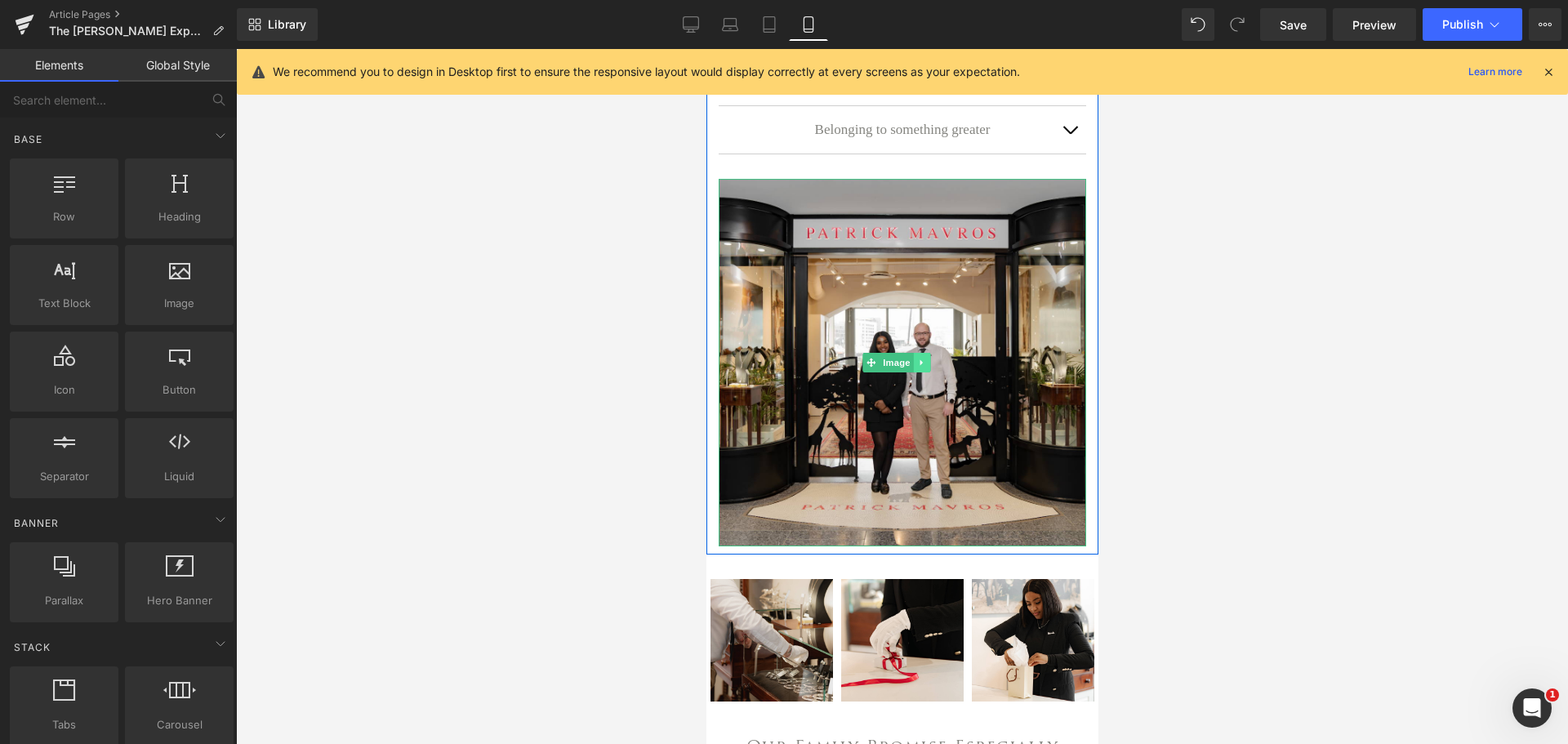
click at [922, 367] on icon at bounding box center [921, 362] width 9 height 10
click at [908, 367] on icon at bounding box center [913, 362] width 9 height 10
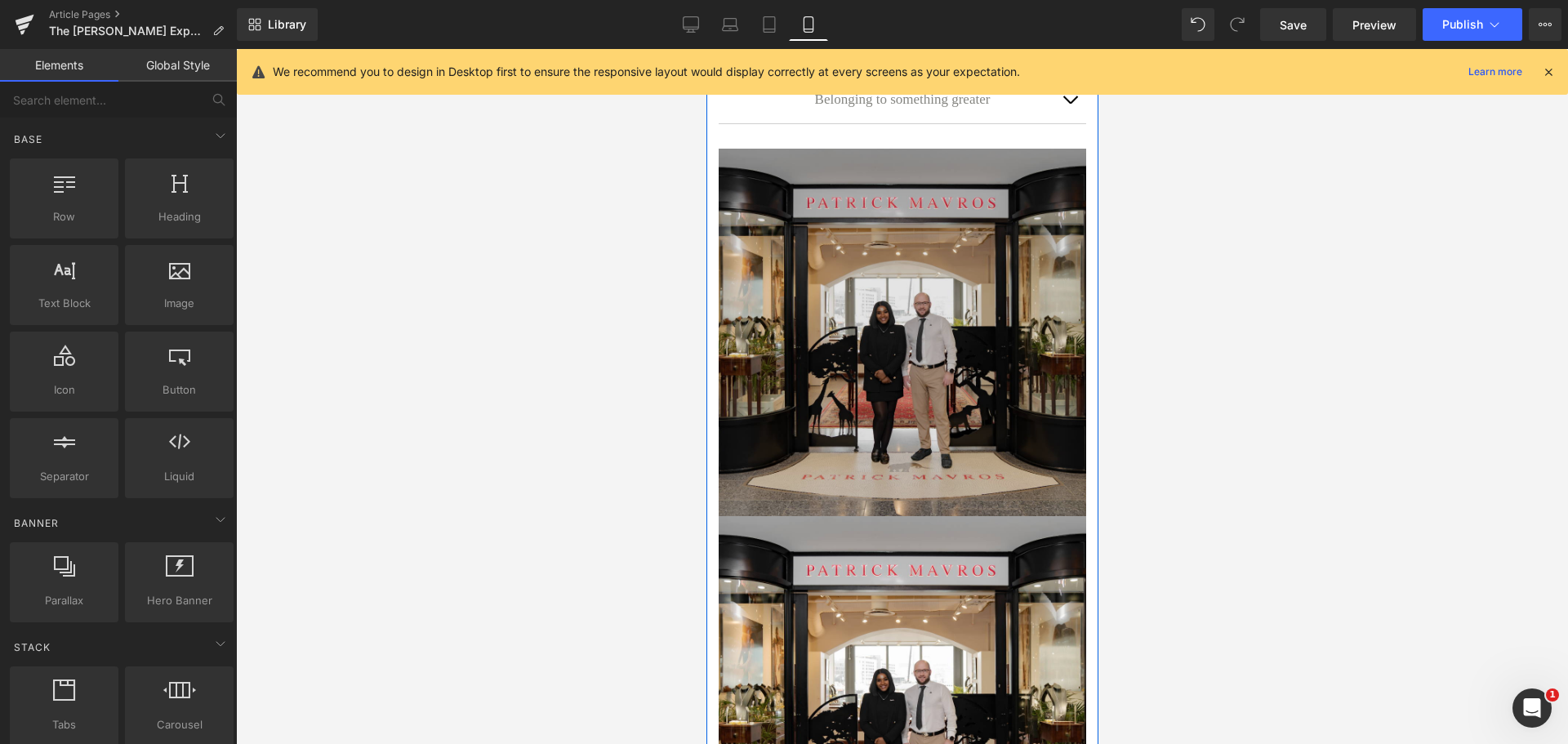
scroll to position [430, 0]
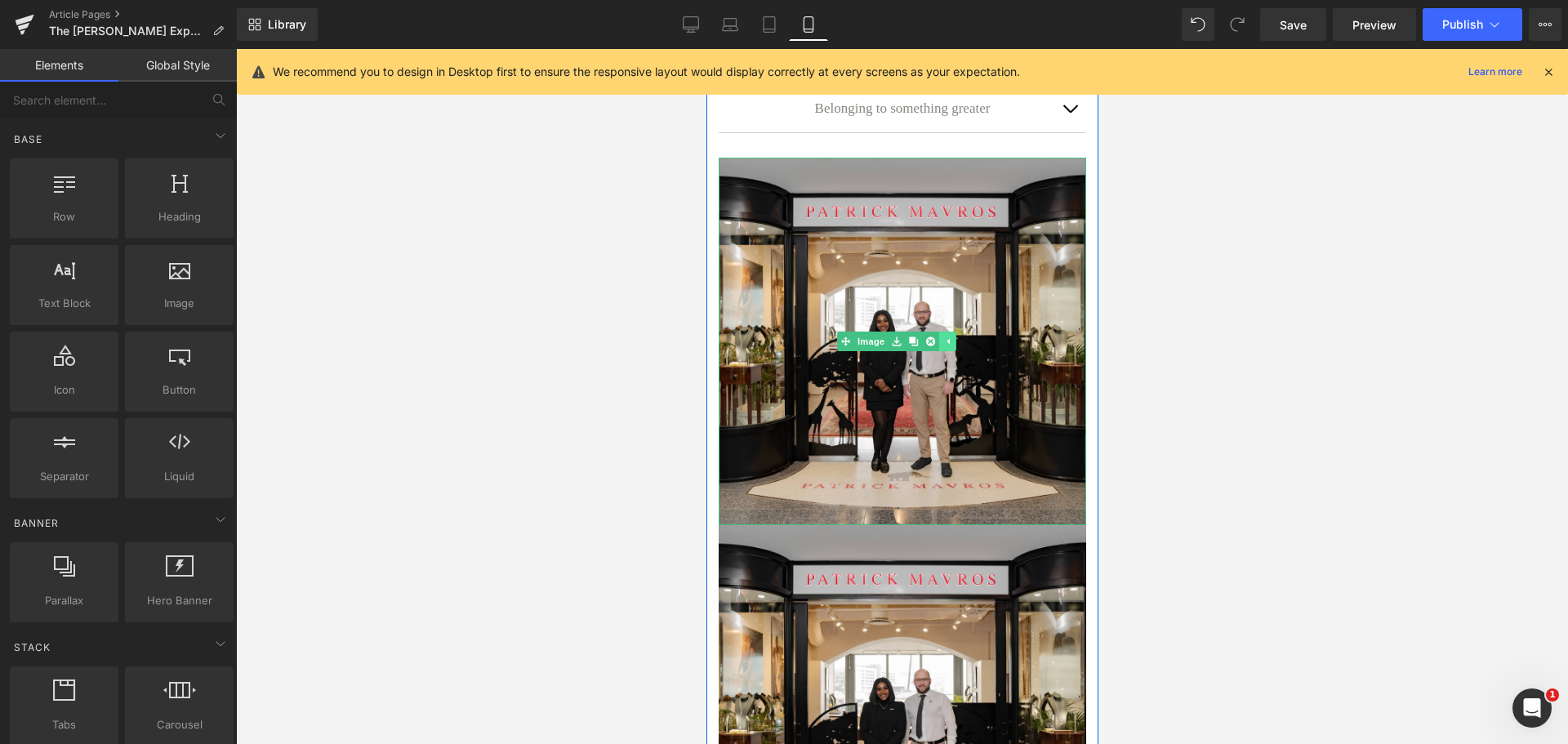
click at [944, 346] on icon at bounding box center [946, 341] width 9 height 10
click at [889, 344] on span "Image" at bounding box center [895, 342] width 34 height 20
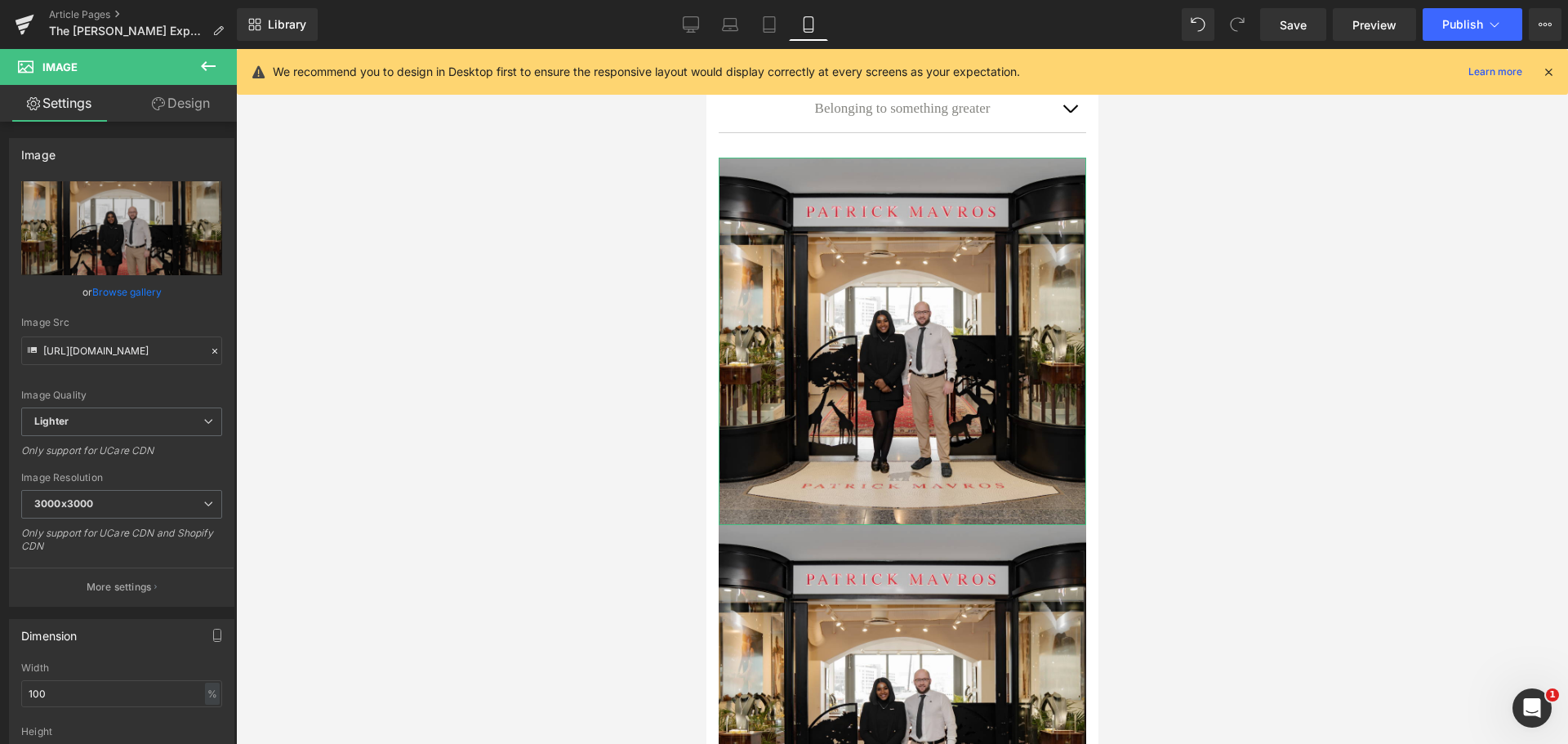
click at [179, 116] on link "Design" at bounding box center [180, 103] width 119 height 37
click at [0, 0] on div "Visibility" at bounding box center [0, 0] width 0 height 0
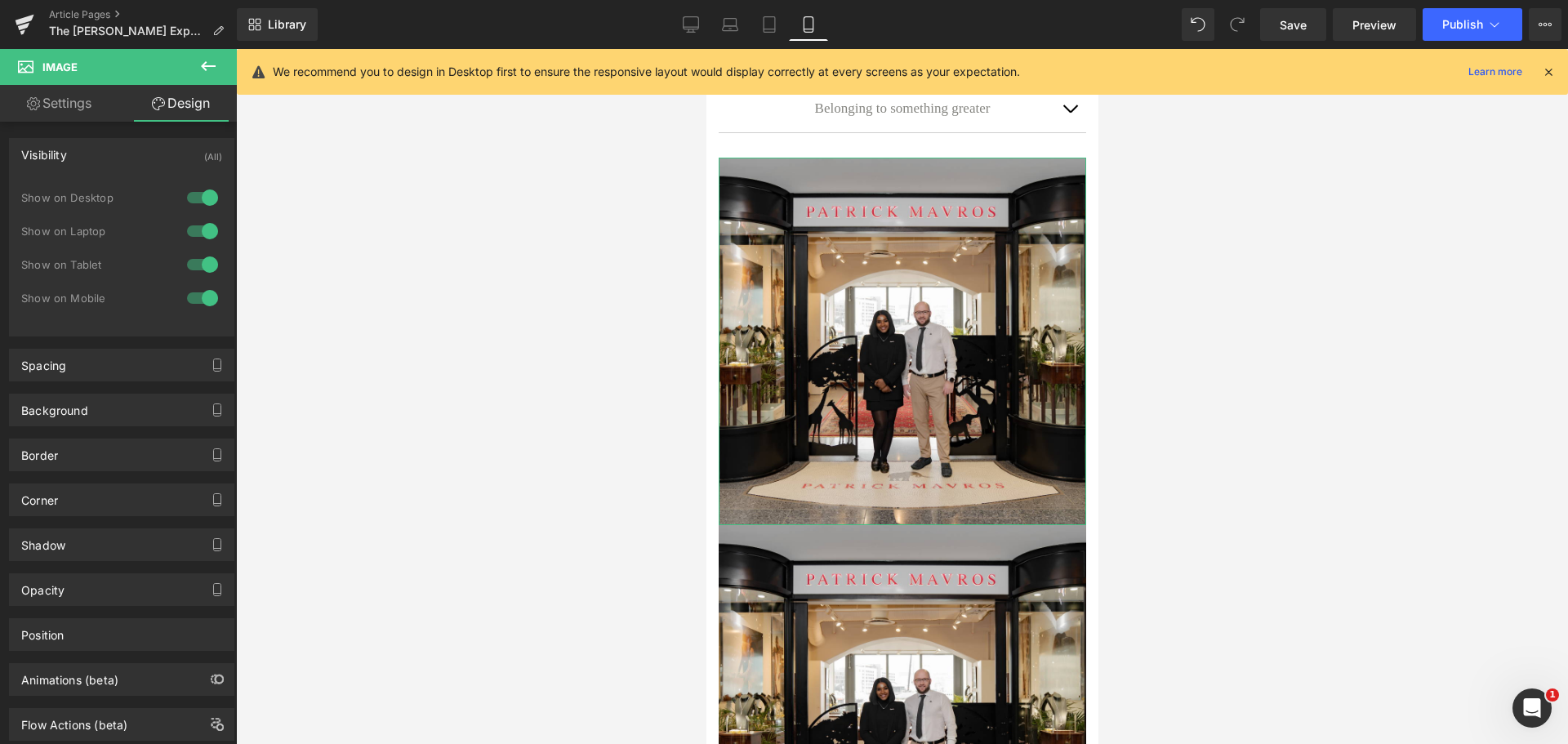
click at [195, 297] on div at bounding box center [202, 297] width 39 height 26
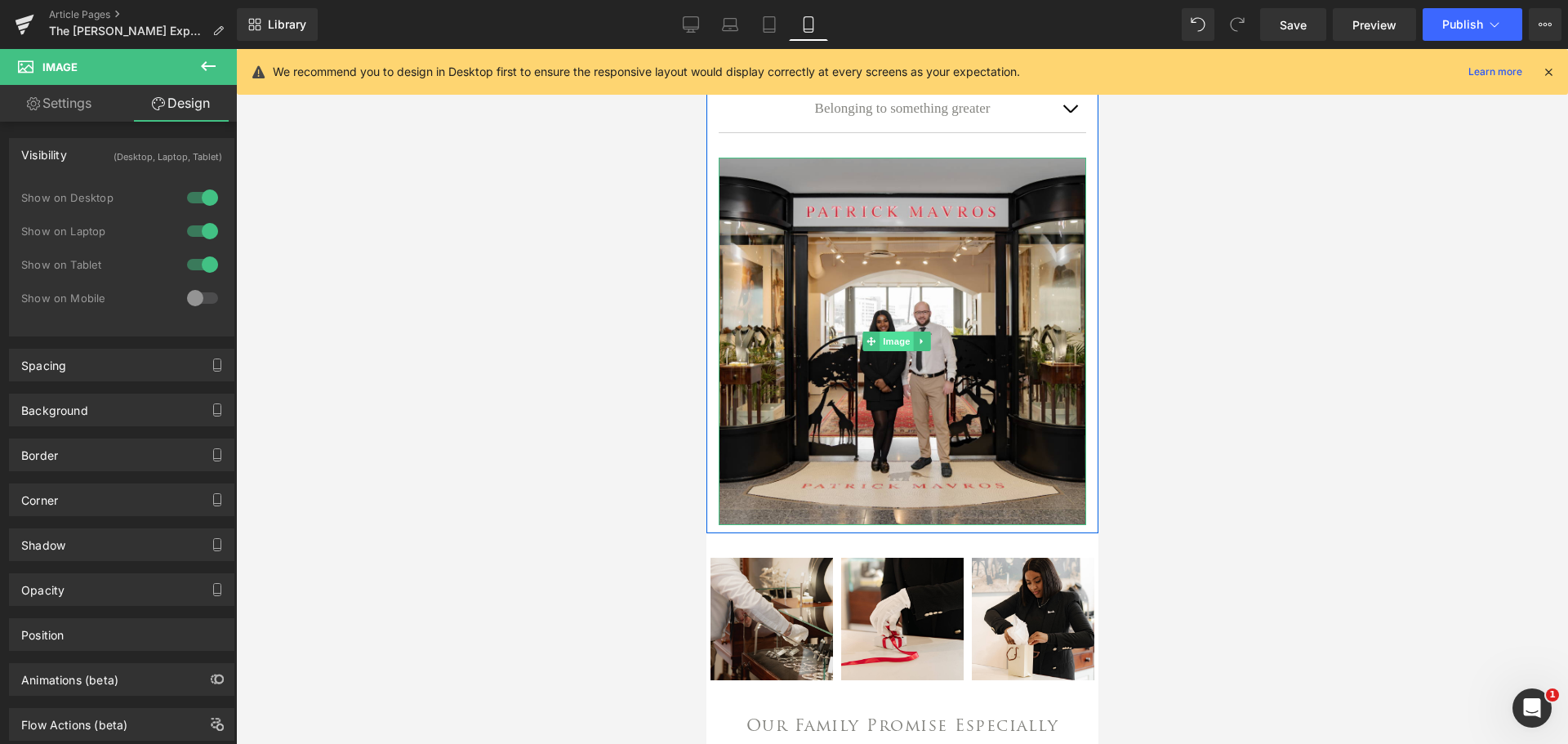
click at [891, 349] on span "Image" at bounding box center [895, 342] width 34 height 20
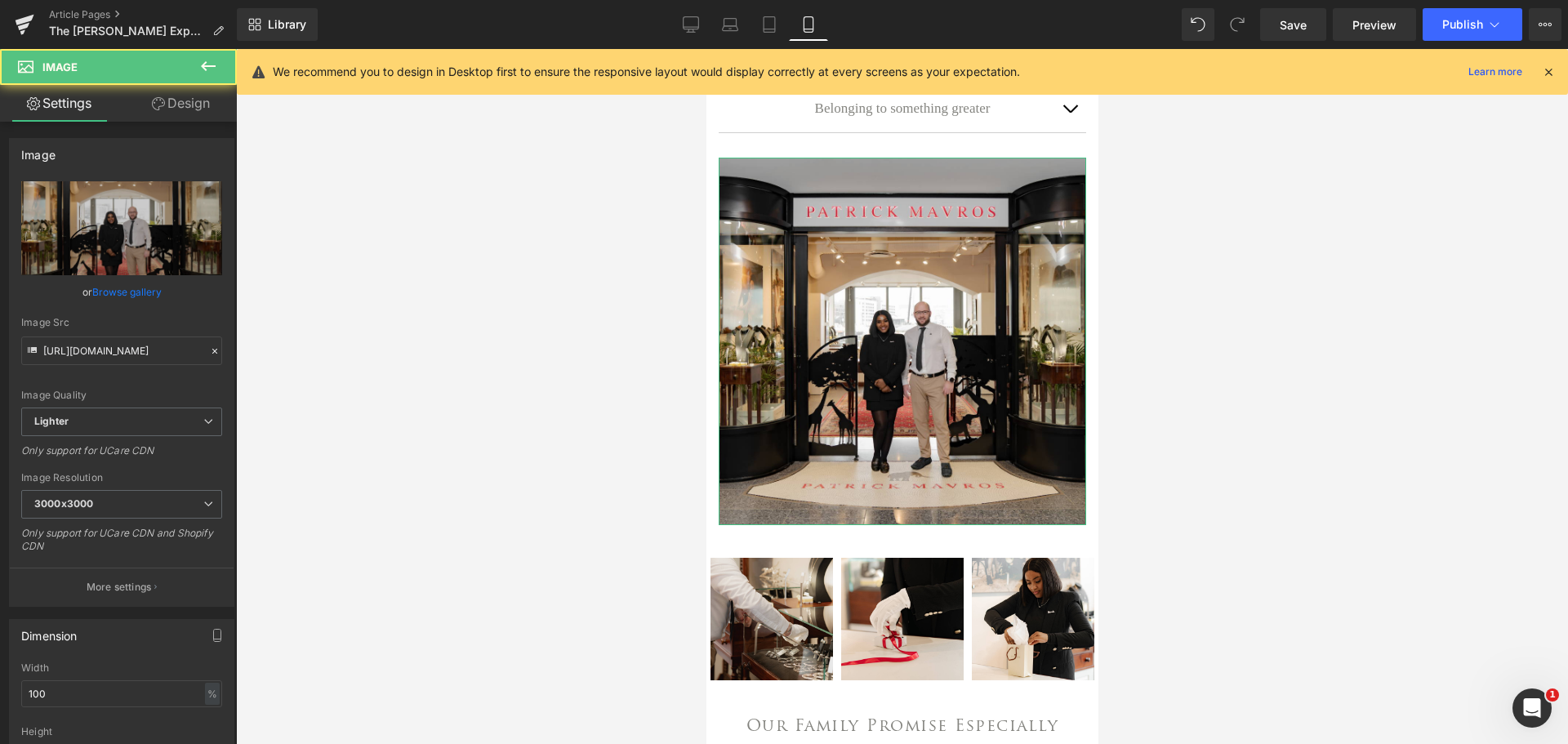
click at [197, 108] on link "Design" at bounding box center [180, 103] width 119 height 37
click at [0, 0] on div "Visibility" at bounding box center [0, 0] width 0 height 0
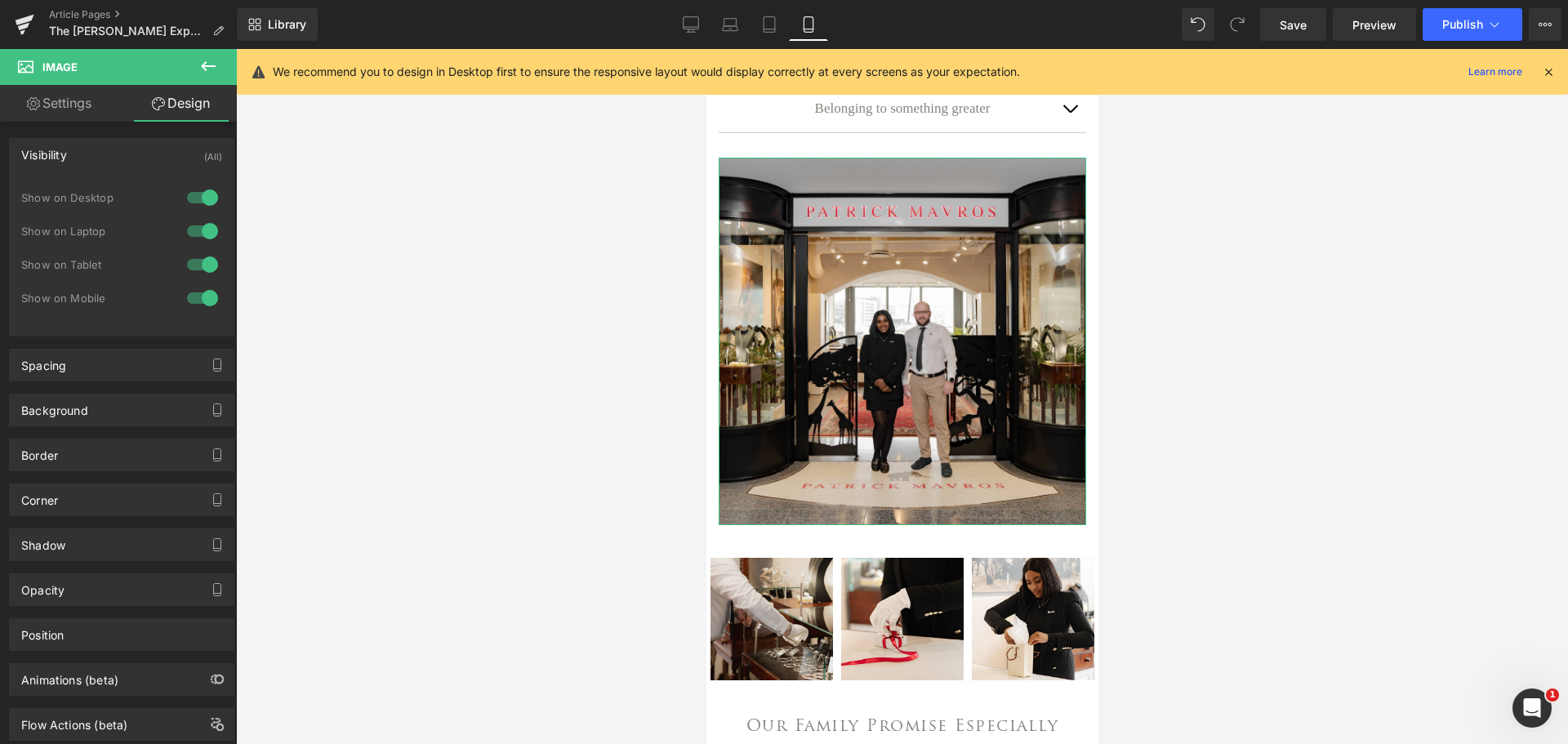
click at [194, 200] on div at bounding box center [202, 198] width 39 height 26
click at [194, 229] on div at bounding box center [202, 231] width 39 height 26
click at [198, 266] on div at bounding box center [202, 264] width 39 height 26
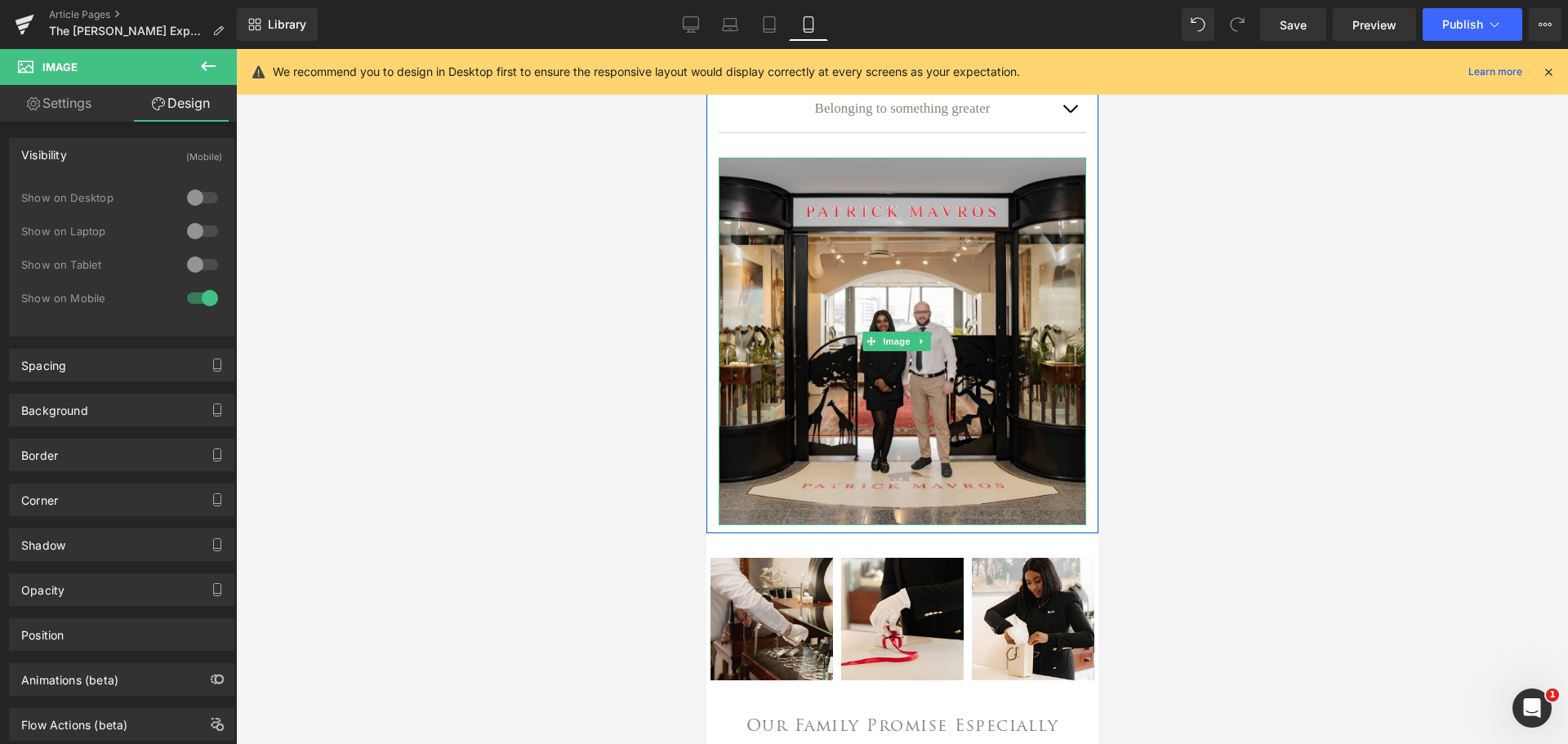
scroll to position [185, 0]
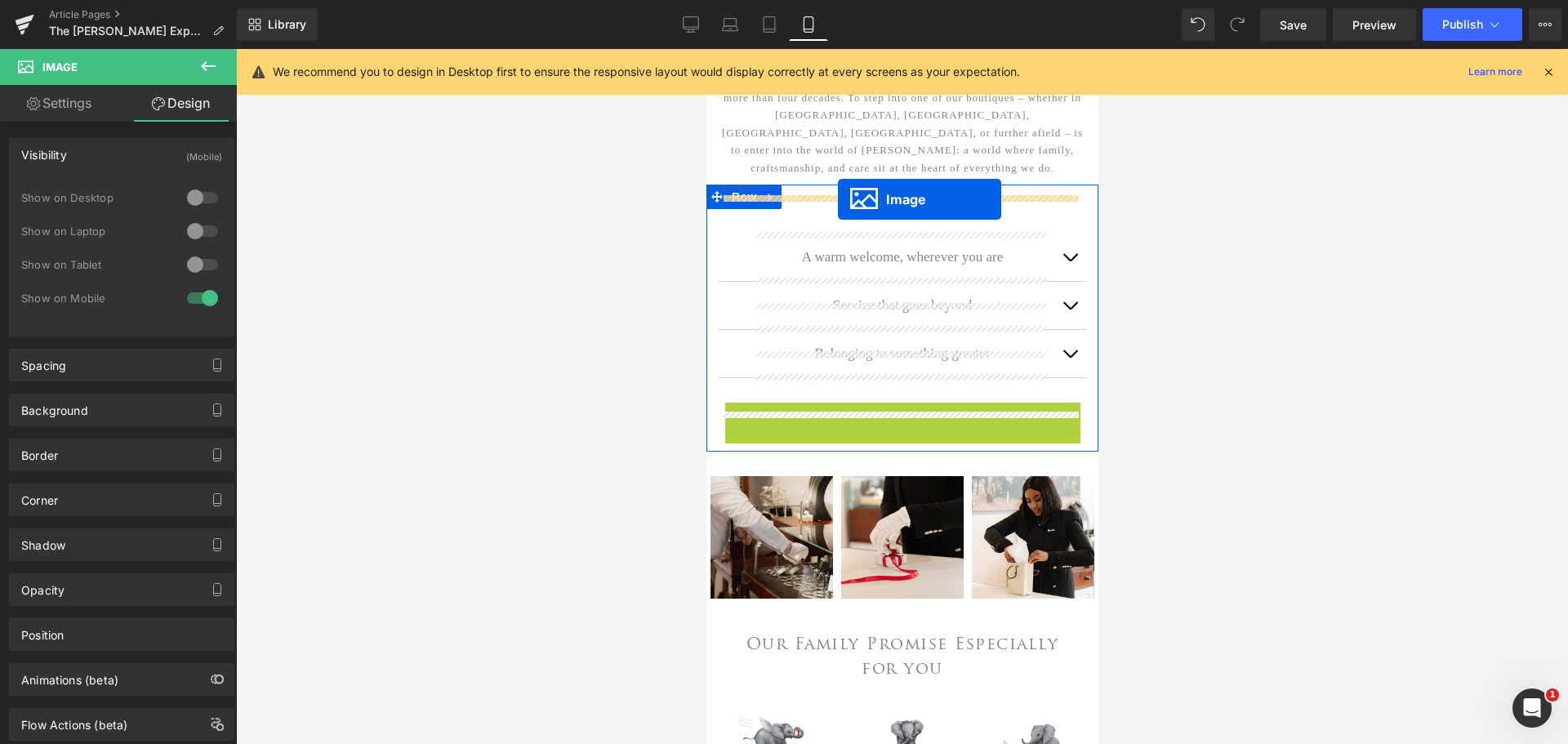
drag, startPoint x: 866, startPoint y: 585, endPoint x: 837, endPoint y: 199, distance: 387.1
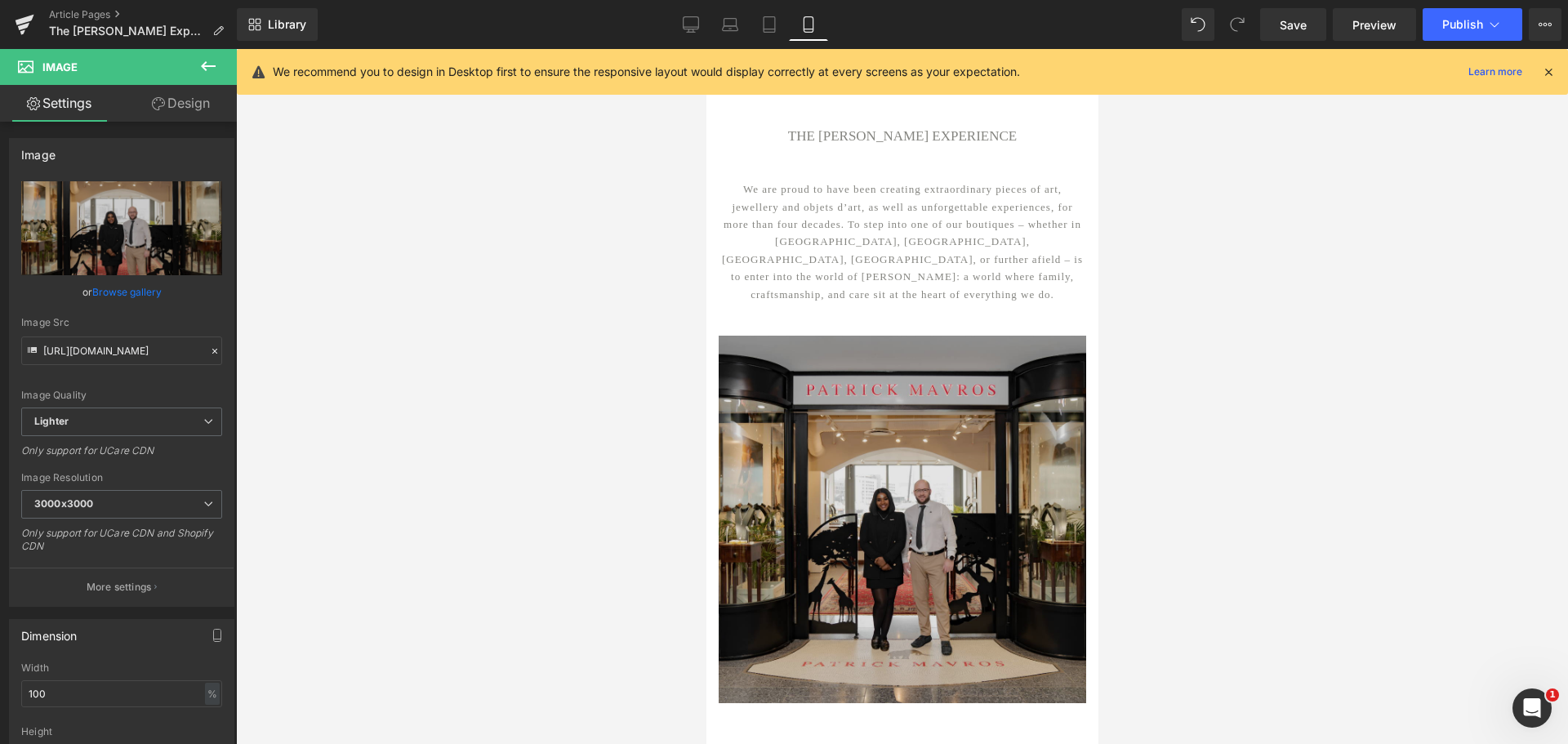
scroll to position [21, 0]
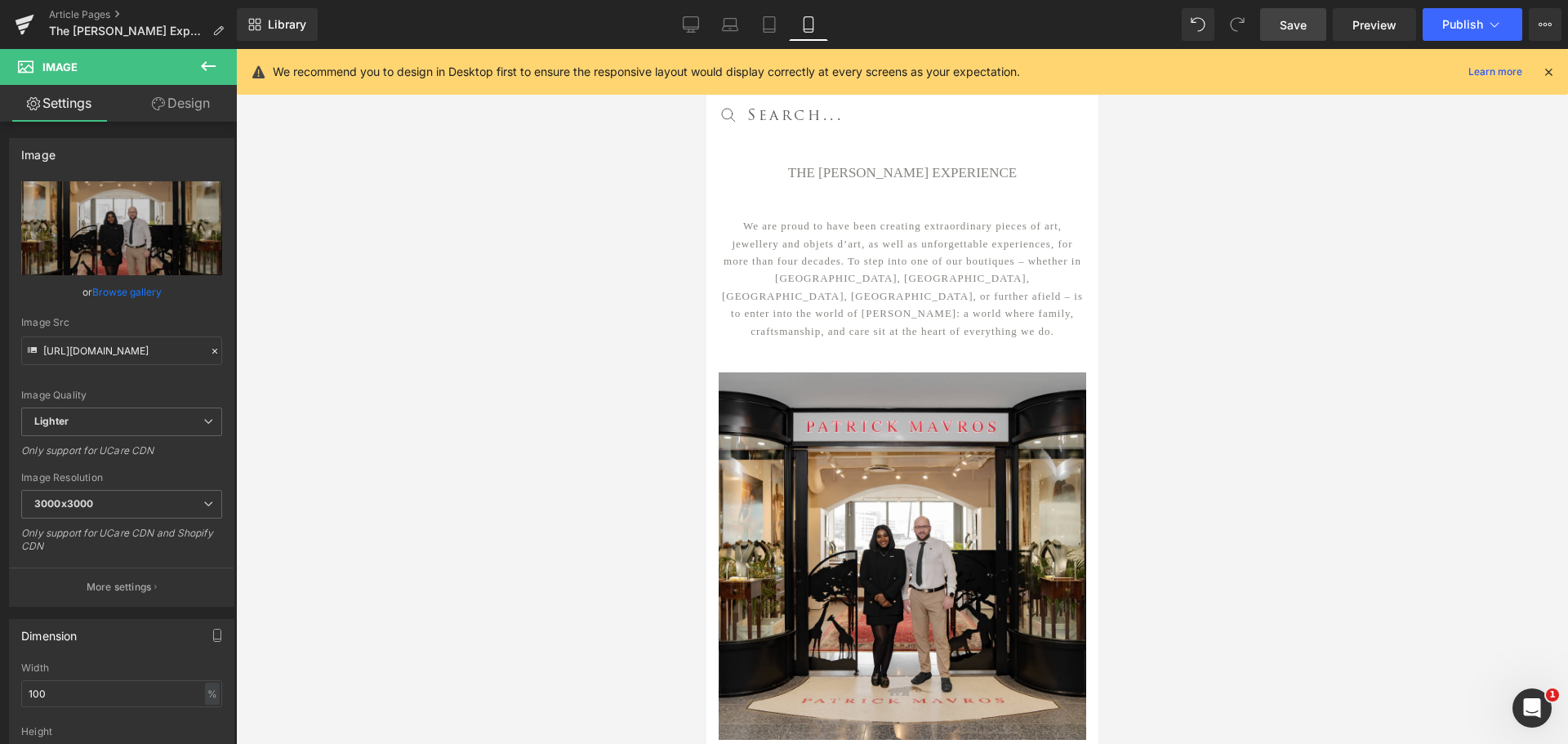
click at [1287, 24] on span "Save" at bounding box center [1293, 24] width 27 height 17
click at [1456, 35] on button "Publish" at bounding box center [1472, 24] width 100 height 33
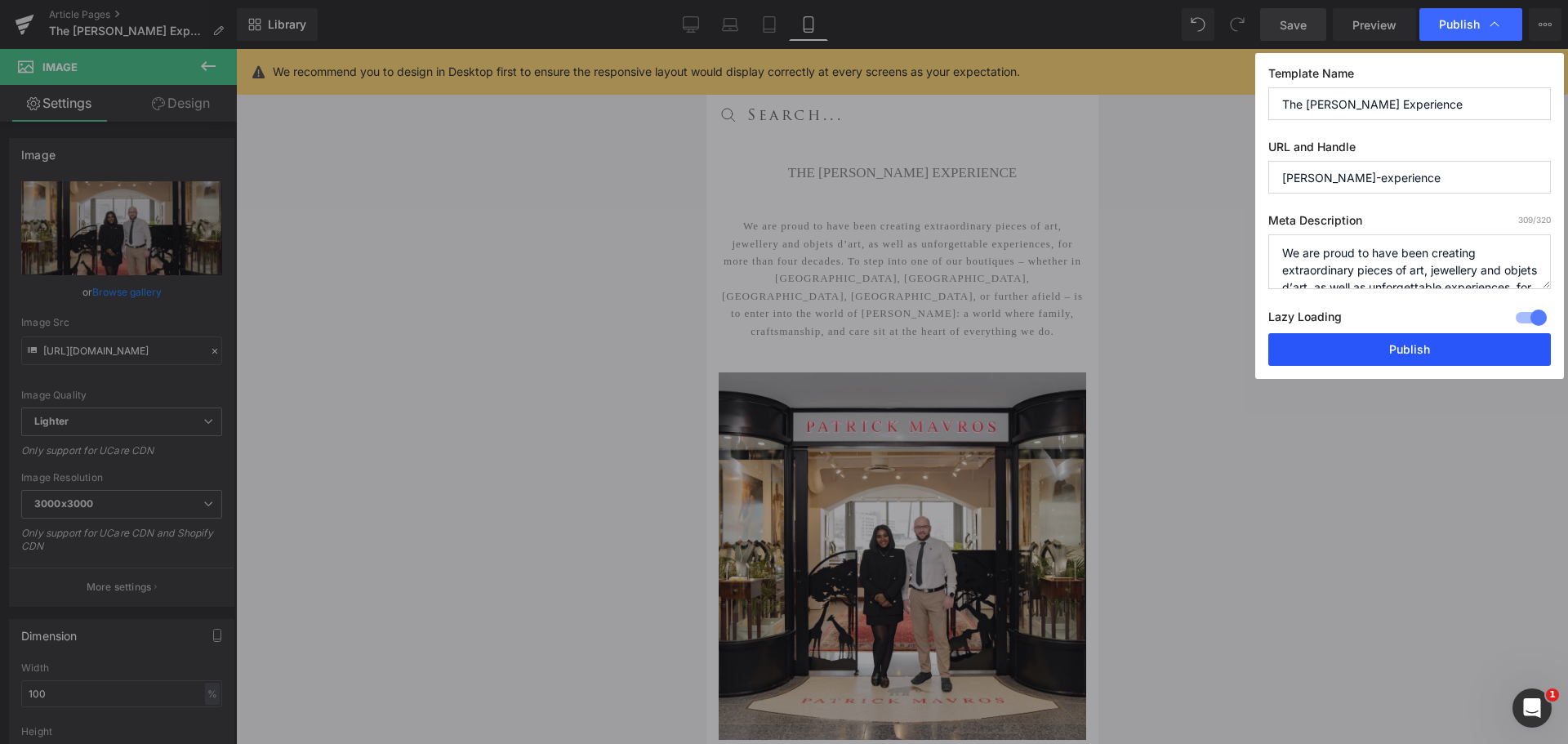
drag, startPoint x: 1391, startPoint y: 356, endPoint x: 310, endPoint y: 235, distance: 1087.8
click at [1391, 356] on button "Publish" at bounding box center [1409, 350] width 283 height 33
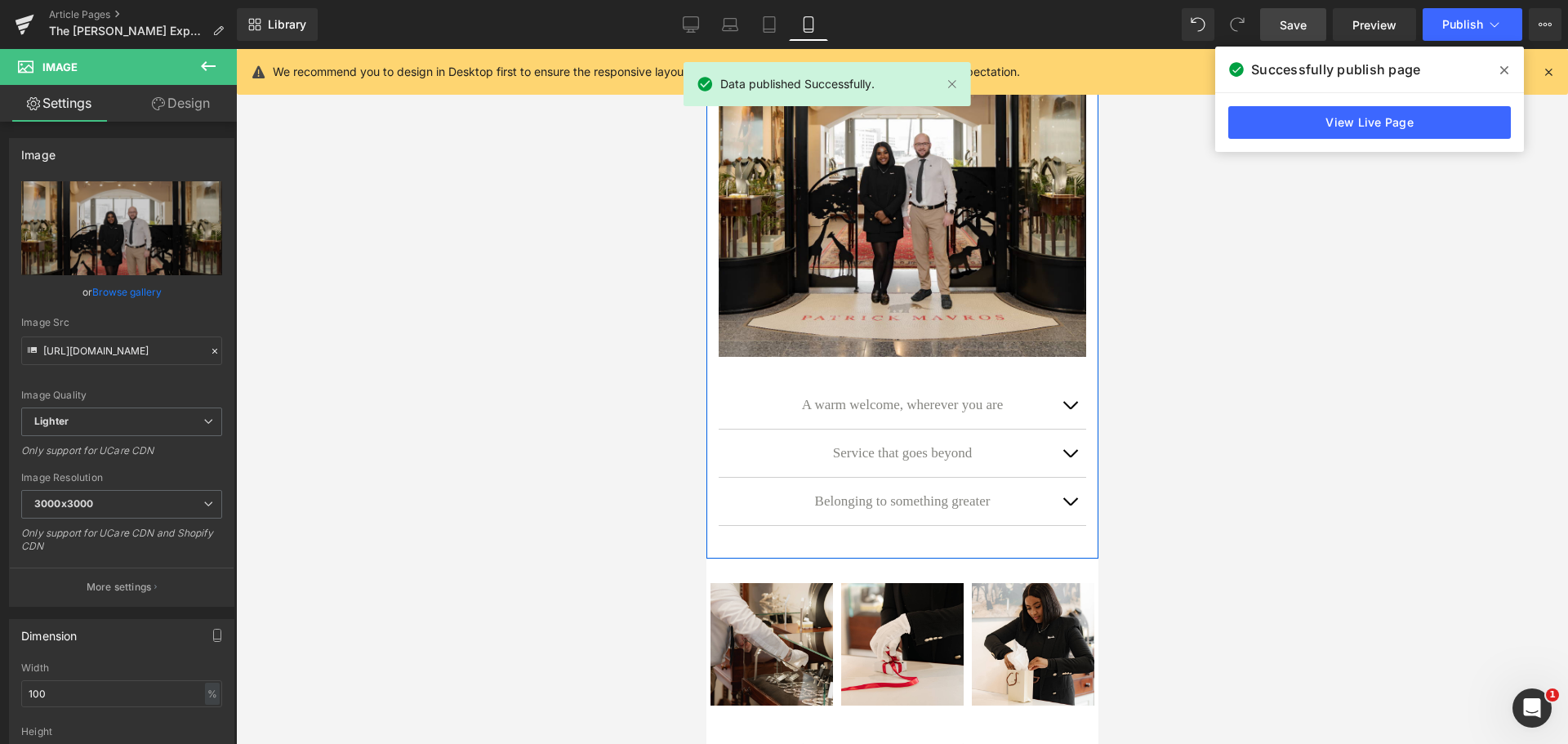
scroll to position [408, 0]
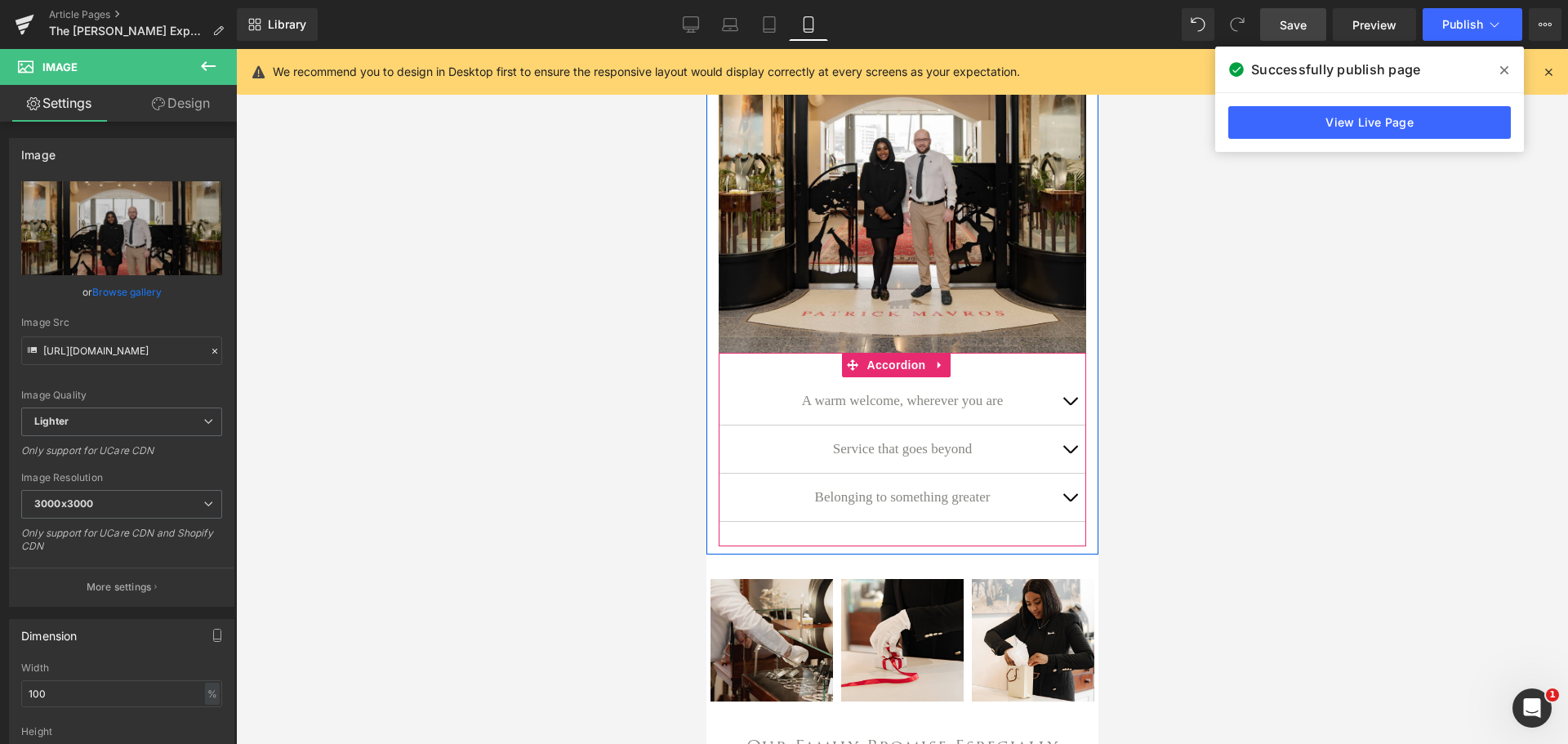
click at [1069, 501] on span "button" at bounding box center [1069, 501] width 0 height 0
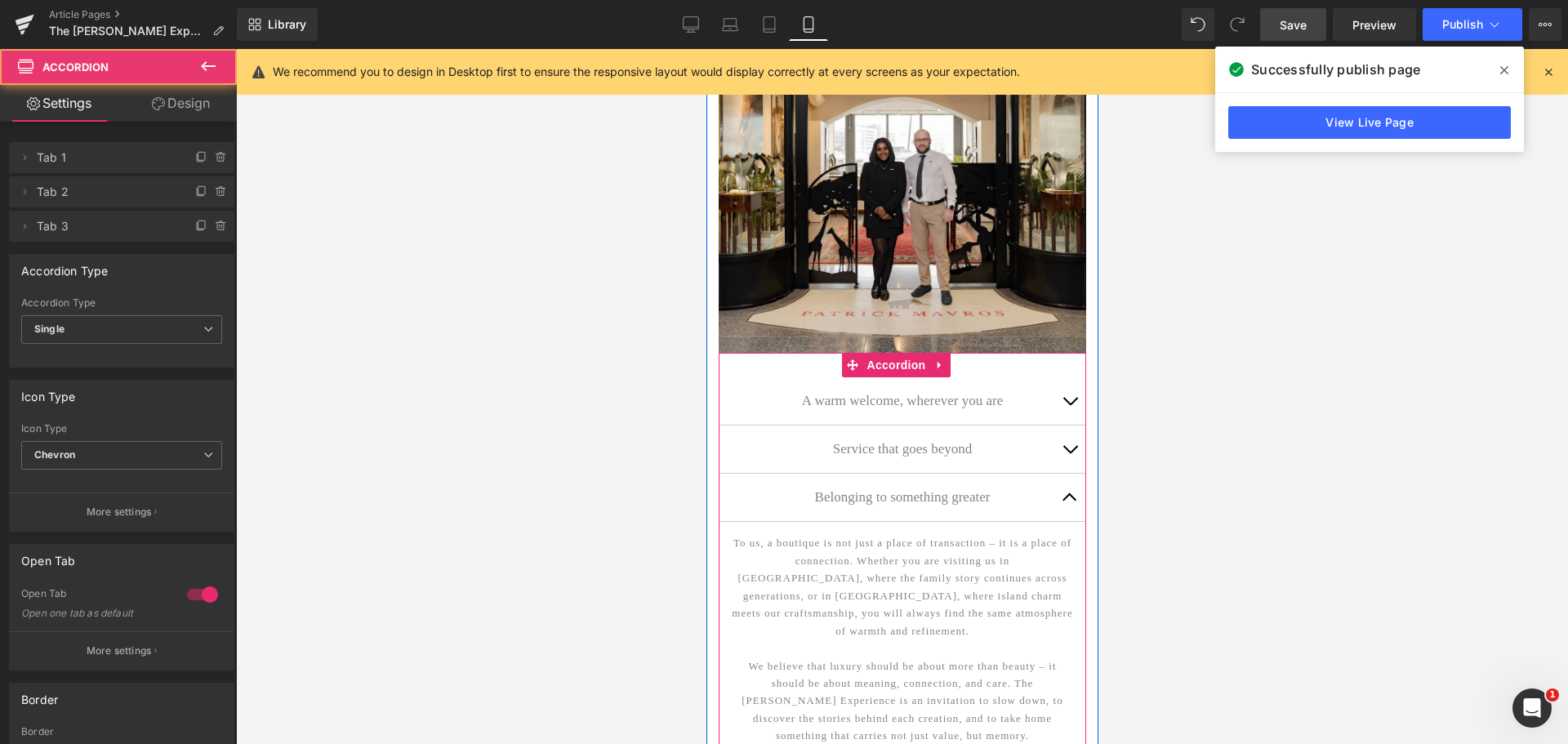
click at [1069, 501] on span "button" at bounding box center [1069, 501] width 0 height 0
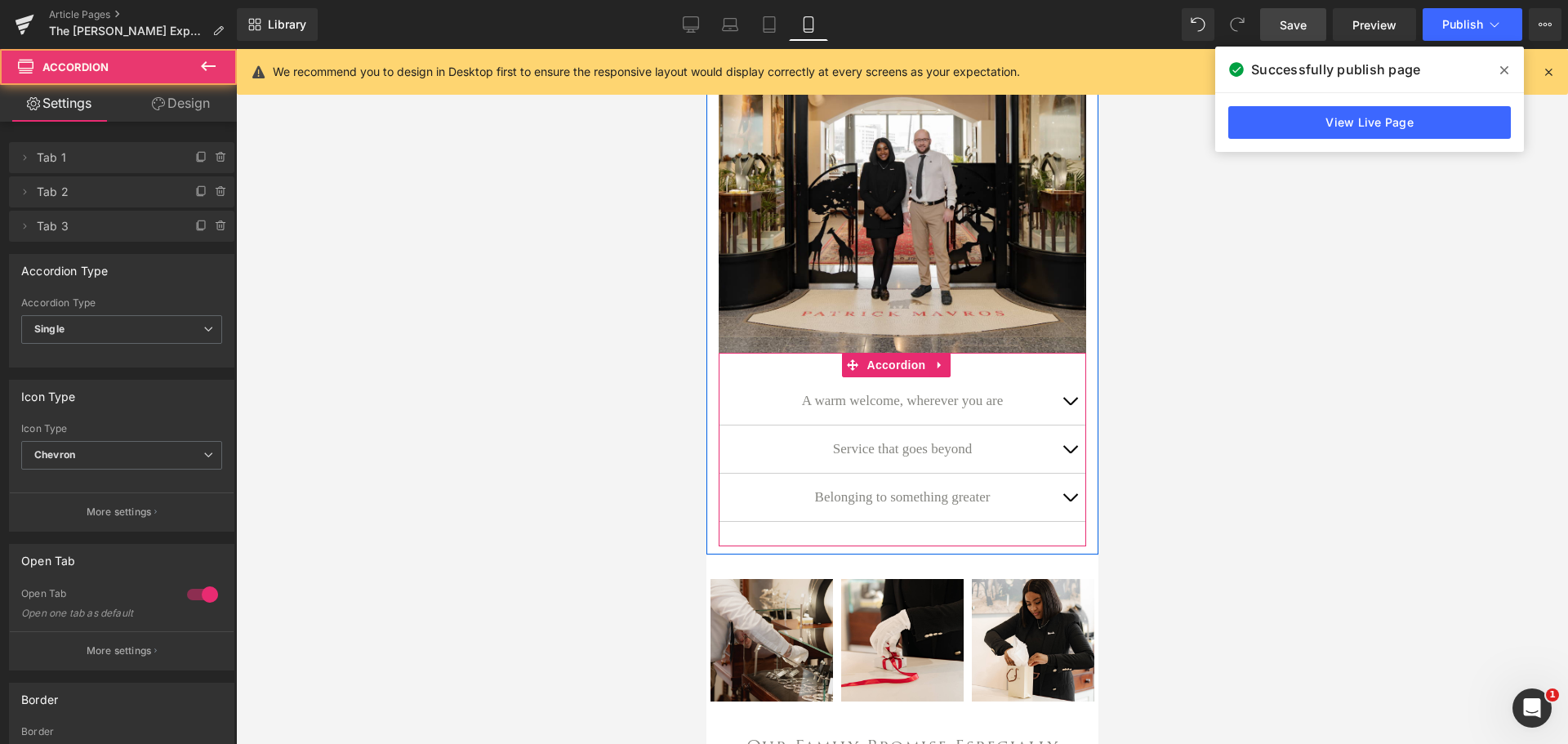
click at [1064, 446] on button "button" at bounding box center [1069, 449] width 33 height 47
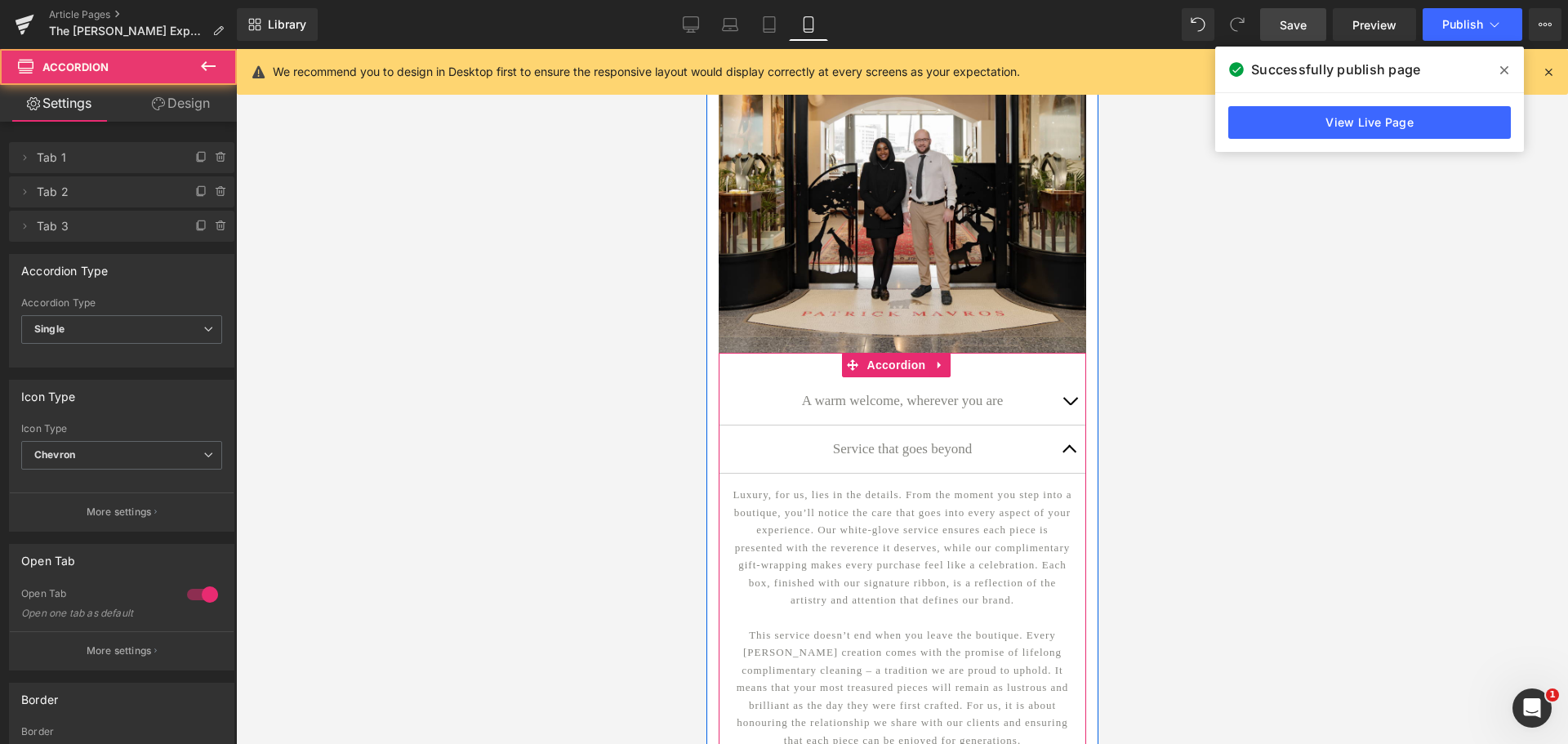
click at [1064, 446] on button "button" at bounding box center [1069, 449] width 33 height 47
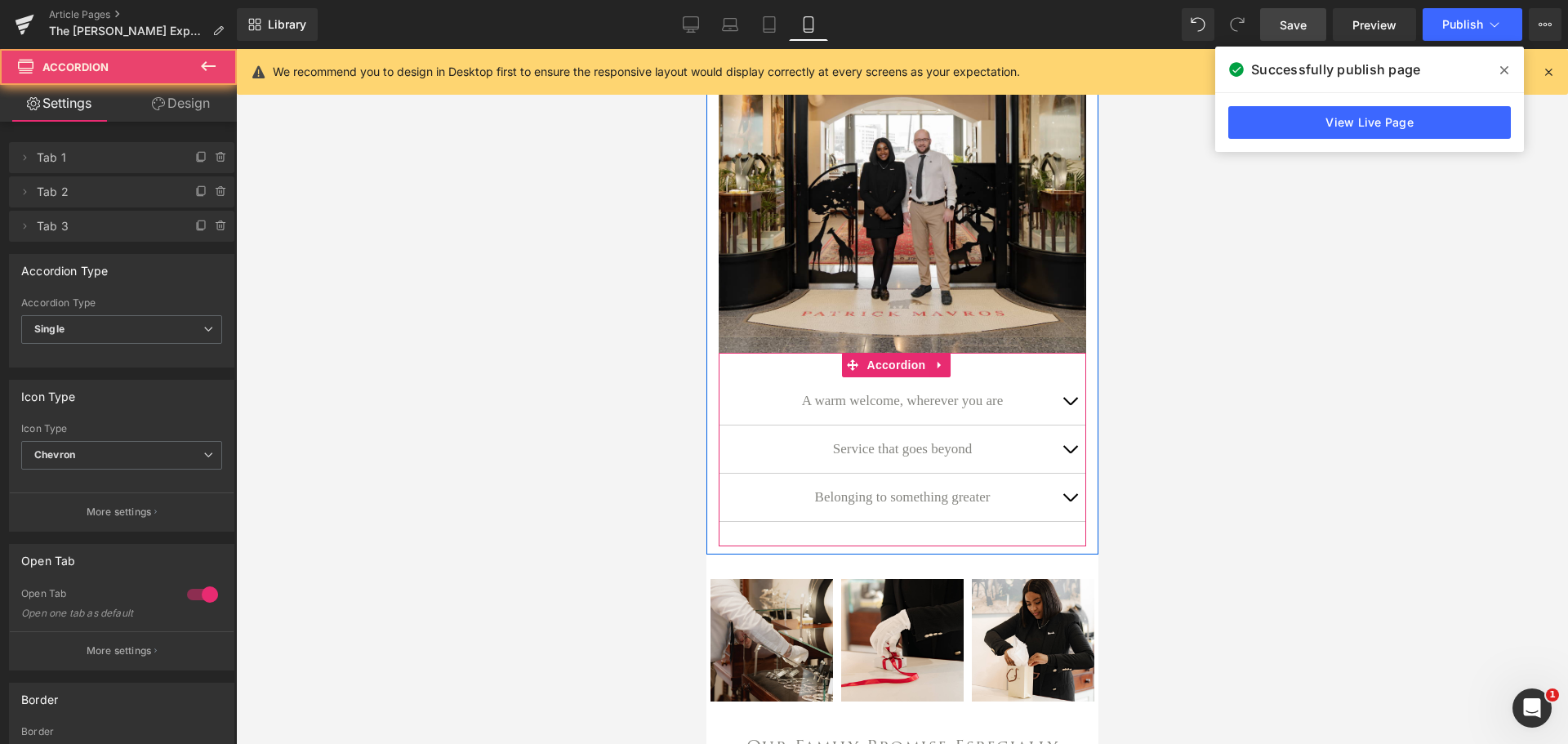
click at [1069, 405] on span "button" at bounding box center [1069, 405] width 0 height 0
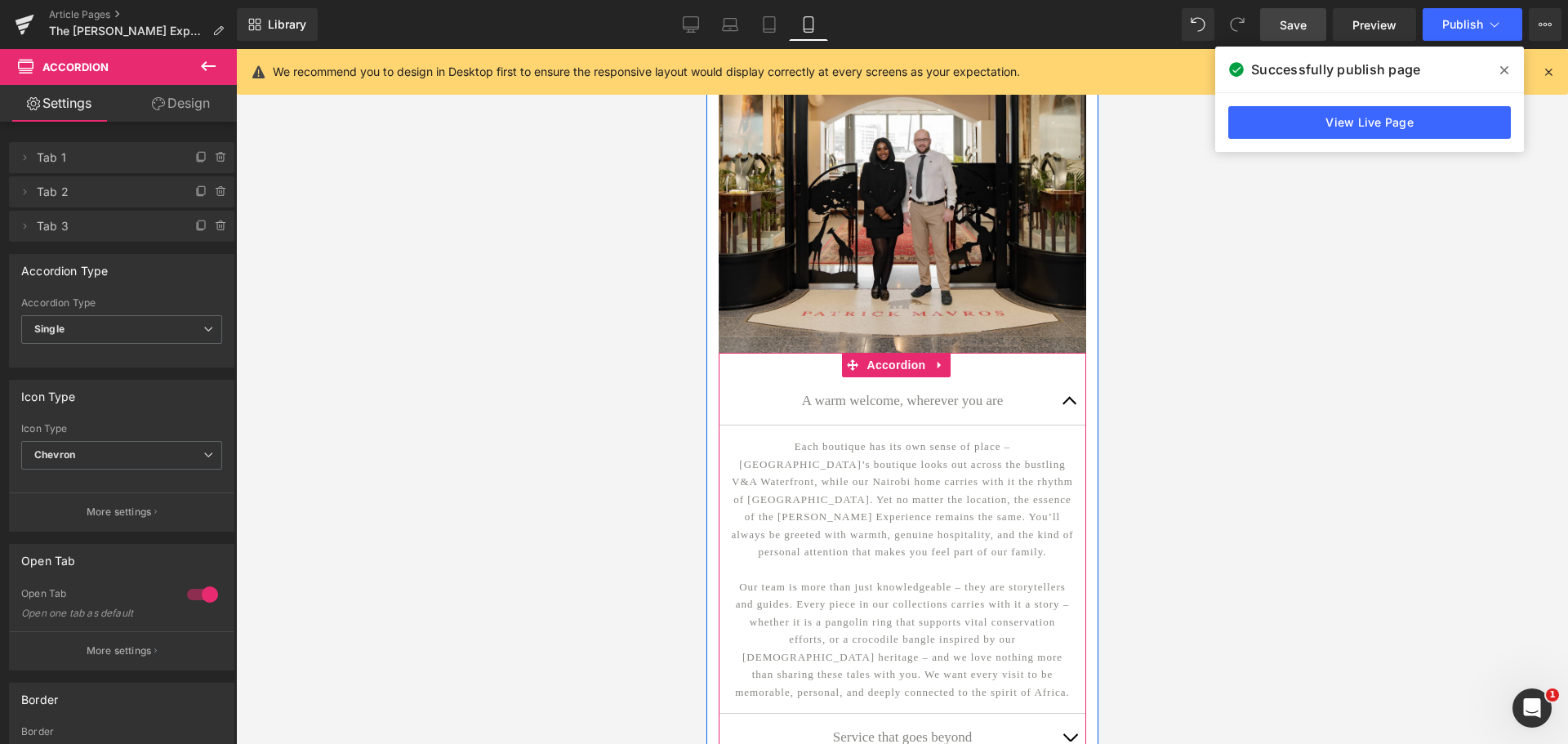
click at [1069, 405] on span "button" at bounding box center [1069, 405] width 0 height 0
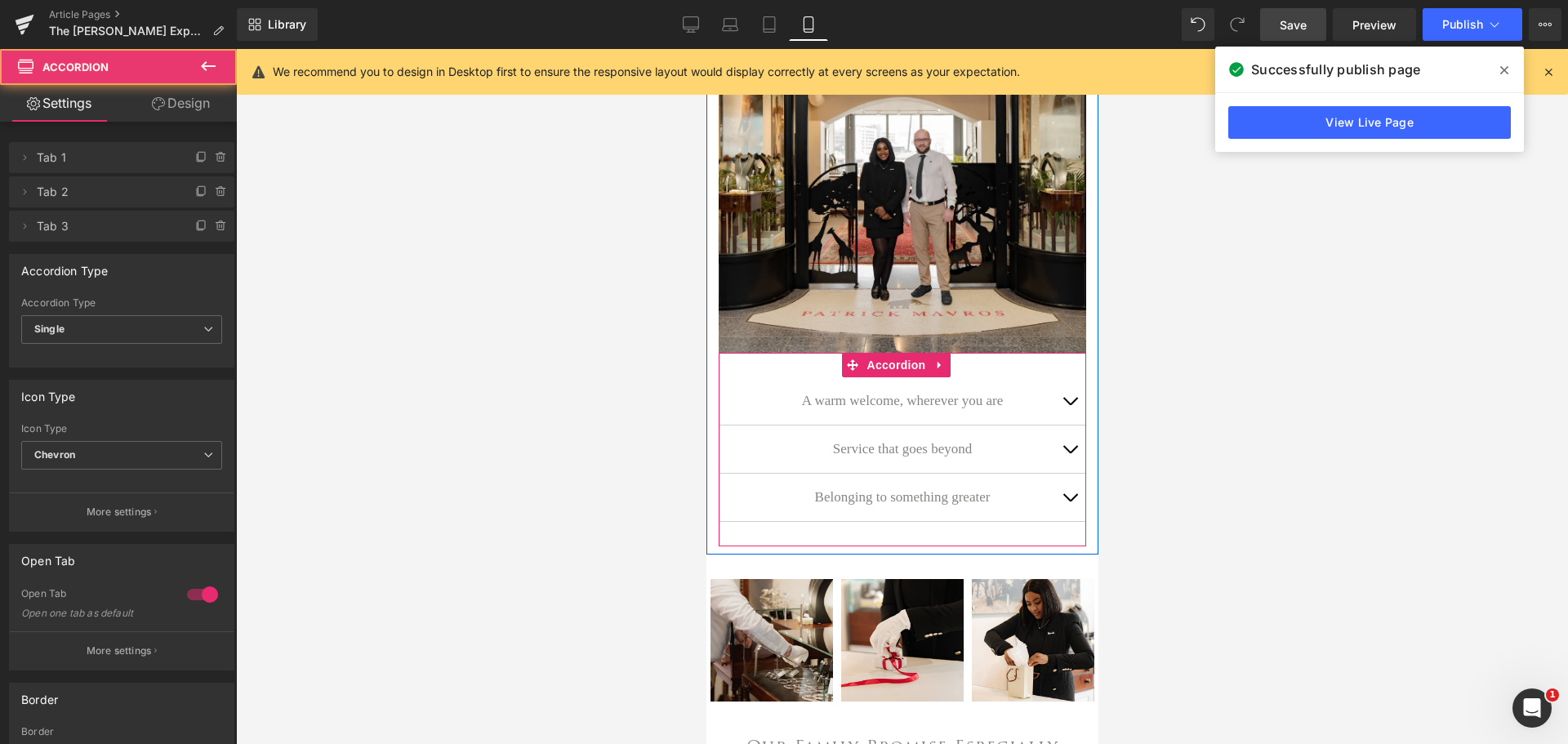
click at [1069, 405] on span "button" at bounding box center [1069, 405] width 0 height 0
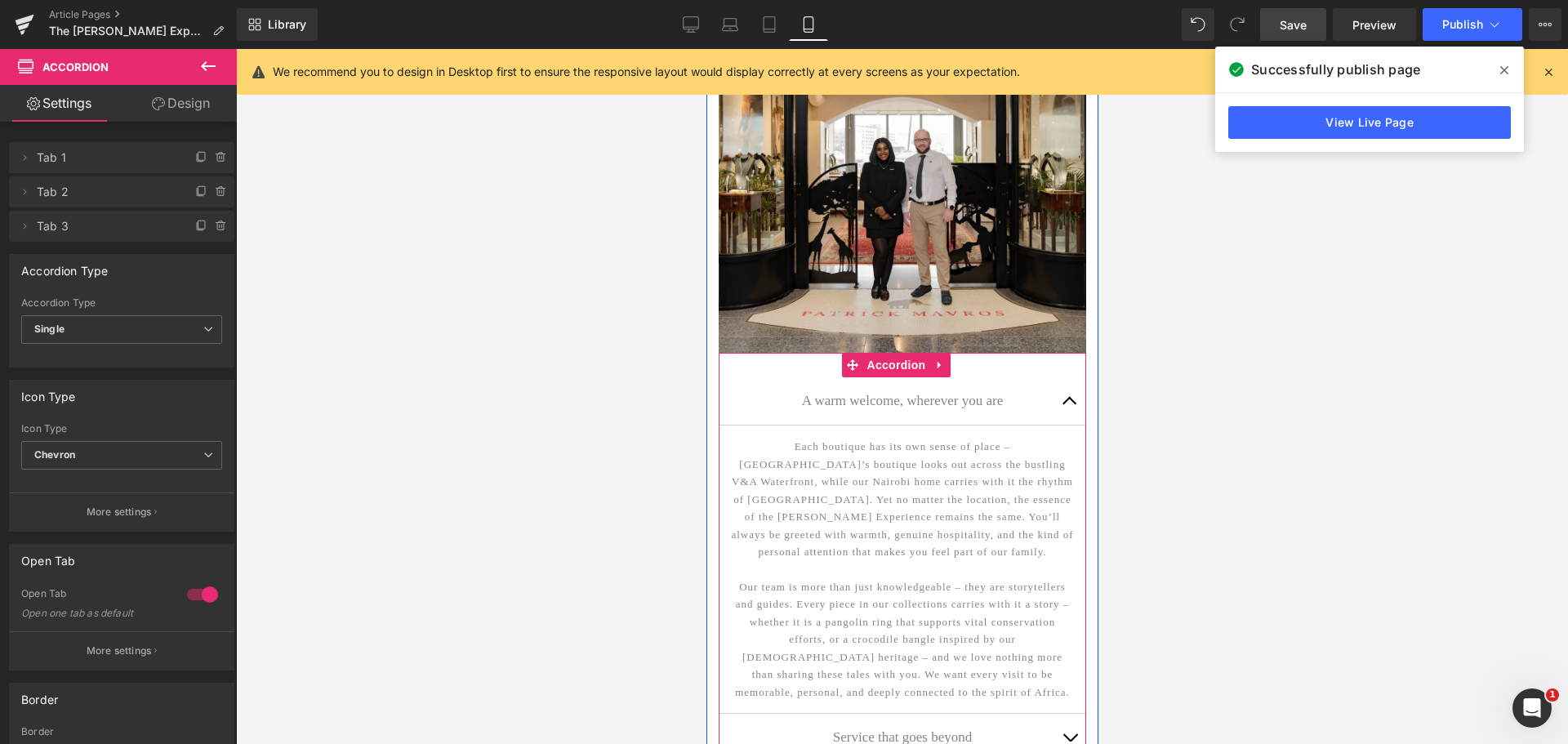
click at [1069, 405] on span "button" at bounding box center [1069, 405] width 0 height 0
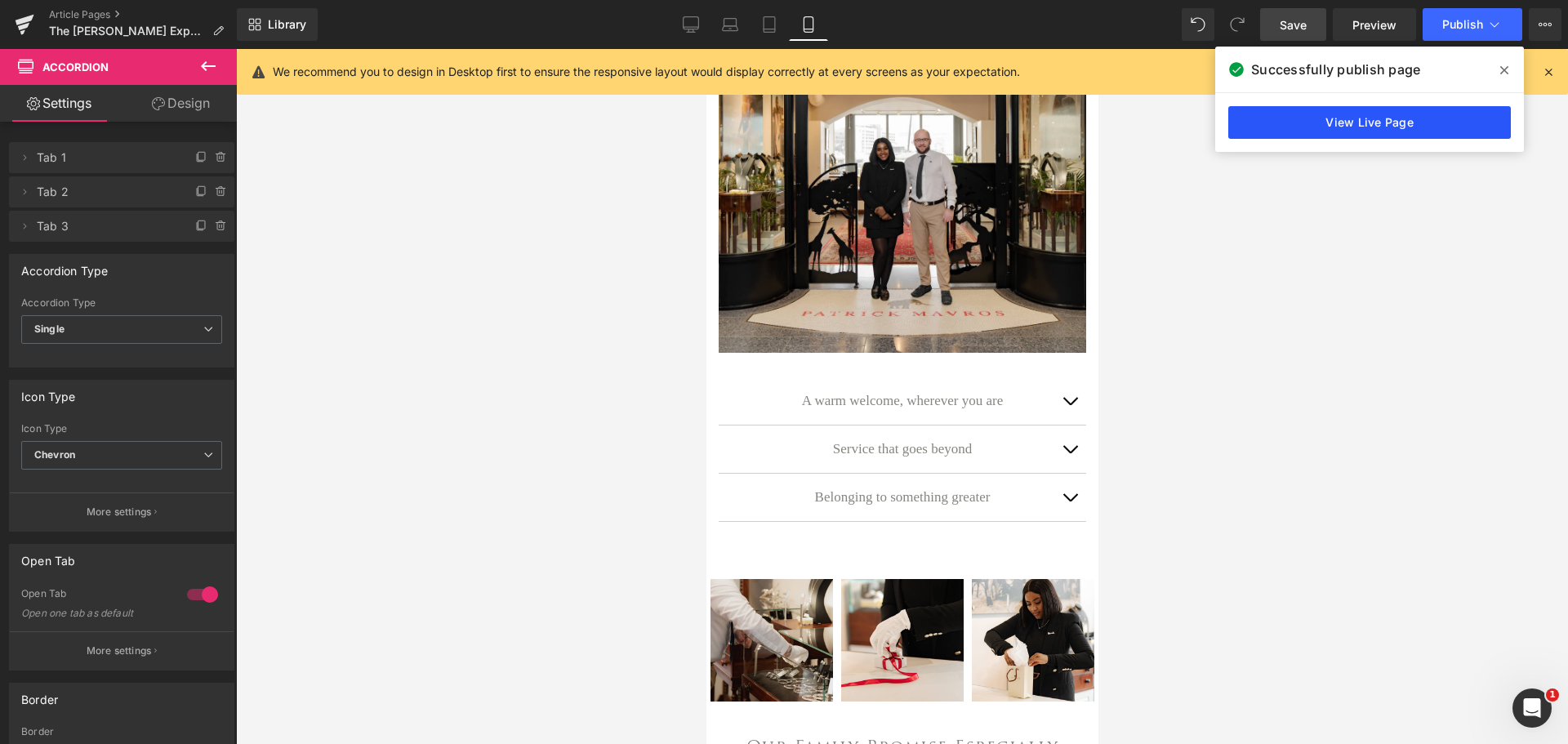
click at [1309, 120] on link "View Live Page" at bounding box center [1370, 122] width 283 height 33
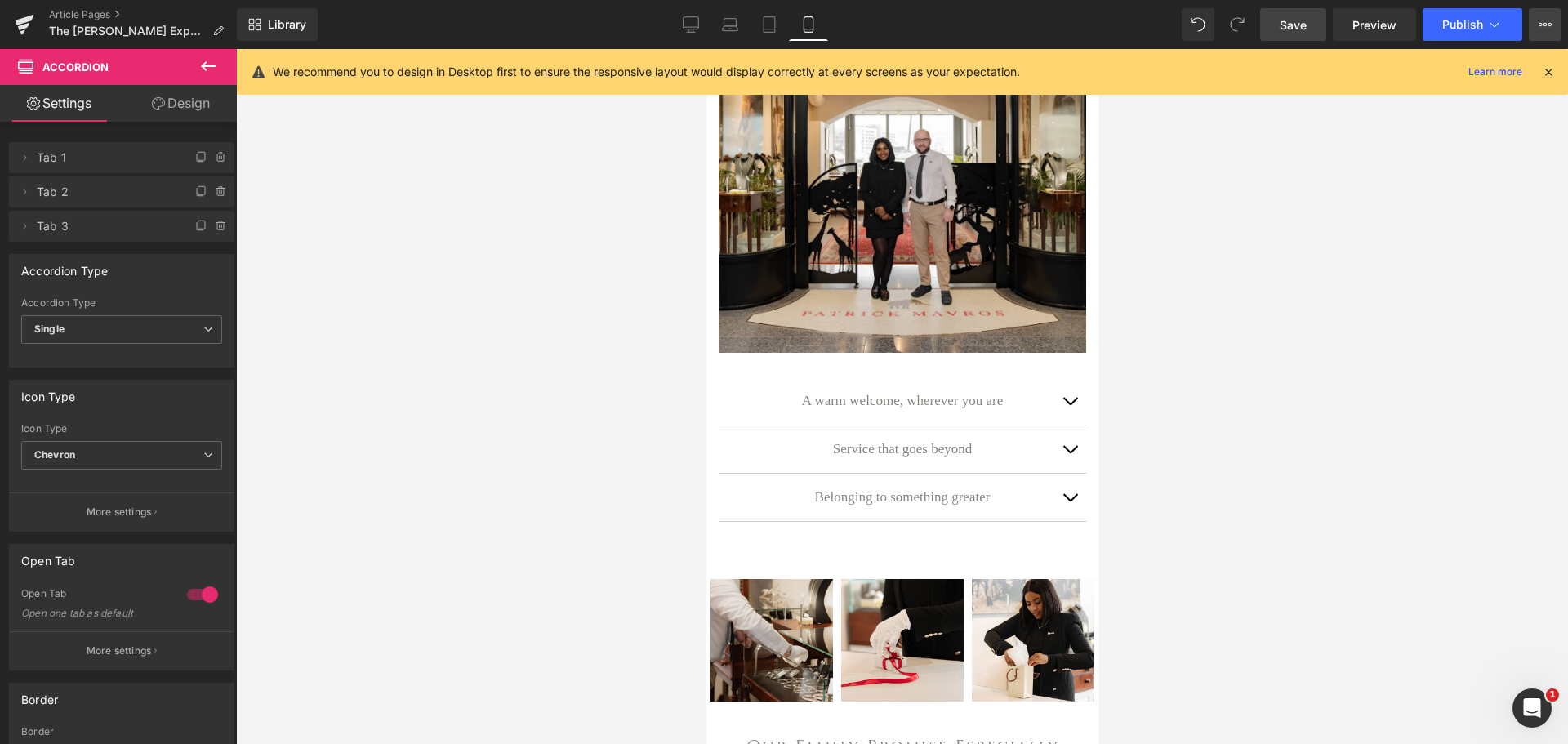
click at [1535, 25] on button "View Live Page View with current Template Save Template to Library Schedule Pub…" at bounding box center [1545, 24] width 33 height 33
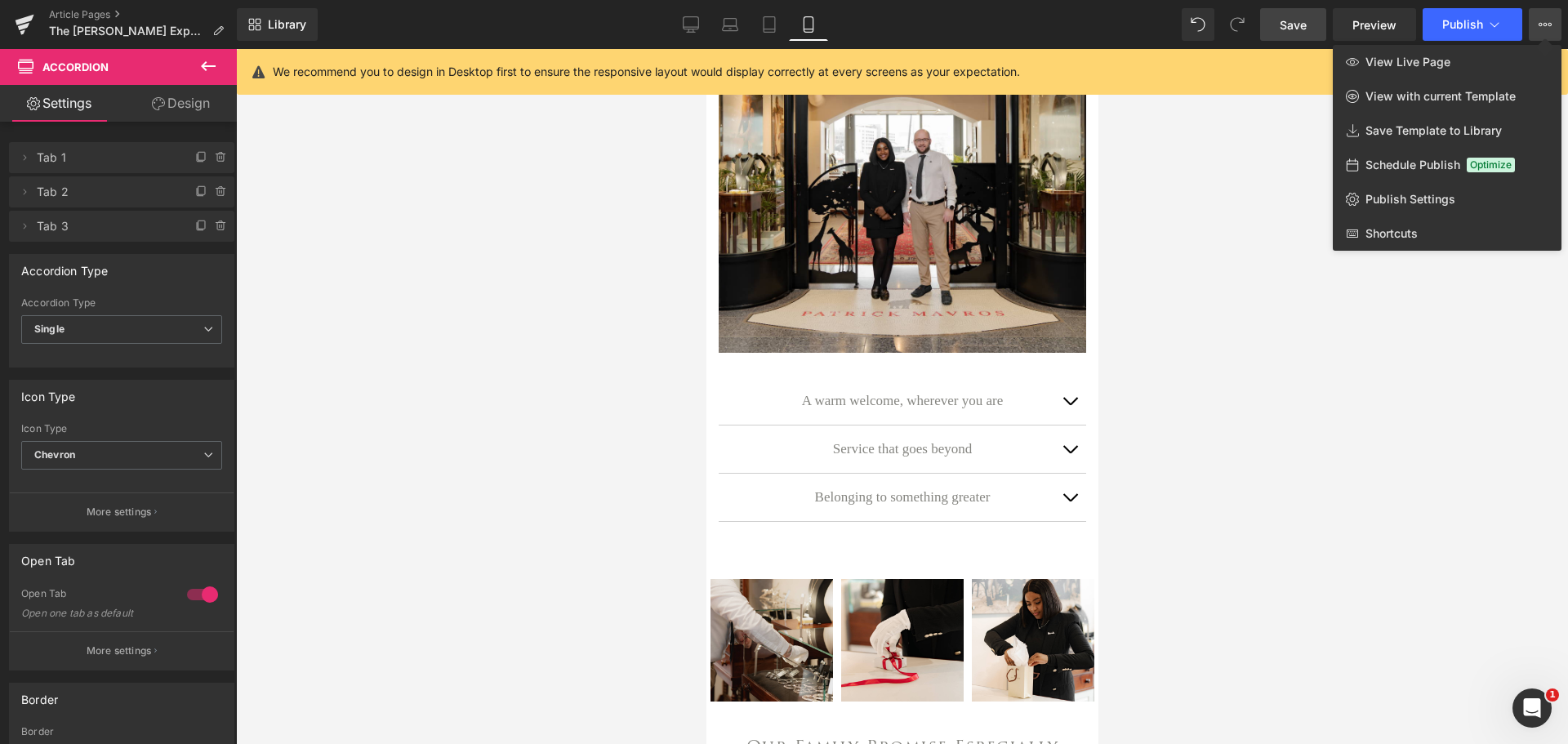
click at [1408, 122] on link "Save Template to Library" at bounding box center [1447, 130] width 228 height 34
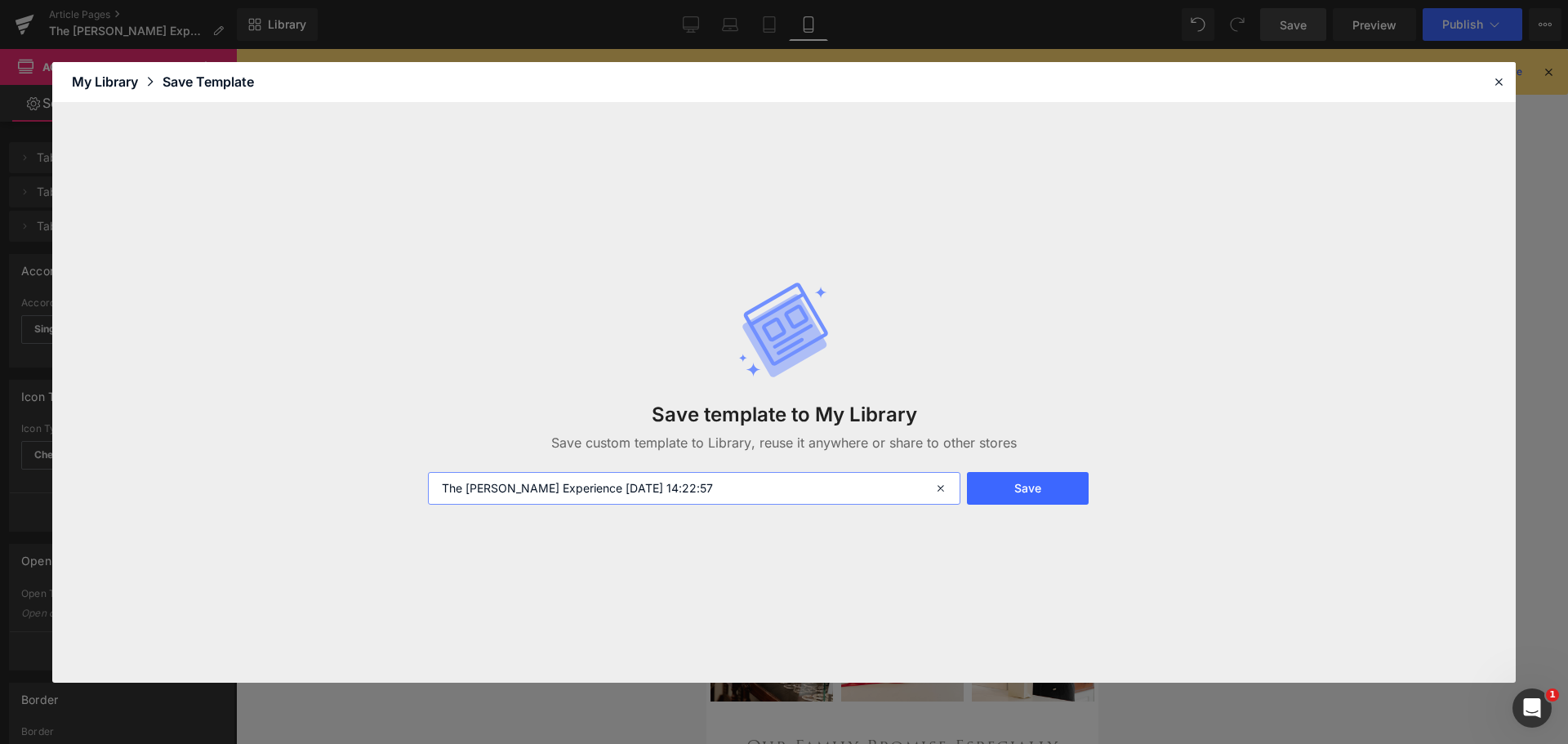
drag, startPoint x: 756, startPoint y: 488, endPoint x: 570, endPoint y: 496, distance: 186.2
click at [570, 496] on input "The [PERSON_NAME] Experience [DATE] 14:22:57" at bounding box center [693, 488] width 532 height 33
type input "The [PERSON_NAME] Experience"
click at [1024, 484] on button "Save" at bounding box center [1028, 488] width 121 height 33
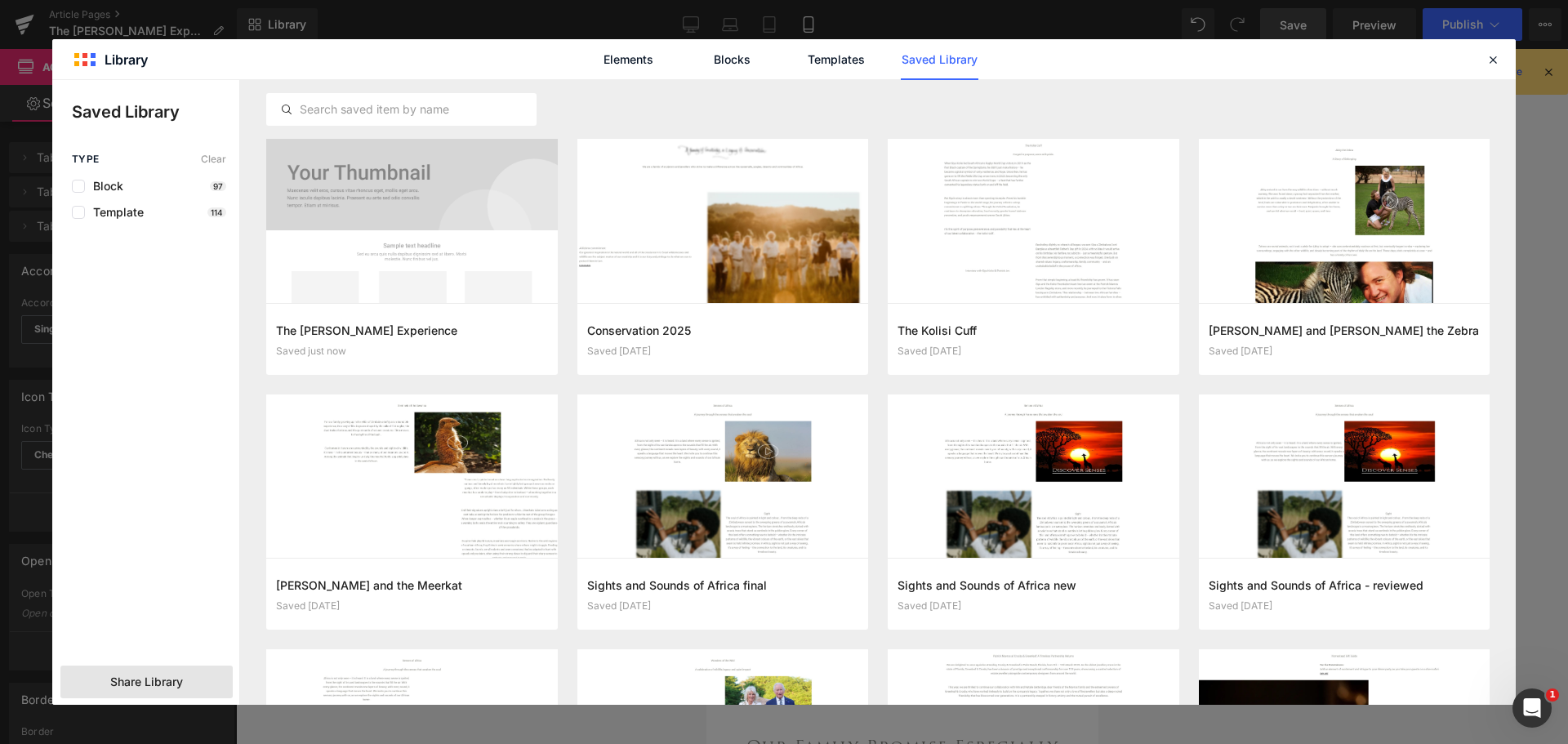
click at [160, 691] on div "Share Library" at bounding box center [147, 681] width 172 height 33
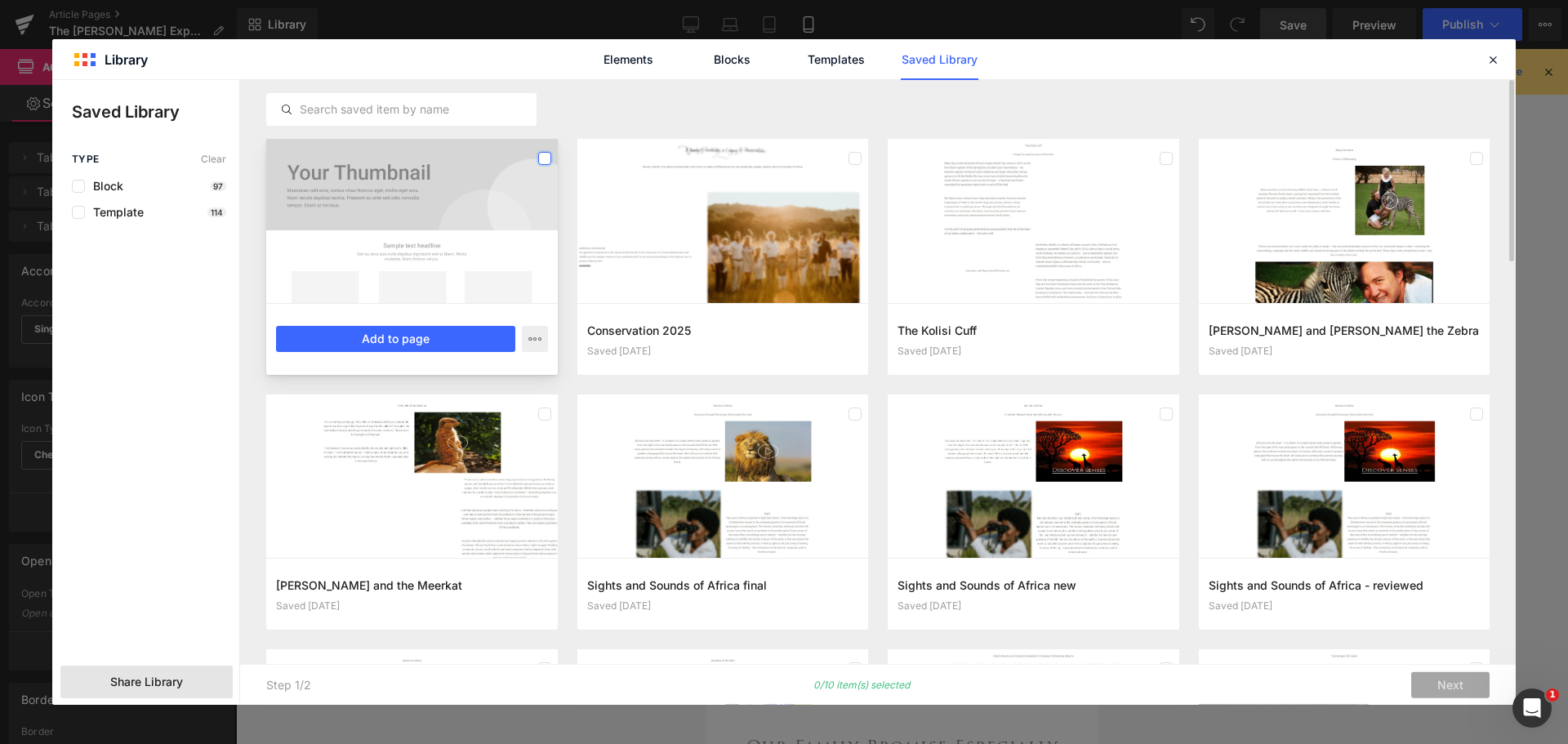
click at [540, 158] on label at bounding box center [545, 159] width 13 height 13
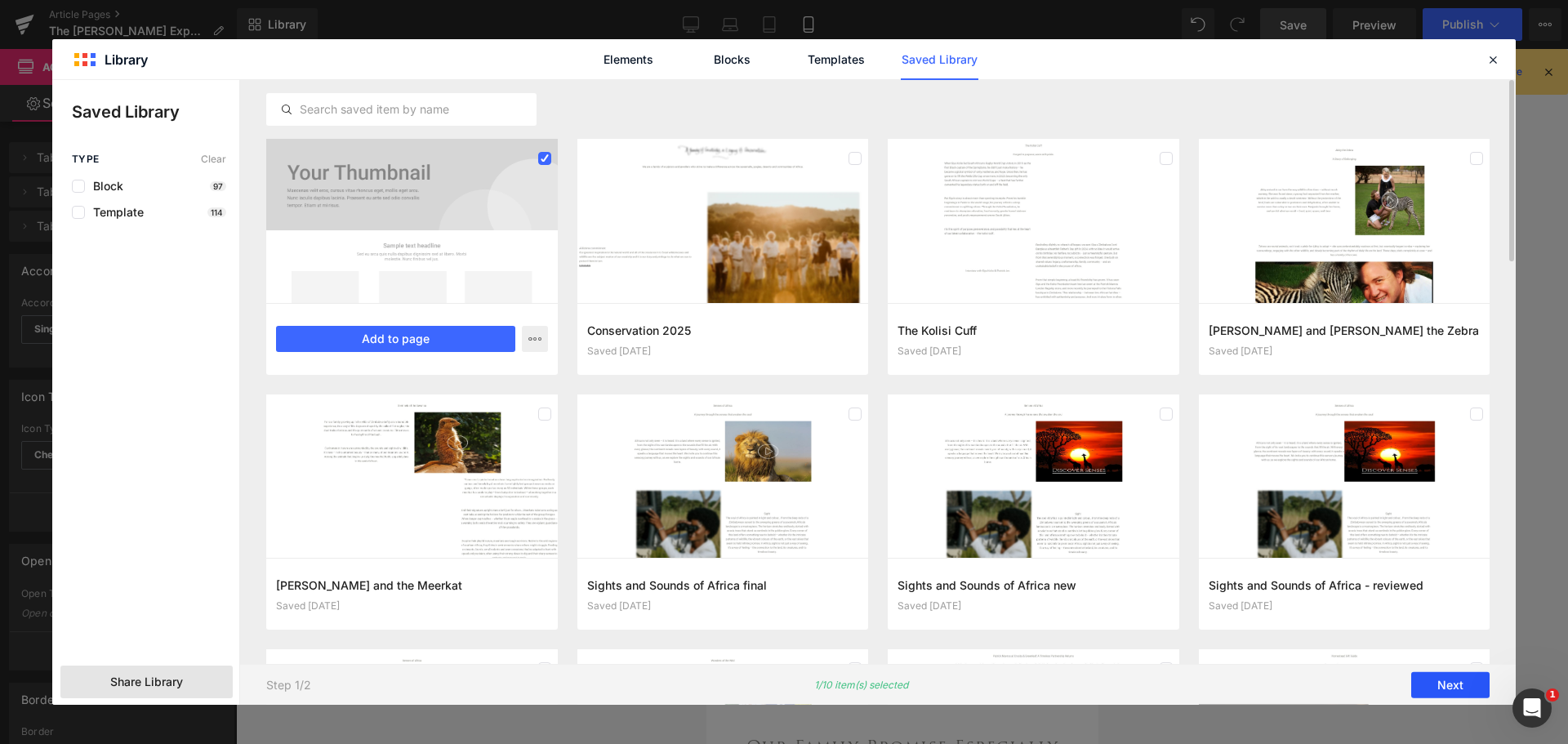
click at [1462, 681] on button "Next" at bounding box center [1450, 684] width 78 height 26
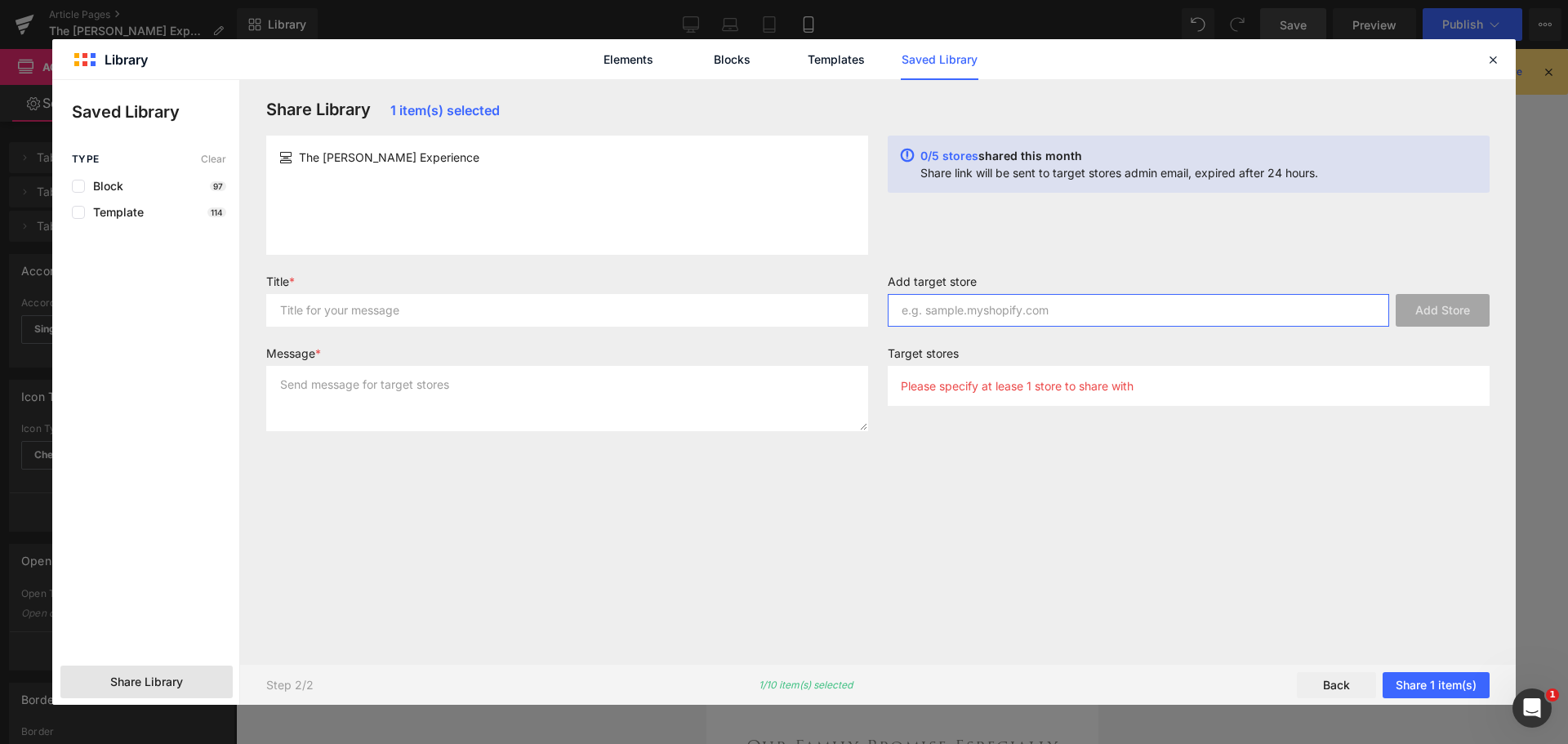
click at [1082, 324] on input "text" at bounding box center [1137, 310] width 501 height 33
paste input "[DOMAIN_NAME]"
type input "[DOMAIN_NAME]"
click at [1461, 308] on button "Add Store" at bounding box center [1443, 310] width 94 height 33
click at [1014, 310] on input "text" at bounding box center [1137, 310] width 501 height 33
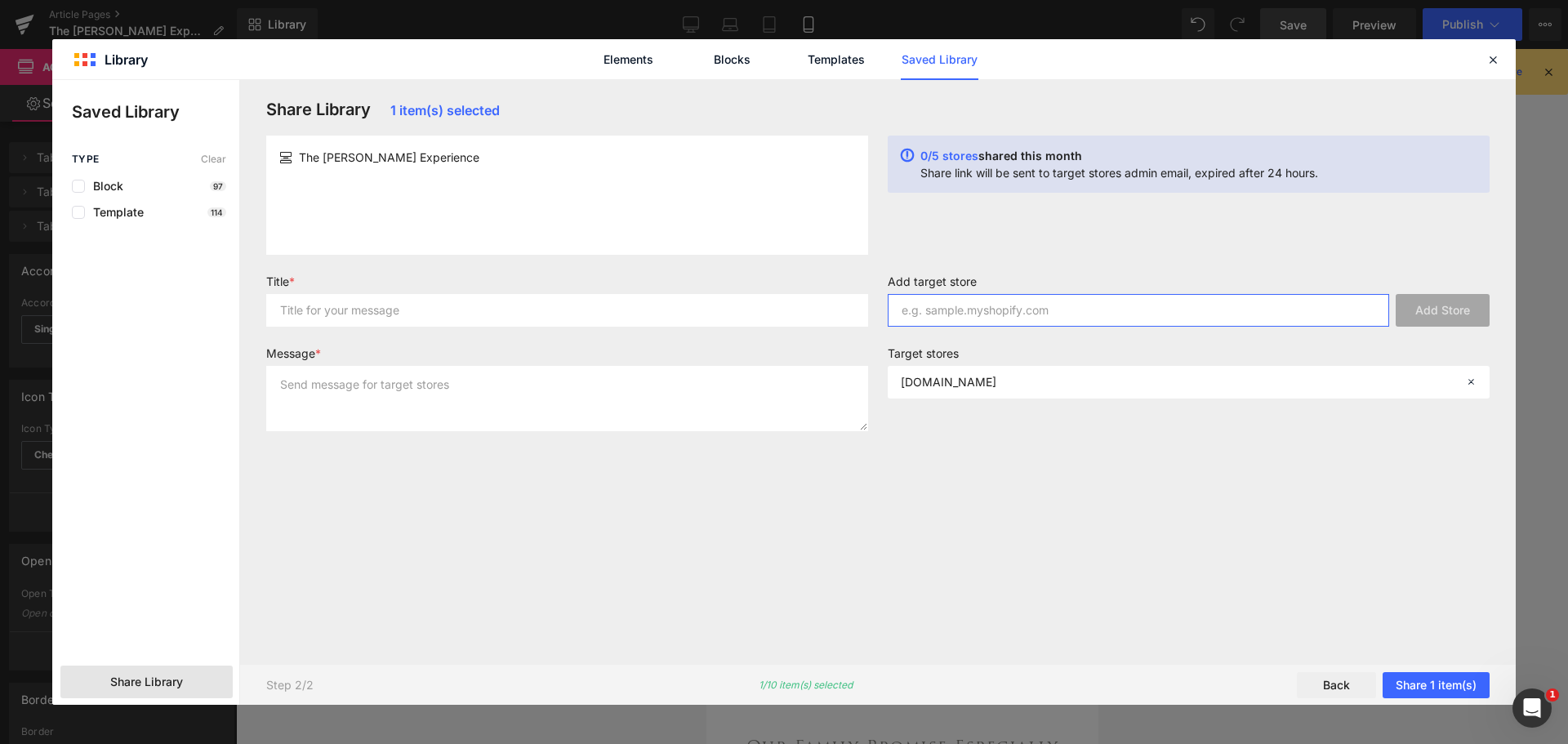
paste input "[DOMAIN_NAME]"
type input "[DOMAIN_NAME]"
click at [1438, 313] on button "Add Store" at bounding box center [1443, 310] width 94 height 33
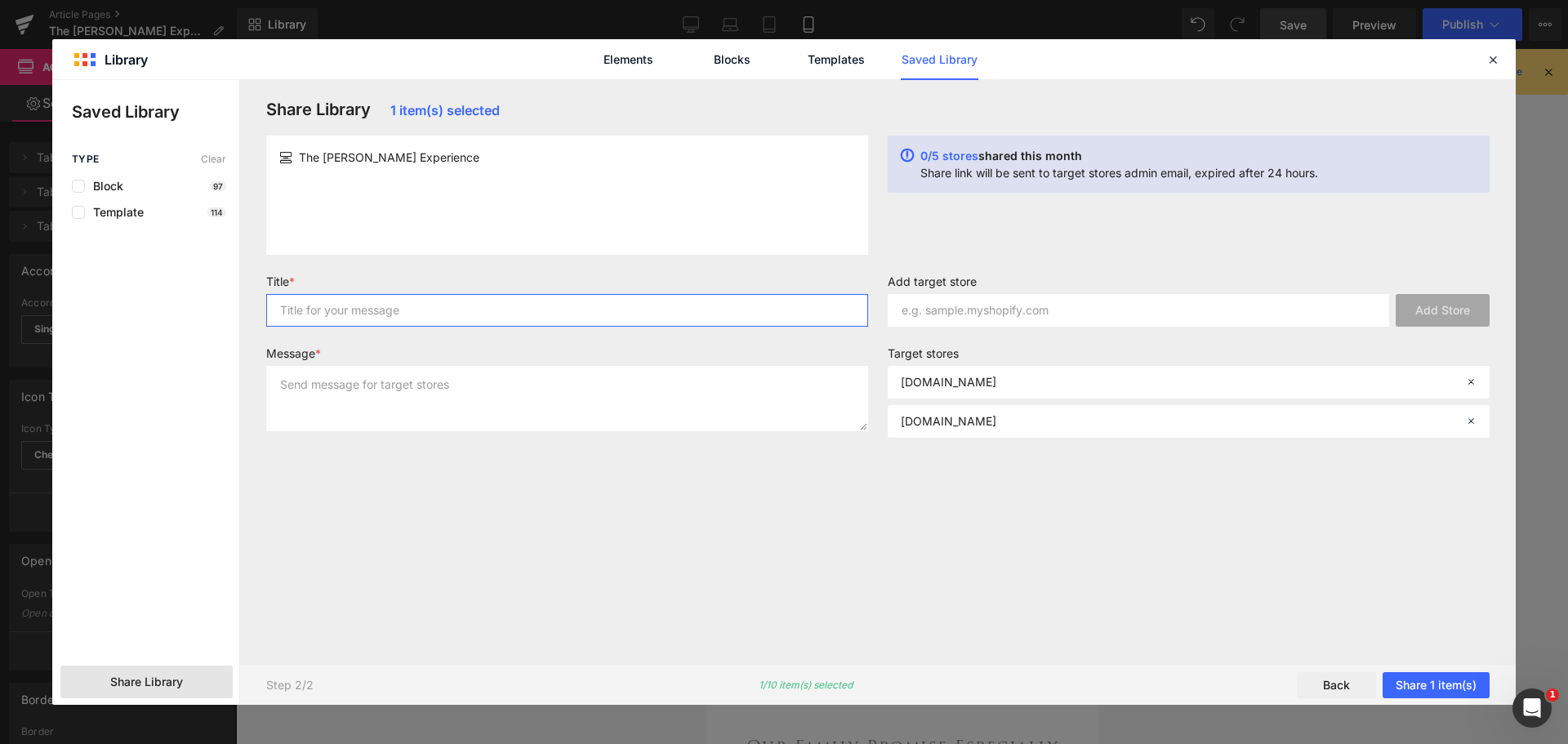
click at [568, 309] on input "text" at bounding box center [567, 310] width 602 height 33
type input "The [PERSON_NAME] exerpience"
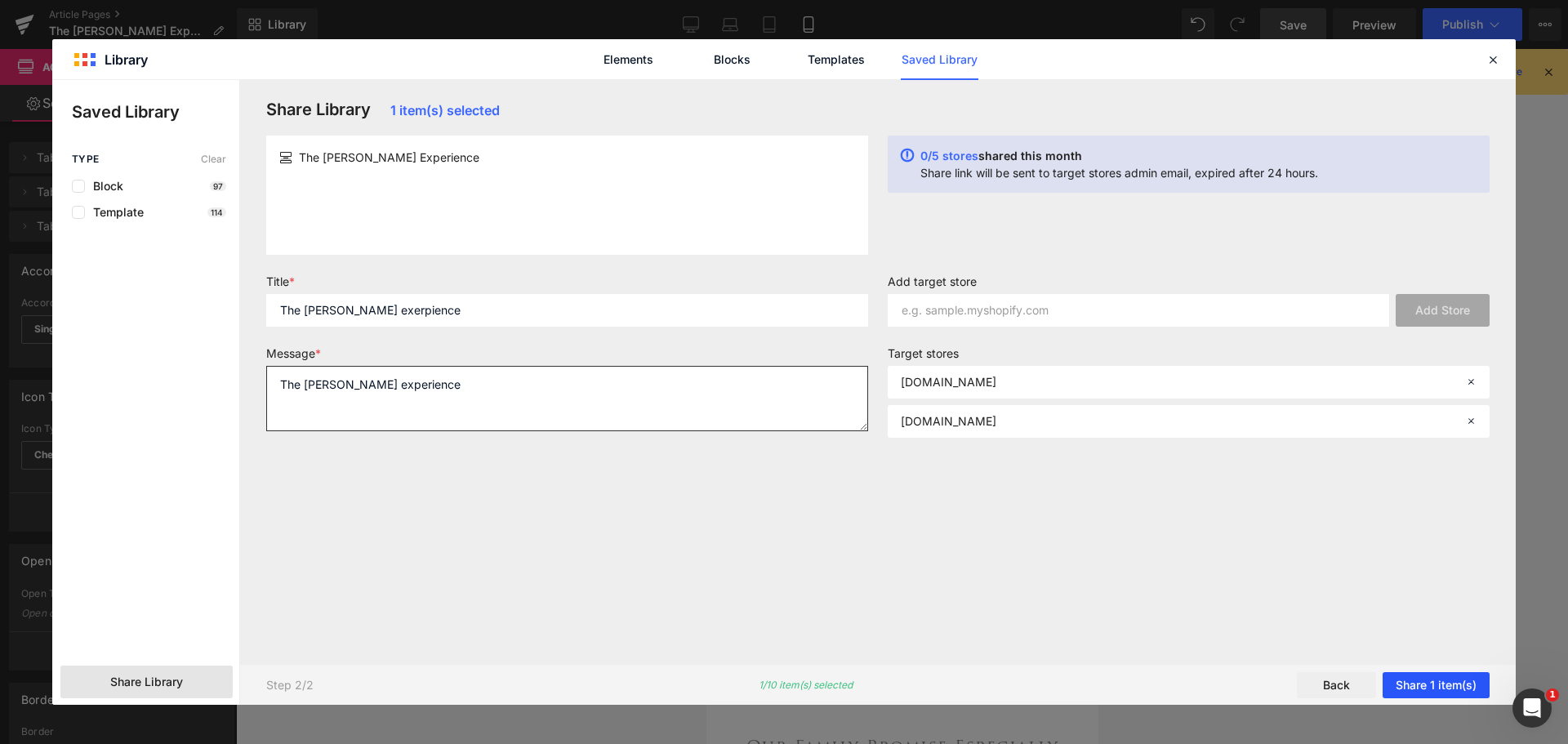
type textarea "The [PERSON_NAME] experience"
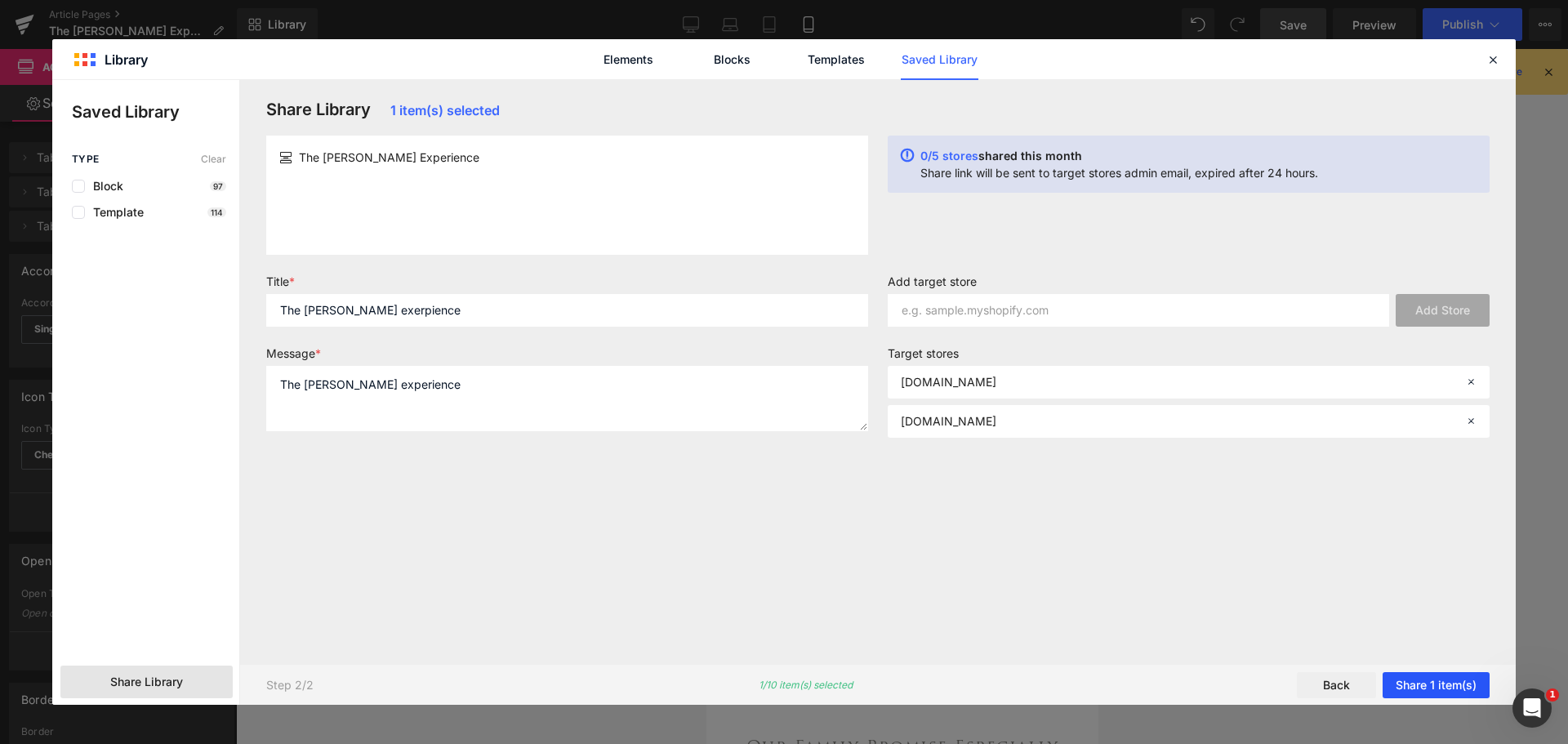
click at [1457, 682] on button "Share 1 item(s)" at bounding box center [1436, 684] width 107 height 26
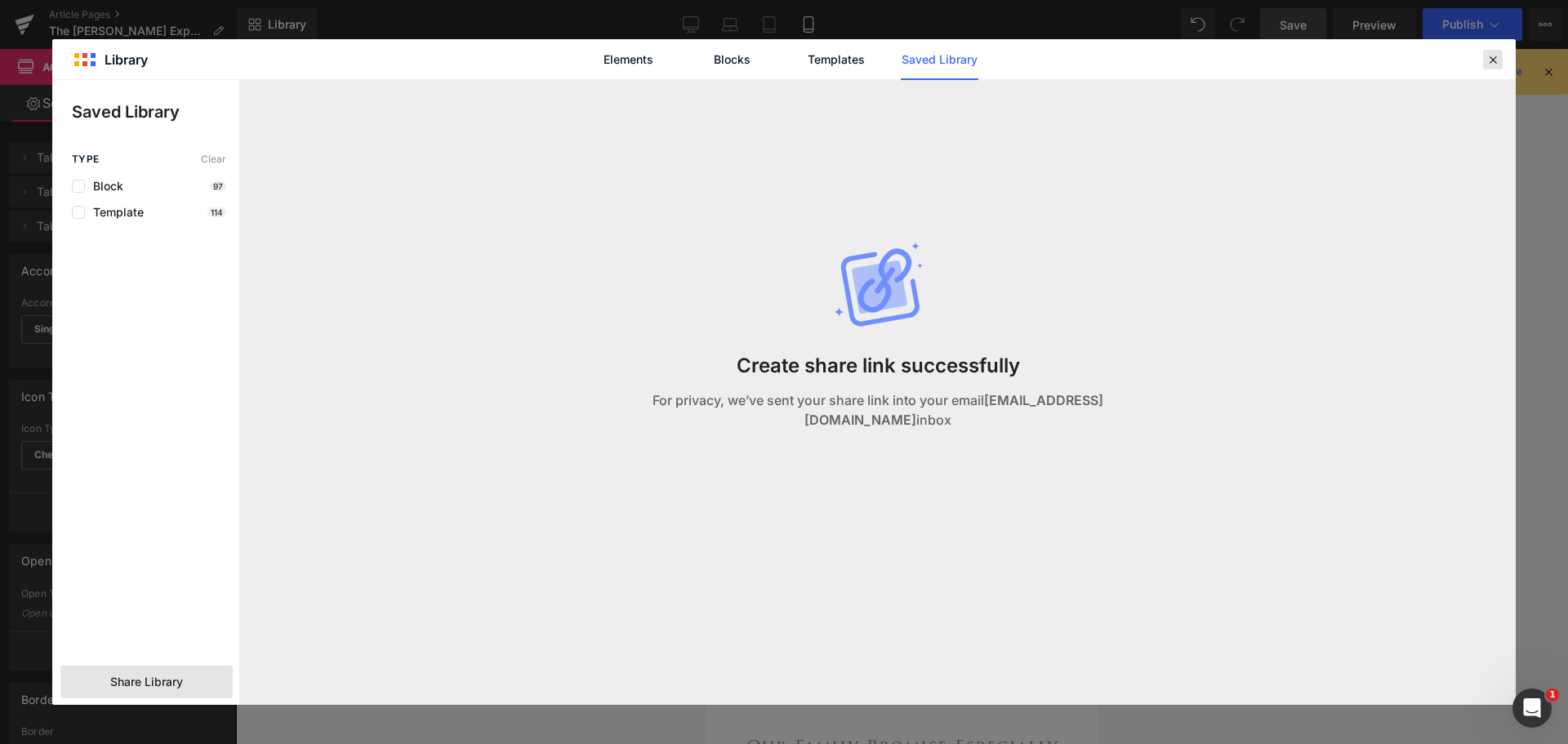
drag, startPoint x: 1492, startPoint y: 63, endPoint x: 1482, endPoint y: 63, distance: 10.0
click at [1492, 63] on icon at bounding box center [1493, 60] width 15 height 14
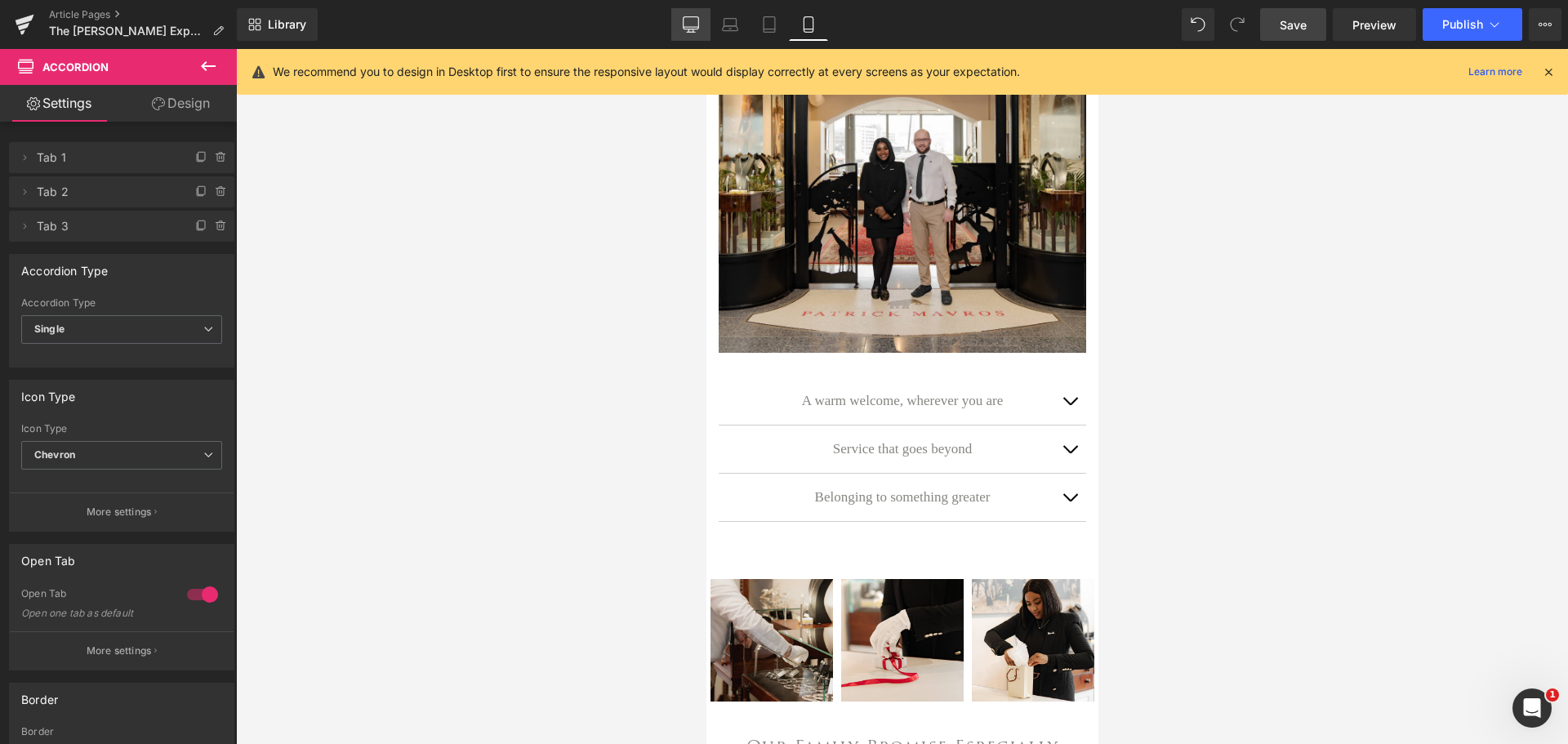
click at [687, 21] on icon at bounding box center [691, 24] width 16 height 16
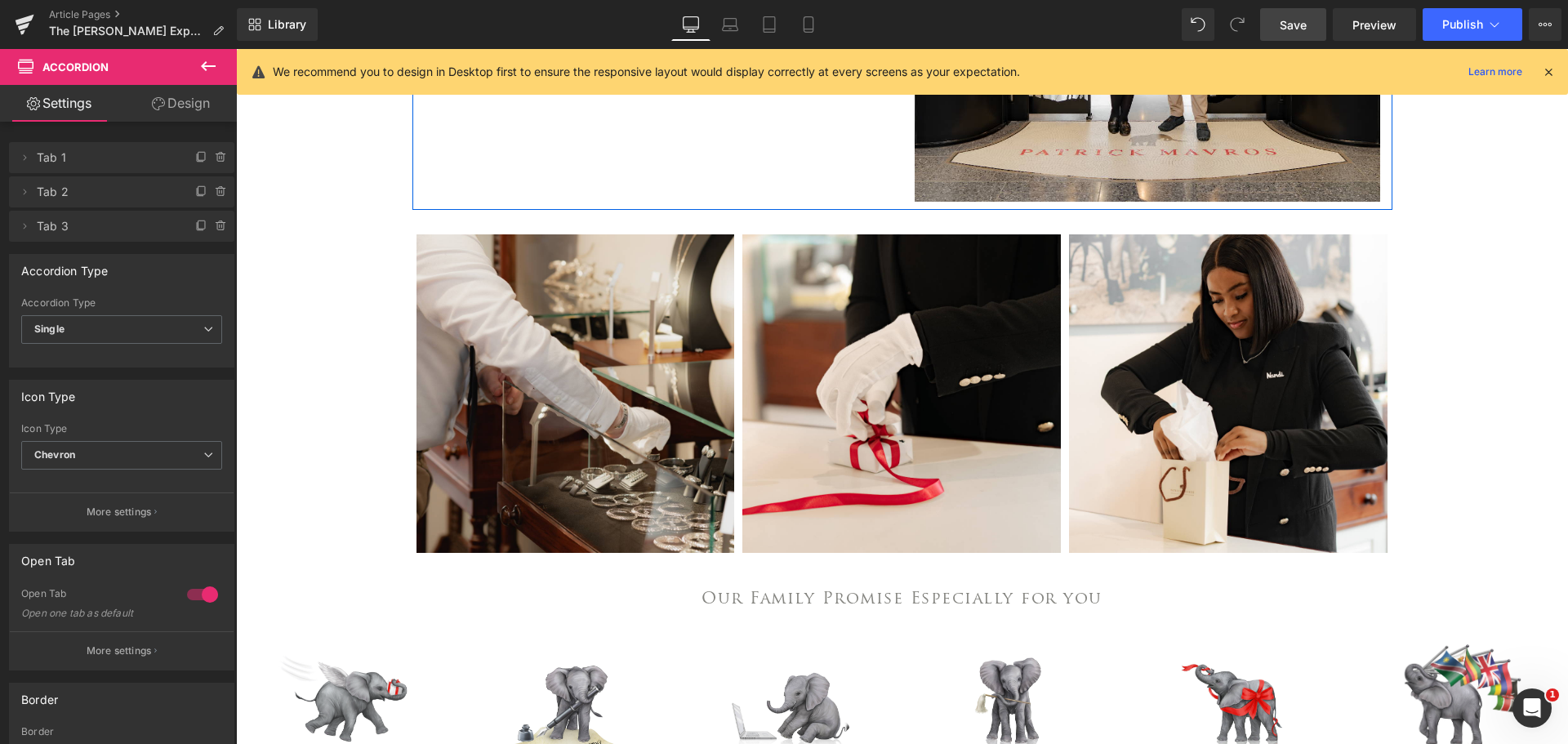
scroll to position [898, 0]
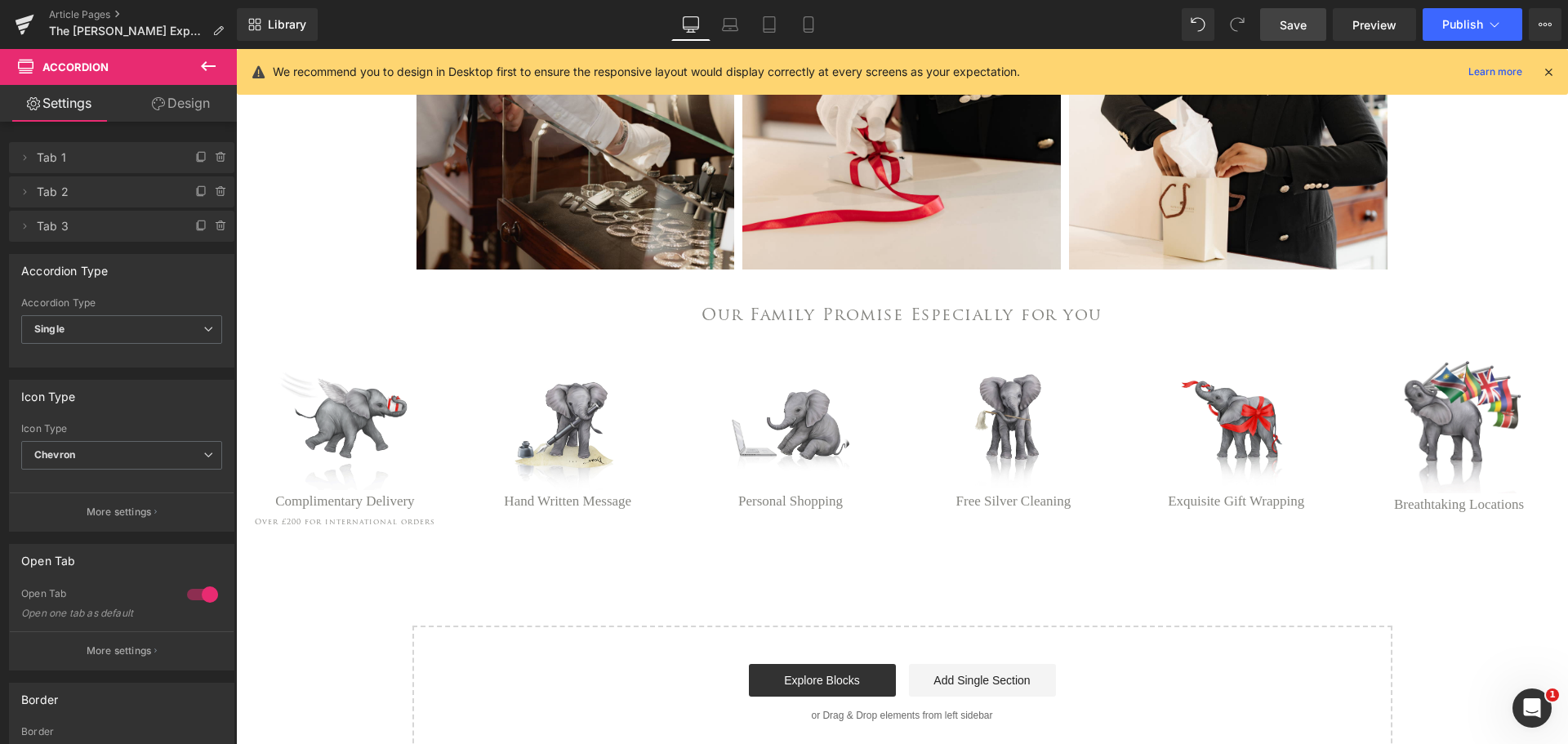
click at [200, 66] on icon at bounding box center [208, 66] width 20 height 20
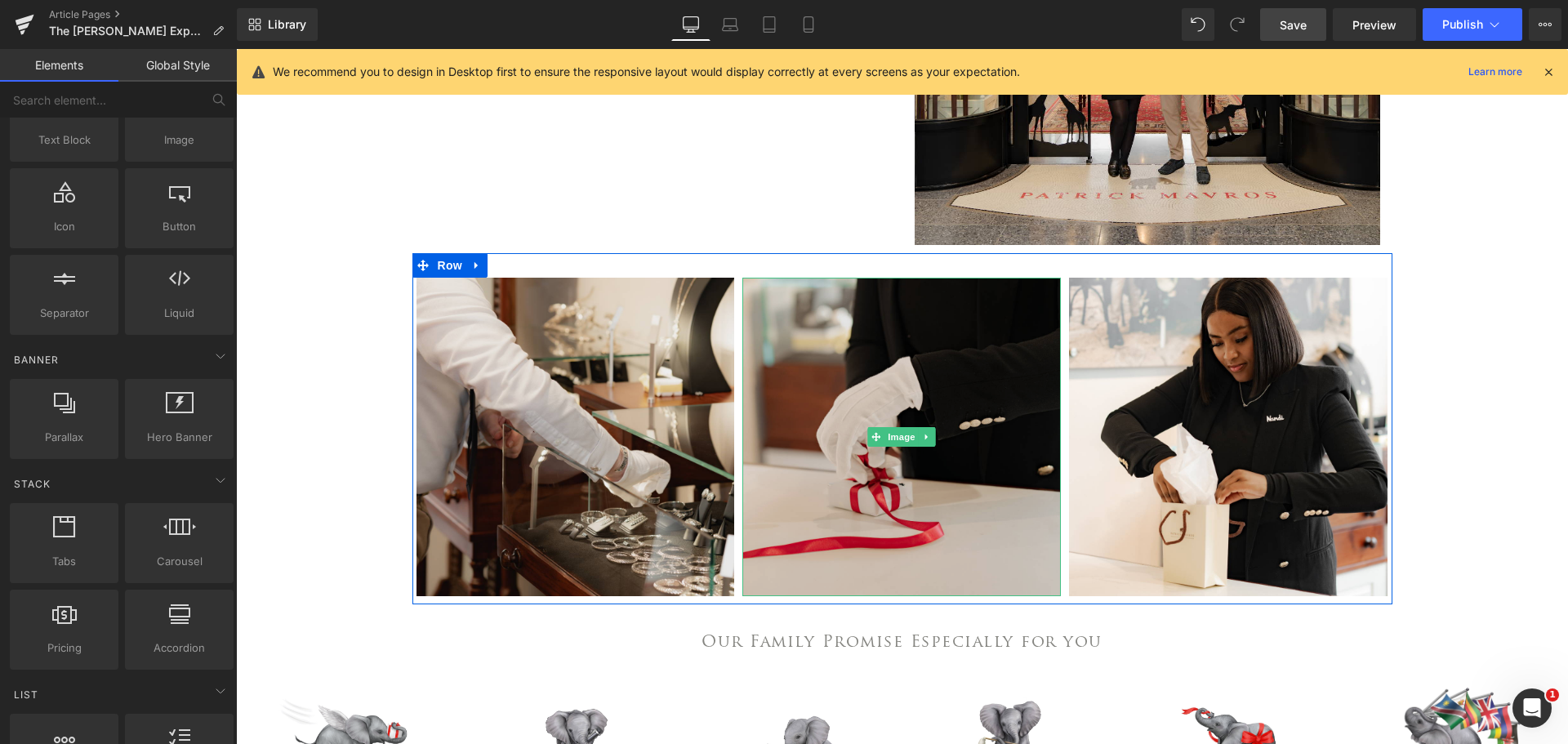
scroll to position [816, 0]
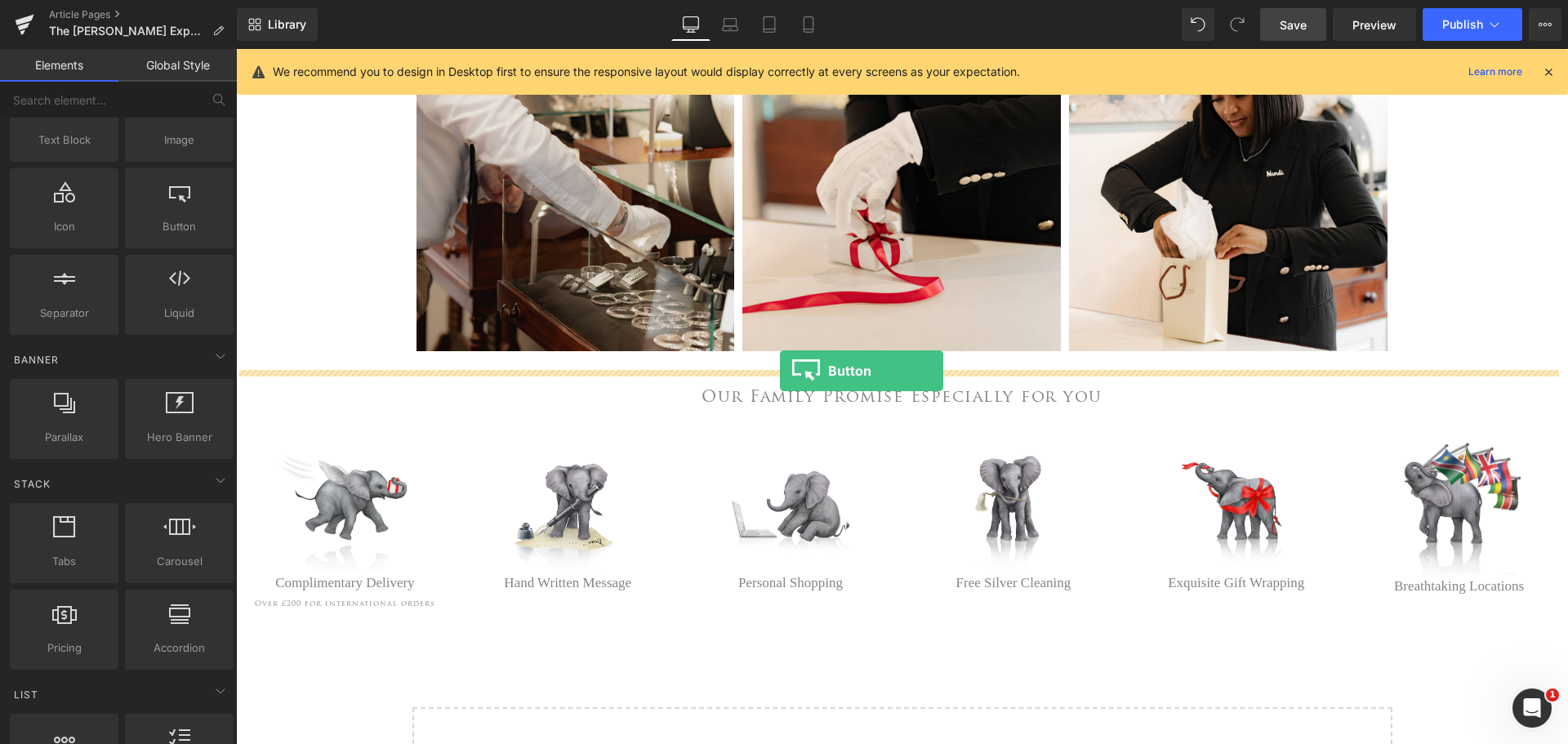
drag, startPoint x: 399, startPoint y: 253, endPoint x: 779, endPoint y: 371, distance: 397.9
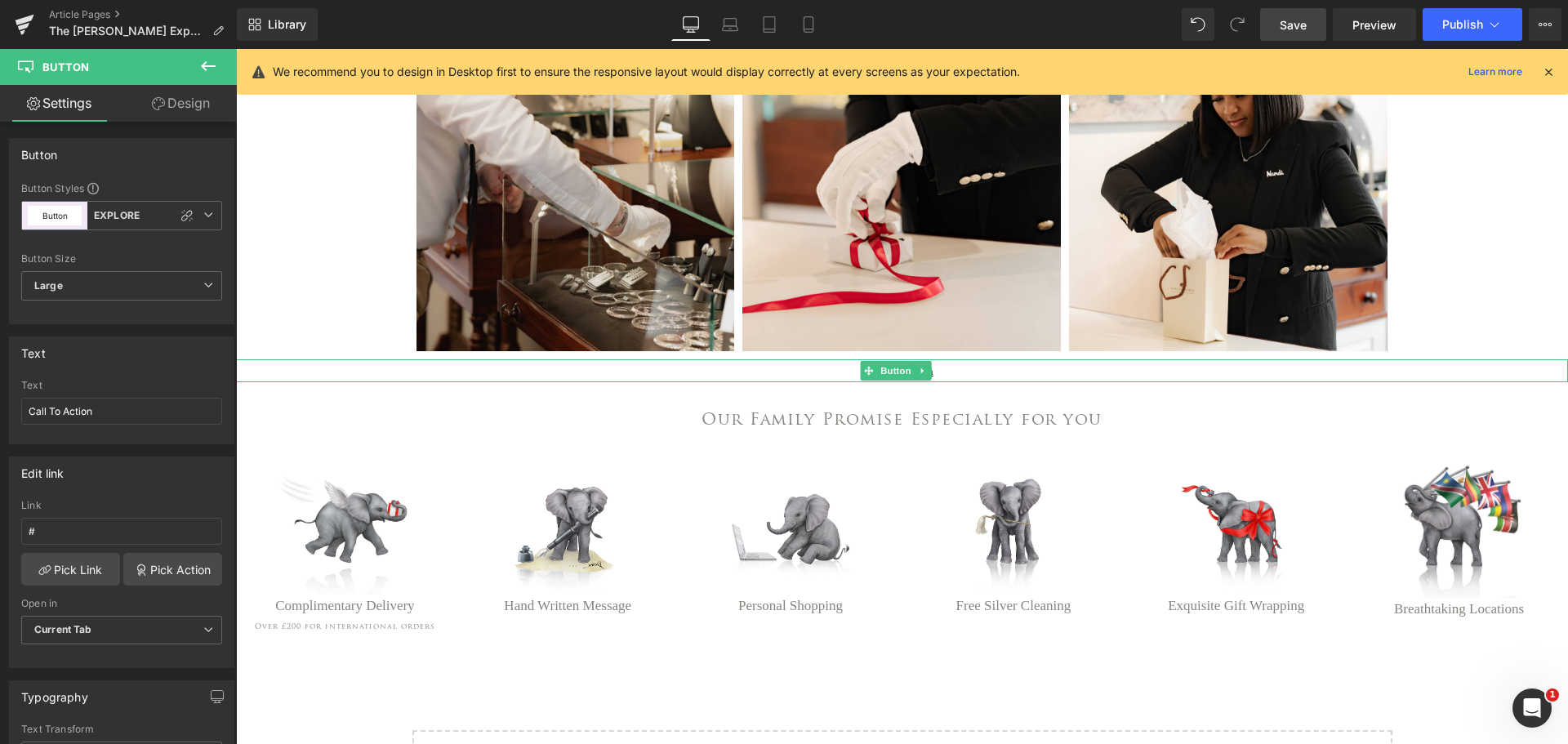
click at [896, 381] on span "Button" at bounding box center [895, 371] width 37 height 20
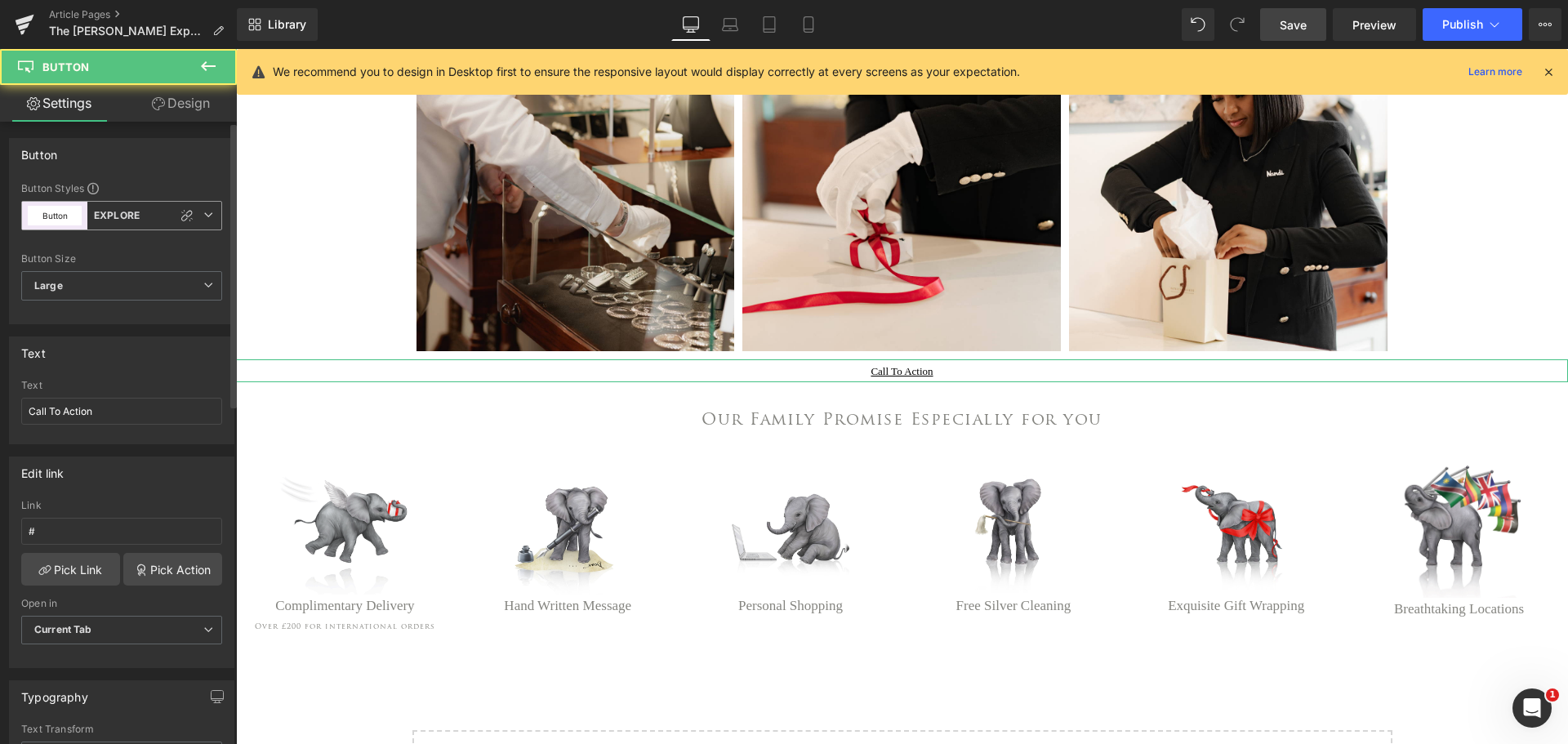
click at [205, 214] on icon at bounding box center [208, 215] width 10 height 10
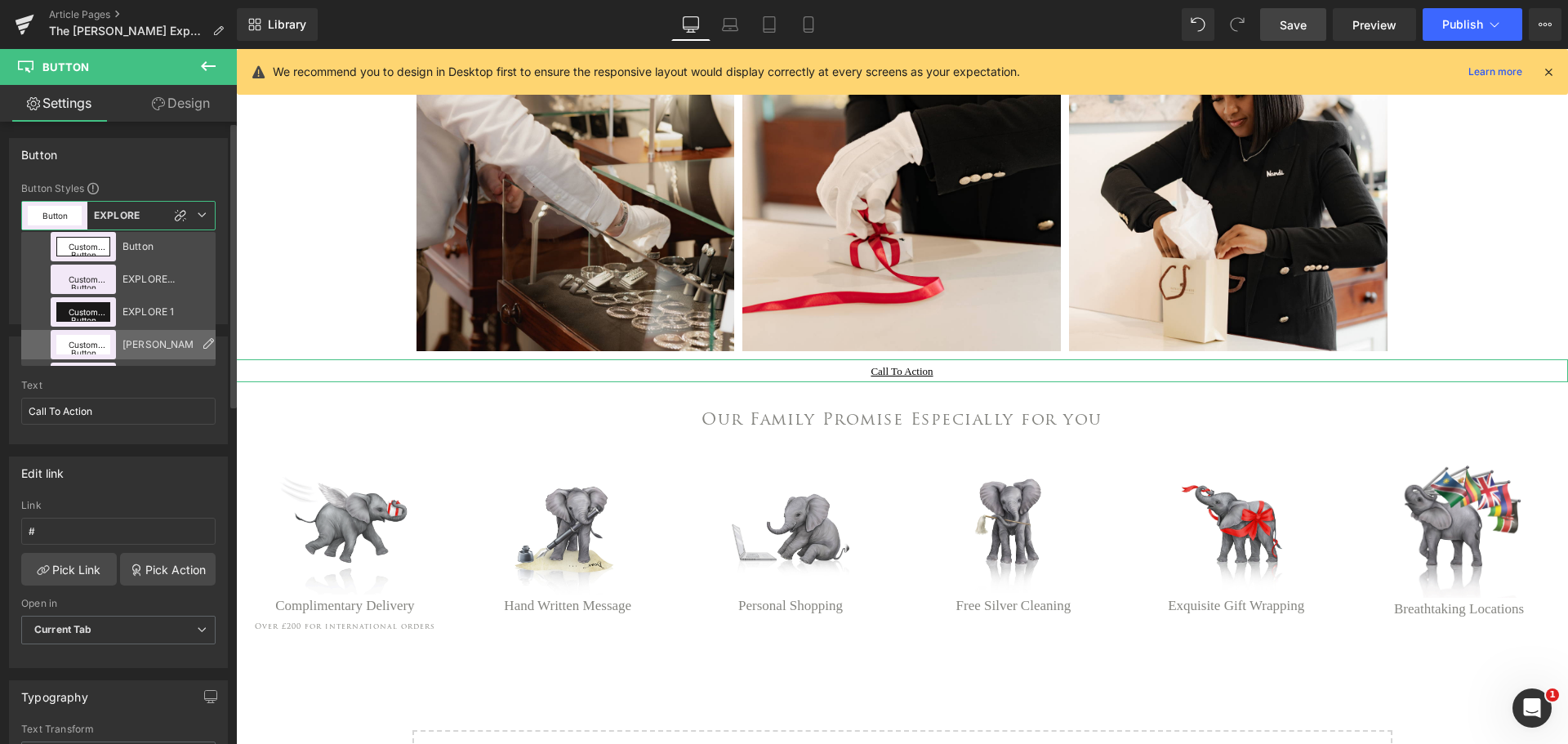
scroll to position [101, 0]
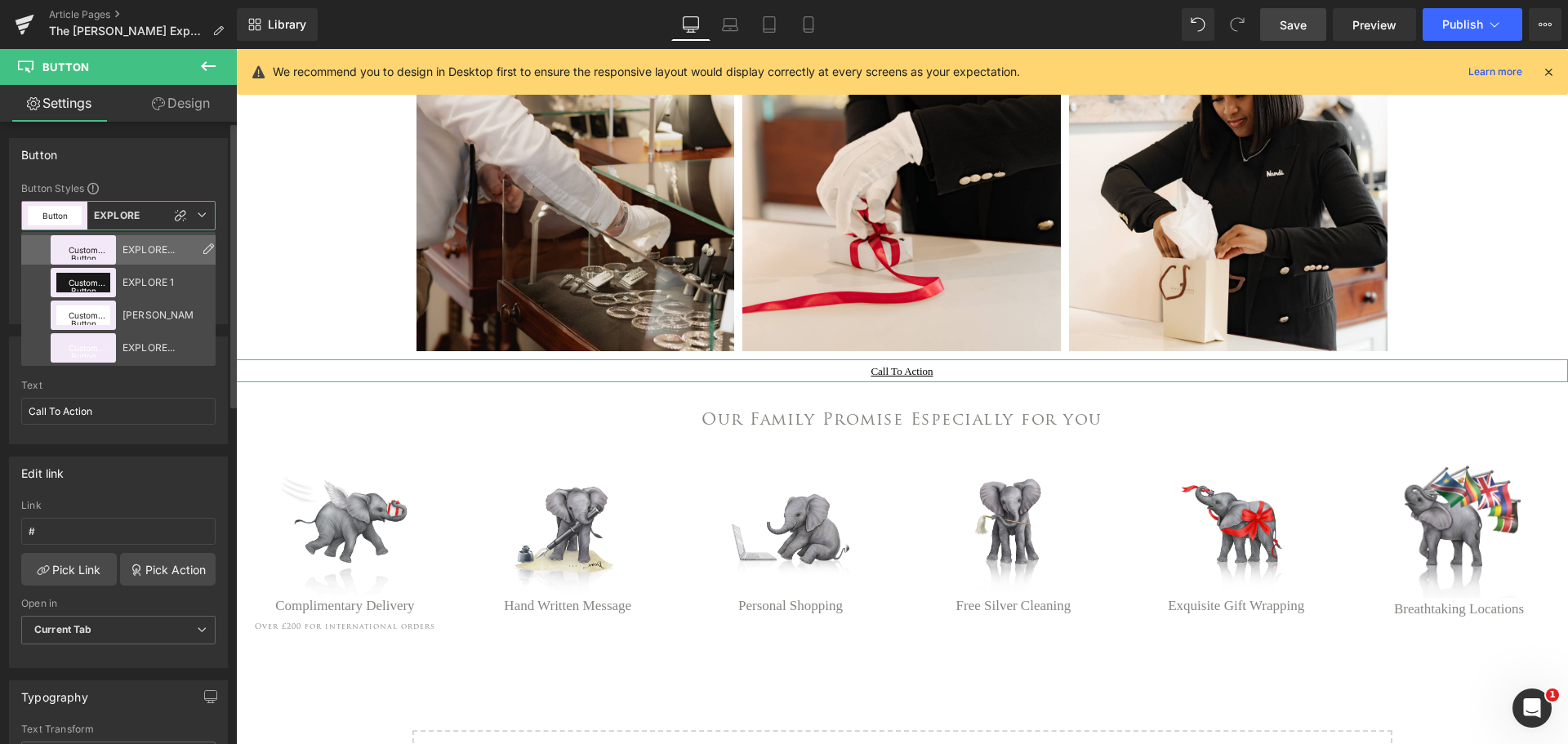
click at [160, 249] on div "EXPLORE MORE - GREY" at bounding box center [158, 249] width 71 height 12
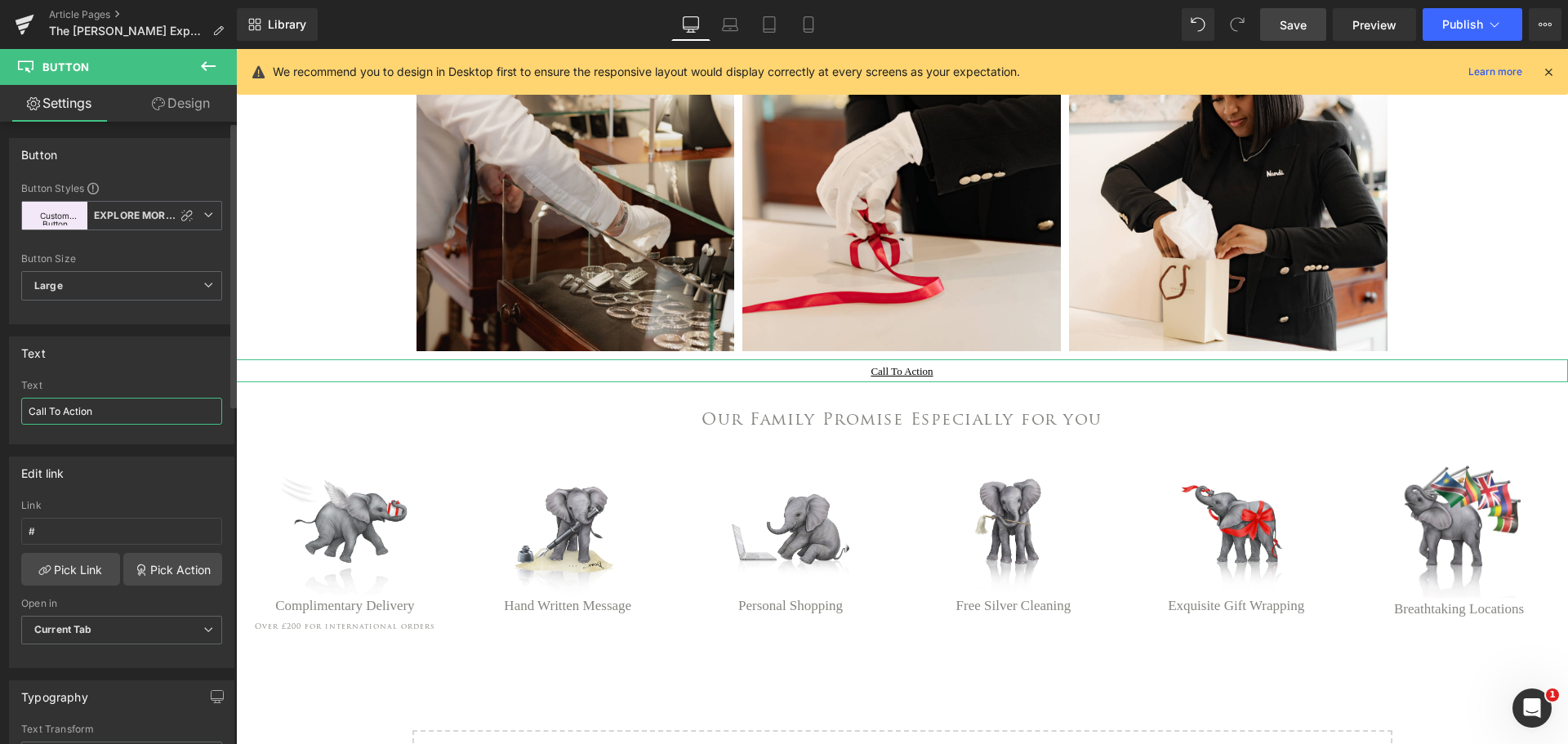
drag, startPoint x: 116, startPoint y: 405, endPoint x: 0, endPoint y: 417, distance: 116.6
click at [0, 417] on div "Text Call To Action Text Call To Action" at bounding box center [121, 384] width 244 height 120
type input "Explore Our Most Loved Pieces"
click at [81, 567] on link "Pick Link" at bounding box center [70, 569] width 99 height 33
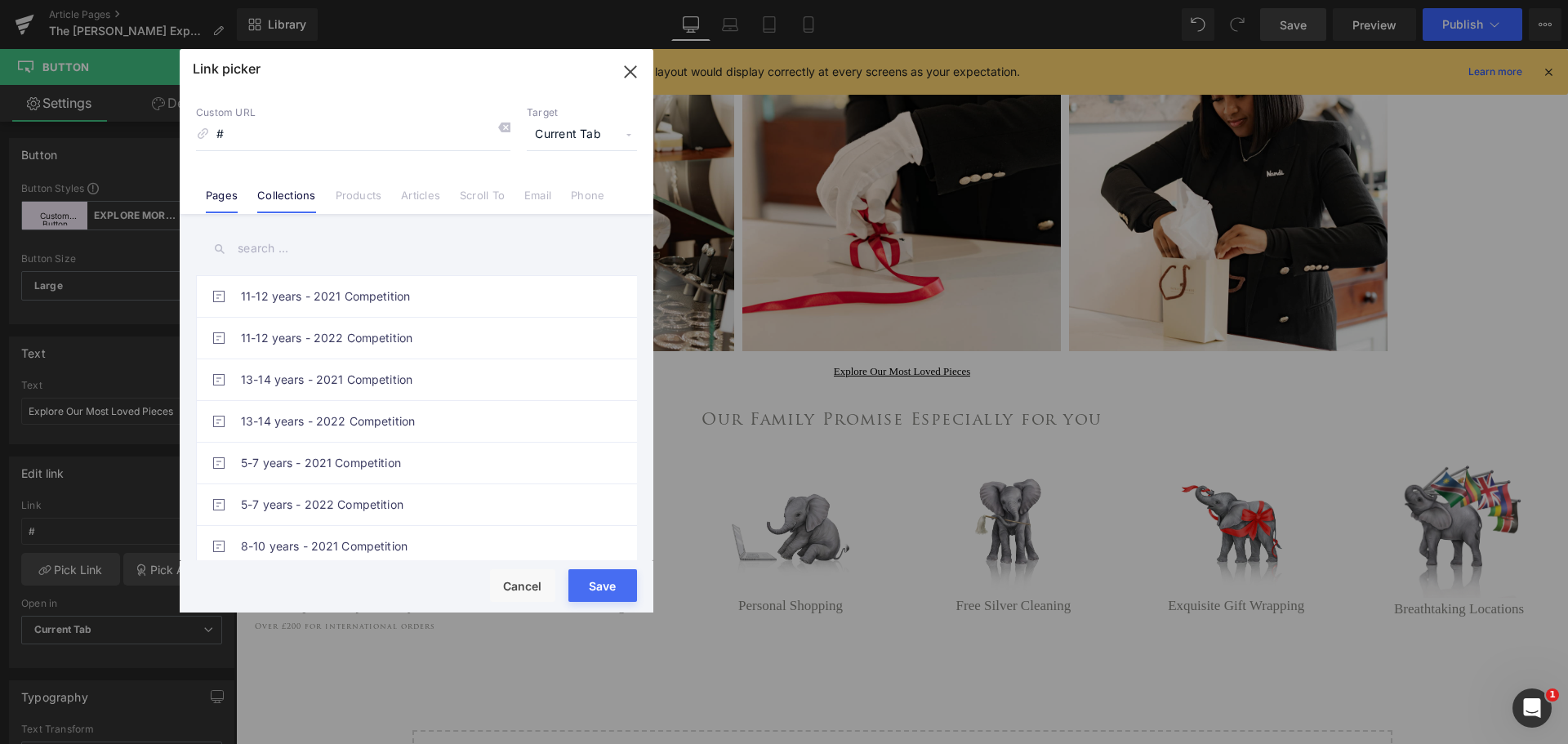
click at [297, 198] on link "Collections" at bounding box center [286, 200] width 58 height 24
click at [287, 245] on input "text" at bounding box center [416, 248] width 441 height 37
type input "loved"
click at [273, 343] on link "Europe's Most Loved" at bounding box center [421, 337] width 359 height 41
type input "/collections/europes-most-loved"
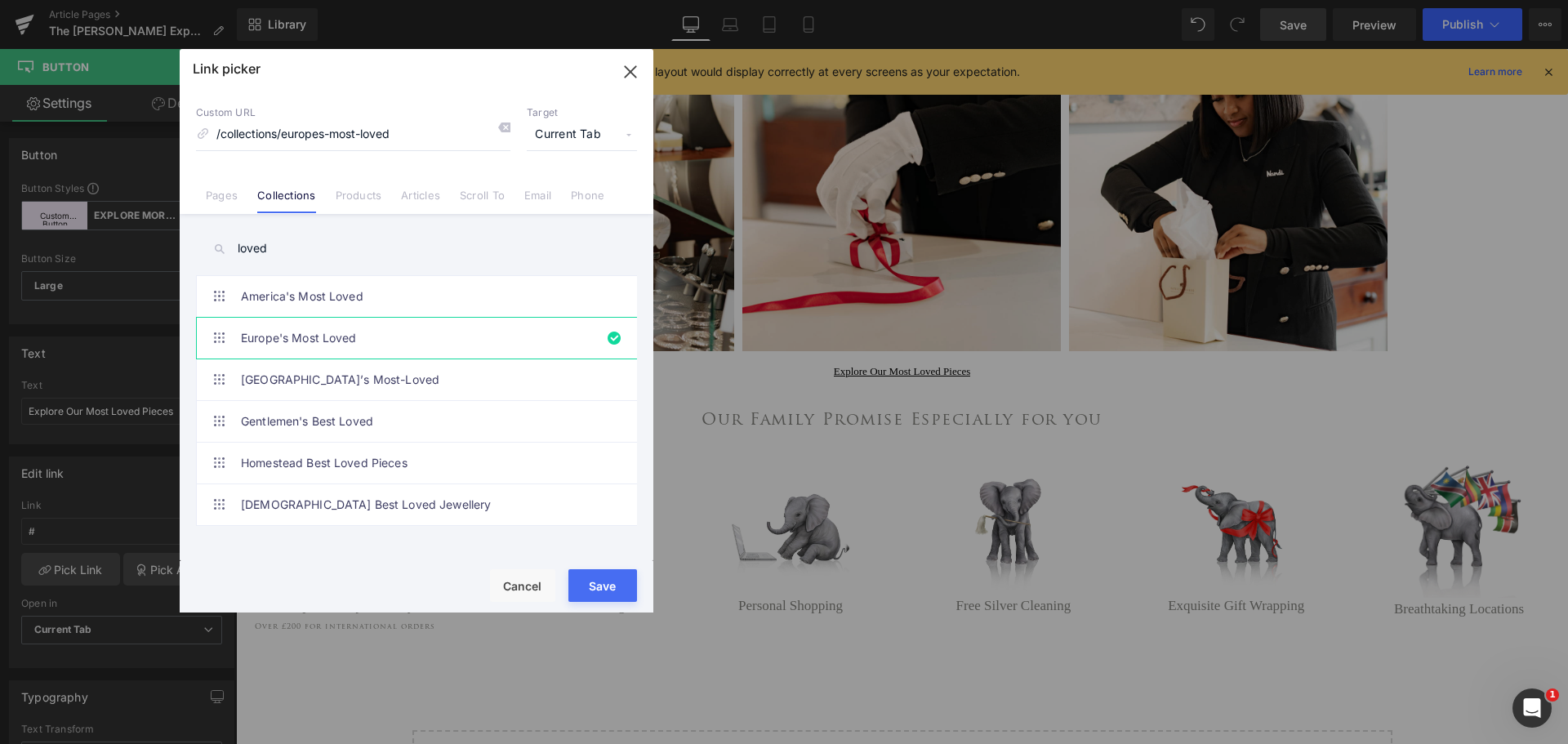
drag, startPoint x: 608, startPoint y: 582, endPoint x: 503, endPoint y: 421, distance: 192.2
click at [608, 582] on button "Save" at bounding box center [603, 585] width 69 height 33
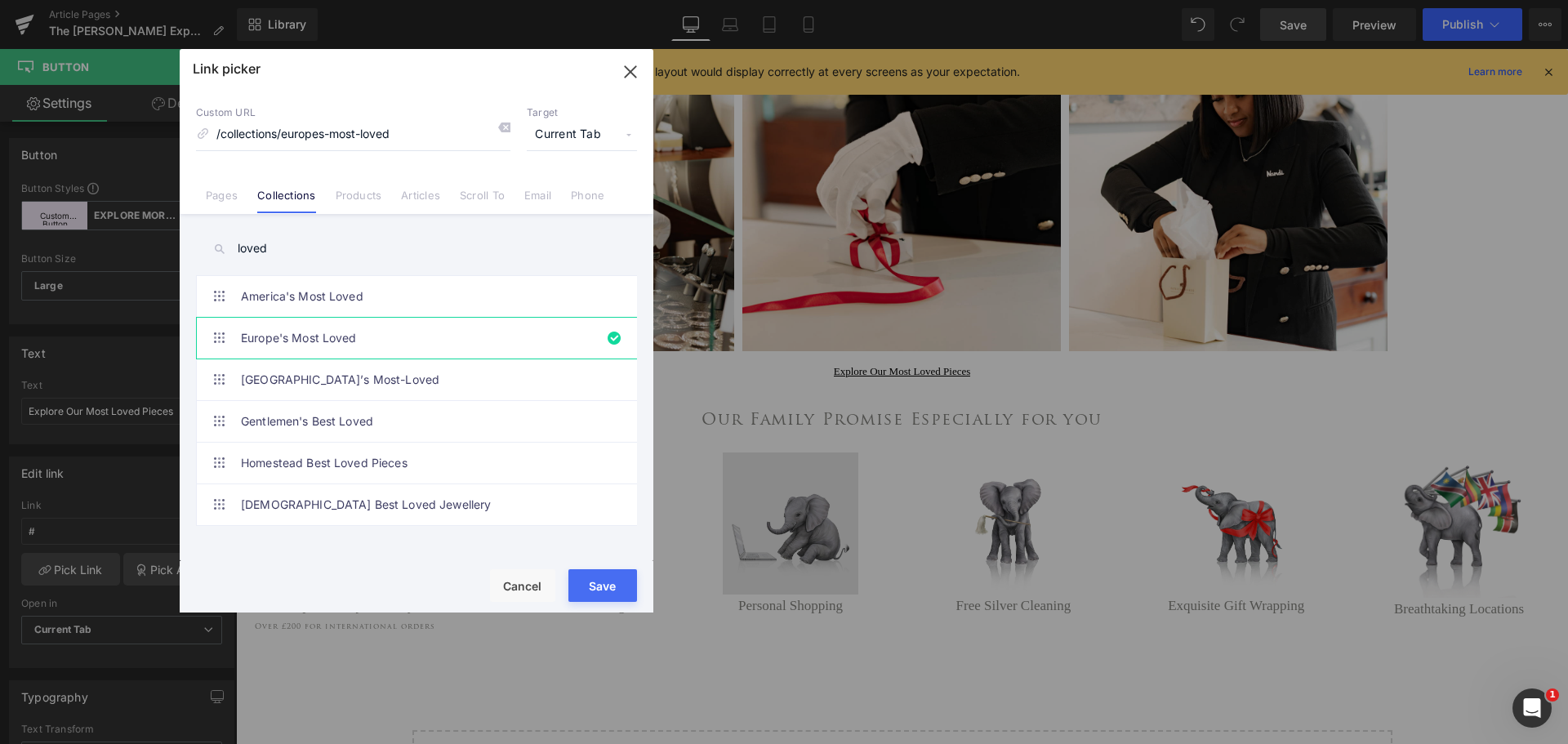
type input "/collections/europes-most-loved"
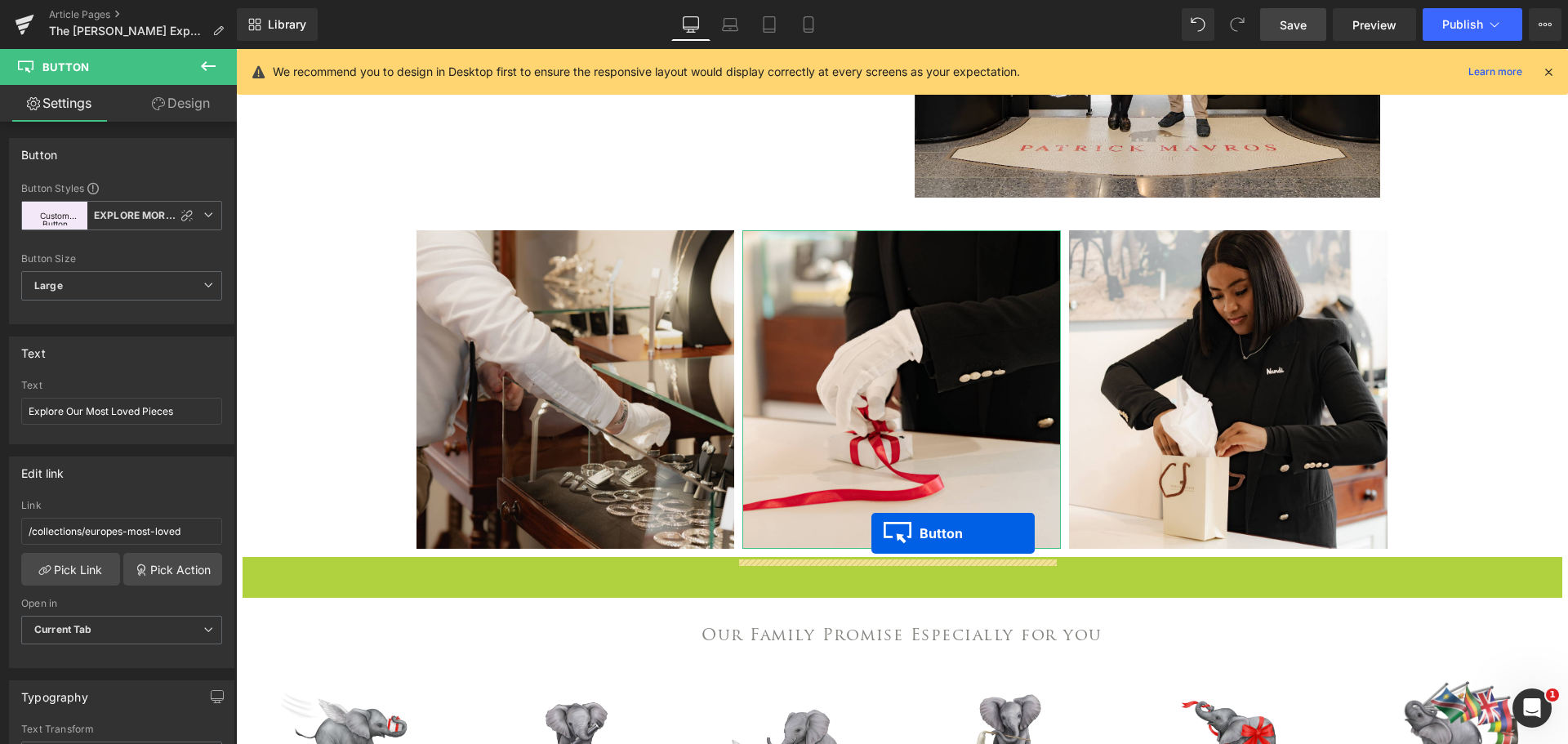
scroll to position [572, 0]
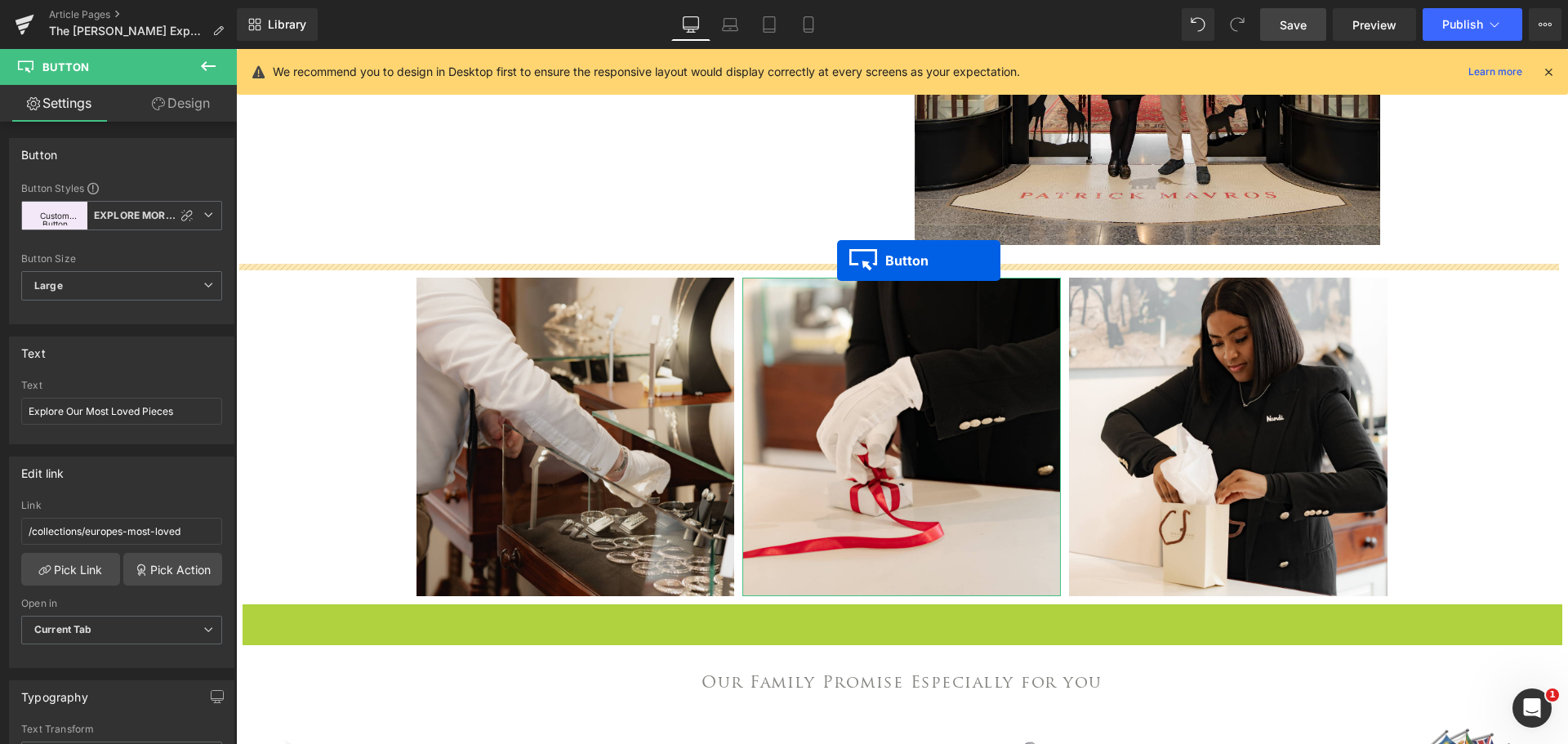
drag, startPoint x: 868, startPoint y: 385, endPoint x: 837, endPoint y: 260, distance: 128.8
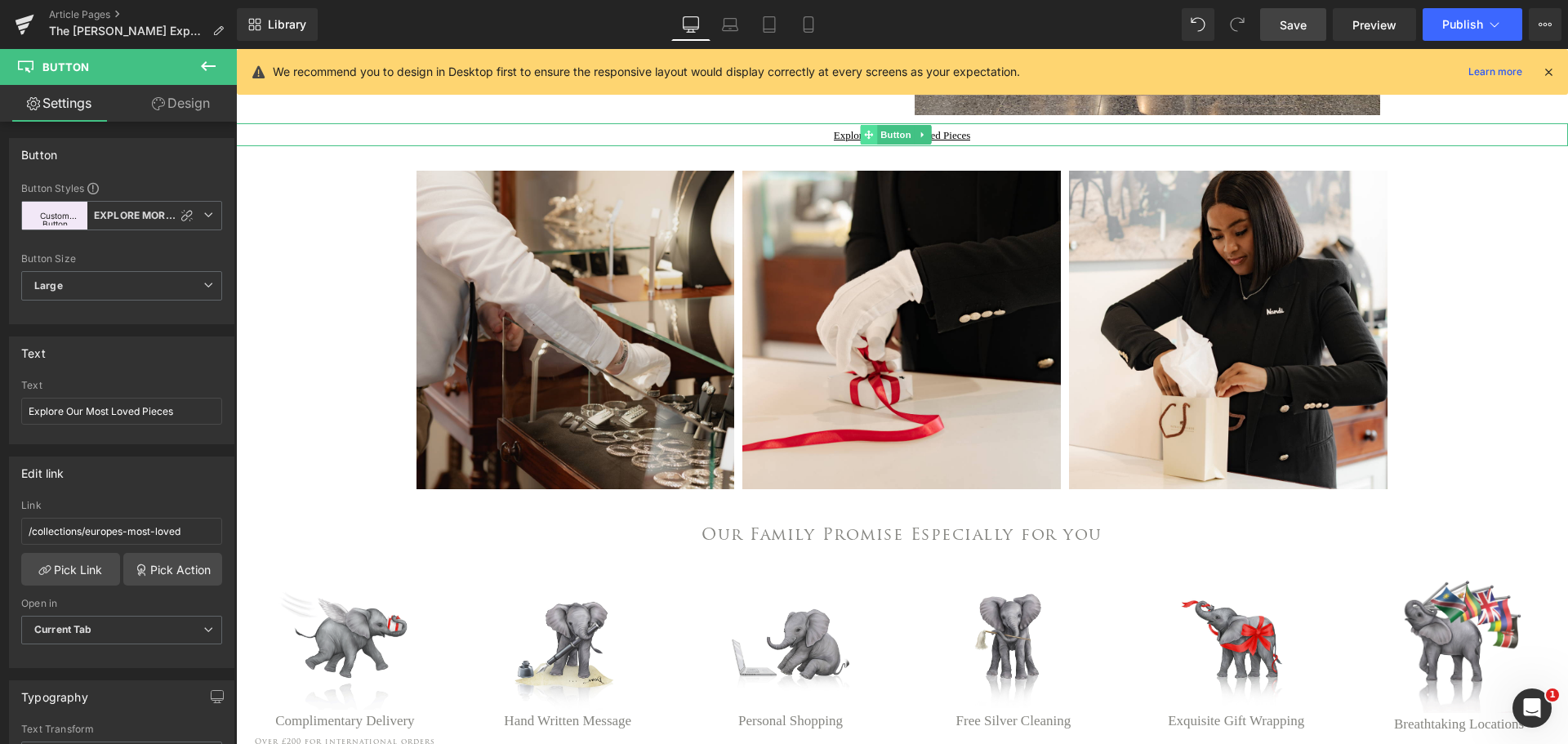
scroll to position [735, 0]
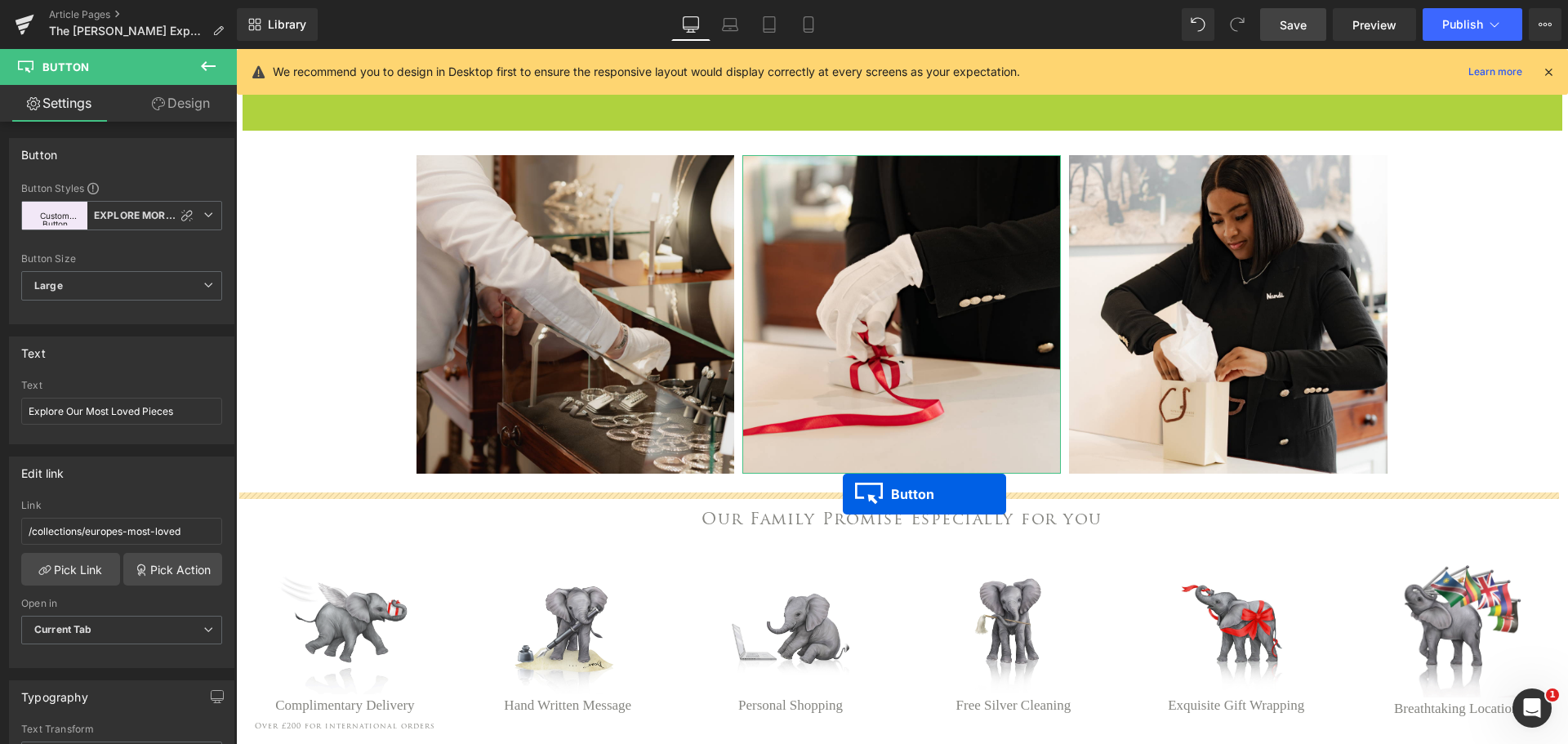
drag, startPoint x: 864, startPoint y: 111, endPoint x: 843, endPoint y: 494, distance: 383.6
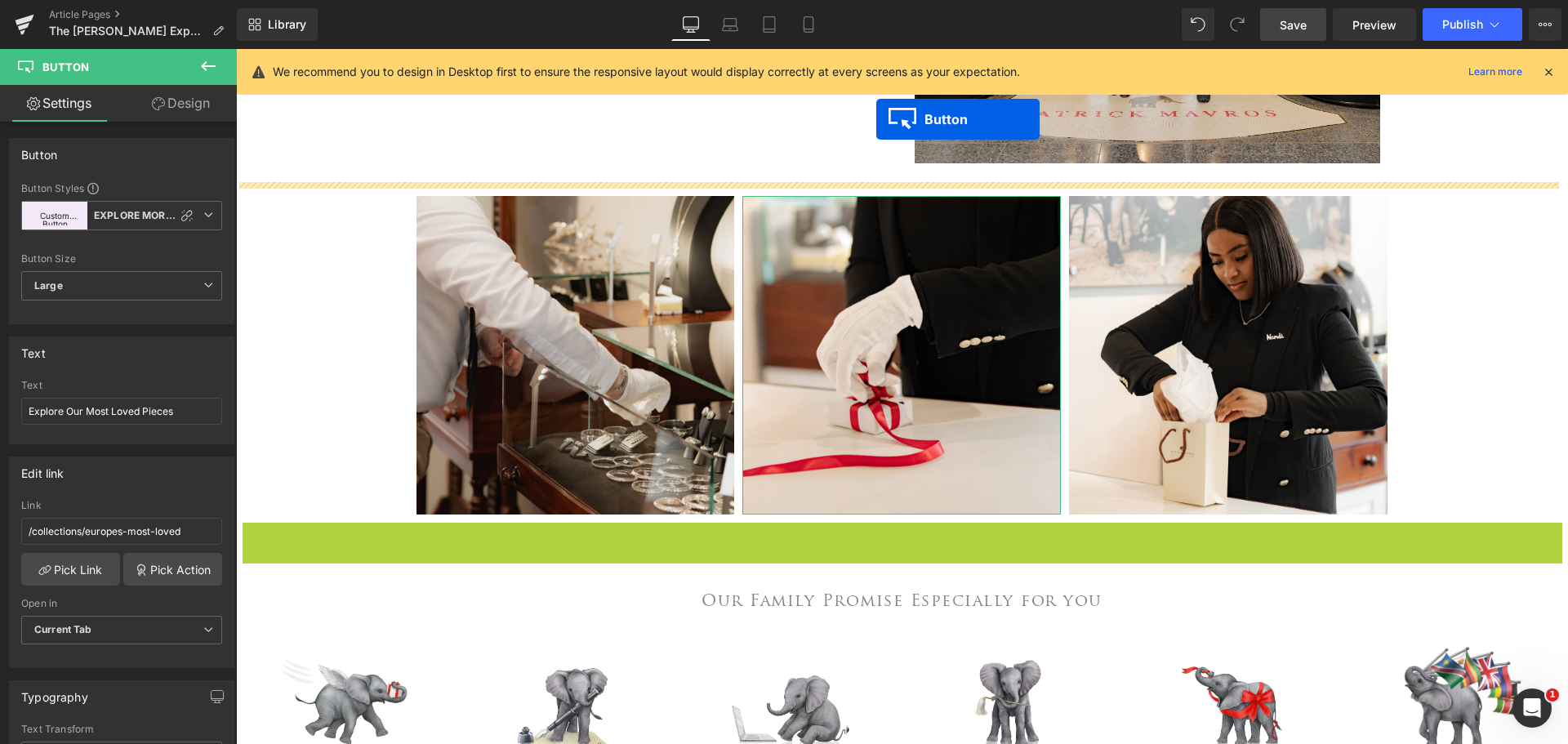
scroll to position [621, 0]
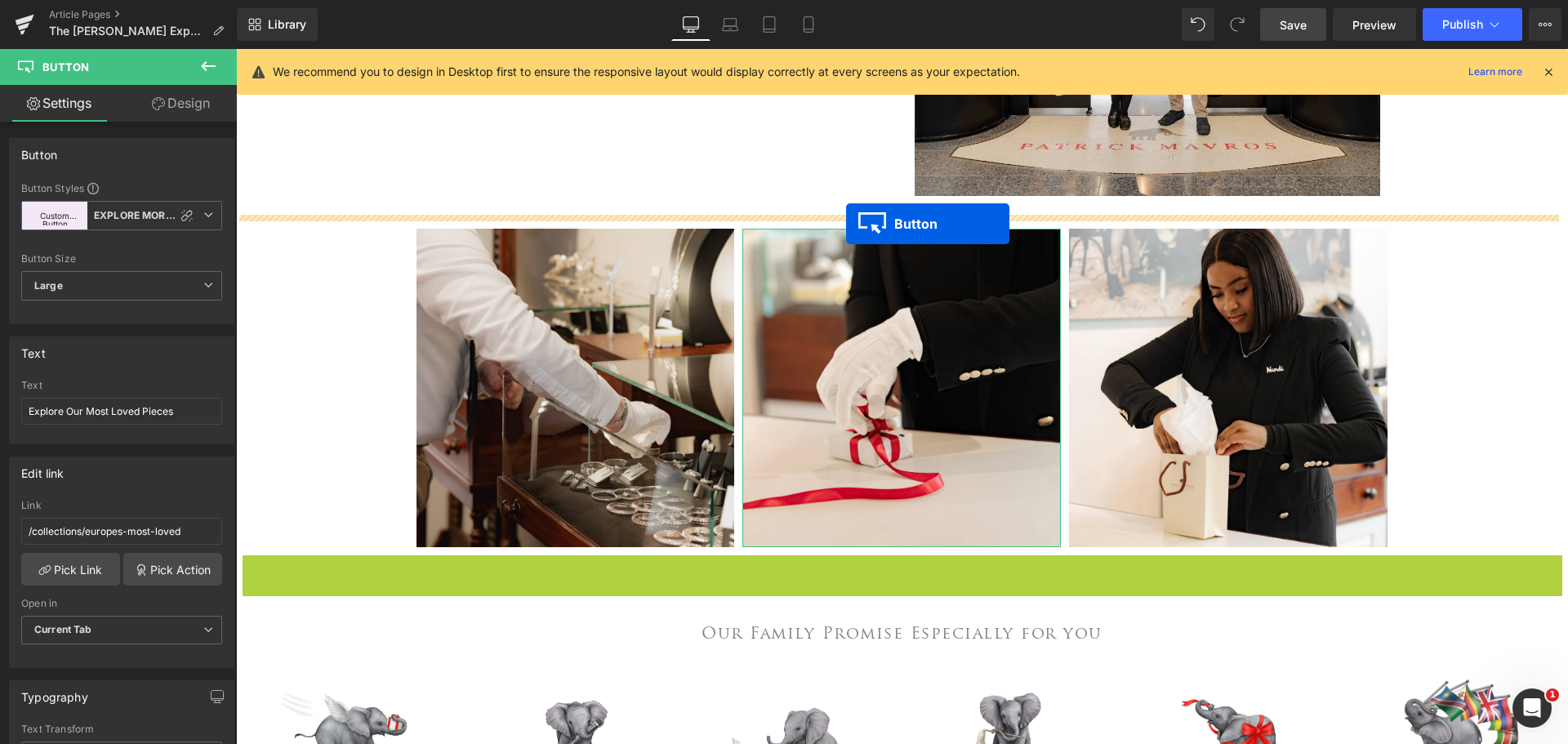
drag, startPoint x: 869, startPoint y: 462, endPoint x: 846, endPoint y: 224, distance: 239.1
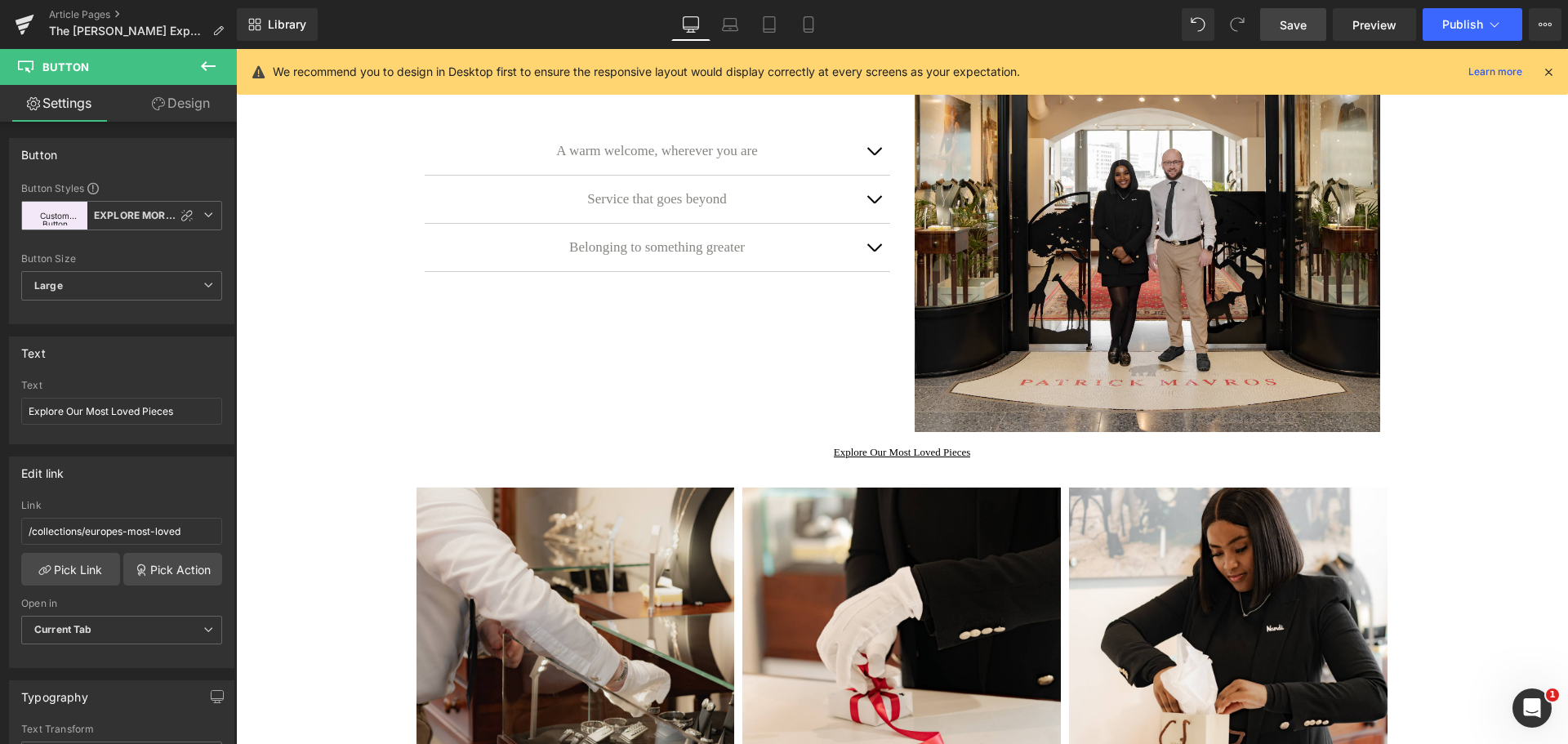
scroll to position [375, 0]
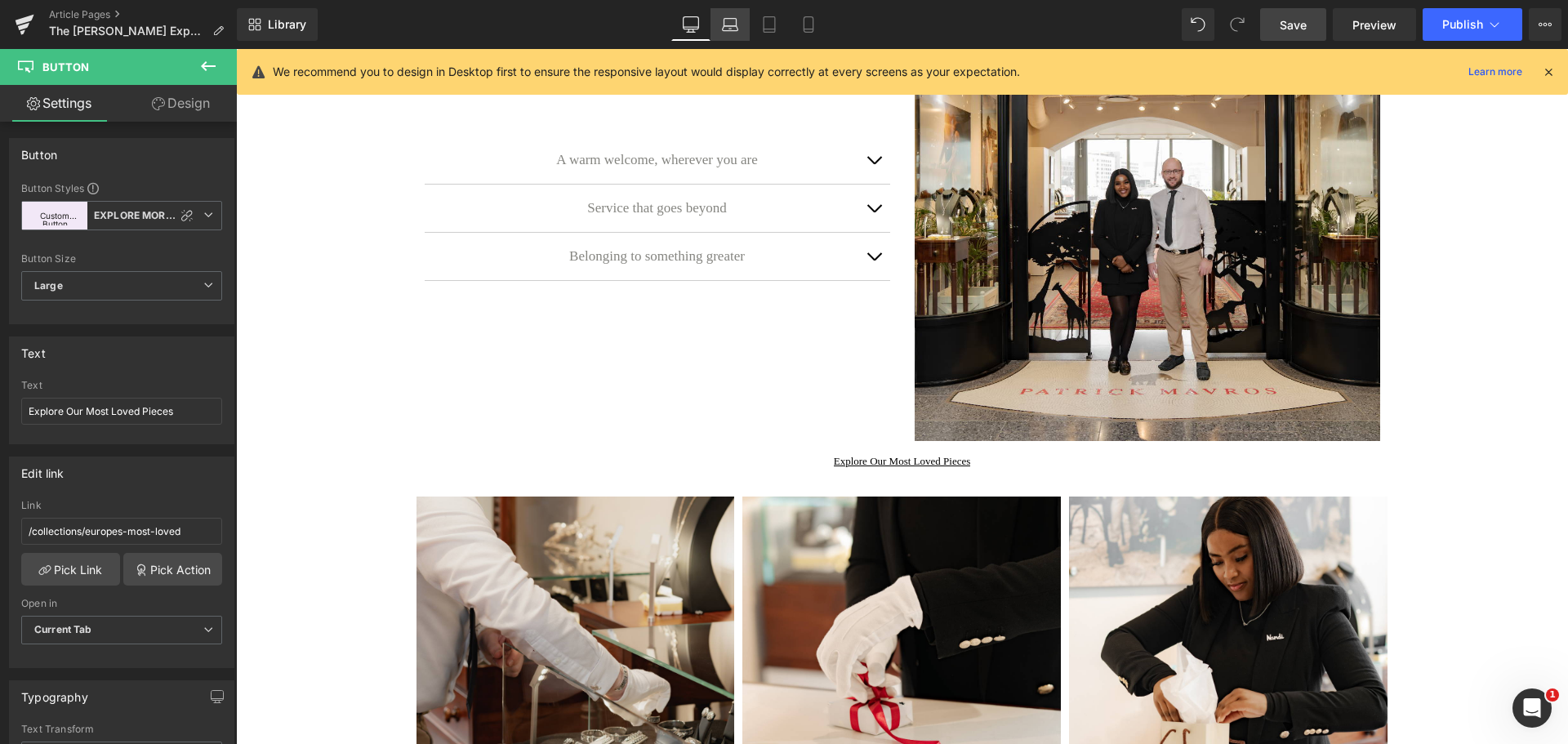
click at [721, 31] on link "Laptop" at bounding box center [730, 24] width 39 height 33
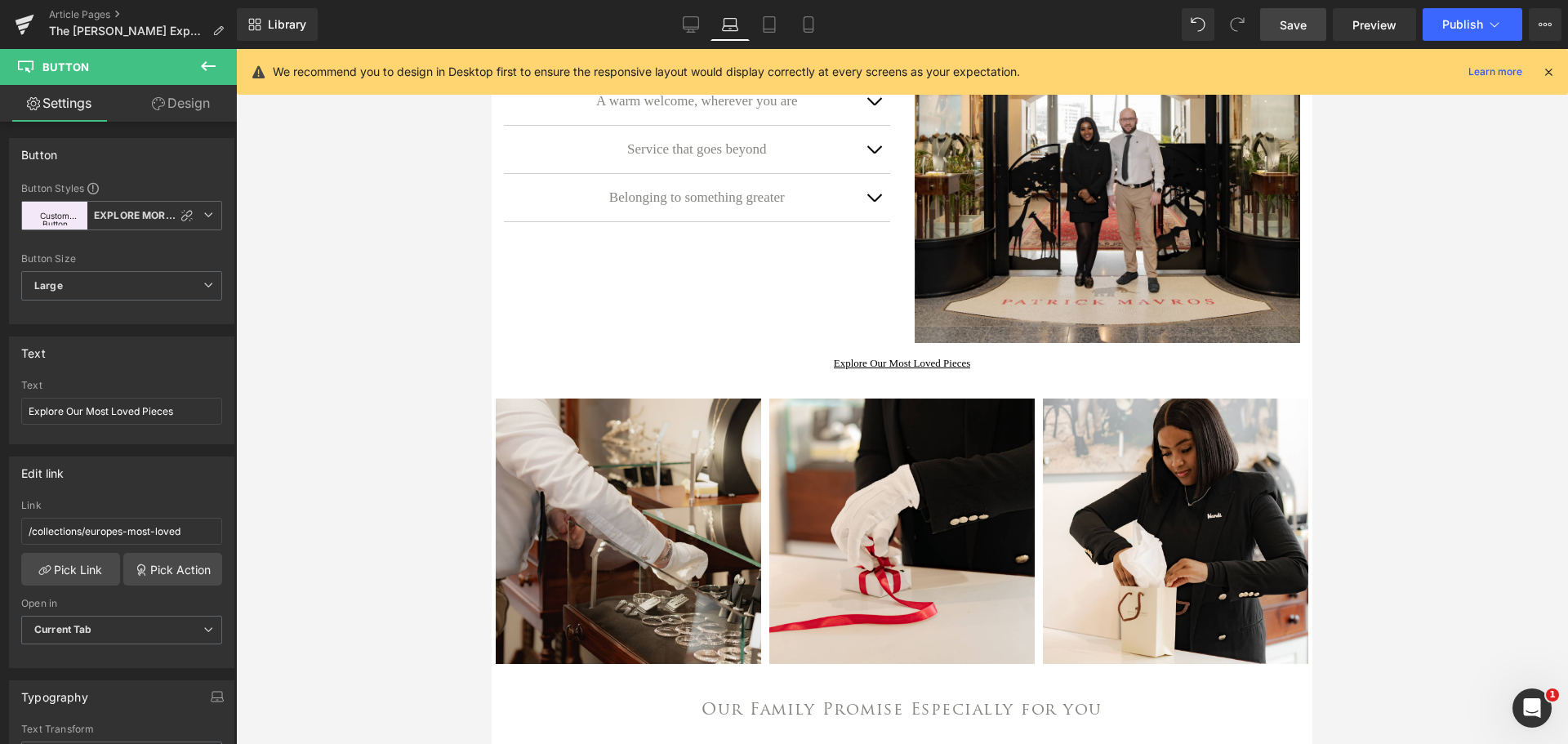
scroll to position [252, 0]
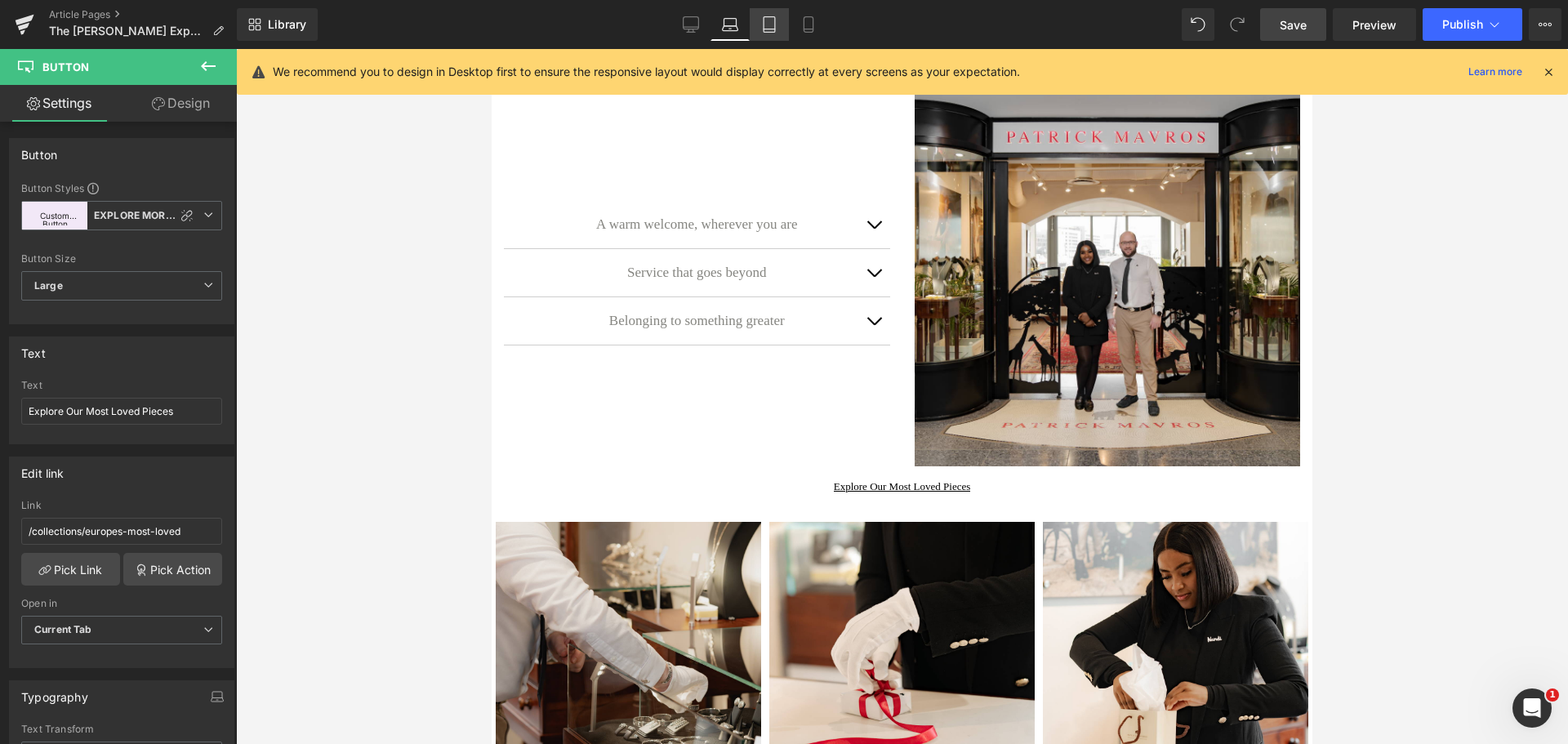
click at [769, 35] on link "Tablet" at bounding box center [769, 24] width 39 height 33
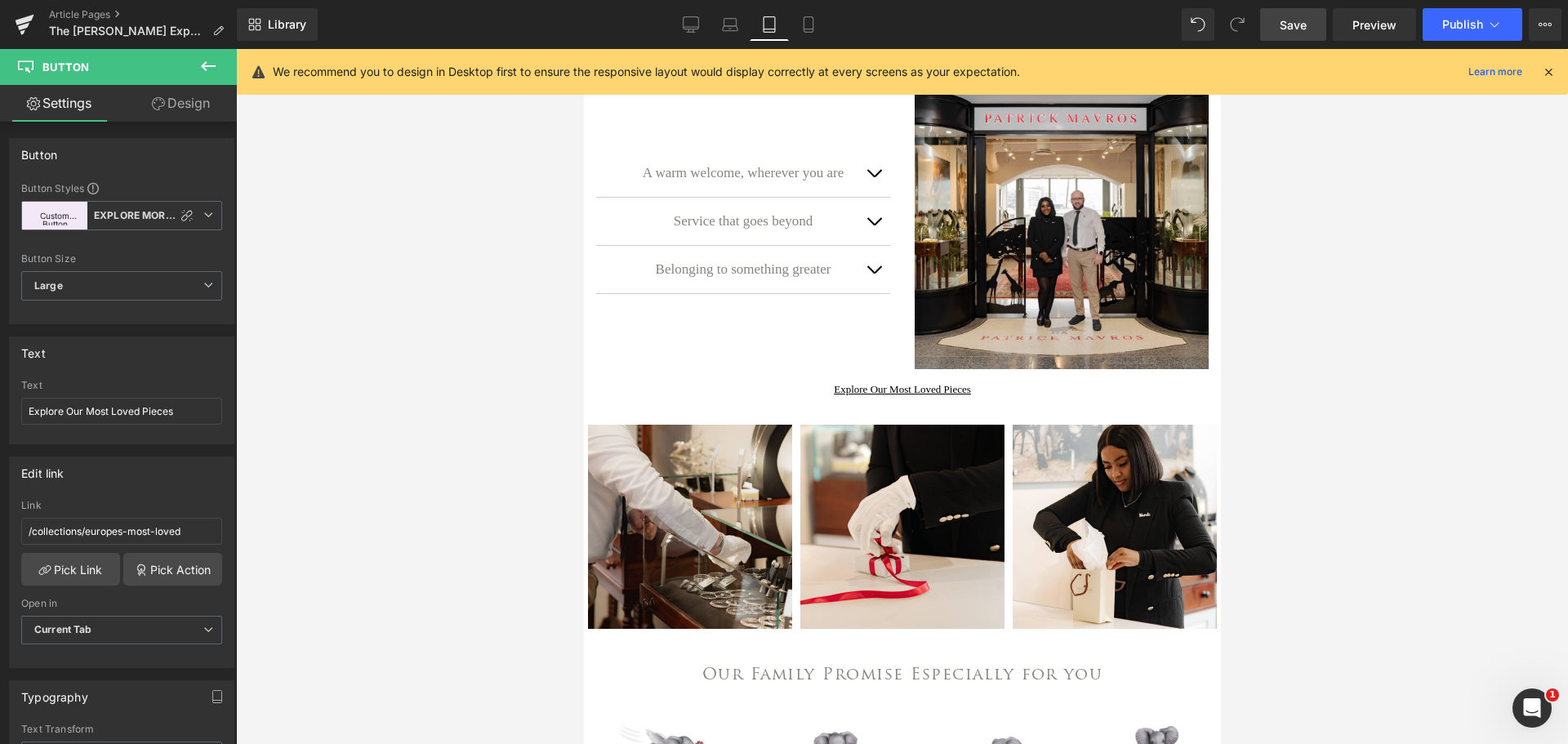
scroll to position [168, 0]
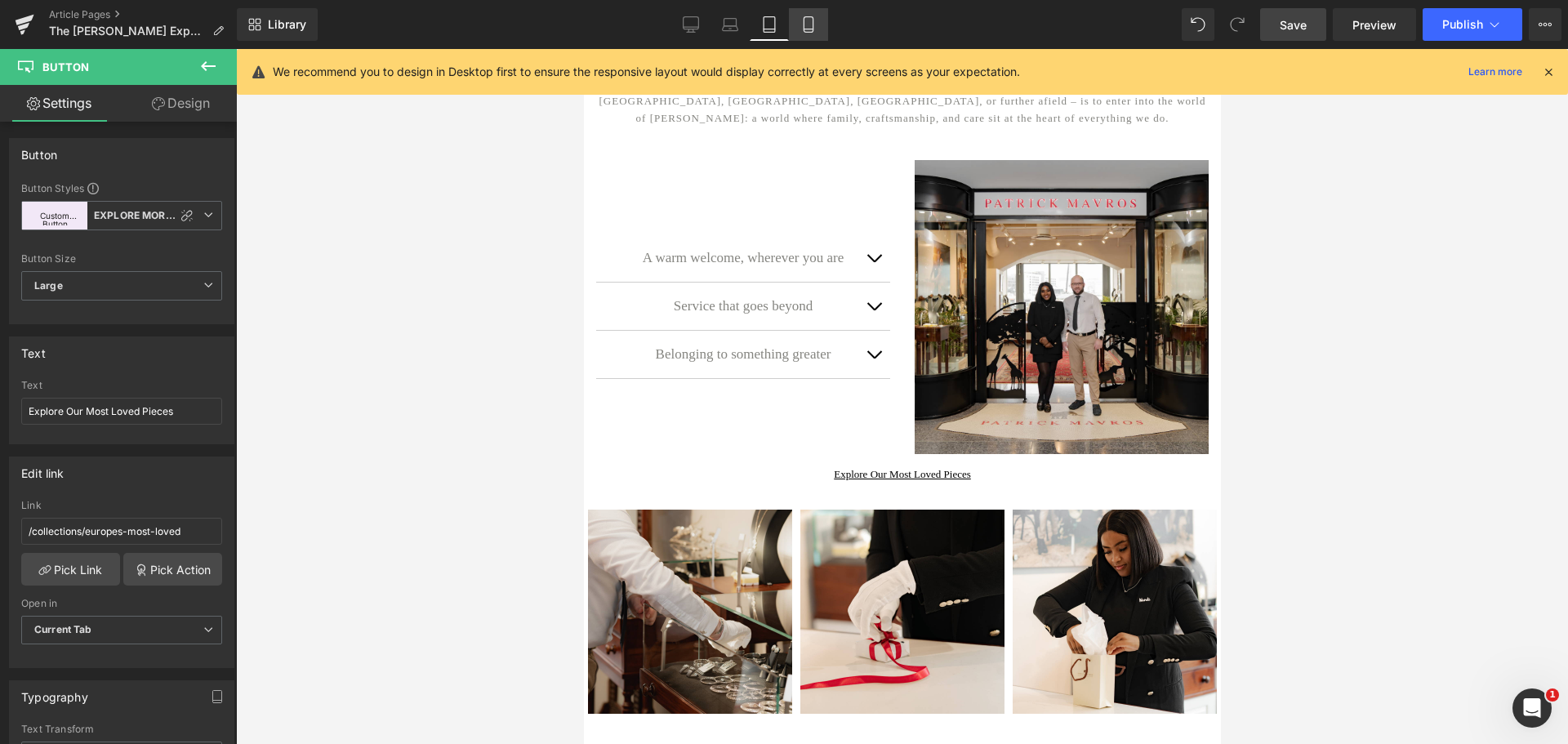
drag, startPoint x: 812, startPoint y: 29, endPoint x: 233, endPoint y: 313, distance: 644.9
click at [812, 29] on icon at bounding box center [808, 29] width 9 height 0
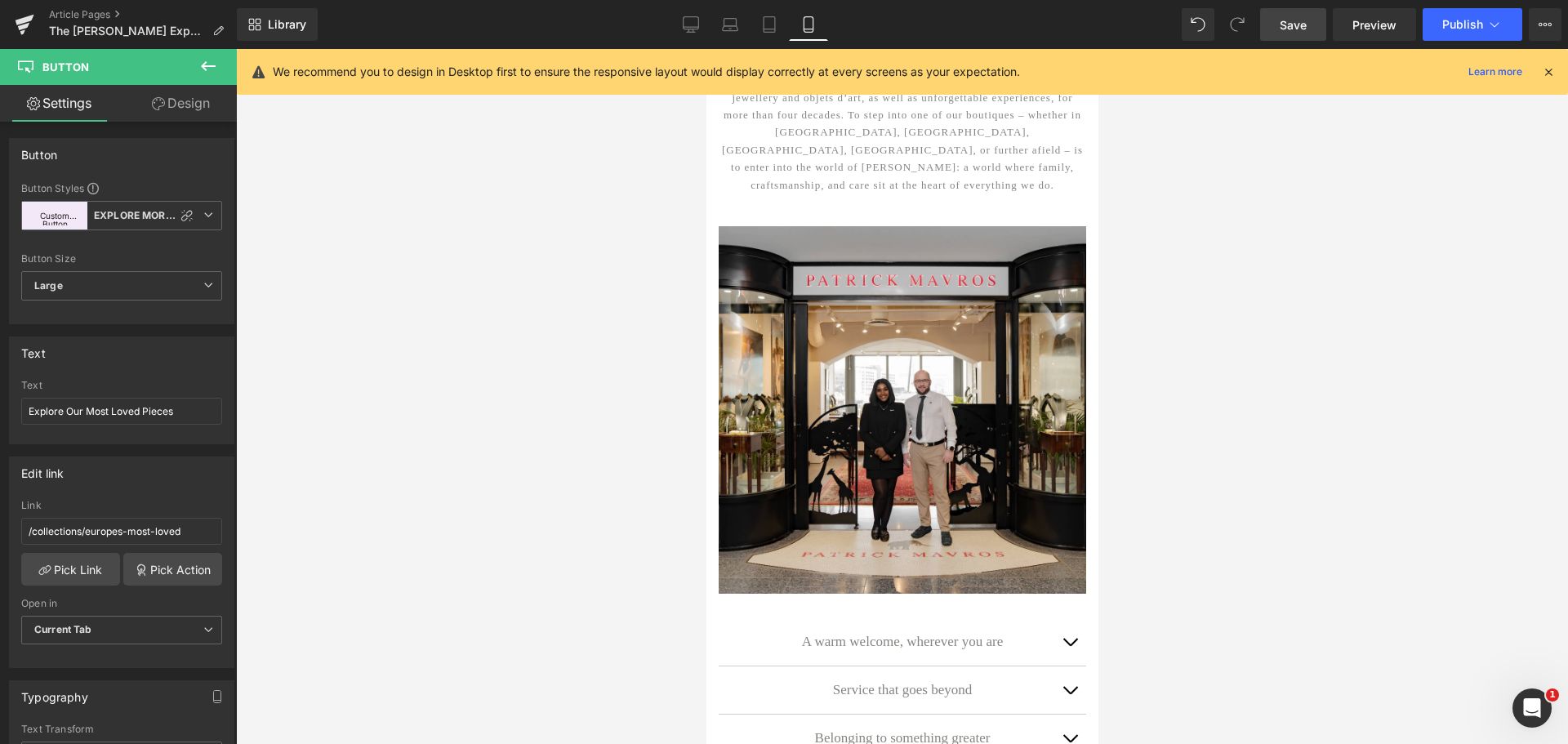
scroll to position [500, 0]
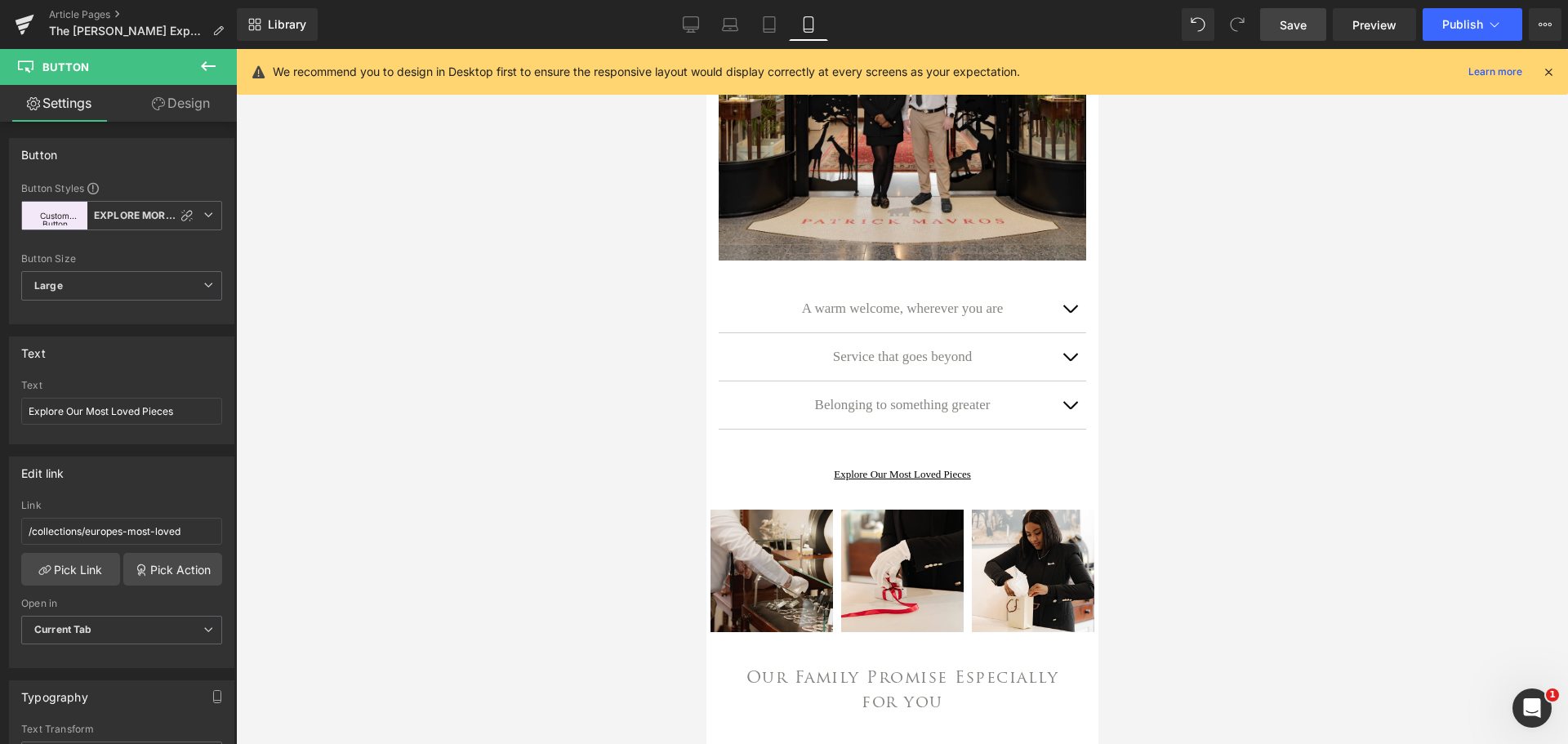
click at [1281, 29] on span "Save" at bounding box center [1293, 24] width 27 height 17
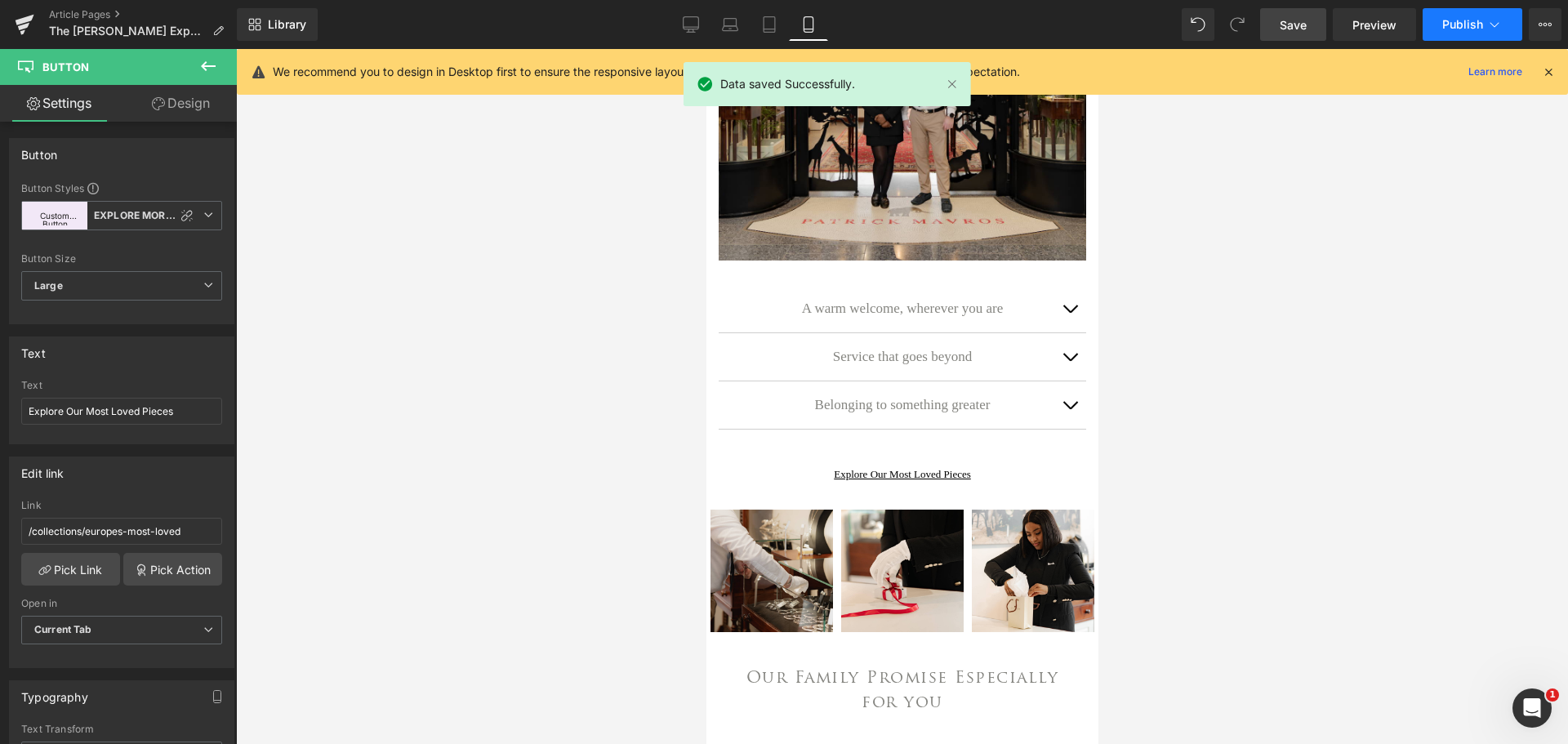
click at [1451, 40] on button "Publish" at bounding box center [1472, 24] width 100 height 33
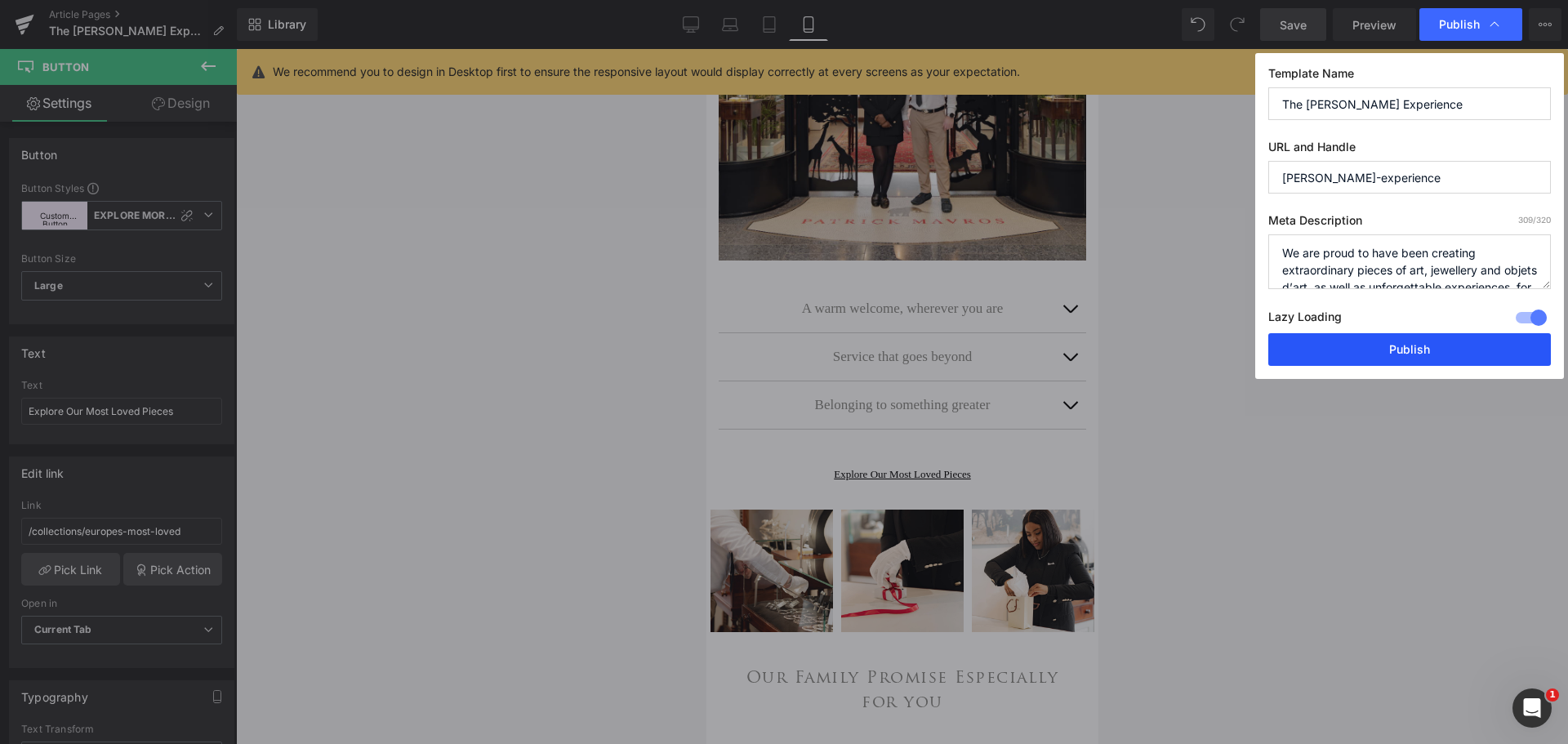
click at [1378, 351] on button "Publish" at bounding box center [1409, 350] width 283 height 33
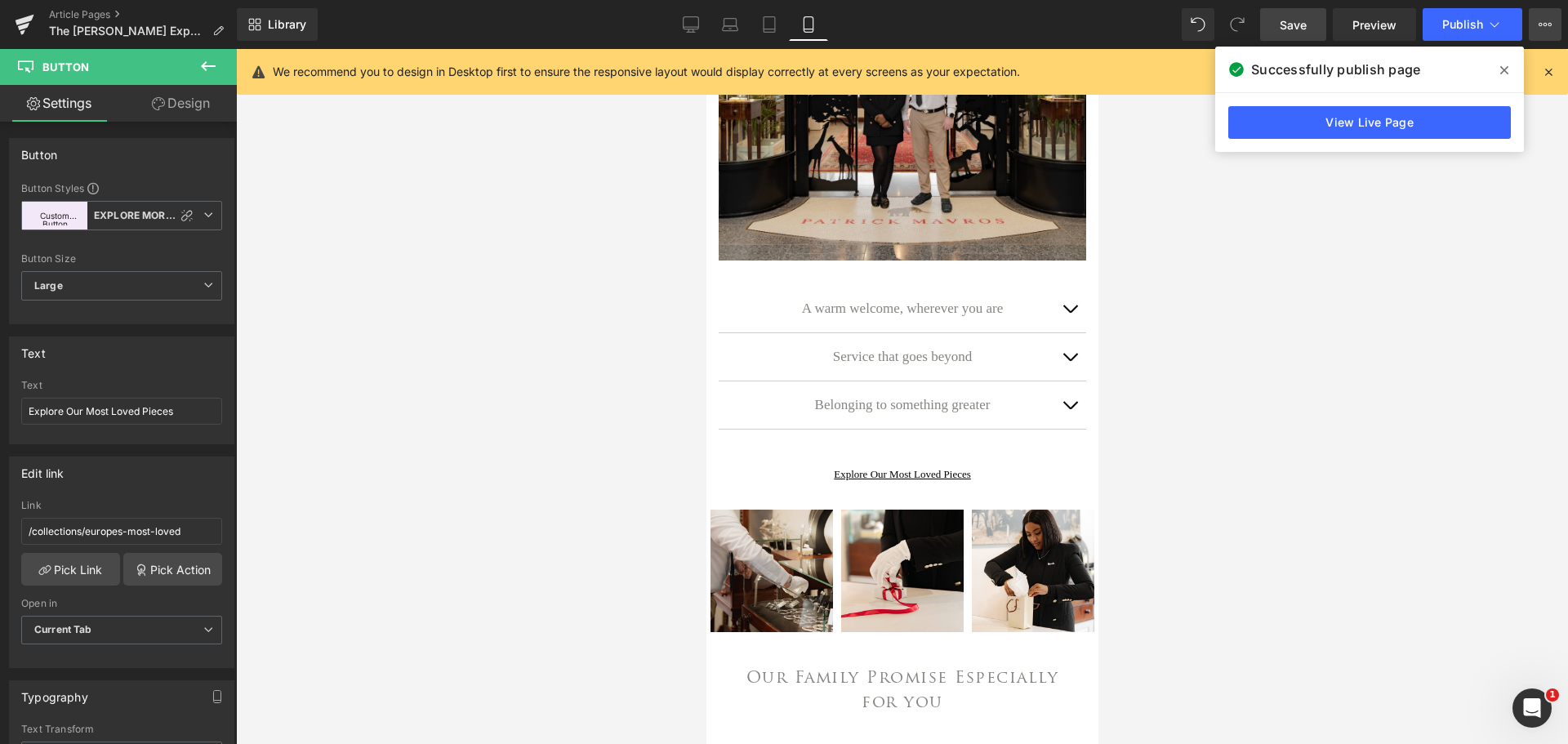
click at [1541, 29] on icon at bounding box center [1544, 24] width 13 height 13
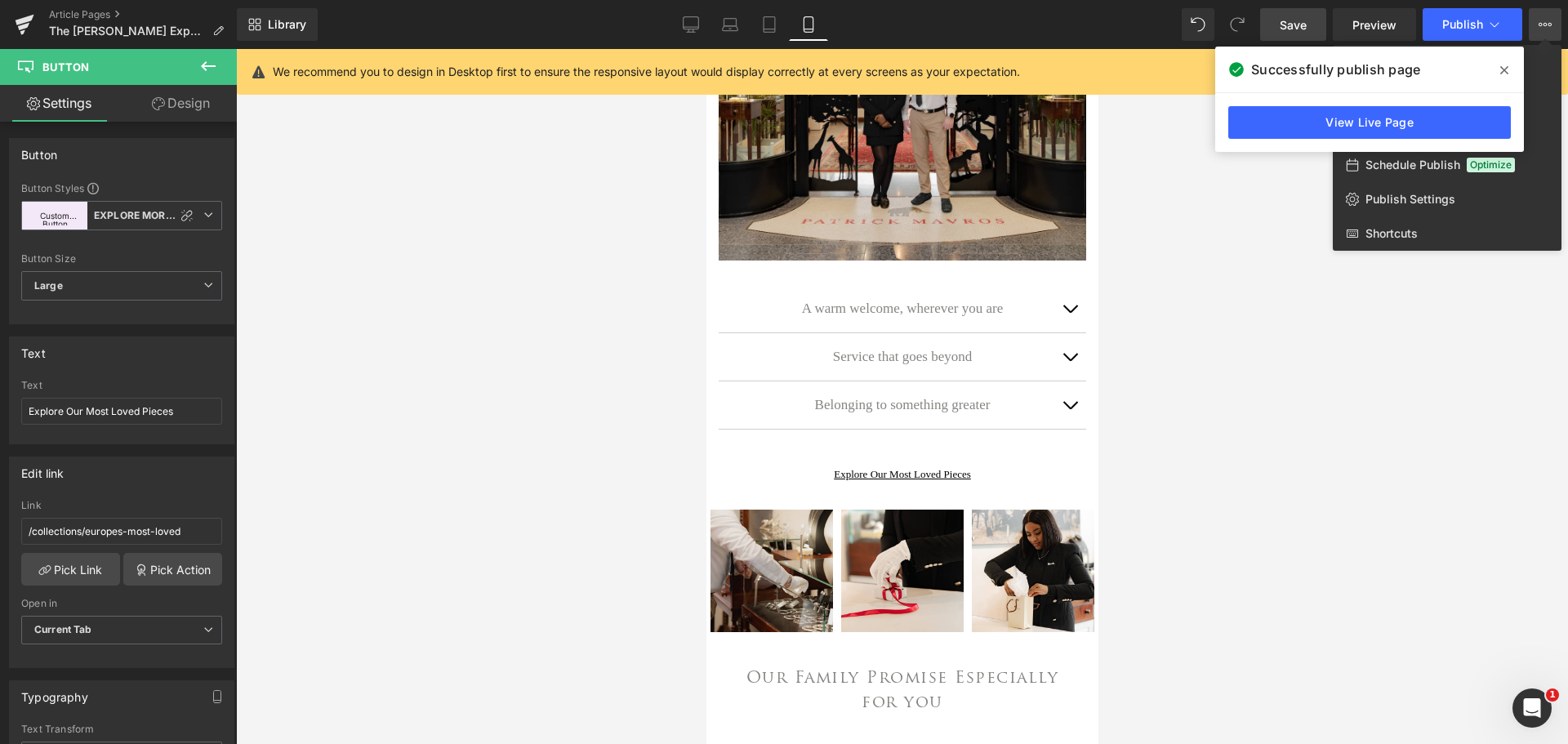
click at [1500, 70] on icon at bounding box center [1504, 70] width 8 height 13
